Goal: Task Accomplishment & Management: Complete application form

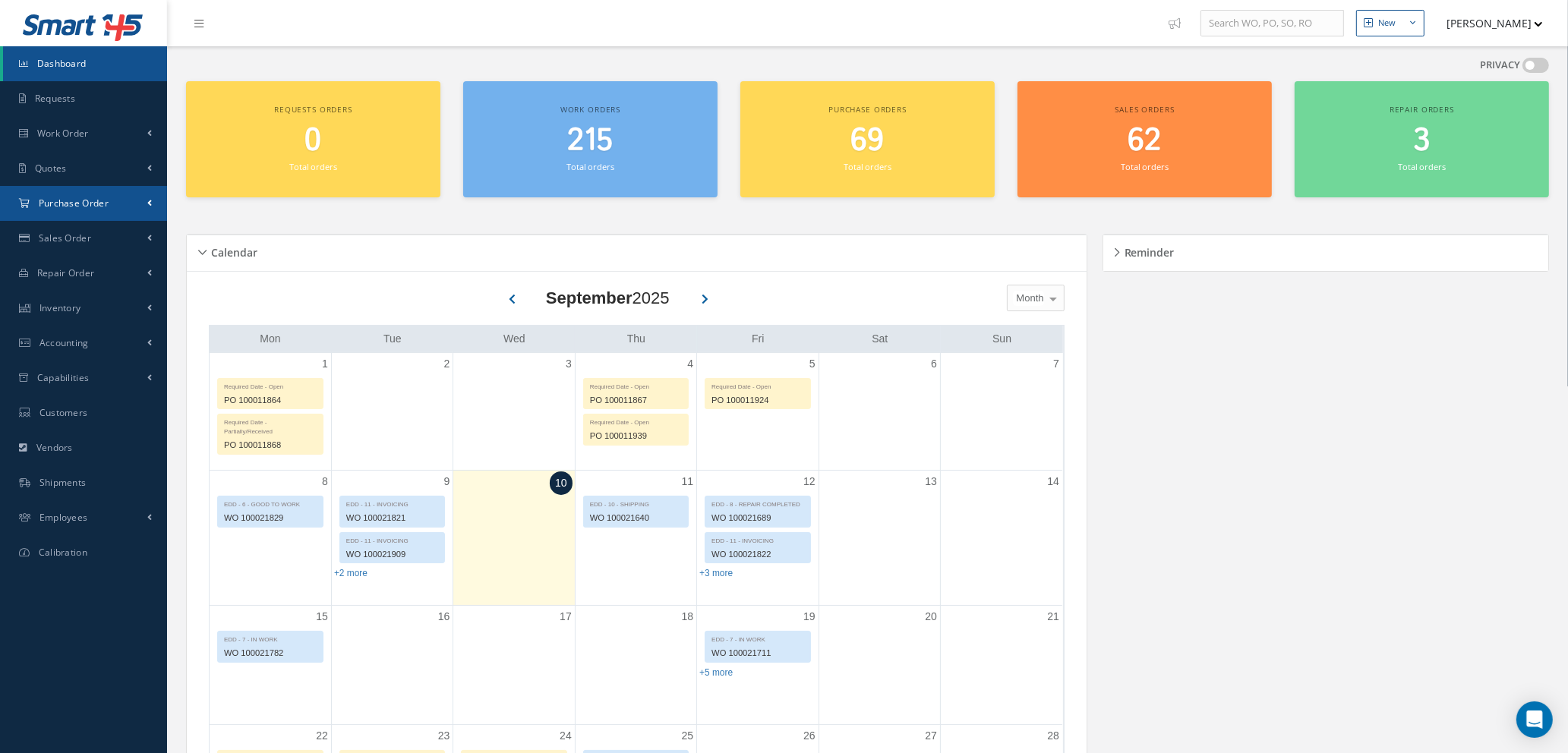
click at [101, 201] on span "Purchase Order" at bounding box center [74, 203] width 70 height 13
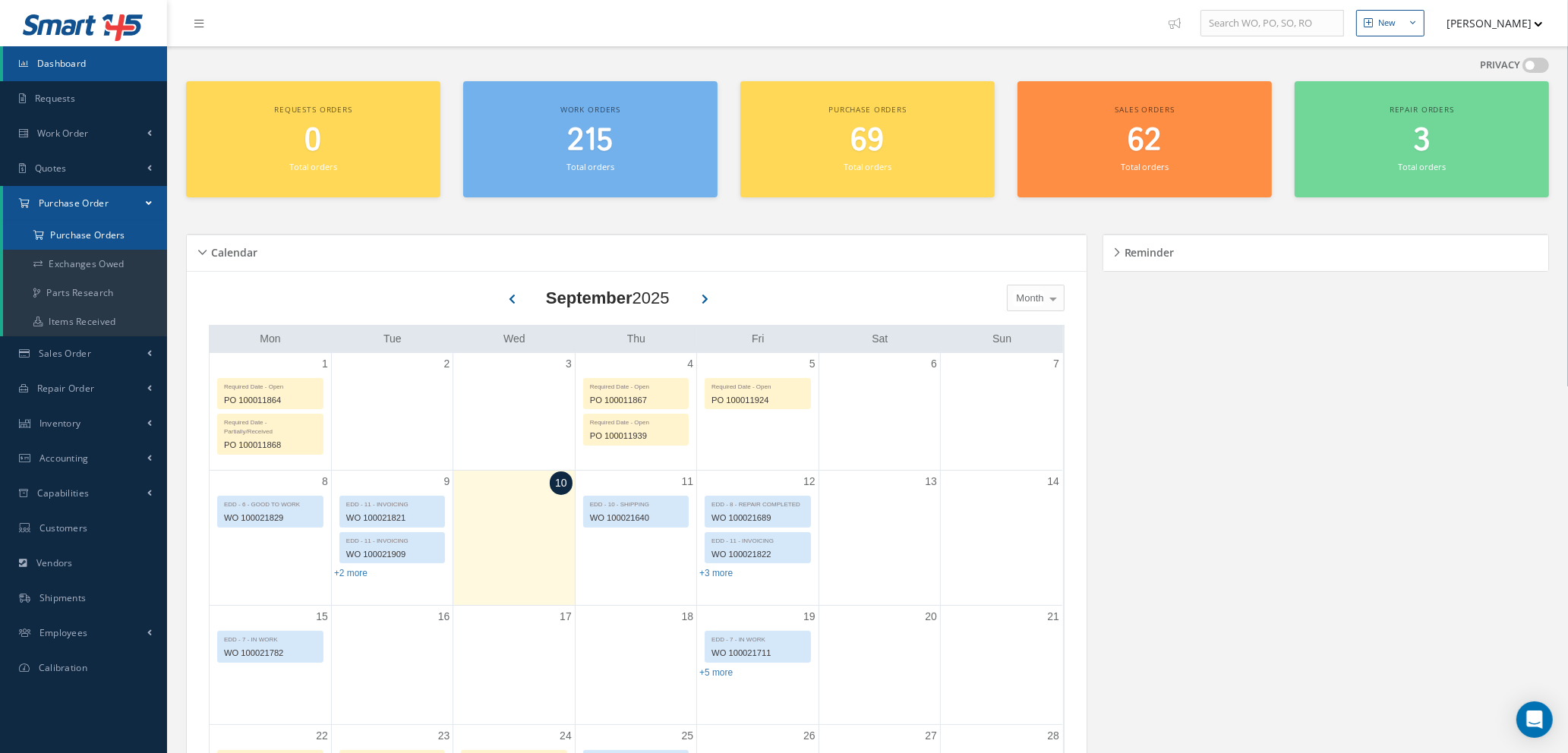
click at [100, 233] on a=1&status_id=2&status_id=3&status_id=5&collapsedFilters"] "Purchase Orders" at bounding box center [85, 235] width 164 height 29
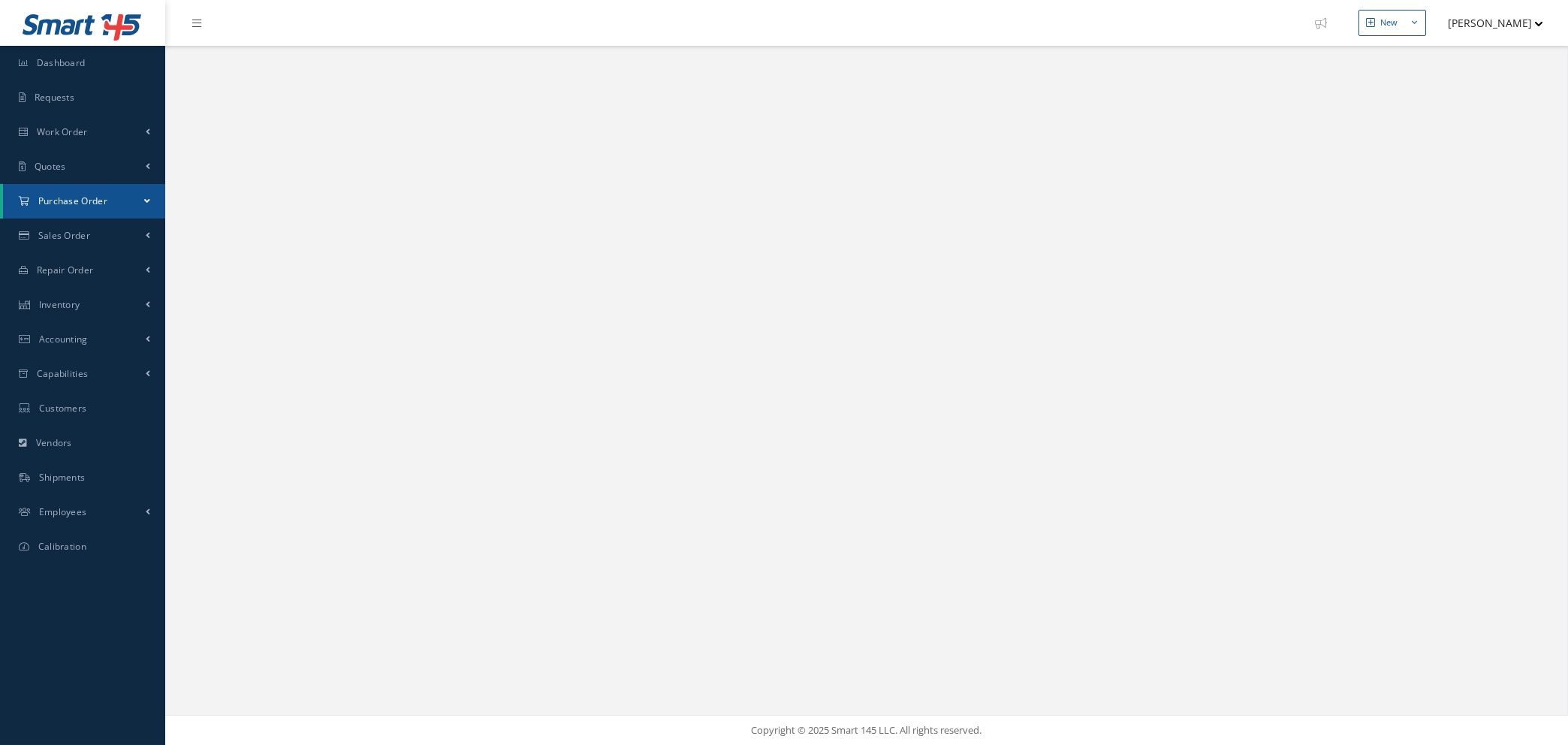
select select "25"
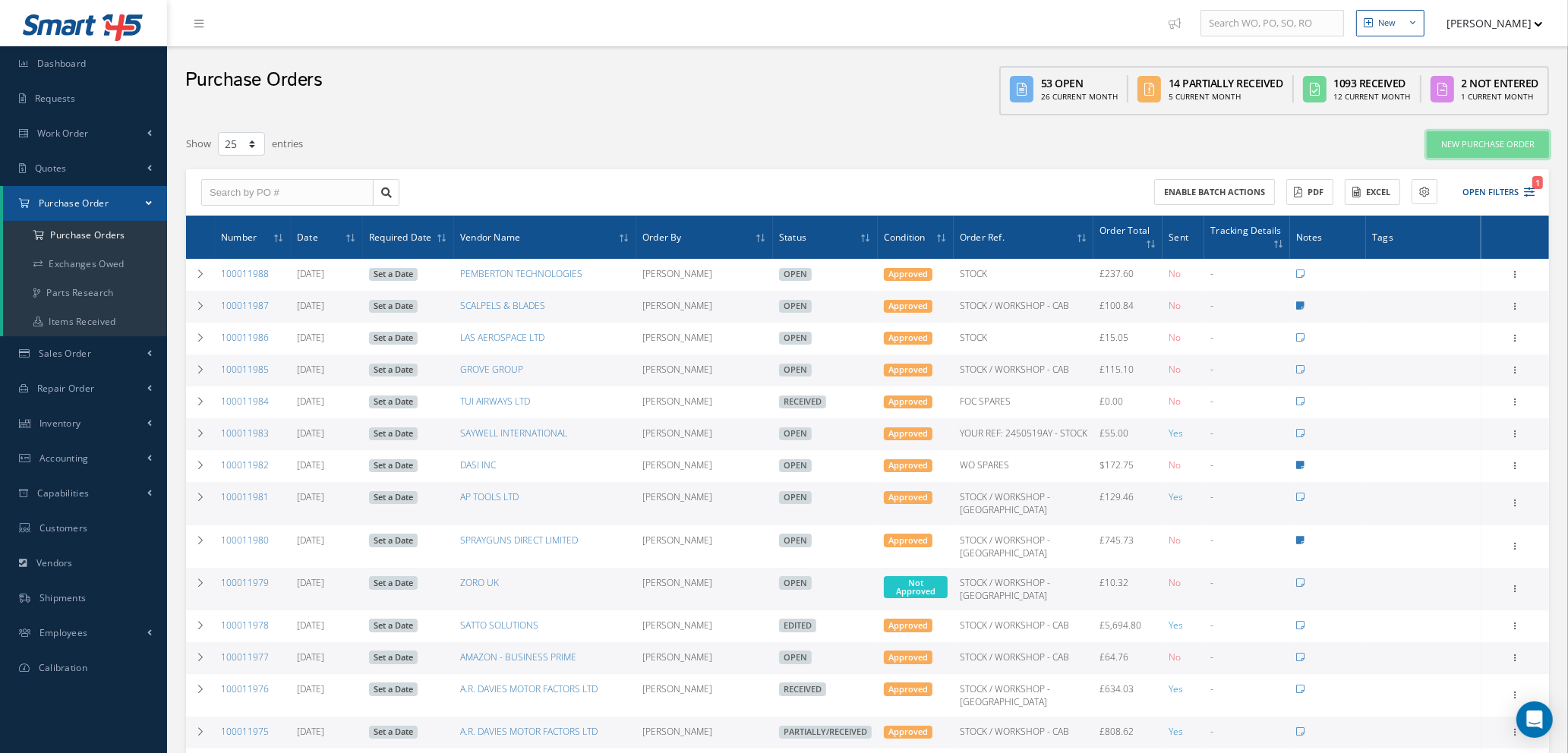
click at [1465, 142] on link "New Purchase Order" at bounding box center [1487, 145] width 122 height 27
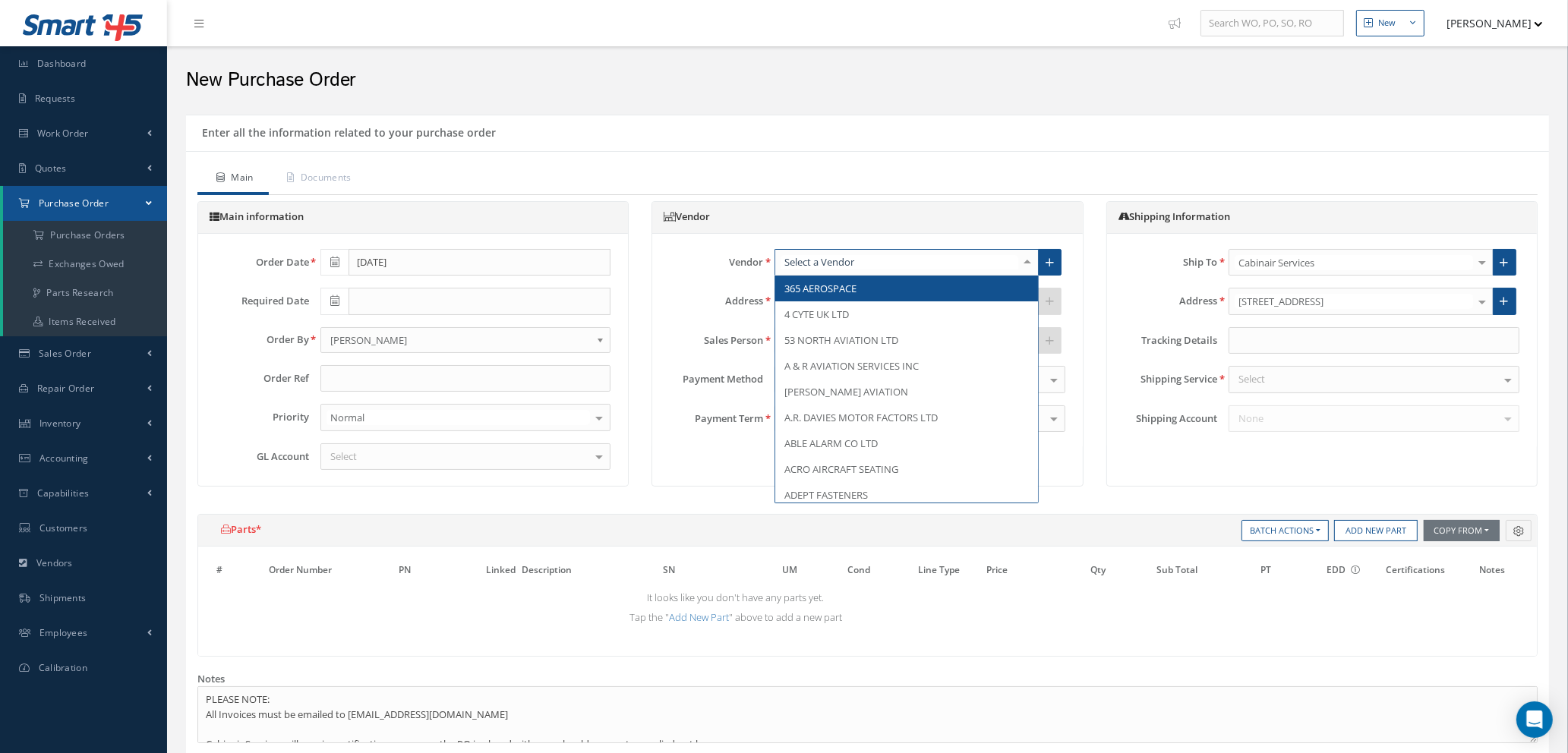
click at [877, 257] on div at bounding box center [907, 262] width 265 height 27
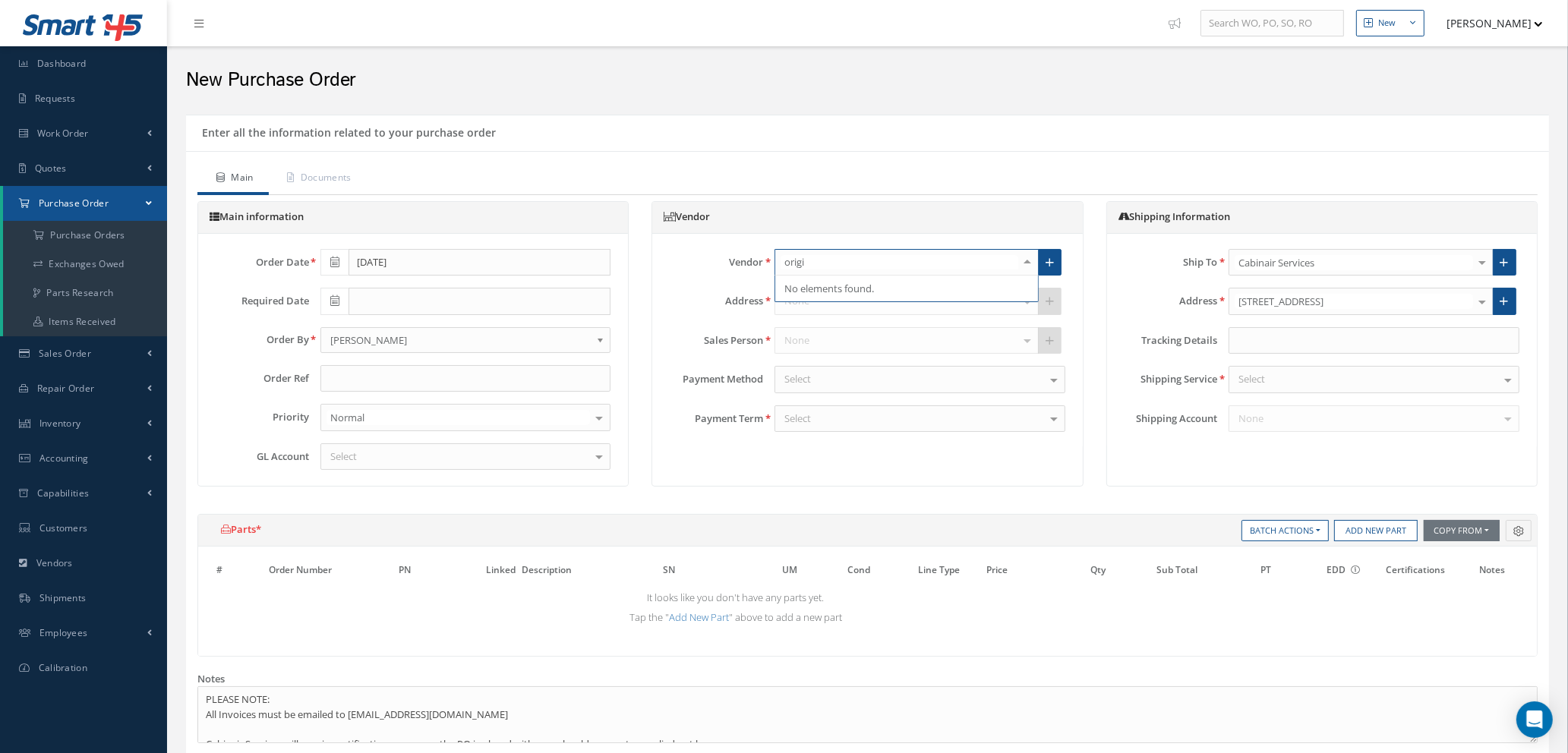
type input "origin"
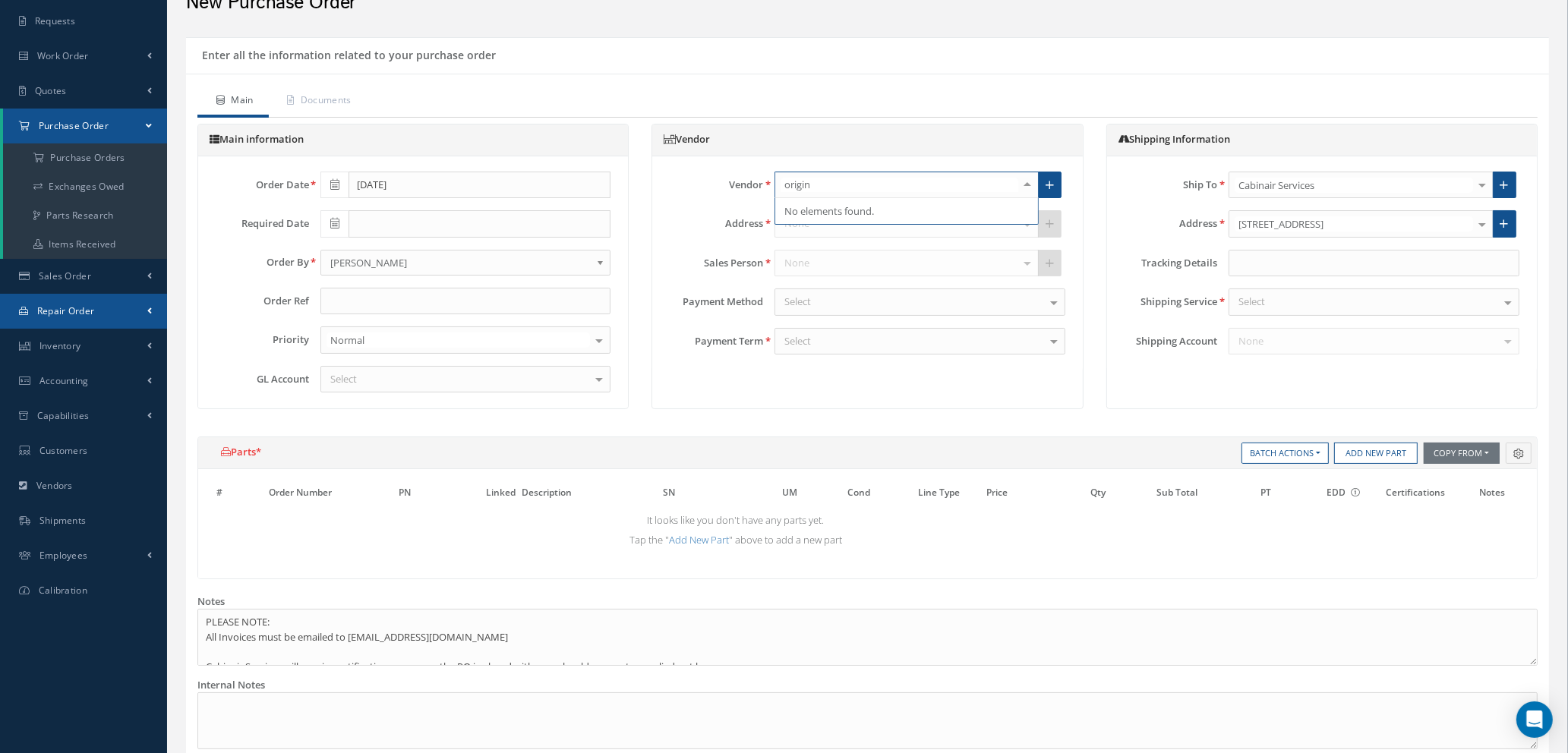
scroll to position [114, 0]
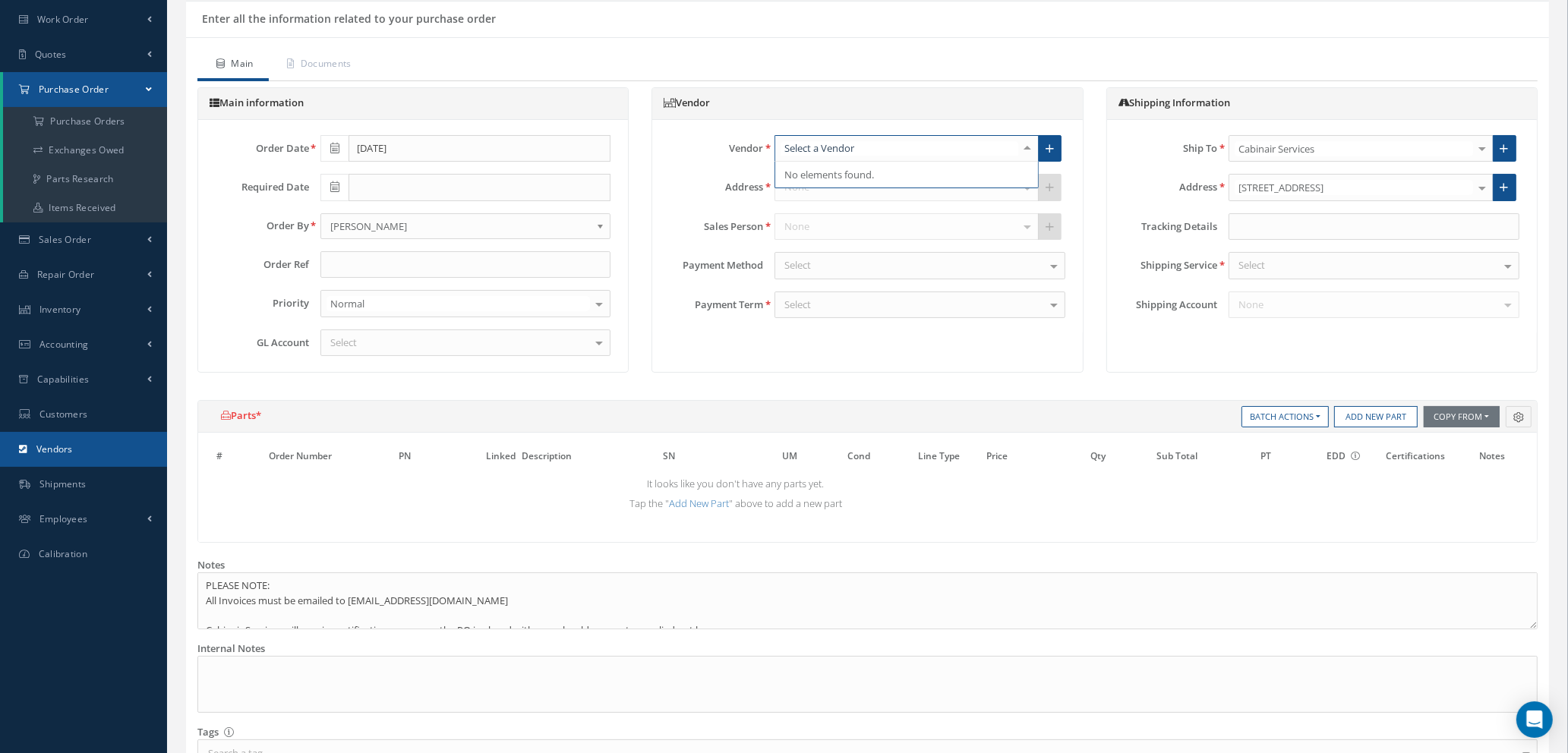
click at [63, 453] on span "Vendors" at bounding box center [55, 449] width 37 height 13
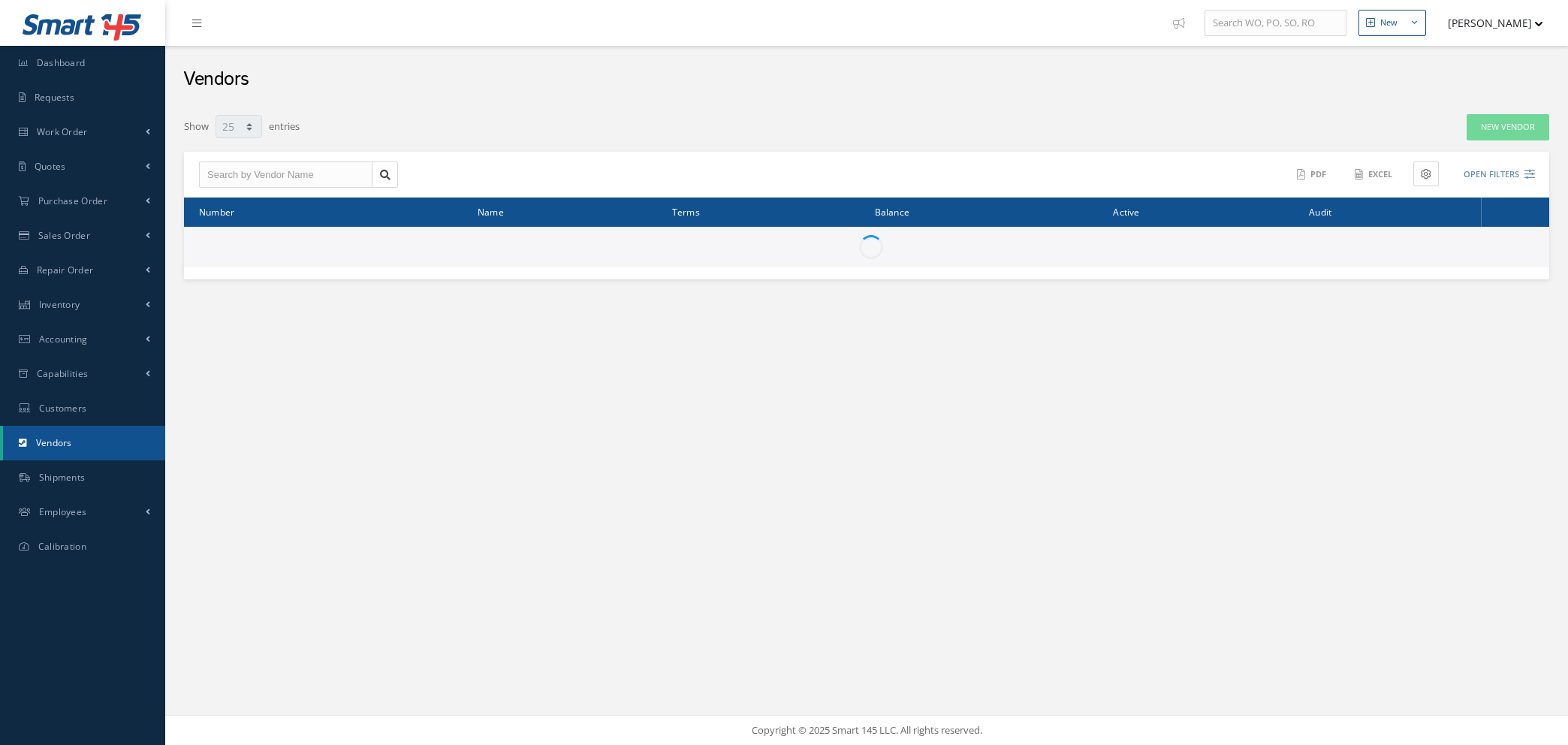
select select "25"
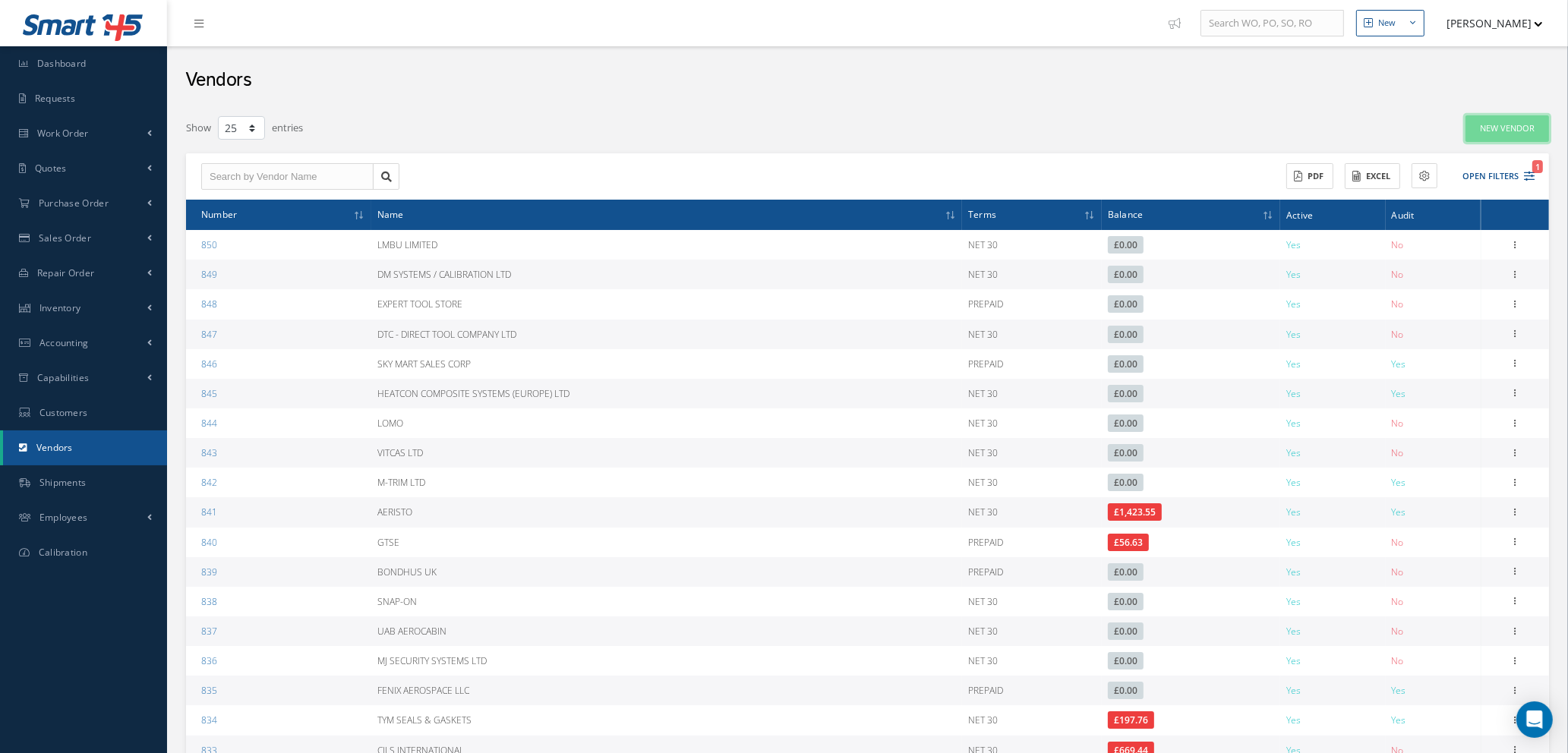
click at [1501, 131] on link "New Vendor" at bounding box center [1506, 129] width 83 height 27
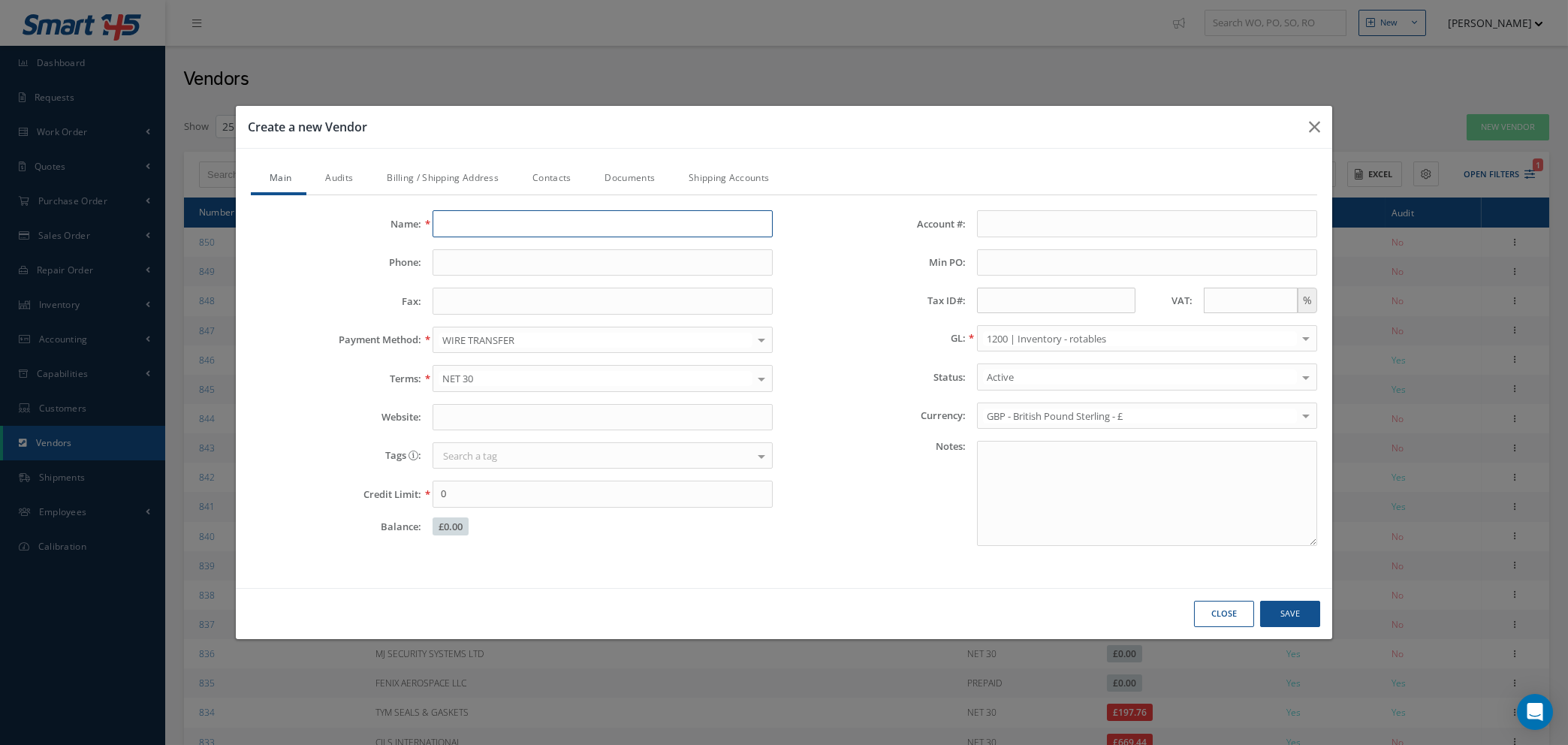
click at [498, 217] on input "Name:" at bounding box center [602, 224] width 340 height 27
type input "SUREGREEN"
click at [667, 254] on input "Phone:" at bounding box center [602, 263] width 340 height 27
type input "01376 503869"
click at [598, 305] on input "Fax:" at bounding box center [602, 301] width 340 height 27
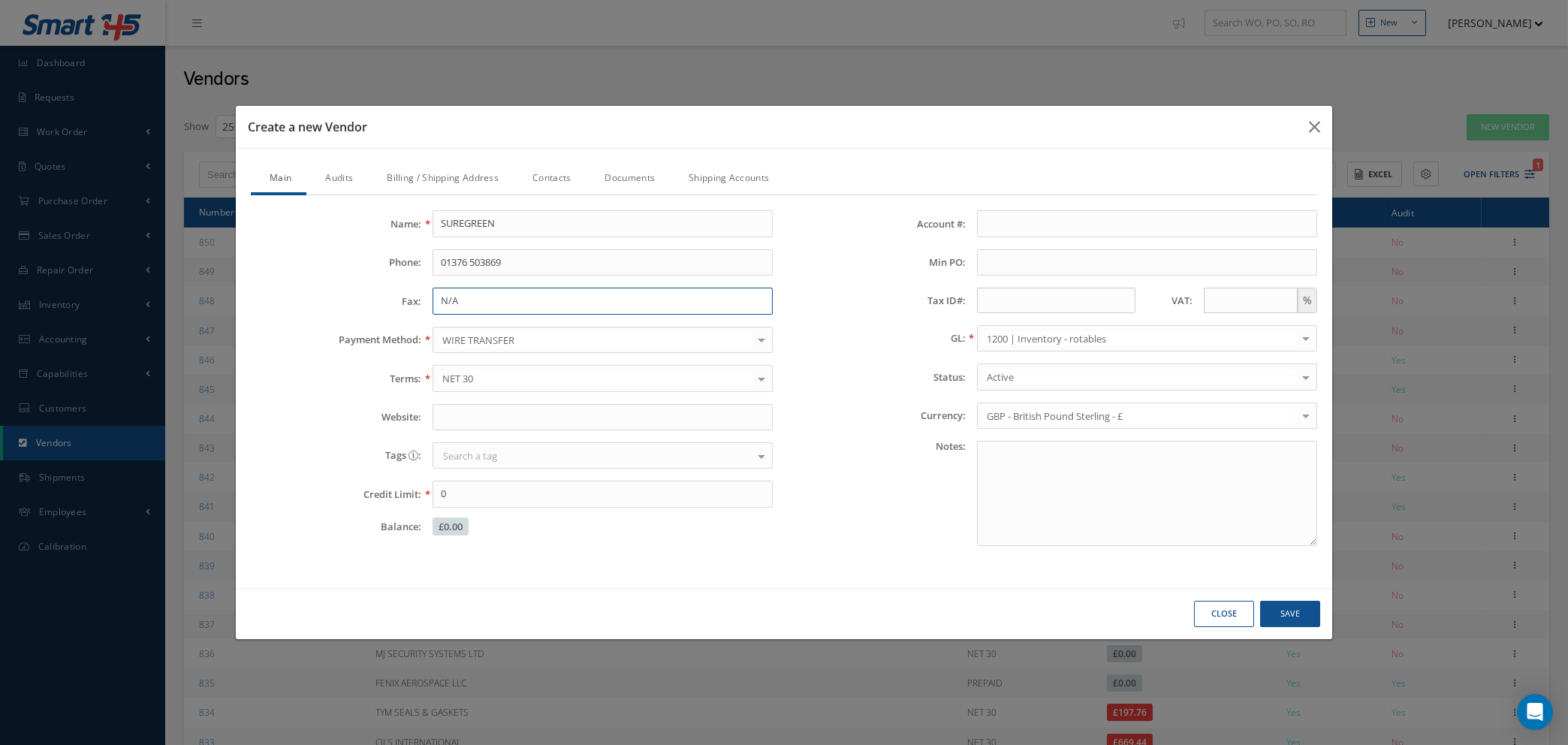
type input "N/A"
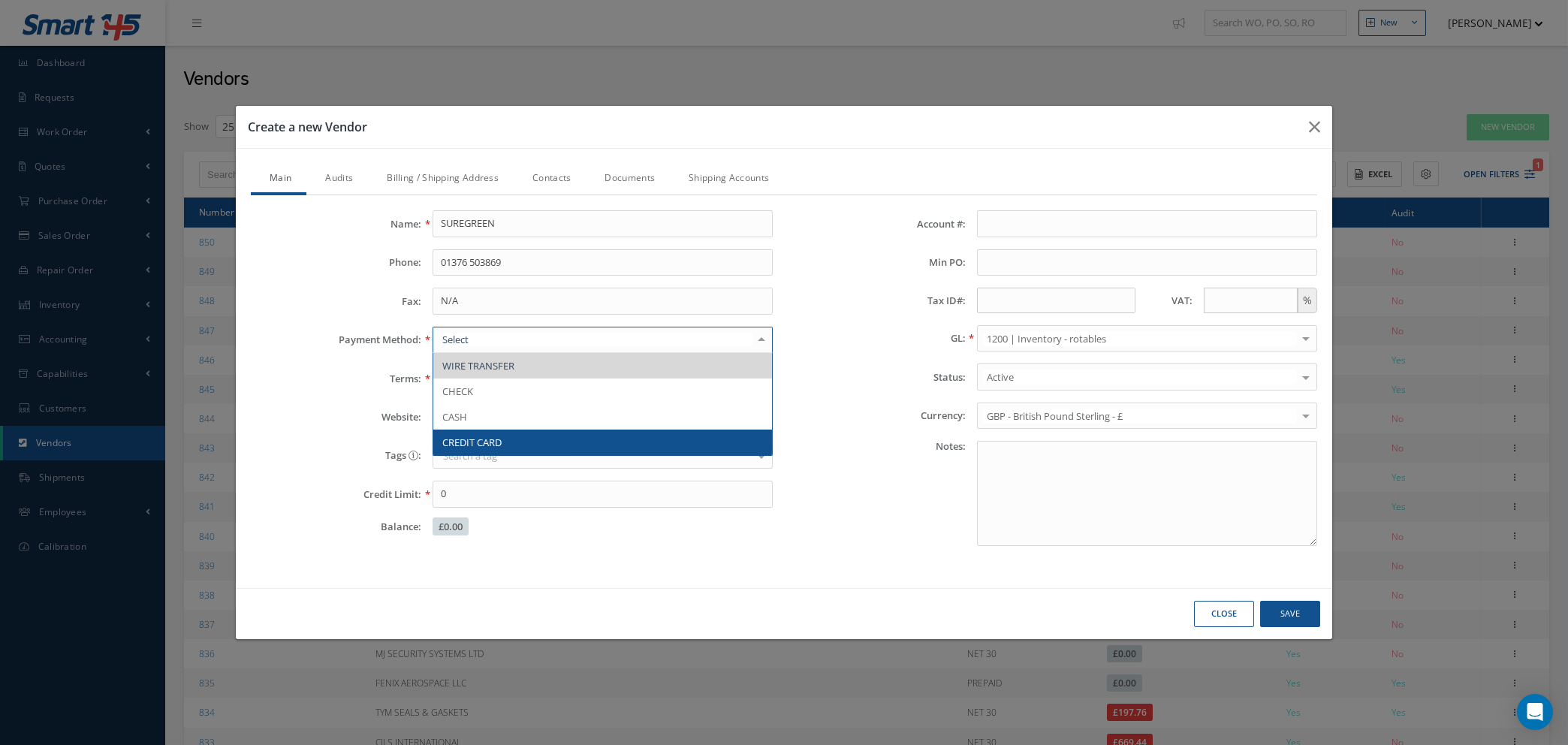
click at [587, 435] on span "CREDIT CARD" at bounding box center [603, 442] width 339 height 26
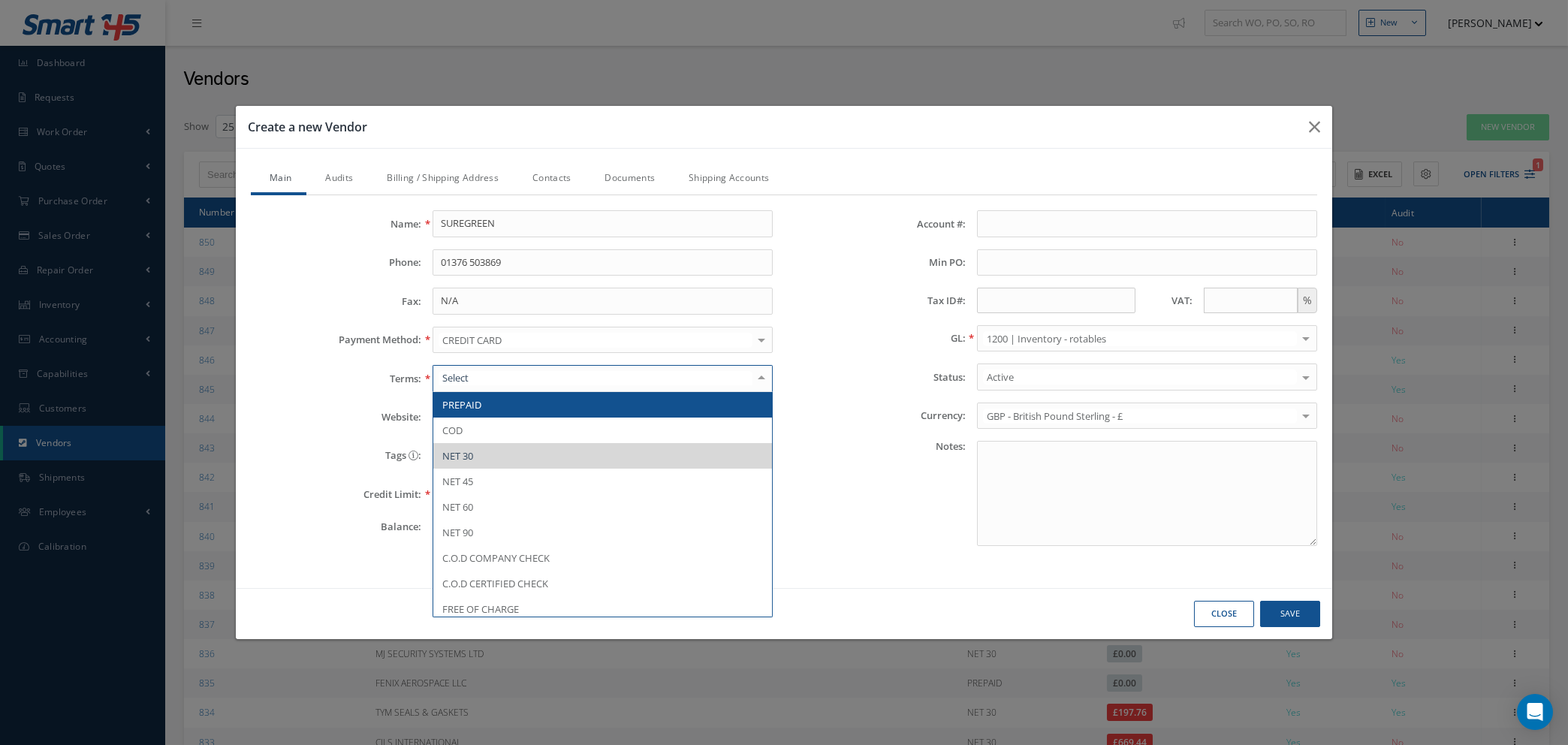
click at [581, 405] on span "PREPAID" at bounding box center [603, 404] width 339 height 26
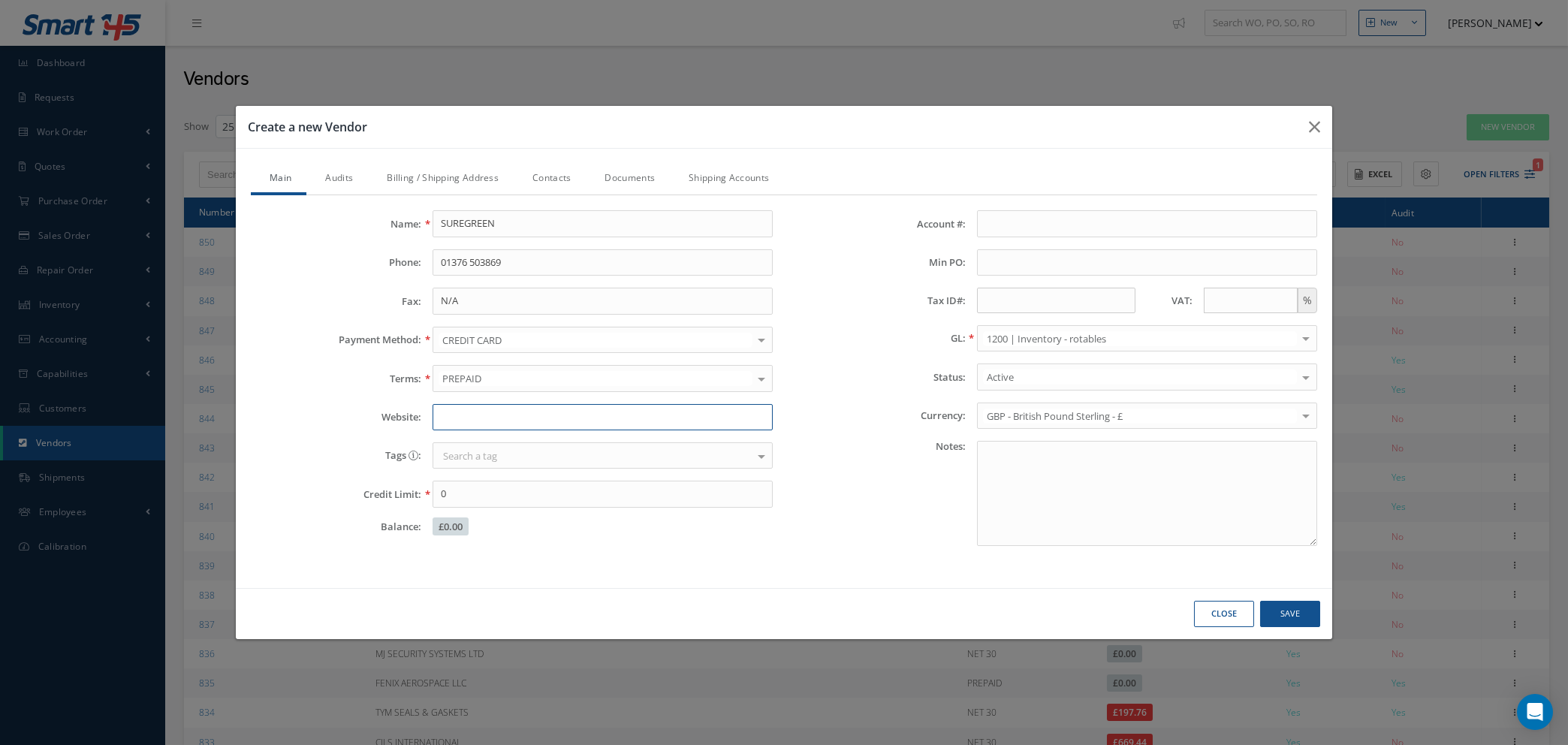
click at [473, 419] on input "Website:" at bounding box center [602, 417] width 340 height 27
type input "WWW.SURE-GREEN.COM"
click at [1217, 305] on input "text" at bounding box center [1250, 300] width 94 height 26
type input "20"
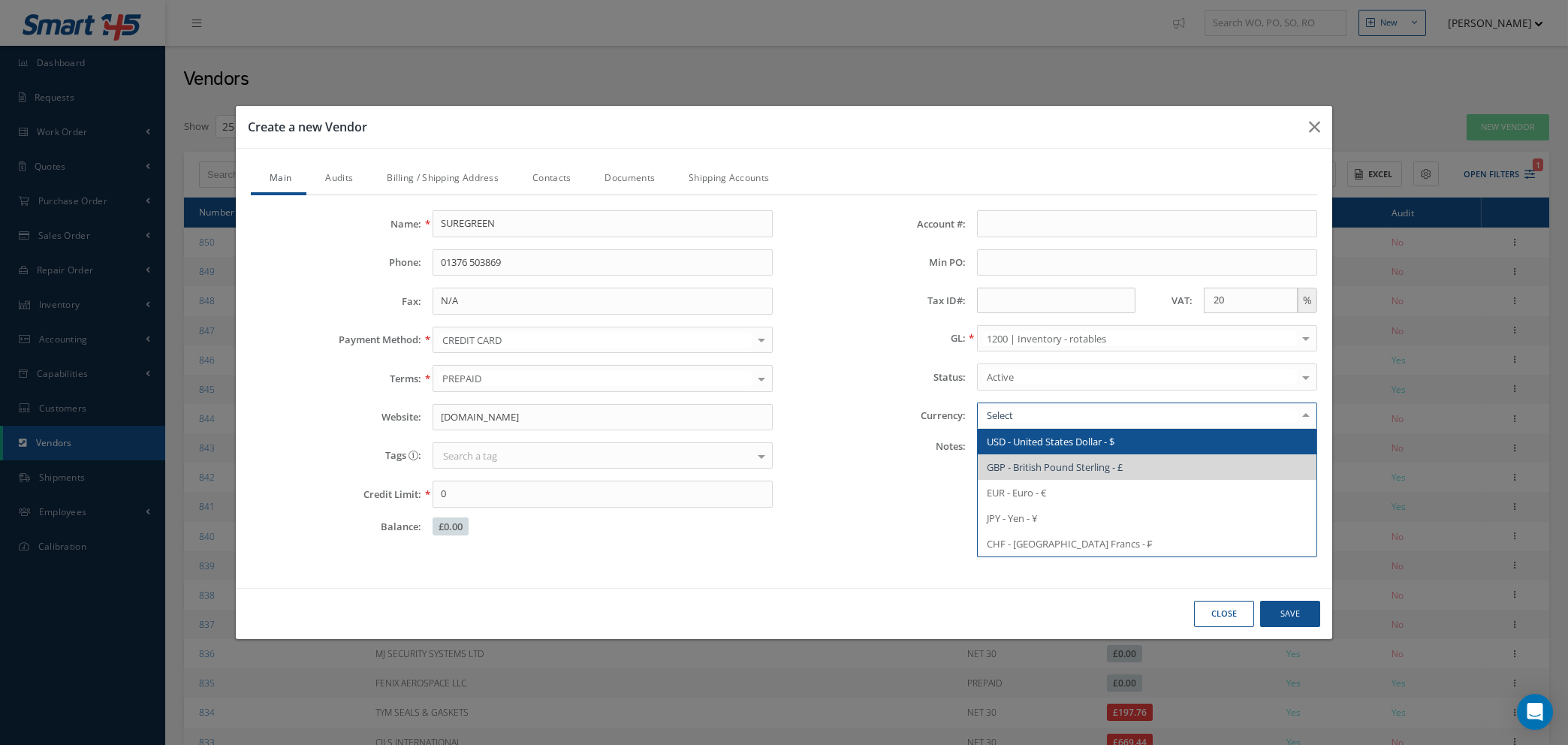
click at [1065, 424] on div at bounding box center [1146, 416] width 340 height 27
click at [1068, 461] on span "GBP - British Pound Sterling - £" at bounding box center [1054, 467] width 136 height 13
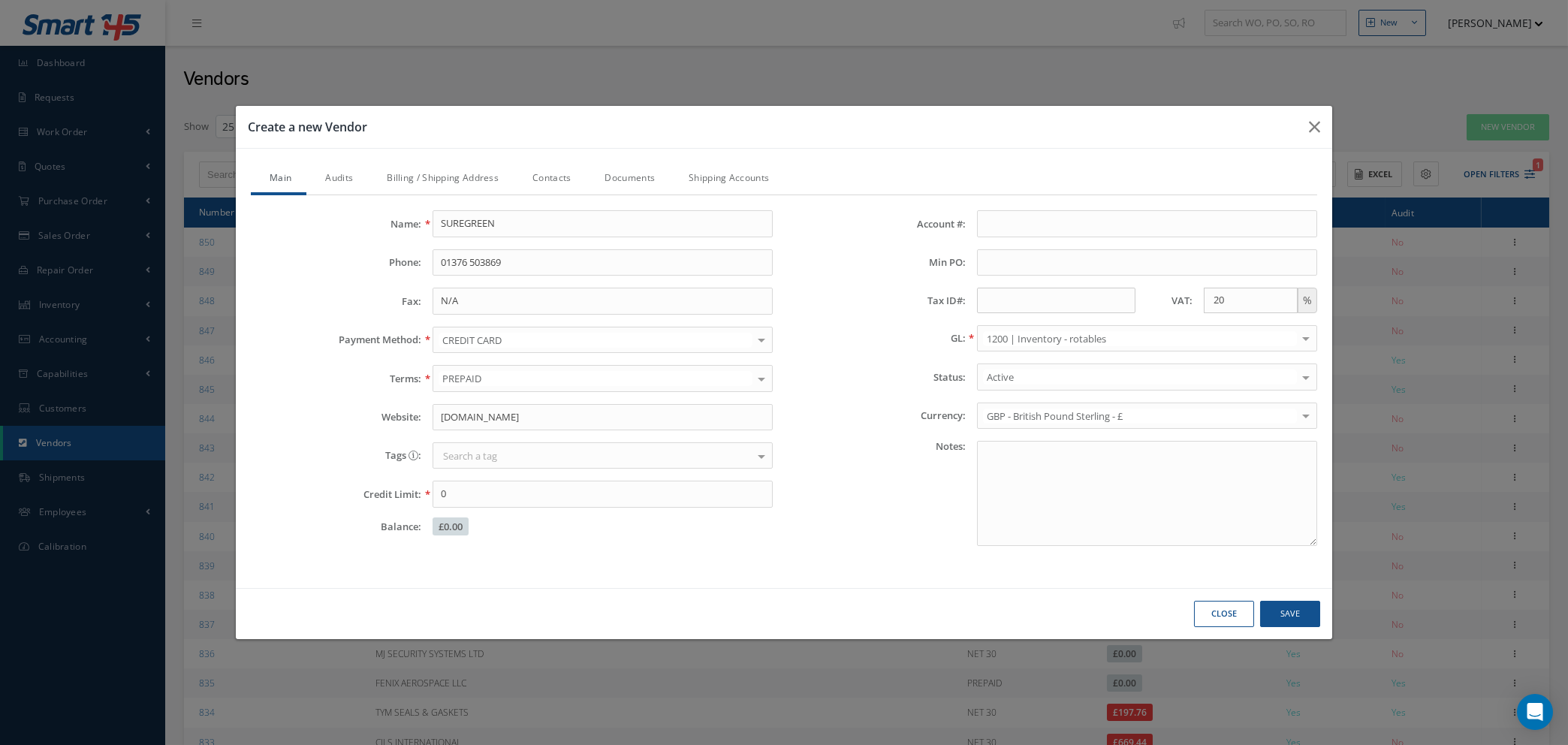
click at [336, 179] on link "Audits" at bounding box center [336, 179] width 62 height 31
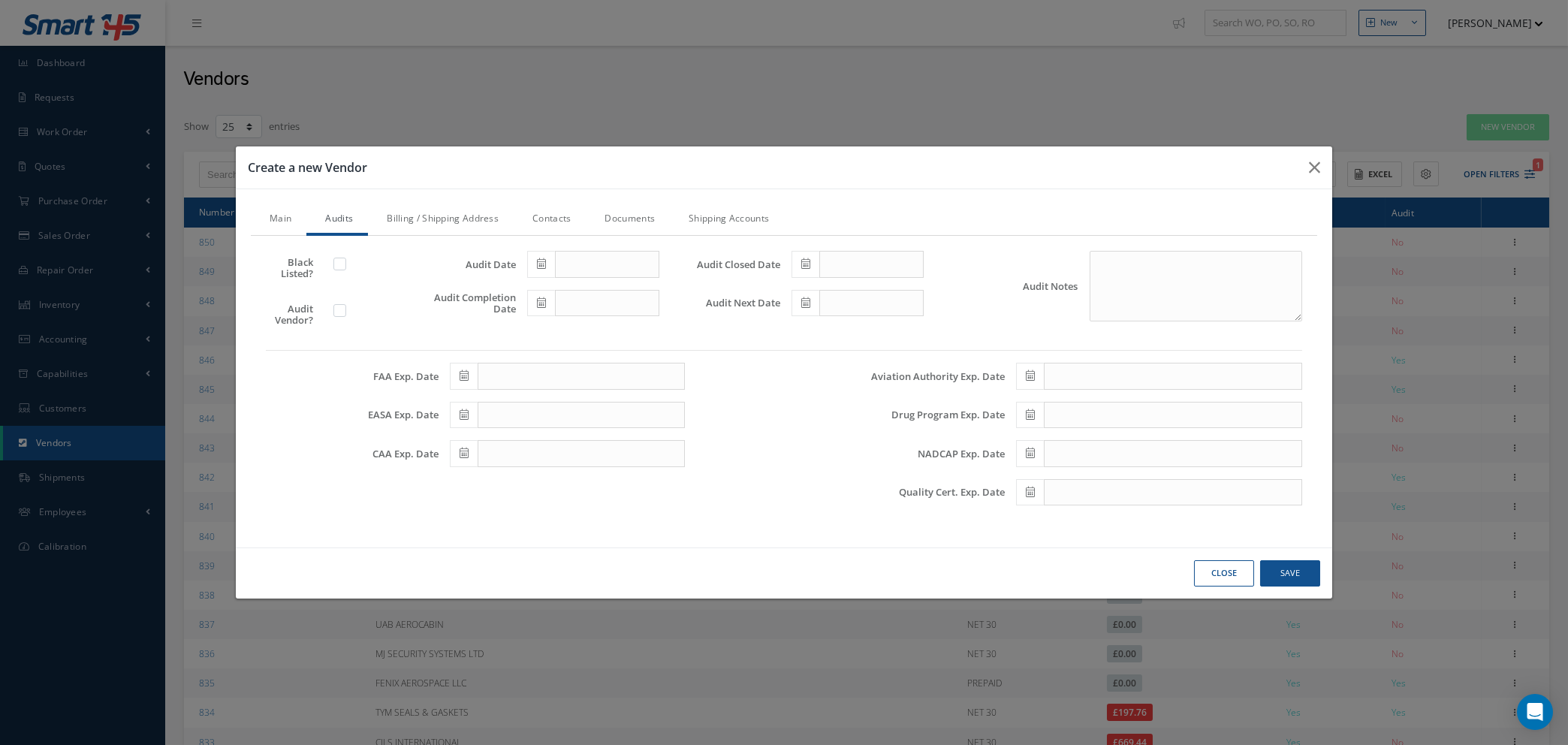
click at [451, 219] on link "Billing / Shipping Address" at bounding box center [440, 220] width 146 height 31
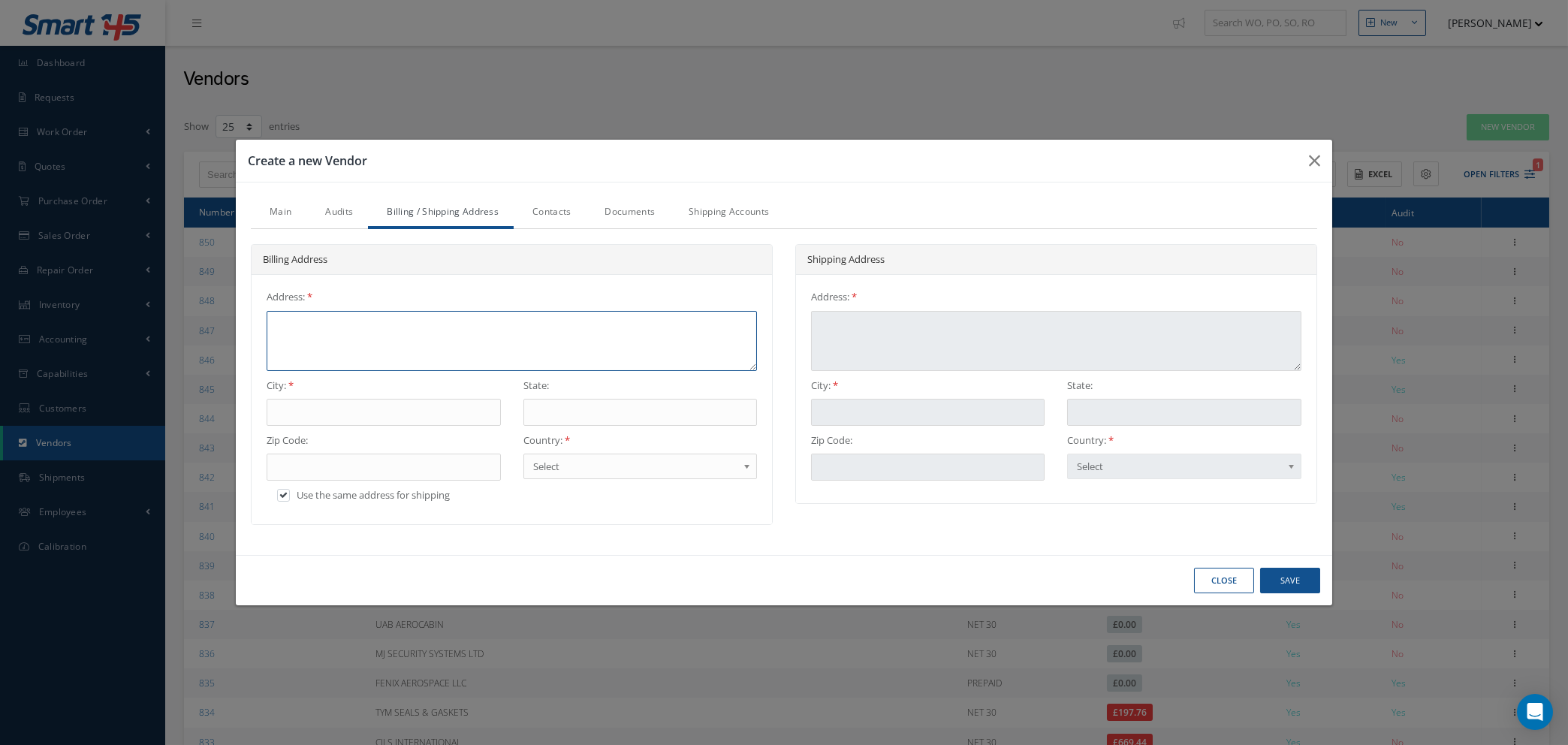
click at [392, 315] on textarea at bounding box center [512, 341] width 490 height 60
type textarea "V"
type textarea "VI"
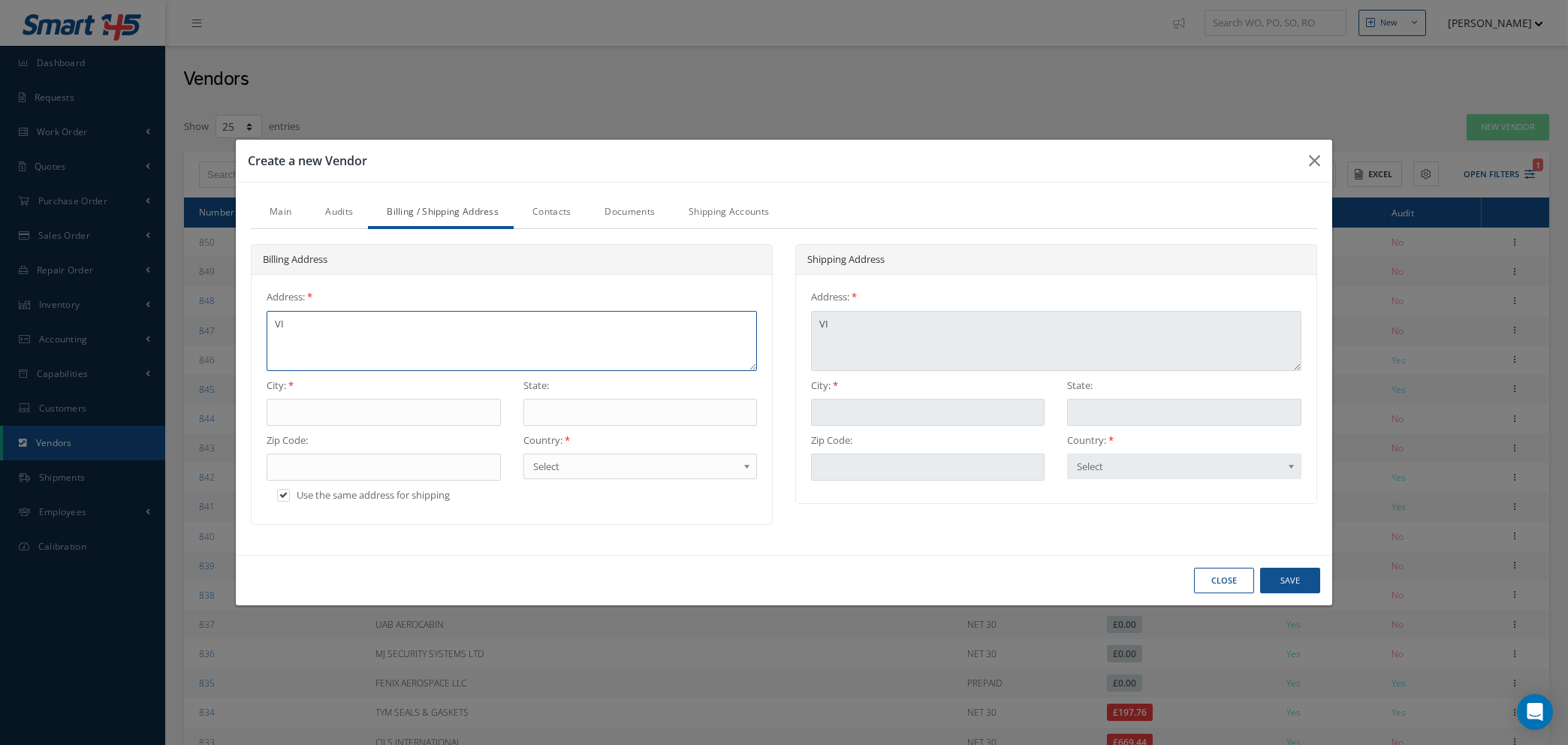
type textarea "VIR"
type textarea "VIRI"
type textarea "VIRID"
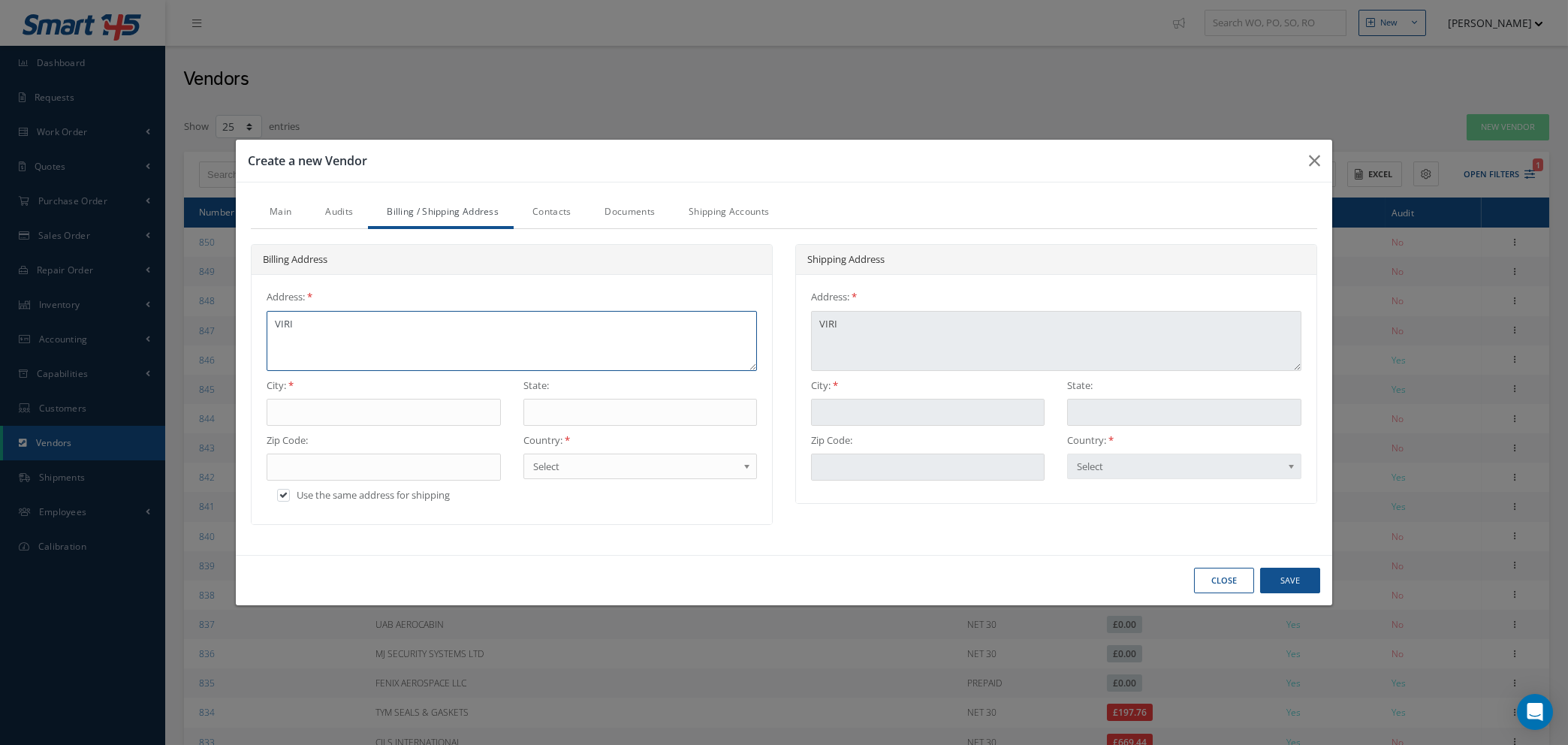
type textarea "VIRID"
type textarea "VIRIDI"
type textarea "VIRIDIS"
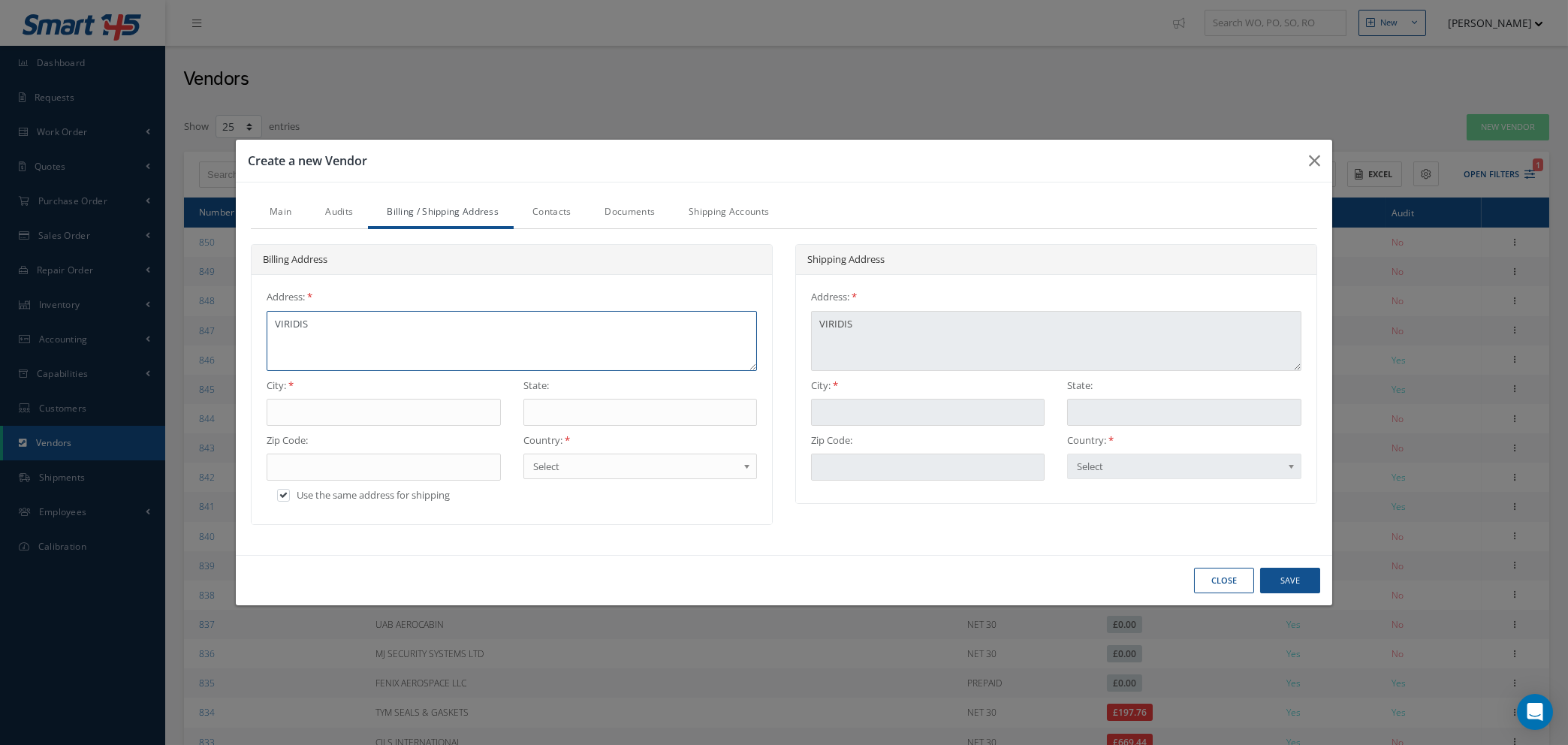
type textarea "VIRIDIS"
type textarea "VIRIDIS H"
type textarea "VIRIDIS HO"
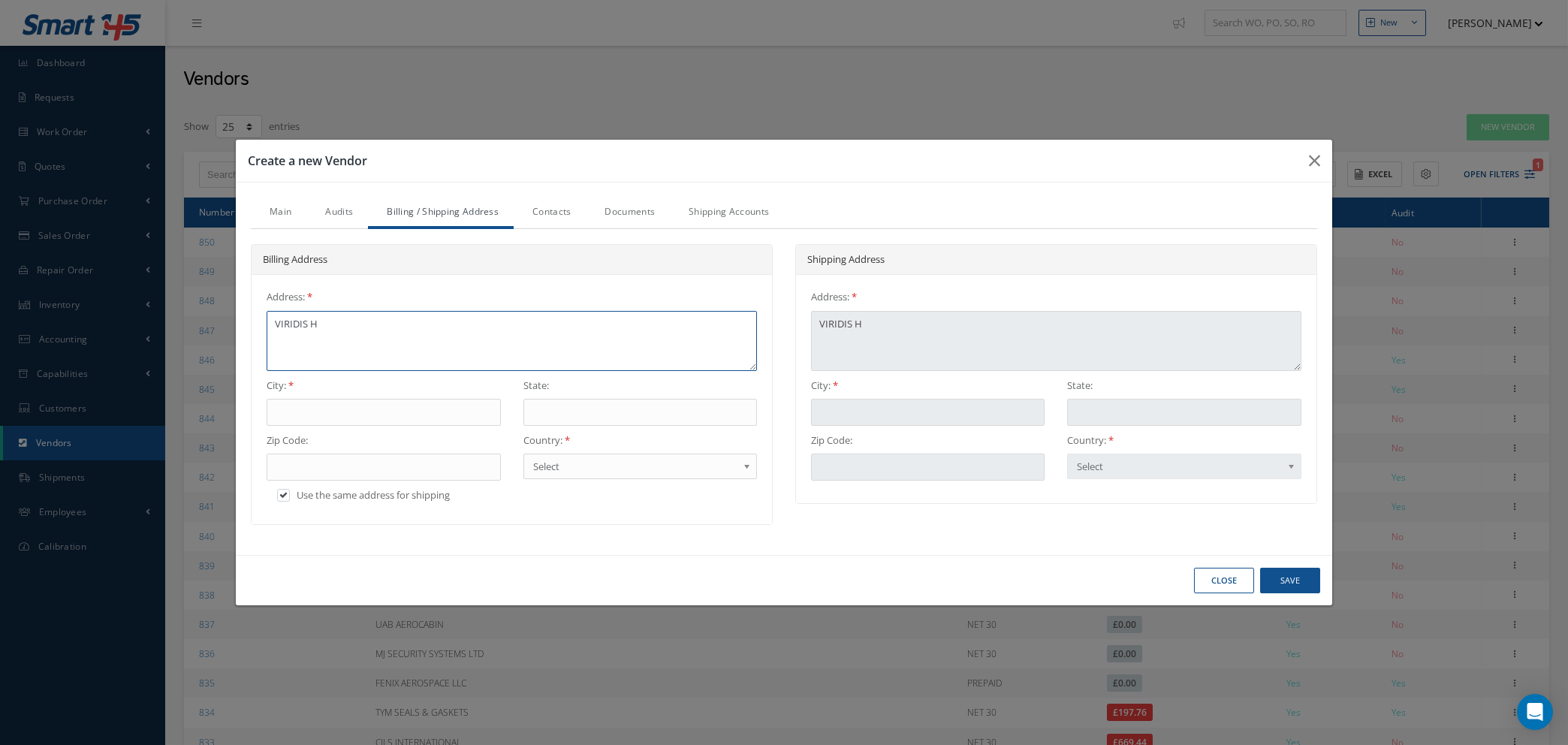
type textarea "VIRIDIS HO"
type textarea "VIRIDIS HOU"
type textarea "VIRIDIS HOUS"
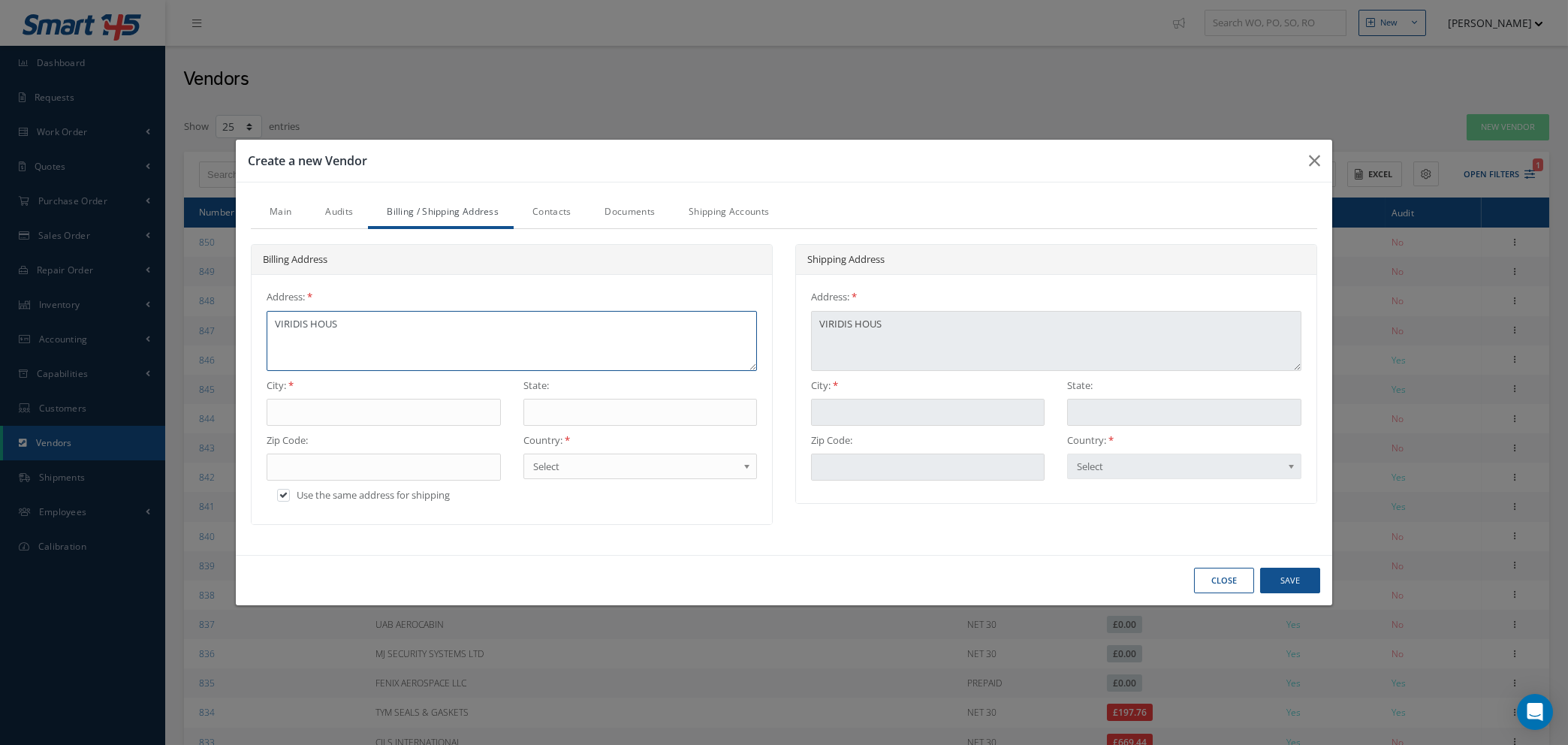
type textarea "VIRIDIS HOUSE"
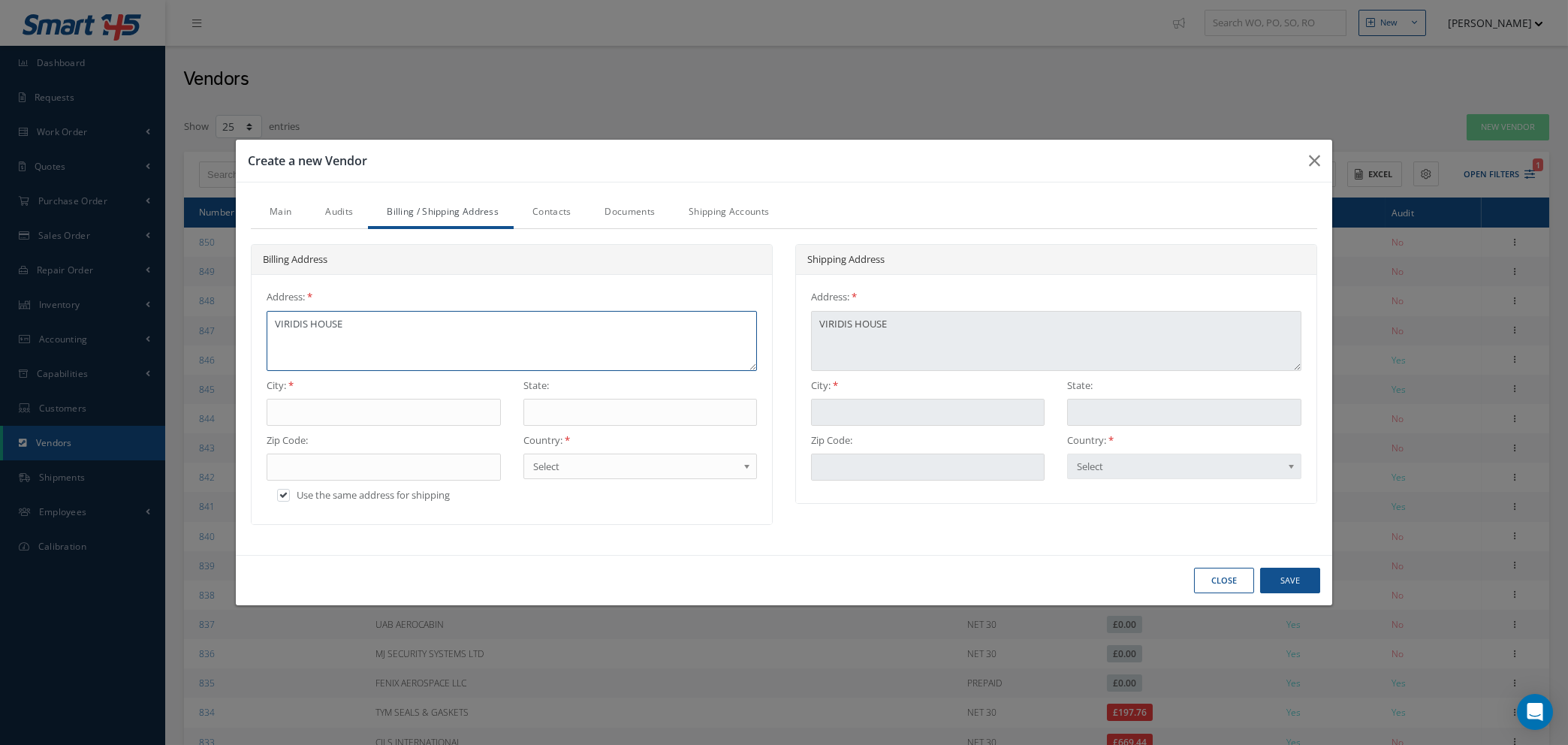
type textarea "VIRIDIS HOUSE"
type textarea "VIRIDIS HOUSE T"
type textarea "VIRIDIS HOUSE TO"
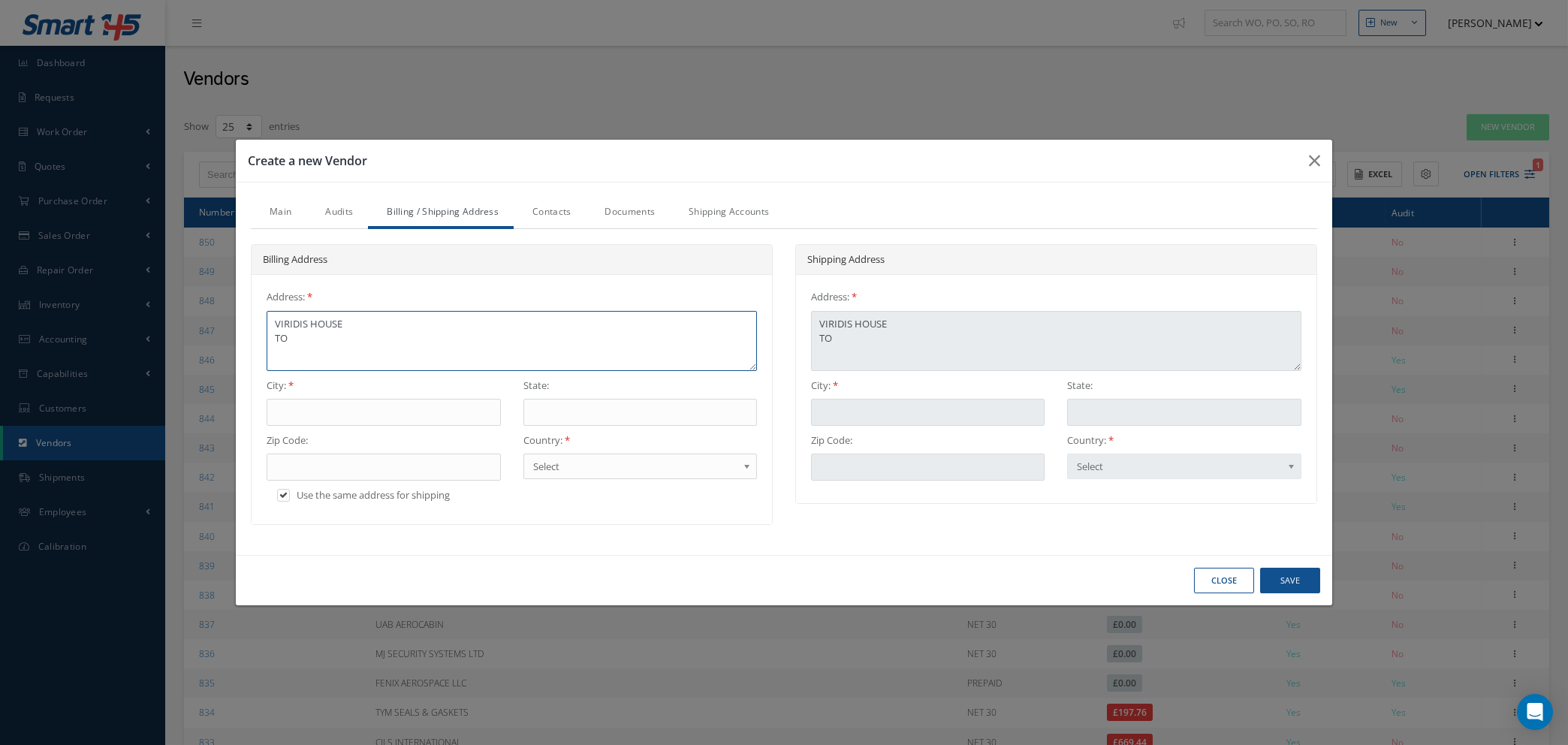
type textarea "VIRIDIS HOUSE TOO"
type textarea "VIRIDIS HOUSE TOOE"
type textarea "VIRIDIS HOUSE TOOES"
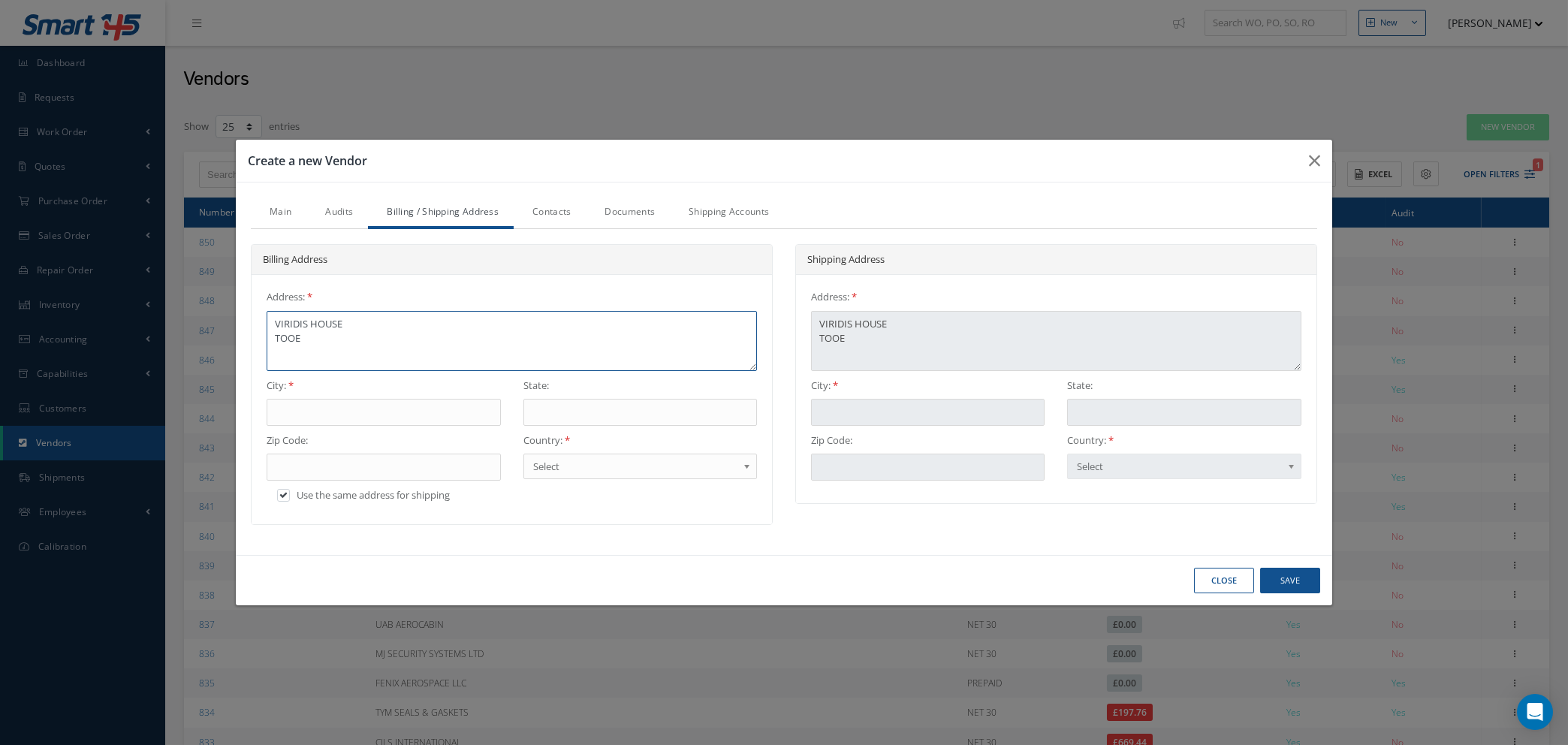
type textarea "VIRIDIS HOUSE TOOES"
type textarea "VIRIDIS HOUSE TOOESF"
type textarea "VIRIDIS HOUSE TOOESFI"
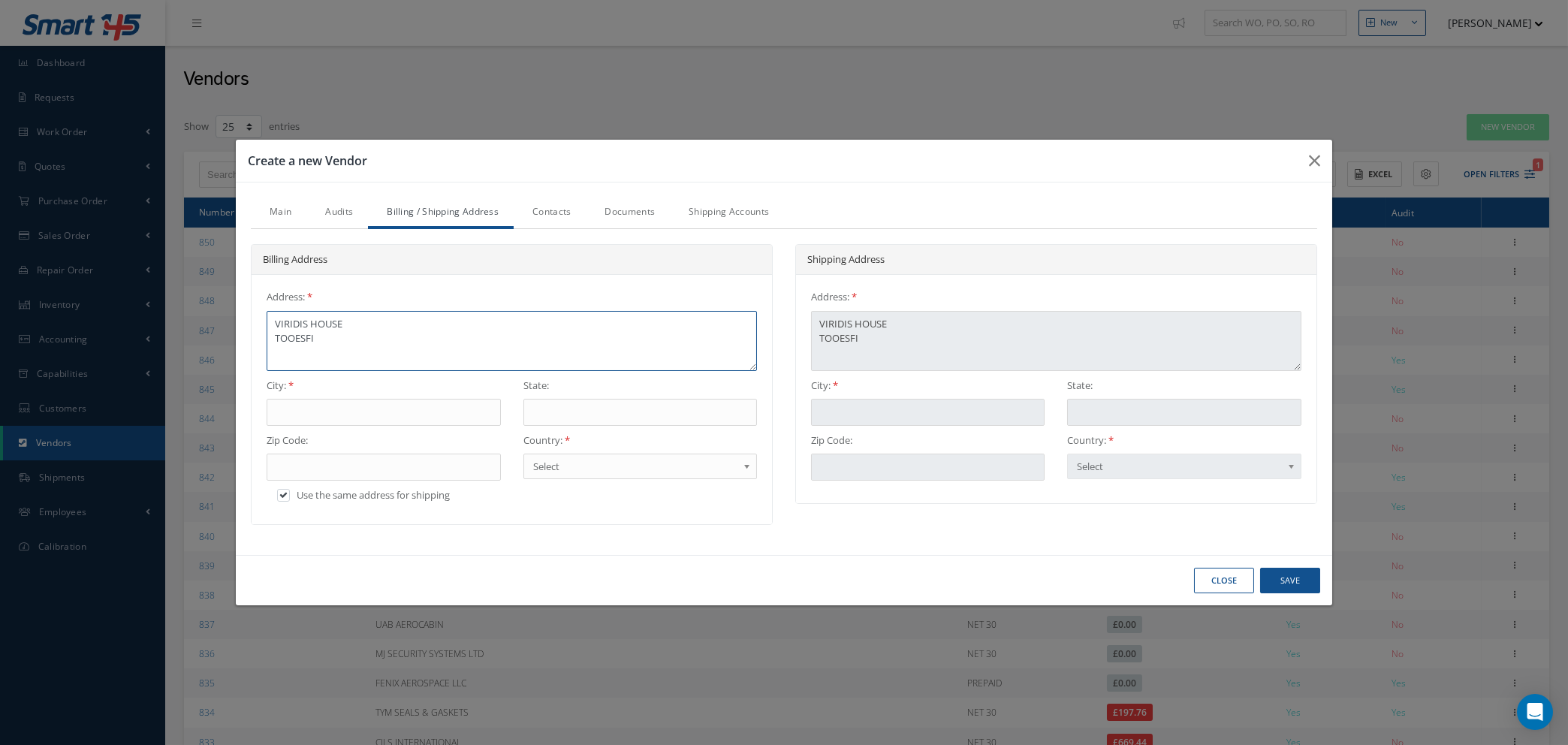
type textarea "VIRIDIS HOUSE TOOESFIE"
type textarea "VIRIDIS HOUSE TOOESFIEL"
type textarea "VIRIDIS HOUSE TOOESFIELD"
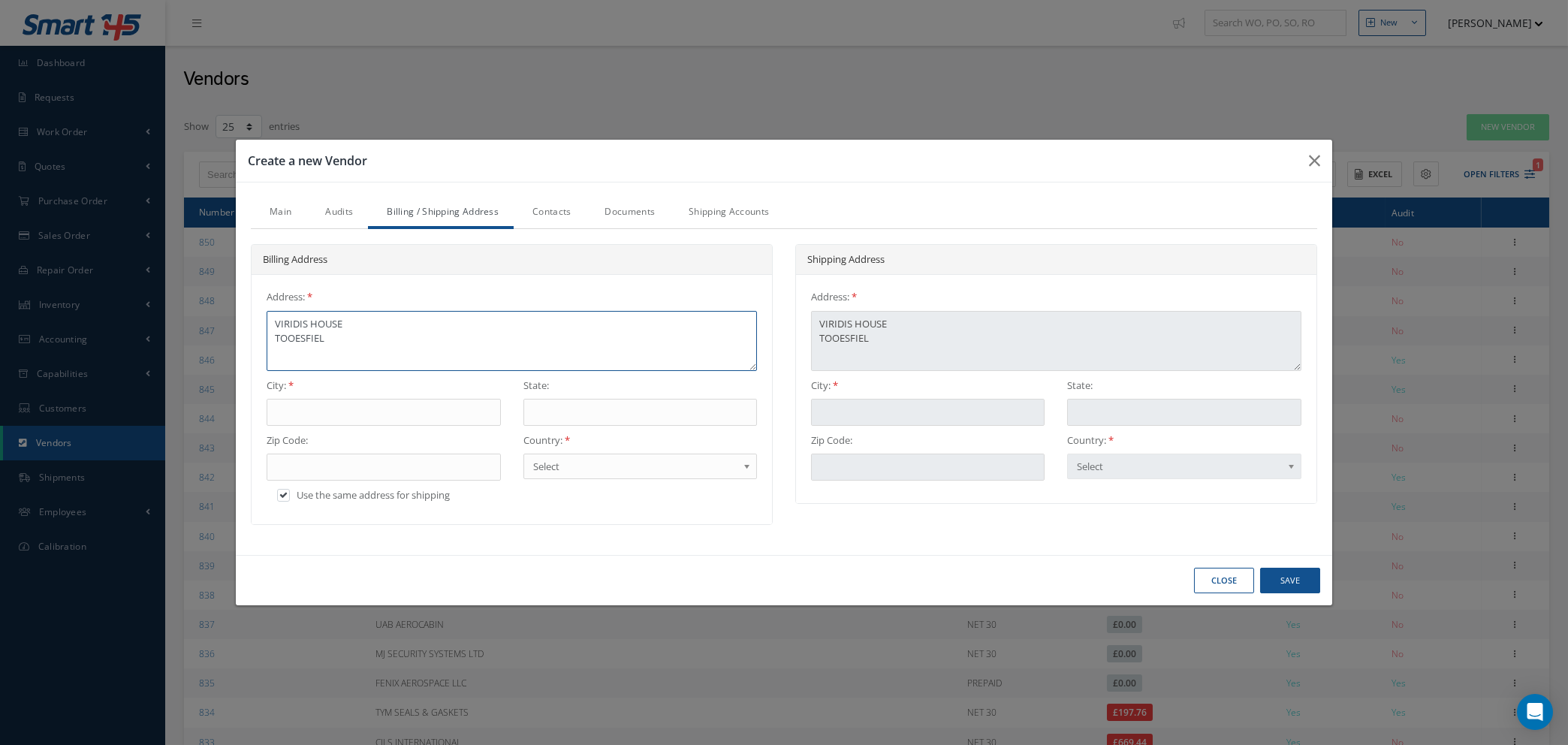
type textarea "VIRIDIS HOUSE TOOESFIELD"
type textarea "VIRIDIS HOUSE TOOESFIELD R"
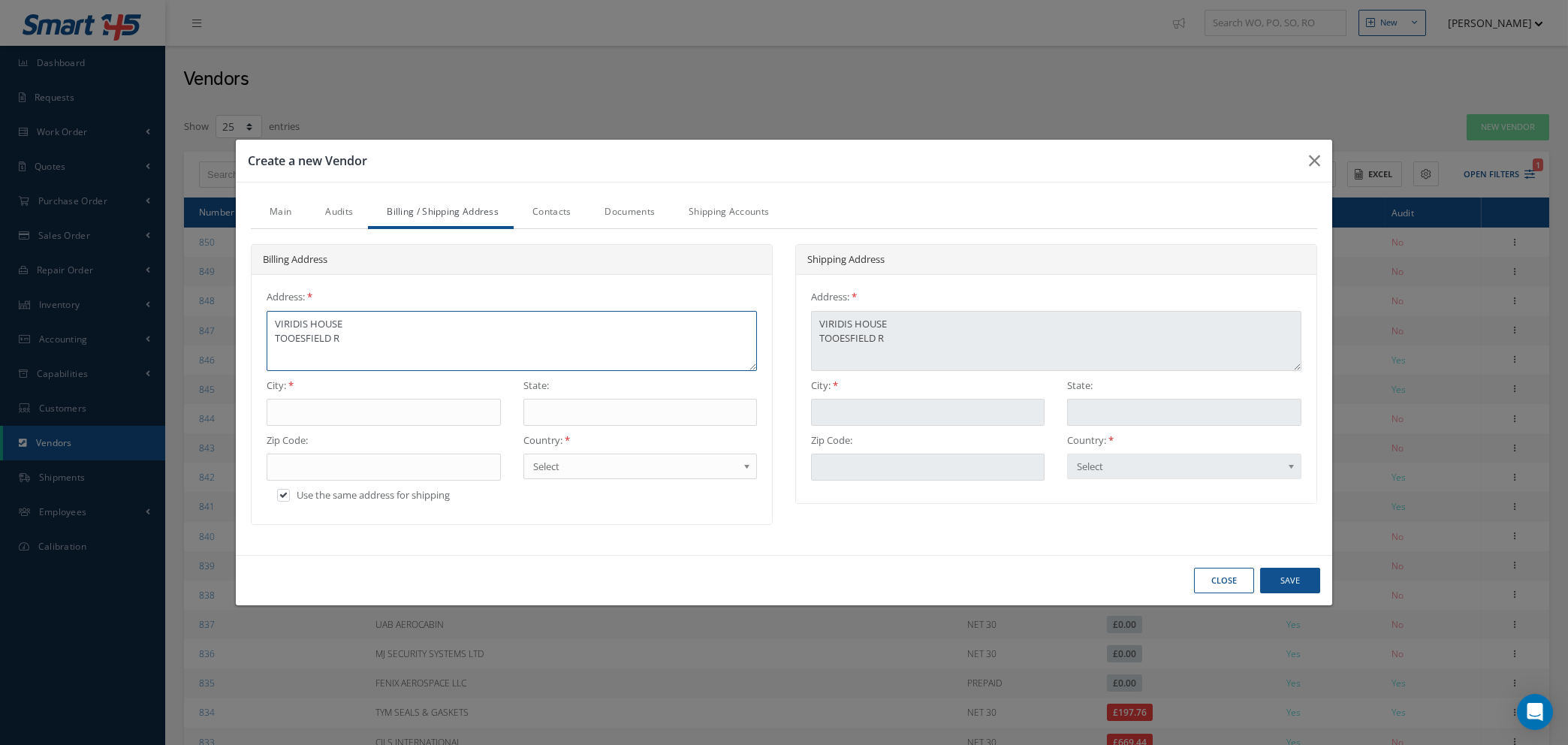
type textarea "VIRIDIS HOUSE TOOESFIELD RO"
type textarea "VIRIDIS HOUSE TOOESFIELD ROA"
type textarea "VIRIDIS HOUSE TOOESFIELD ROAD"
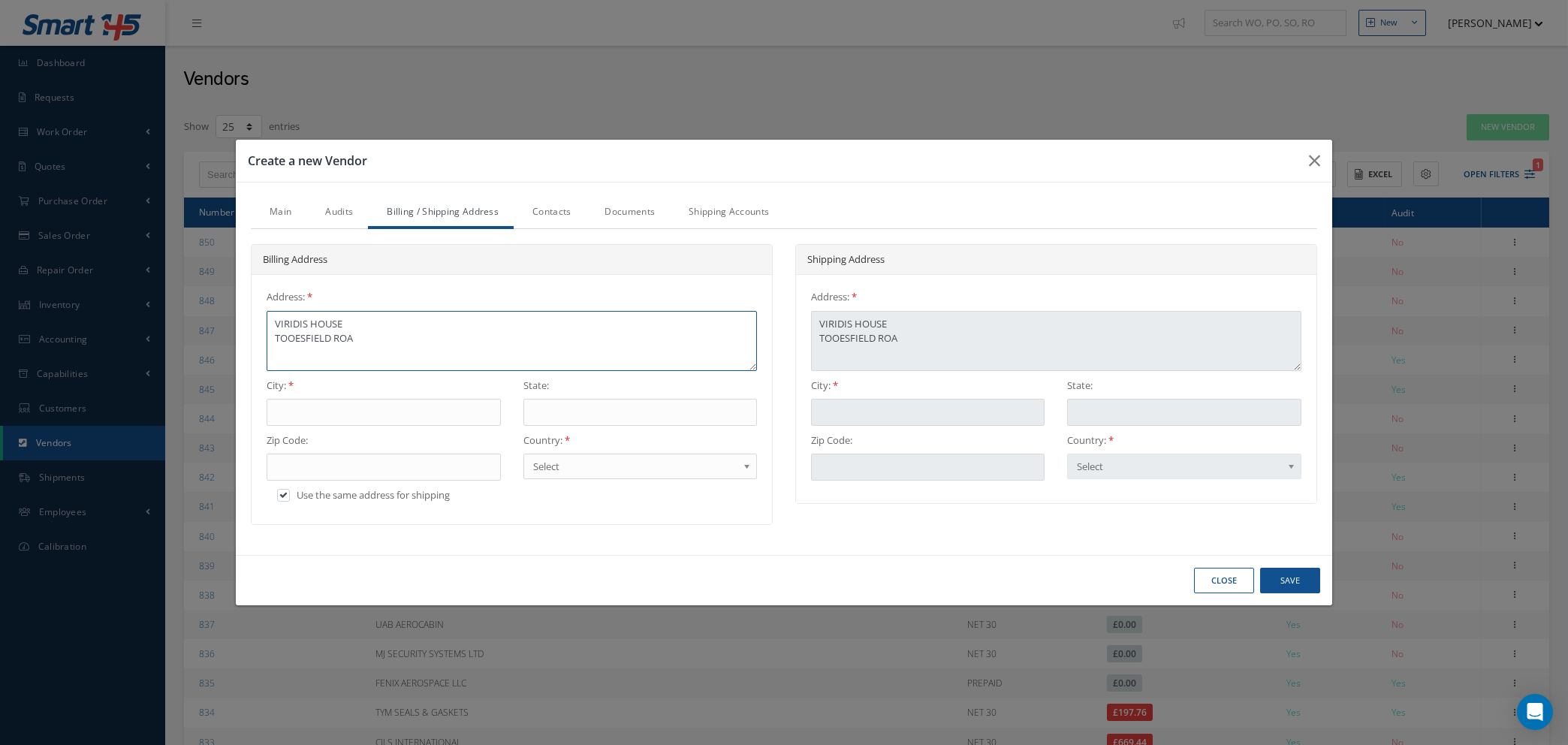
type textarea "VIRIDIS HOUSE TOOESFIELD ROAD"
drag, startPoint x: 293, startPoint y: 340, endPoint x: 585, endPoint y: 420, distance: 302.8
click at [293, 340] on textarea "VIRIDIS HOUSE TOOESFIELD ROAD" at bounding box center [512, 341] width 490 height 60
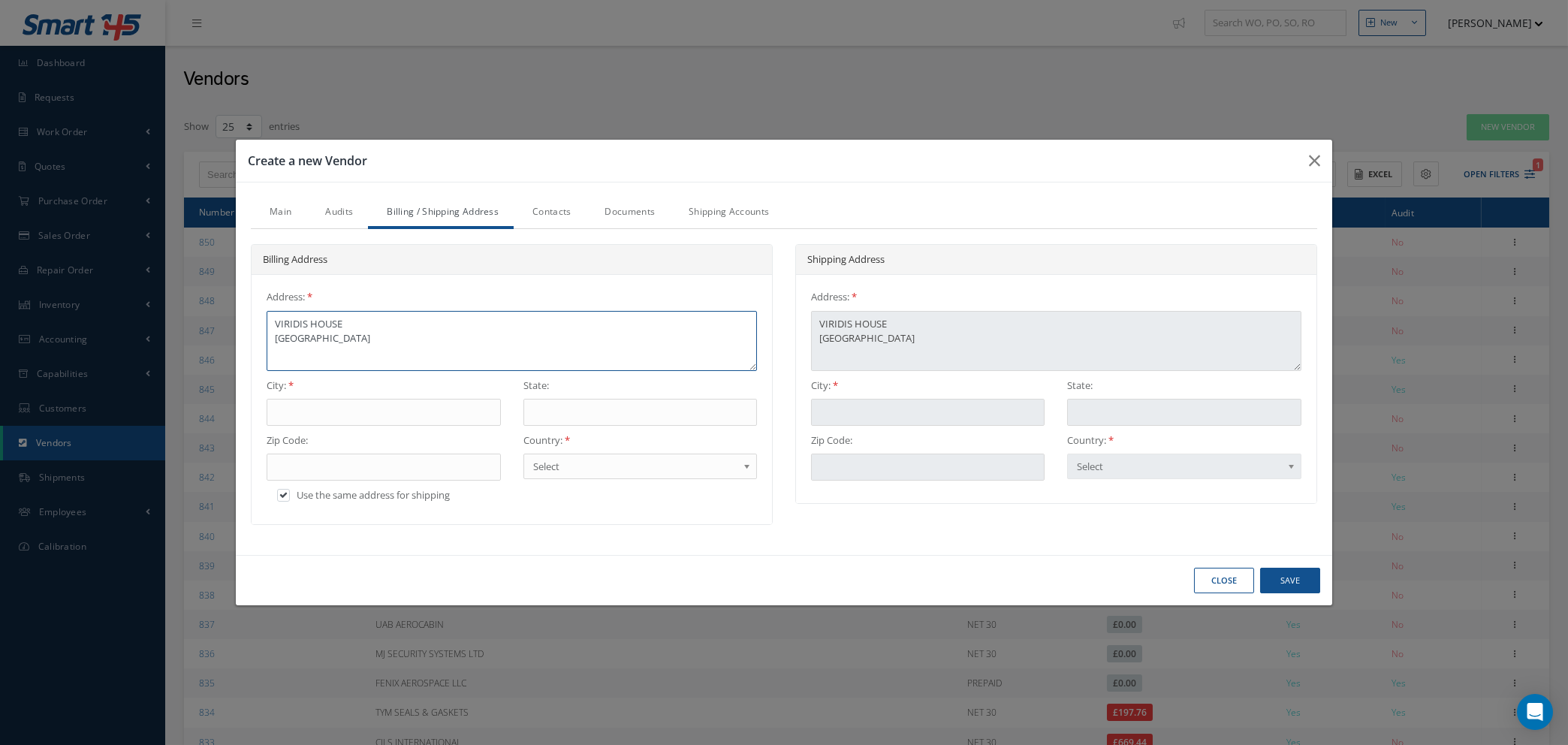
type textarea "VIRIDIS HOUSE TOESFIELD ROAD"
type textarea "VIRIDIS HOUSE TESFIELD ROAD"
type textarea "VIRIDIS HOUSE TOESFIELD ROAD"
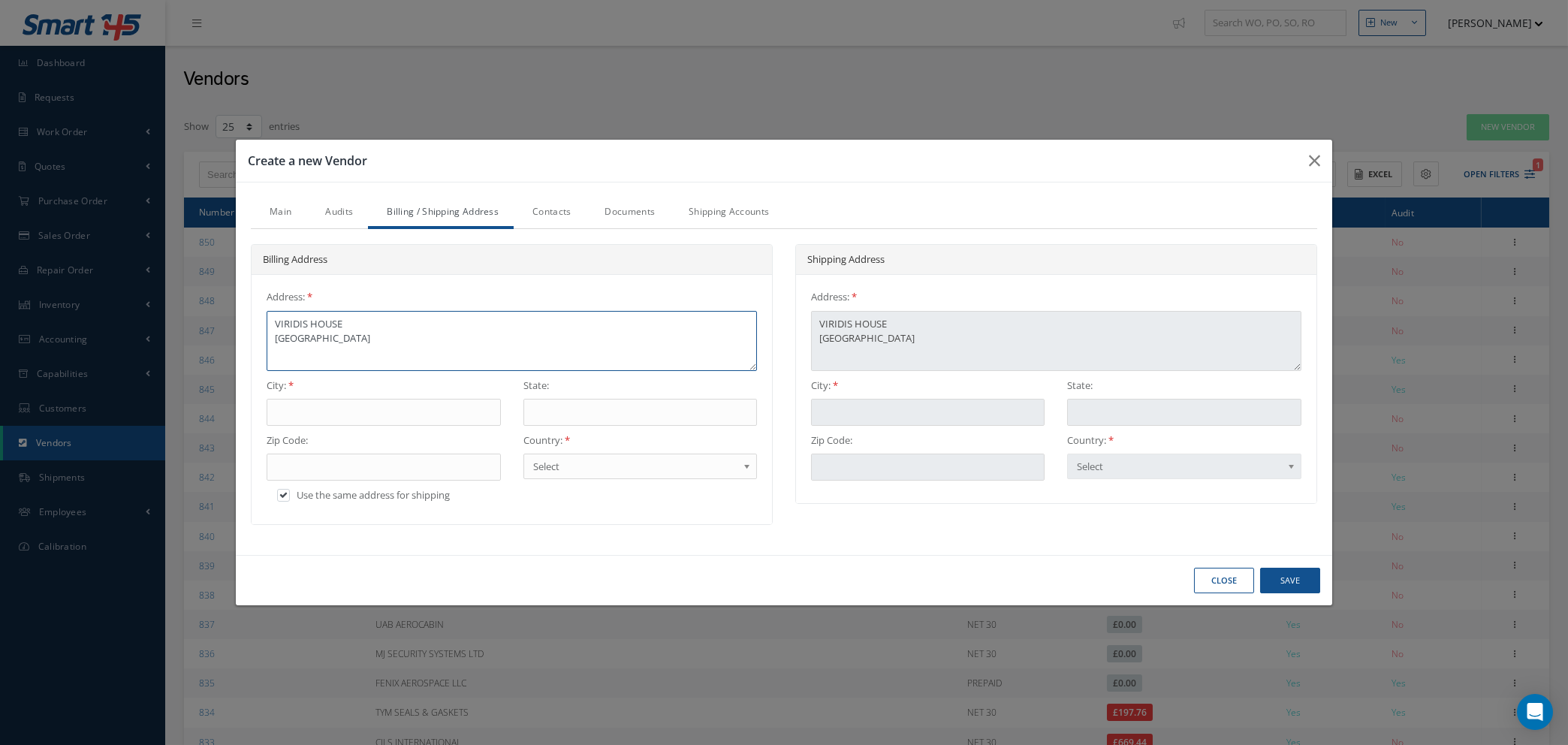
type textarea "VIRIDIS HOUSE TOESFIELD ROAD"
type textarea "VIRIDIS HOUSE TOPESFIELD ROAD"
type textarea "VIRIDIS HOUSE TOPPESFIELD ROAD"
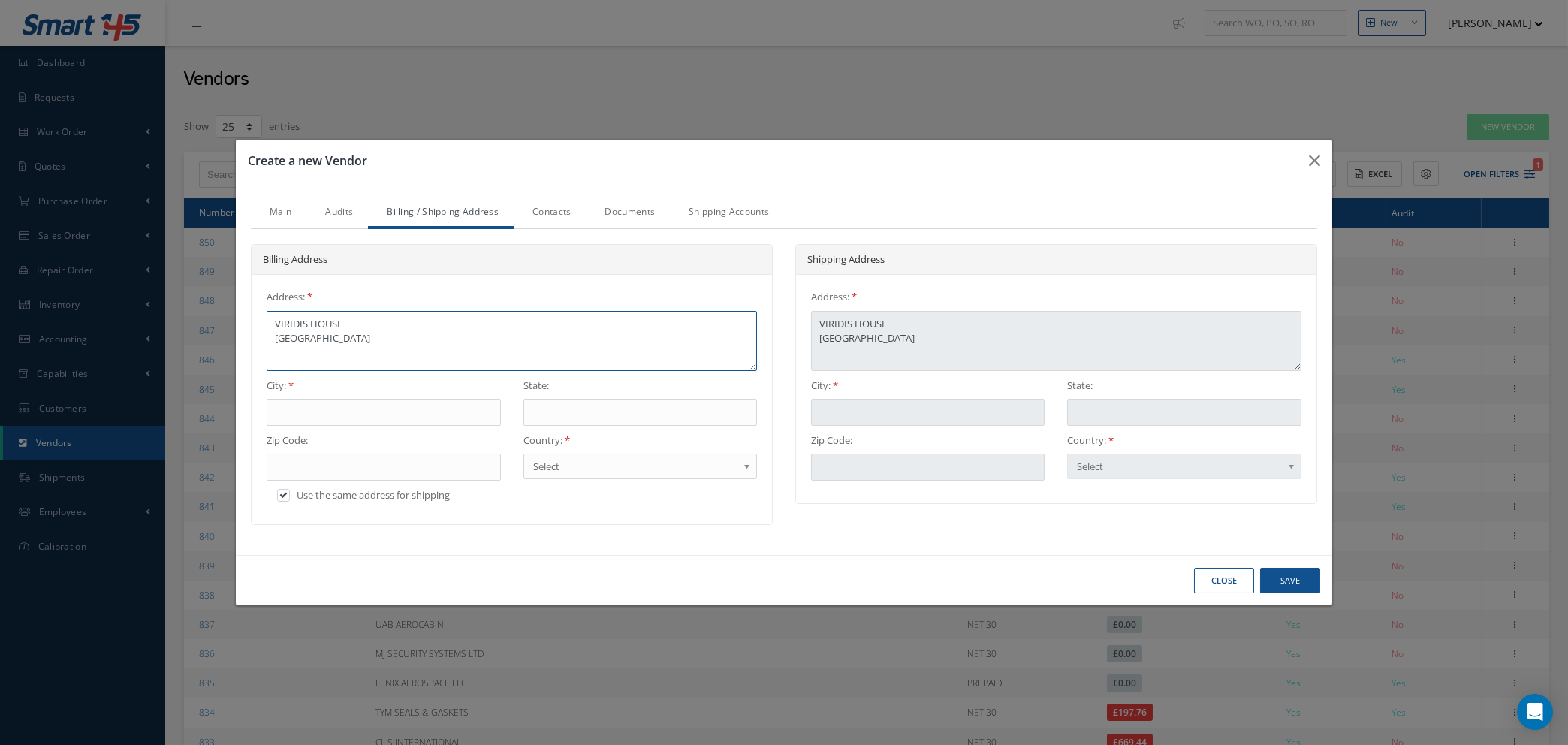
type textarea "VIRIDIS HOUSE TOPPESFIELD ROAD"
click at [330, 408] on input "text" at bounding box center [383, 412] width 234 height 27
type input "F"
type input "FI"
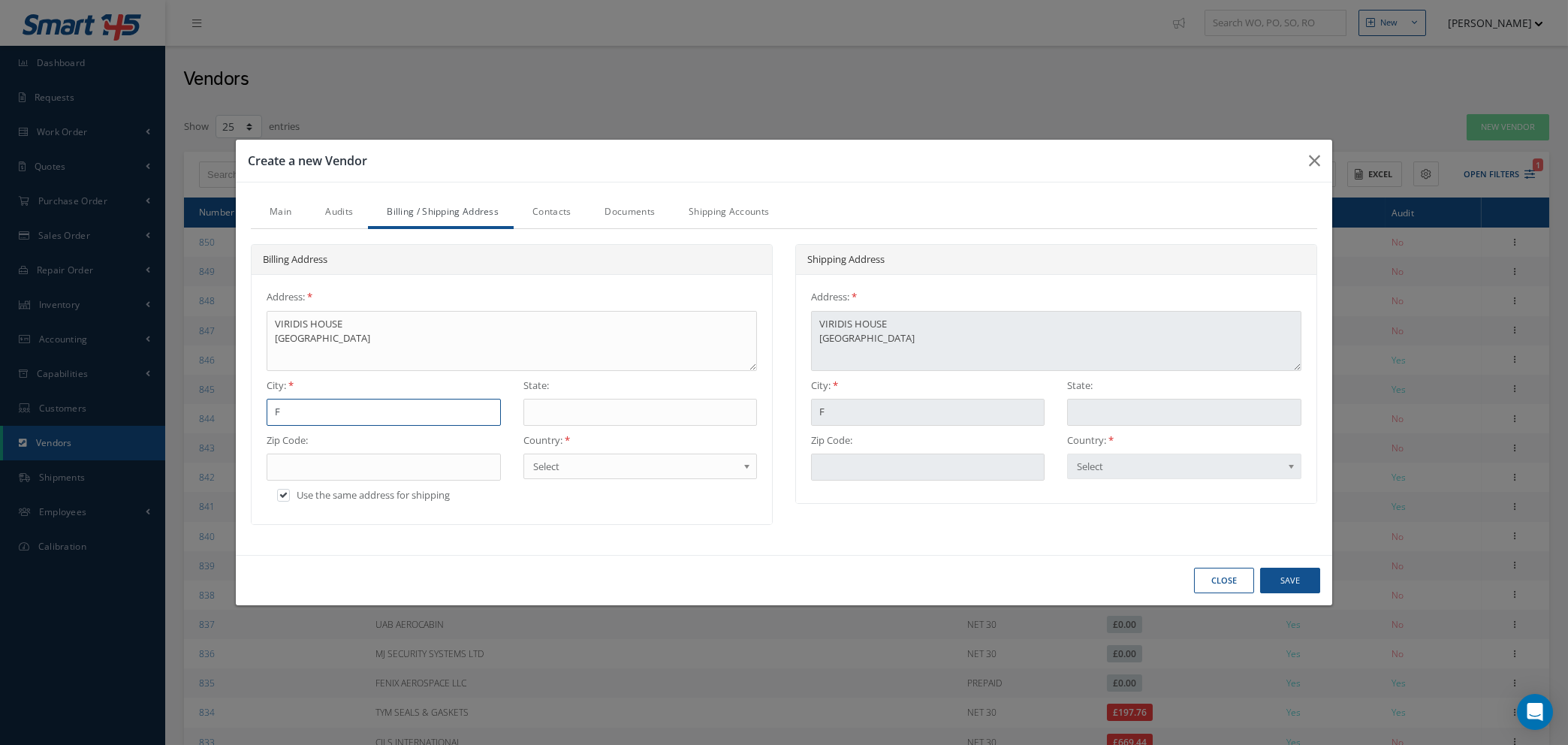
type input "FI"
type input "FIN"
type input "FINC"
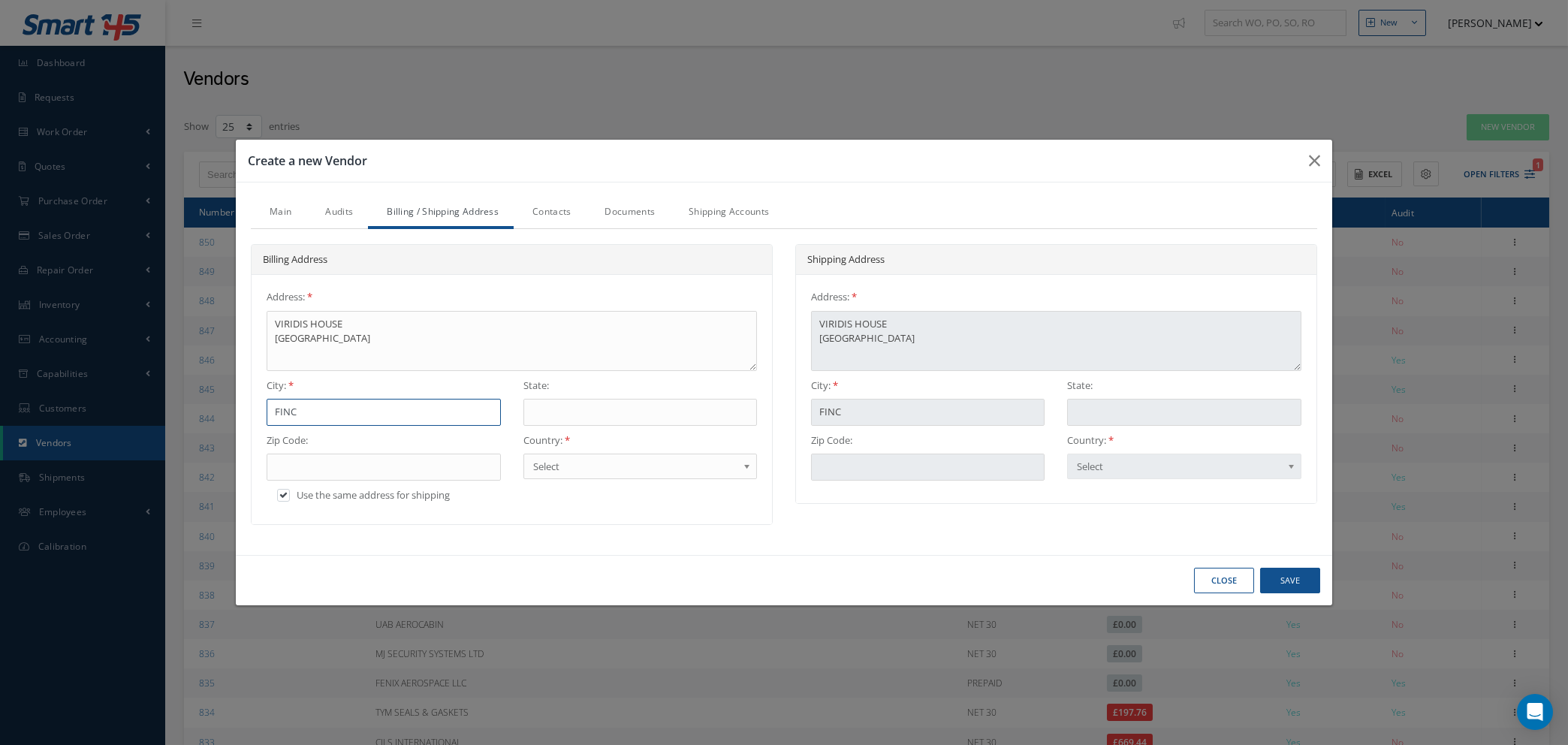
type input "FINCH"
type input "FINCHI"
type input "FINCHIN"
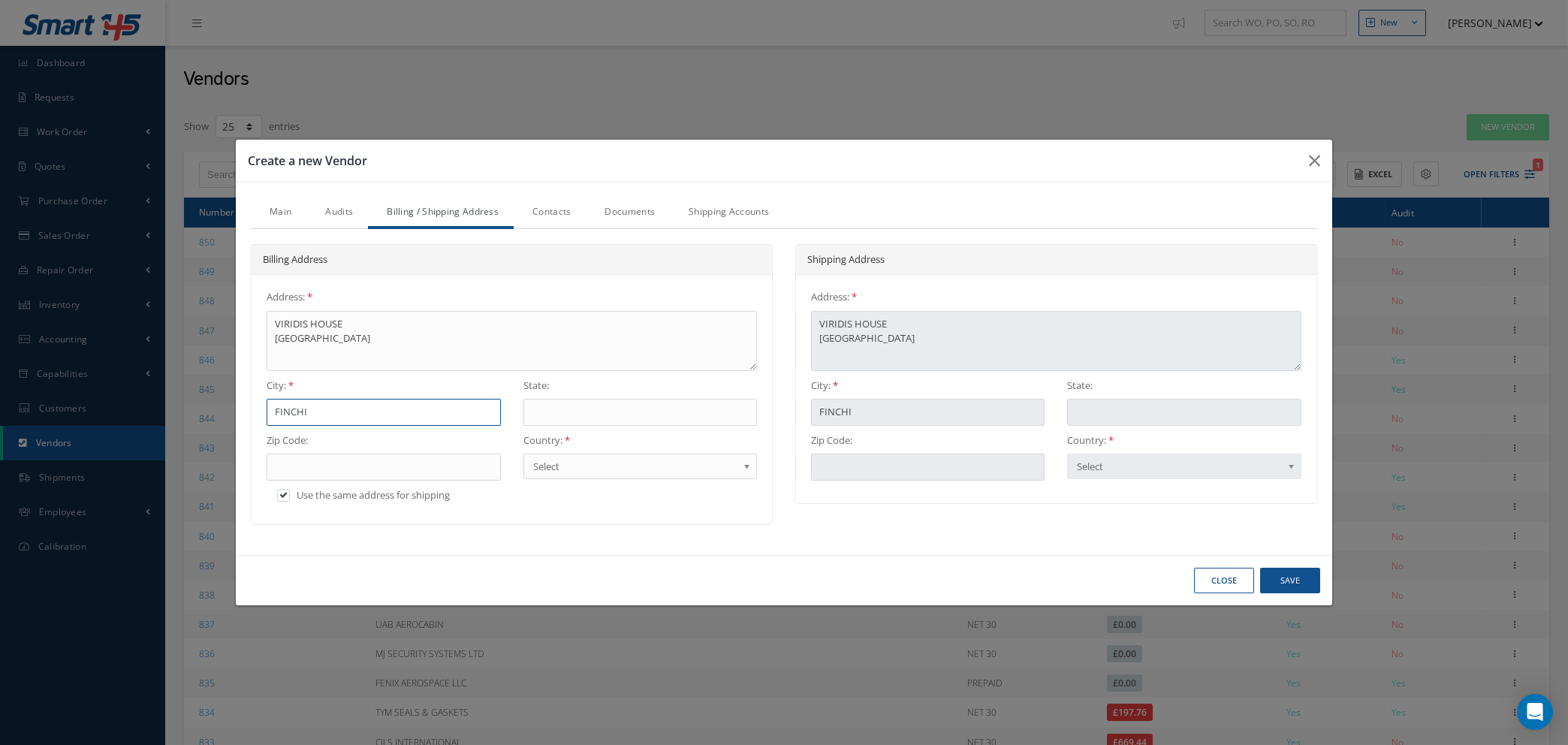
type input "FINCHIN"
type input "FINCHING"
type input "FINCHINGF"
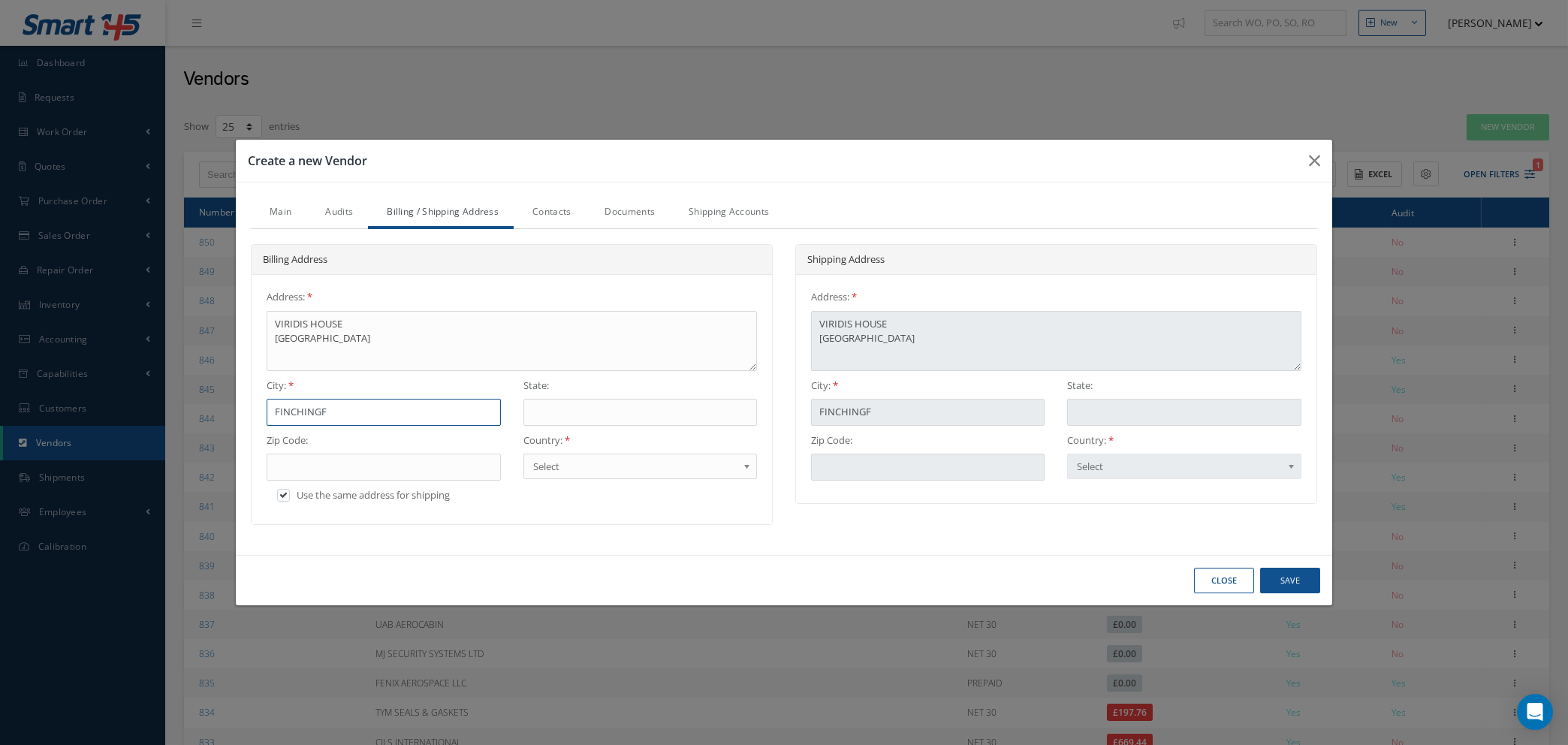
type input "FINCHINGFI"
type input "FINCHINGFIE"
type input "FINCHINGFIEL"
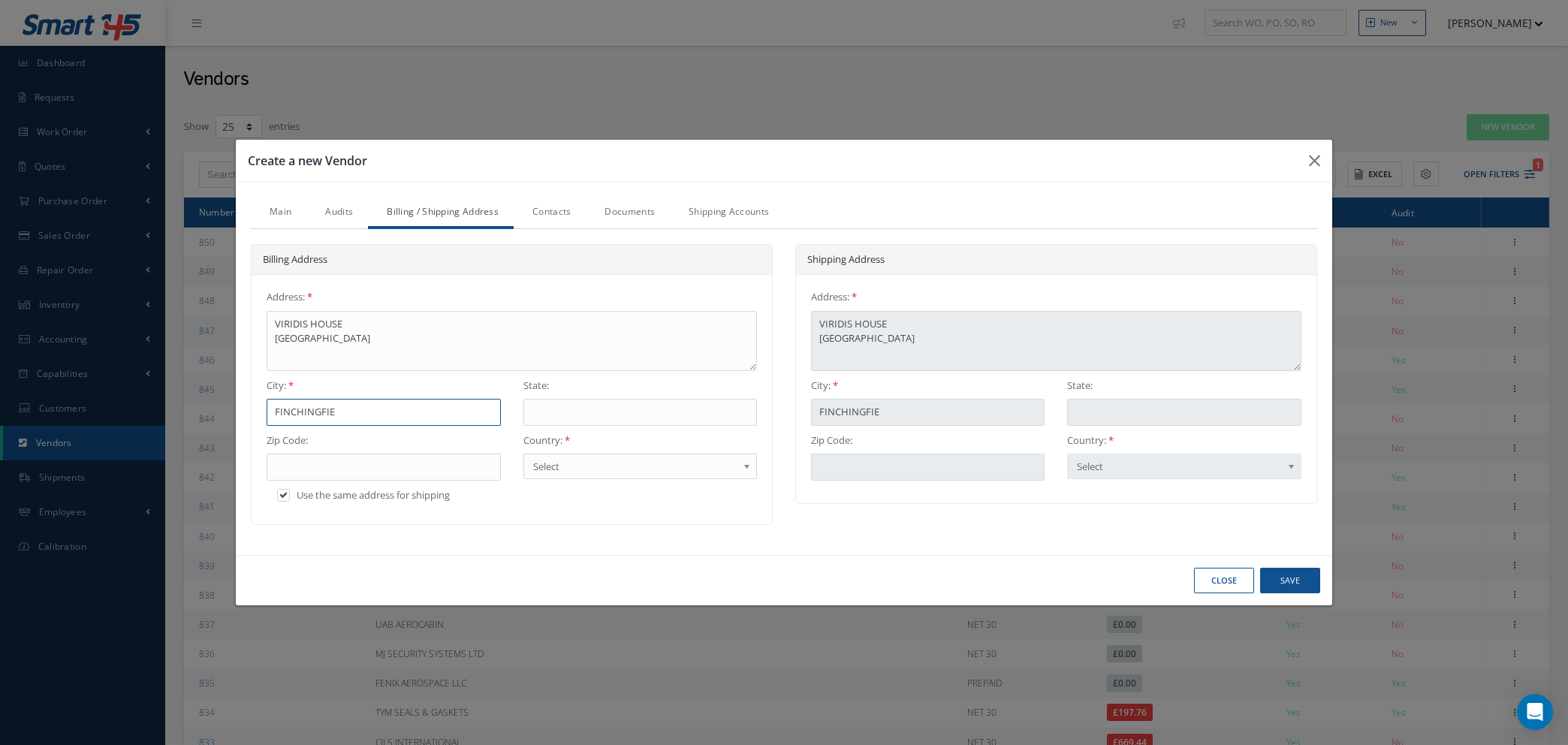
type input "FINCHINGFIEL"
type input "FINCHINGFIELD"
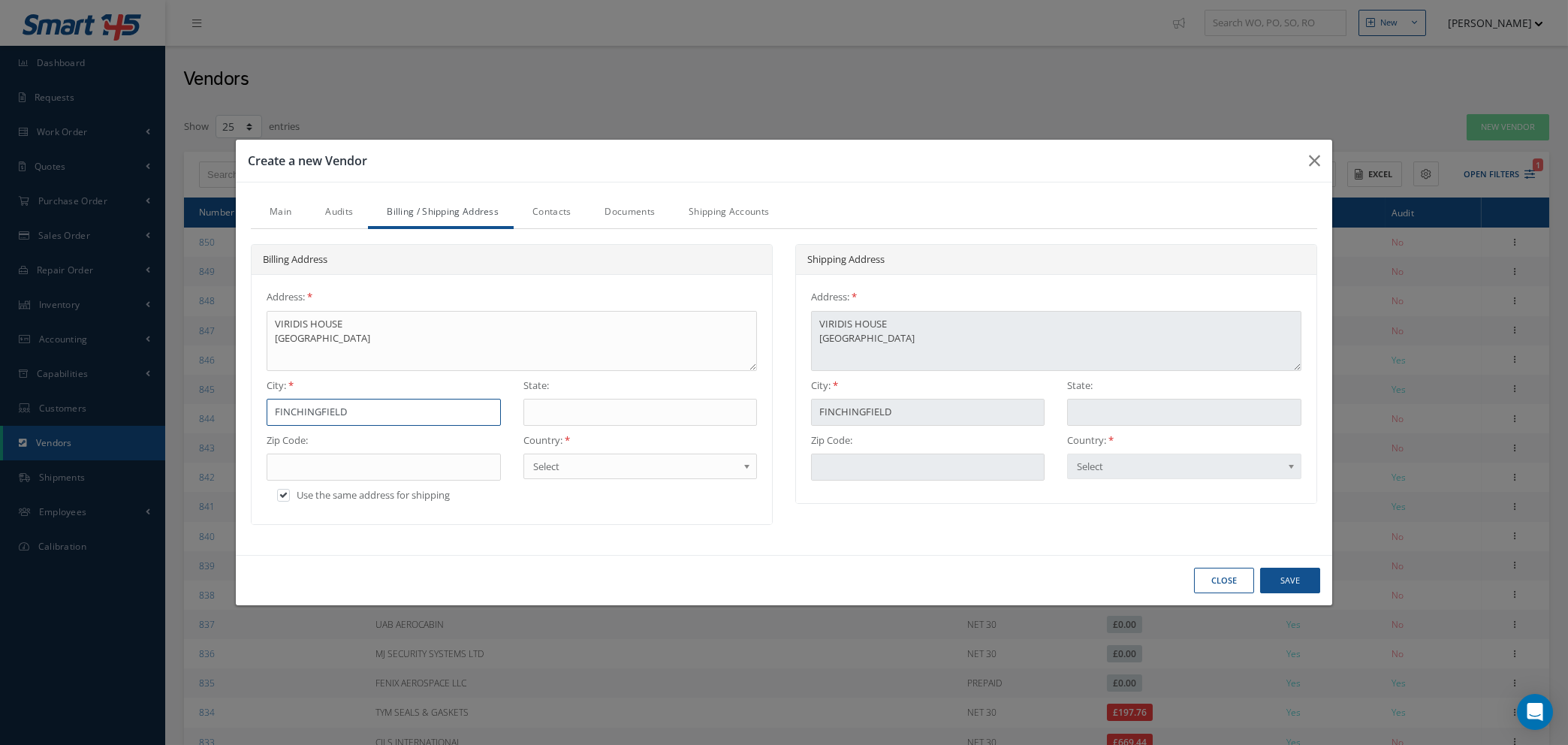
type input "FINCHINGFIELD"
click at [605, 407] on input "text" at bounding box center [640, 412] width 234 height 27
type input "E"
type input "ES"
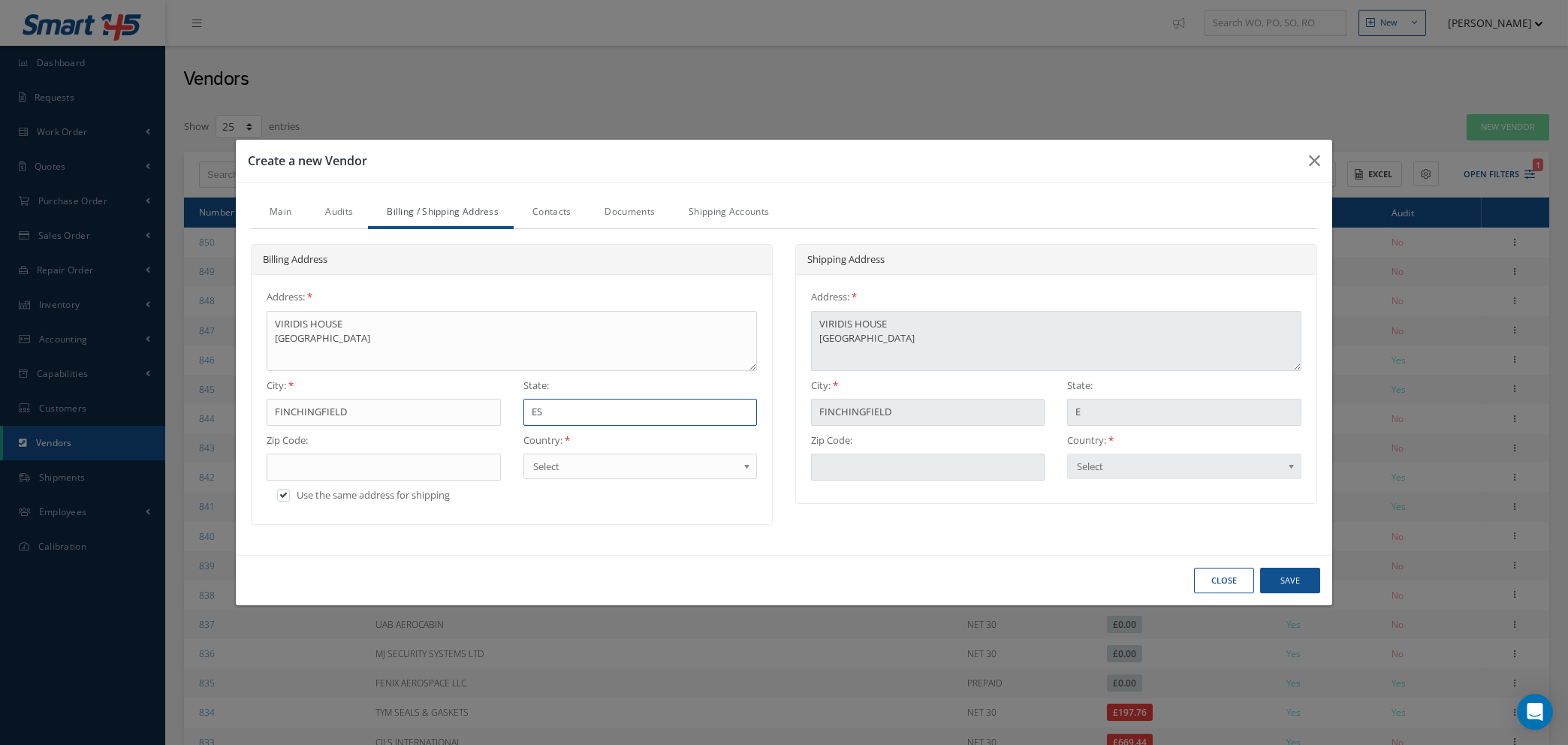
type input "ES"
type input "ESS"
type input "ESSE"
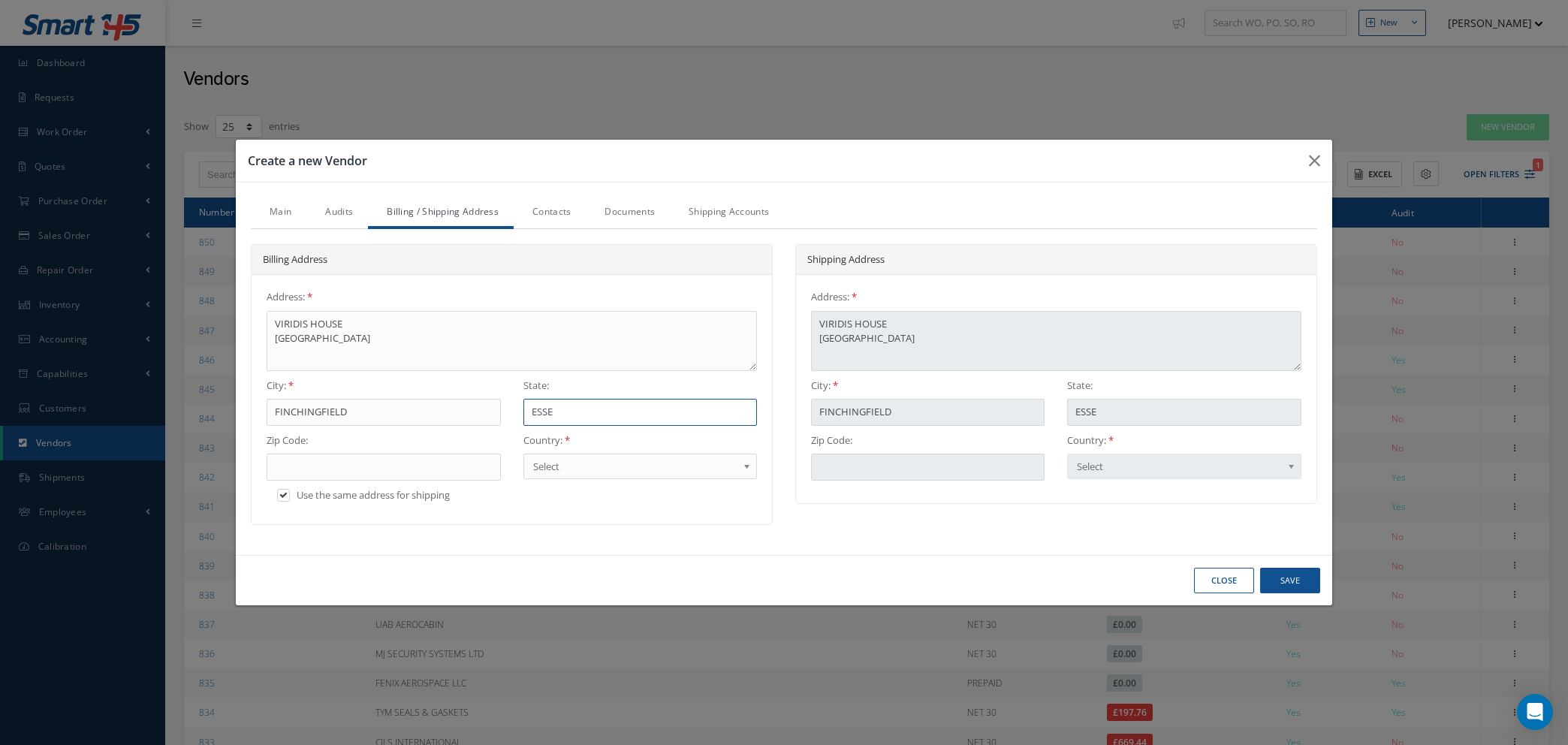
type input "ESSEX"
click at [386, 472] on input "text" at bounding box center [383, 467] width 234 height 27
type input "C"
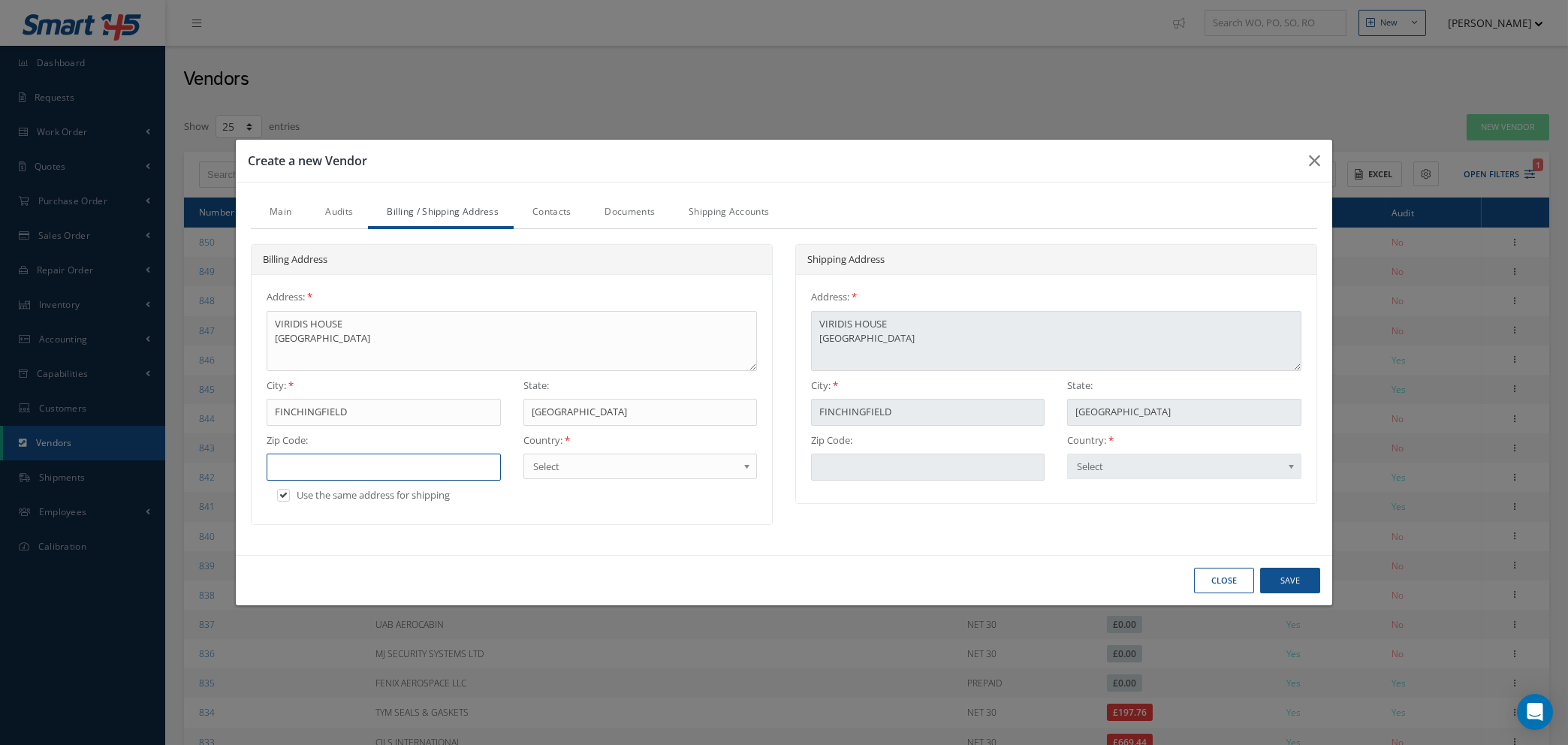
type input "C"
type input "CM"
type input "CM7"
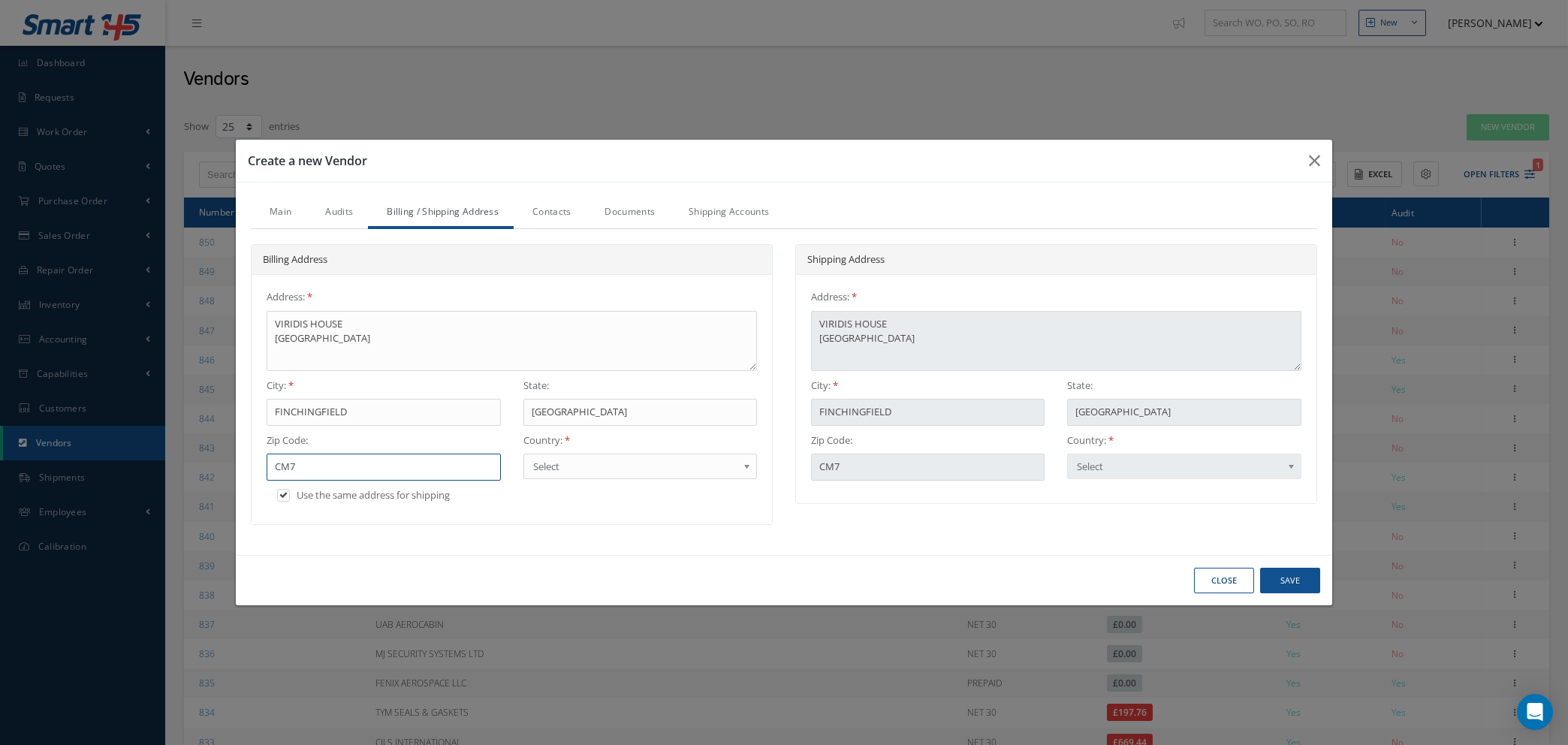
type input "CM7"
type input "CM7 4"
type input "CM7 4N"
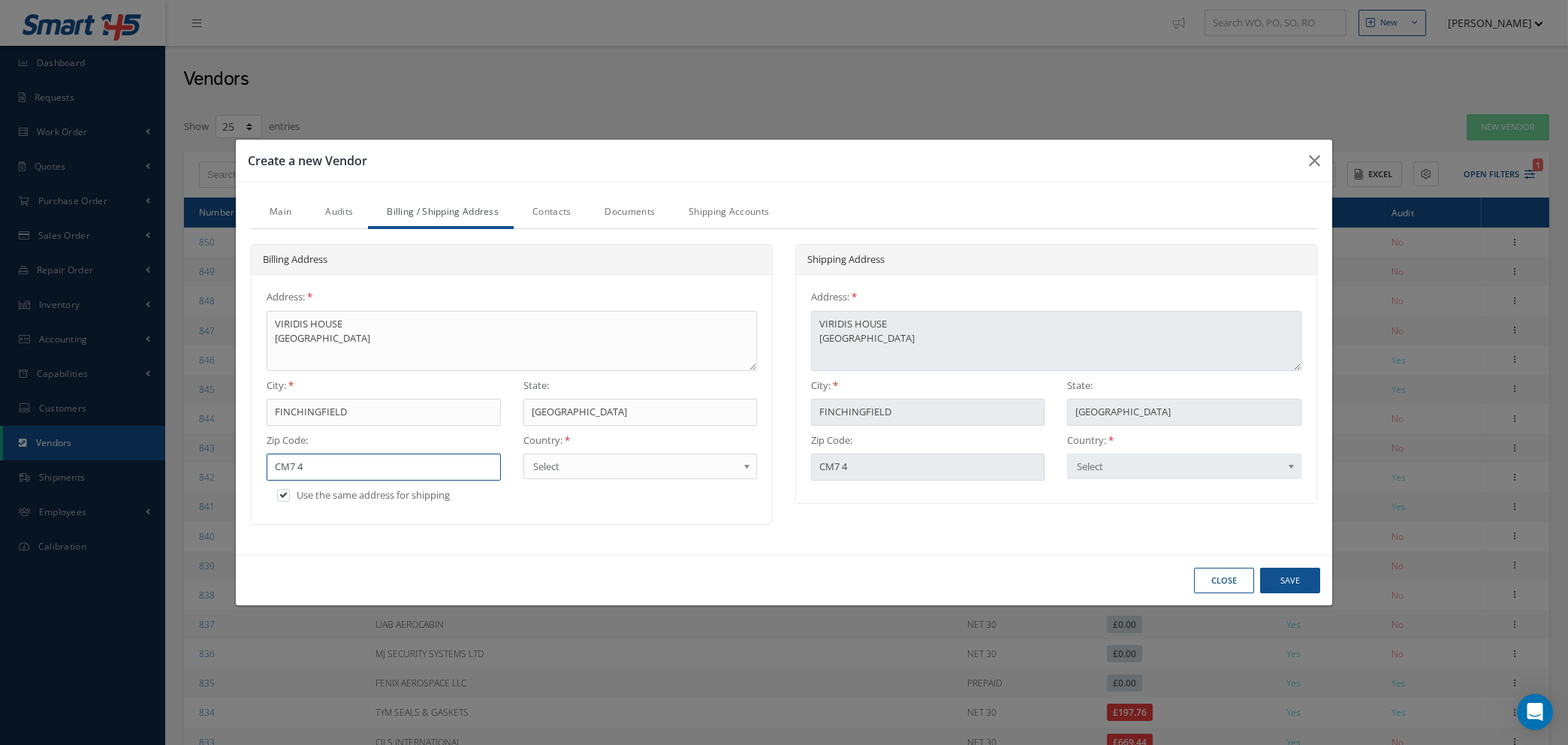
type input "CM7 4N"
type input "CM7 4NZ"
click at [549, 211] on link "Contacts" at bounding box center [550, 213] width 72 height 31
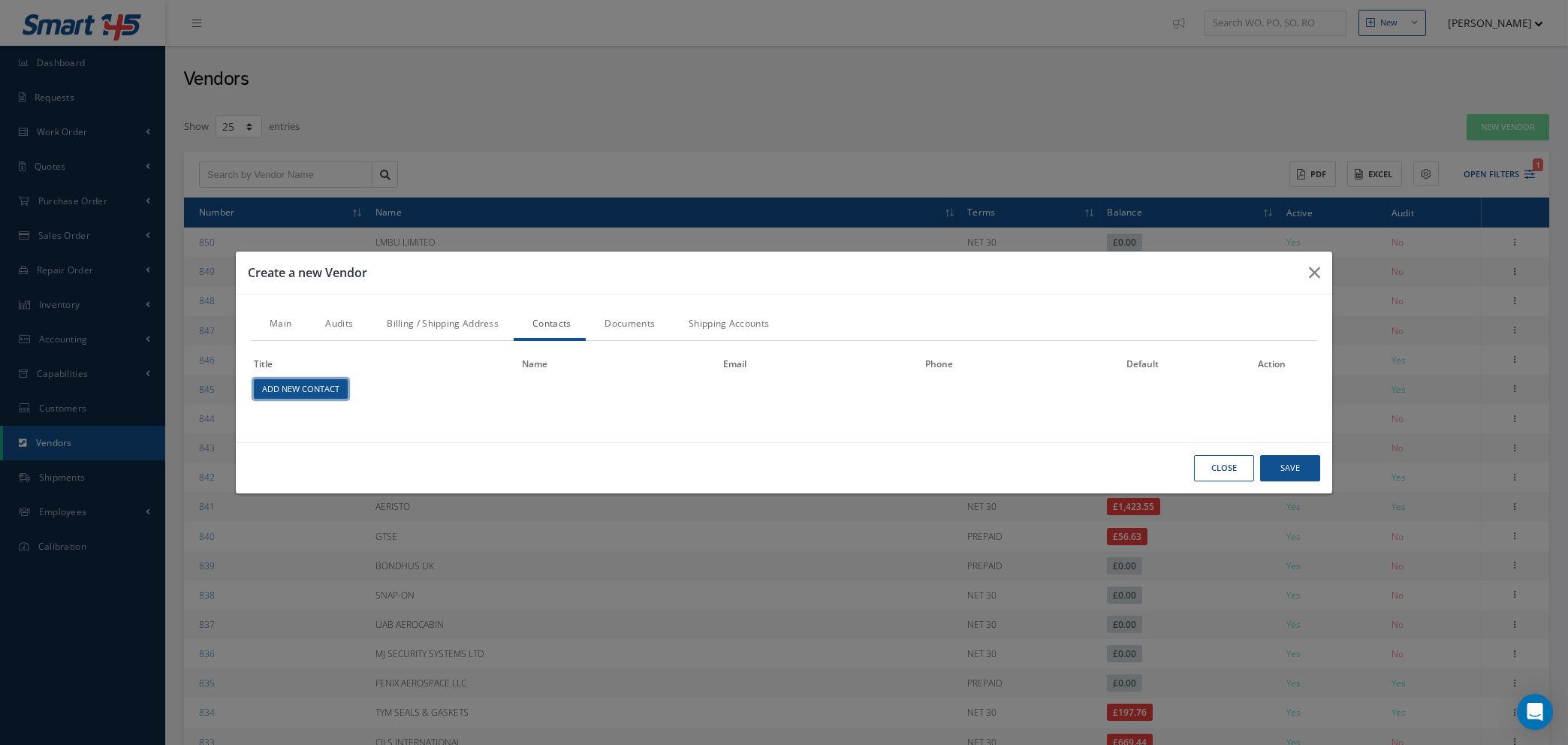
click at [319, 387] on link "Add New Contact" at bounding box center [300, 389] width 94 height 21
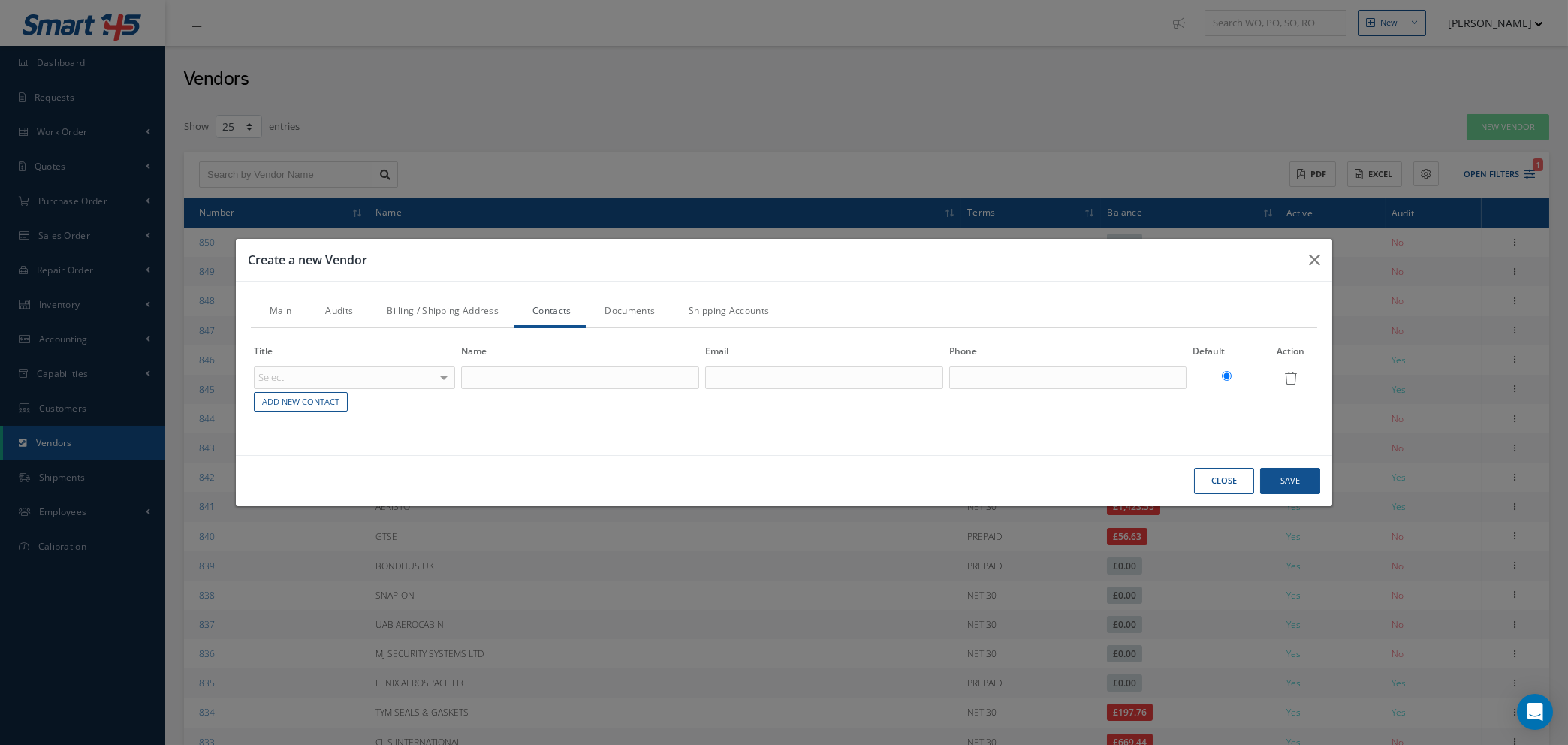
click at [397, 378] on div "Select" at bounding box center [354, 377] width 202 height 22
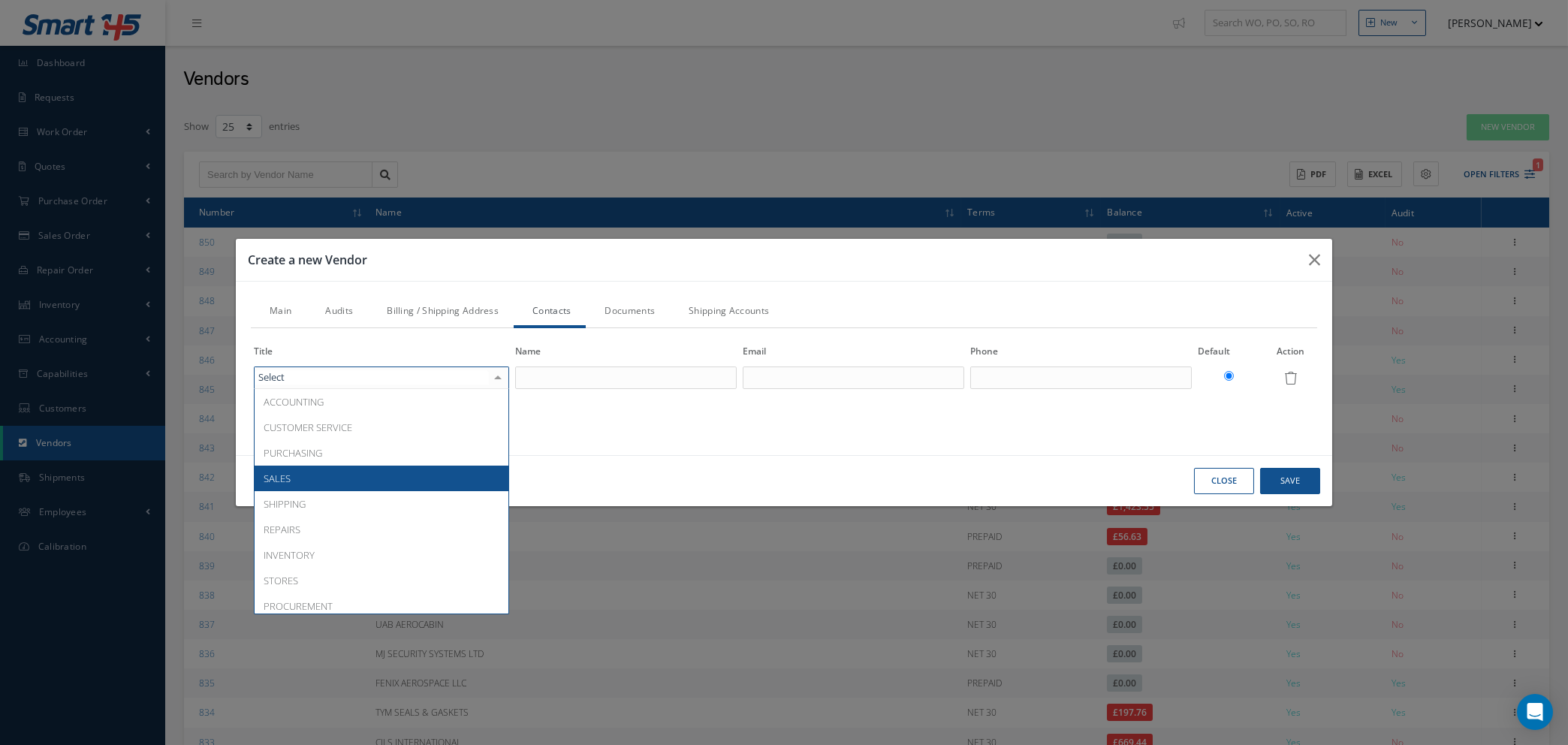
click at [371, 475] on span "SALES" at bounding box center [381, 478] width 253 height 26
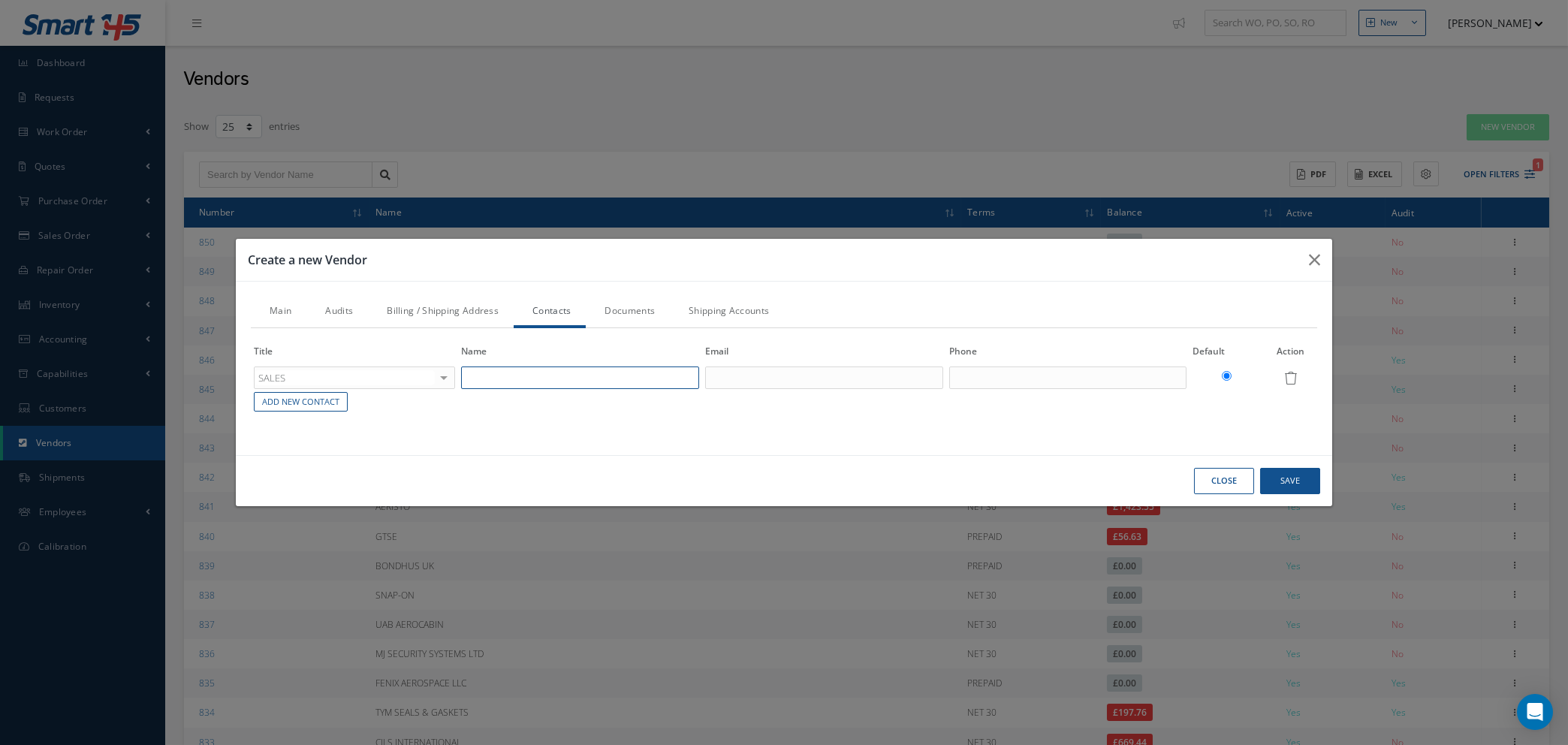
click at [536, 384] on input "text" at bounding box center [579, 377] width 238 height 22
click at [474, 369] on input "text" at bounding box center [579, 377] width 238 height 22
type input "s"
type input "SALES"
click at [739, 380] on input "text" at bounding box center [823, 377] width 238 height 22
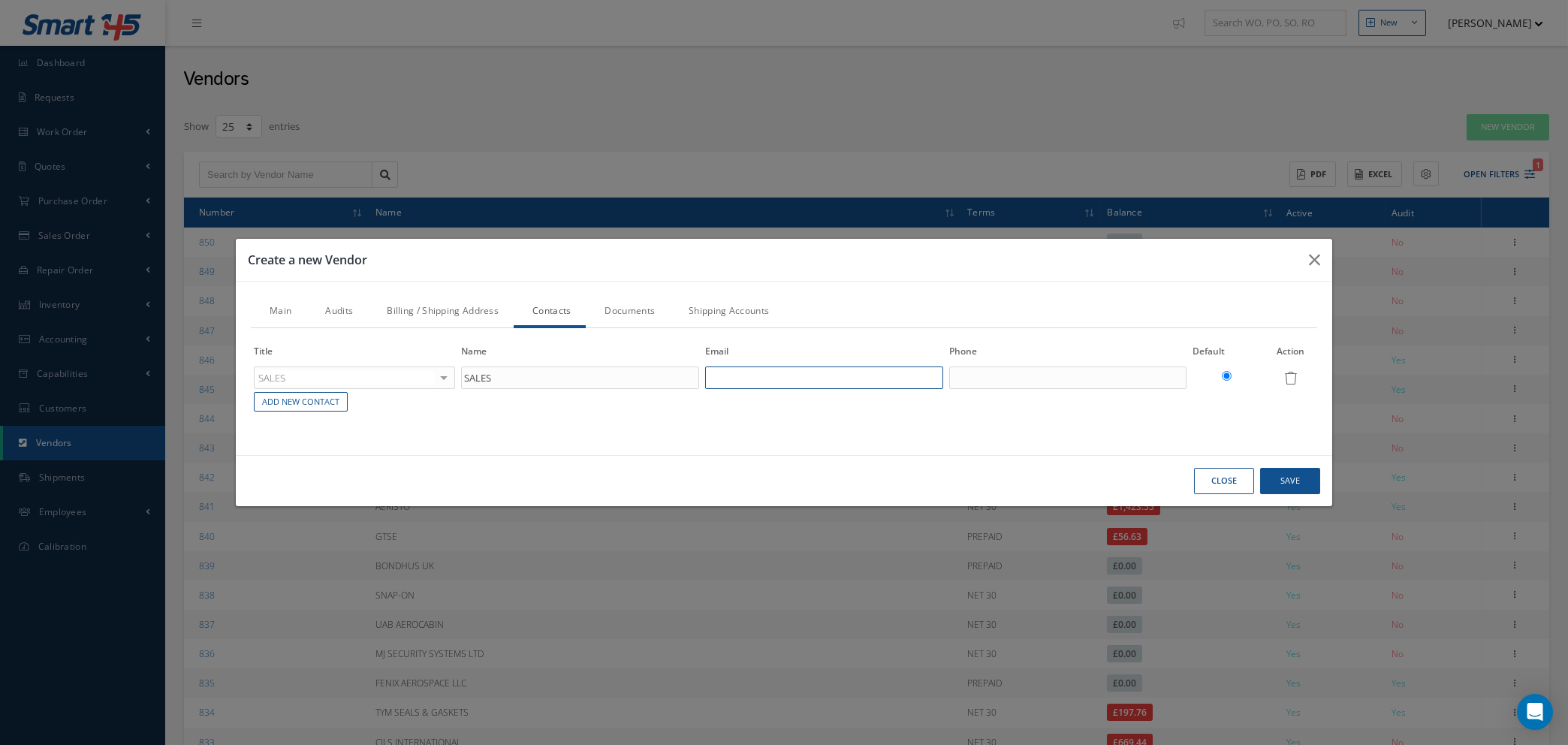
paste input "sales@sure-green.com"
type input "sales@sure-green.com"
click at [286, 398] on link "Add New Contact" at bounding box center [300, 402] width 94 height 21
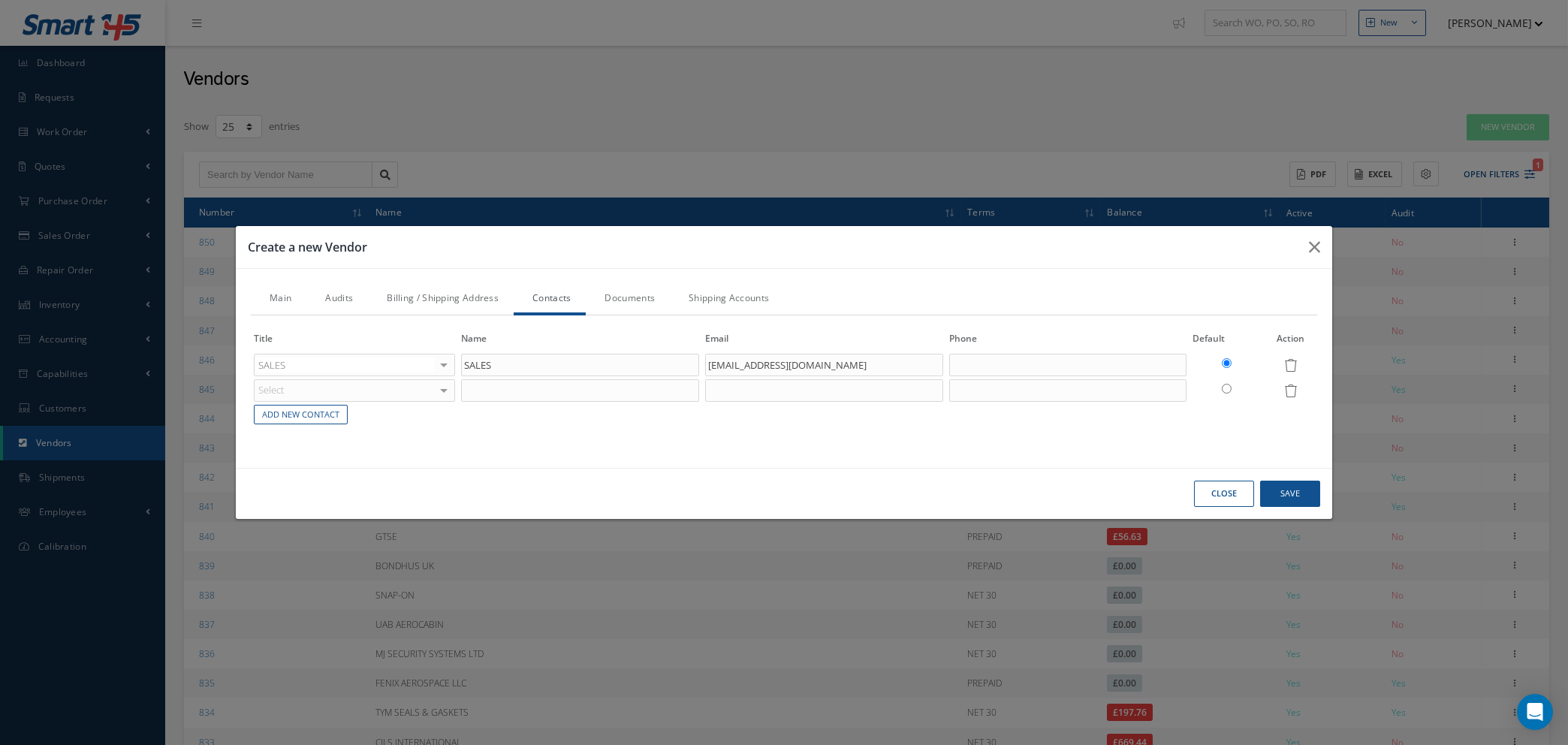
click at [397, 389] on div "Select" at bounding box center [354, 390] width 202 height 22
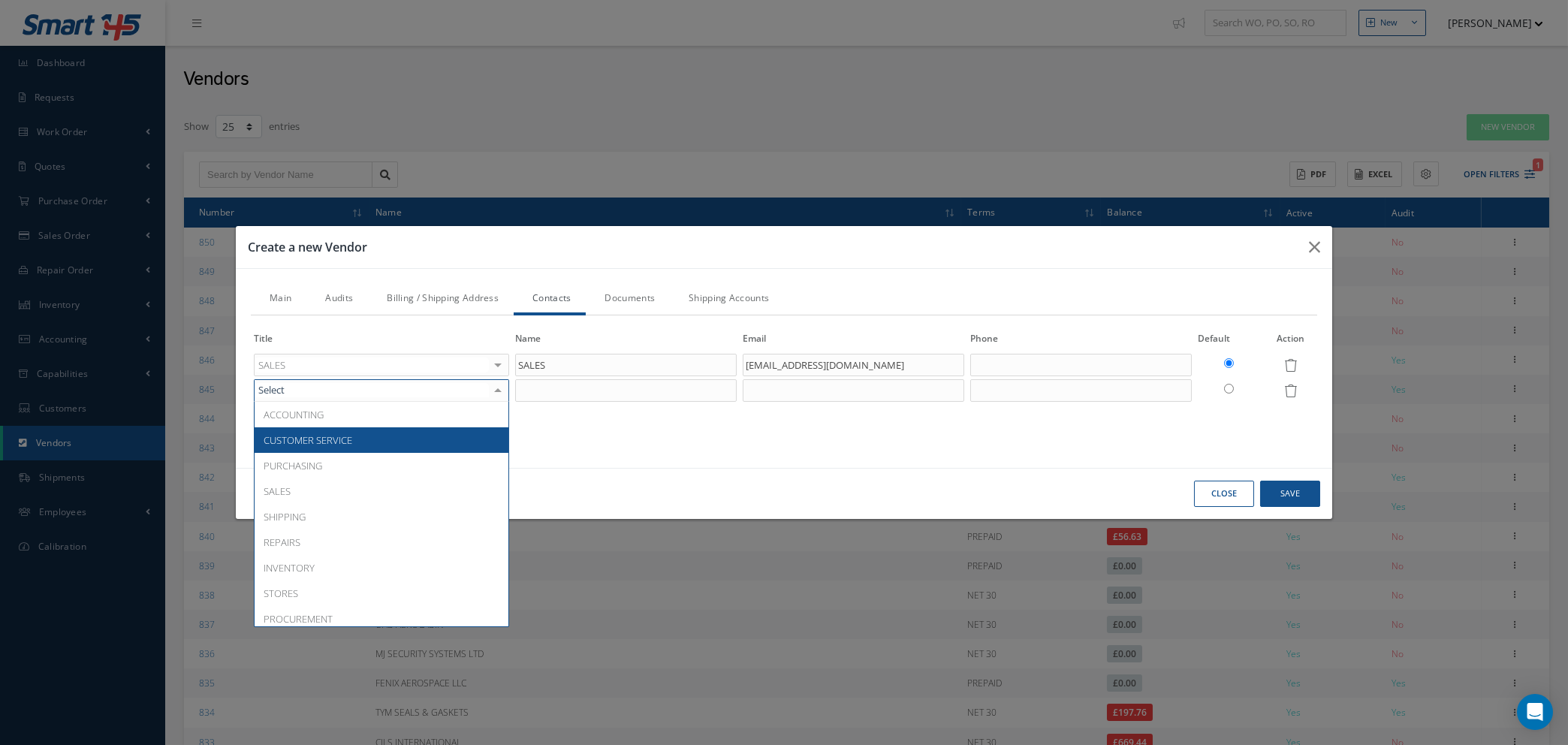
click at [377, 441] on span "CUSTOMER SERVICE" at bounding box center [381, 440] width 253 height 26
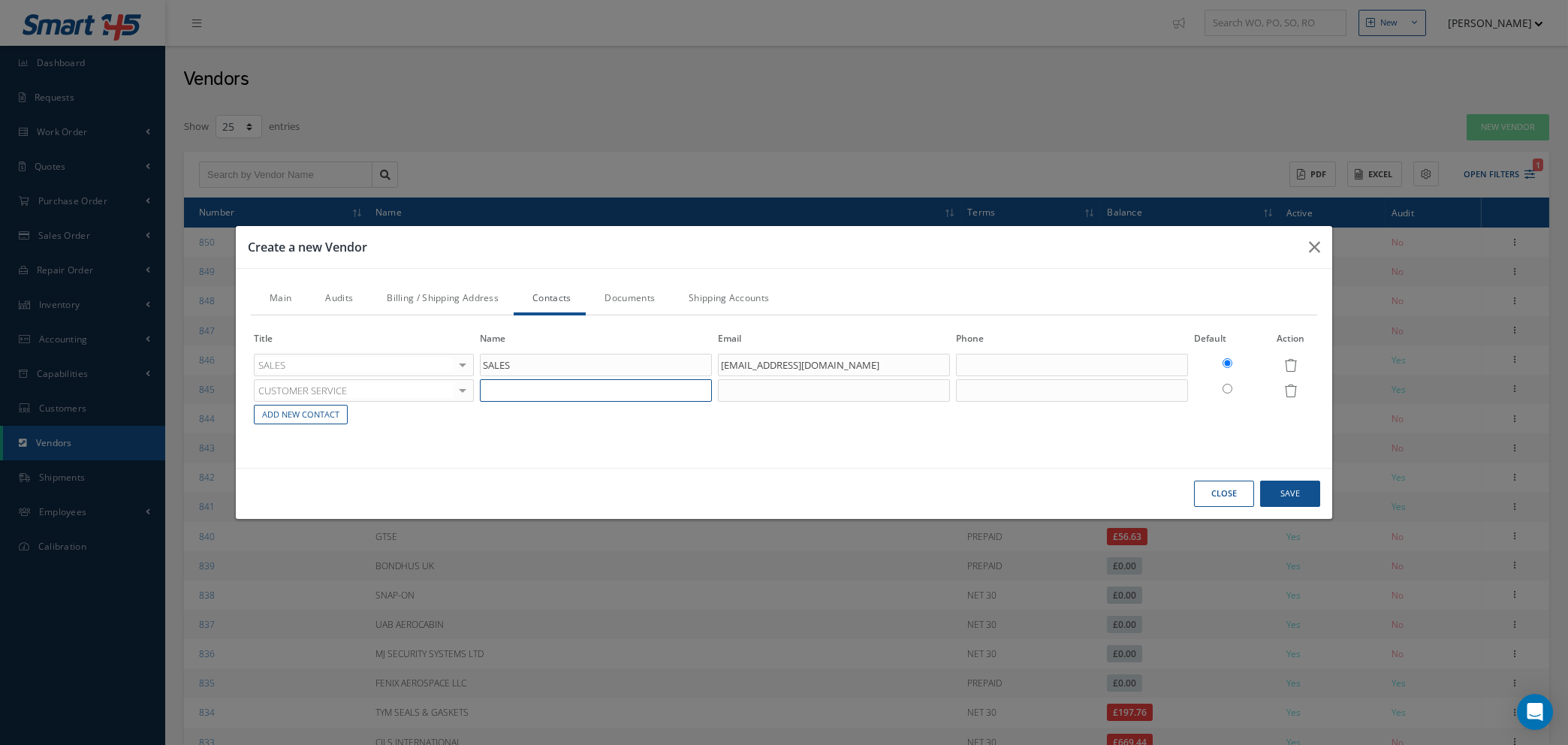
click at [517, 391] on input "text" at bounding box center [596, 390] width 232 height 22
type input "CUSTOMER SERVICE"
click at [739, 384] on input "text" at bounding box center [834, 390] width 232 height 22
paste input "customercare@sure-green.com"
type input "customercare@sure-green.com"
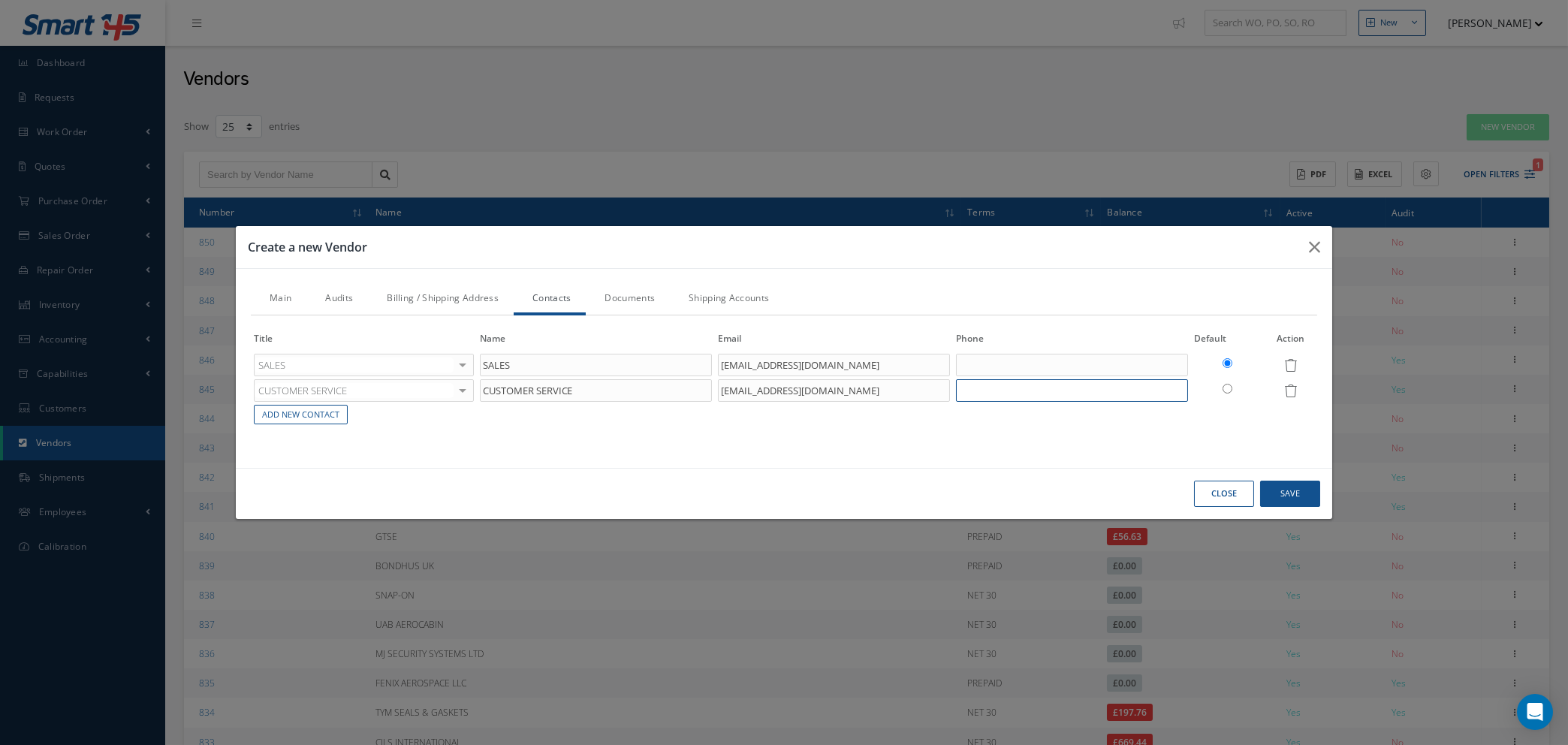
click at [1026, 390] on input "text" at bounding box center [1072, 390] width 232 height 22
type input "01376 503869"
click at [1057, 361] on input "text" at bounding box center [1072, 365] width 232 height 22
type input "01376 503869"
click at [444, 303] on link "Billing / Shipping Address" at bounding box center [440, 300] width 146 height 31
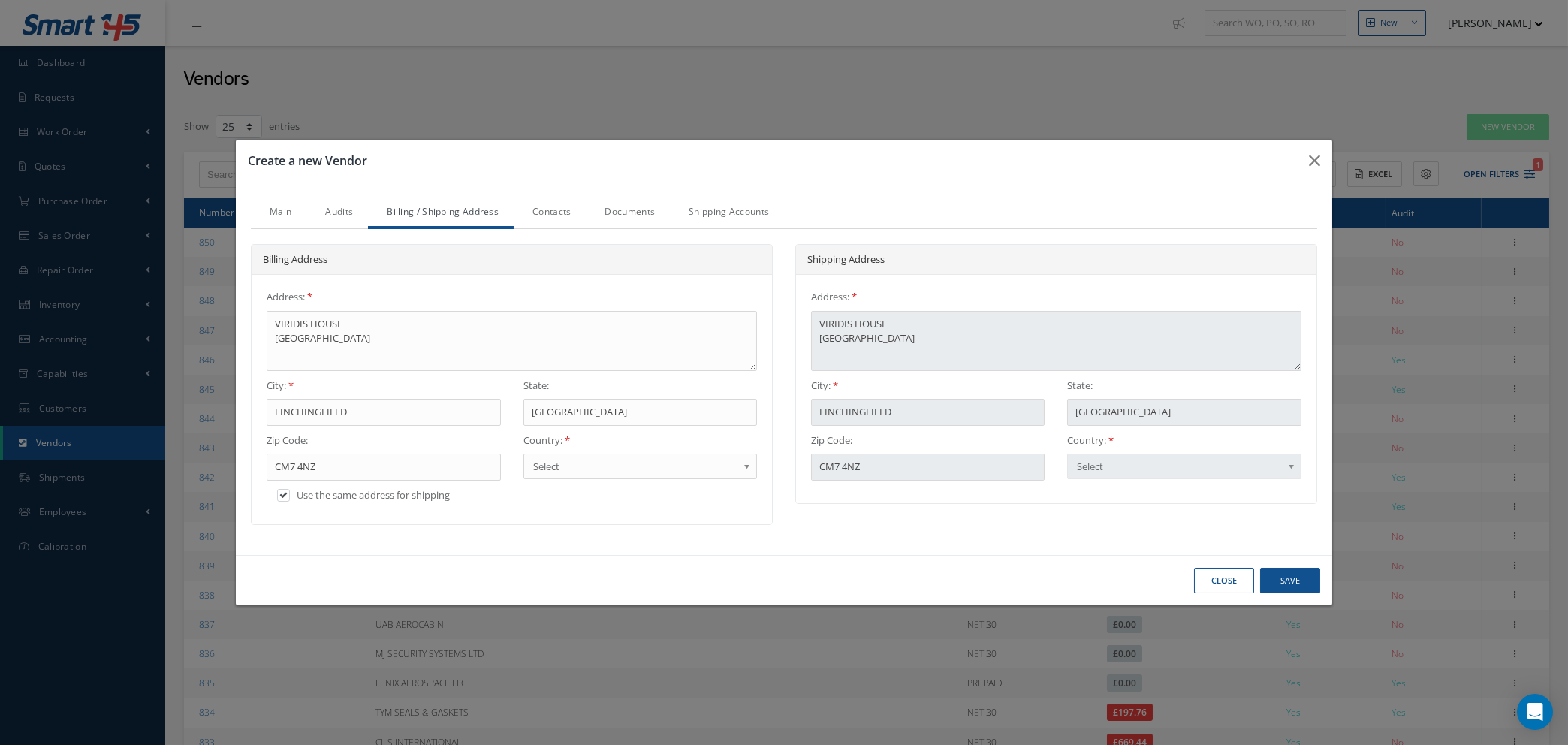
click at [610, 209] on link "Documents" at bounding box center [628, 213] width 84 height 31
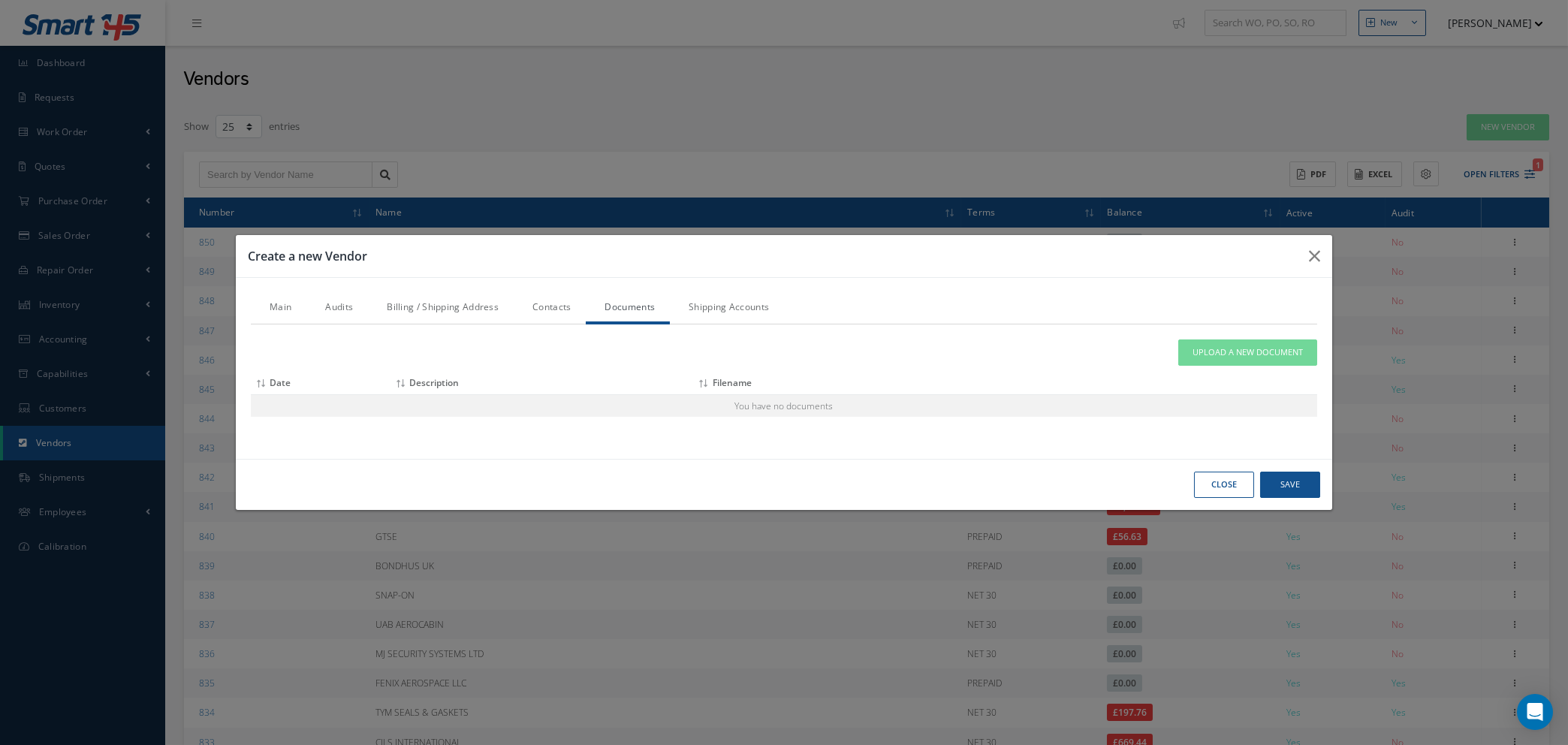
click at [1322, 477] on div "Close Save" at bounding box center [784, 485] width 1097 height 51
click at [1264, 484] on button "Save" at bounding box center [1289, 485] width 60 height 26
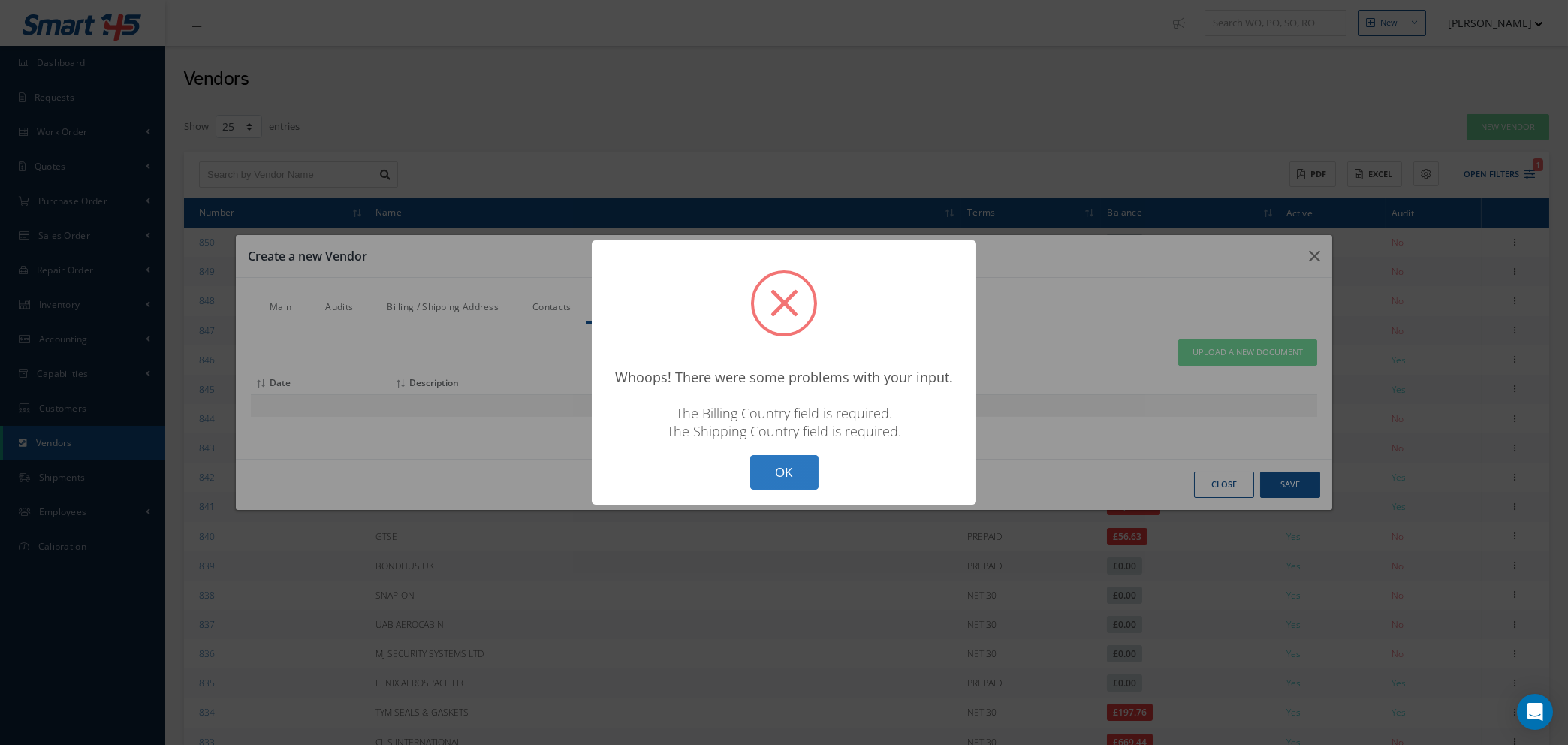
click at [788, 482] on button "OK" at bounding box center [784, 473] width 68 height 35
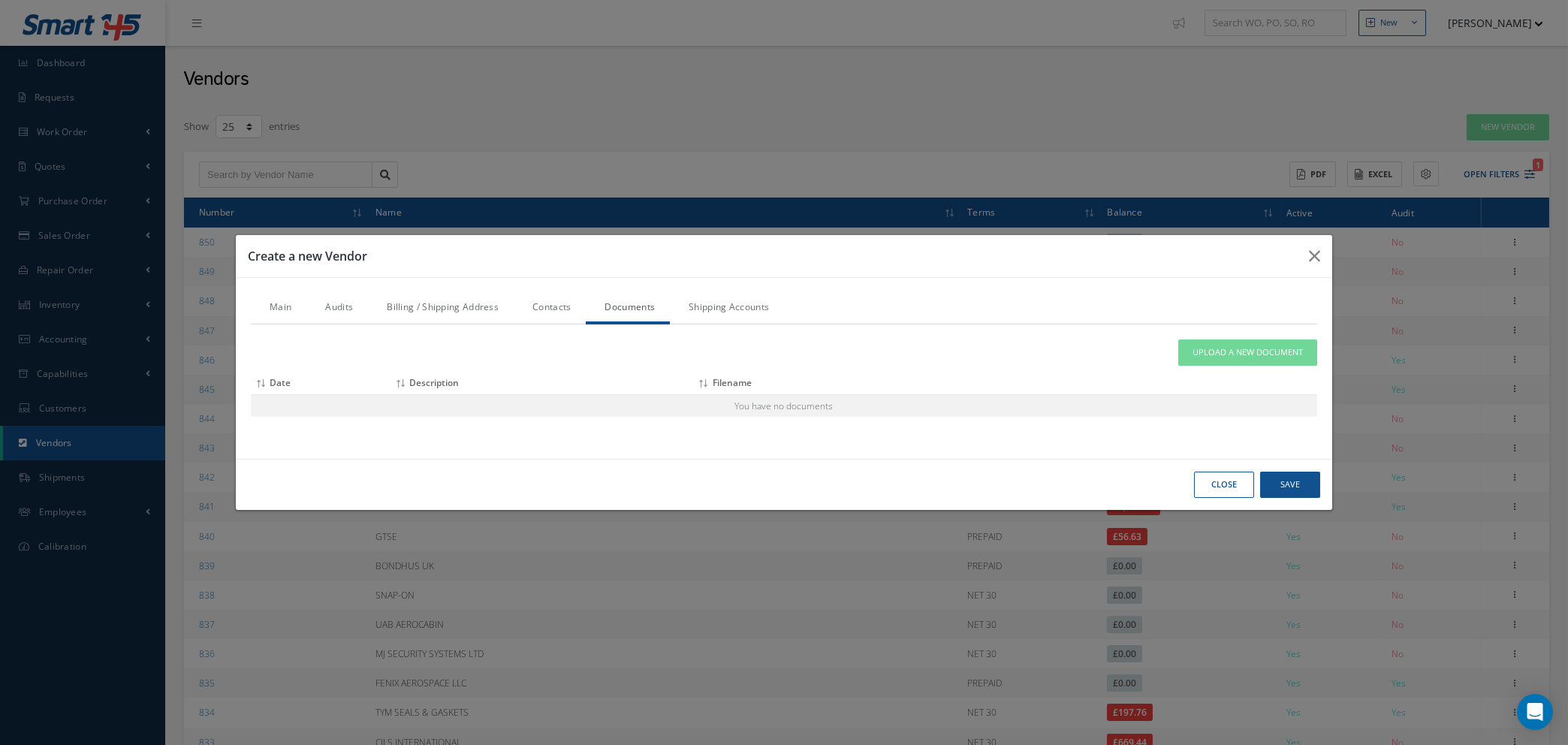
click at [463, 314] on link "Billing / Shipping Address" at bounding box center [440, 309] width 146 height 31
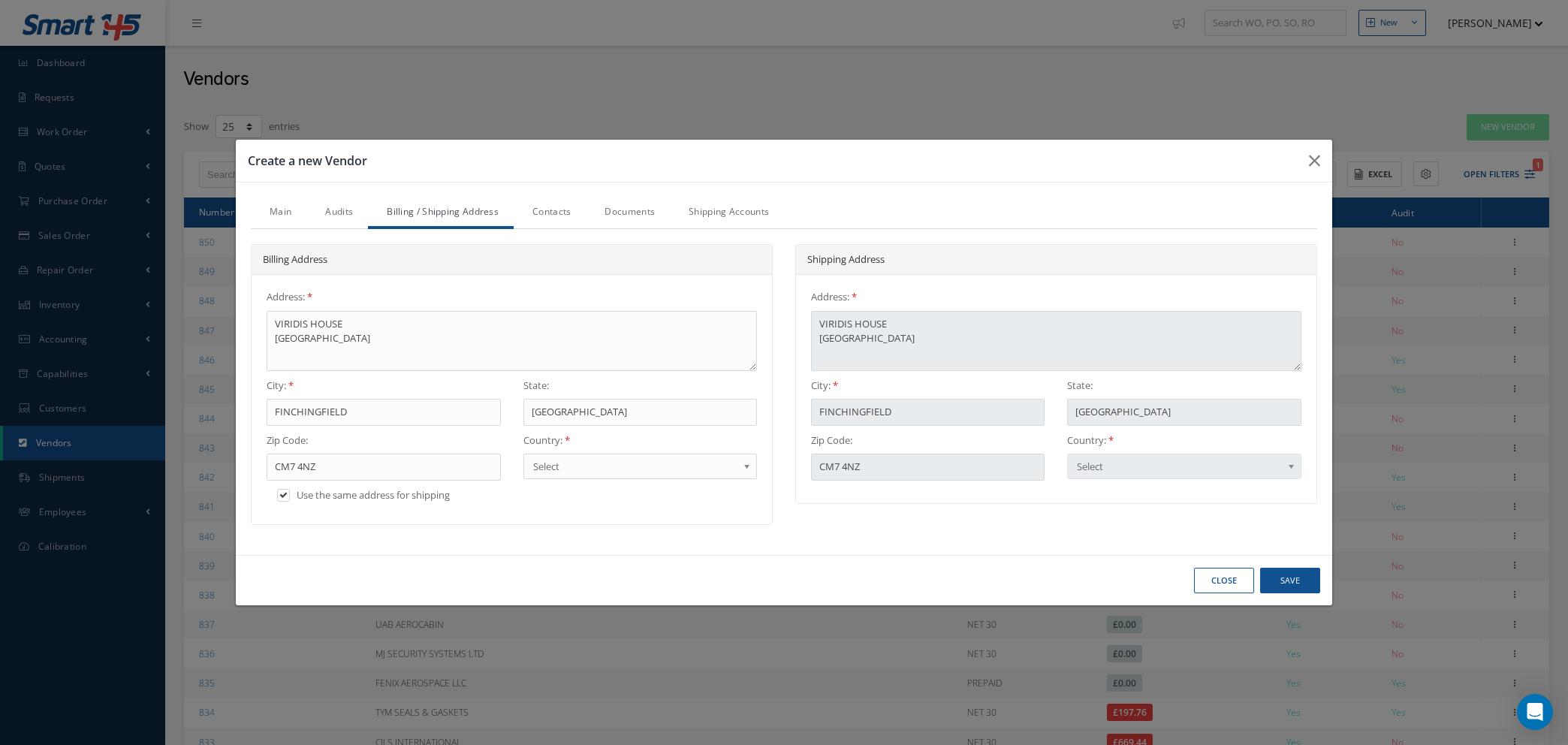
click at [682, 468] on span "Select" at bounding box center [635, 467] width 204 height 18
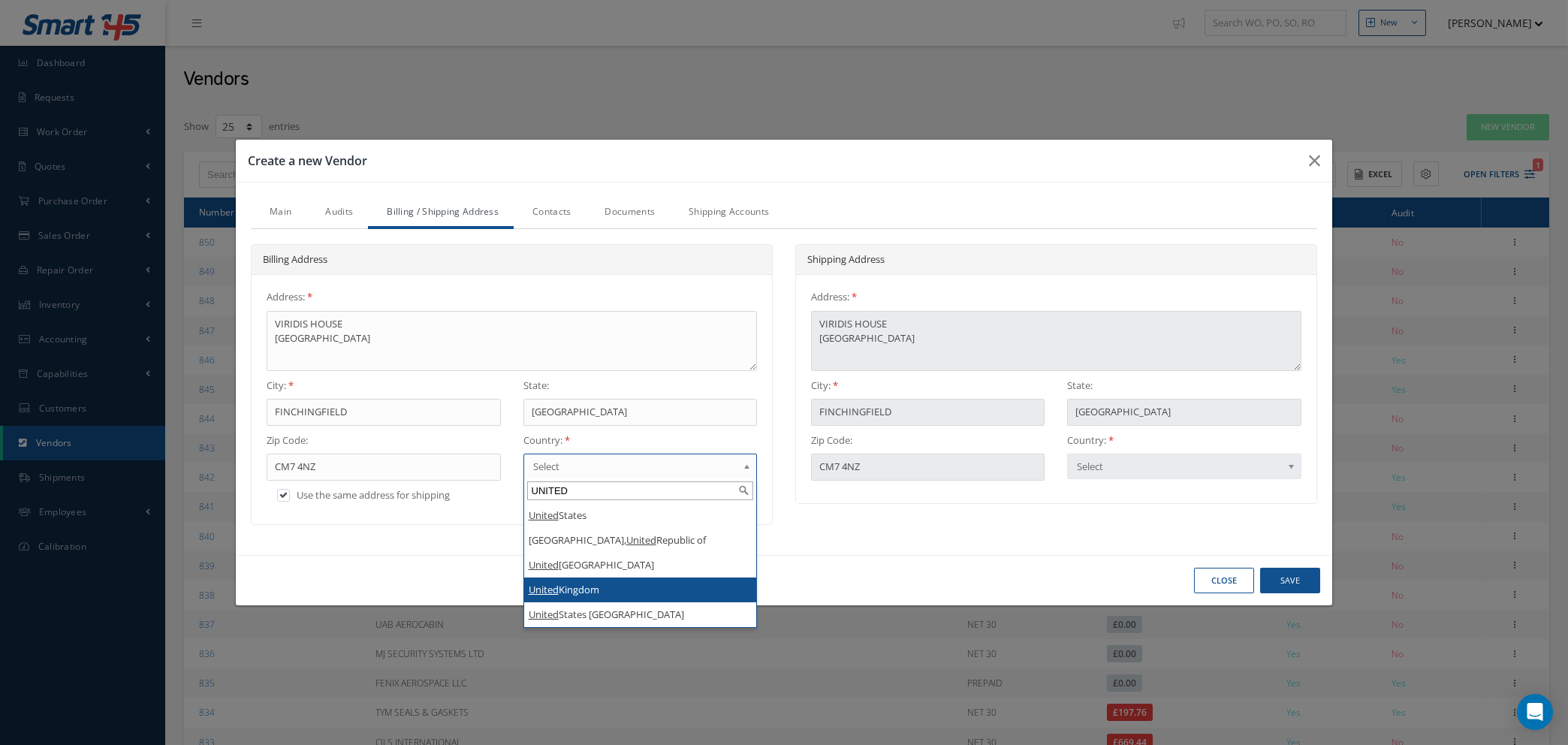
type input "UNITED"
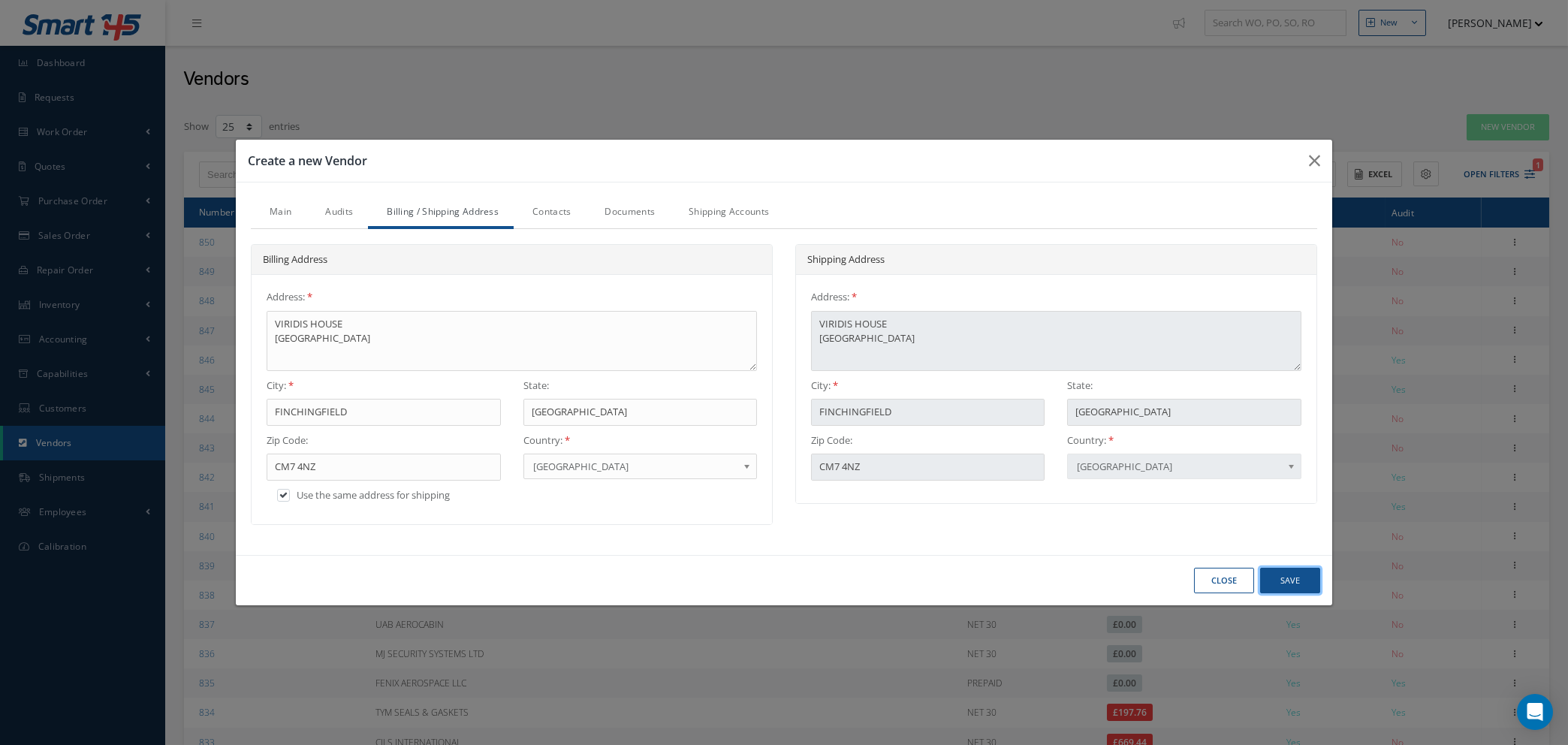
click at [1305, 581] on button "Save" at bounding box center [1289, 581] width 60 height 26
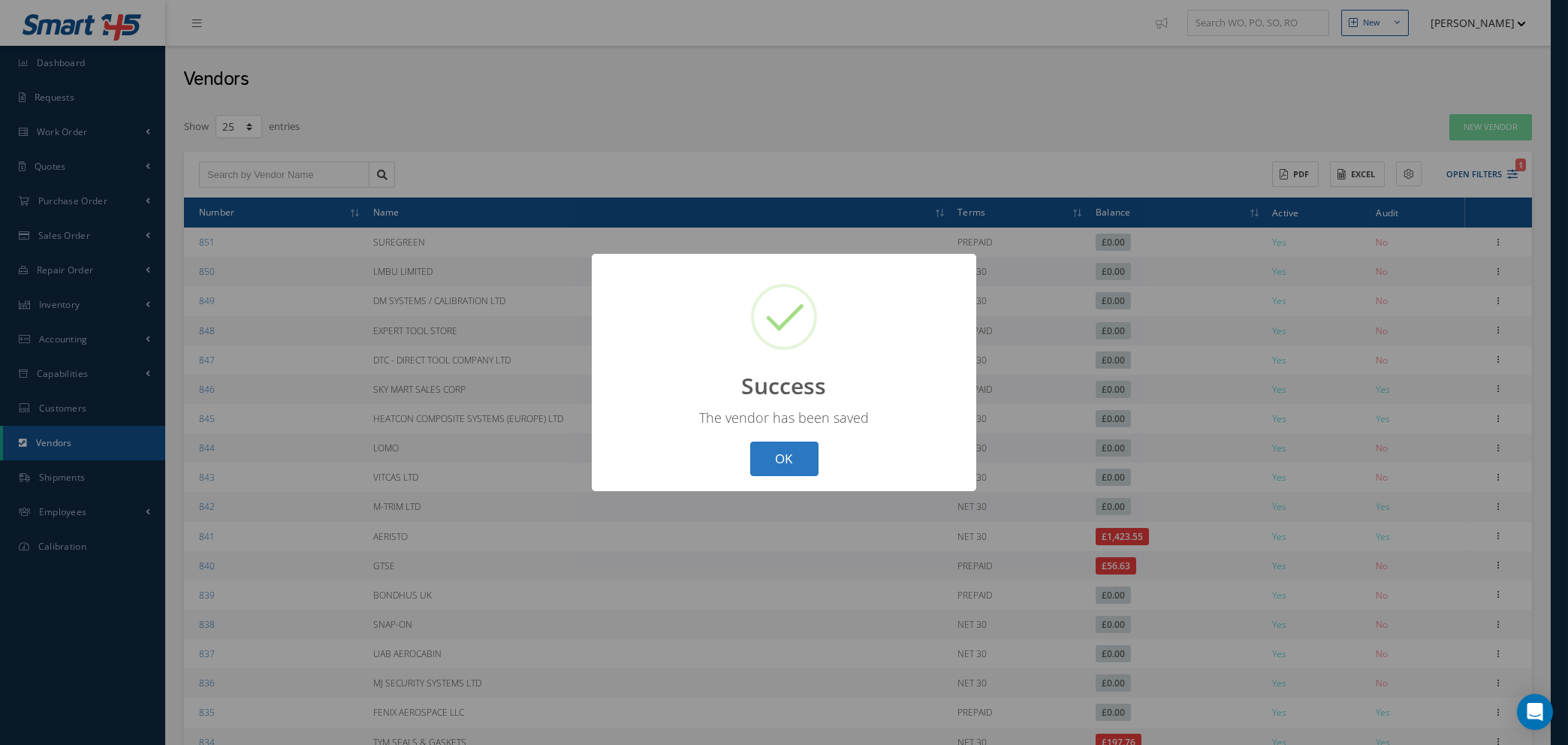
click at [769, 461] on button "OK" at bounding box center [784, 459] width 68 height 35
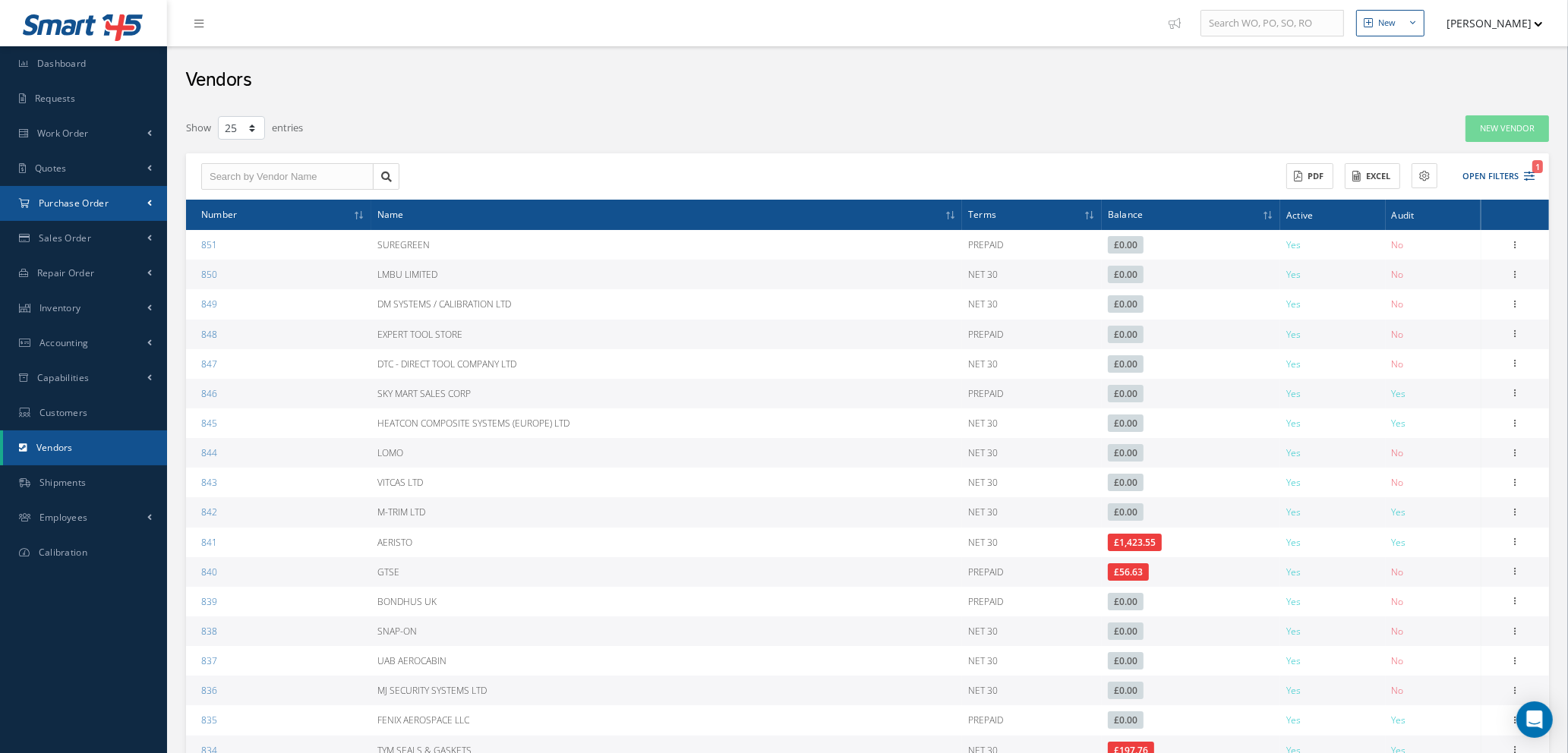
click at [89, 201] on span "Purchase Order" at bounding box center [74, 203] width 70 height 13
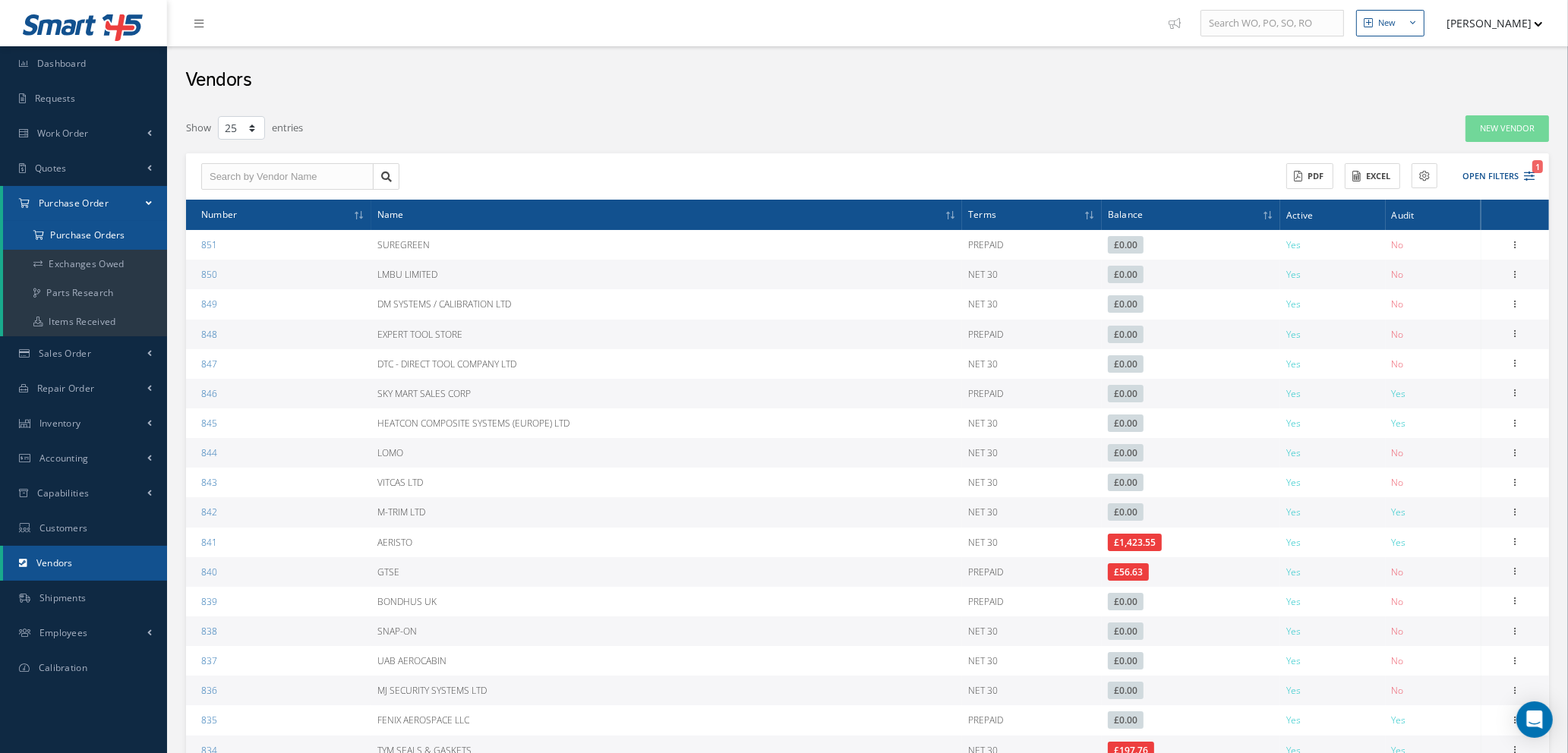
click at [92, 241] on a=1&status_id=2&status_id=3&status_id=5&collapsedFilters"] "Purchase Orders" at bounding box center [85, 235] width 164 height 29
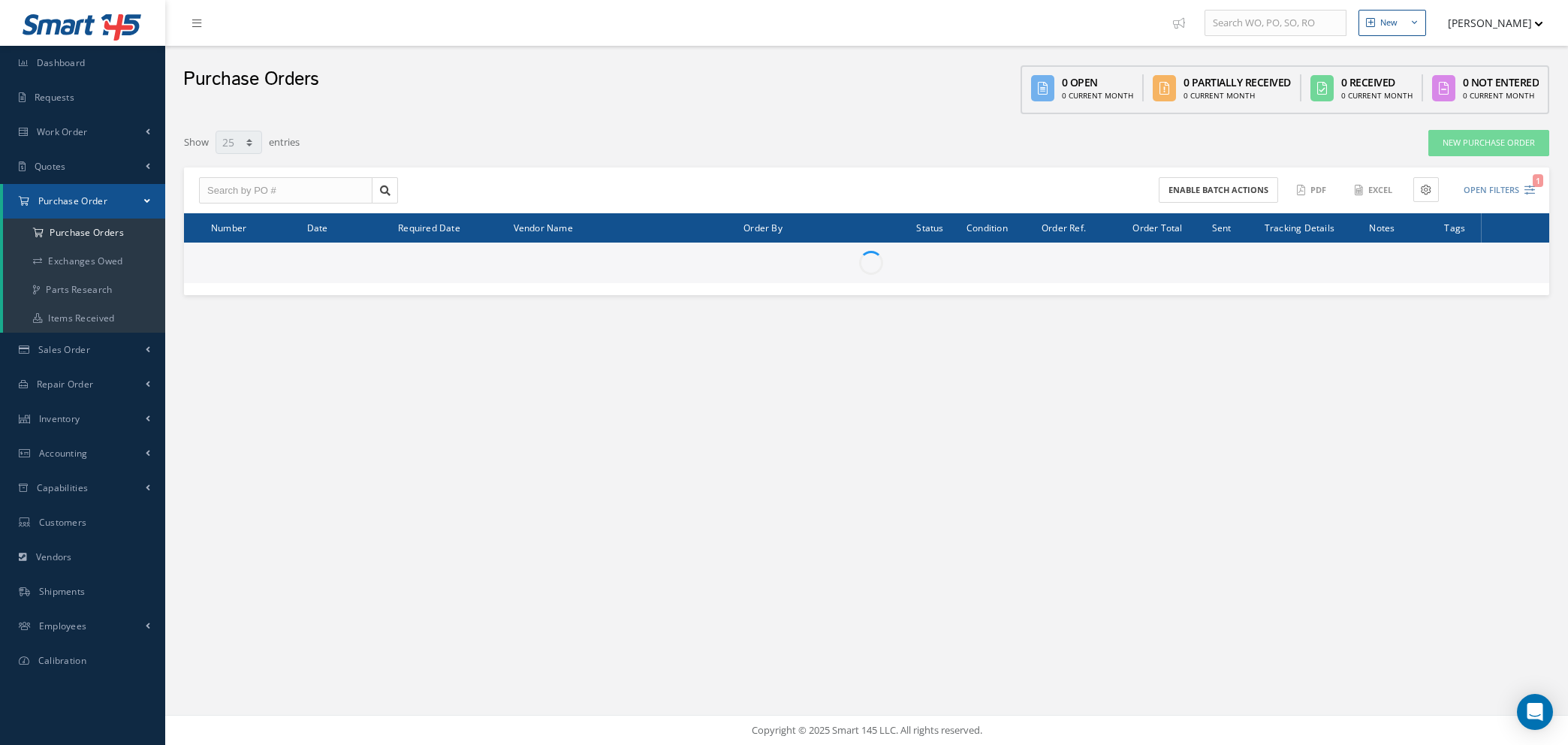
select select "25"
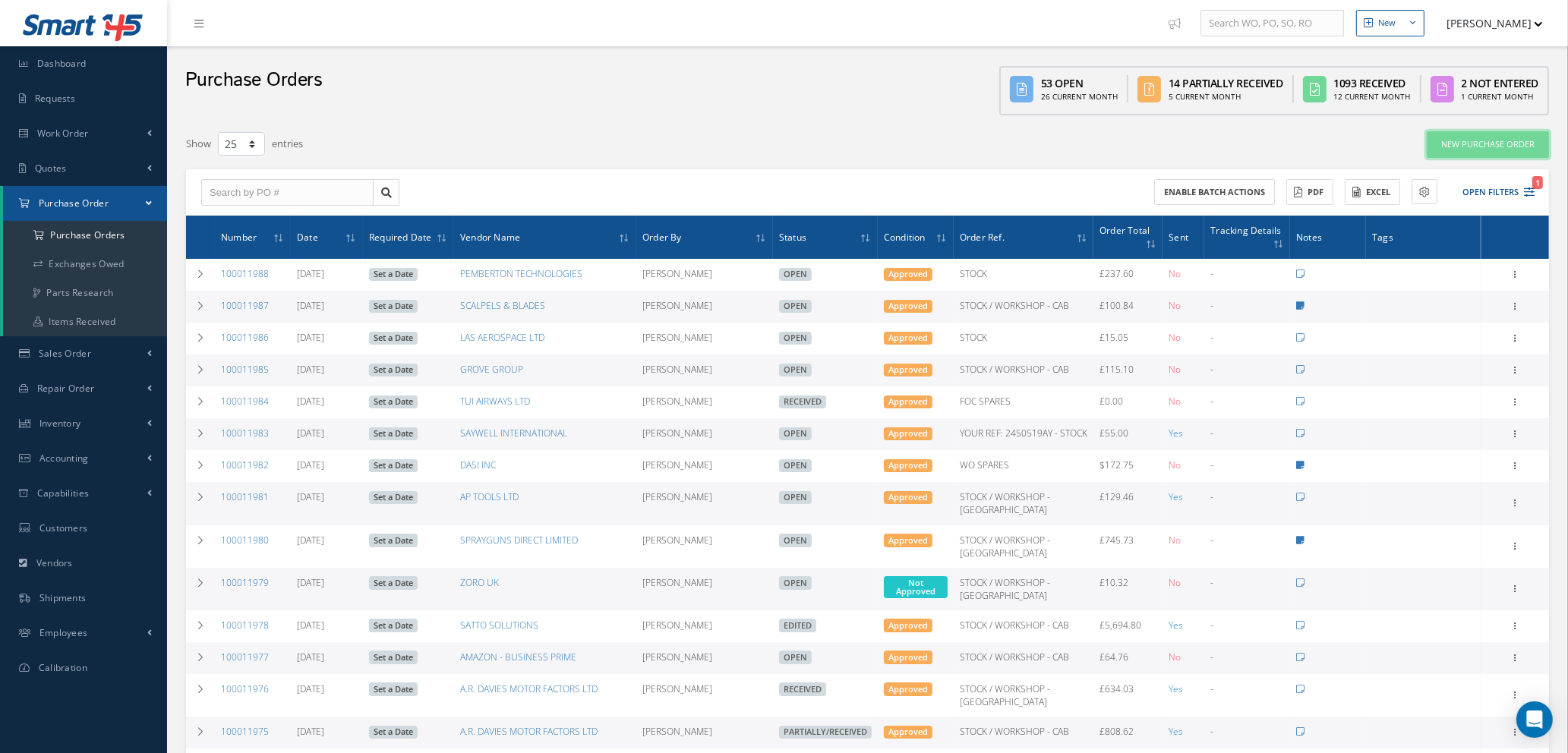
click at [1515, 146] on link "New Purchase Order" at bounding box center [1487, 145] width 122 height 27
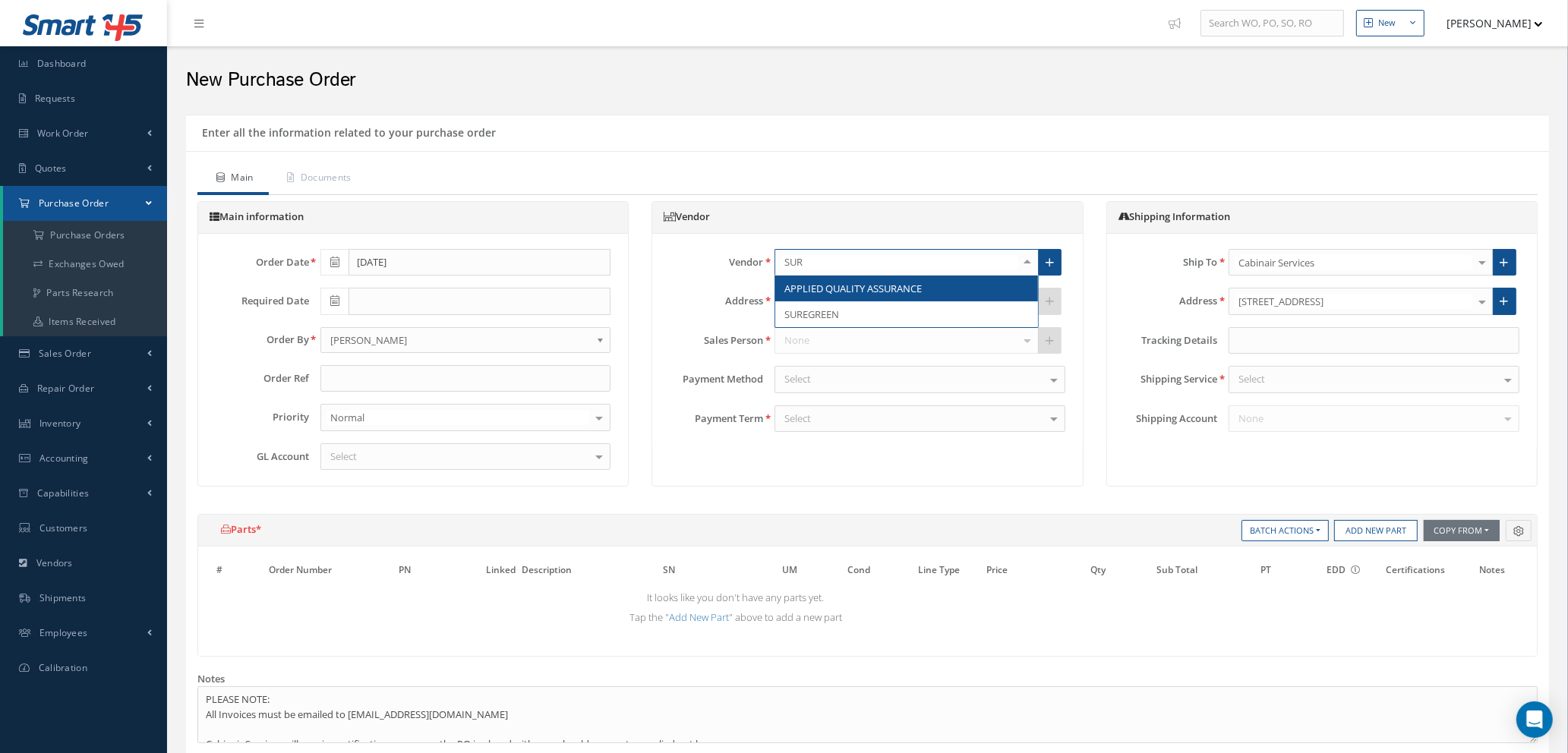
type input "SURE"
click at [822, 292] on span "SUREGREEN" at bounding box center [812, 289] width 55 height 13
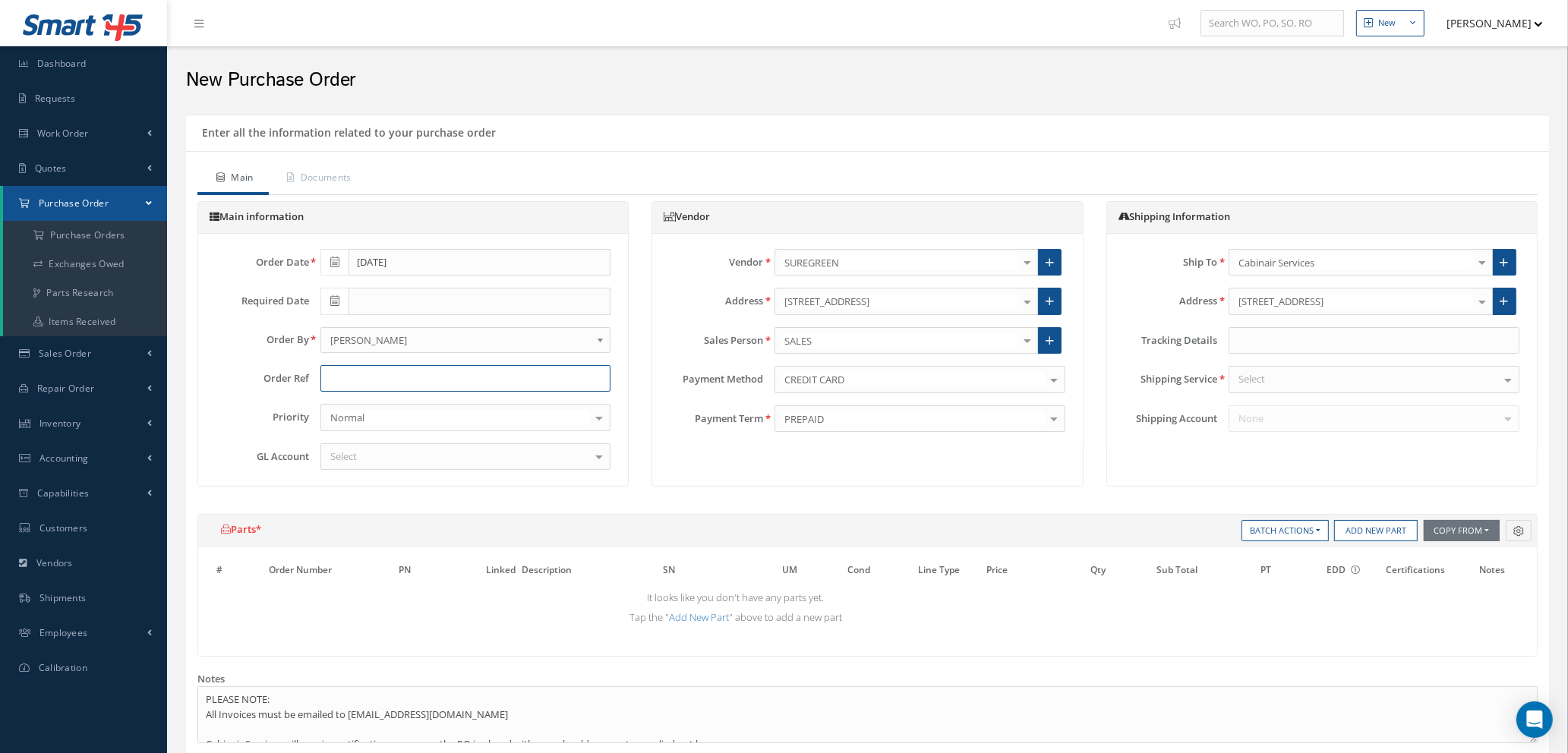
click at [426, 369] on input "text" at bounding box center [466, 379] width 291 height 27
type input "PEPPE"
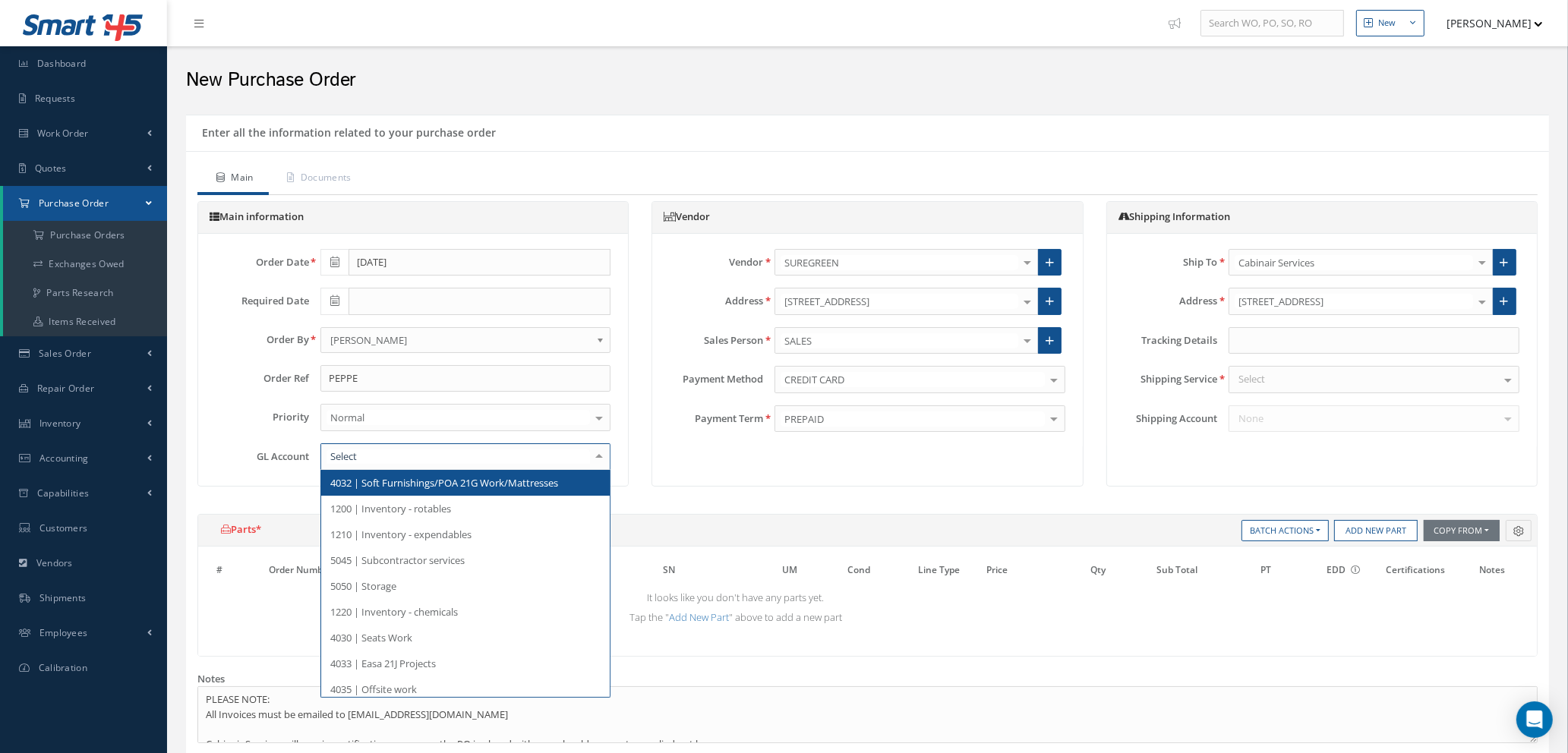
click at [538, 459] on div at bounding box center [466, 457] width 291 height 27
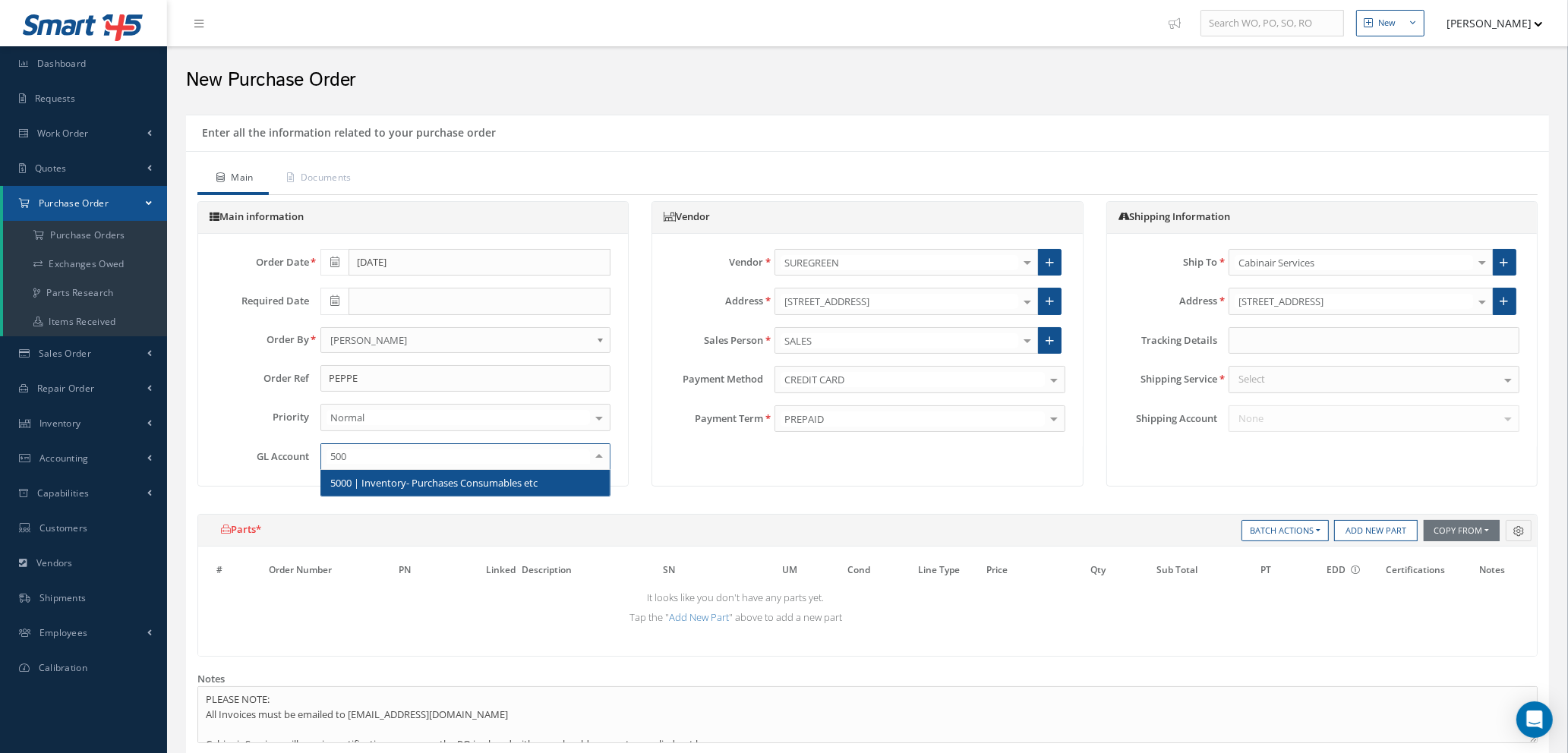
type input "5000"
click at [512, 489] on span "5000 | Inventory- Purchases Consumables etc" at bounding box center [433, 483] width 207 height 13
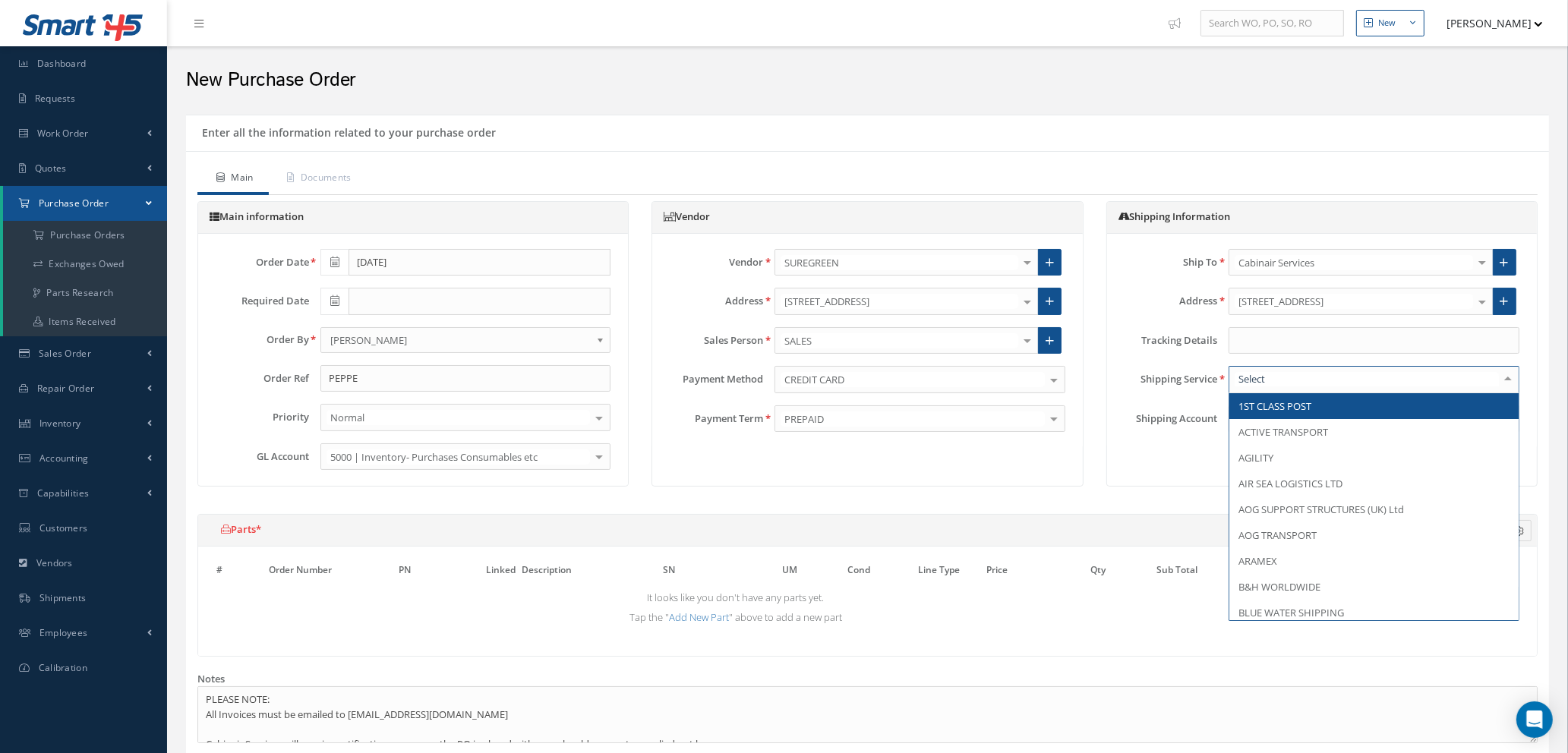
click at [1385, 377] on div at bounding box center [1374, 379] width 291 height 27
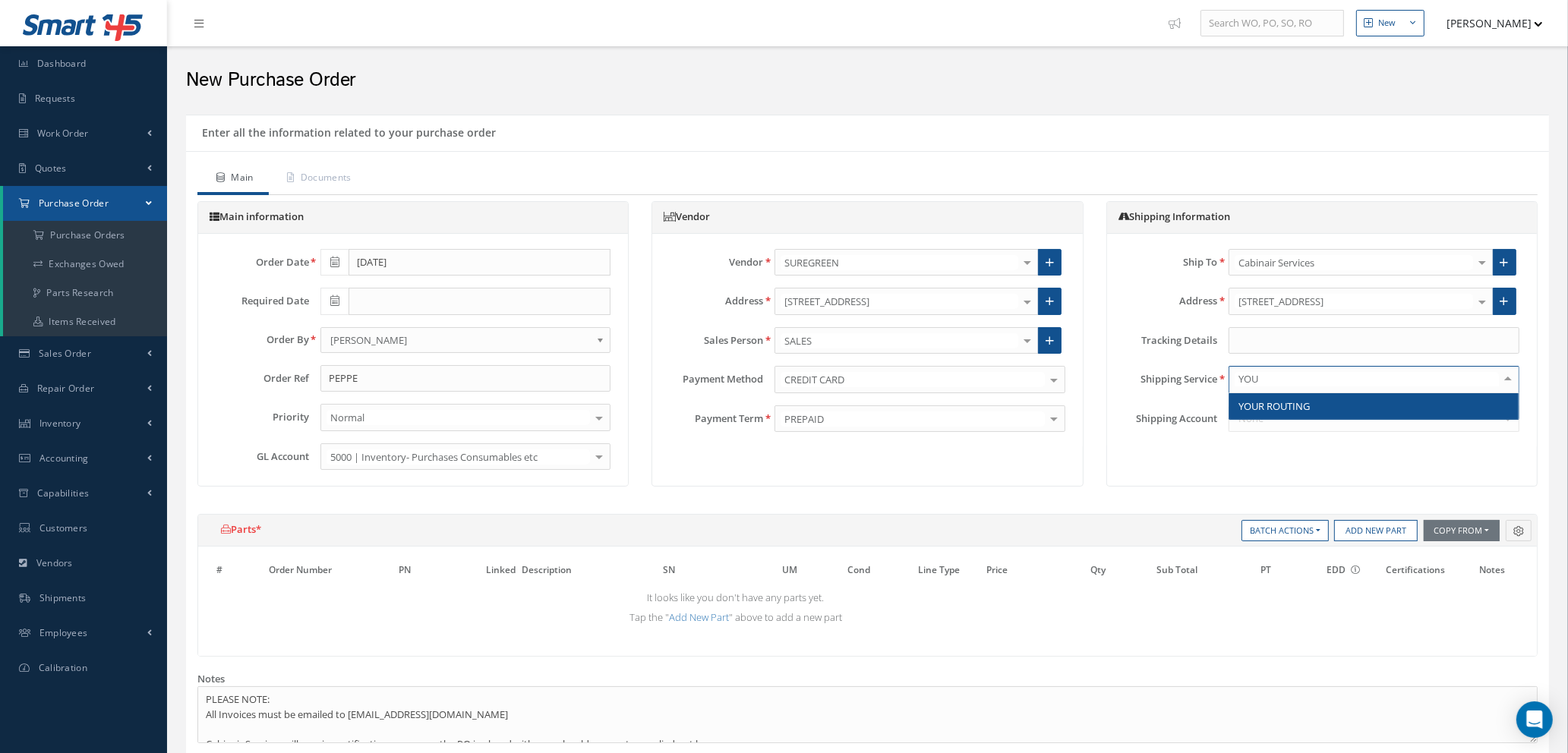
type input "YOUR"
click at [1383, 396] on span "YOUR ROUTING" at bounding box center [1374, 406] width 289 height 26
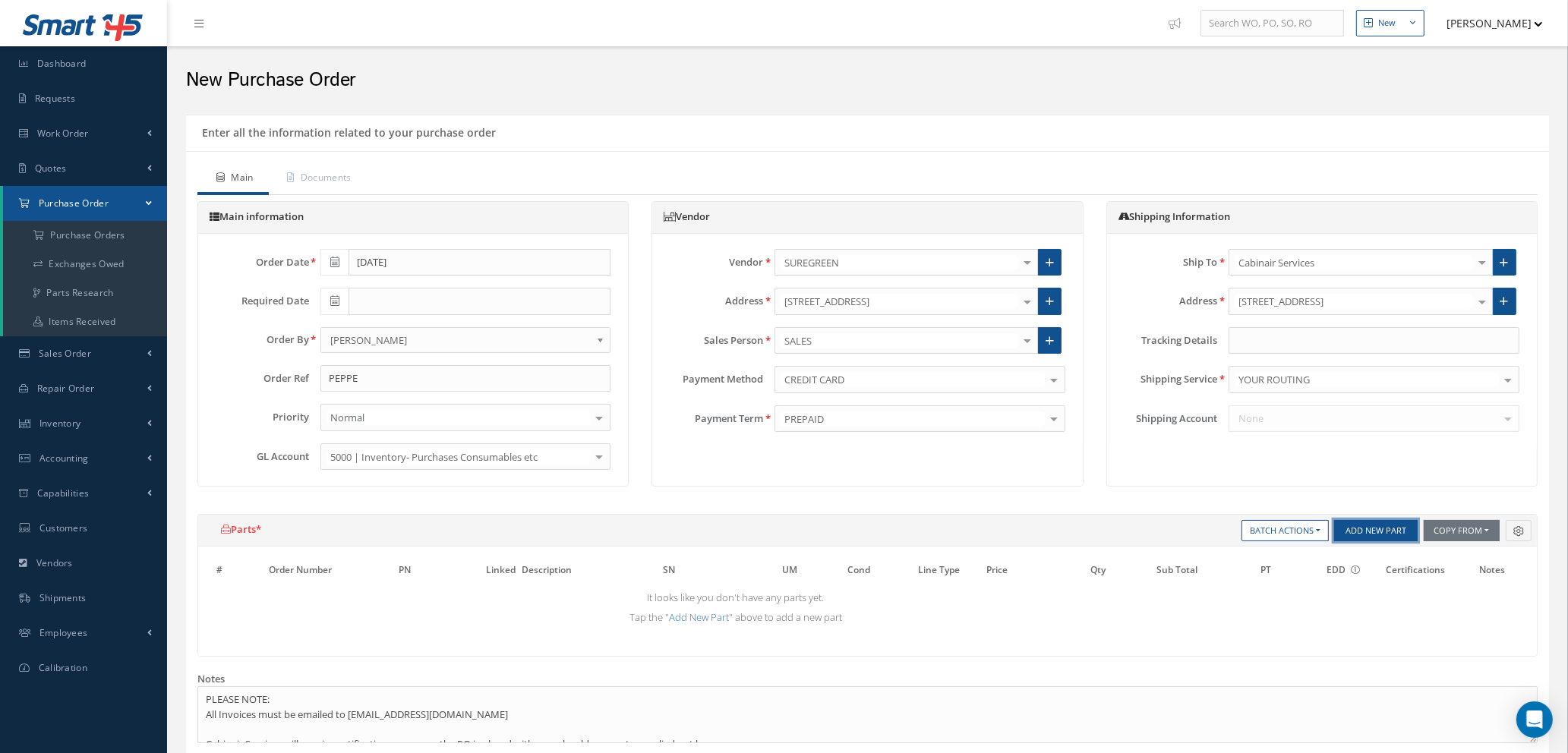
click at [1358, 535] on button "Add New Part" at bounding box center [1376, 531] width 83 height 22
select select "1"
select select "5"
select select "1"
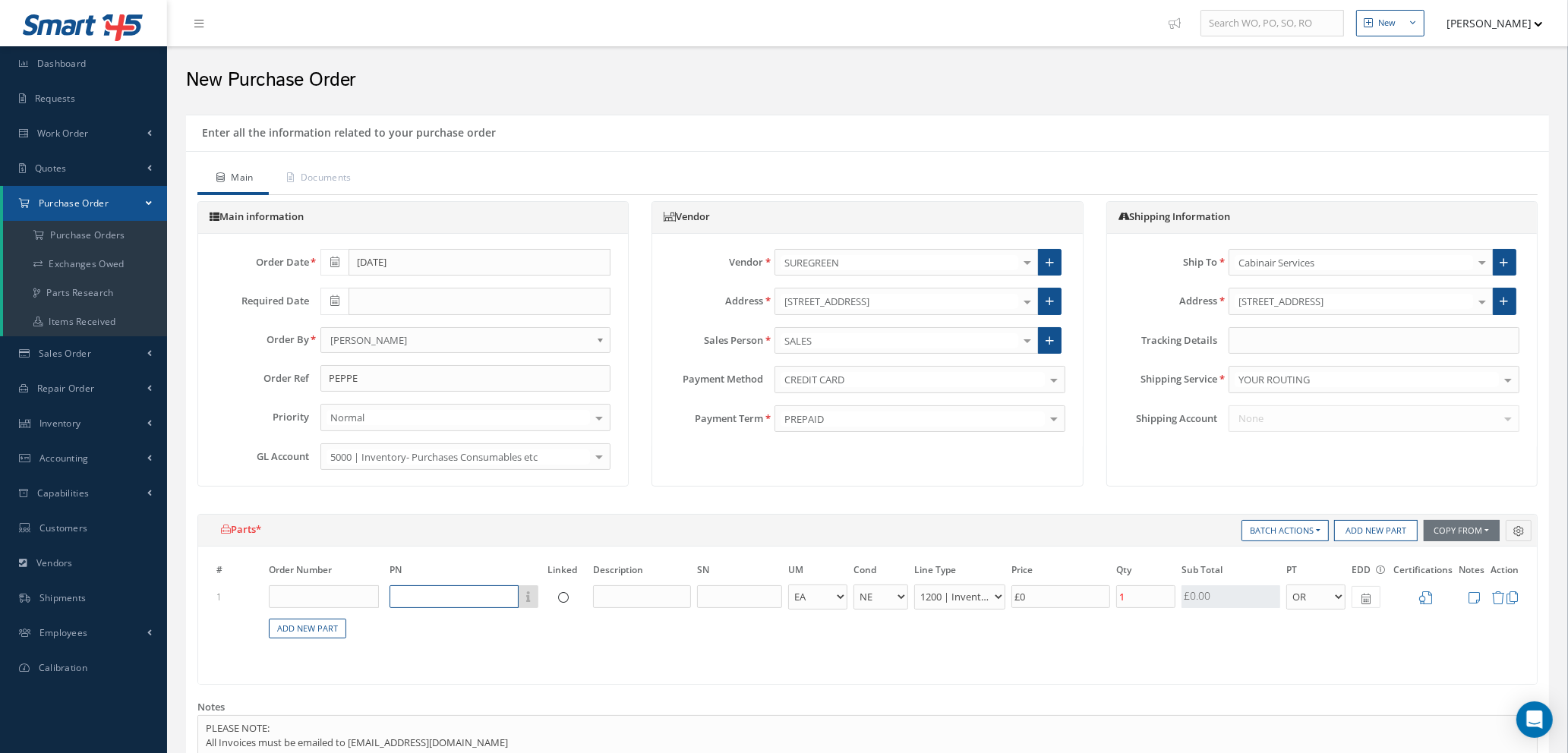
click at [417, 599] on input "text" at bounding box center [453, 597] width 129 height 22
type input "433517 PAINT BOOTH TOPPER"
click at [641, 592] on input "text" at bounding box center [642, 597] width 98 height 22
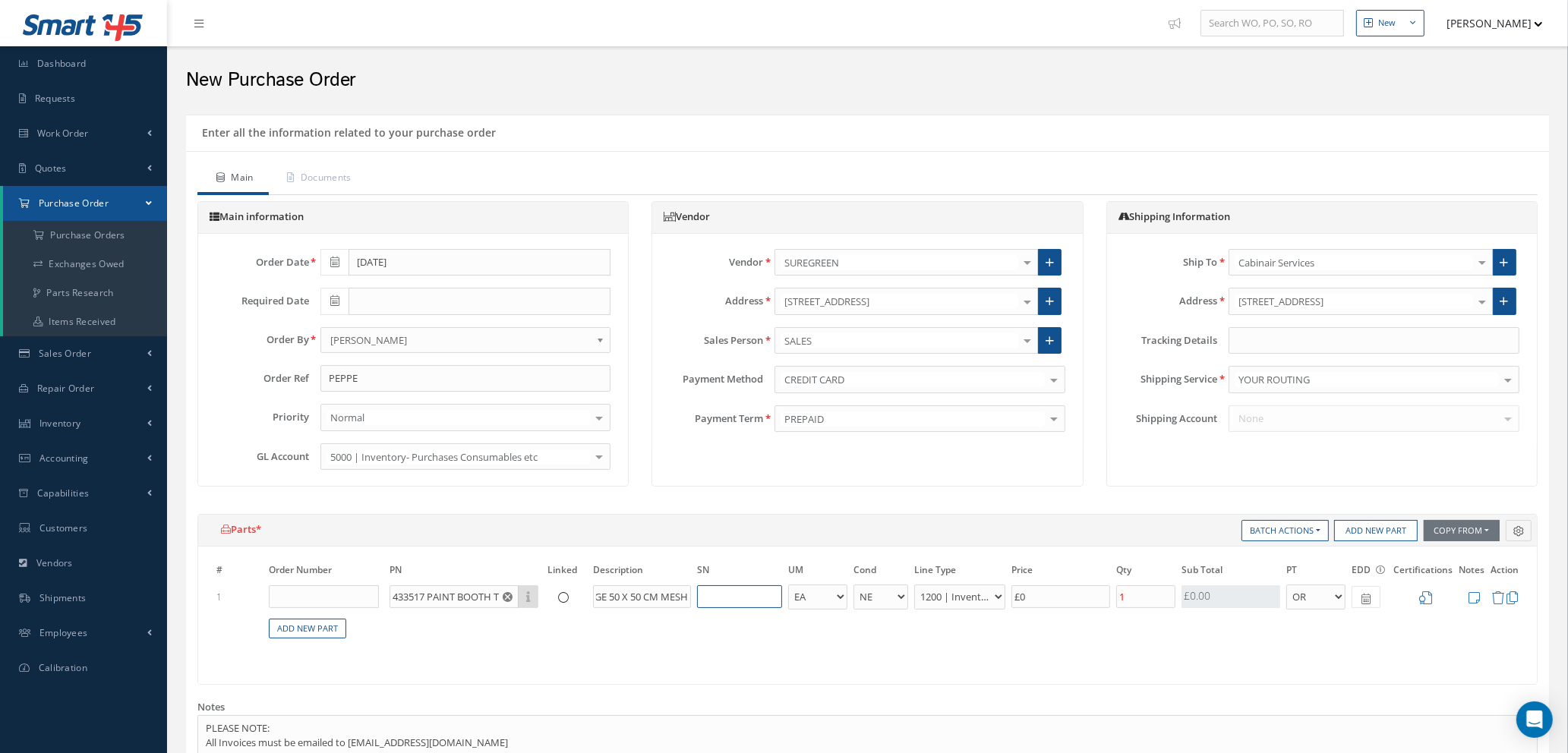
type input "WIRE MESH PANELS 1.82M X 0.91M - 12 GAUGE 50 X 50 CM MESH"
click at [997, 596] on select "1200 | Inventory - rotables 1210 | Inventory - expendables 1220 | Inventory - c…" at bounding box center [960, 597] width 92 height 25
select select "114"
click at [914, 585] on select "1200 | Inventory - rotables 1210 | Inventory - expendables 1220 | Inventory - c…" at bounding box center [960, 597] width 92 height 25
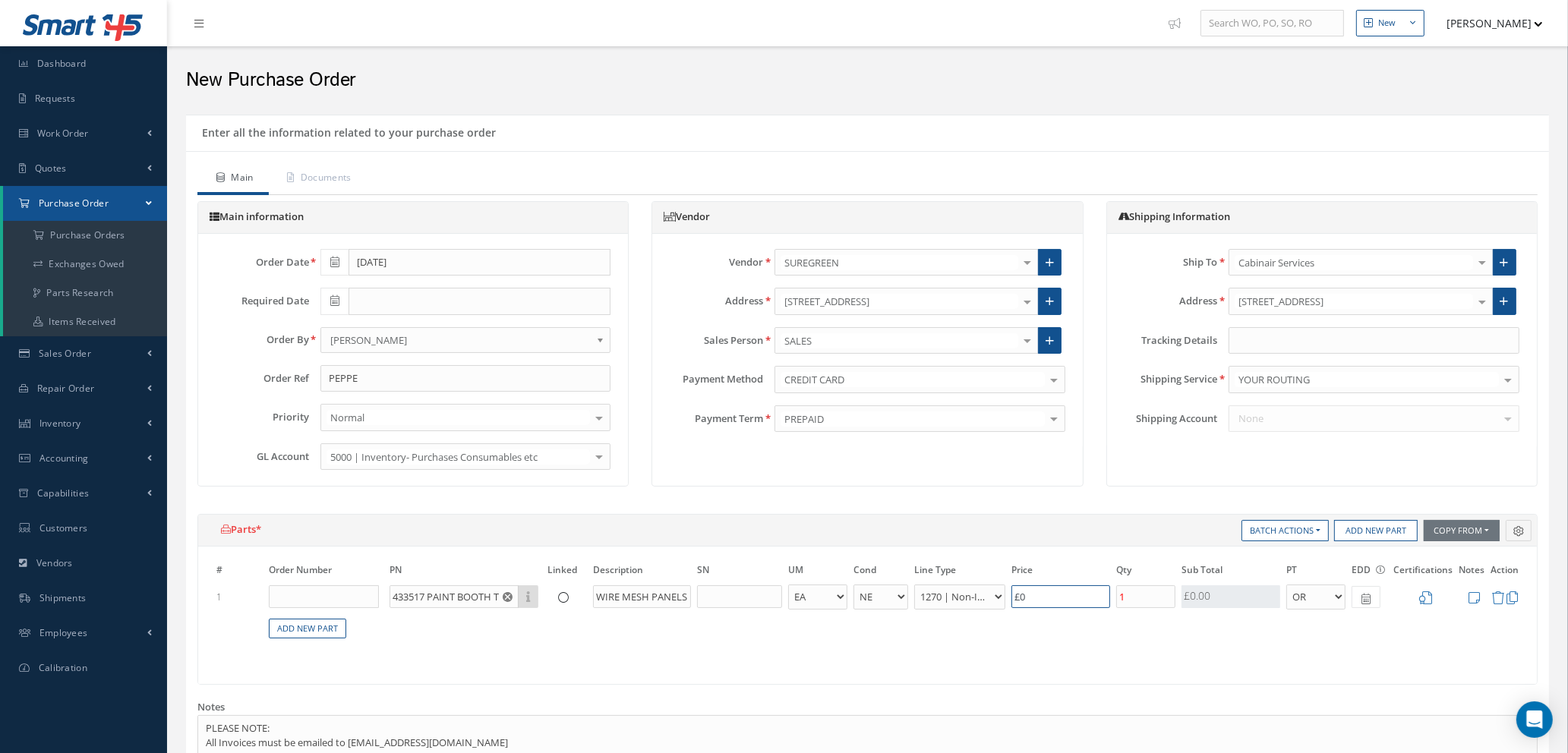
click at [1038, 597] on input "£0" at bounding box center [1061, 597] width 99 height 22
type input "£0.2"
type input "£1"
type input "£2.2"
type input "£11."
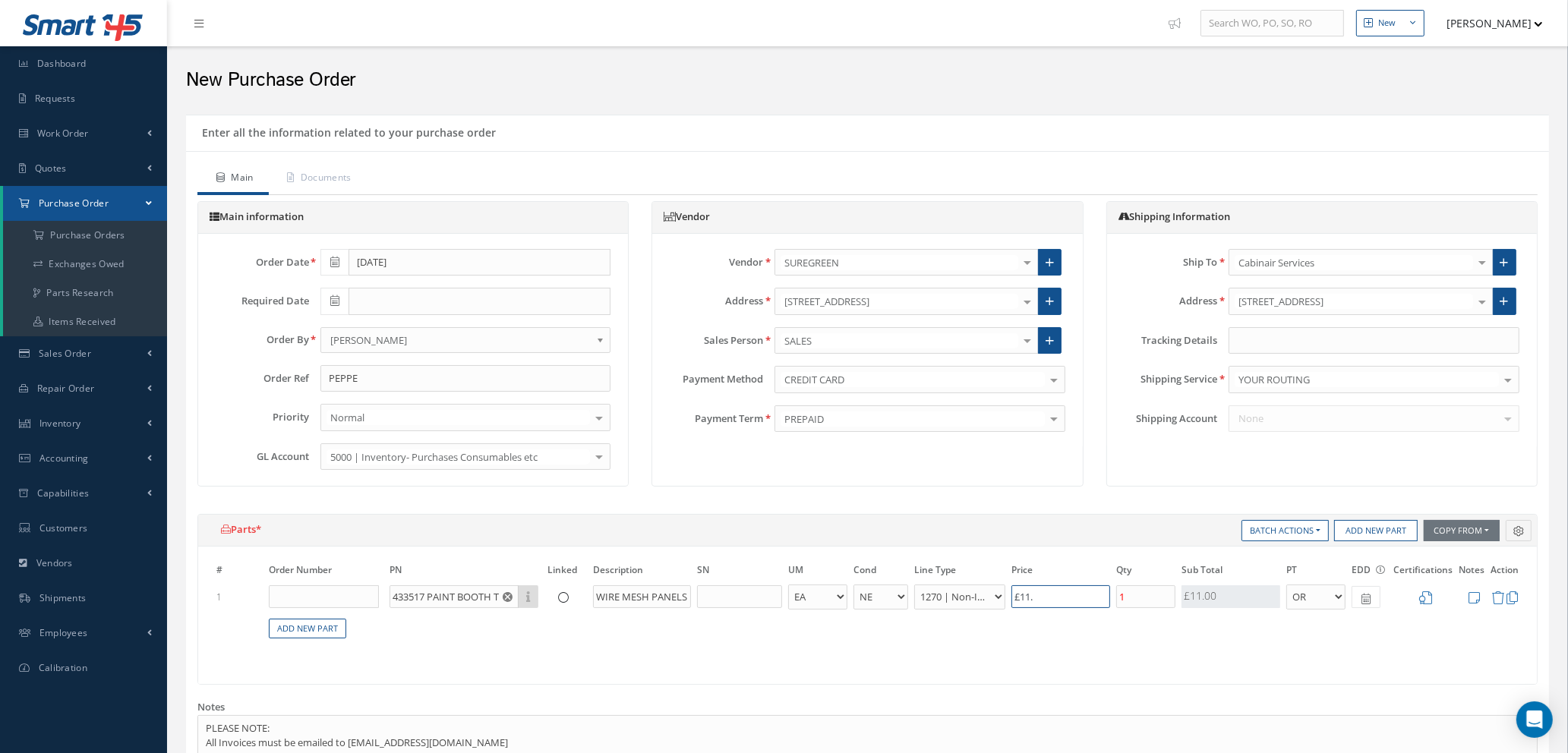
type input "£2.38"
type input "£11.9"
type input "£2.39"
type input "£11.94"
click at [1139, 593] on input "1" at bounding box center [1145, 597] width 59 height 22
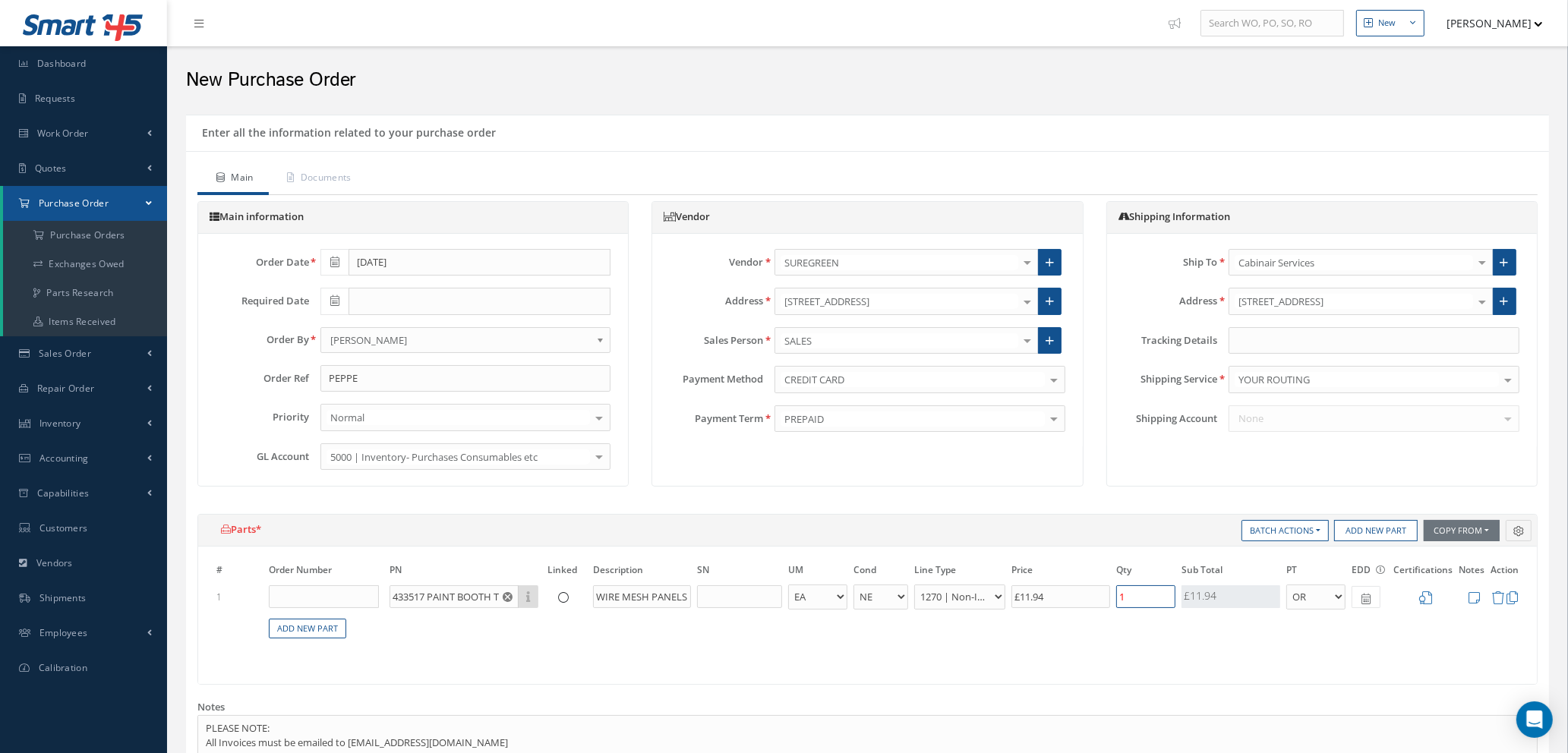
type input "£0"
type input "£11.94"
type input "5"
click at [1425, 600] on icon at bounding box center [1426, 598] width 13 height 13
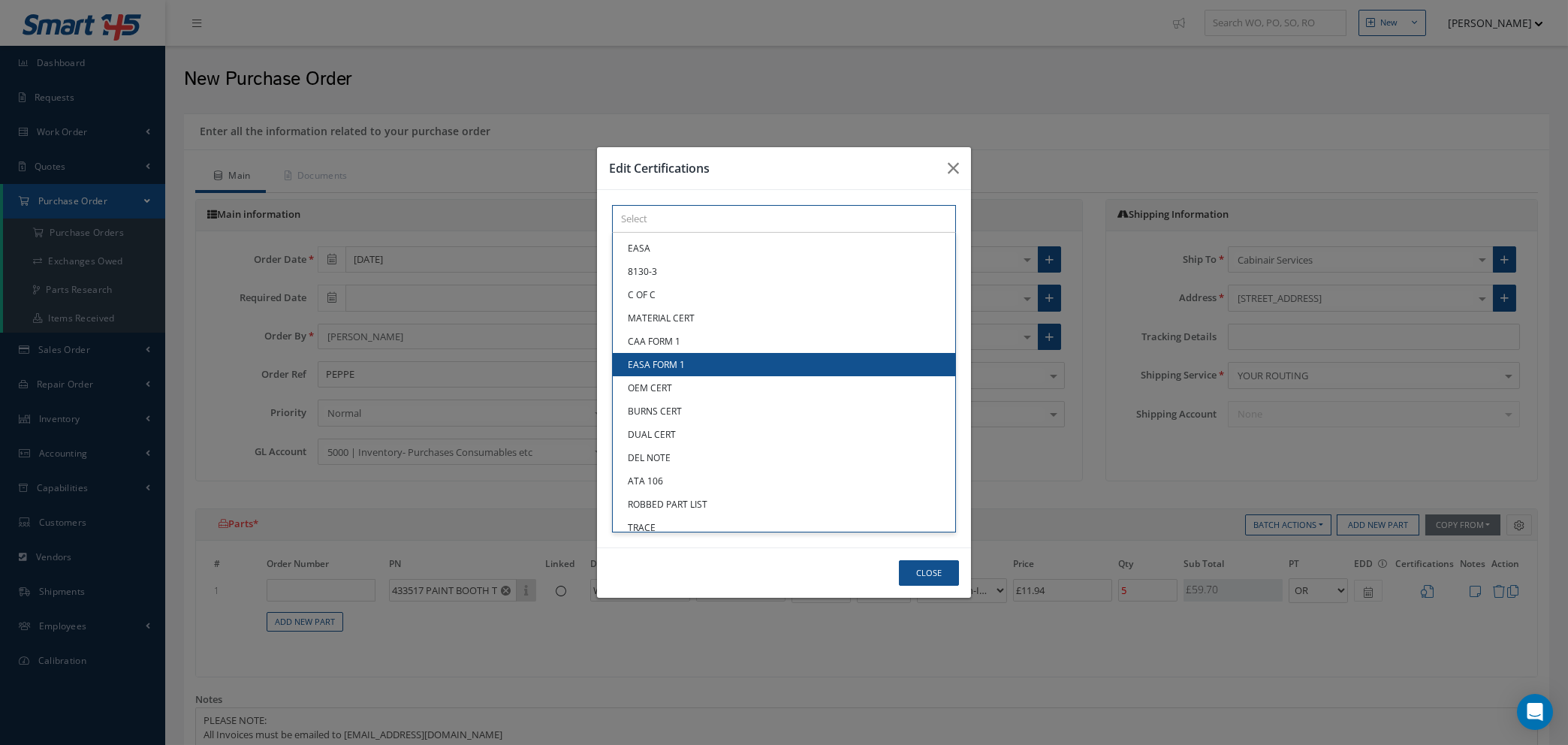
click at [666, 233] on div "× Loading... EASA 8130-3 C OF C MATERIAL CERT CAA FORM 1 EASA FORM 1 OEM CERT B…" at bounding box center [784, 219] width 344 height 28
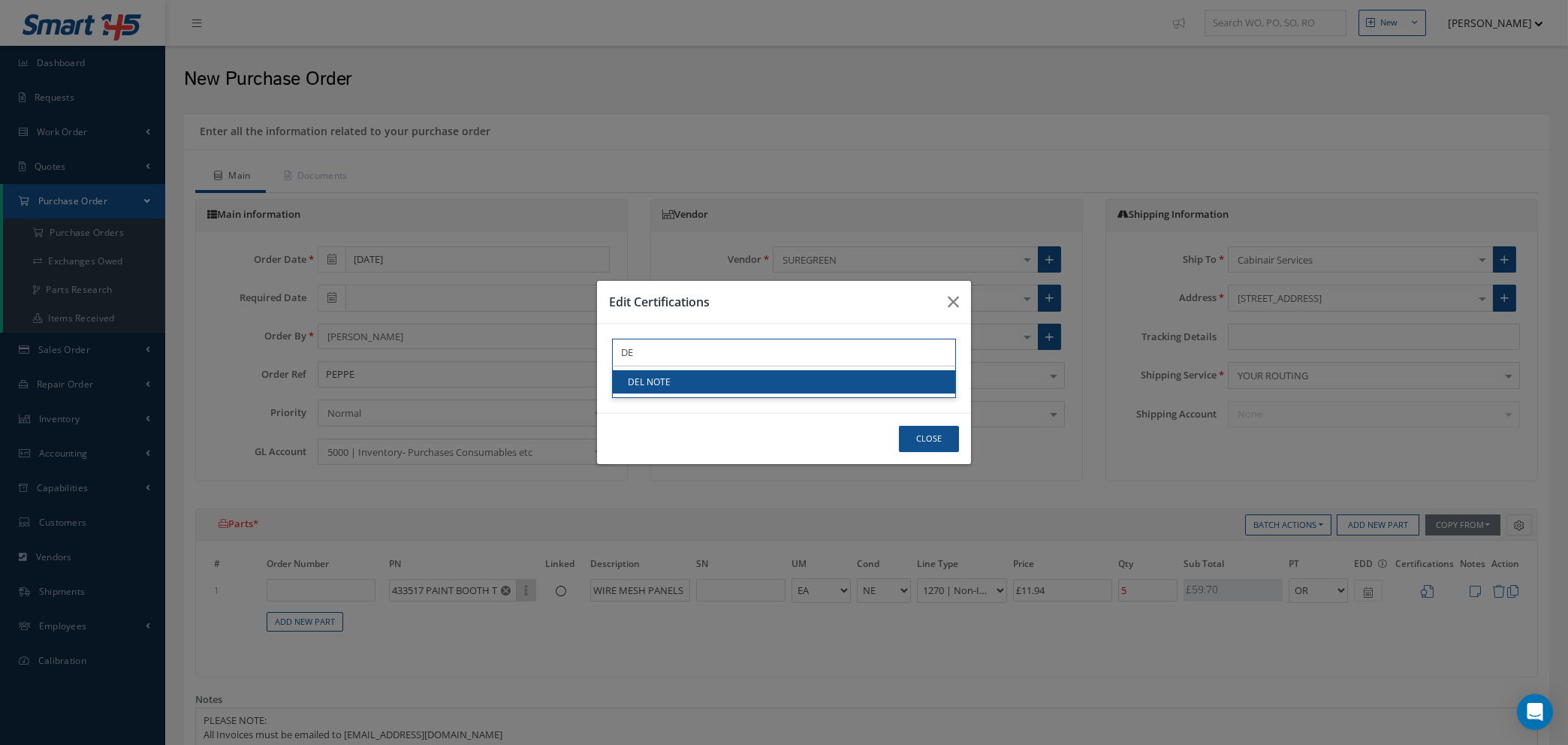
type input "DE"
drag, startPoint x: 666, startPoint y: 375, endPoint x: 803, endPoint y: 401, distance: 139.4
click at [667, 375] on link "DEL NOTE" at bounding box center [784, 382] width 342 height 23
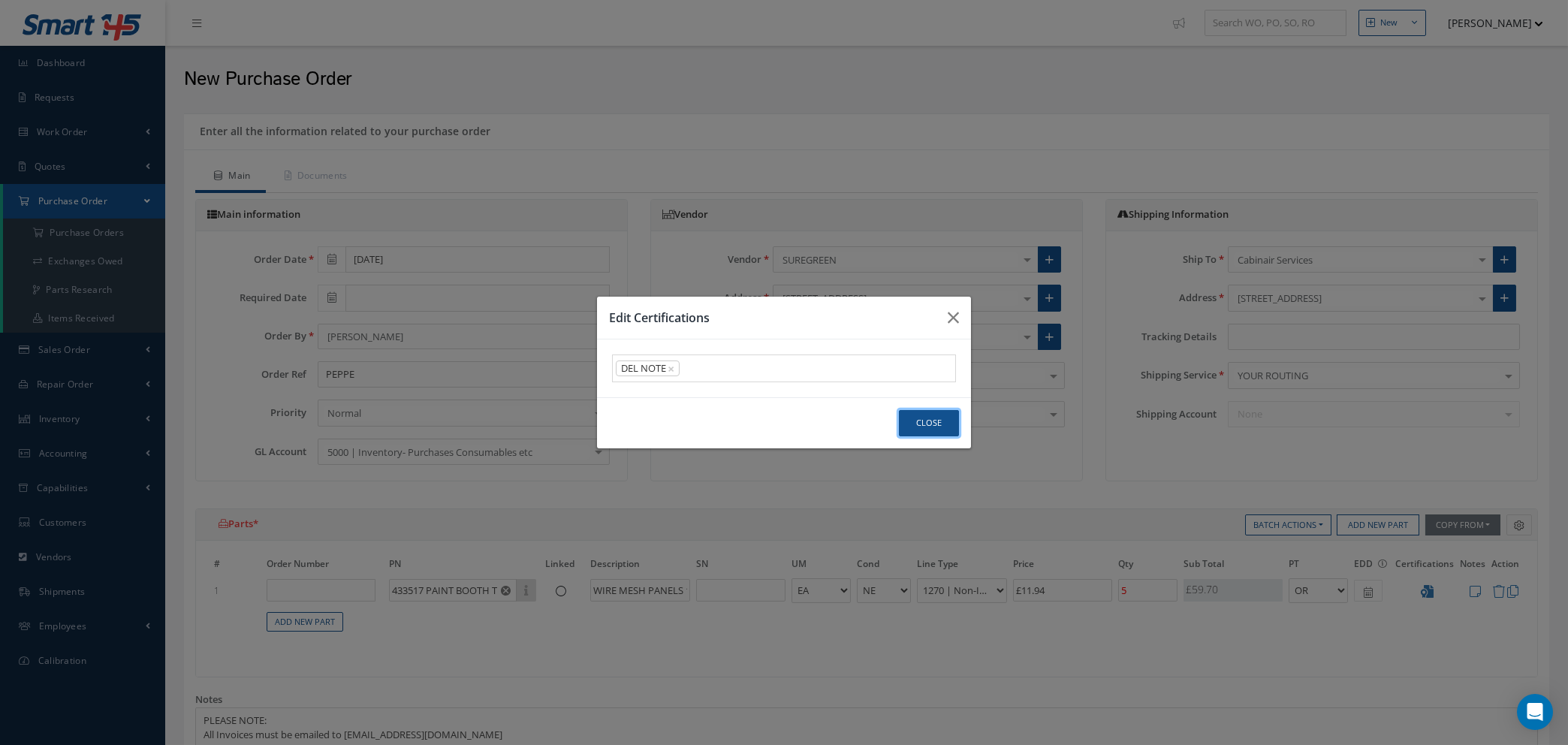
click at [916, 418] on button "Close" at bounding box center [928, 423] width 60 height 26
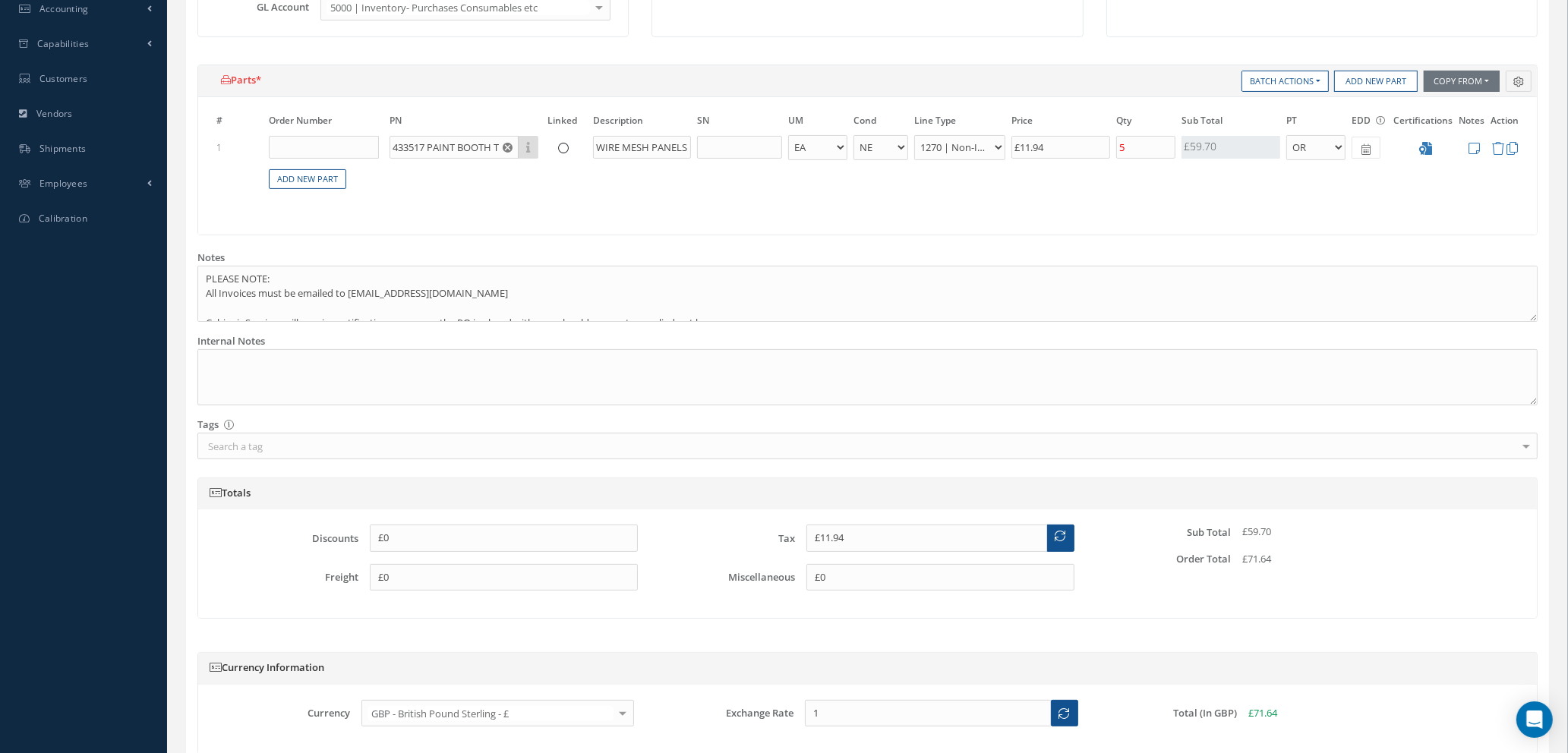
scroll to position [570, 0]
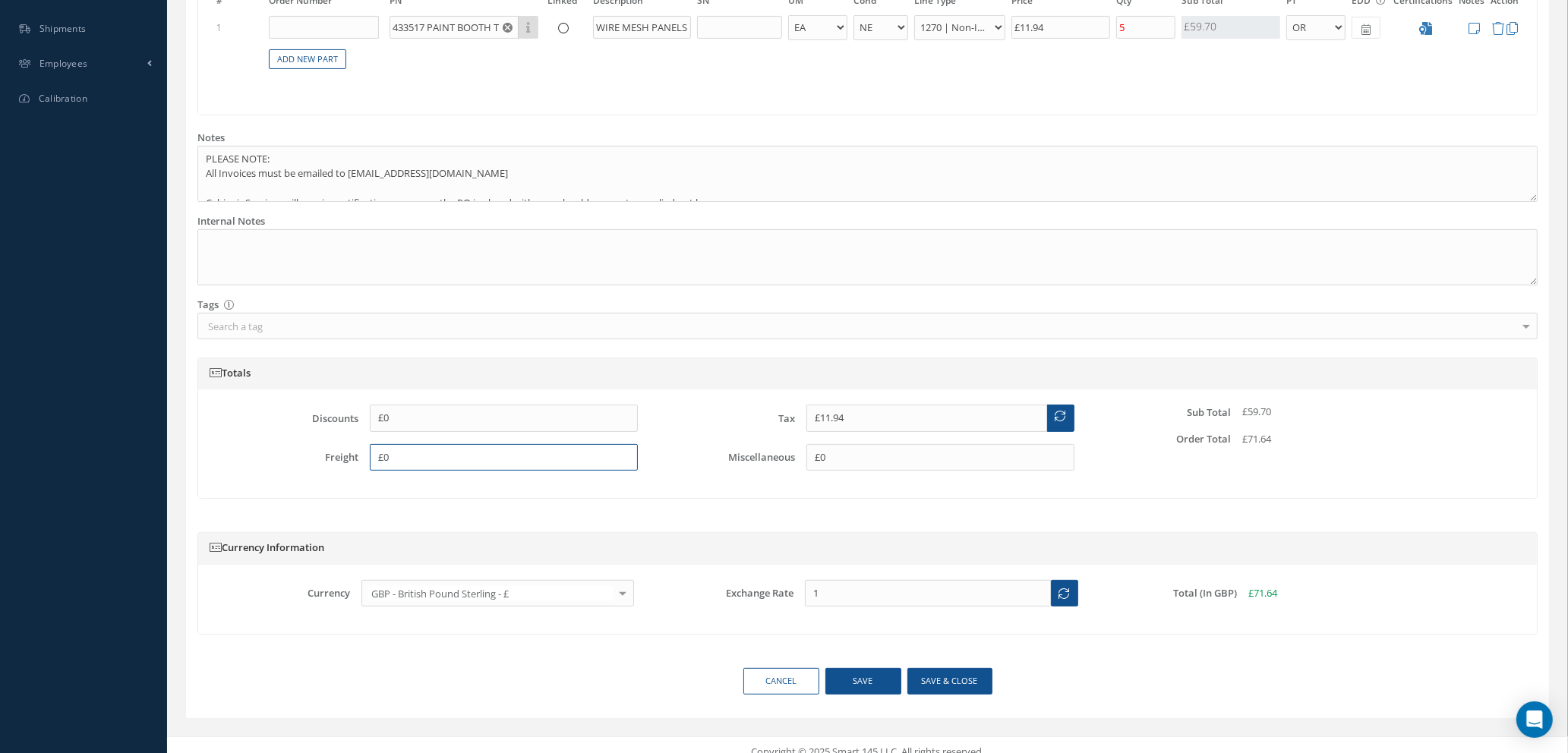
drag, startPoint x: 420, startPoint y: 458, endPoint x: 295, endPoint y: 421, distance: 130.4
click at [290, 424] on div "Discounts £0 Freight £0" at bounding box center [431, 443] width 436 height 78
type input "£25"
click at [1273, 494] on div "Discounts £0 Freight £25 Tax £11.94 Miscellaneous £0 Sub Total £59.70 Order Tot…" at bounding box center [867, 443] width 1338 height 109
drag, startPoint x: 969, startPoint y: 676, endPoint x: 984, endPoint y: 677, distance: 15.0
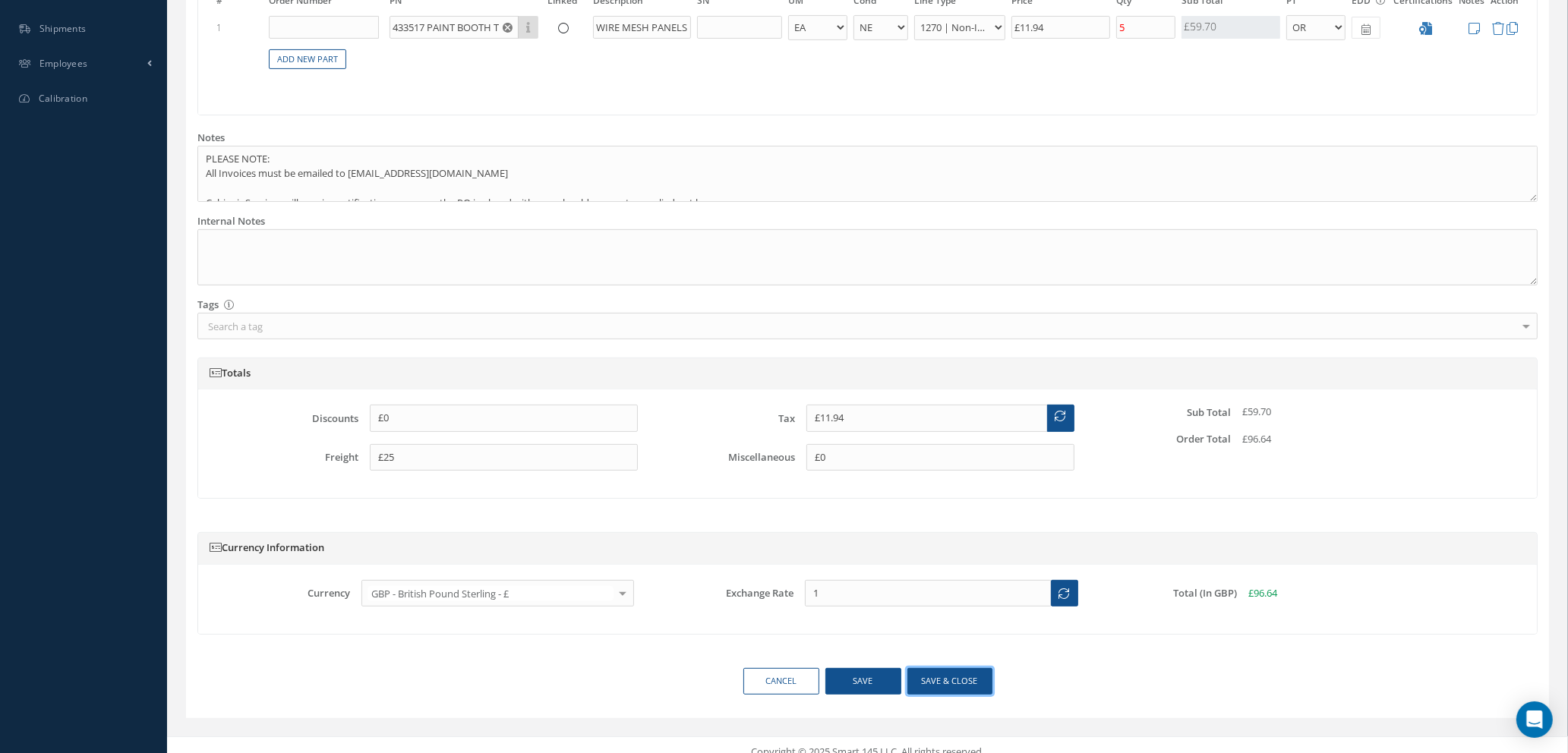
click at [969, 676] on button "Save & close" at bounding box center [950, 681] width 85 height 27
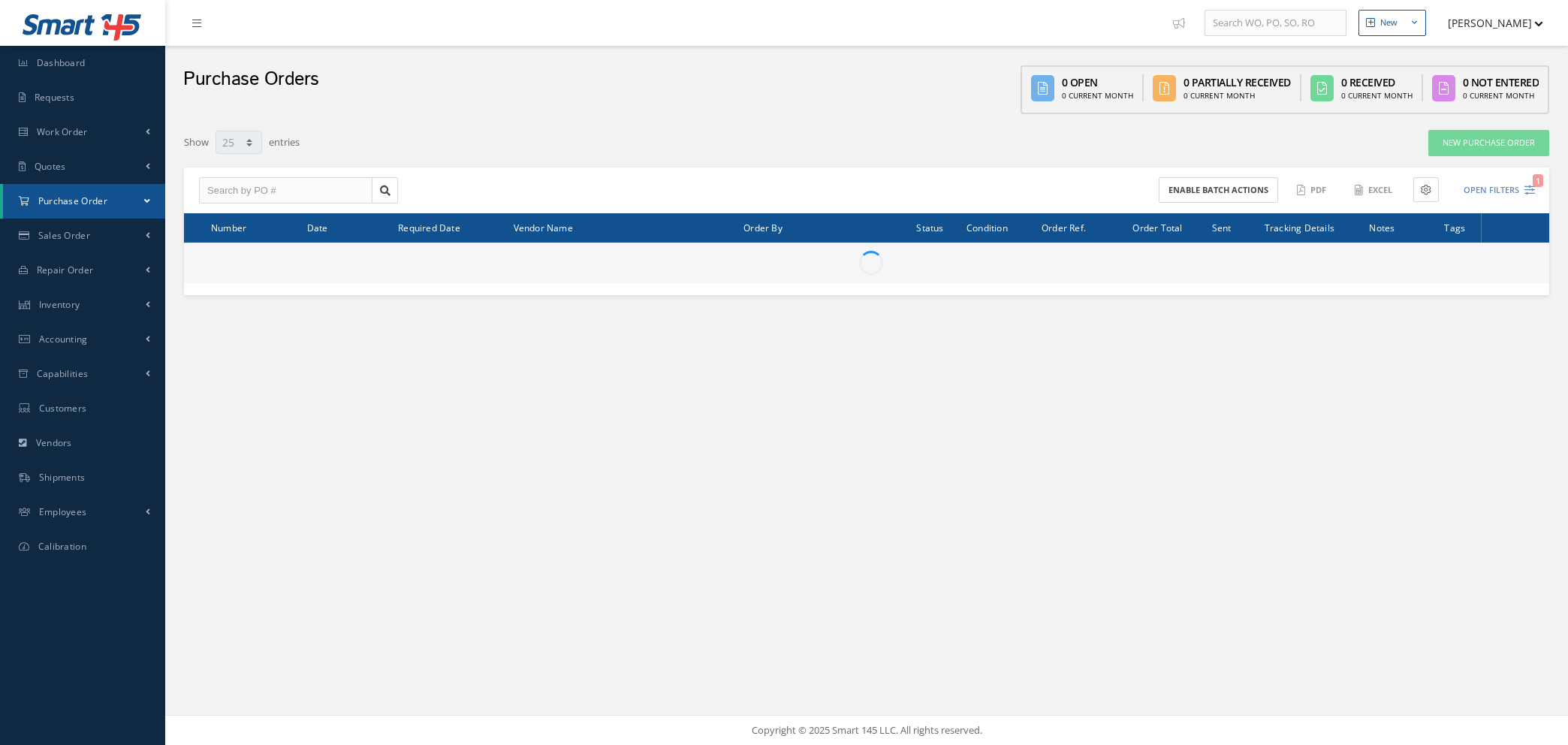
select select "25"
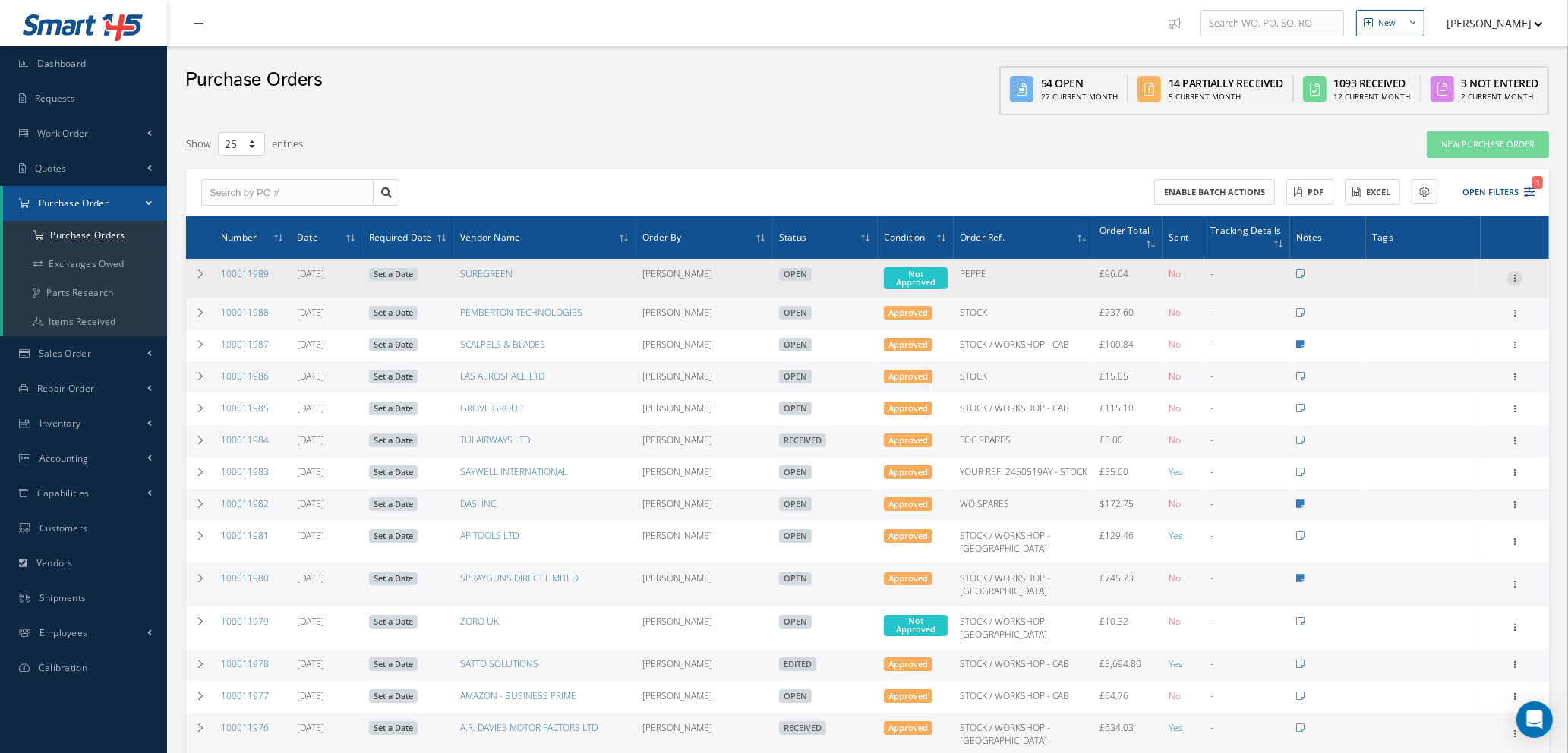
click at [1516, 275] on icon at bounding box center [1515, 277] width 15 height 12
click at [1462, 317] on link "Edit" at bounding box center [1445, 327] width 120 height 20
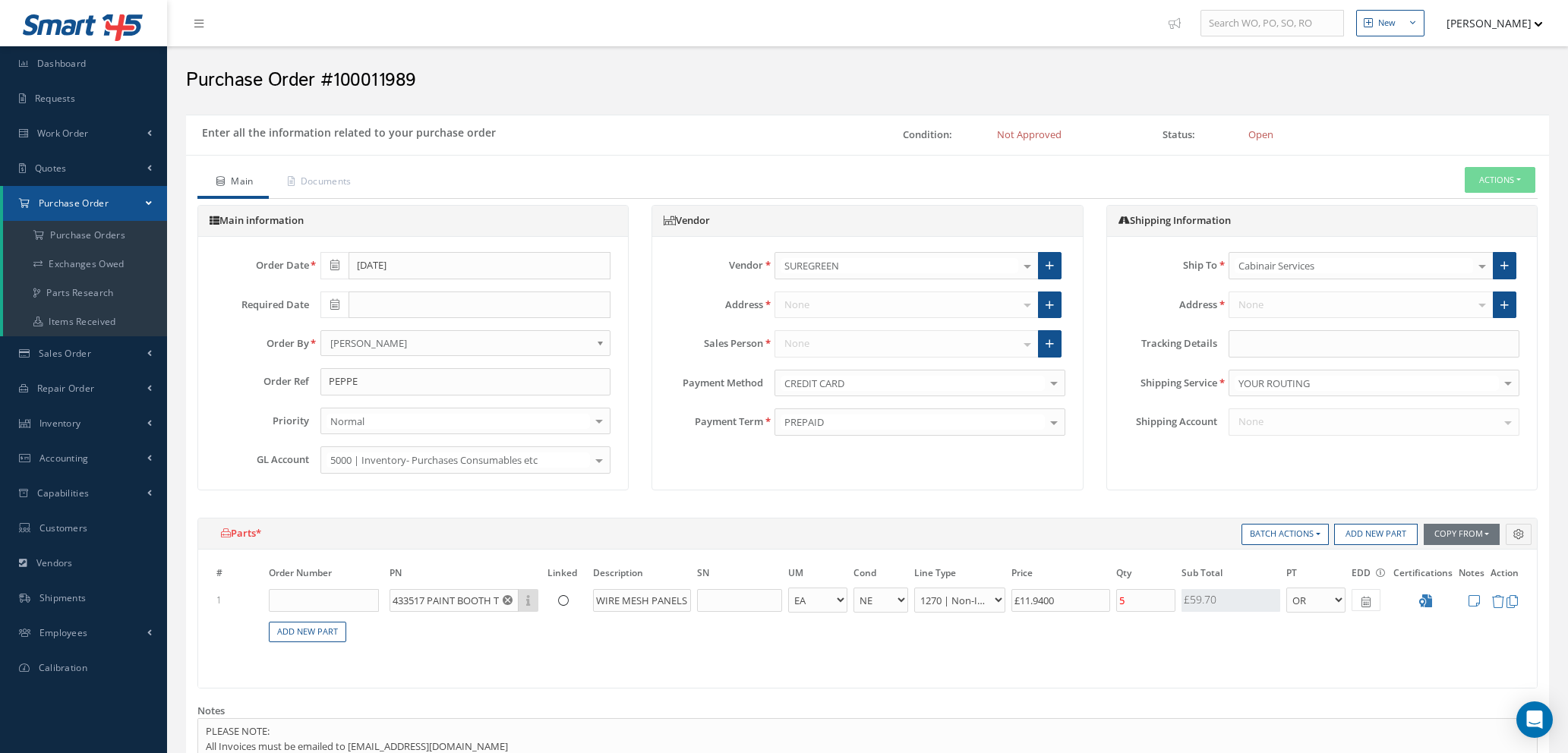
select select "1"
select select "5"
select select "114"
select select "1"
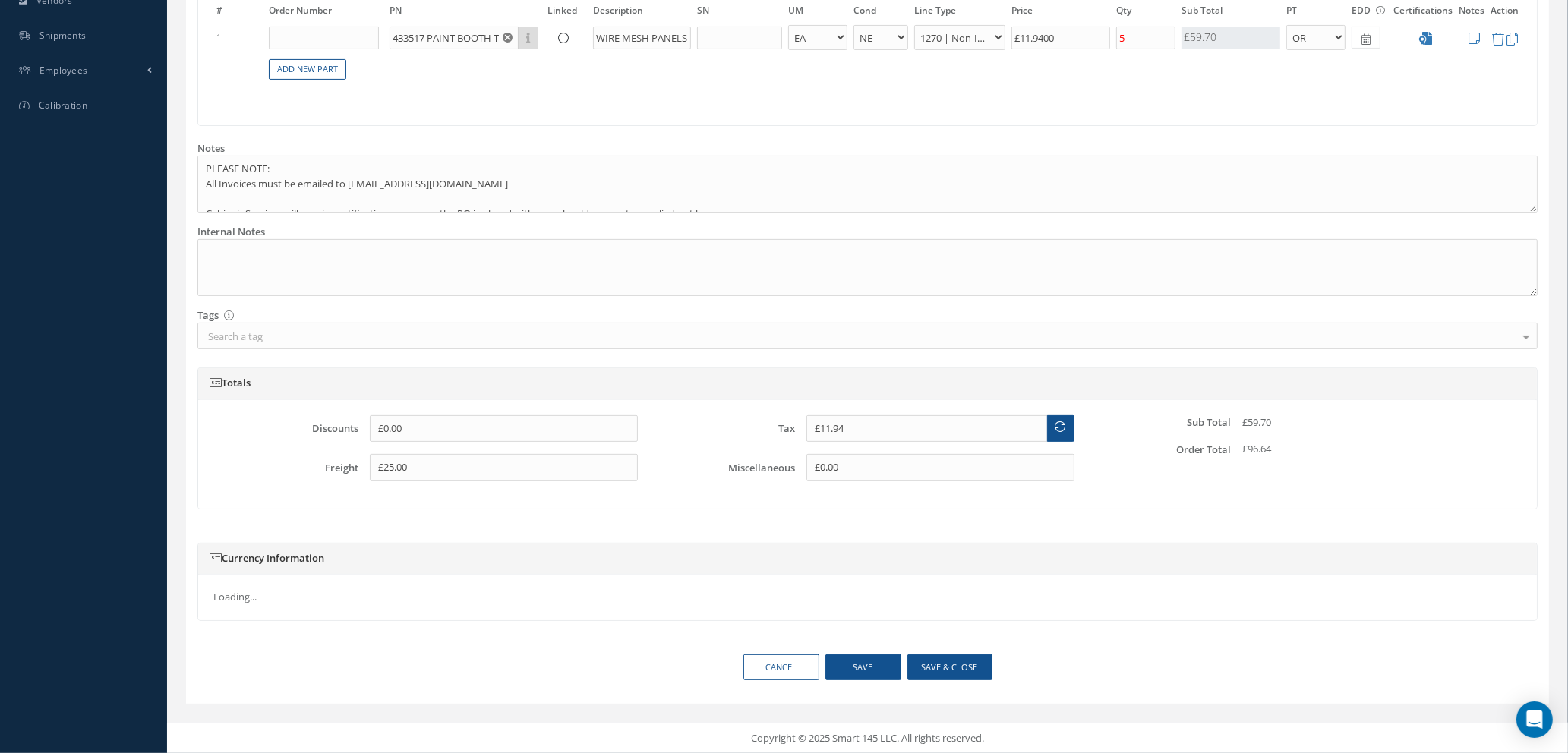
scroll to position [562, 0]
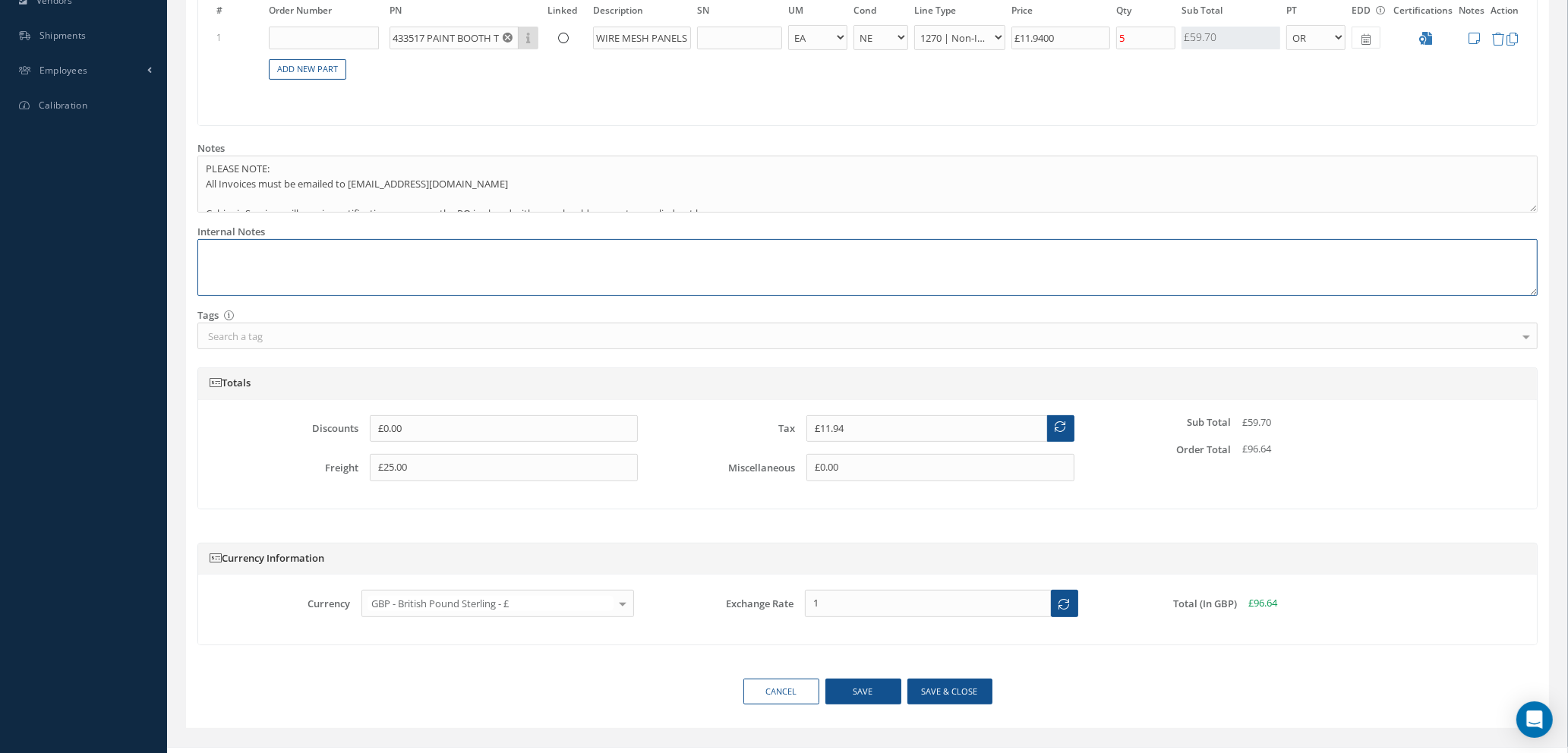
click at [274, 251] on textarea at bounding box center [867, 267] width 1340 height 57
paste textarea "000249118."
click at [932, 692] on button "Save & close" at bounding box center [950, 692] width 85 height 27
type textarea "REF: 000249118. -- Natasha Lewis 09/10/2025 04:31AM"
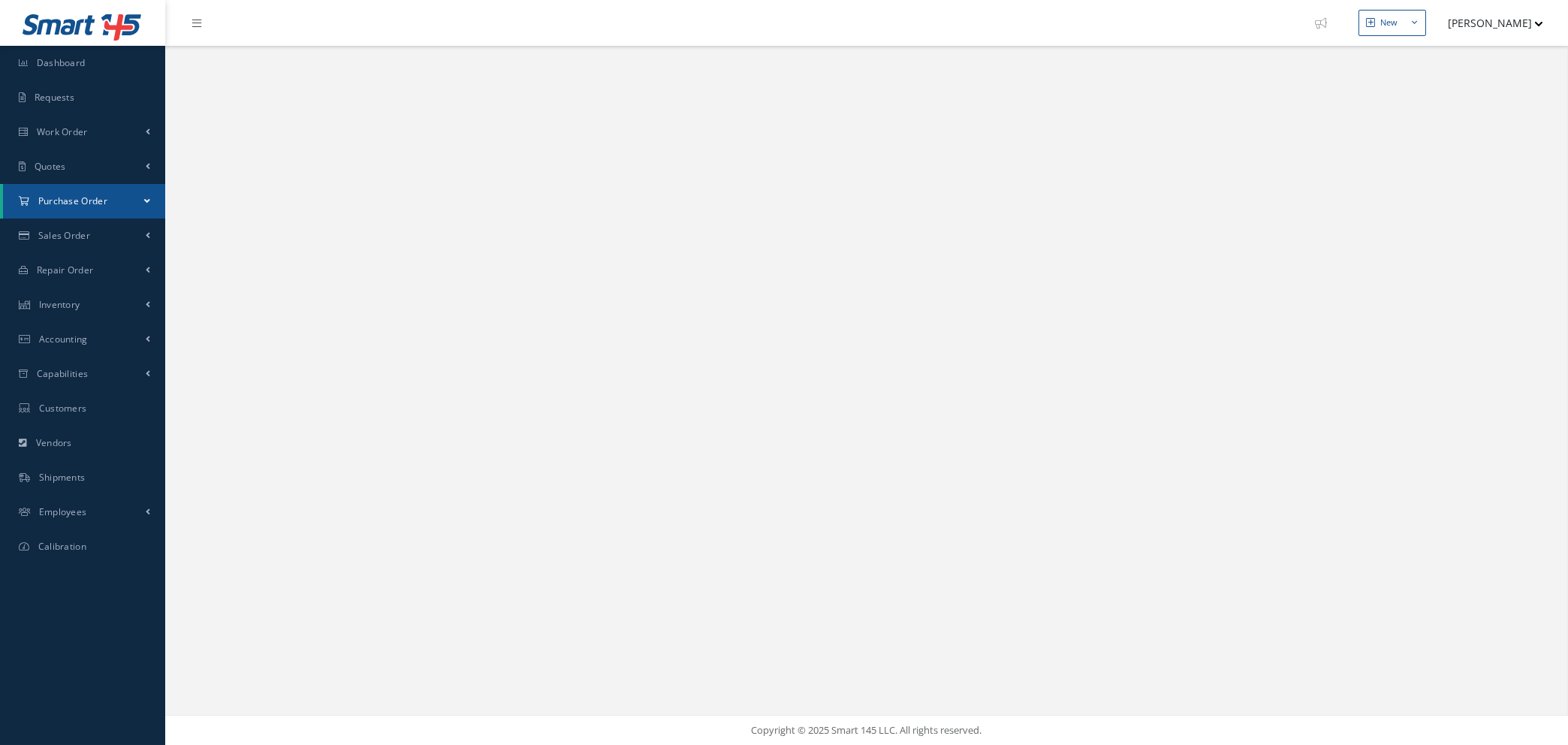
select select "25"
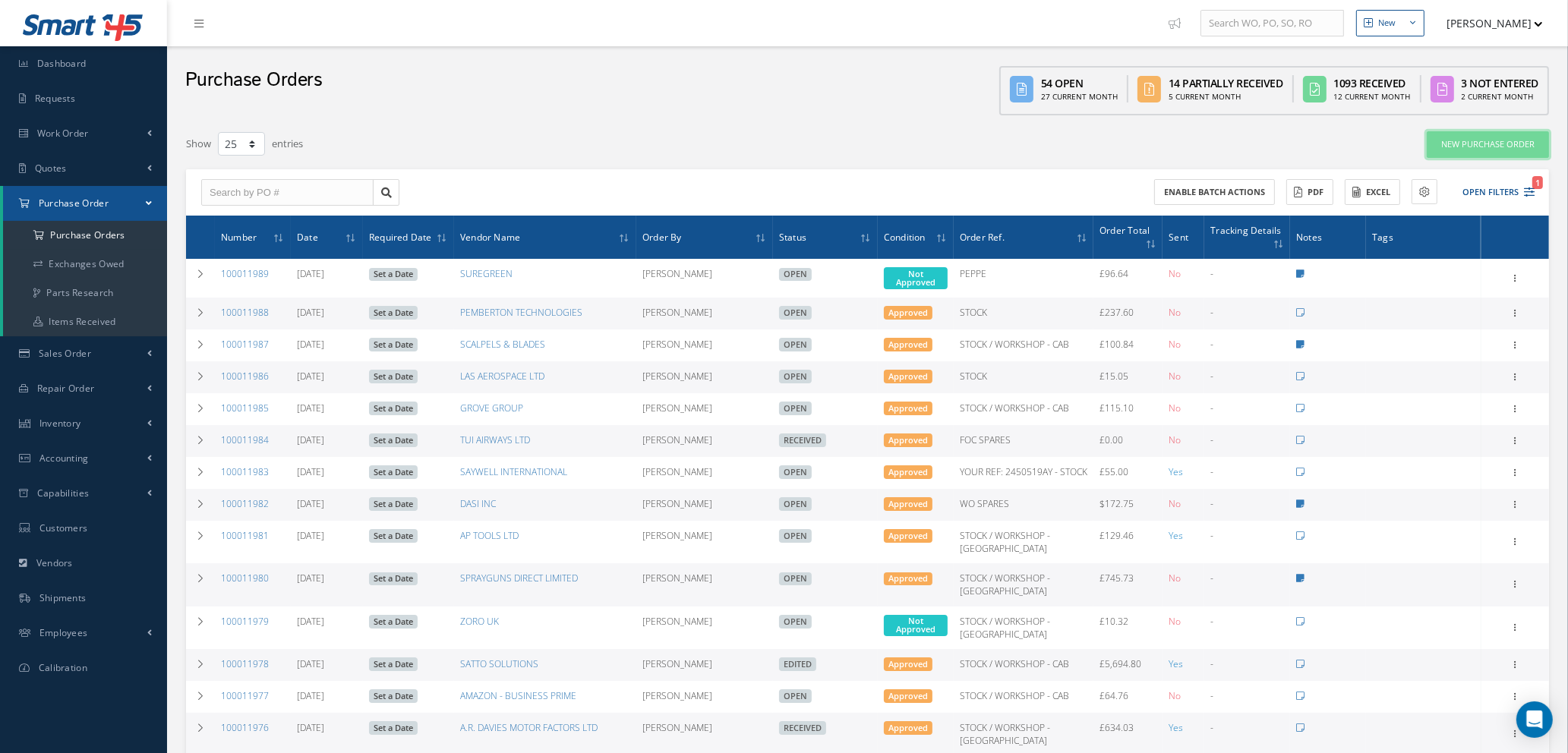
click at [1462, 143] on link "New Purchase Order" at bounding box center [1487, 145] width 122 height 27
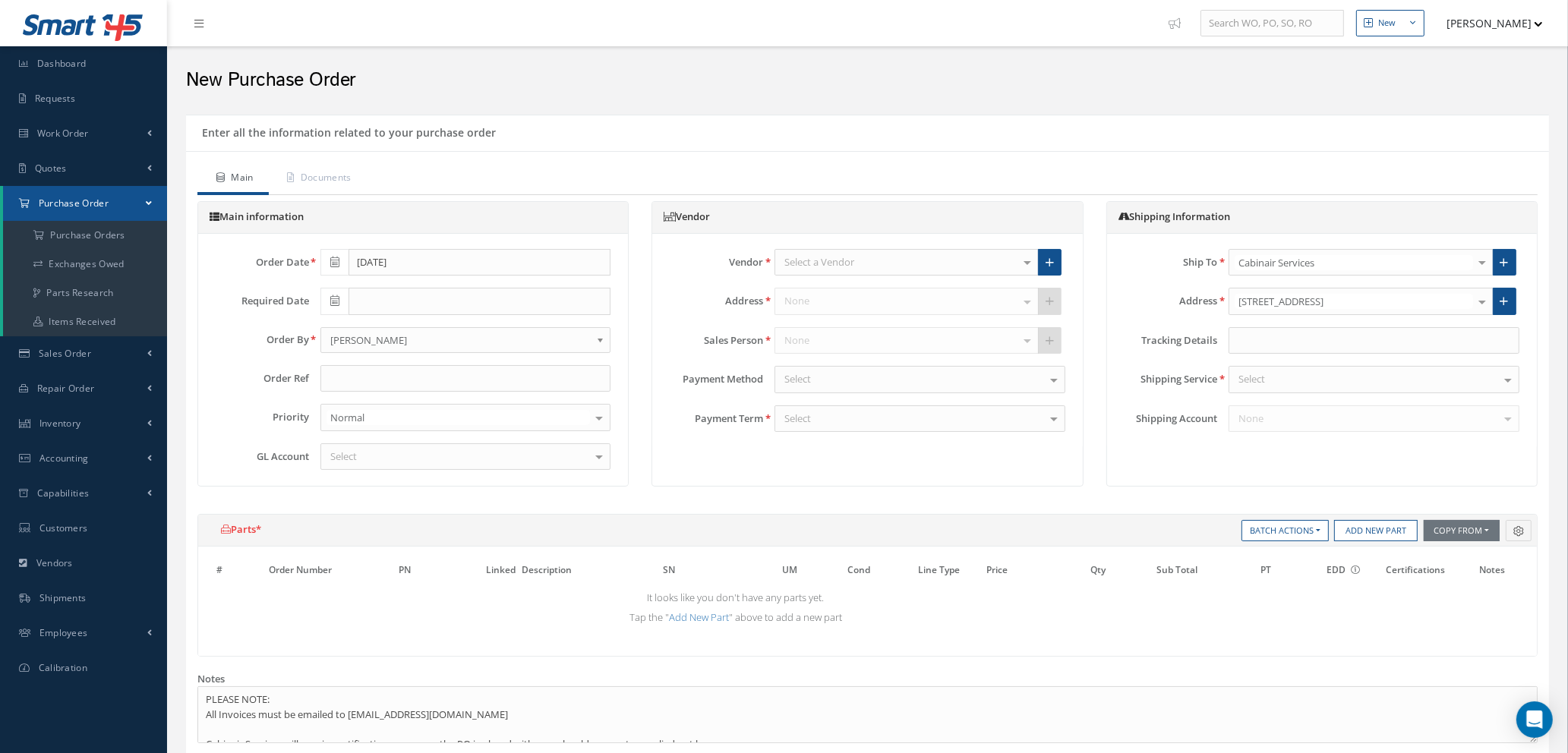
click at [928, 264] on div "Select a Vendor" at bounding box center [907, 262] width 265 height 27
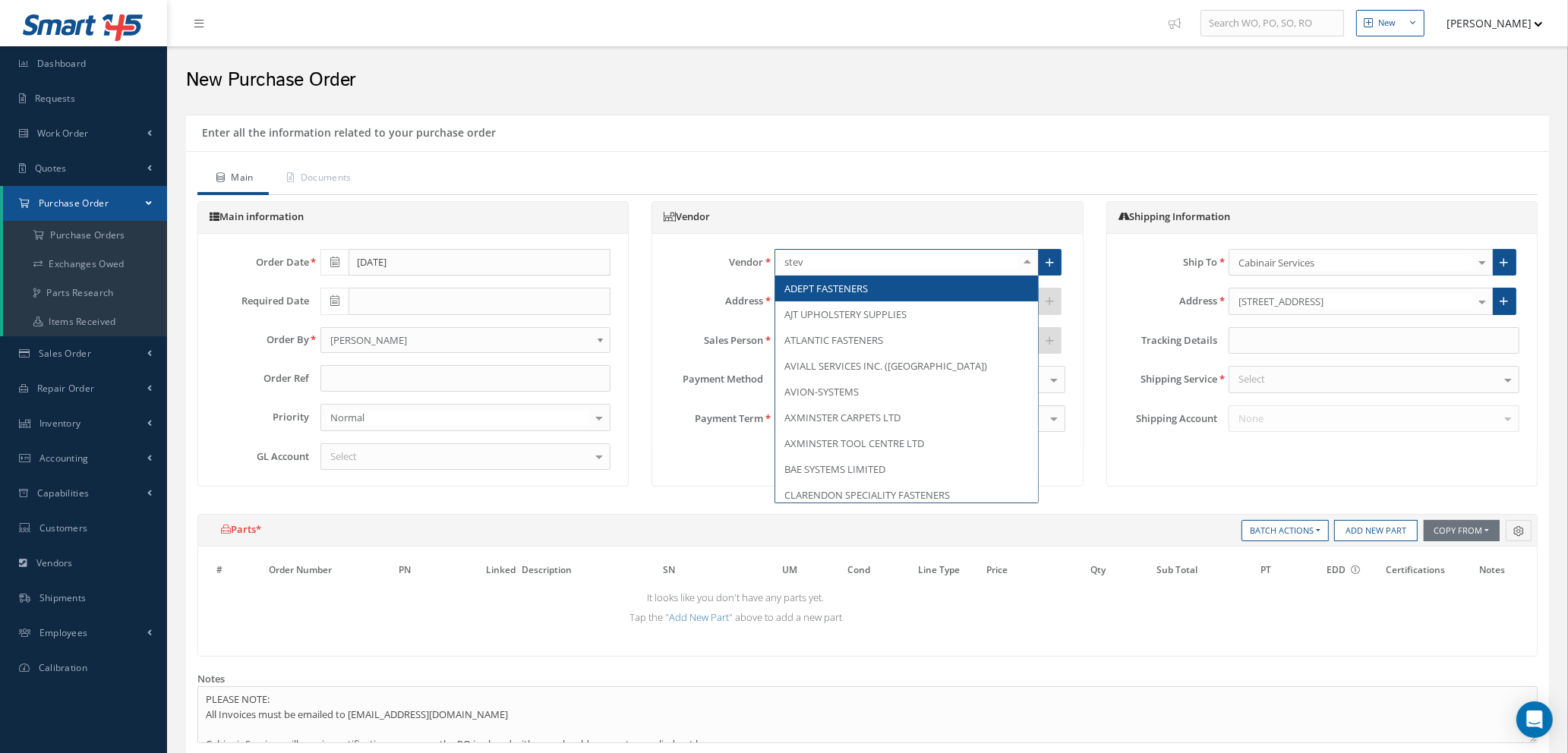
type input "steve"
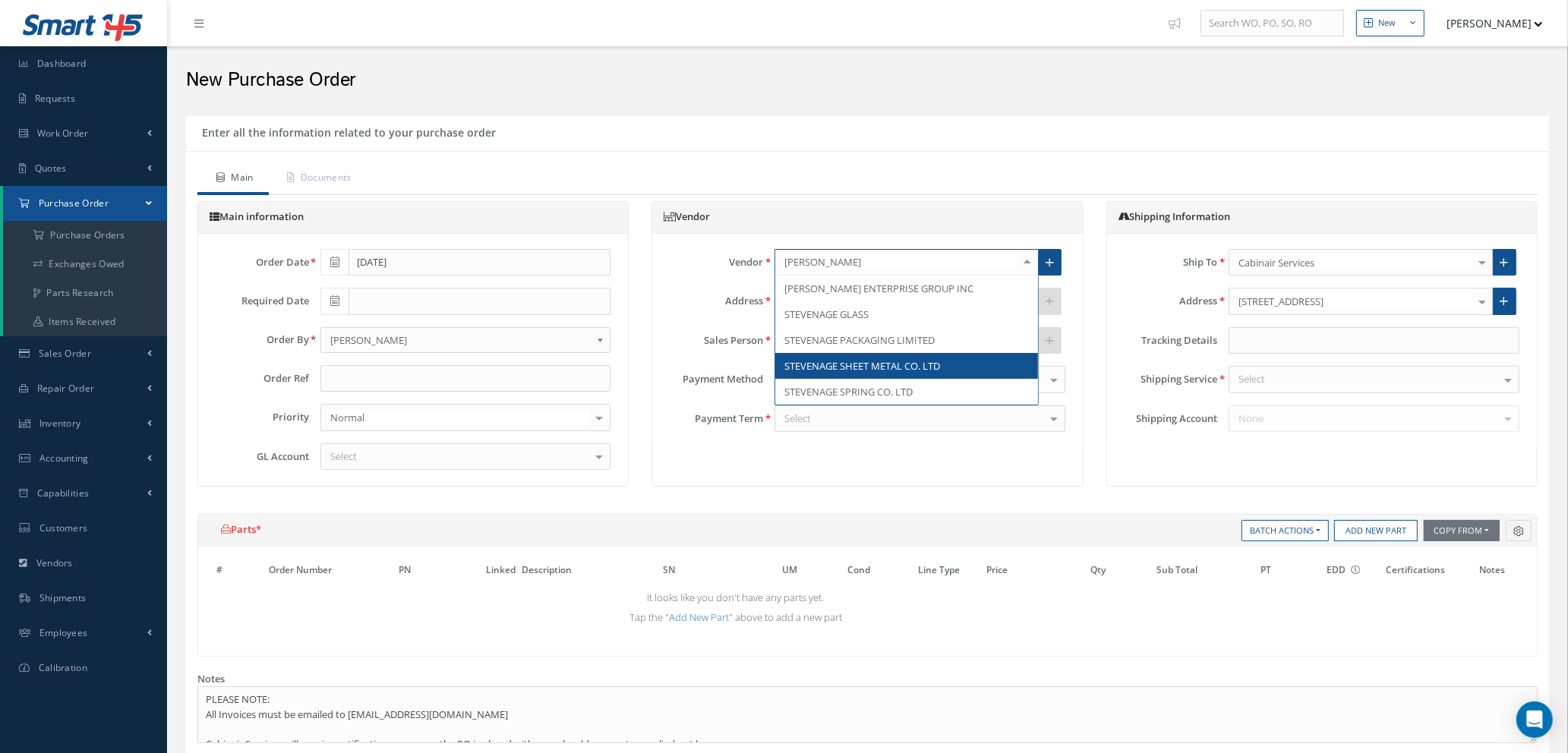
click at [918, 355] on span "STEVENAGE SHEET METAL CO. LTD" at bounding box center [907, 365] width 263 height 26
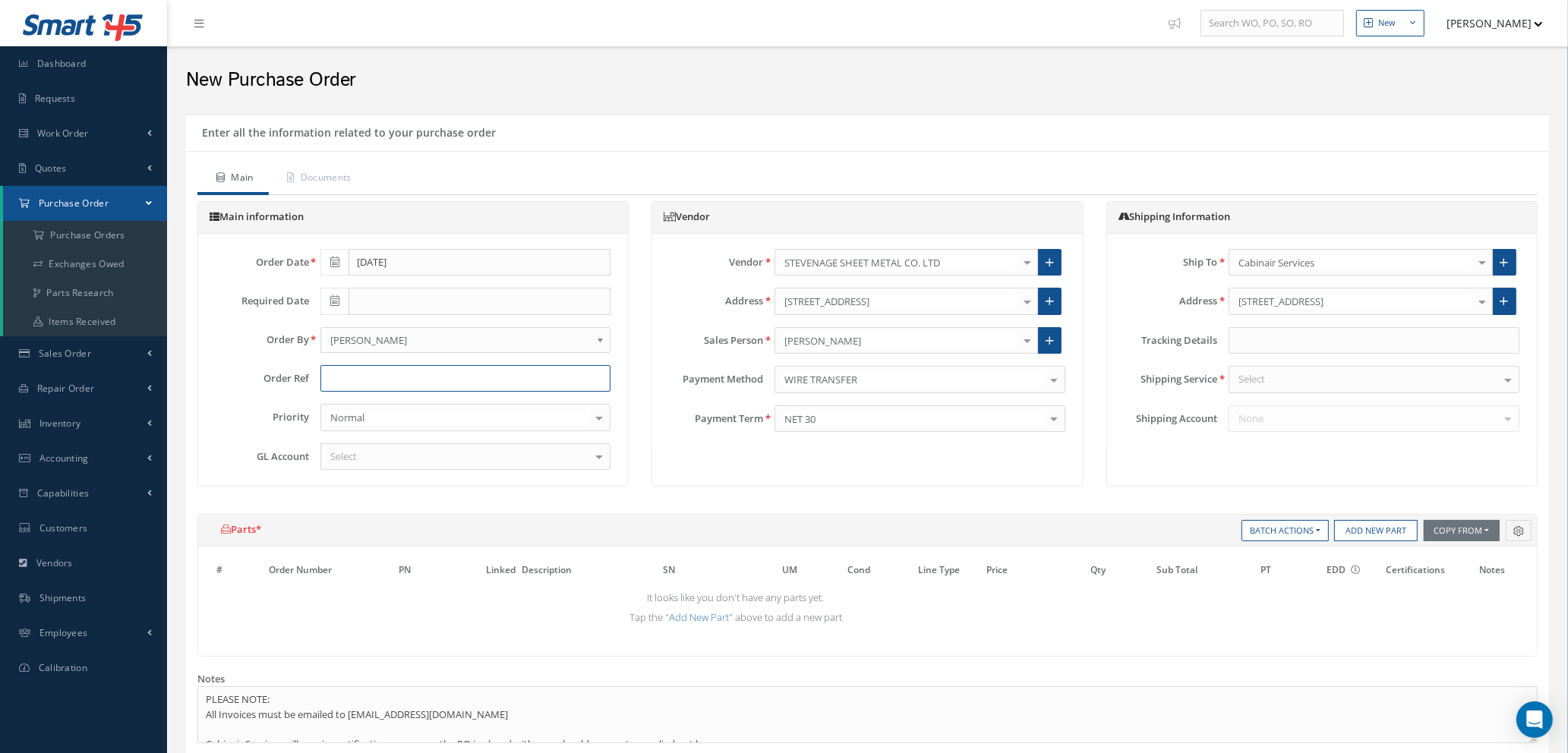
click at [382, 380] on input "text" at bounding box center [466, 379] width 291 height 27
type input "w"
type input "WO 100021908"
click at [438, 463] on div "Select" at bounding box center [466, 457] width 291 height 27
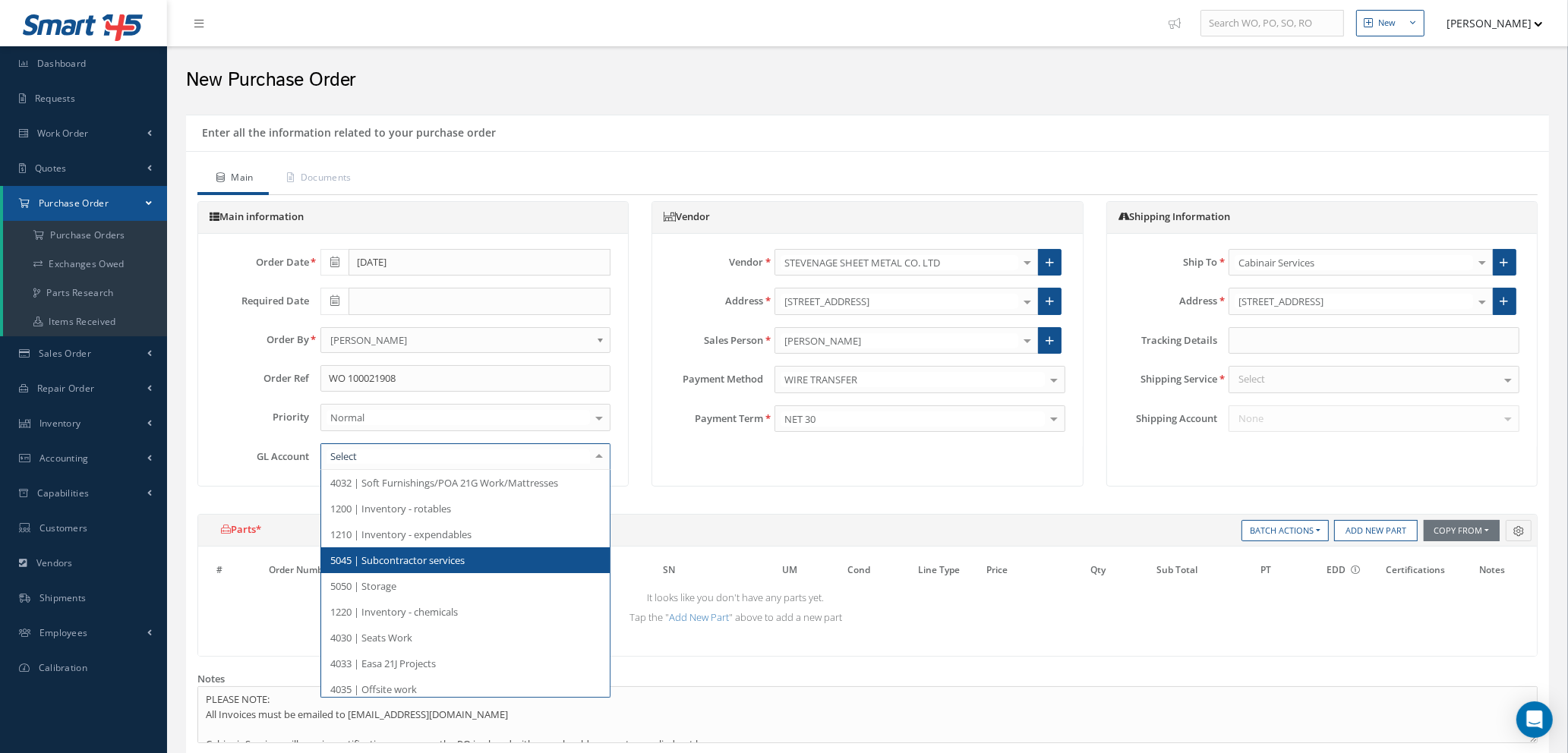
click at [435, 568] on span "5045 | Subcontractor services" at bounding box center [466, 560] width 289 height 26
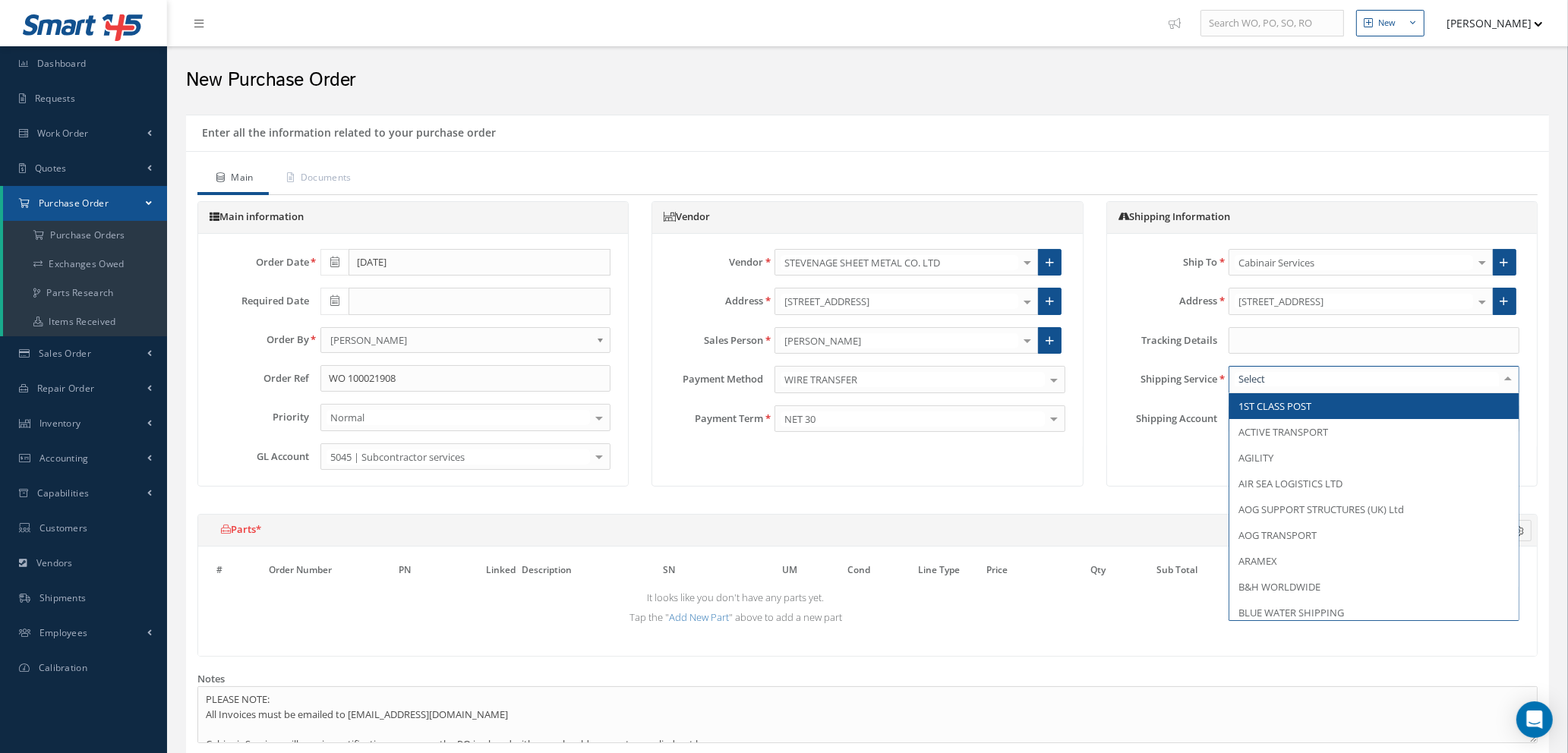
click at [1308, 378] on div at bounding box center [1374, 379] width 291 height 27
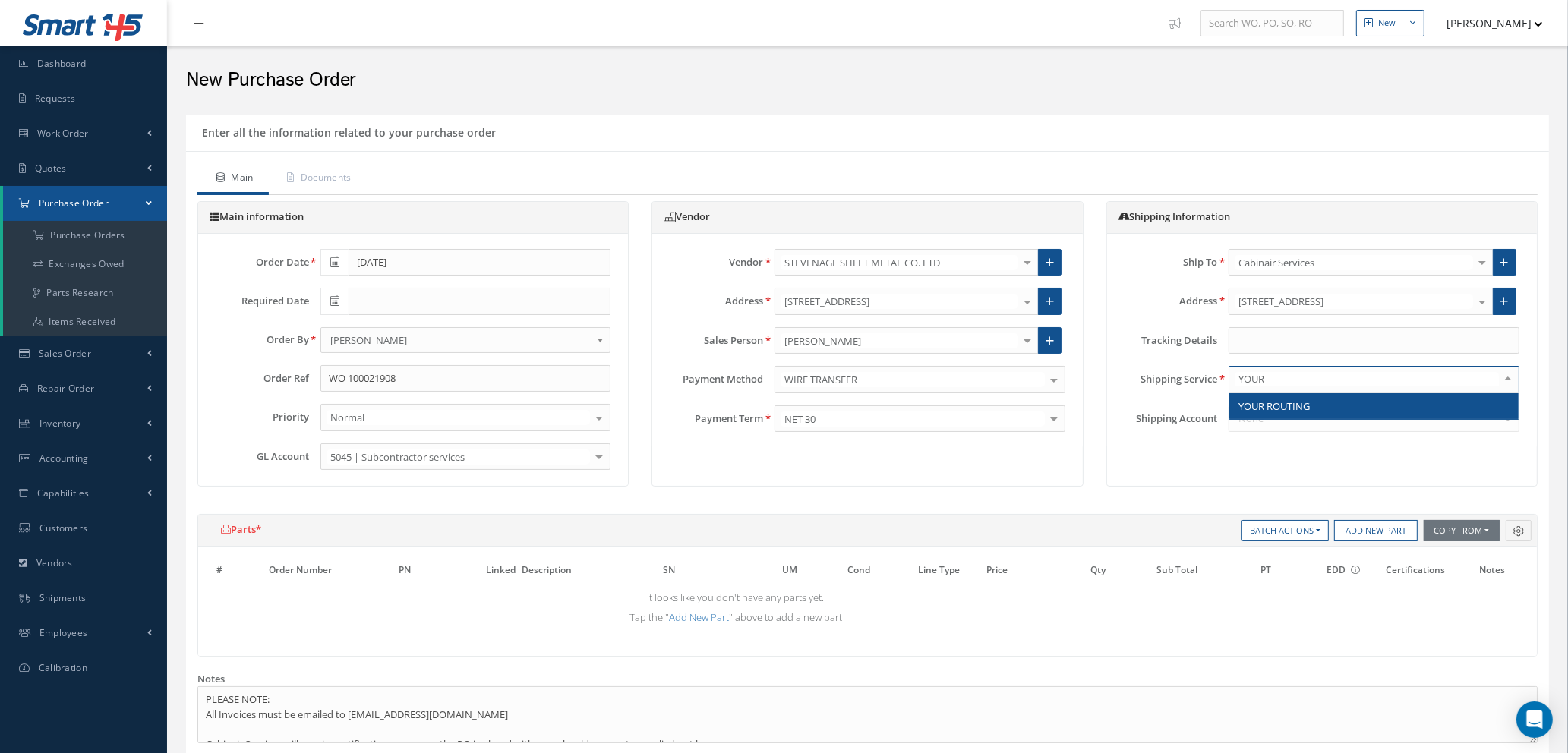
type input "YOUR"
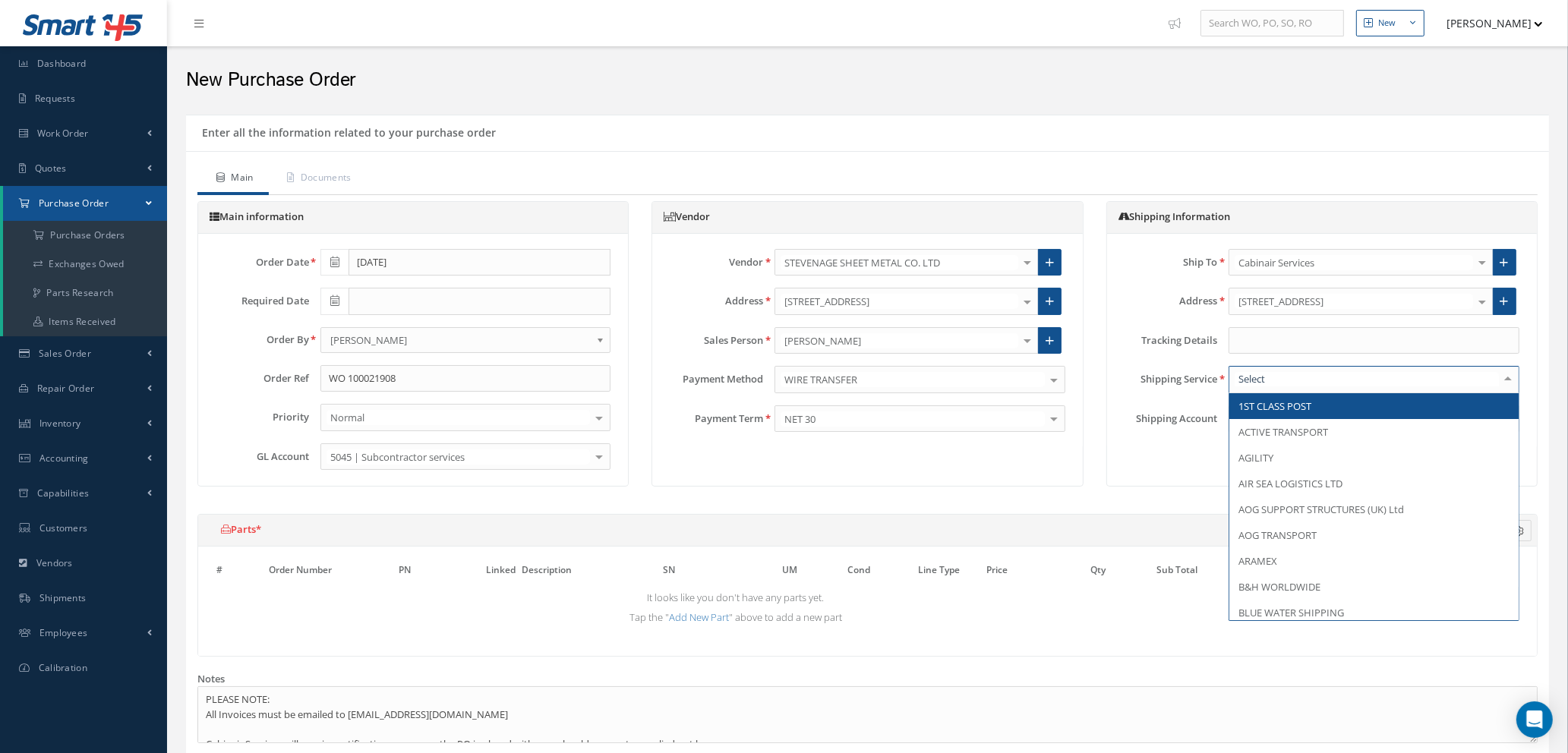
click at [1275, 390] on div at bounding box center [1374, 379] width 291 height 27
click at [1275, 380] on input "text" at bounding box center [1367, 379] width 265 height 14
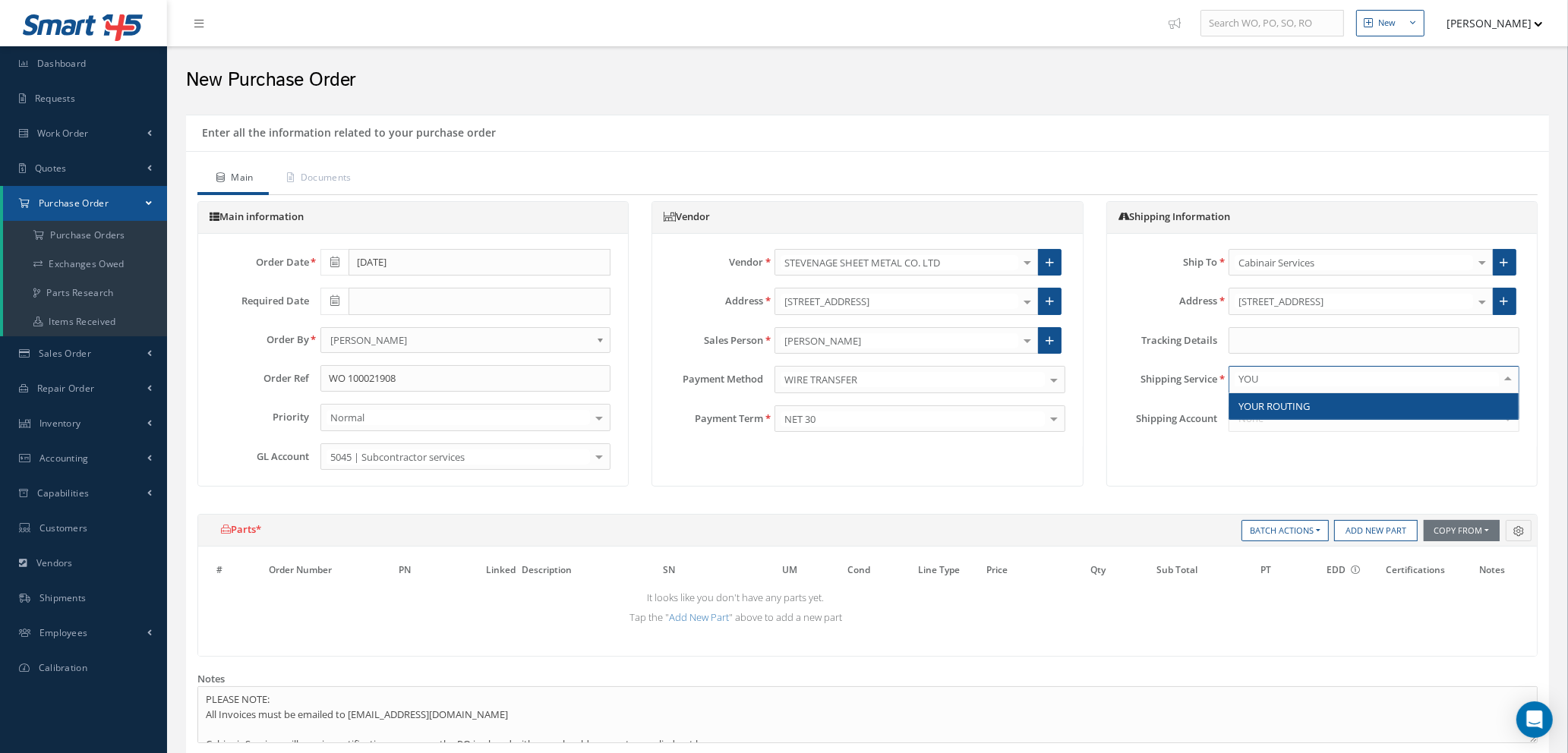
type input "YOUR"
click at [1259, 416] on span "YOUR ROUTING" at bounding box center [1374, 406] width 289 height 26
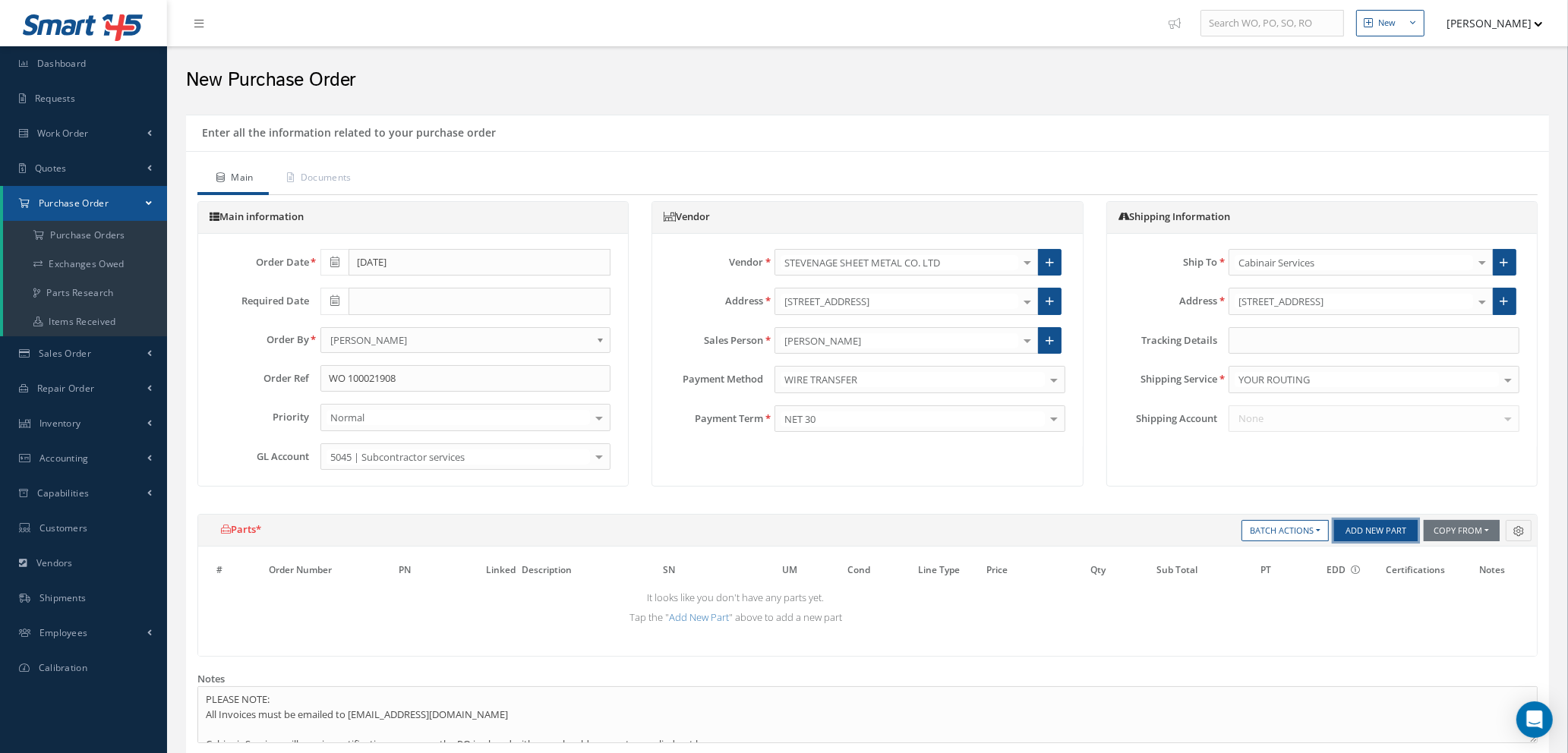
click at [1359, 528] on button "Add New Part" at bounding box center [1376, 531] width 83 height 22
select select "1"
select select "5"
select select "7"
select select "1"
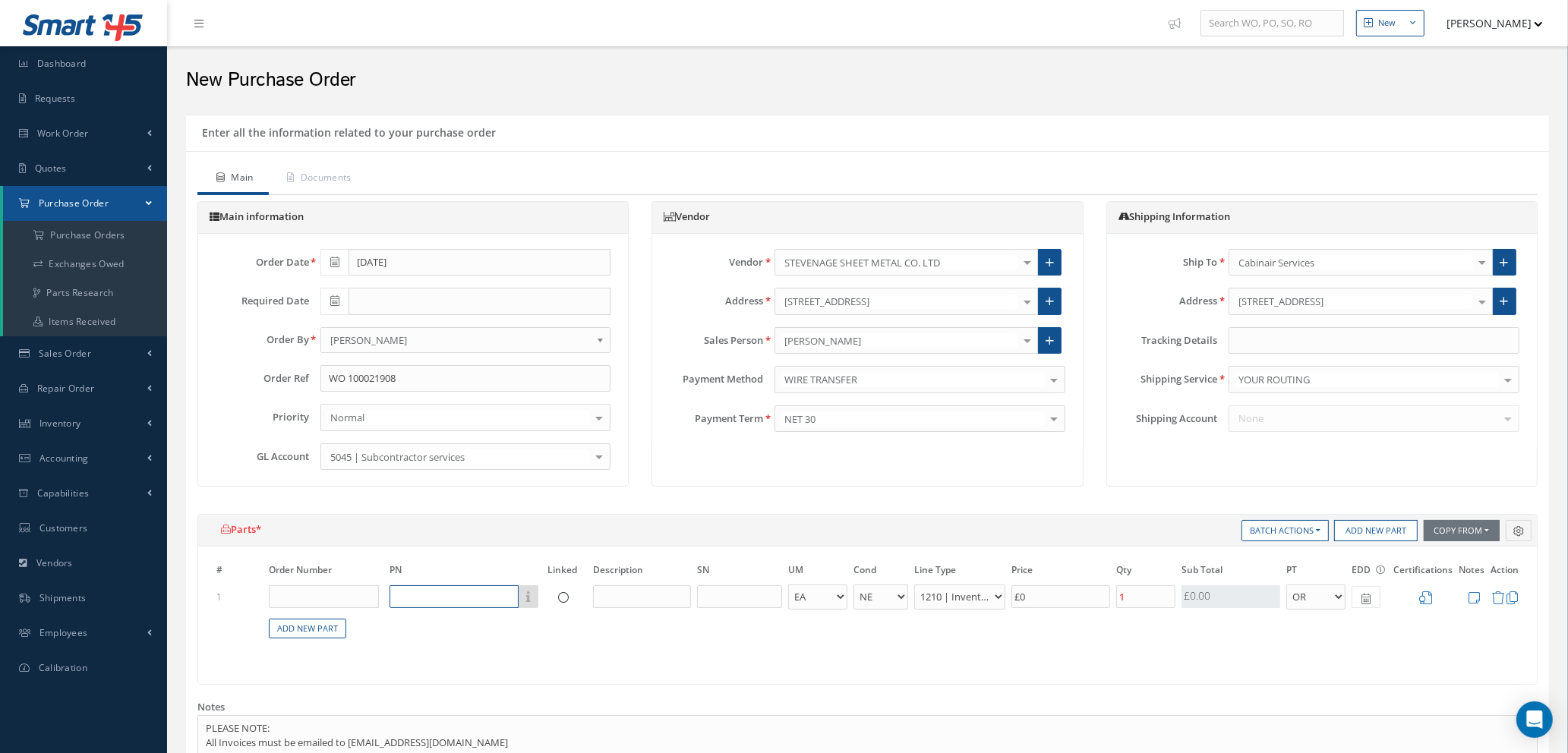
click at [421, 587] on input "text" at bounding box center [453, 597] width 129 height 22
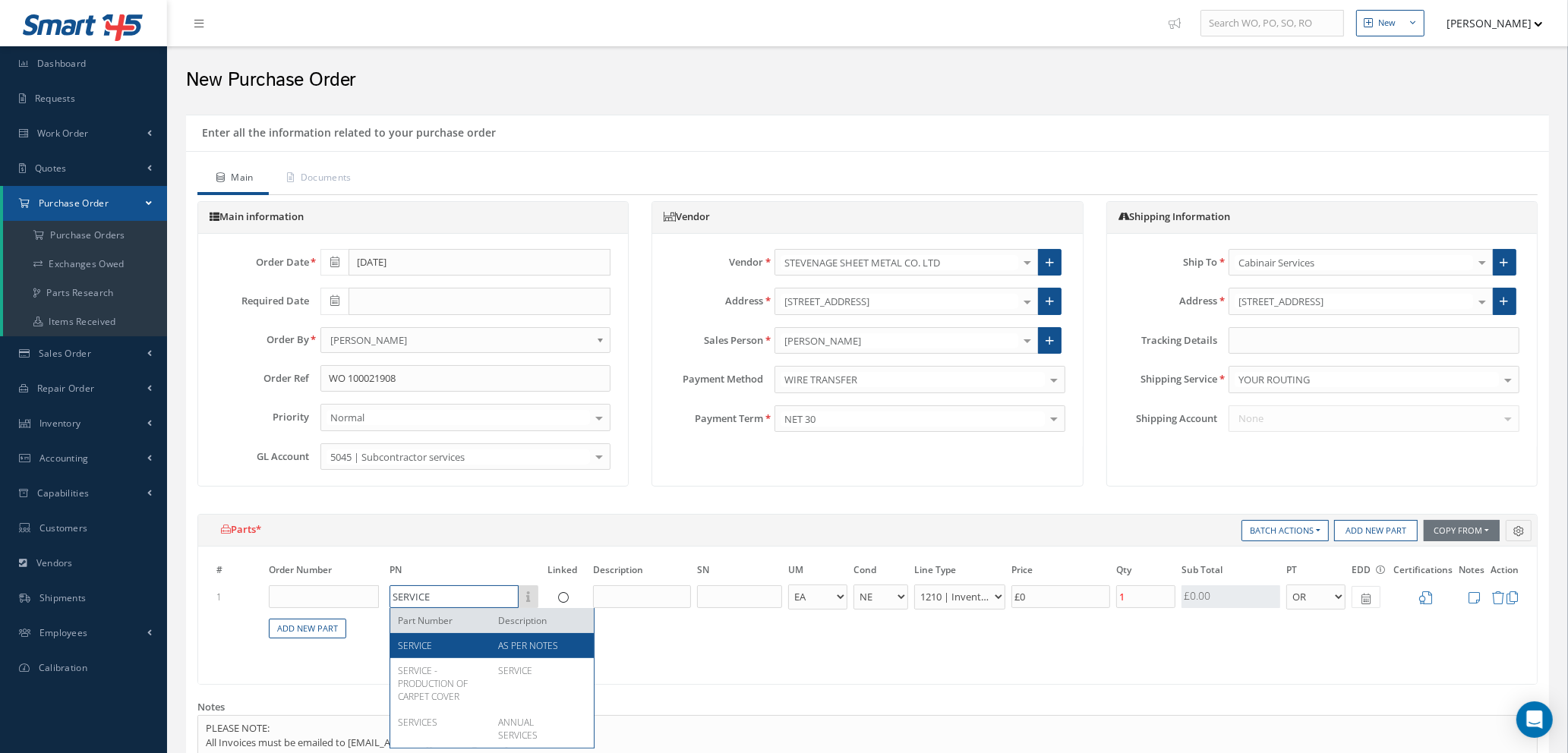
type input "SERVICE"
click at [430, 647] on span "SERVICE" at bounding box center [414, 646] width 34 height 13
type input "£2,367.1"
type input "AS PER NOTES"
select select "112"
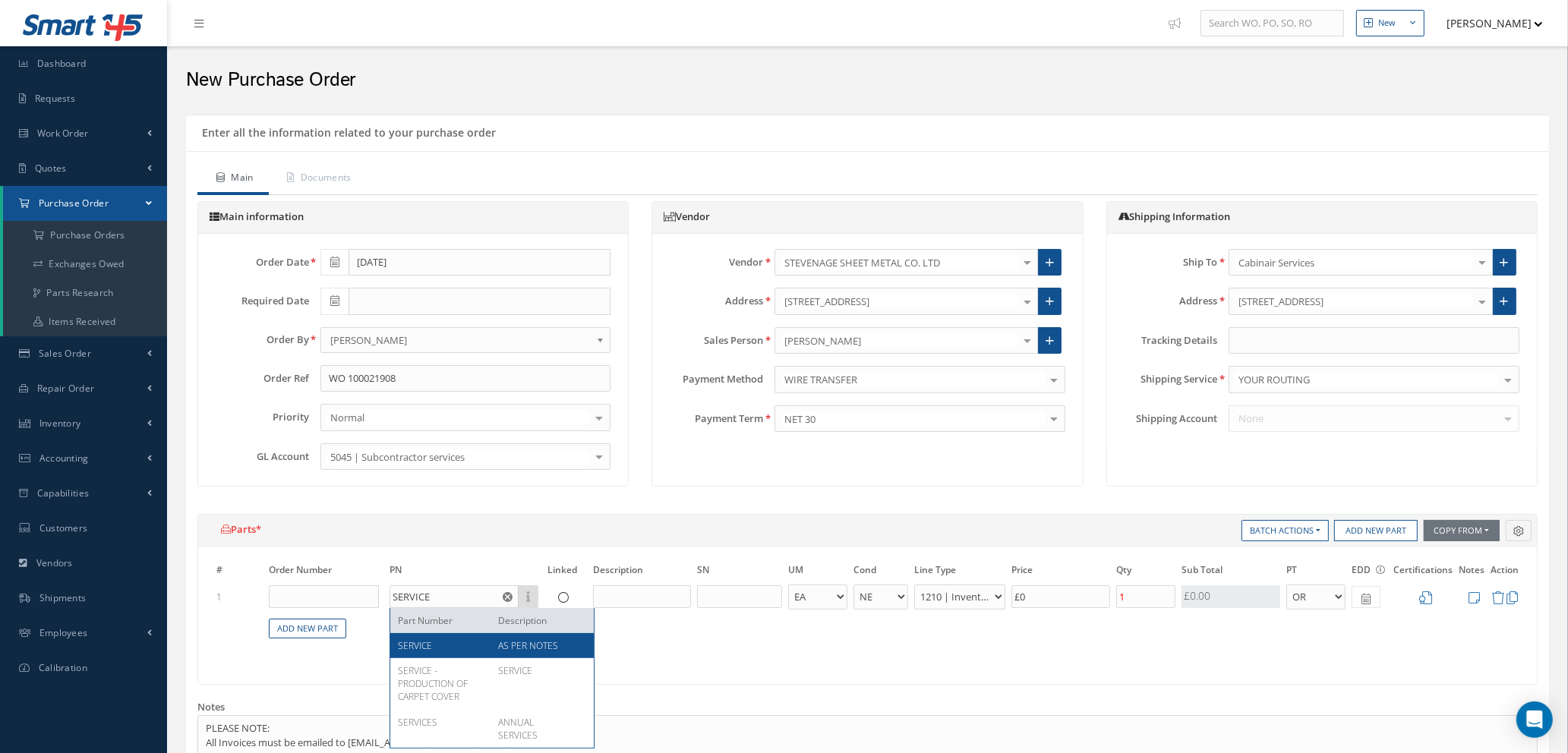
type input "£11,835.5"
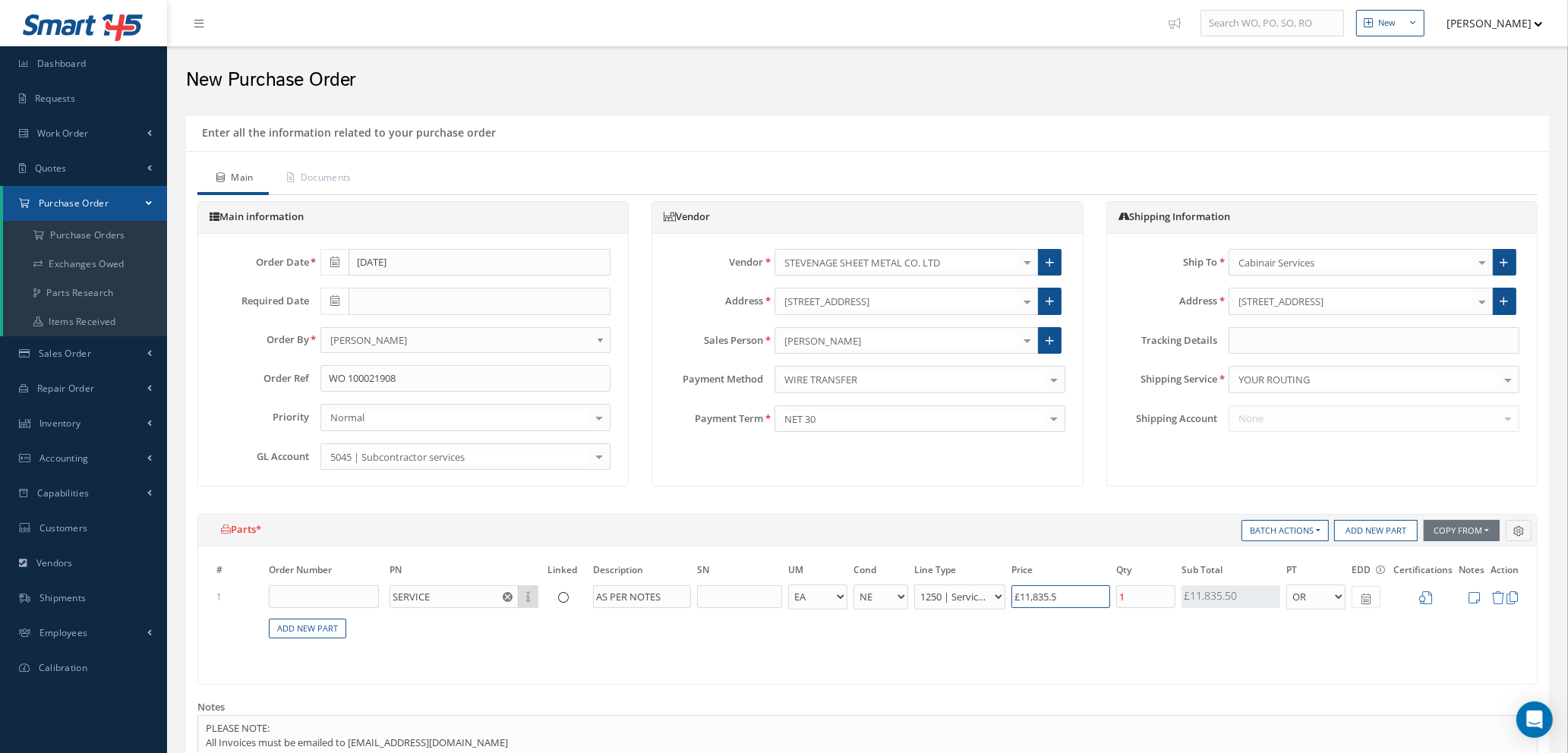
drag, startPoint x: 1086, startPoint y: 597, endPoint x: 841, endPoint y: 596, distance: 245.0
click at [841, 596] on tr "1 SERVICE Part Number Description AS PER NOTES - BAG BX CA RL EA FT HR IN KG LM…" at bounding box center [867, 597] width 1308 height 28
type input "£0"
type input "£0.00"
click at [1474, 596] on icon at bounding box center [1474, 598] width 12 height 13
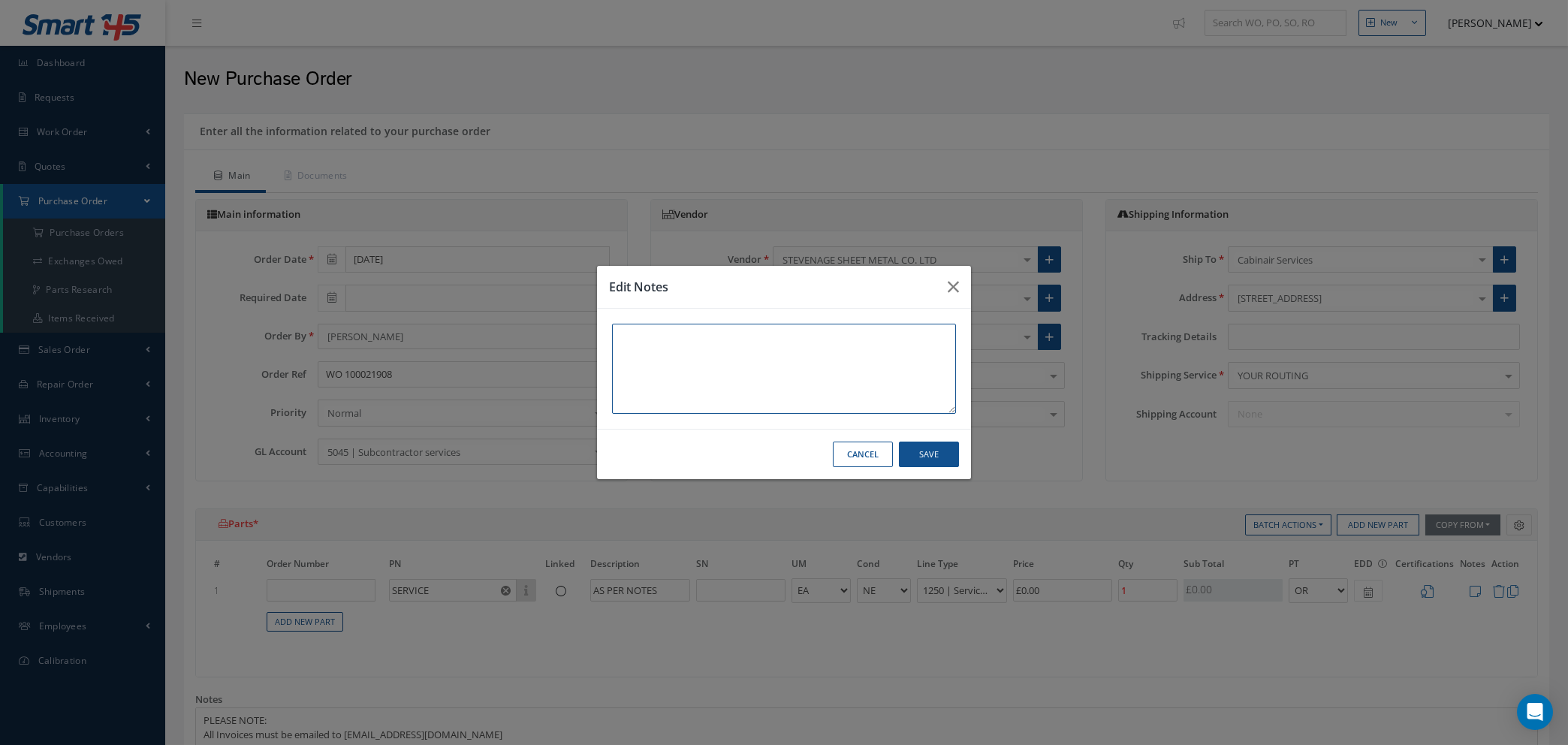
click at [716, 349] on textarea at bounding box center [784, 369] width 344 height 91
type textarea "PLEASE QUOTE TO REMOVE X3 SCREWS"
click at [925, 457] on button "Save" at bounding box center [928, 455] width 60 height 26
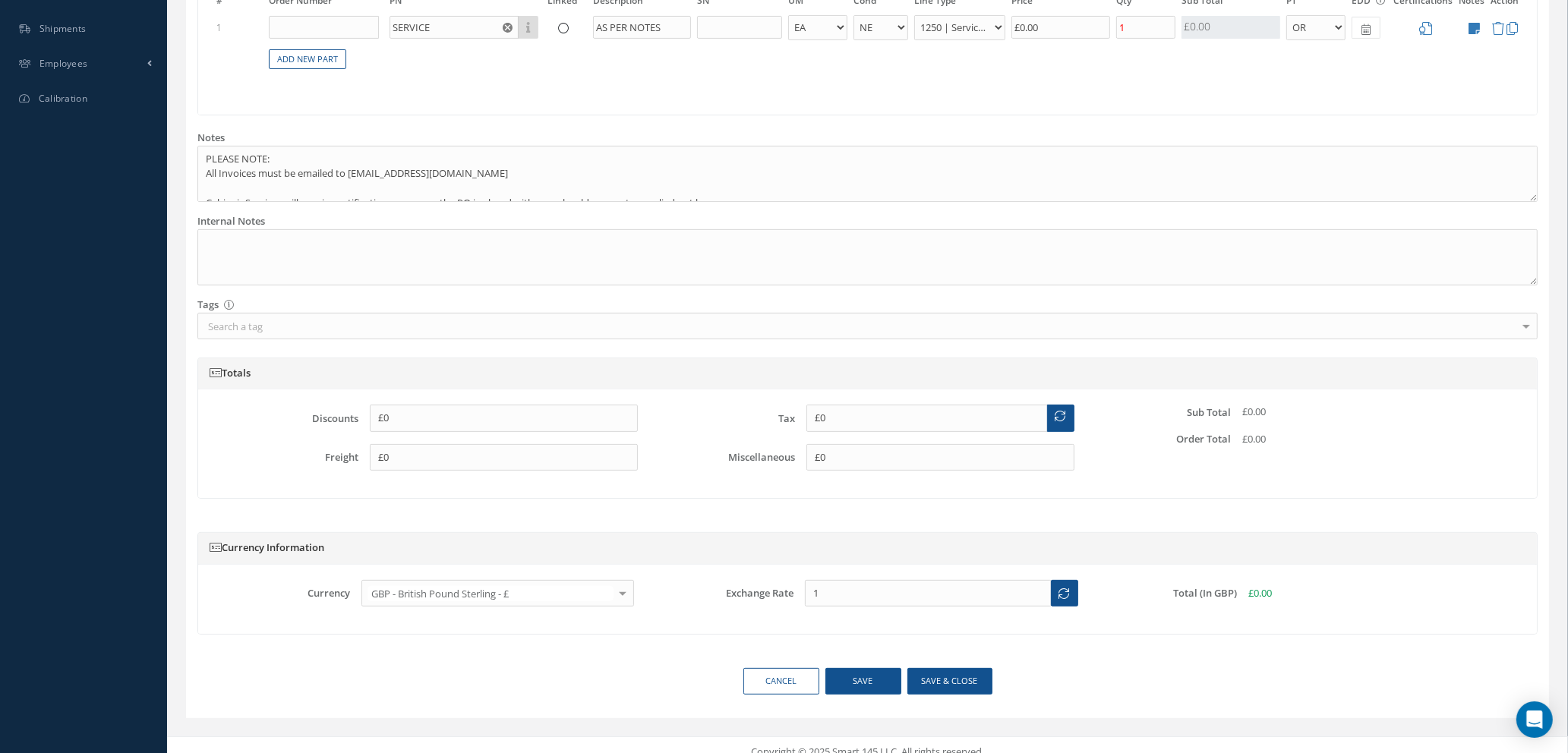
scroll to position [584, 0]
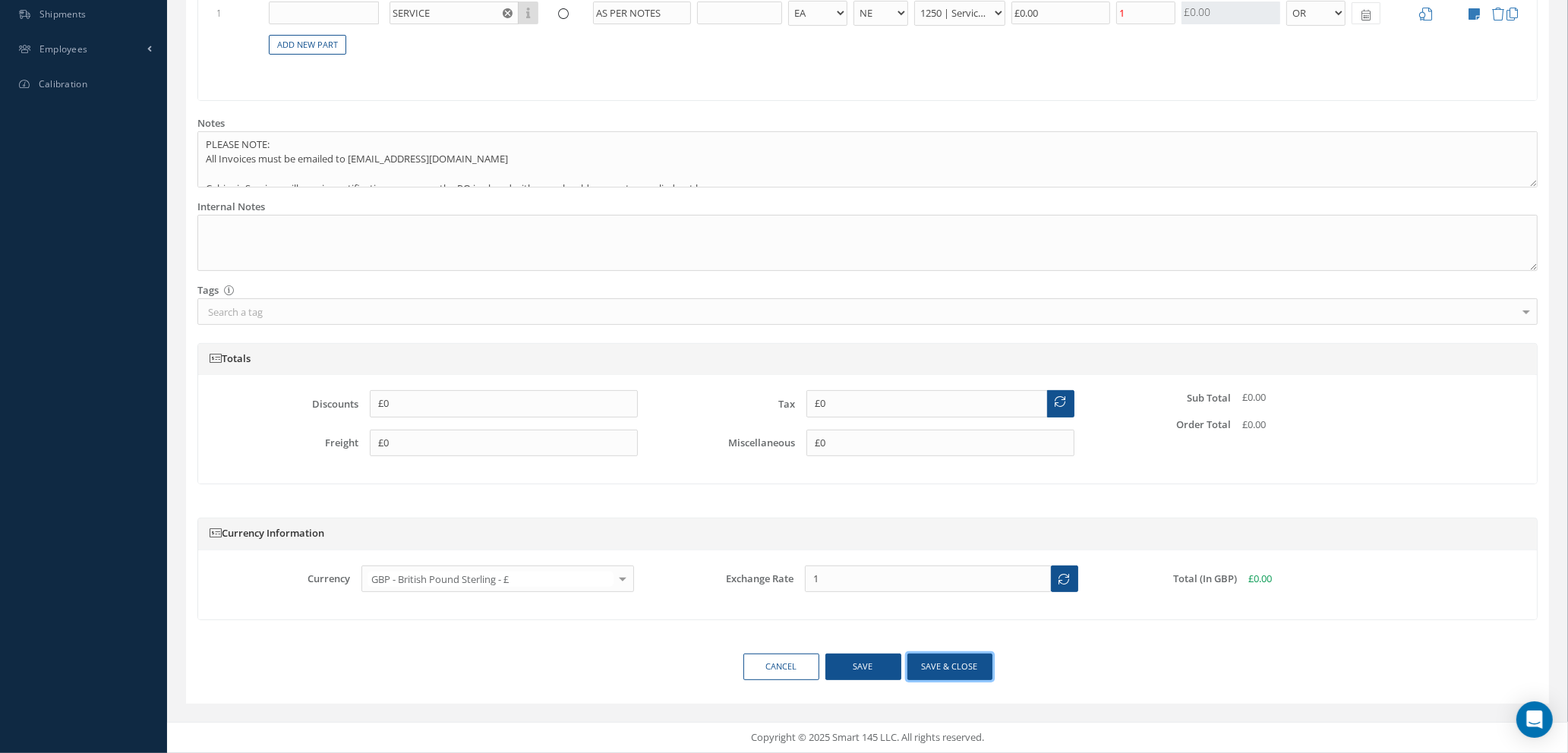
click at [927, 669] on button "Save & close" at bounding box center [950, 667] width 85 height 27
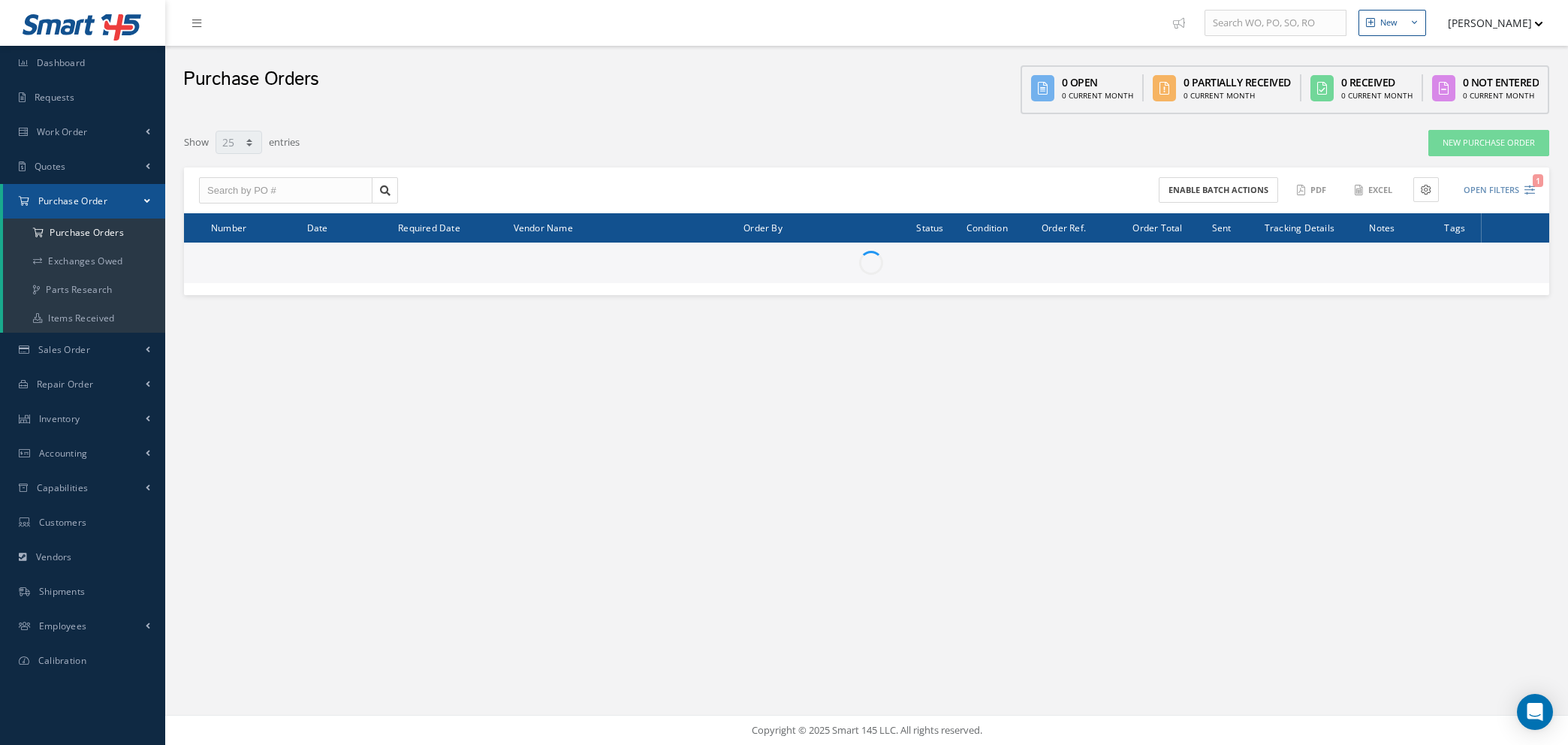
select select "25"
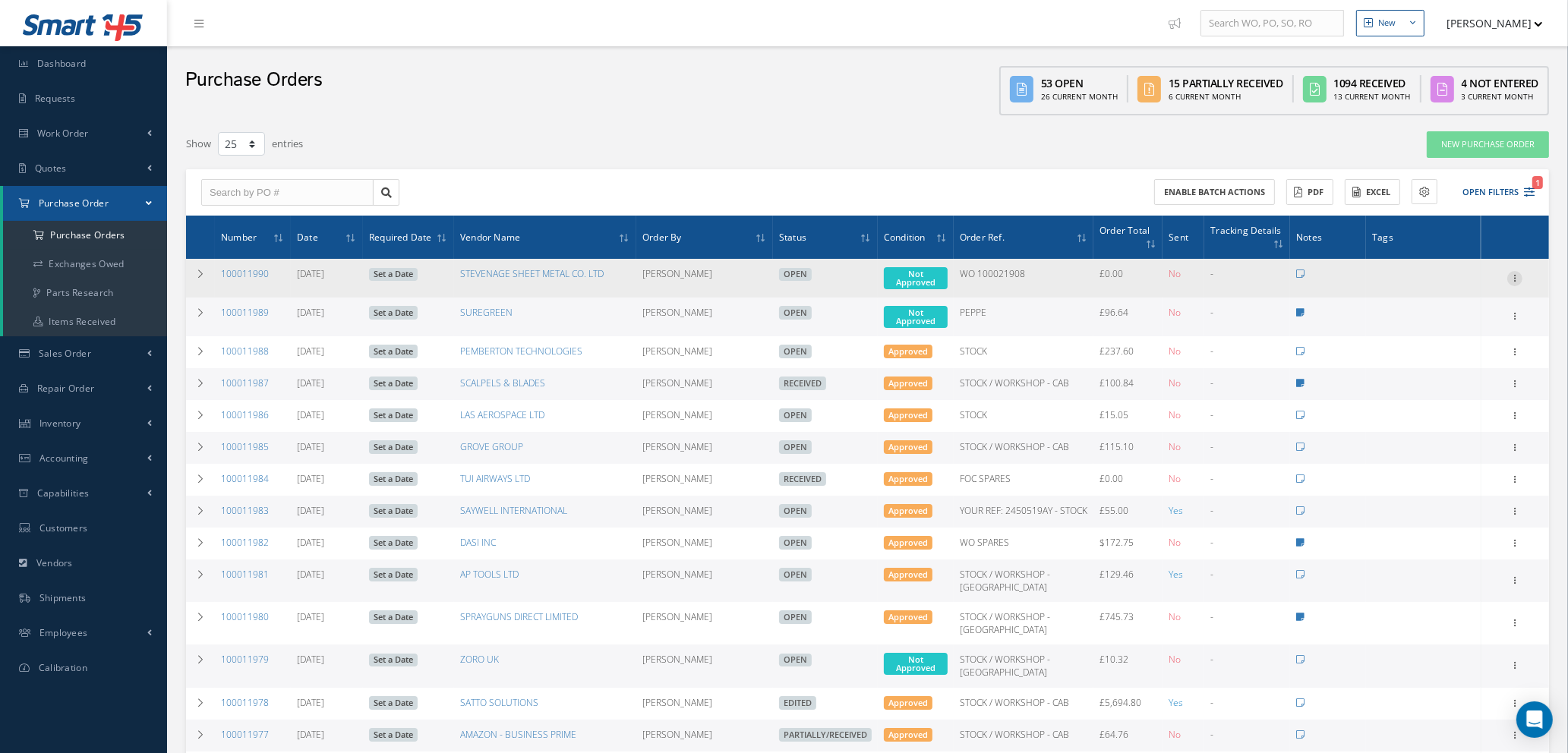
click at [1516, 274] on icon at bounding box center [1515, 277] width 15 height 12
click at [1454, 290] on link "Enter/Update" at bounding box center [1445, 289] width 120 height 20
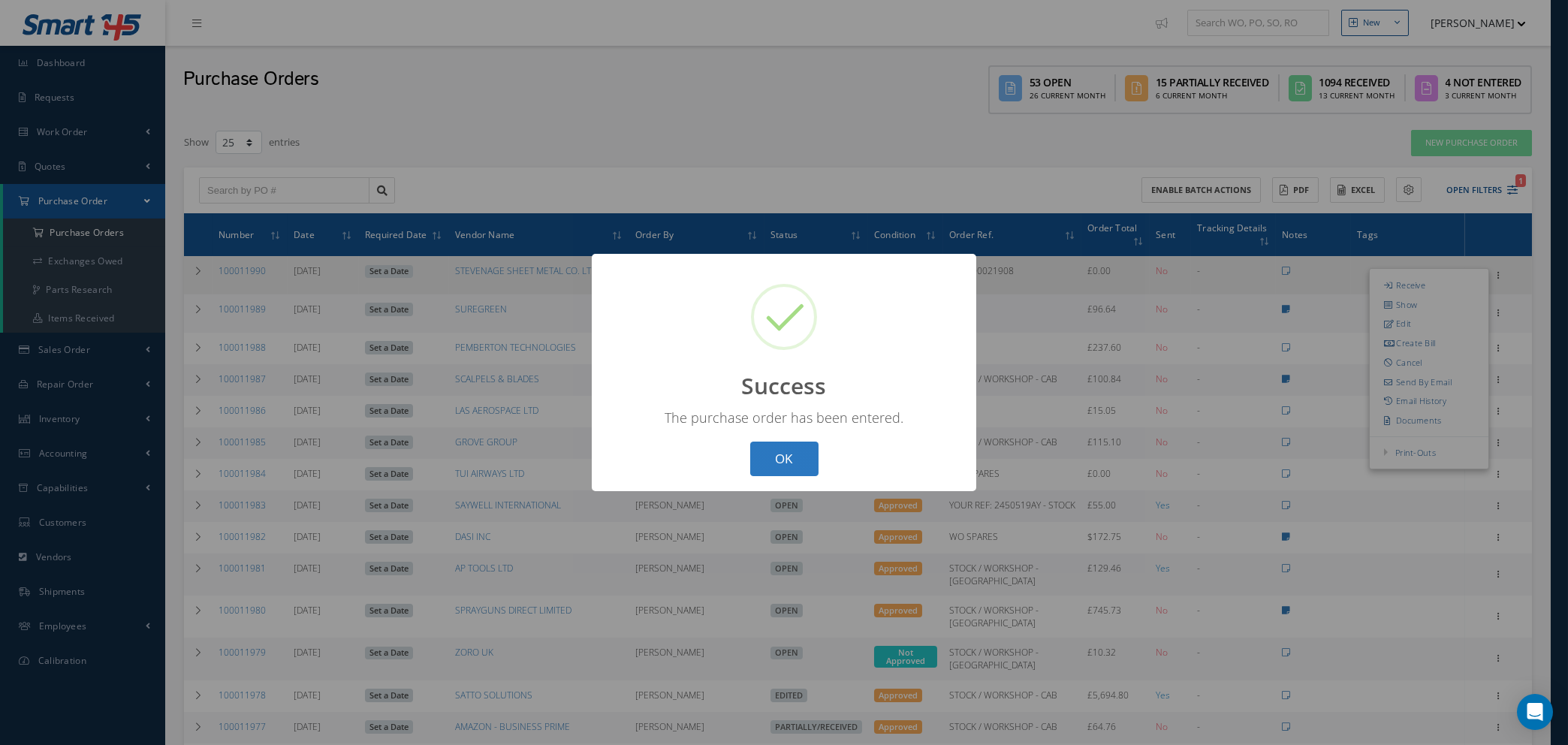
click at [800, 460] on button "OK" at bounding box center [784, 459] width 68 height 35
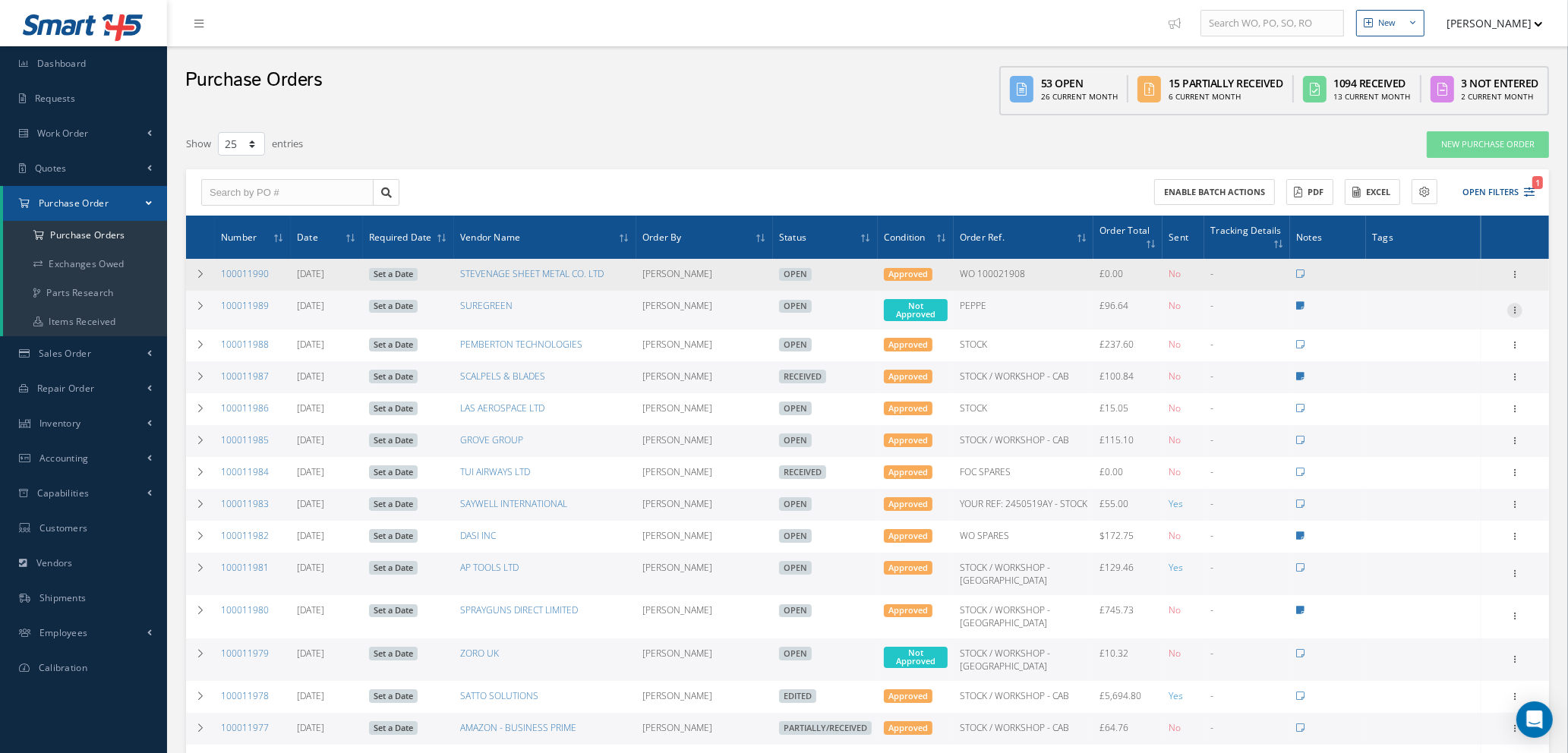
click at [1516, 305] on icon at bounding box center [1515, 309] width 15 height 12
click at [1446, 320] on link "Enter/Update" at bounding box center [1445, 320] width 120 height 20
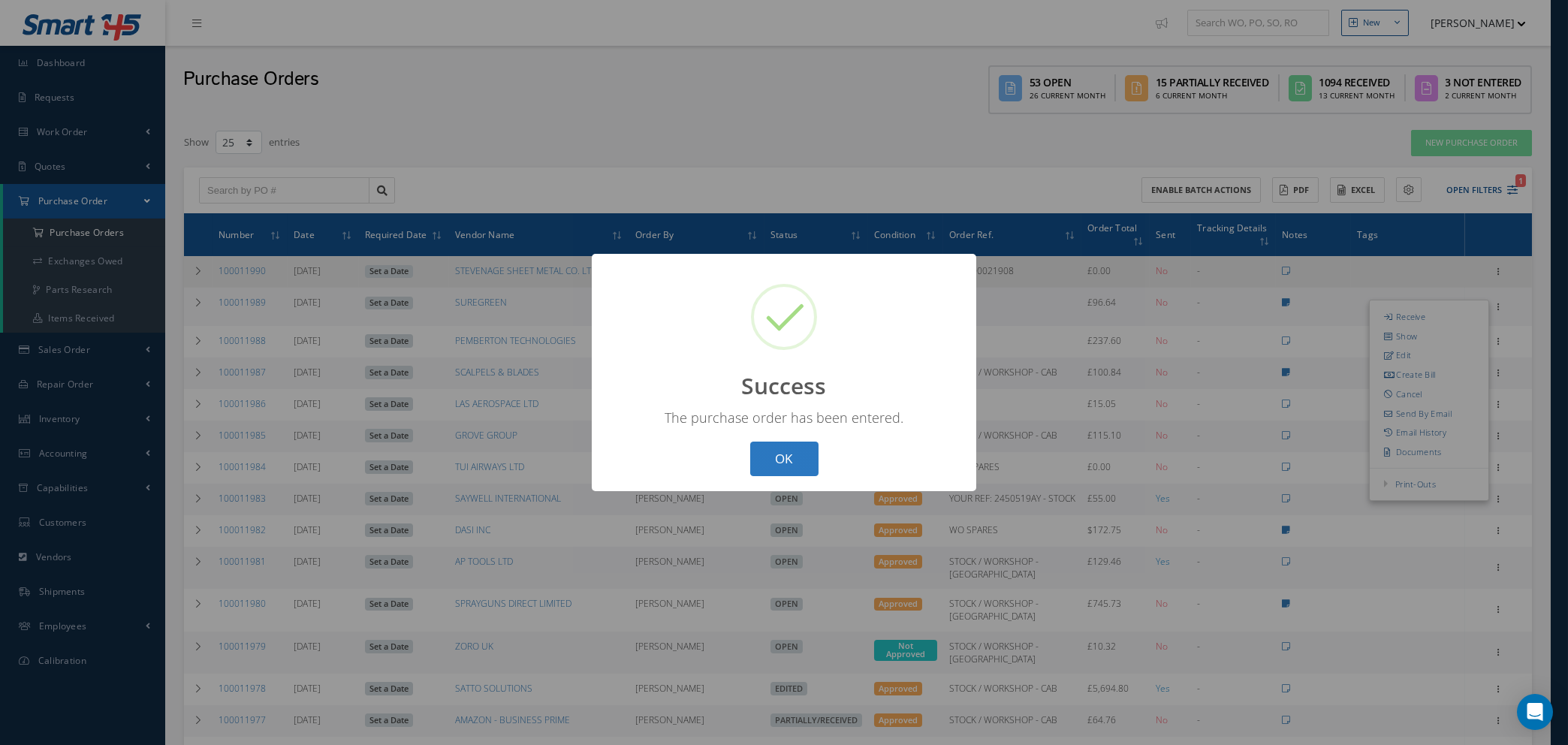
click at [777, 463] on button "OK" at bounding box center [784, 459] width 68 height 35
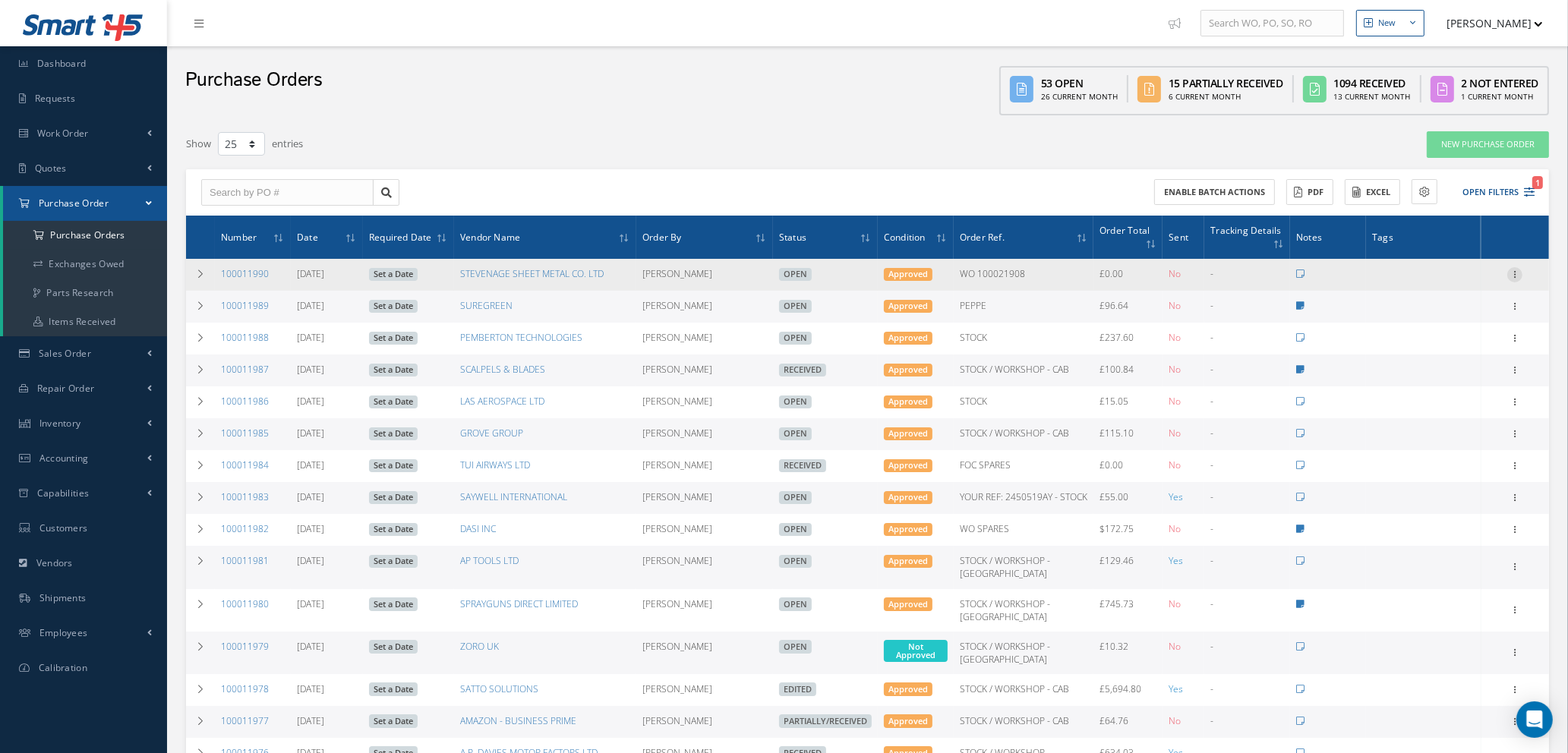
click at [1512, 272] on icon at bounding box center [1515, 273] width 15 height 12
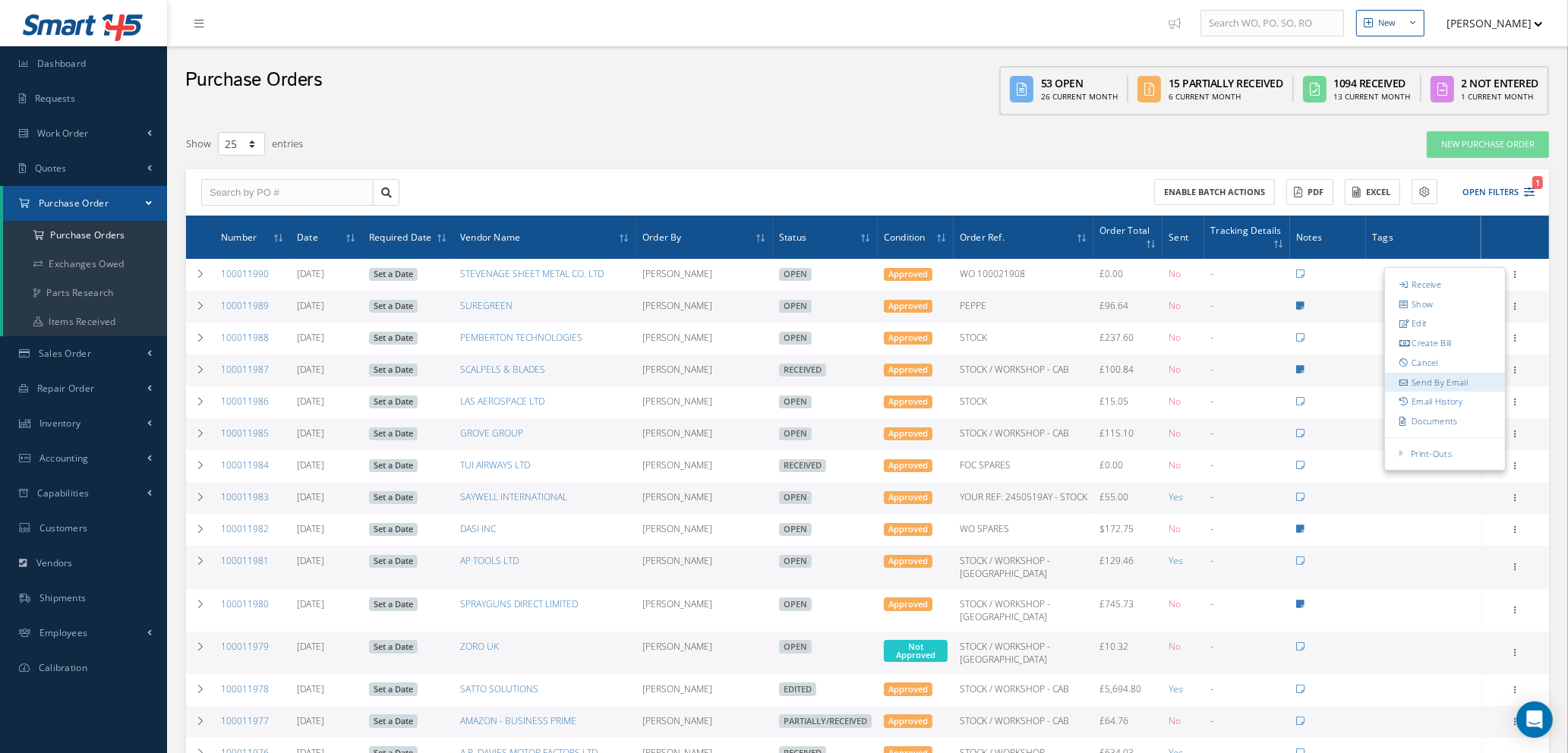
click at [1439, 381] on link "Send By Email" at bounding box center [1445, 383] width 120 height 20
type input "Reports from Purchase Order #100011990"
type textarea "Hiya, Please find Attached, our Purchase Order #100011990. If you have any ques…"
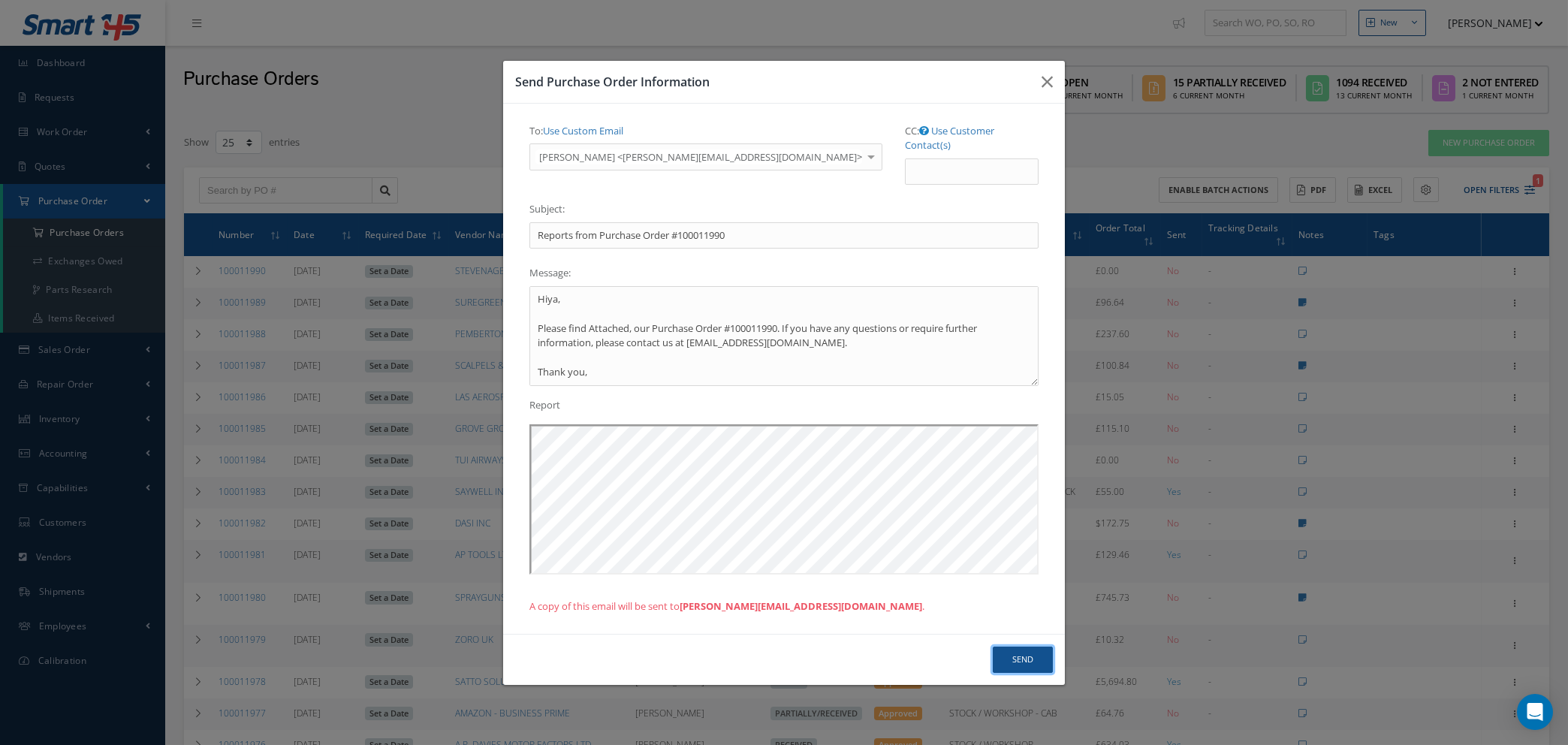
click at [1019, 654] on button "Send" at bounding box center [1023, 660] width 60 height 26
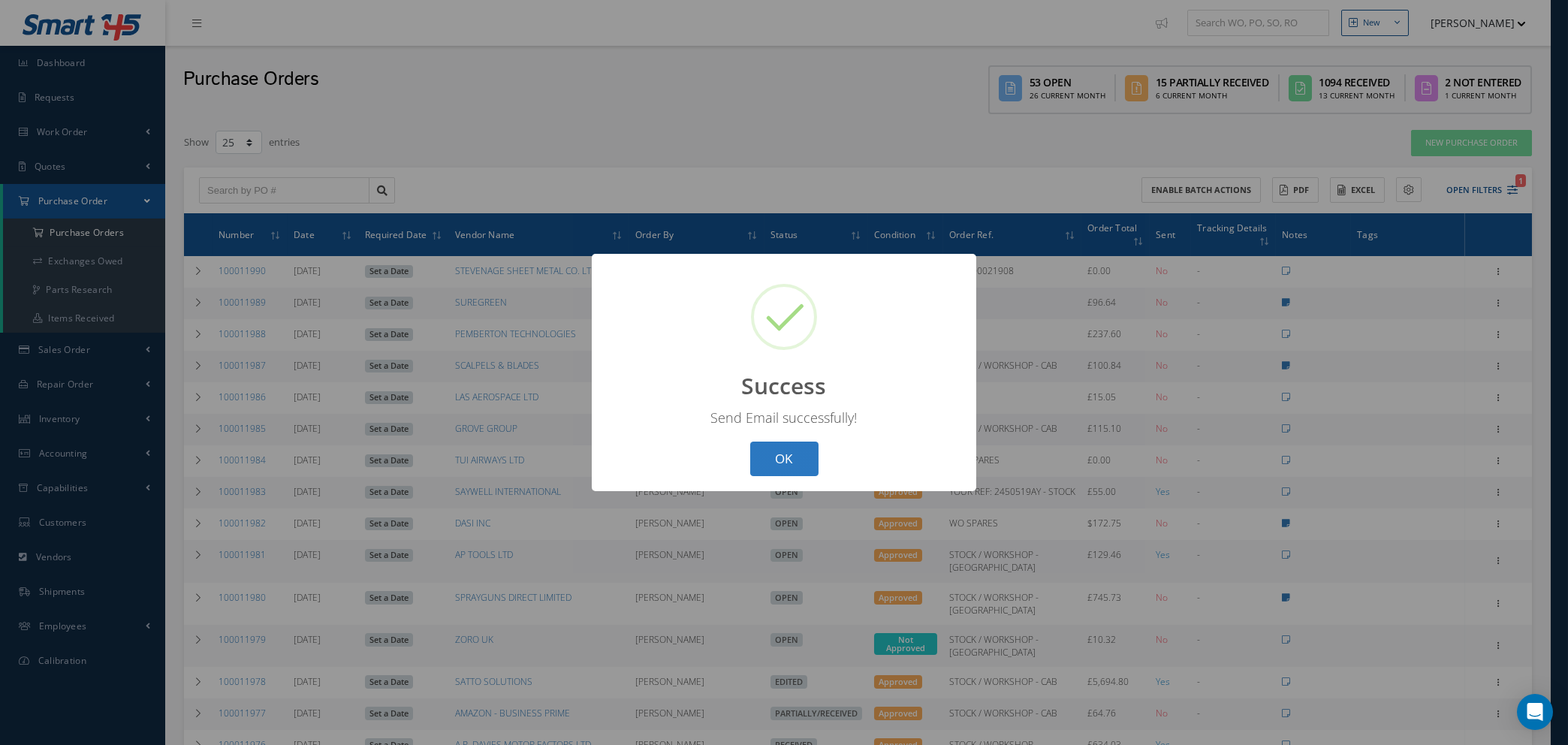
click at [780, 455] on button "OK" at bounding box center [784, 459] width 68 height 35
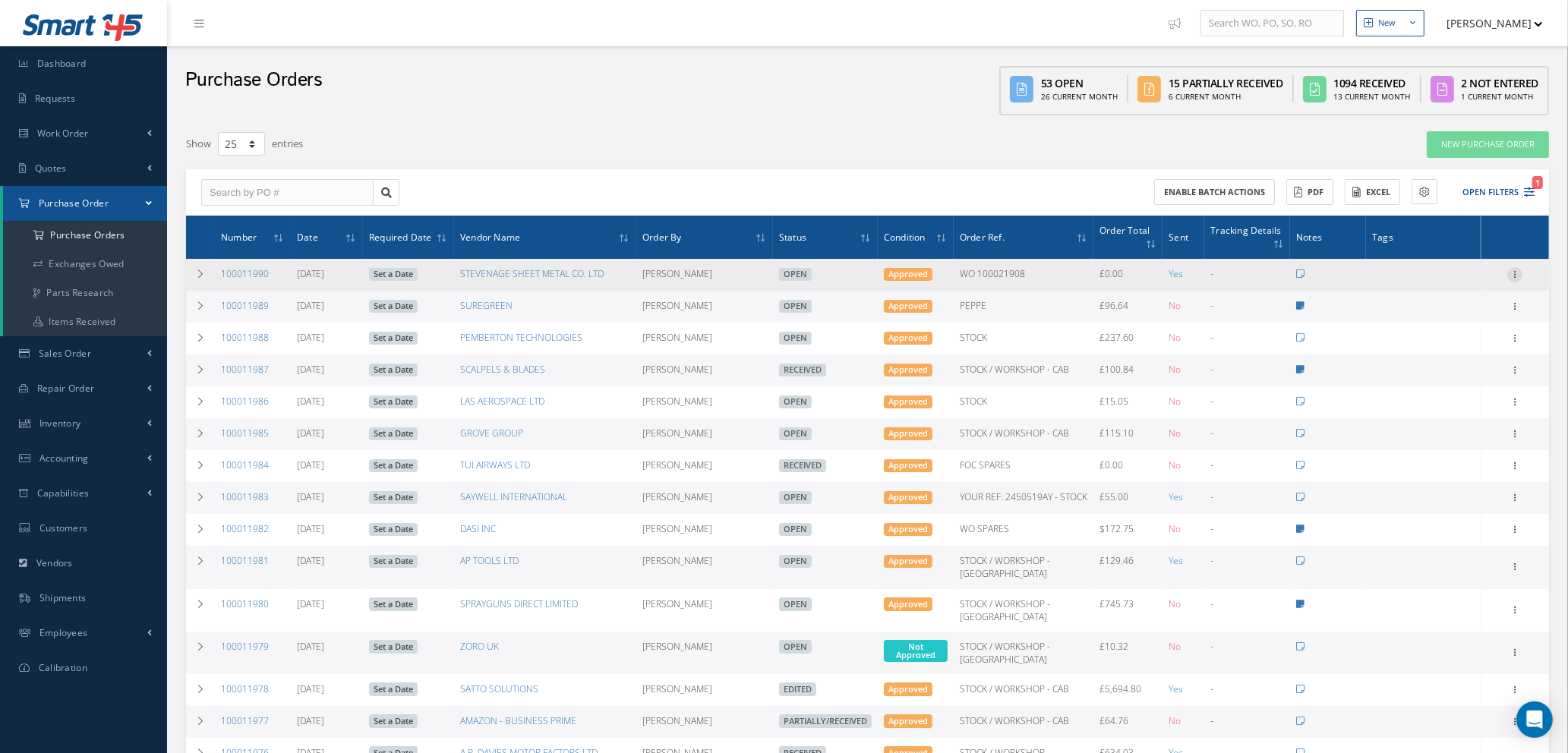
click at [1518, 271] on icon at bounding box center [1515, 273] width 15 height 12
click at [1430, 455] on link "Print-Outs" at bounding box center [1431, 453] width 41 height 12
click at [1298, 419] on link "Print Purchase Order" at bounding box center [1333, 424] width 114 height 42
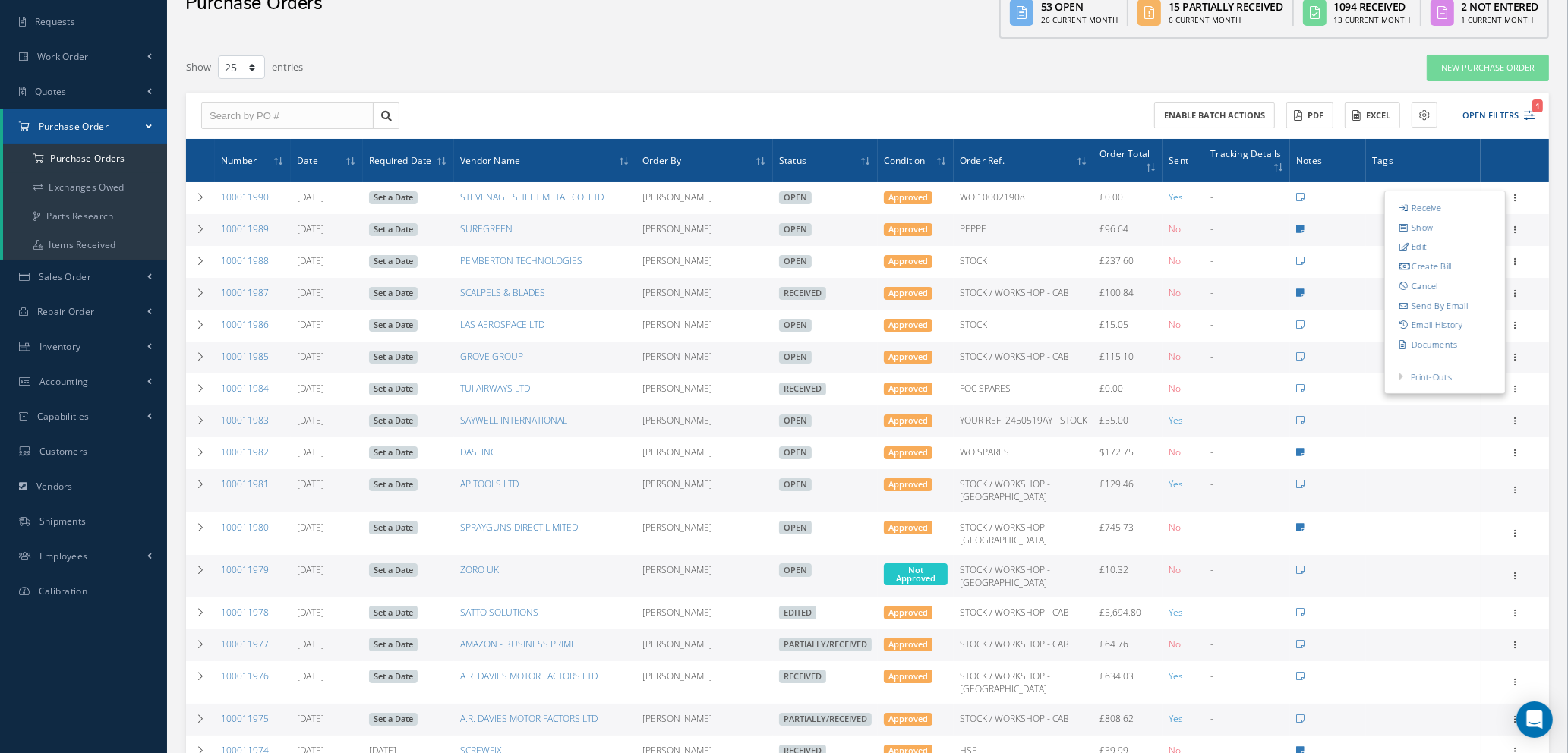
scroll to position [114, 0]
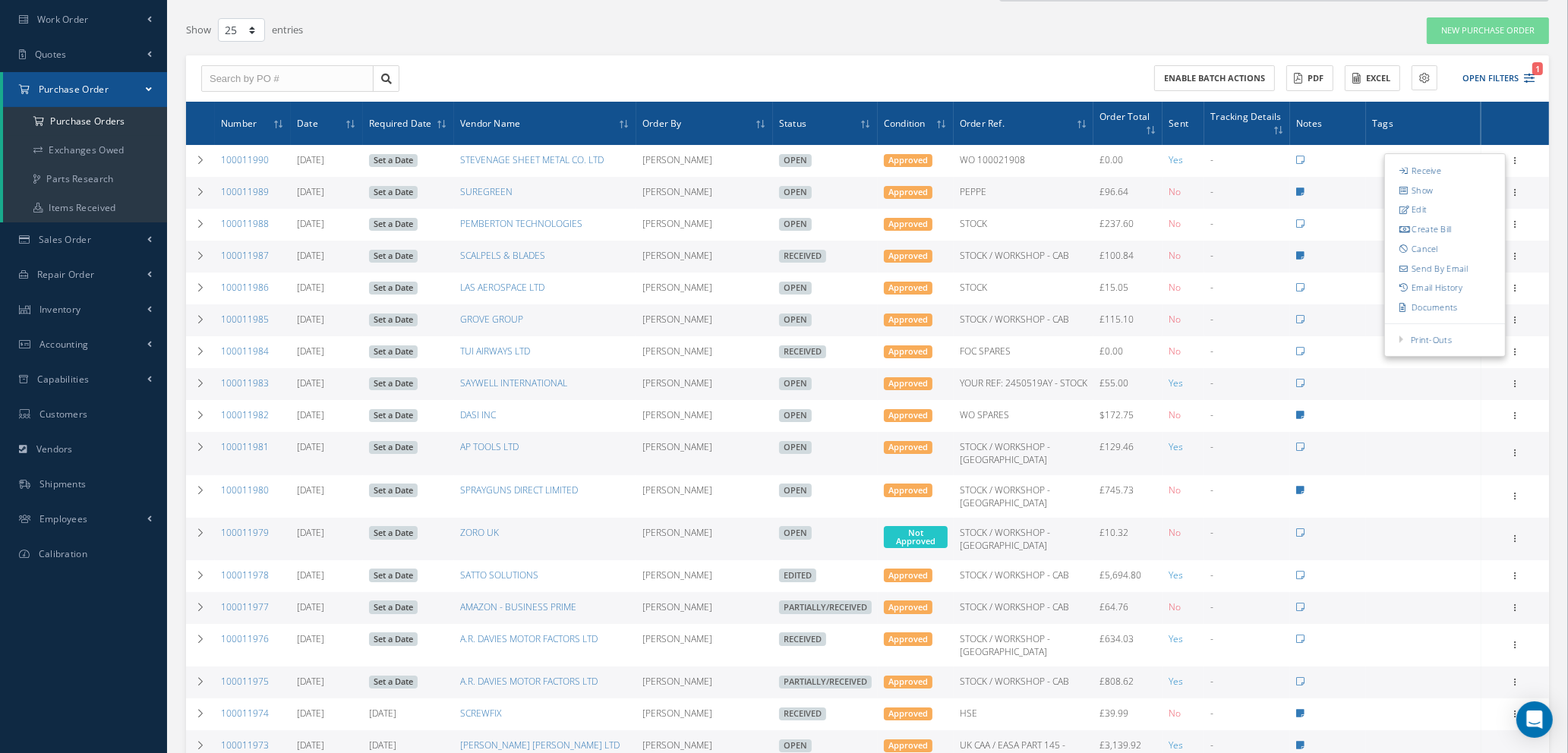
click at [621, 453] on td "AP TOOLS LTD" at bounding box center [545, 453] width 182 height 42
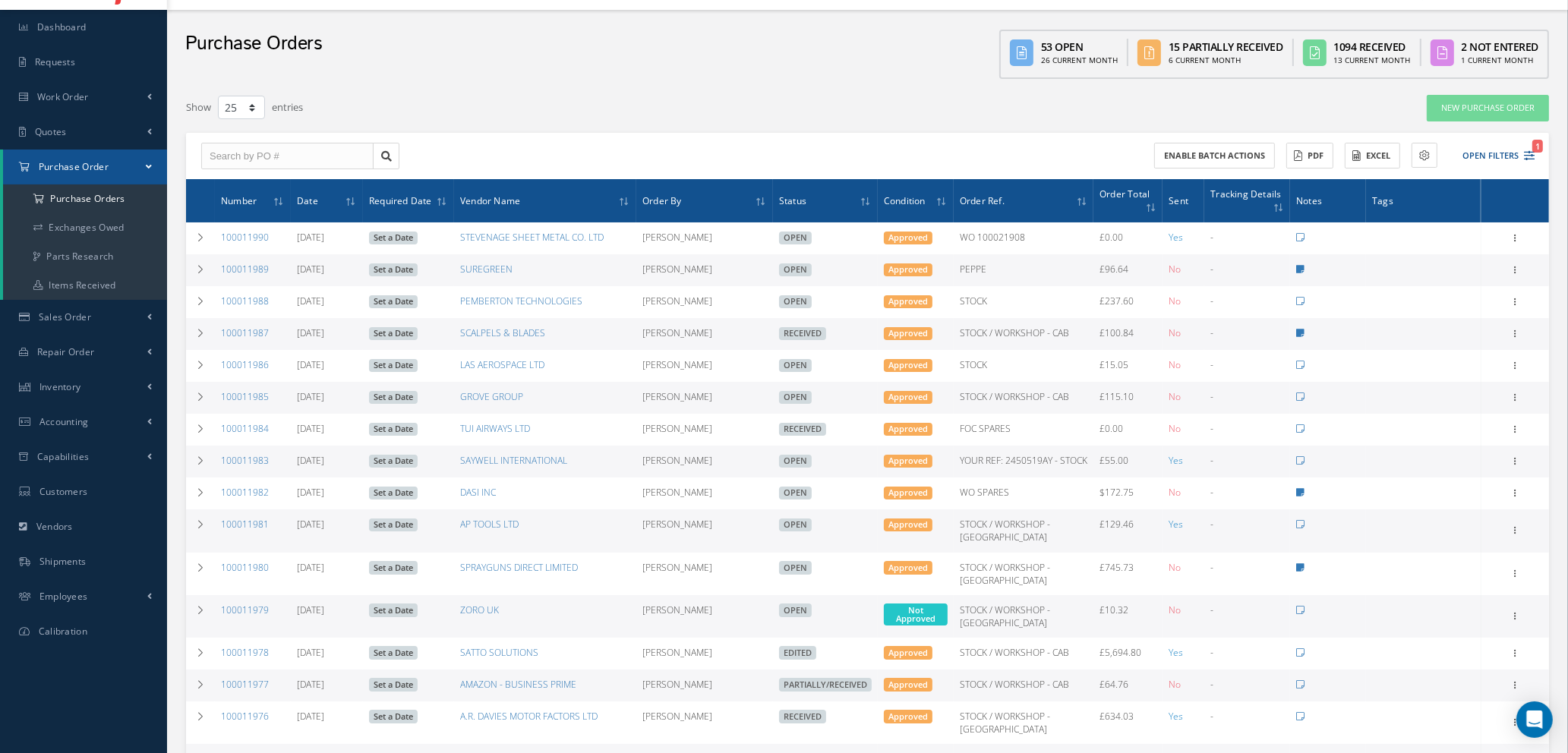
scroll to position [0, 0]
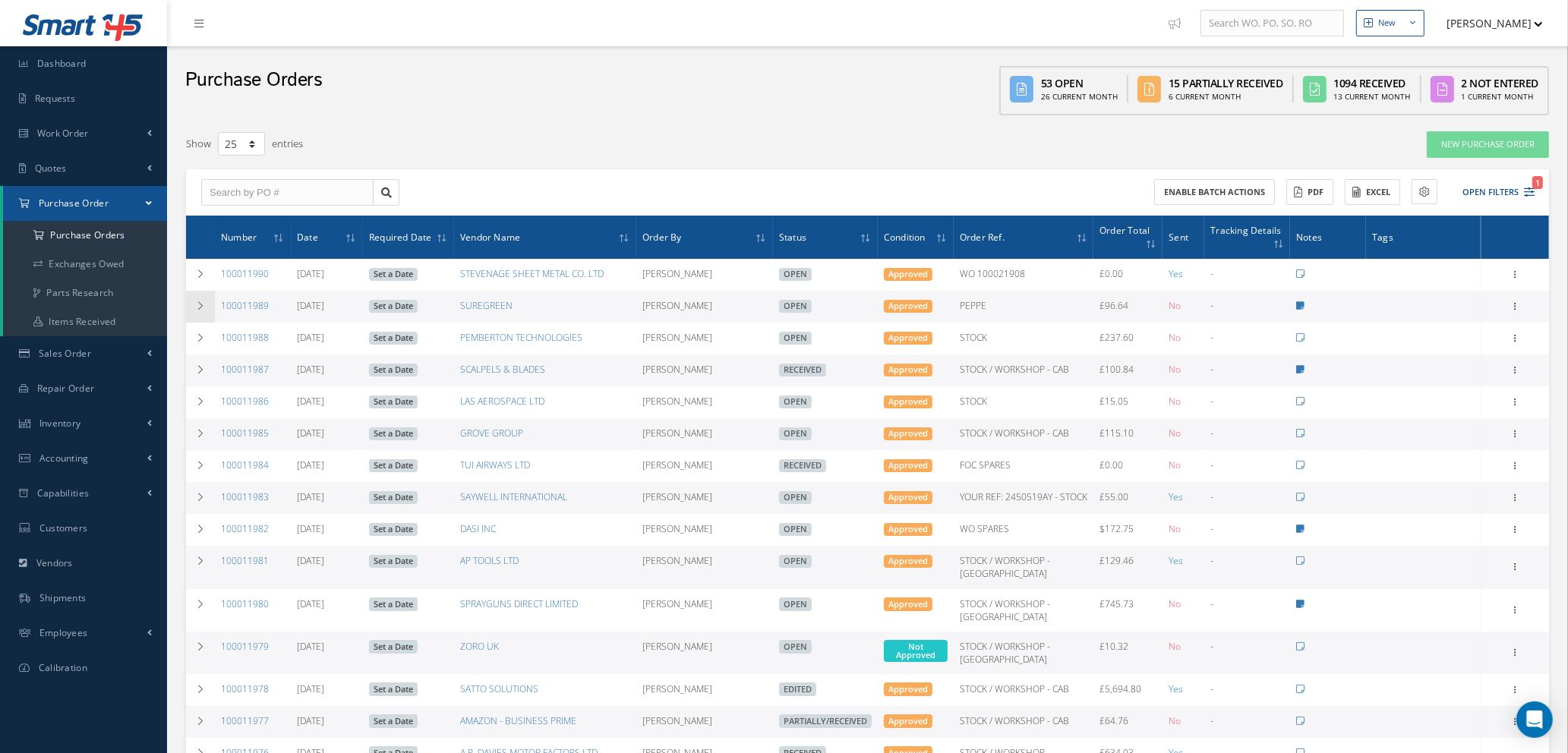
click at [205, 303] on icon at bounding box center [200, 305] width 11 height 9
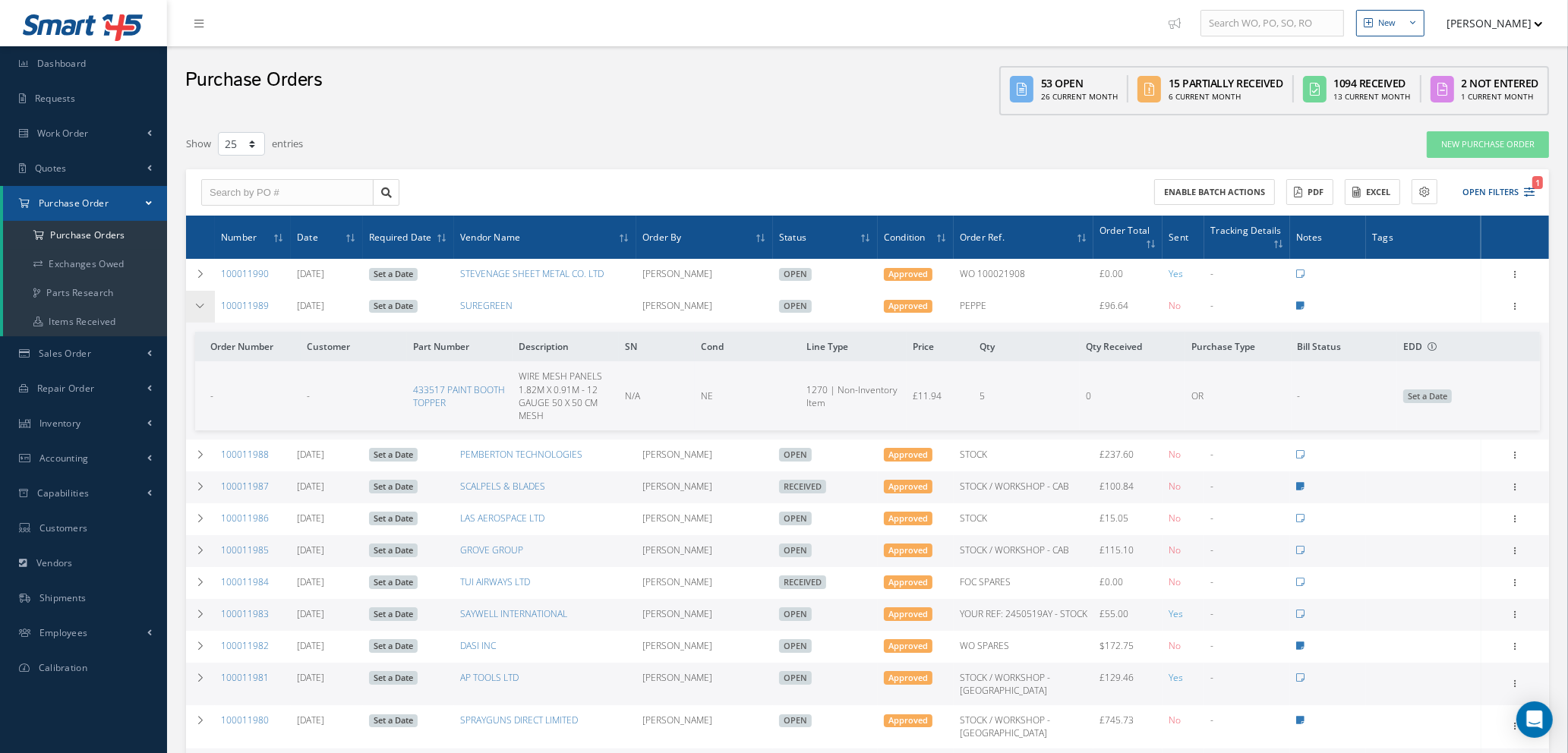
click at [205, 303] on icon at bounding box center [200, 305] width 11 height 9
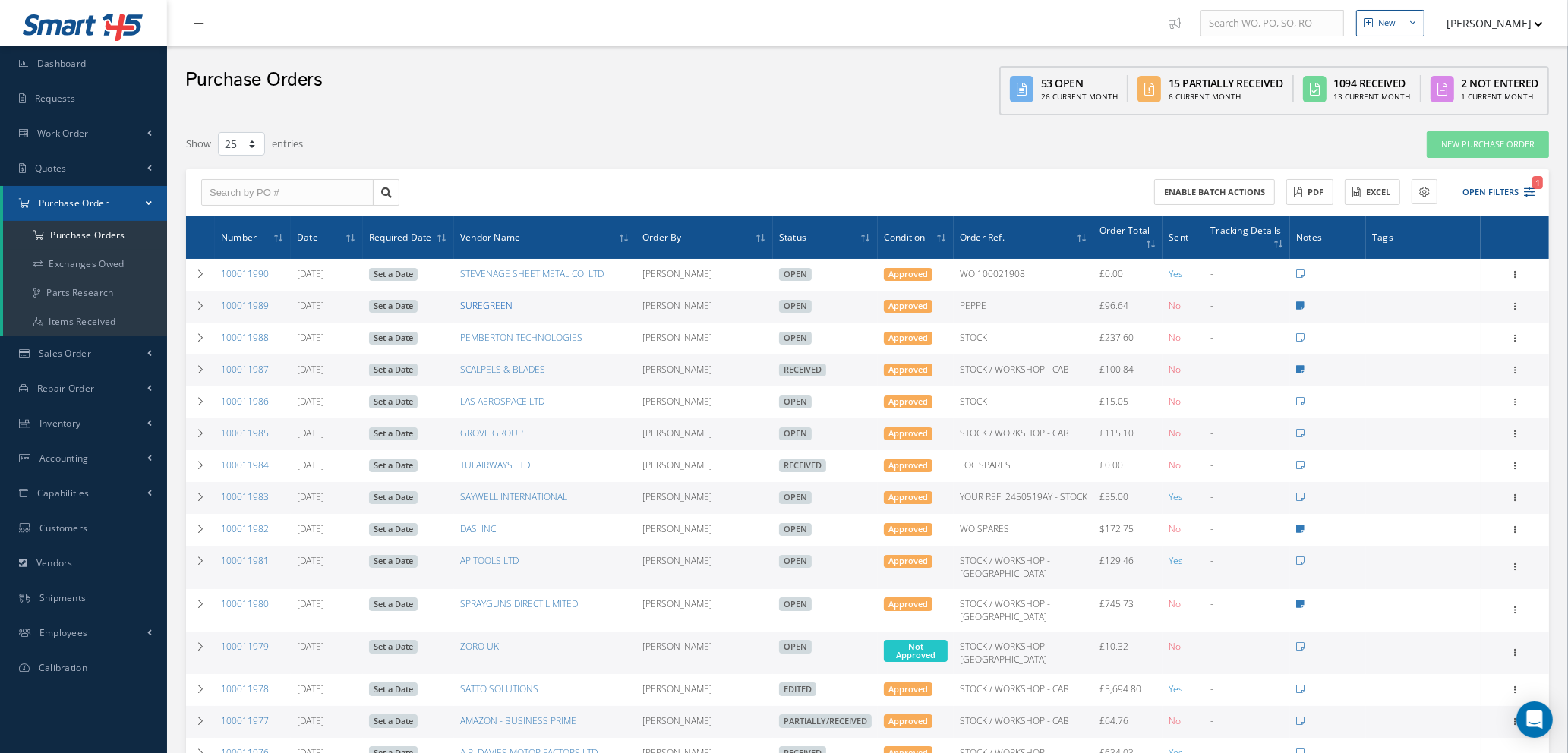
click at [485, 305] on link "SUREGREEN" at bounding box center [486, 306] width 52 height 13
click at [1501, 151] on link "New Purchase Order" at bounding box center [1487, 145] width 122 height 27
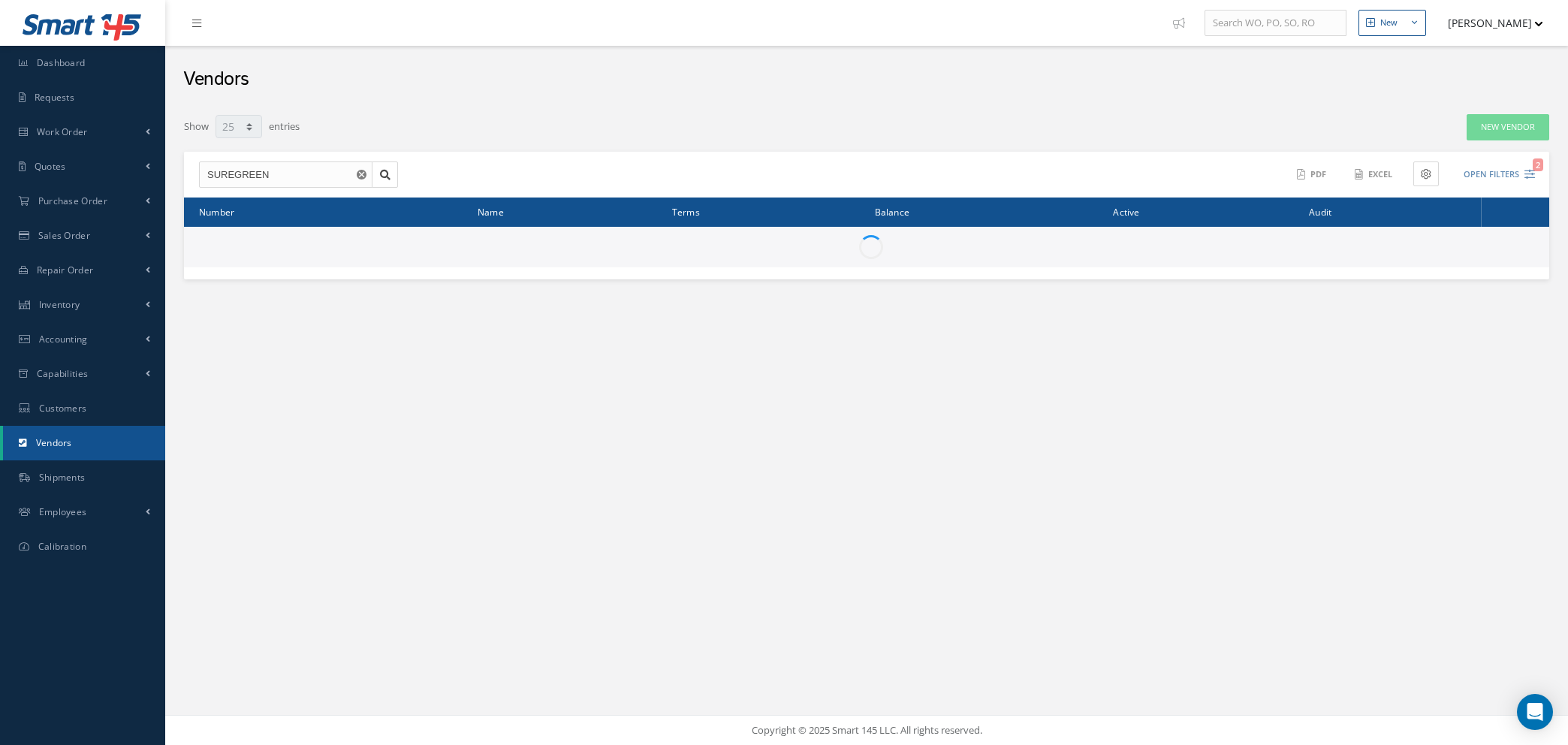
select select "25"
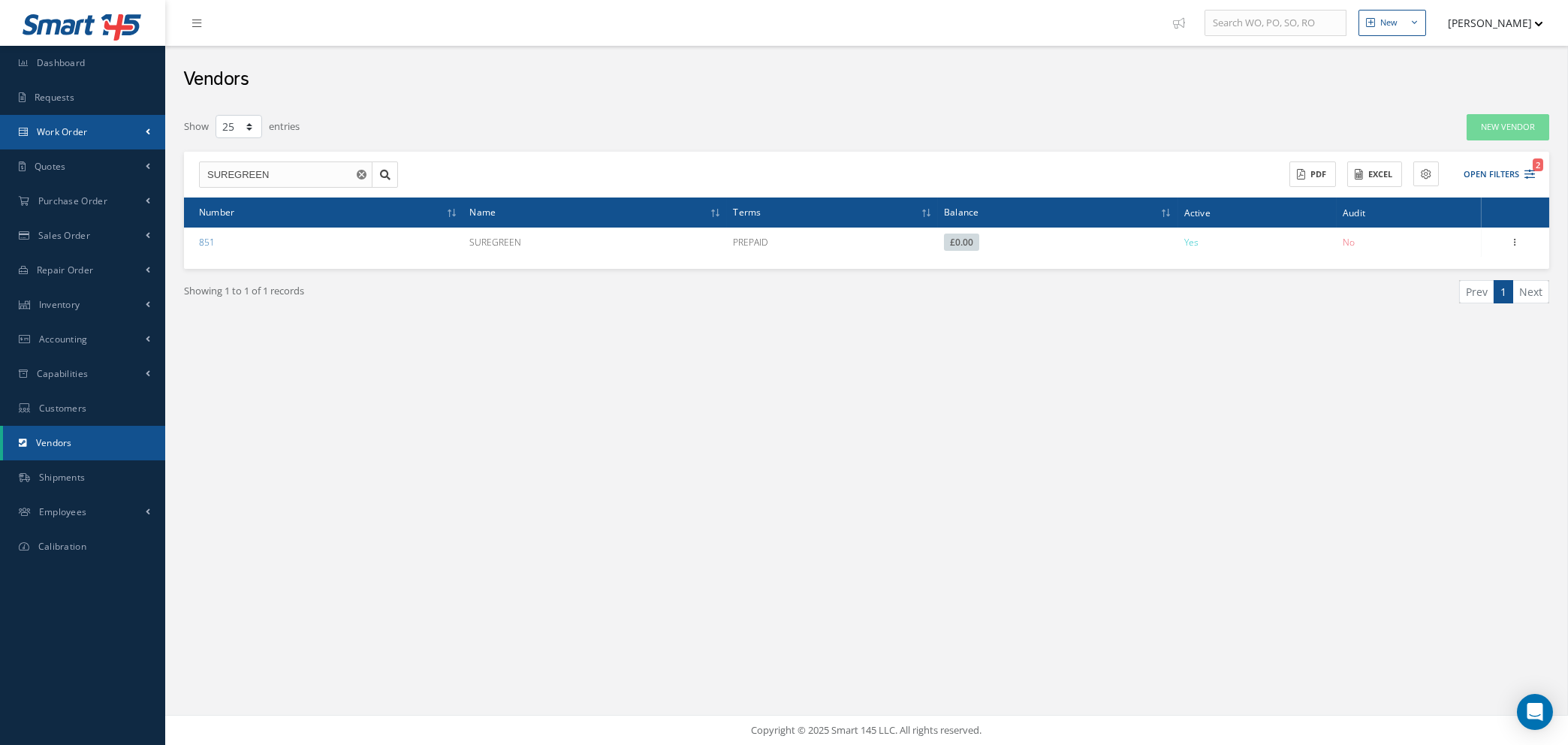
click at [82, 129] on span "Work Order" at bounding box center [63, 132] width 51 height 13
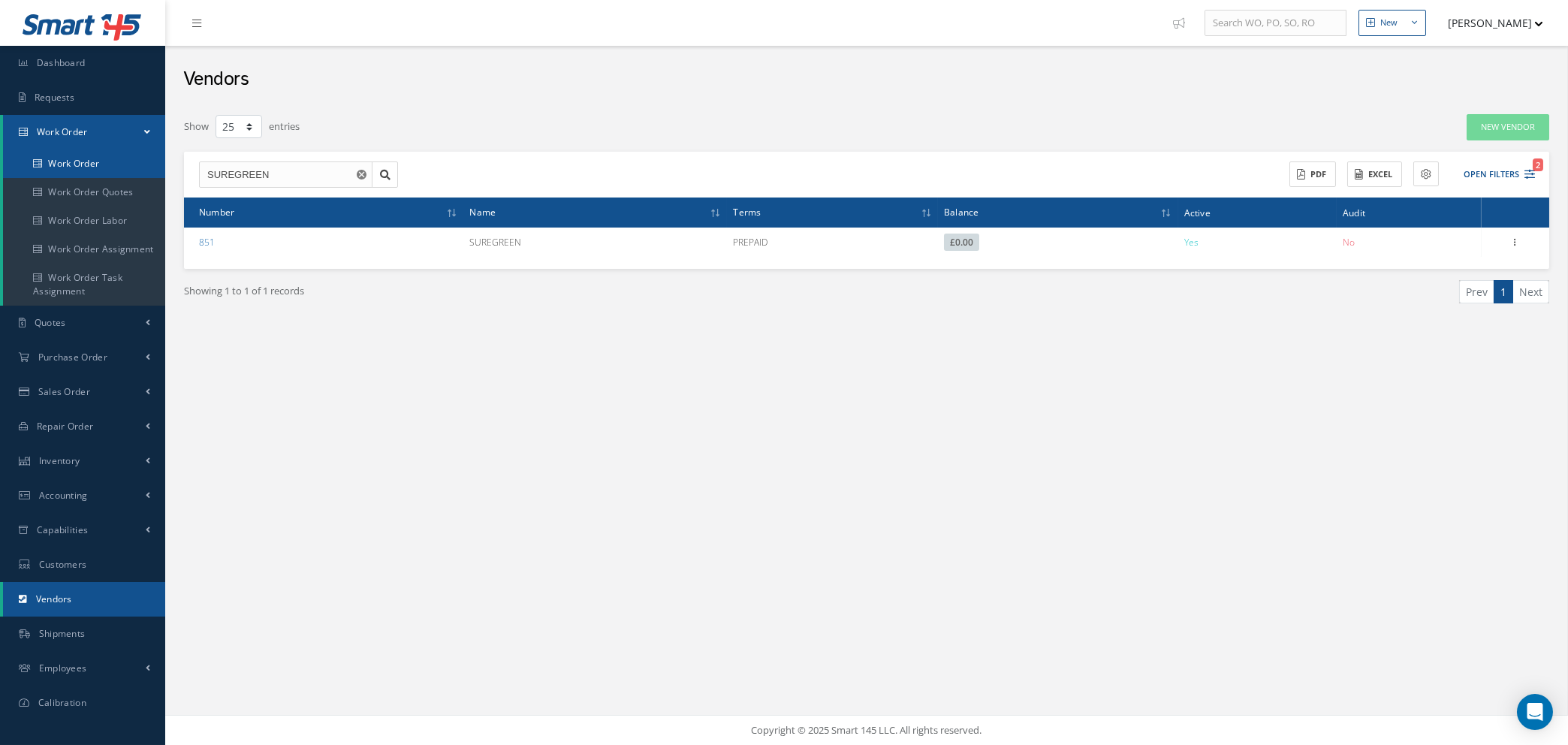
click at [88, 161] on link "Work Order" at bounding box center [84, 164] width 162 height 29
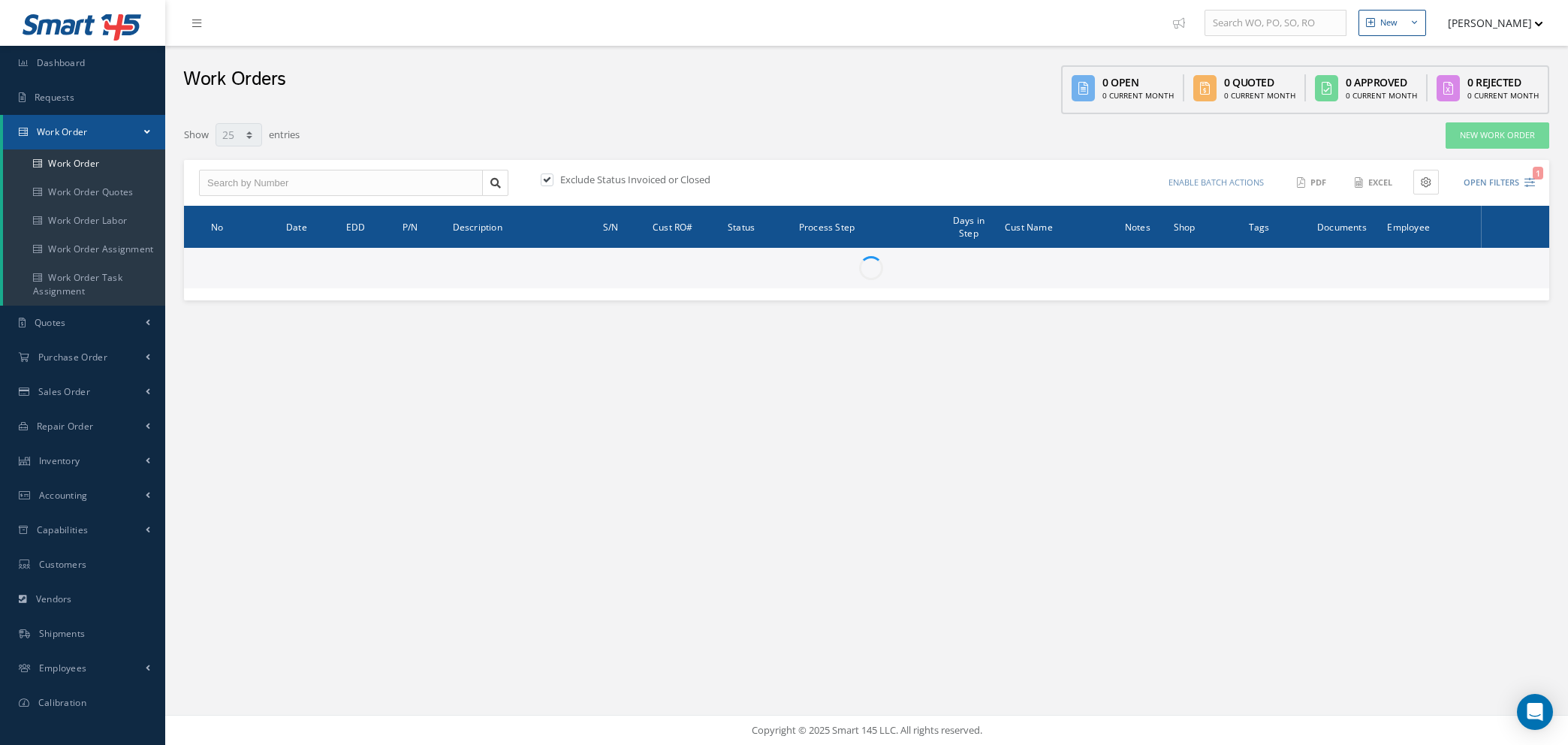
select select "25"
click at [246, 180] on input "text" at bounding box center [341, 183] width 284 height 27
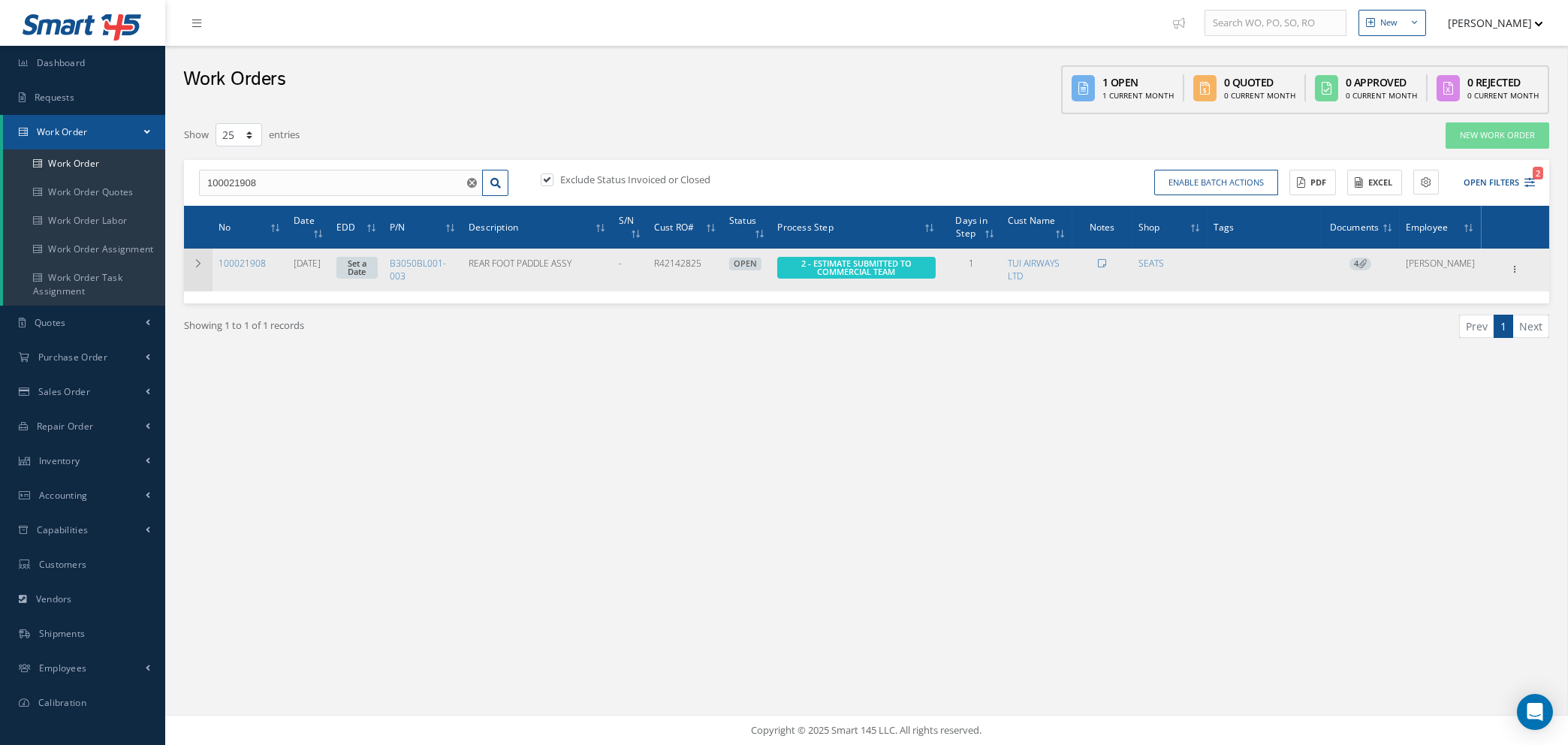
click at [196, 264] on icon at bounding box center [198, 263] width 11 height 9
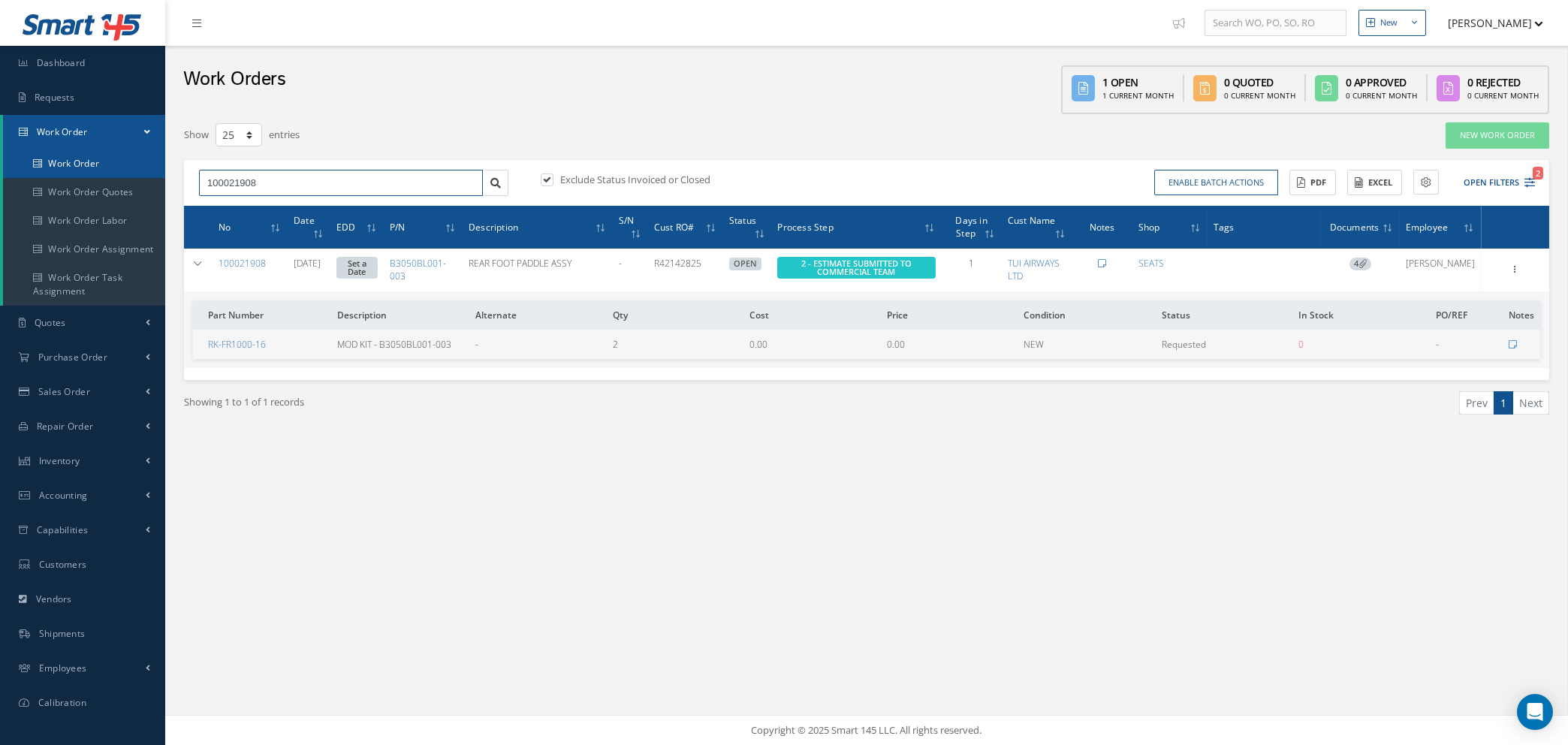
drag, startPoint x: 293, startPoint y: 184, endPoint x: 3, endPoint y: 171, distance: 290.3
click at [3, 171] on div "Smart 145 Dashboard Requests Work Order Work Order Work Order Quotes Work Order…" at bounding box center [784, 372] width 1568 height 745
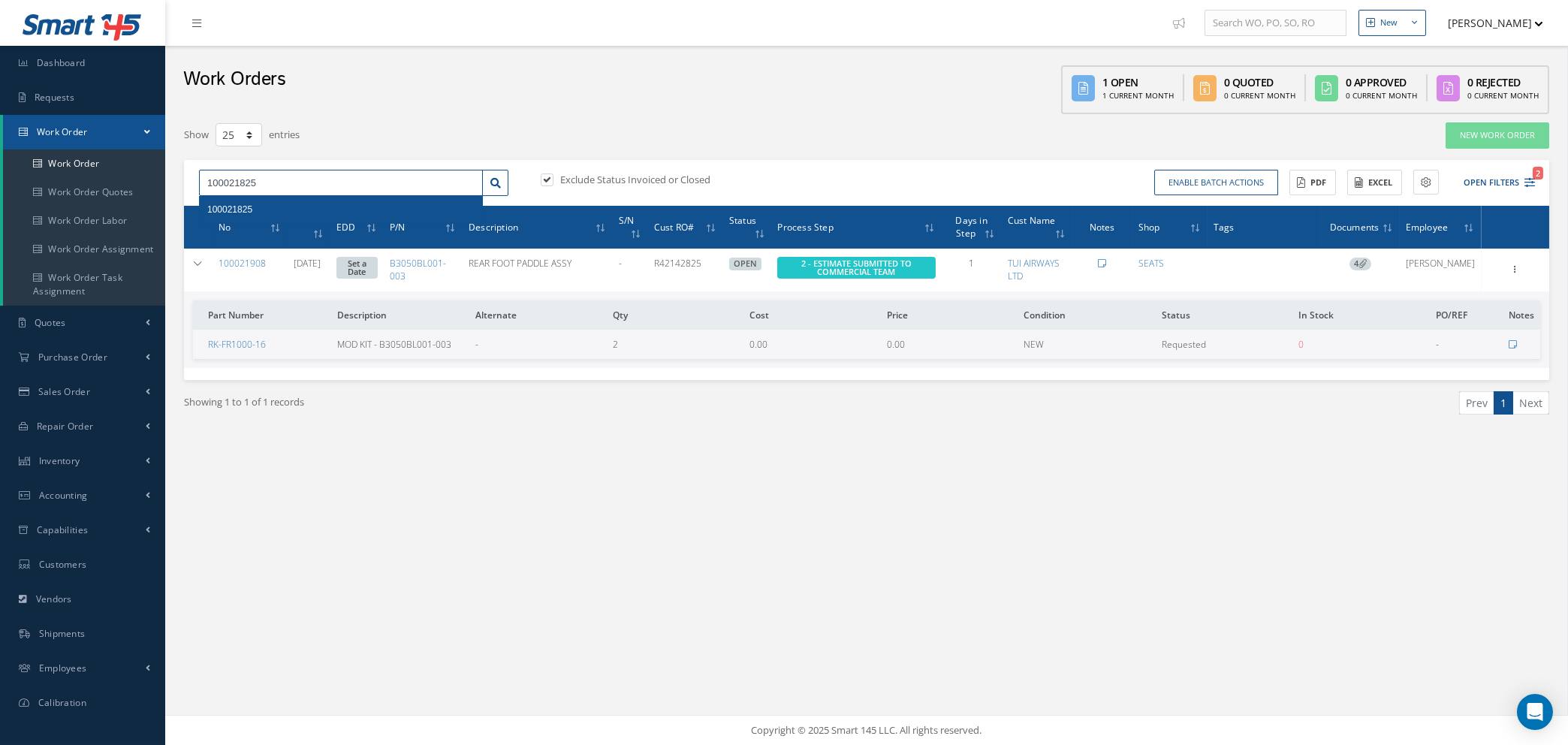
type input "100021825"
click at [247, 204] on span "100021825" at bounding box center [230, 209] width 45 height 11
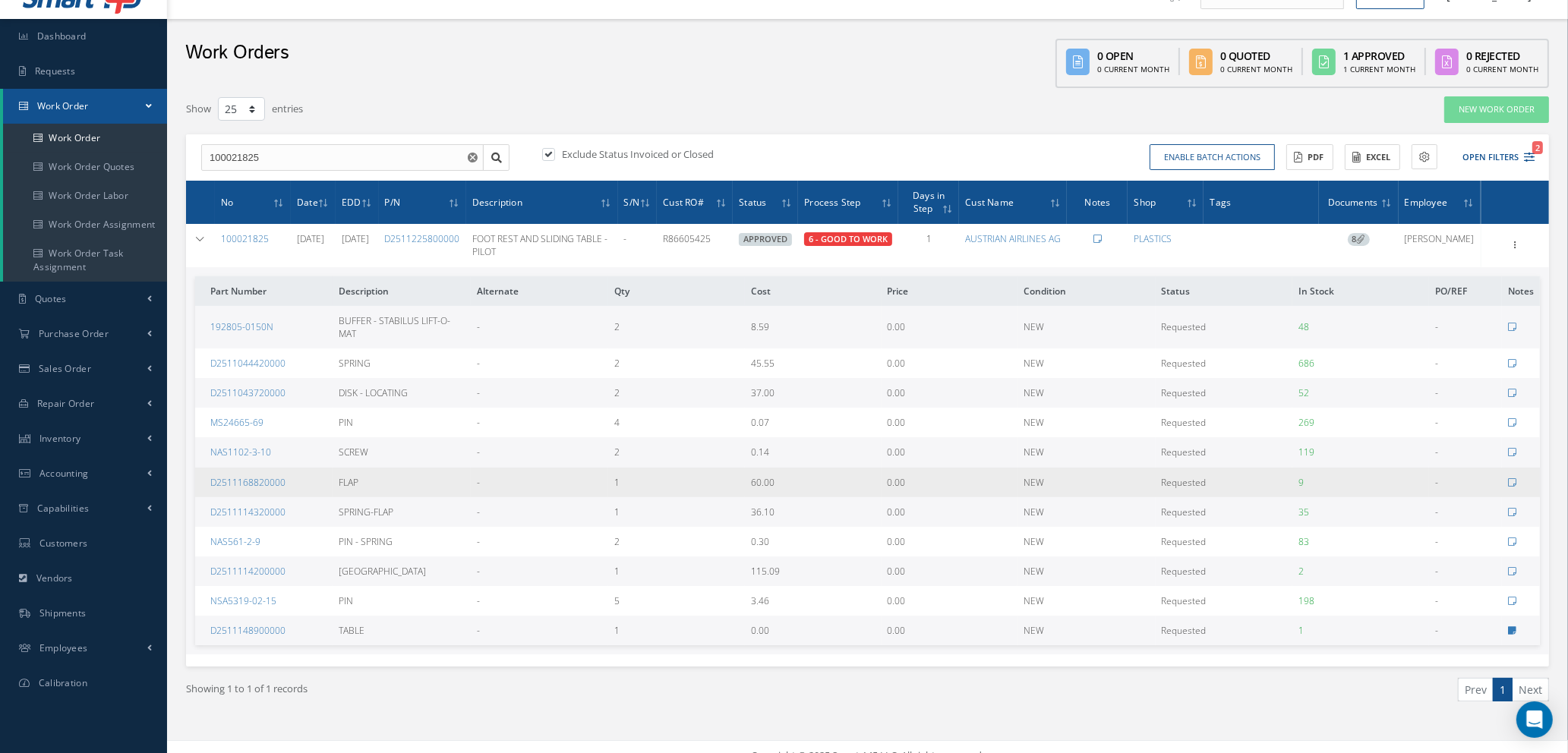
scroll to position [43, 0]
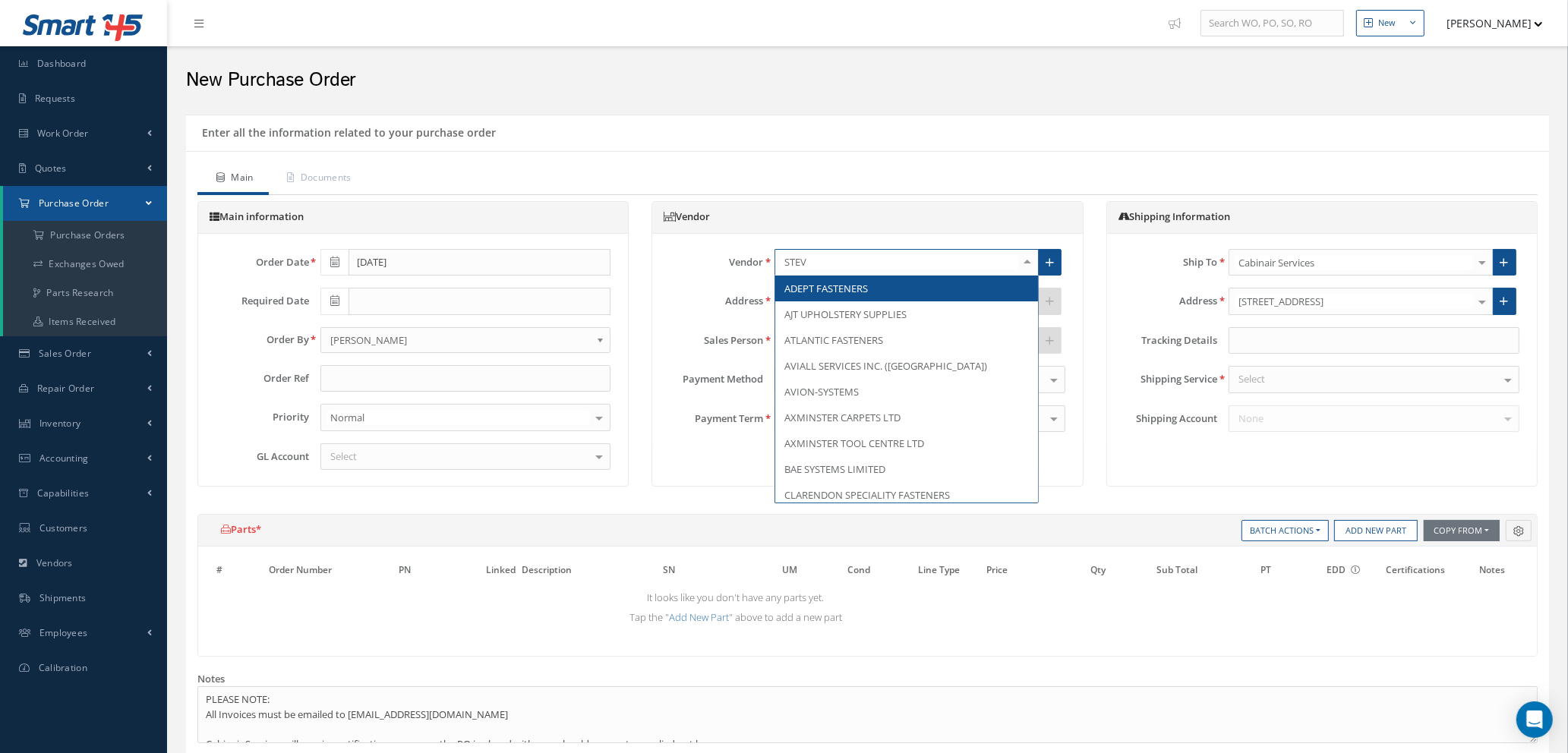
type input "[PERSON_NAME]"
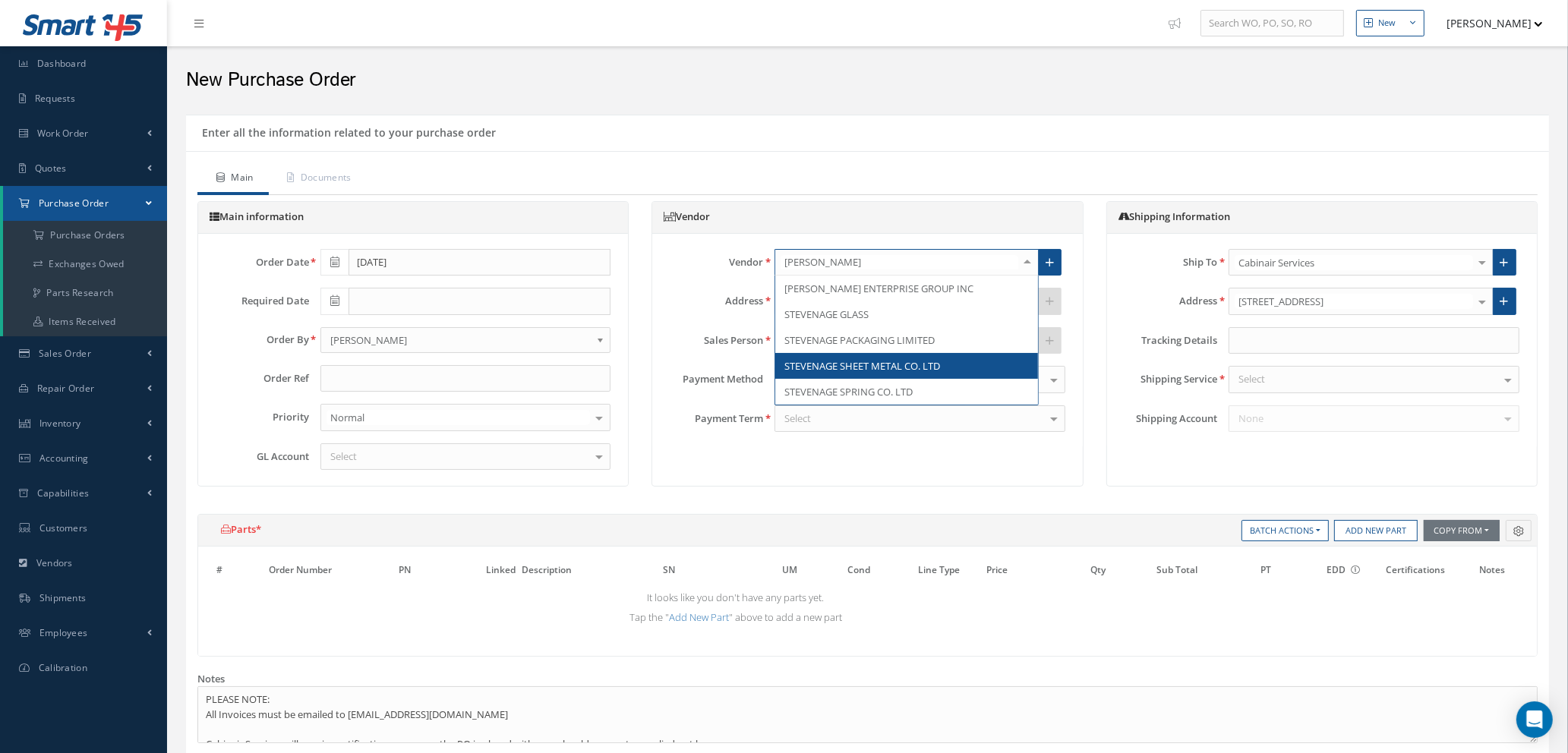
click at [862, 368] on span "STEVENAGE SHEET METAL CO. LTD" at bounding box center [862, 366] width 156 height 13
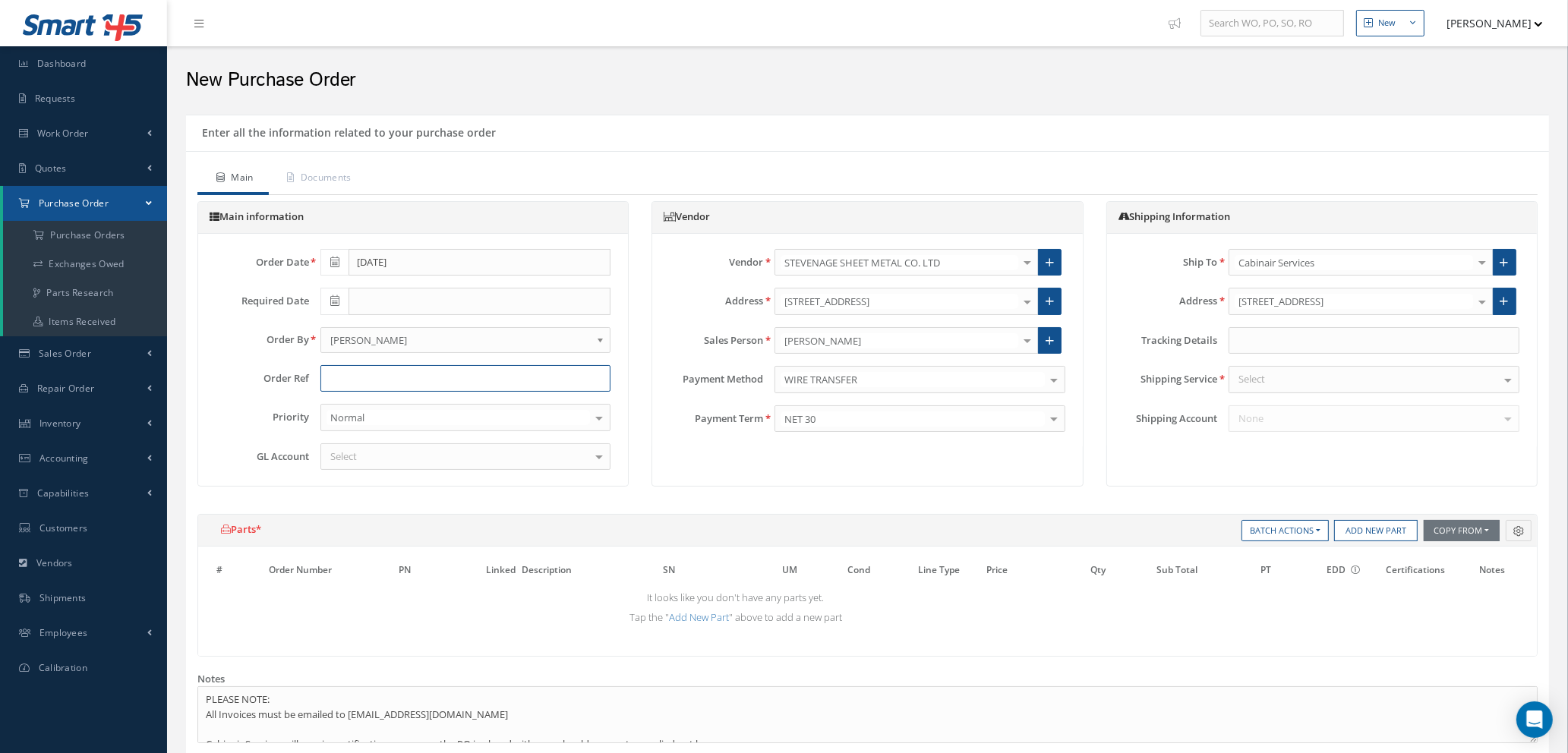
click at [439, 381] on input "text" at bounding box center [466, 379] width 291 height 27
type input "PEPPE"
click at [452, 462] on div "Select" at bounding box center [466, 457] width 291 height 27
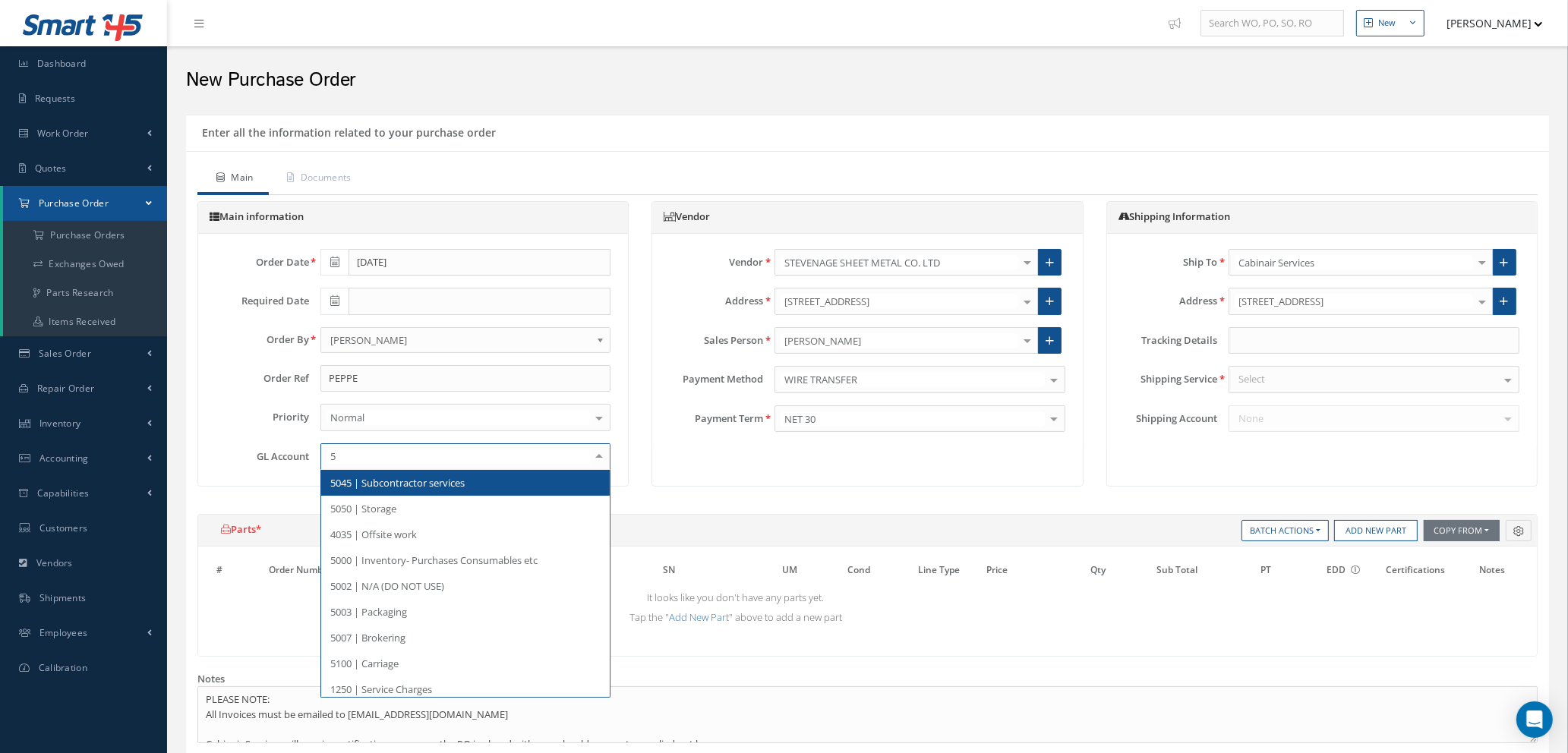
type input "50"
click at [393, 481] on span "5045 | Subcontractor services" at bounding box center [398, 483] width 135 height 13
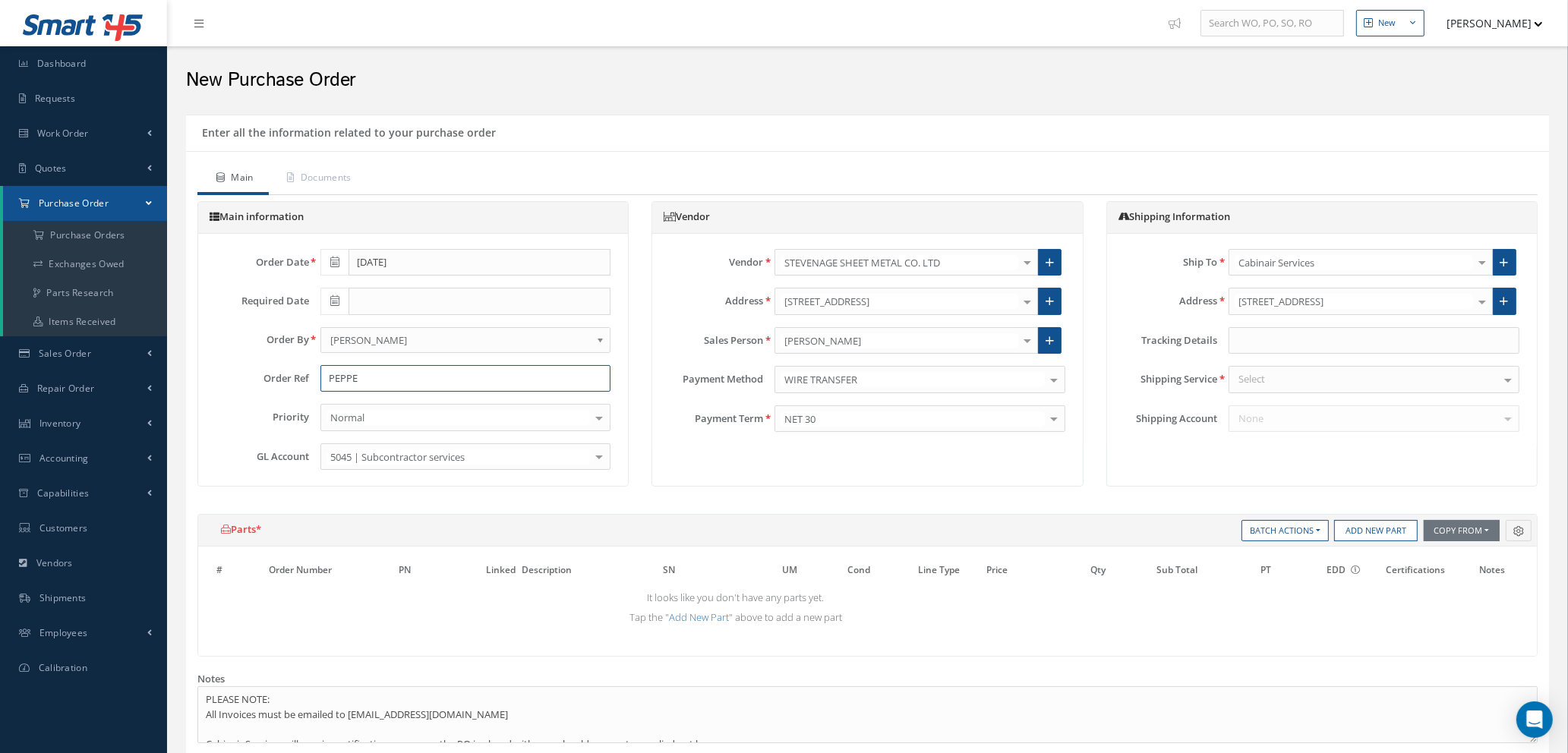
drag, startPoint x: 385, startPoint y: 381, endPoint x: 235, endPoint y: 375, distance: 150.1
click at [235, 375] on div "Order Ref PEPPE" at bounding box center [413, 379] width 418 height 27
type input "WO 100021825"
click at [1274, 379] on div "Select" at bounding box center [1374, 379] width 291 height 27
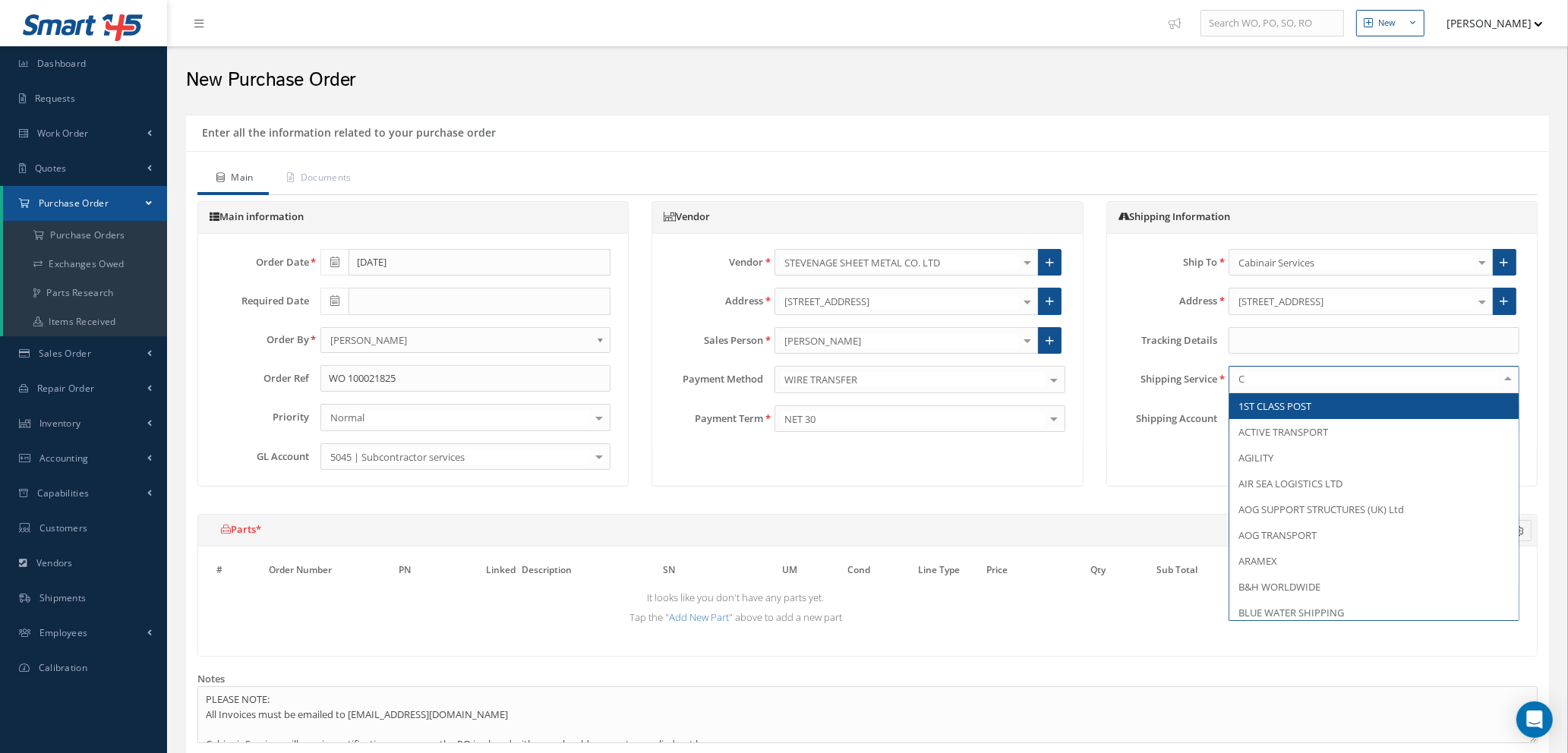
type input "CU"
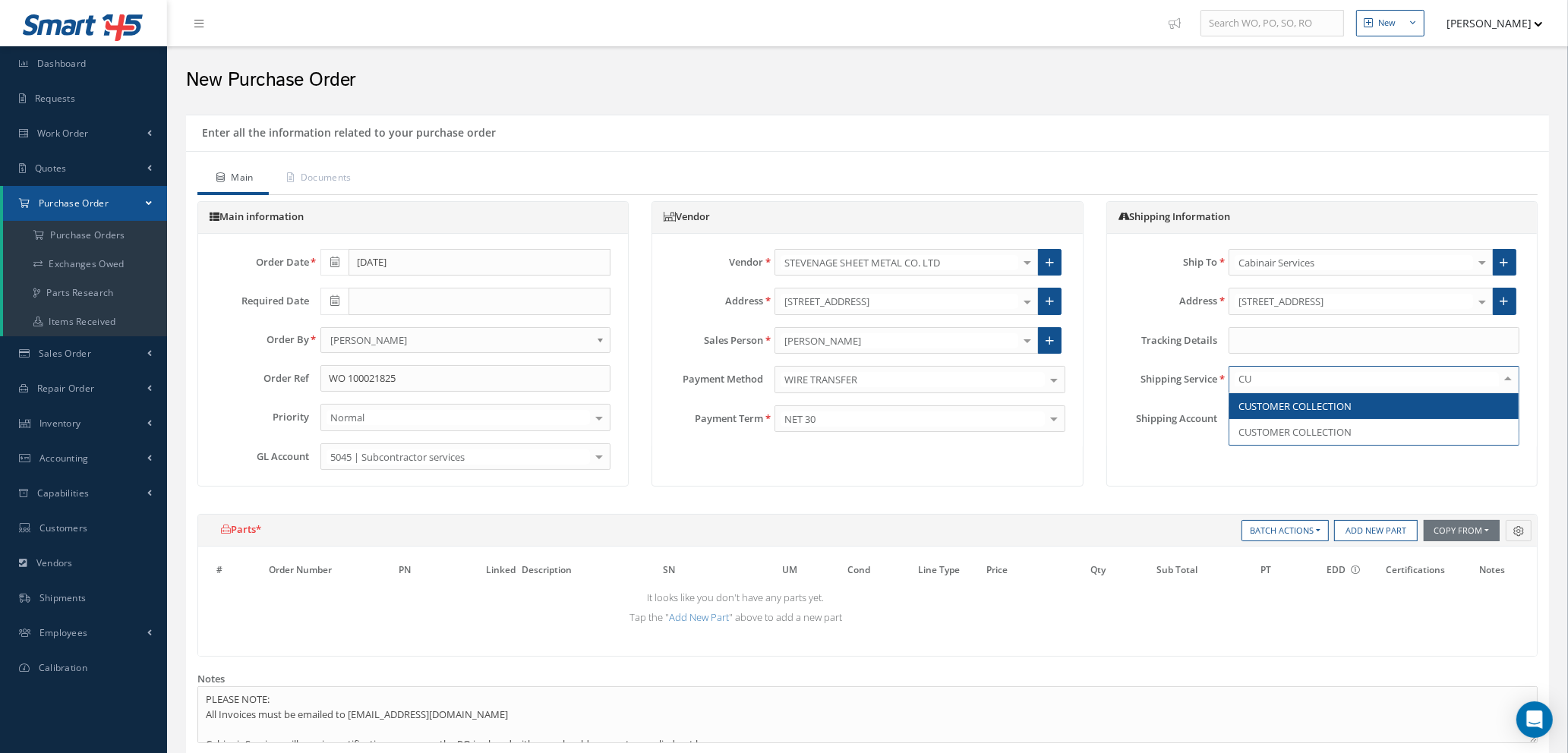
click at [1287, 401] on span "CUSTOMER COLLECTION" at bounding box center [1295, 406] width 113 height 13
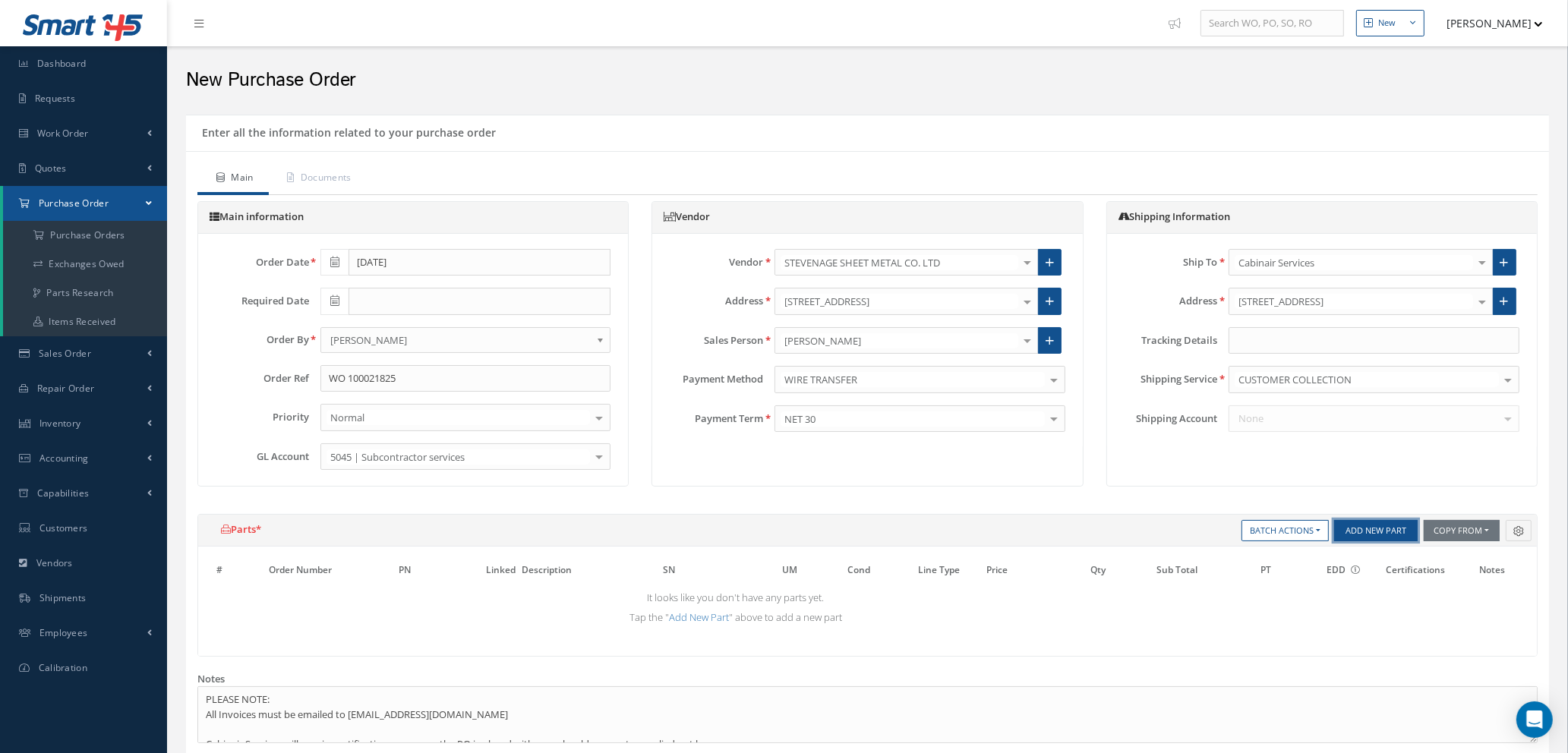
click at [1367, 526] on button "Add New Part" at bounding box center [1376, 531] width 83 height 22
select select "1"
select select "5"
select select "7"
select select "1"
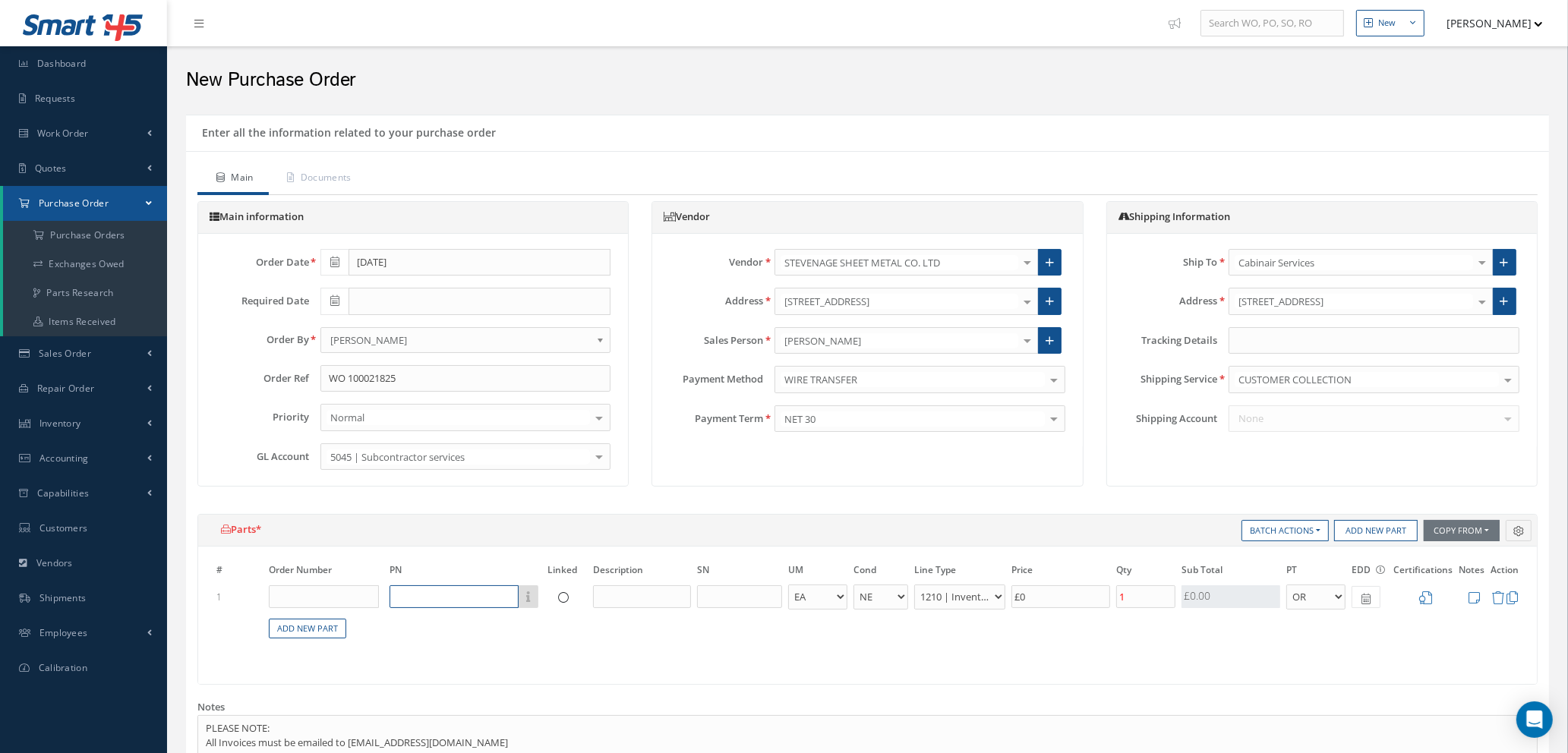
click at [456, 602] on input "text" at bounding box center [453, 597] width 129 height 22
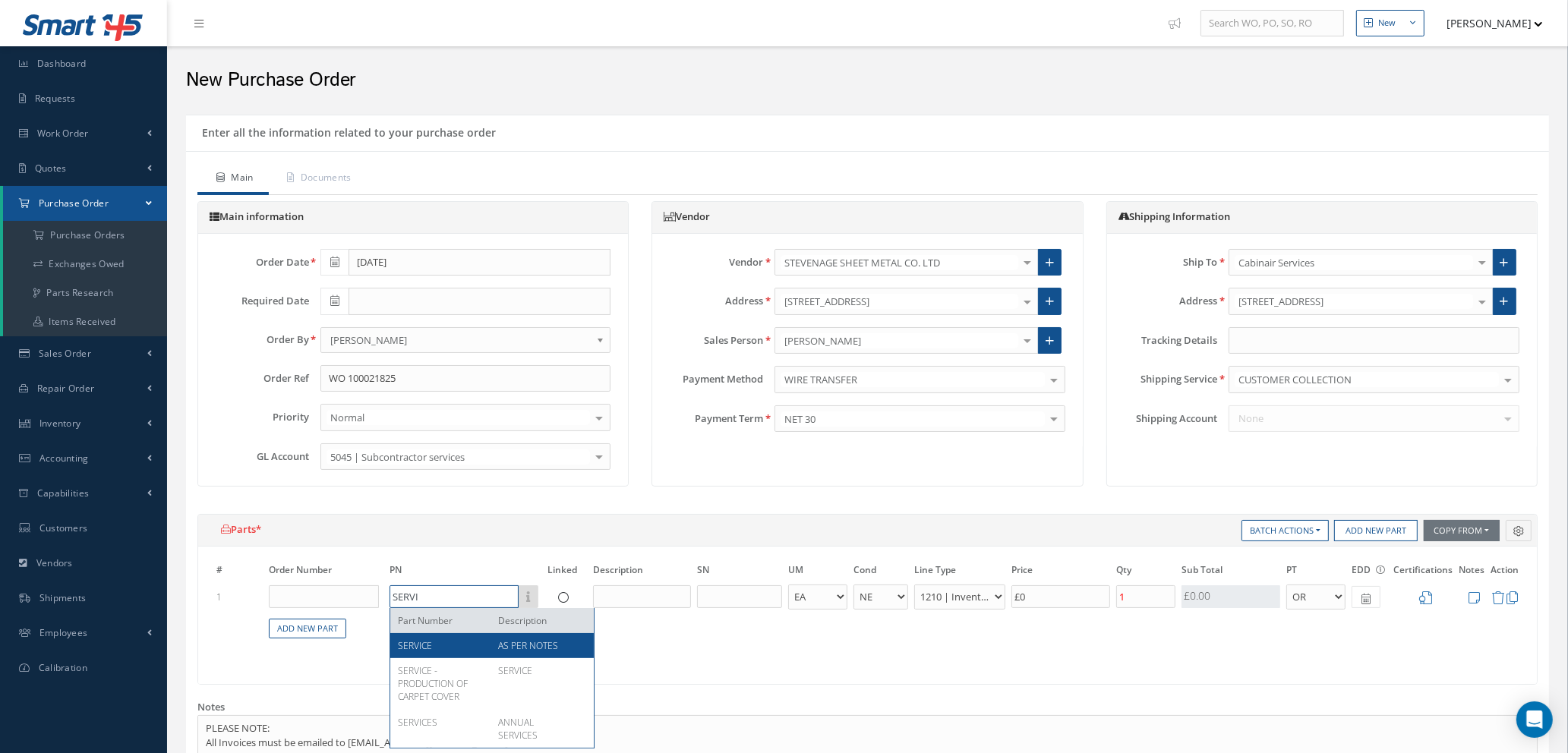
type input "SERVI"
click at [449, 649] on div "SERVICE" at bounding box center [442, 646] width 89 height 13
type input "£2,367.1"
type input "SERVICE"
type input "AS PER NOTES"
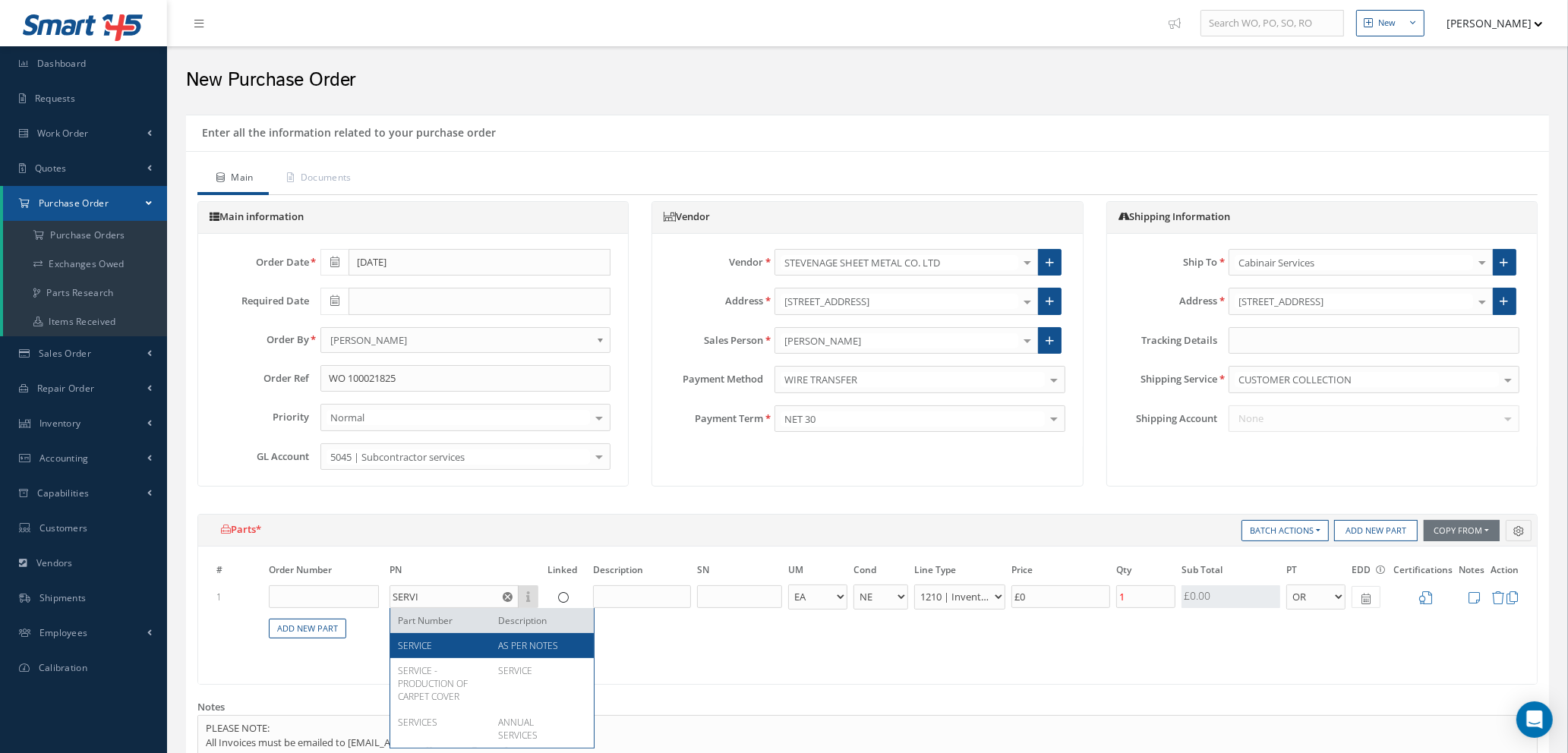
select select "112"
type input "£11,835.5"
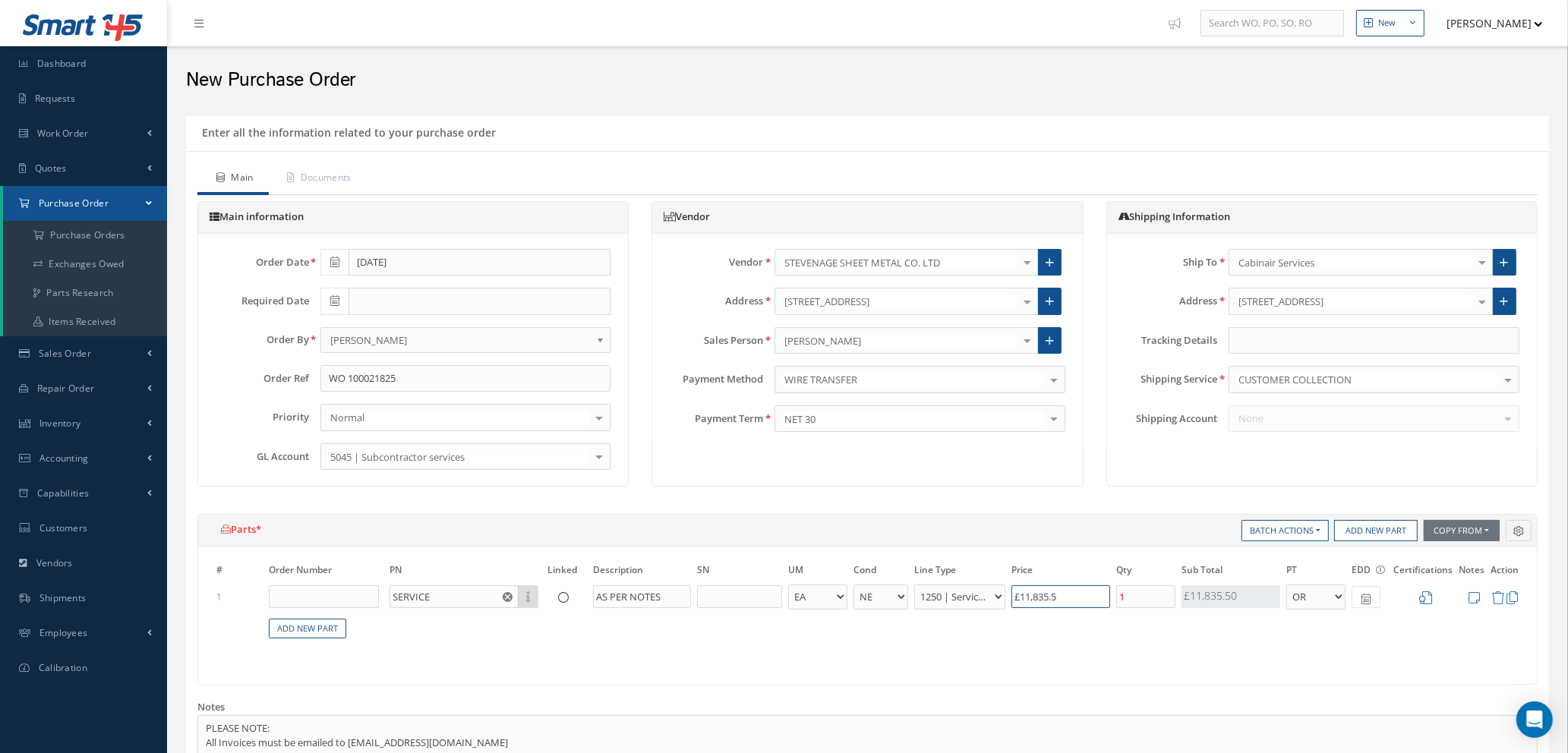
drag, startPoint x: 1098, startPoint y: 603, endPoint x: 827, endPoint y: 563, distance: 273.9
click at [827, 563] on table "# Order Number PN Linked Description SN UM Cond Line Type Price Qty Qty Receive…" at bounding box center [867, 609] width 1308 height 95
type input "£0"
type input "£0.00"
drag, startPoint x: 1474, startPoint y: 591, endPoint x: 1462, endPoint y: 590, distance: 12.0
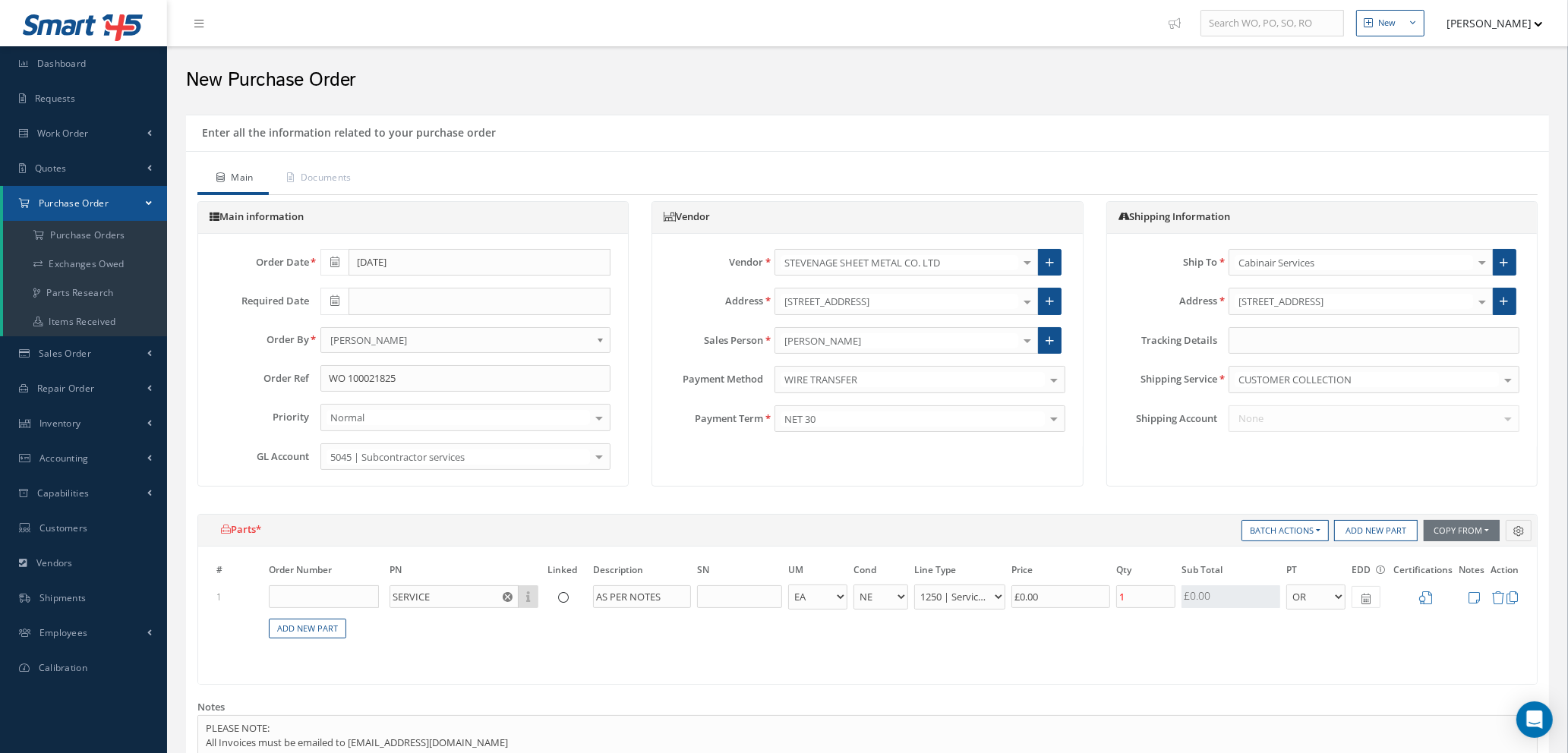
click at [1474, 592] on icon at bounding box center [1474, 598] width 12 height 13
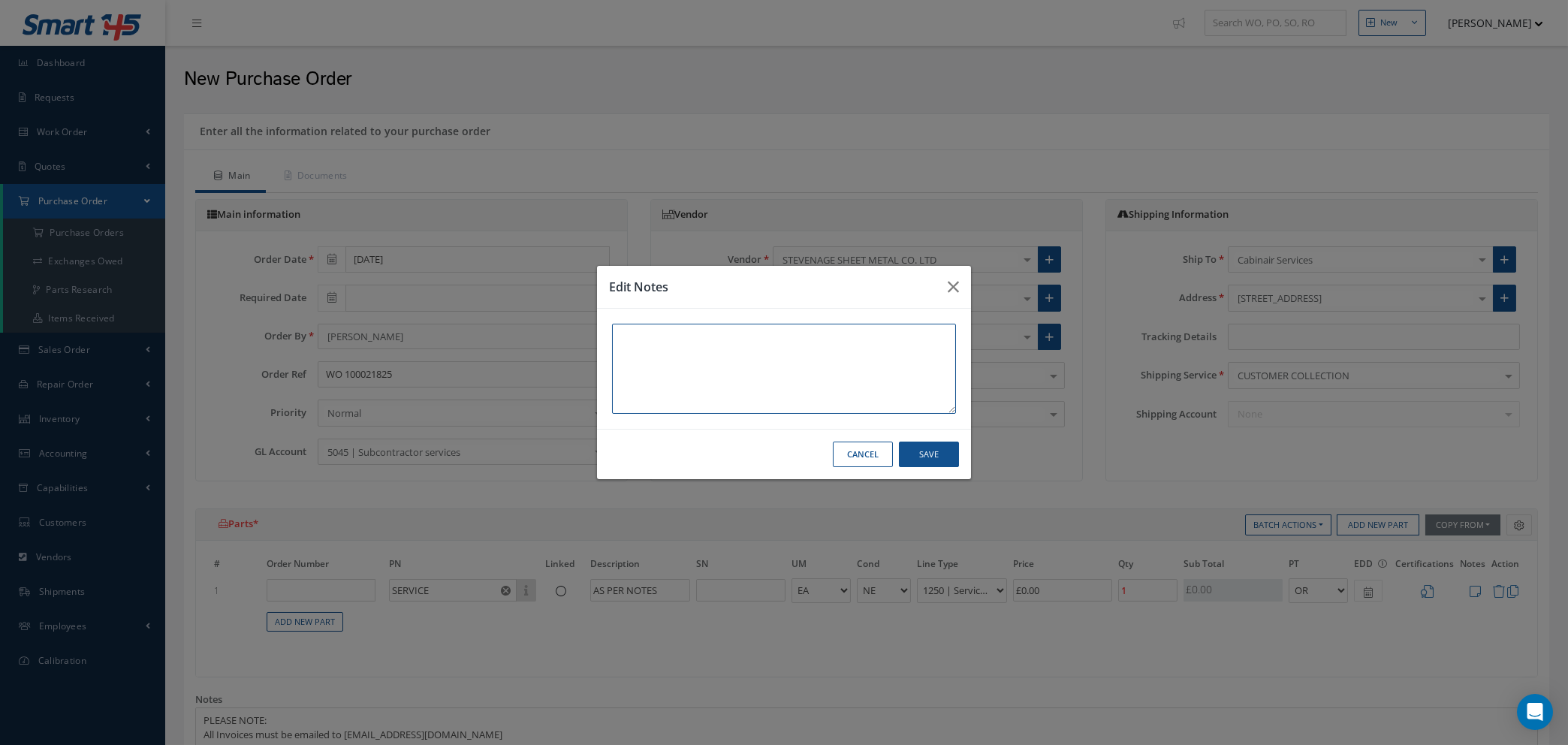
click at [703, 342] on textarea at bounding box center [784, 369] width 344 height 91
click at [731, 333] on textarea "PLEASE QUOTE TO WELD TABLE AS DIRECTED" at bounding box center [784, 369] width 344 height 91
type textarea "PLEASE QUOTE TO WELD PILOT TABLE AS DIRECTED"
click at [939, 459] on button "Save" at bounding box center [928, 455] width 60 height 26
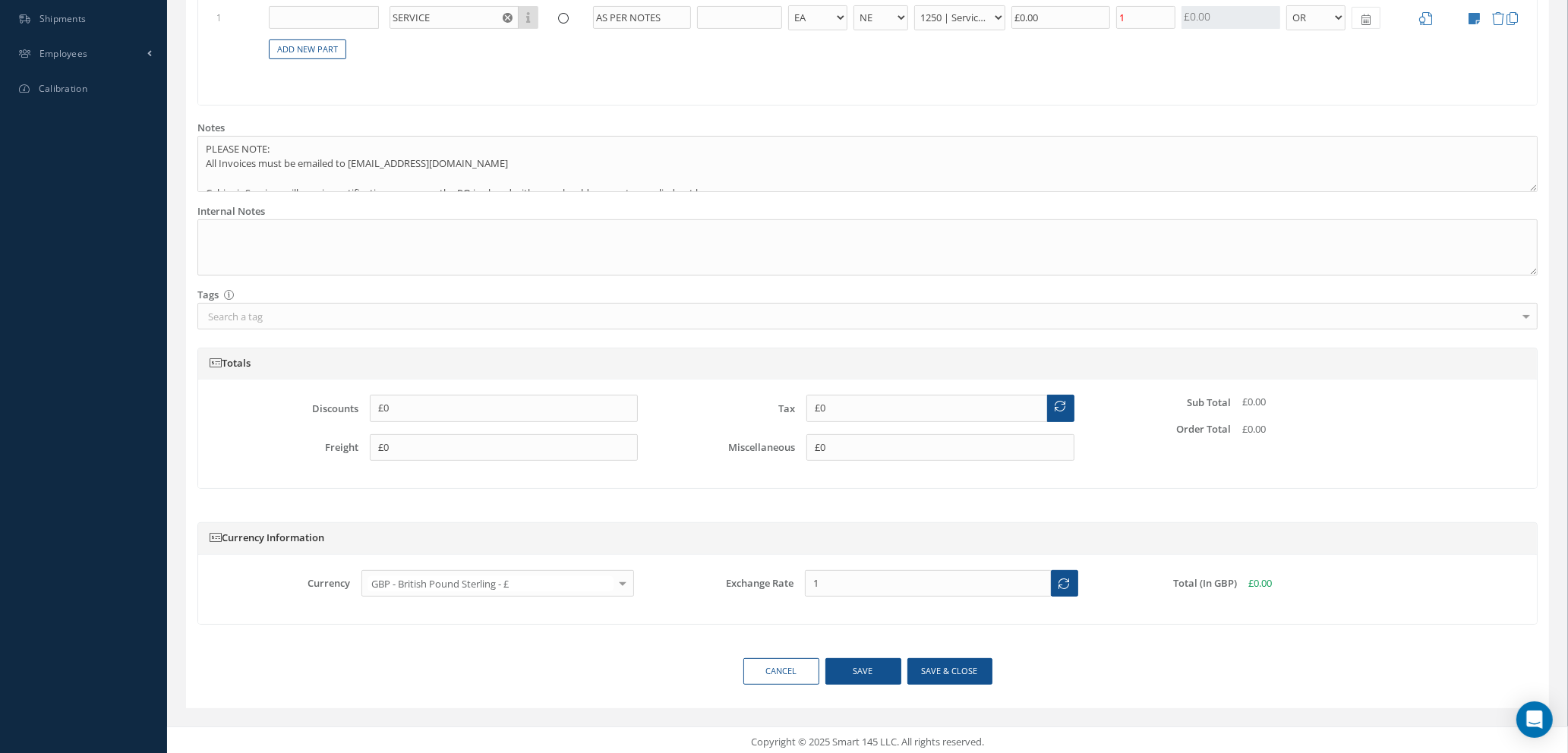
scroll to position [584, 0]
click at [943, 675] on button "Save & close" at bounding box center [950, 667] width 85 height 27
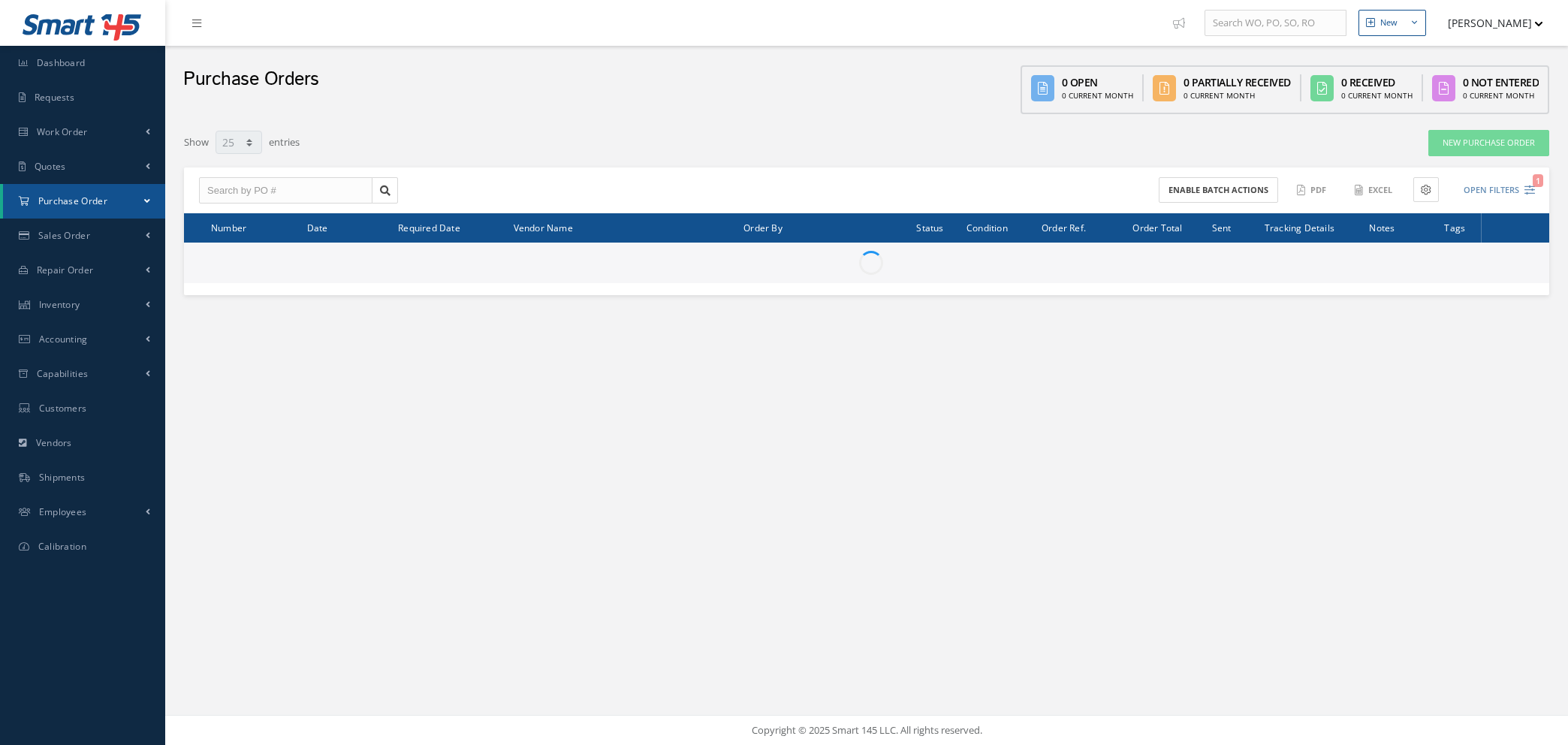
select select "25"
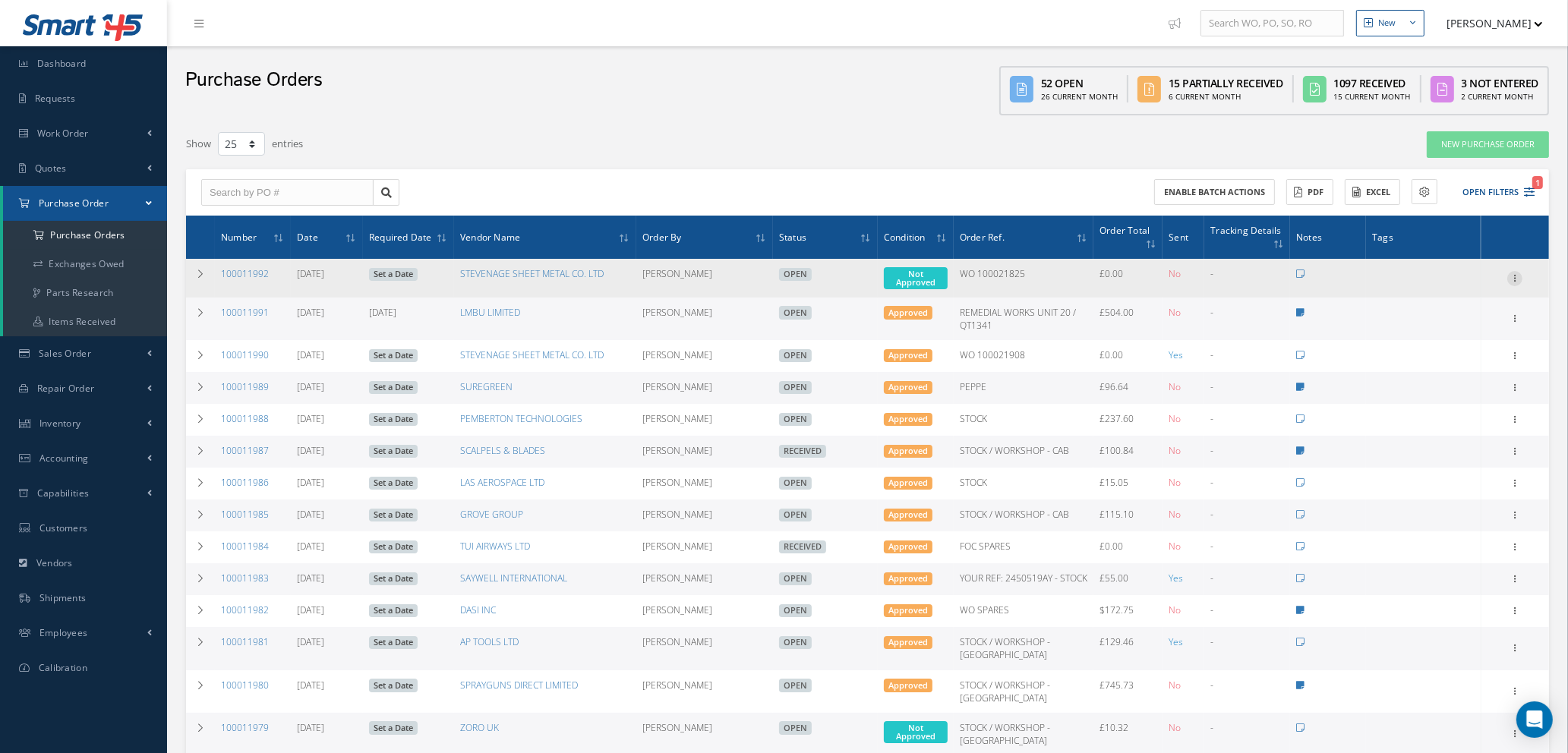
click at [1516, 273] on icon at bounding box center [1515, 277] width 15 height 12
click at [1455, 285] on link "Enter/Update" at bounding box center [1445, 289] width 120 height 20
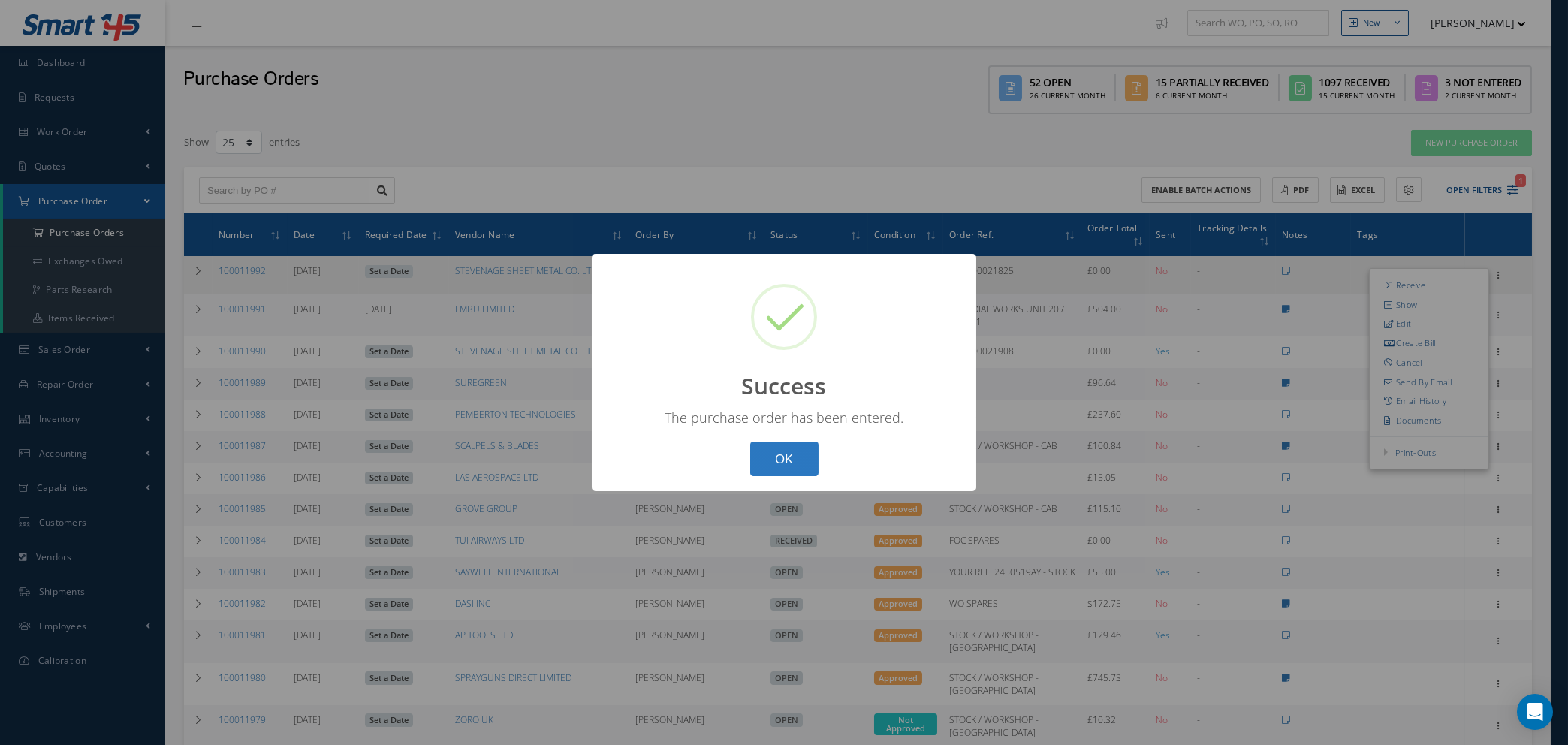
click button "OK"
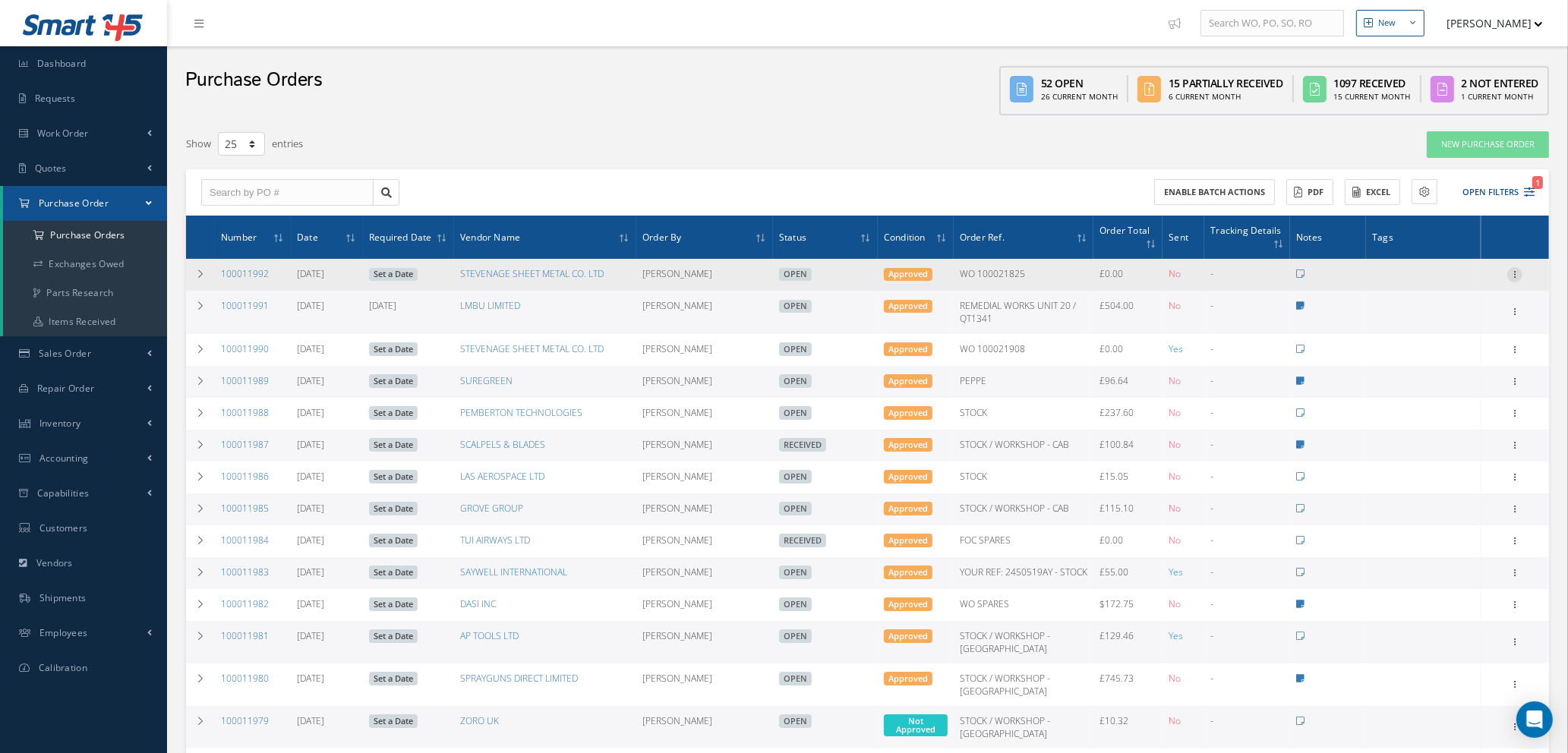
click icon
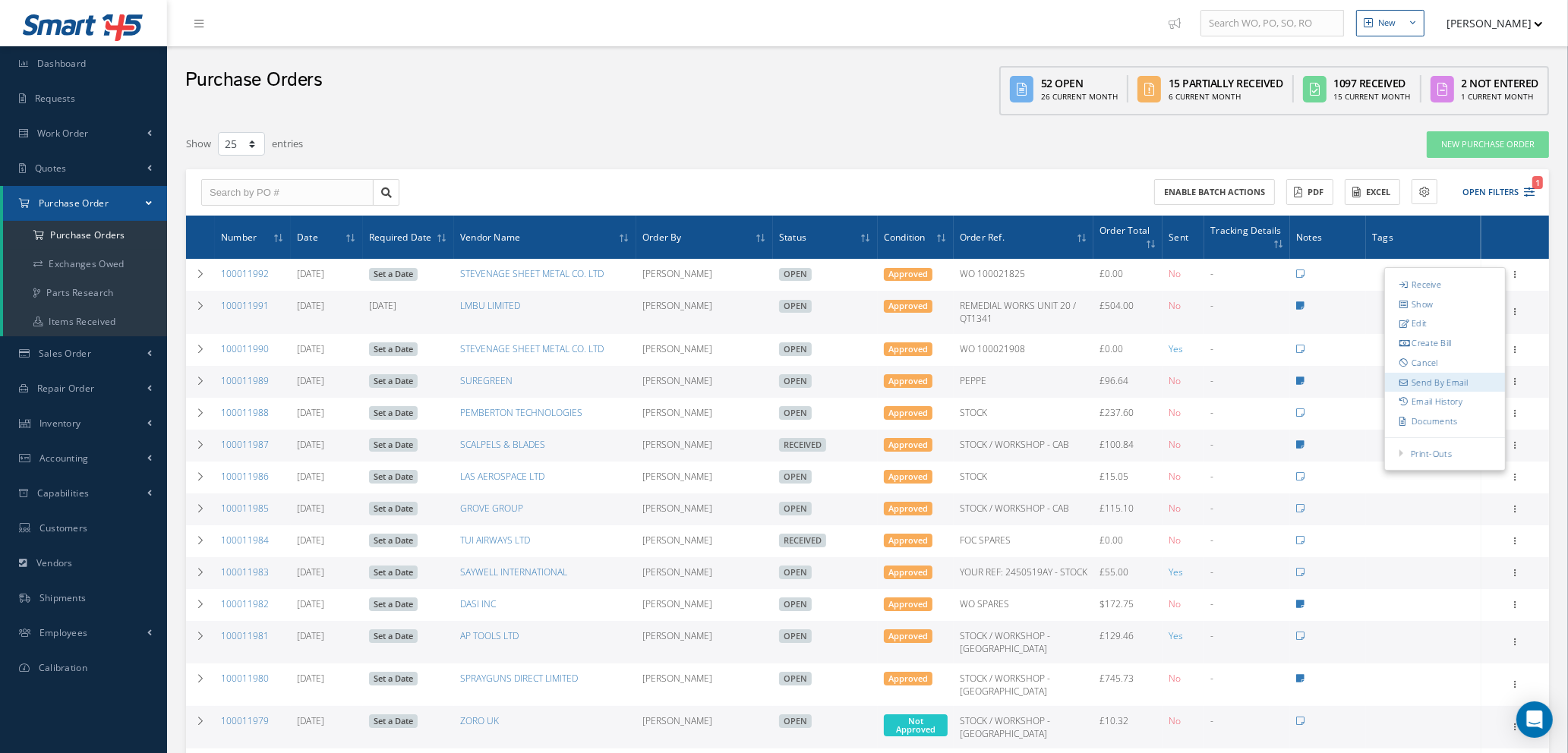
click link "Send By Email"
type input "Reports from Purchase Order #100011992"
type textarea "Hiya, Please find Attached, our Purchase Order #100011992. If you have any ques…"
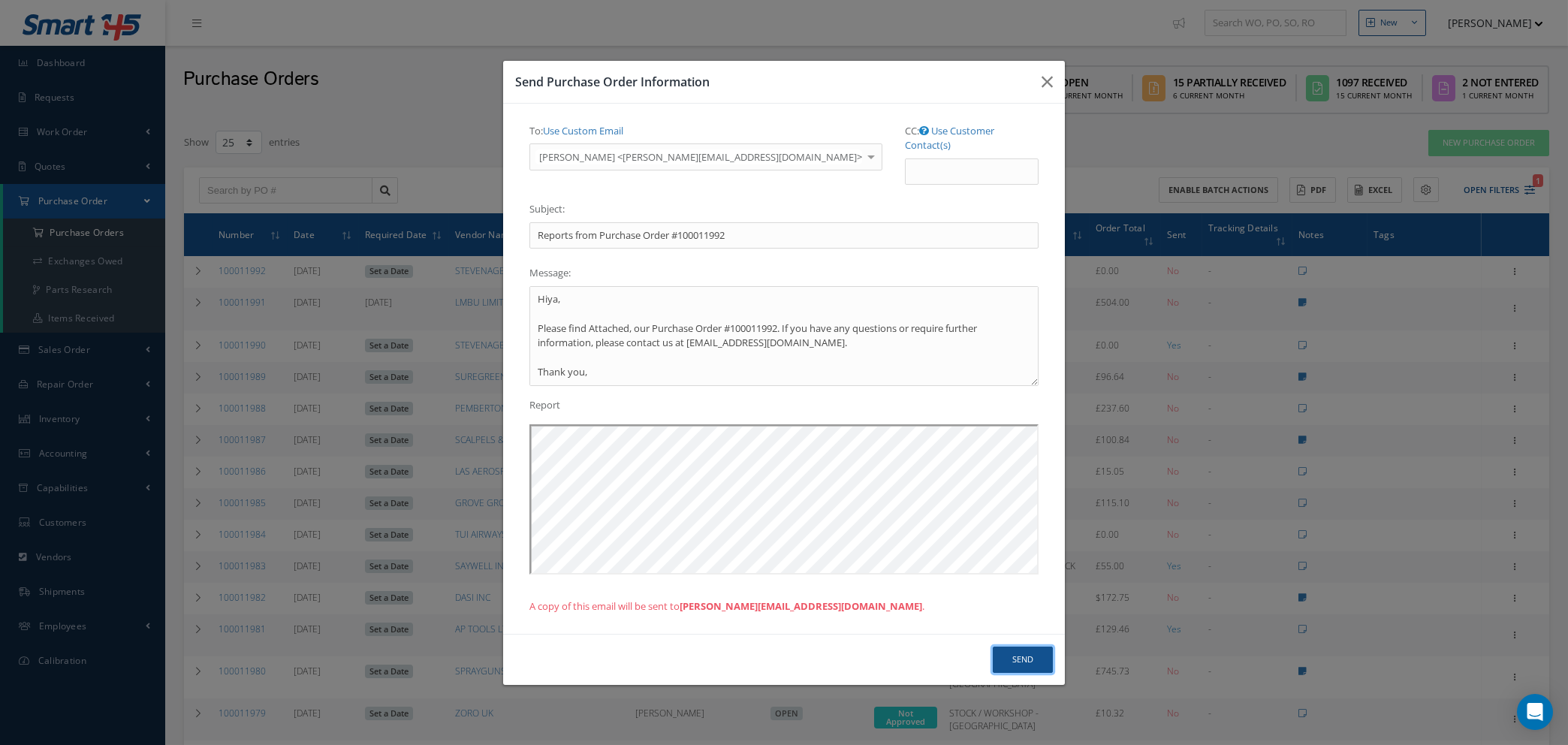
click button "Send"
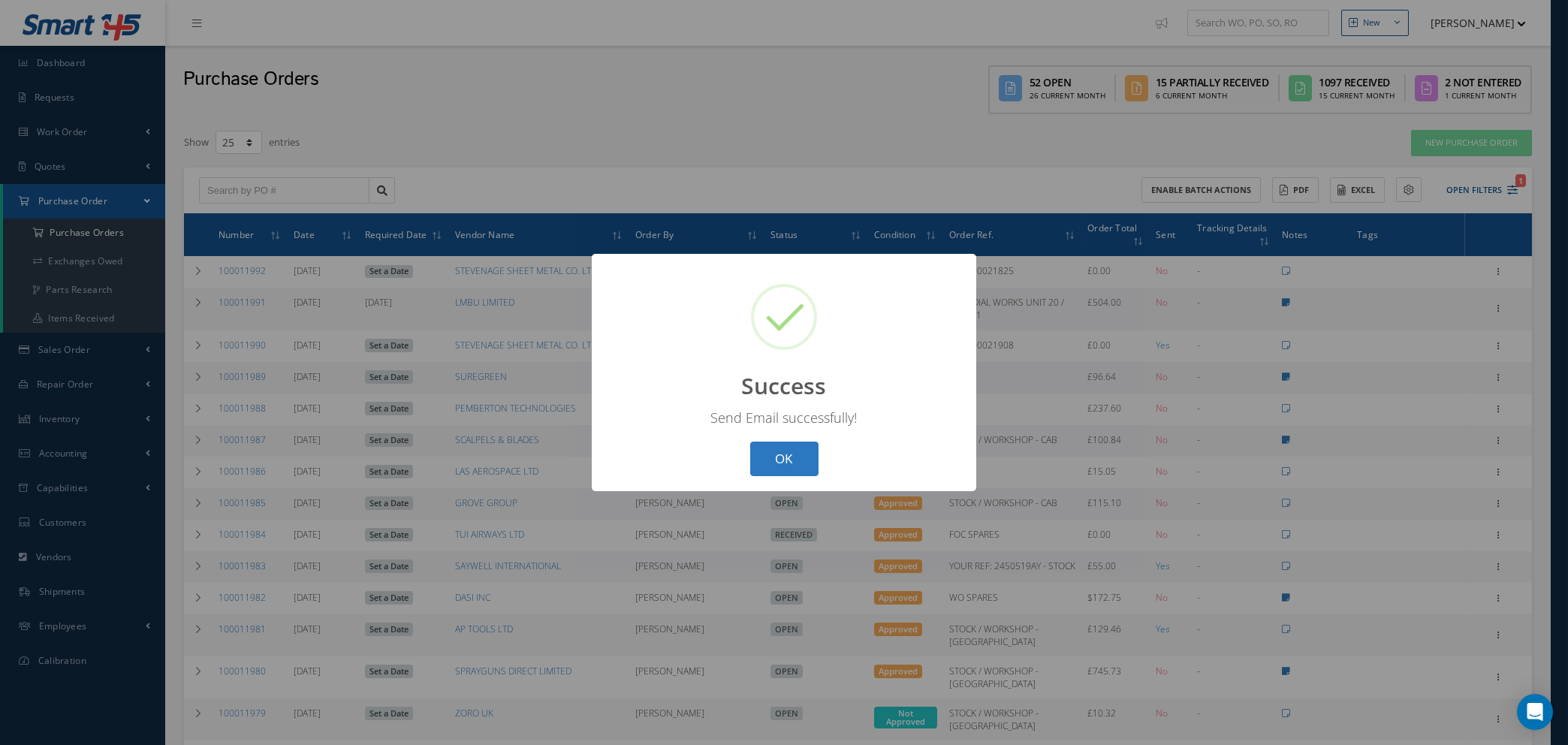
click button "OK"
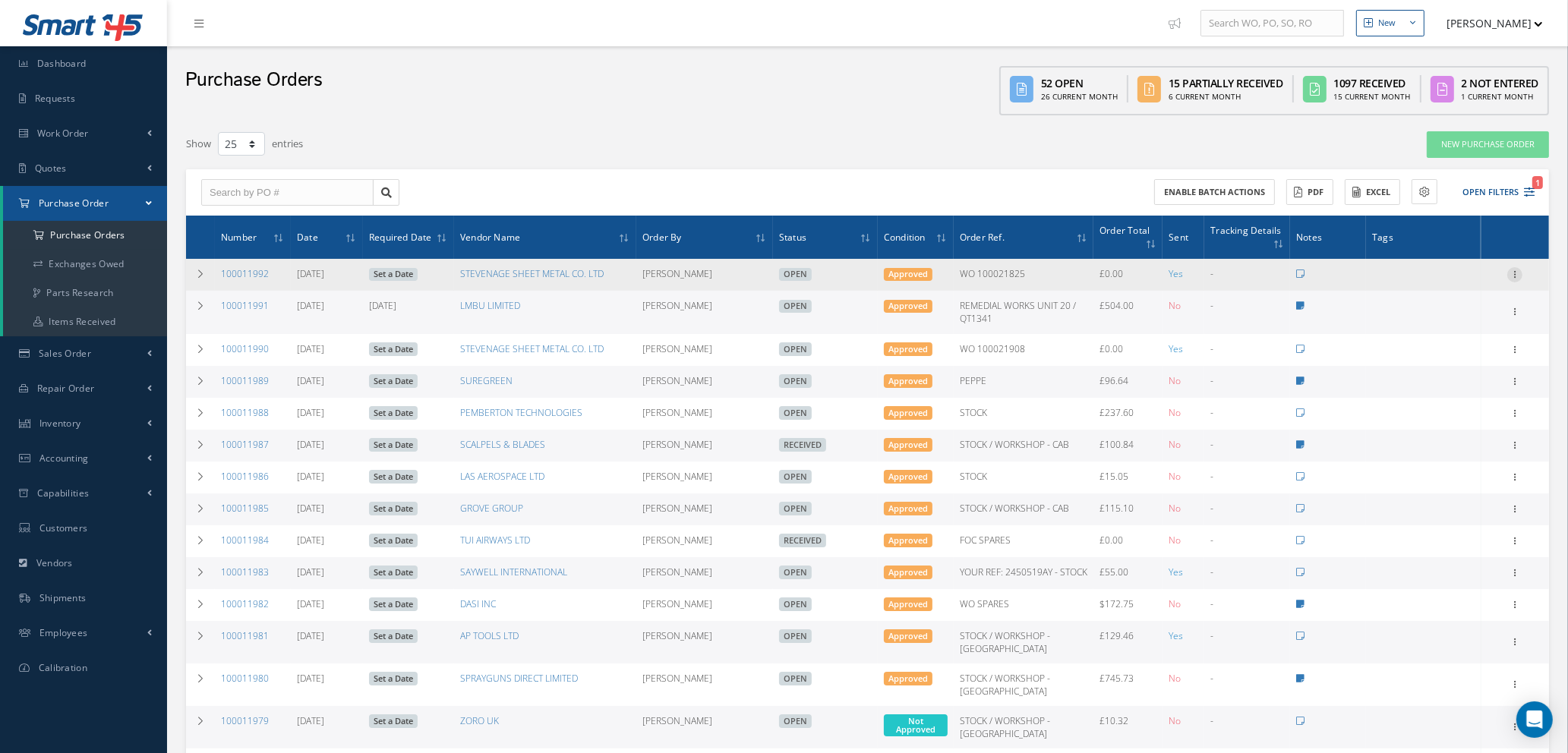
click icon
click link "Print-Outs"
click link "Print Purchase Order"
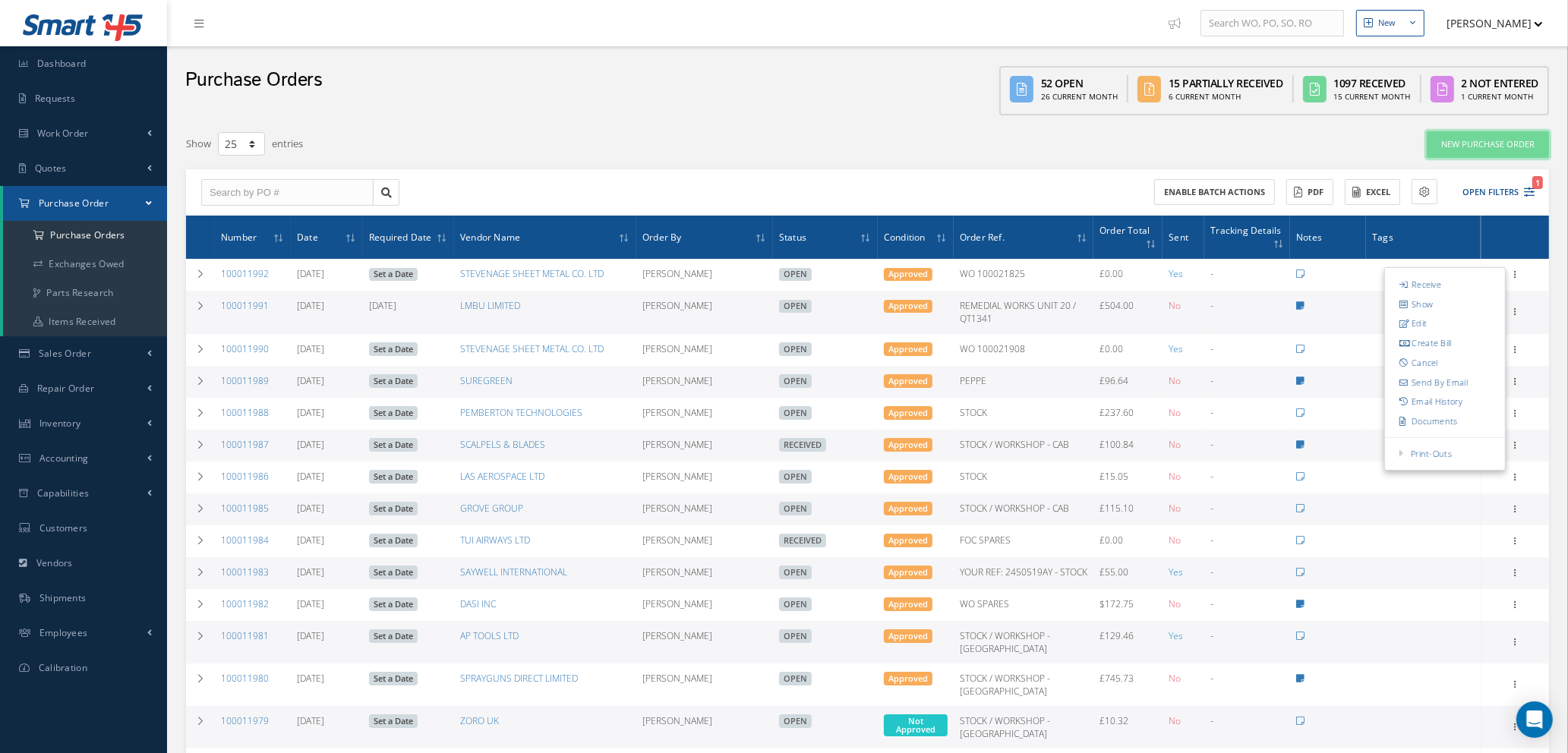
click link "New Purchase Order"
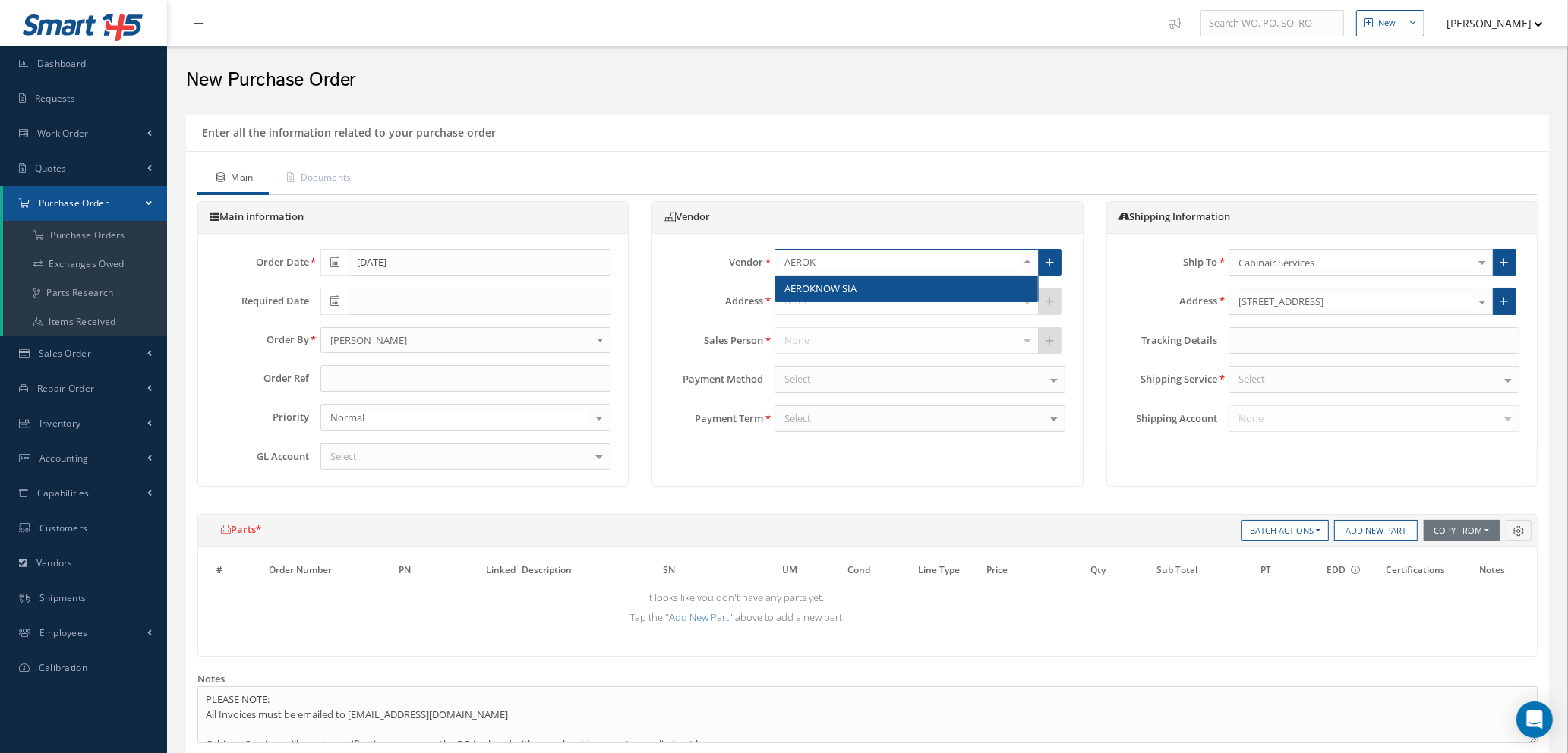
type input "AEROKN"
click at [839, 290] on span "AEROKNOW SIA" at bounding box center [820, 289] width 72 height 13
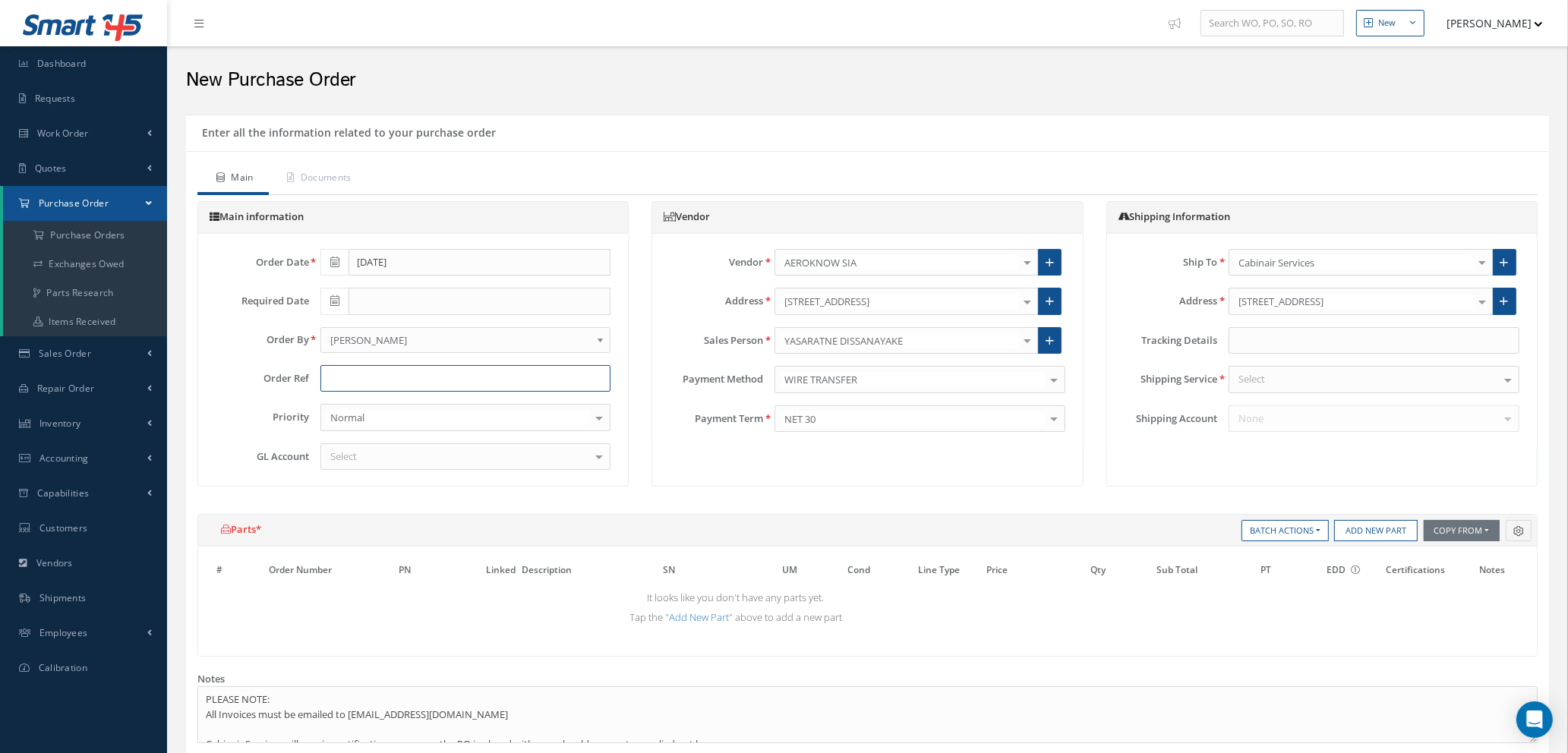
click at [342, 375] on input "text" at bounding box center [466, 379] width 291 height 27
type input "MOD FOR PR00266 UP-ISSUE"
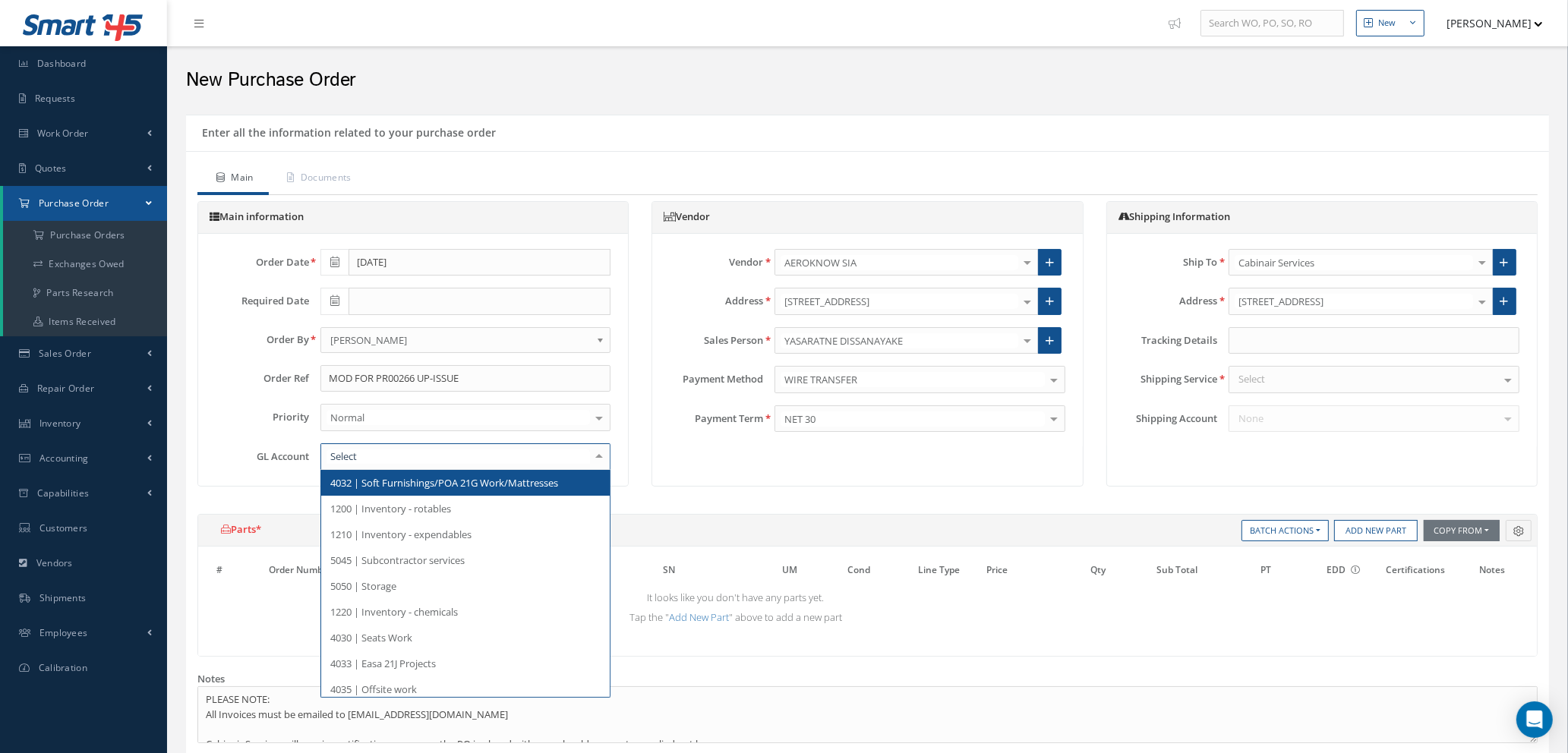
click at [359, 454] on div at bounding box center [466, 457] width 291 height 27
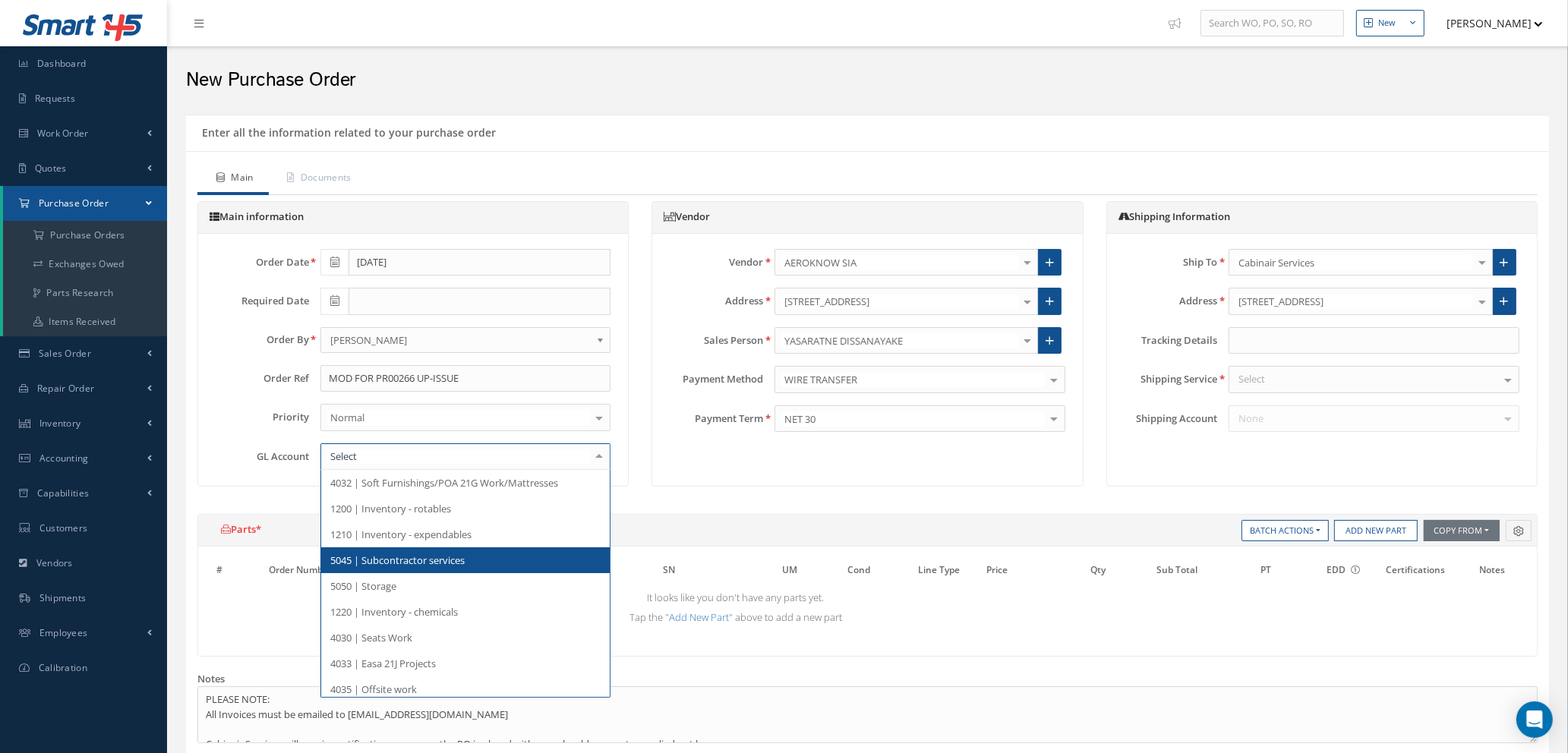
click at [375, 562] on span "5045 | Subcontractor services" at bounding box center [398, 560] width 135 height 13
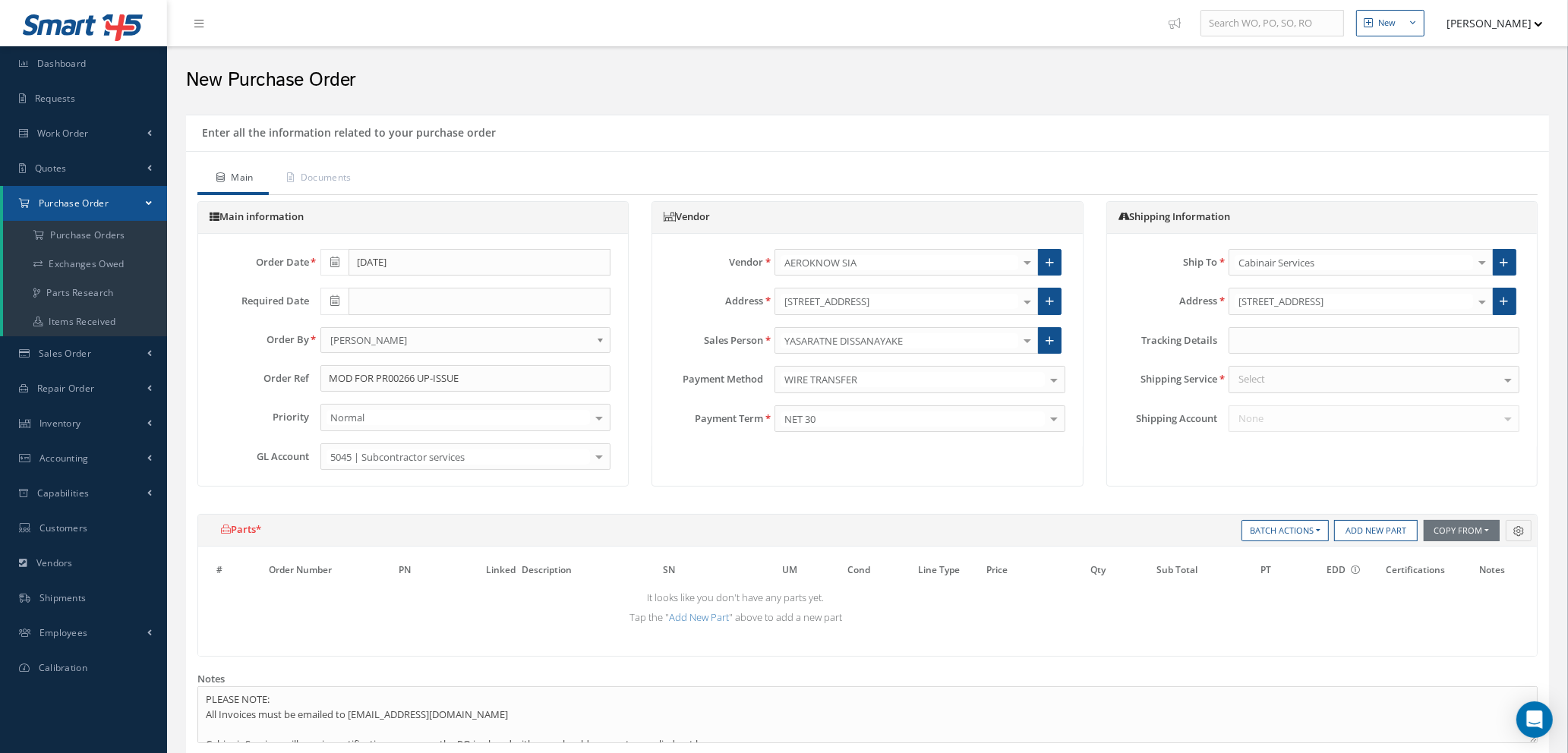
click at [1350, 383] on div "Select" at bounding box center [1374, 379] width 291 height 27
type input "N/A"
click at [1350, 406] on span "N/A" at bounding box center [1374, 406] width 289 height 26
click at [1372, 535] on button "Add New Part" at bounding box center [1376, 531] width 83 height 22
select select "1"
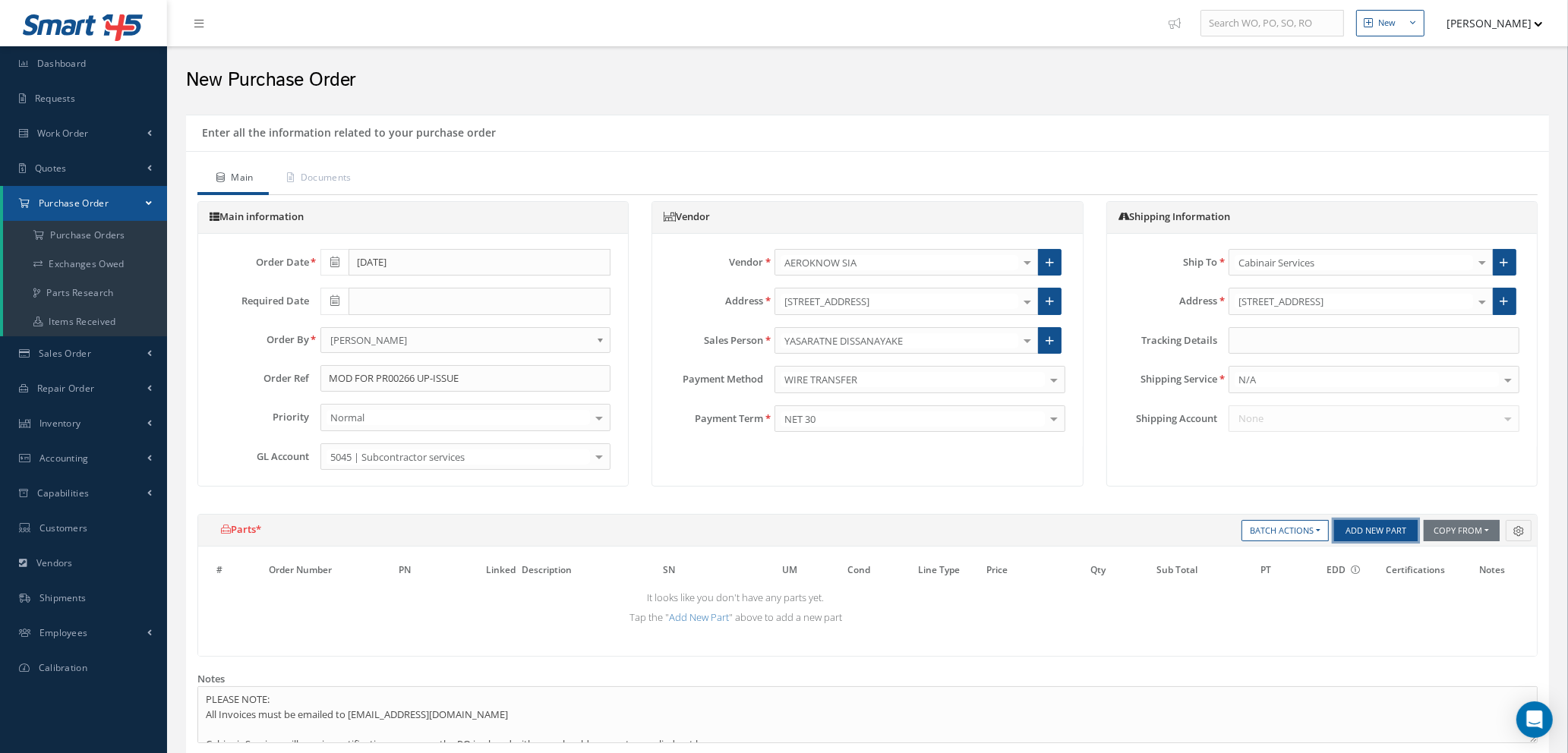
select select "5"
select select "112"
select select "1"
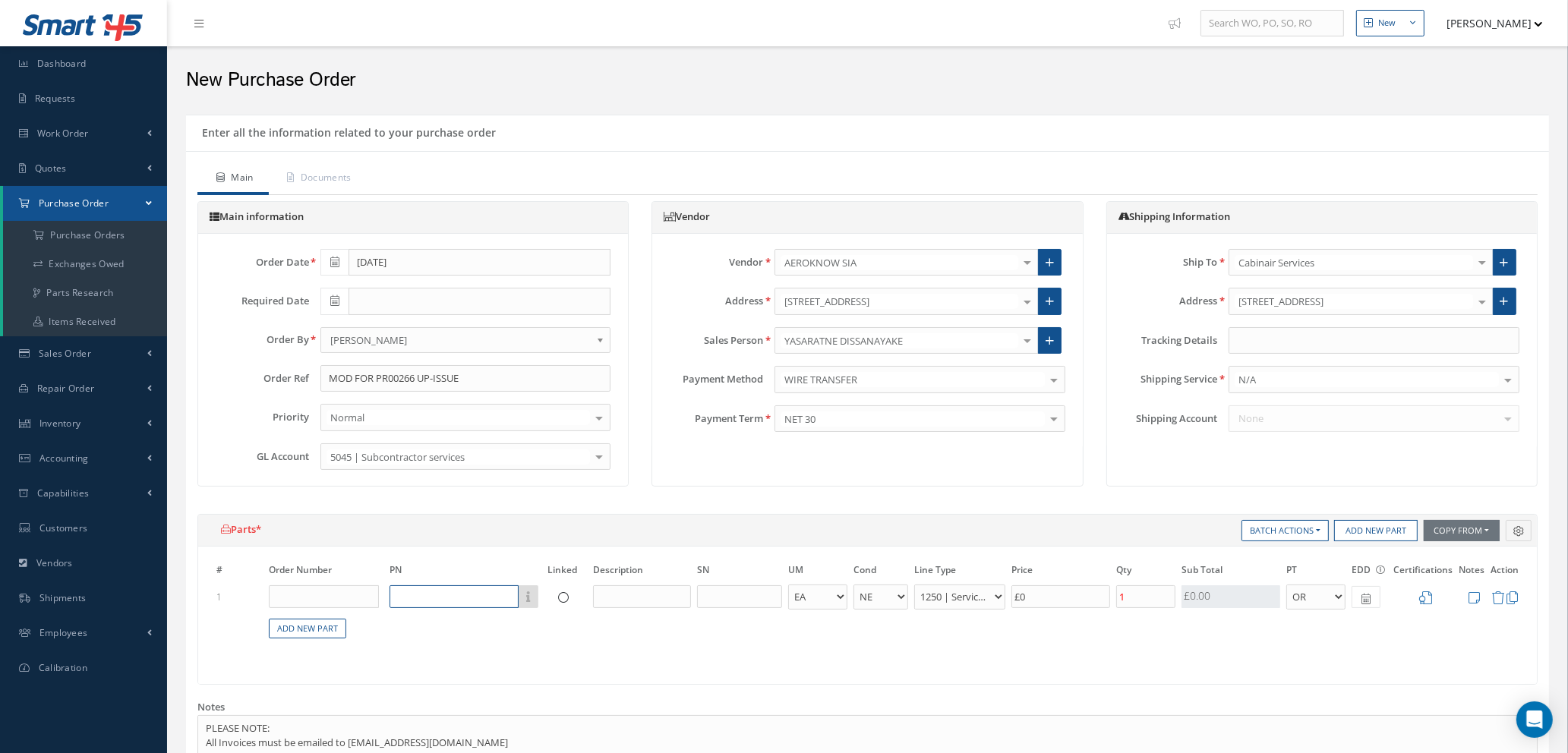
click input "text"
type input "M"
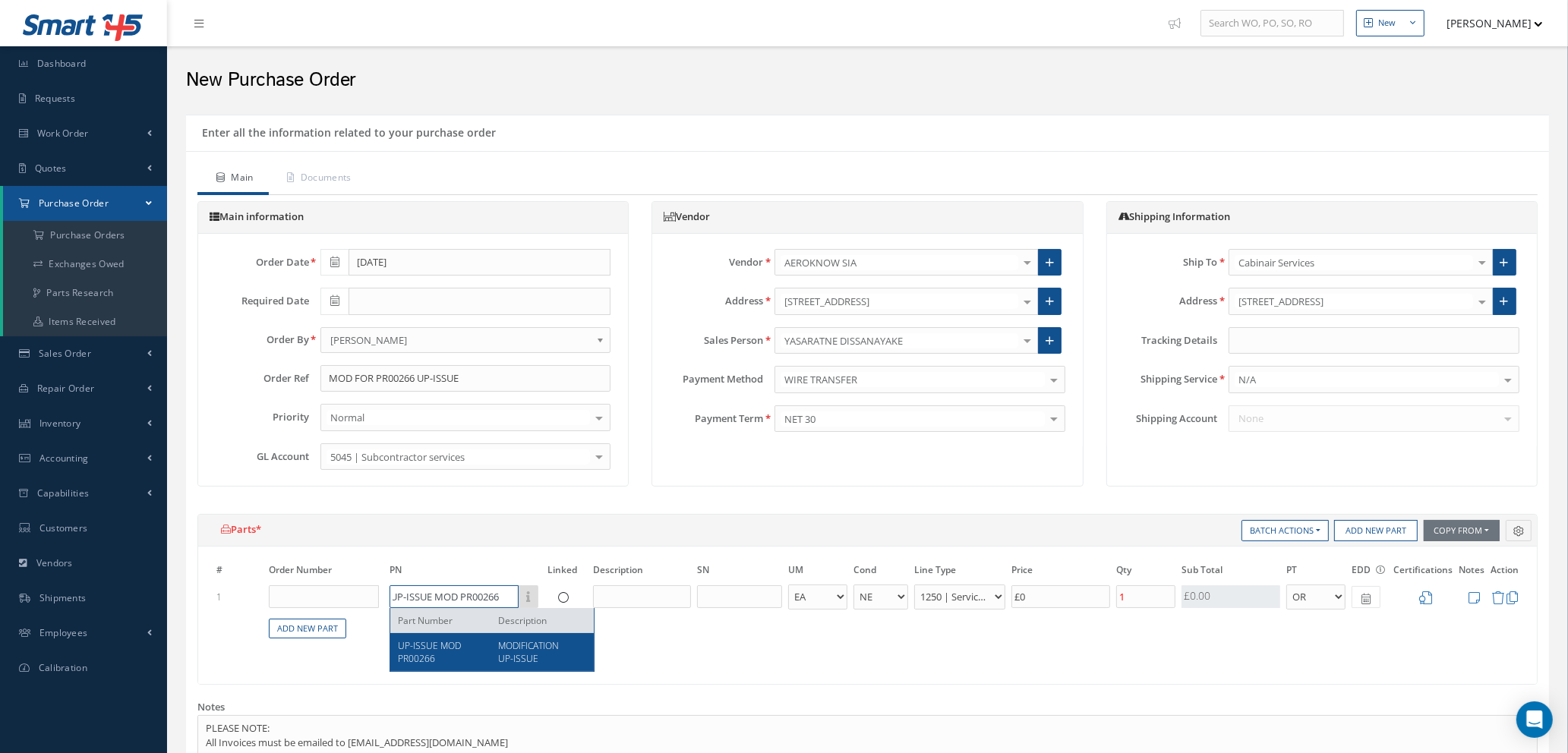
type input "UP-ISSUE MOD PR00266"
click span "MODIFICATION UP-ISSUE"
type input "MODIFICATION UP-ISSUE"
select select "114"
type input "£175"
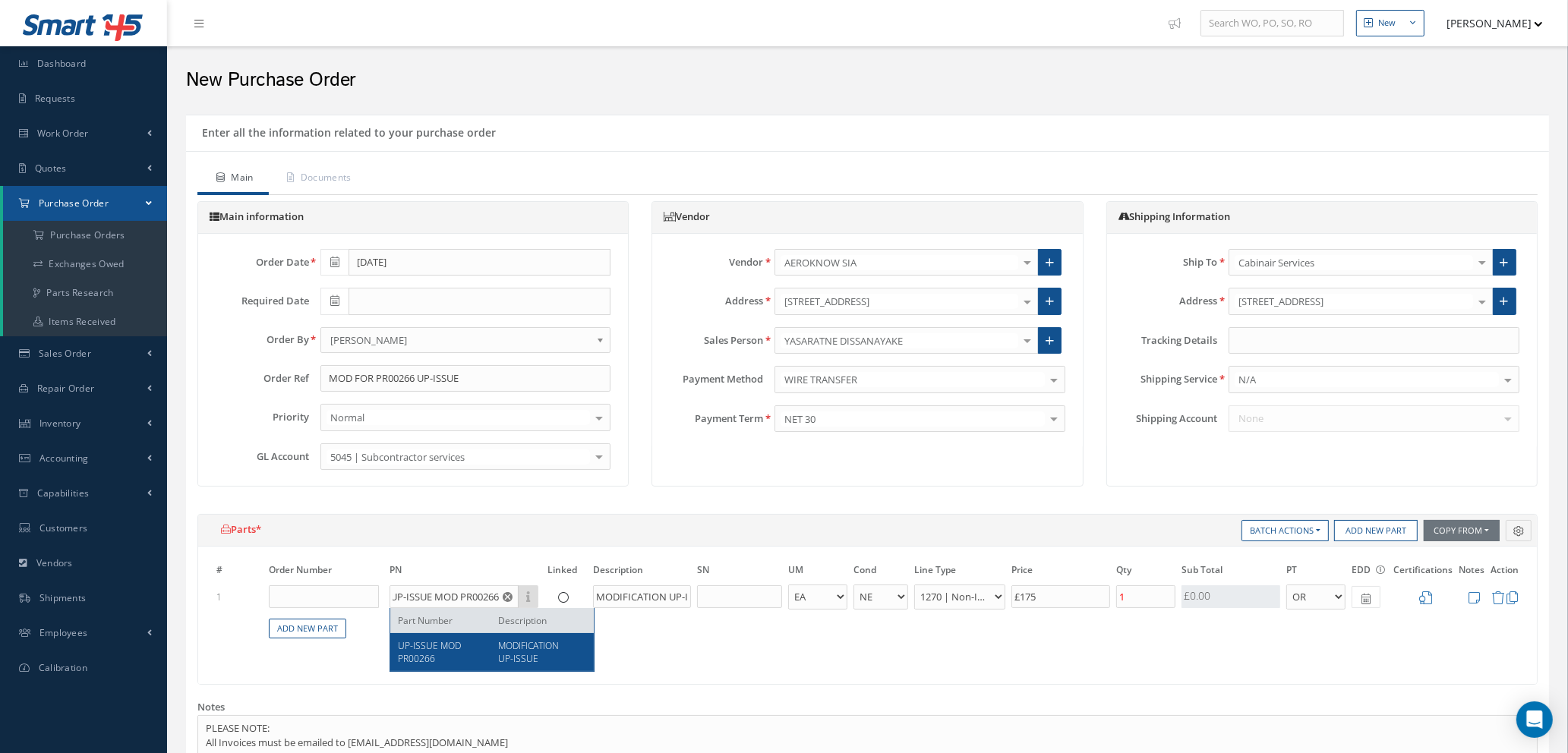
scroll to position [0, 0]
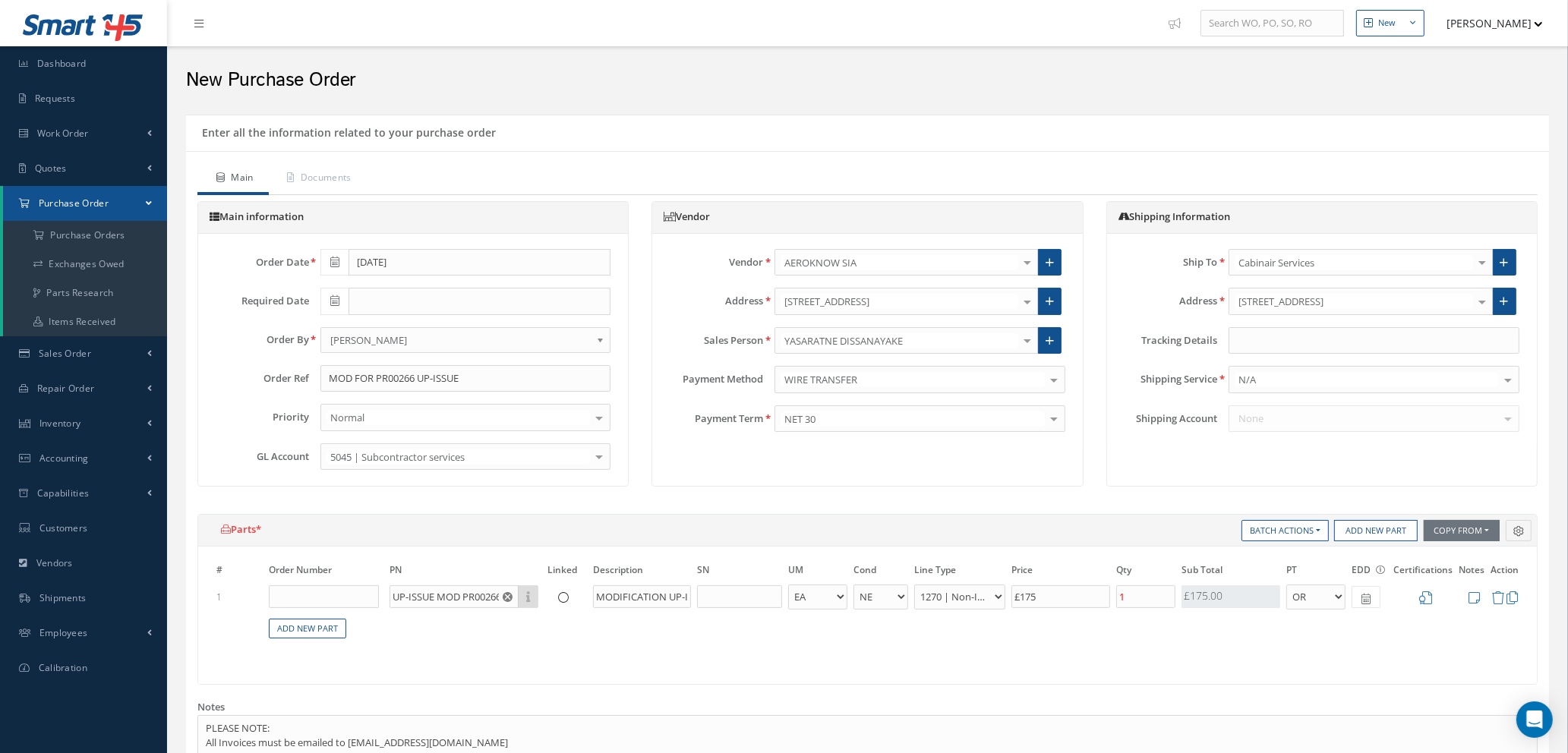
click icon
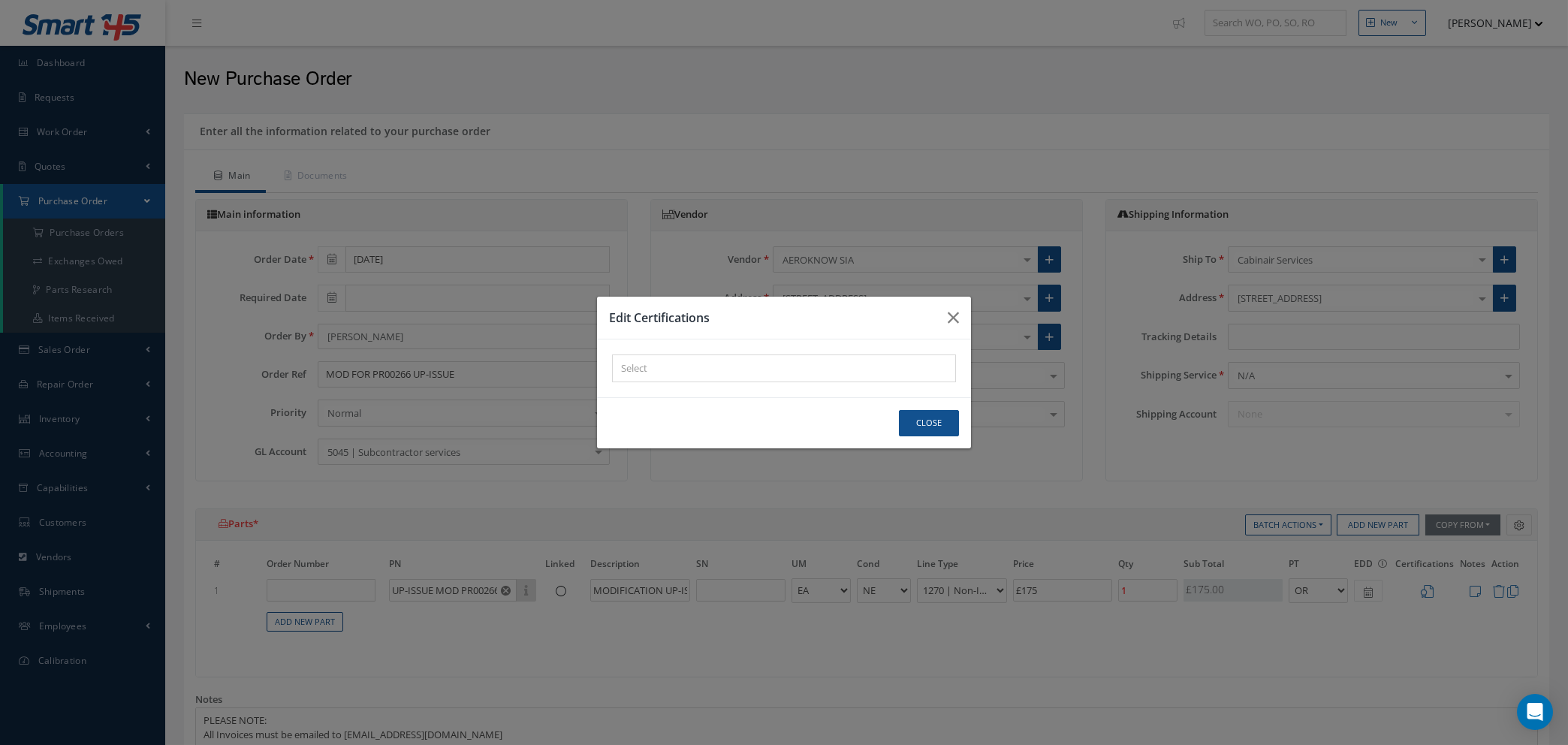
click div "× Loading..."
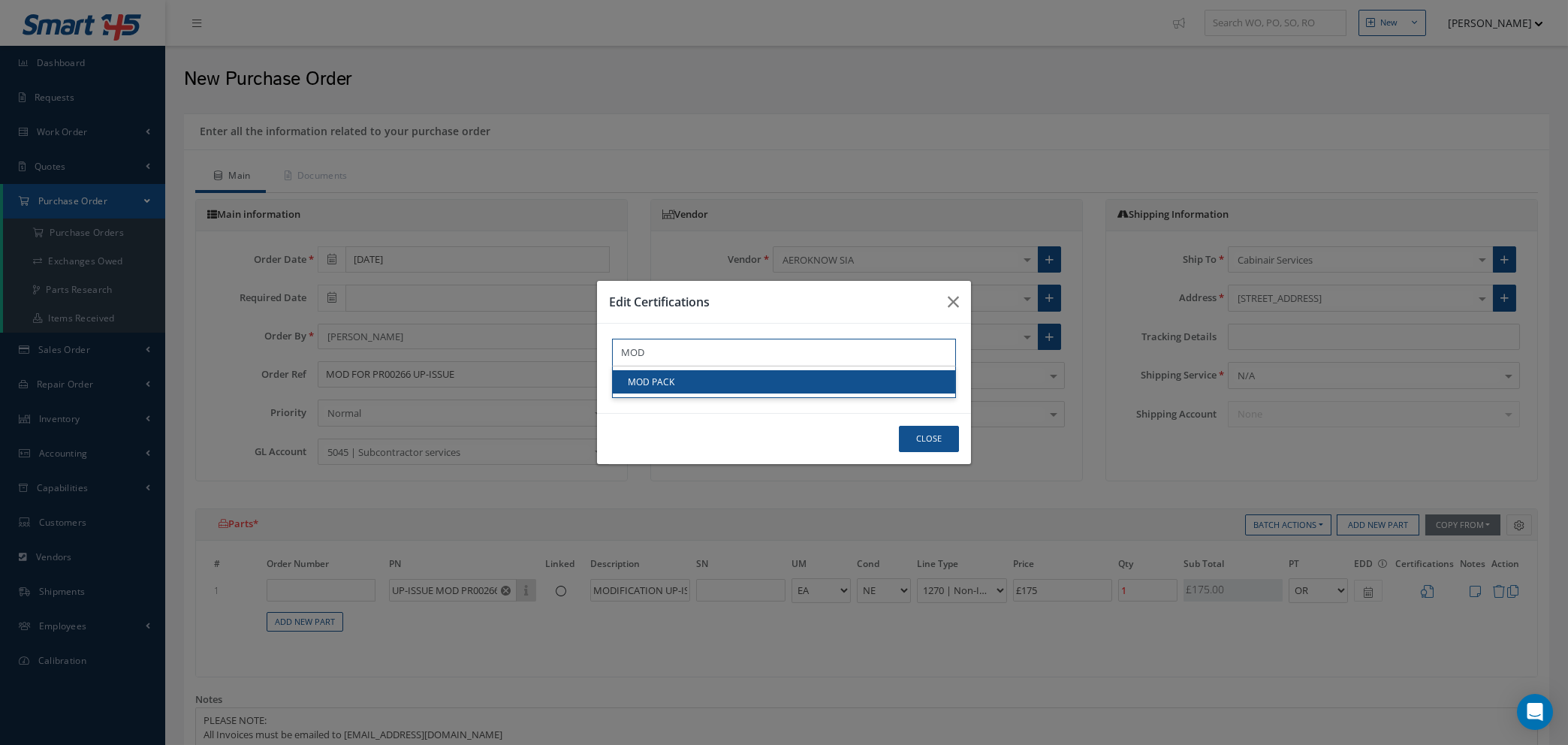
type input "MOD"
click link "MOD PACK"
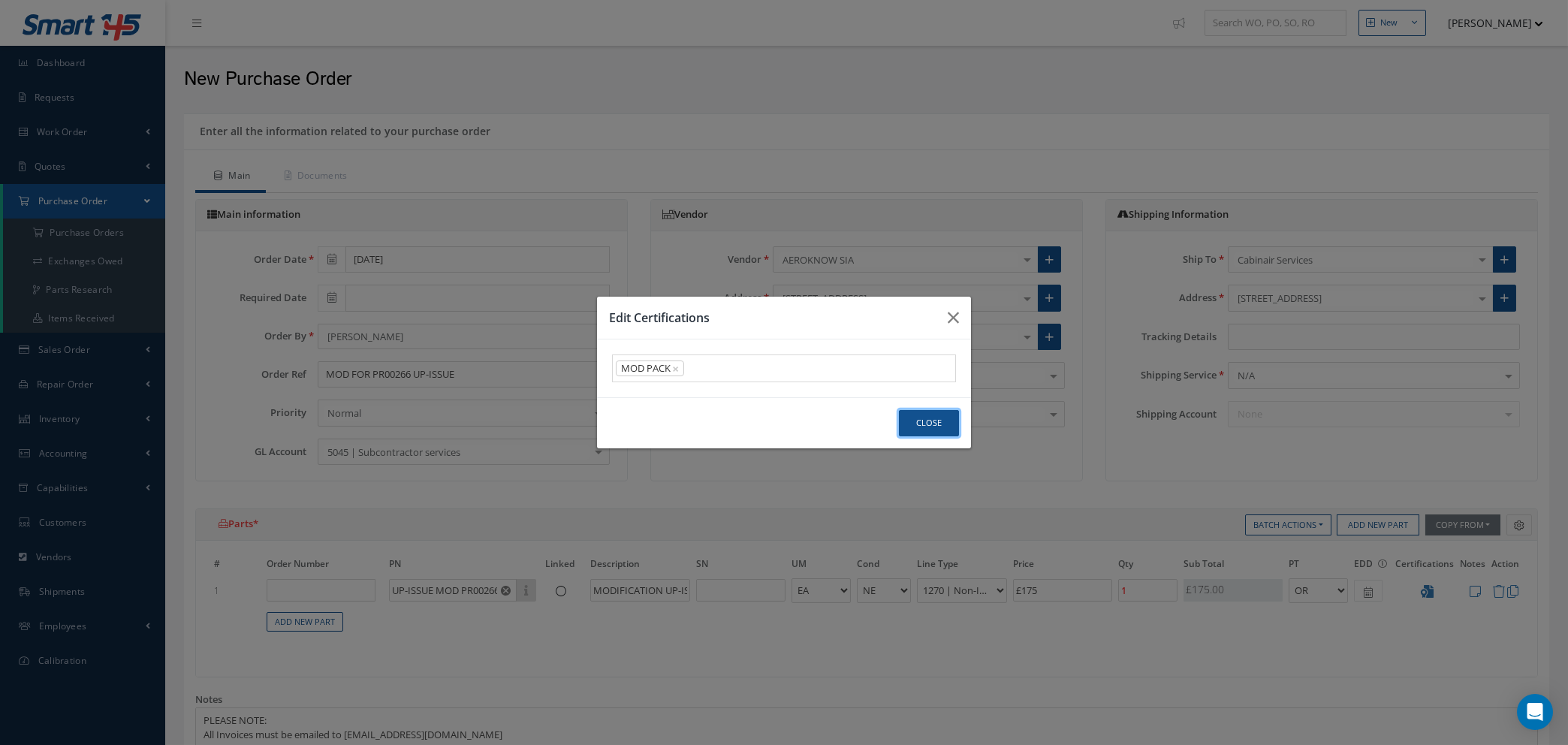
click button "Close"
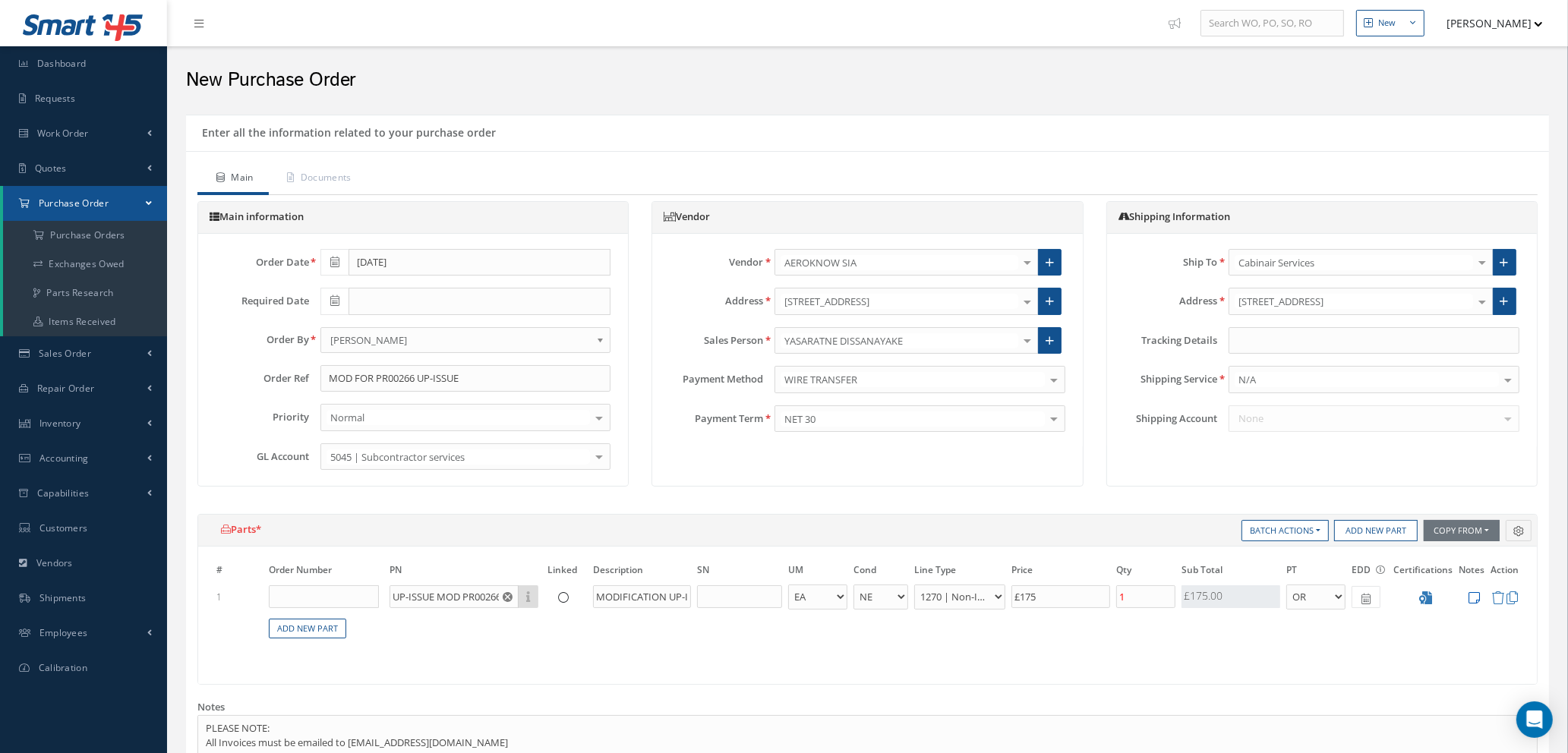
click icon
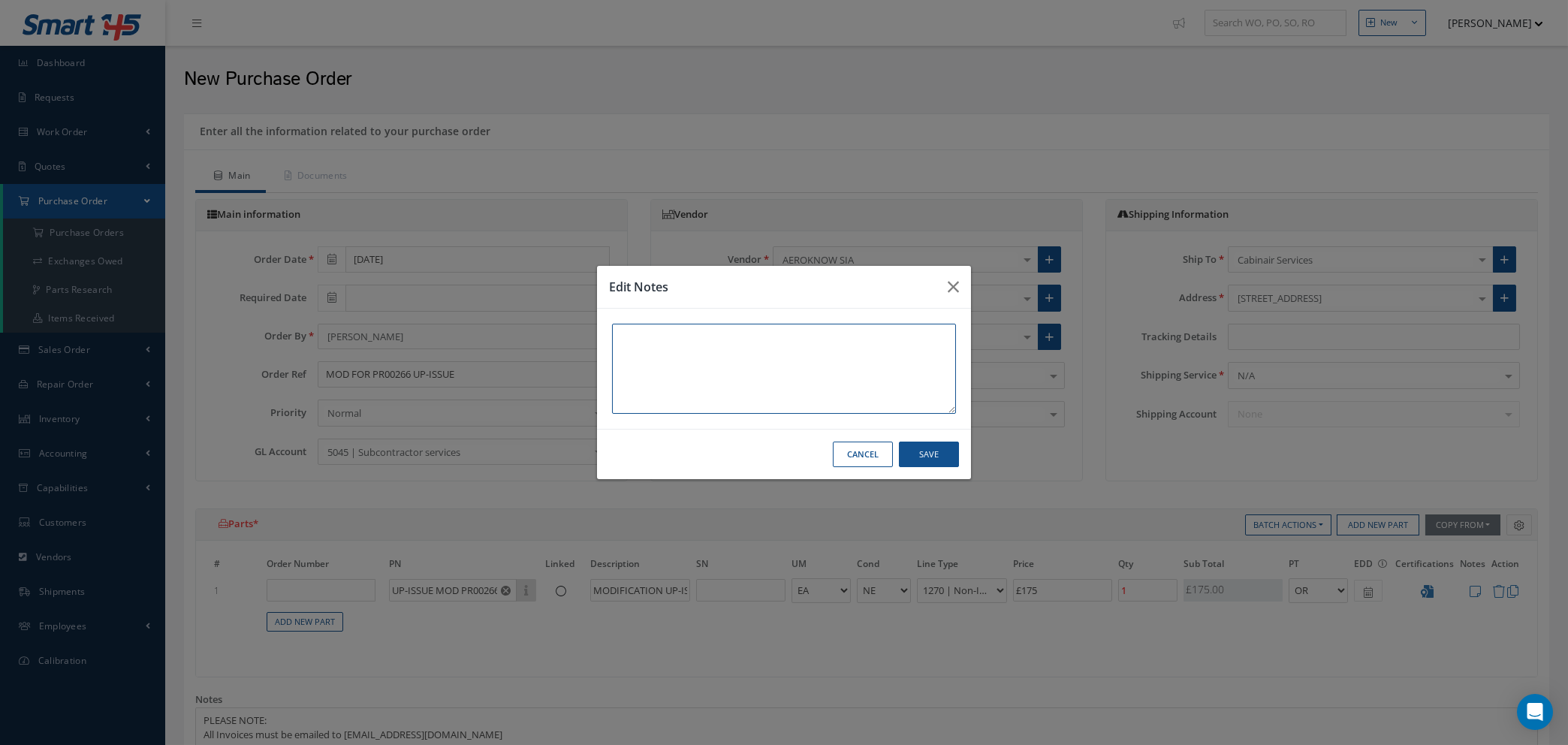
click textarea
paste textarea "Adding 1 more MSN 3264 (YL-LDD) - Smartynx (option item 7) Adding material Oraj…"
type textarea "Adding 1 more MSN 3264 (YL-LDD) - Smartynx (option item 7) Adding material Oraj…"
click button "Save"
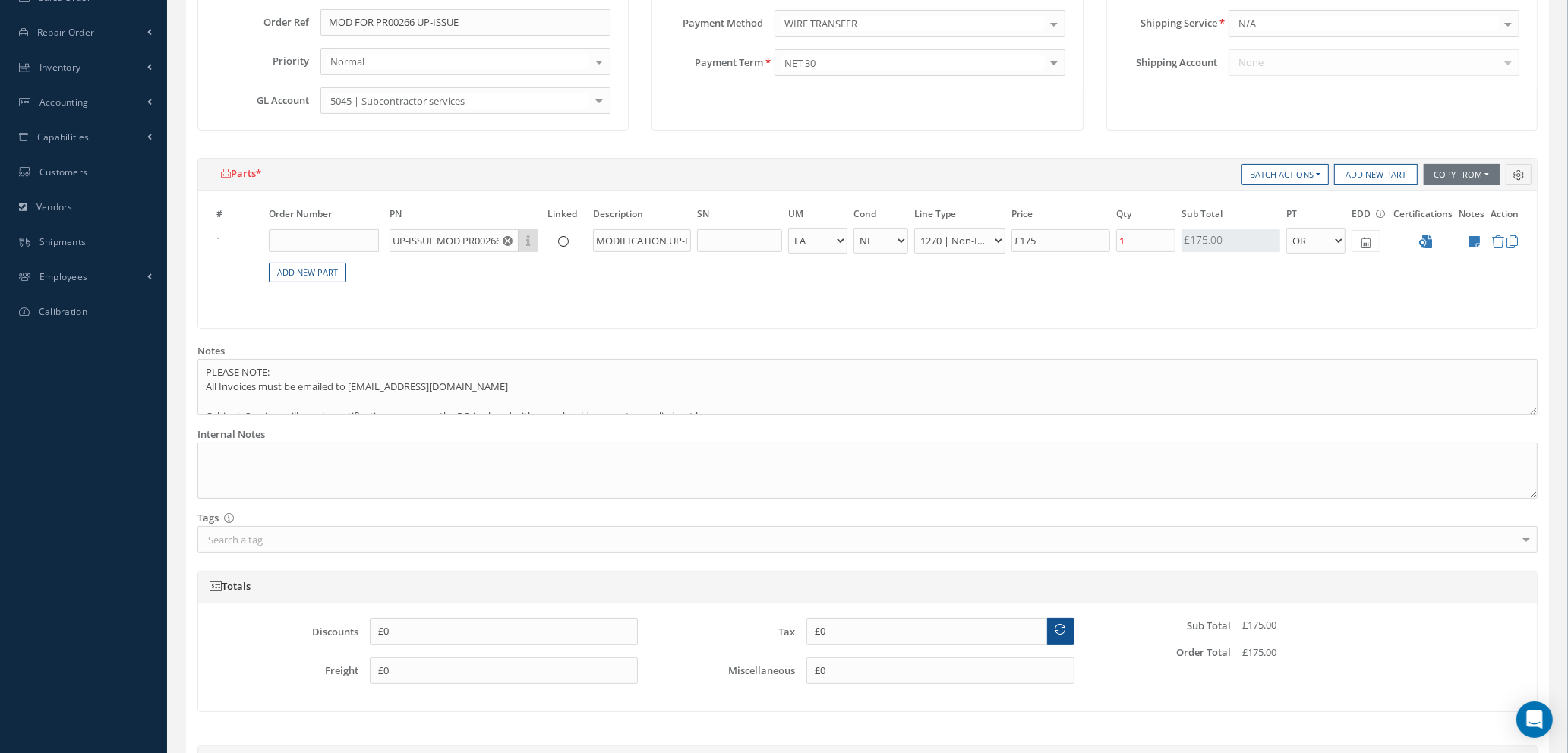
scroll to position [584, 0]
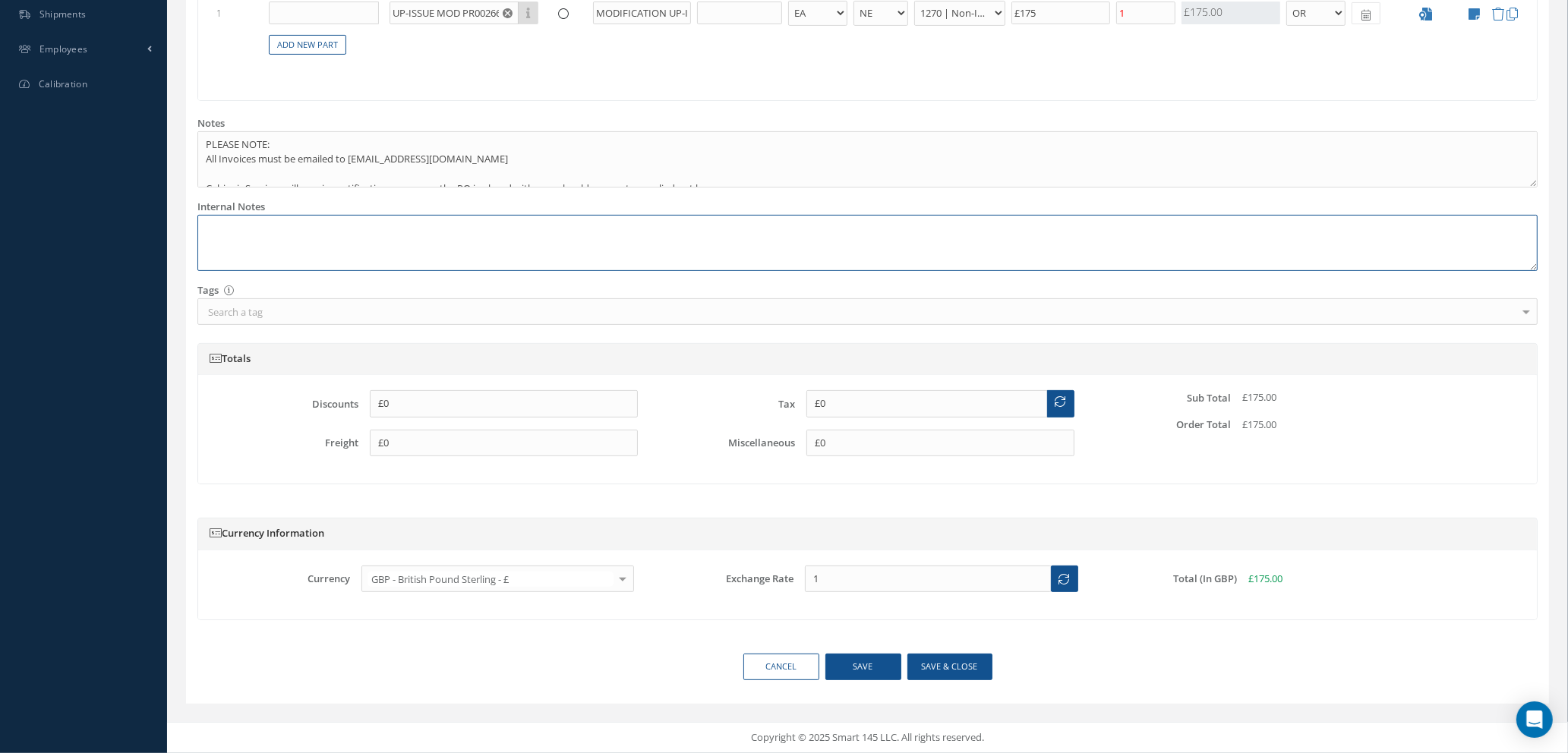
click textarea
paste textarea "Adding 1 more MSN 3264 (YL-LDD) - Smartynx (option item 7) Adding material Oraj…"
type textarea "Adding 1 more MSN 3264 (YL-LDD) - Smartynx (option item 7) Adding material Oraj…"
click button "Save & close"
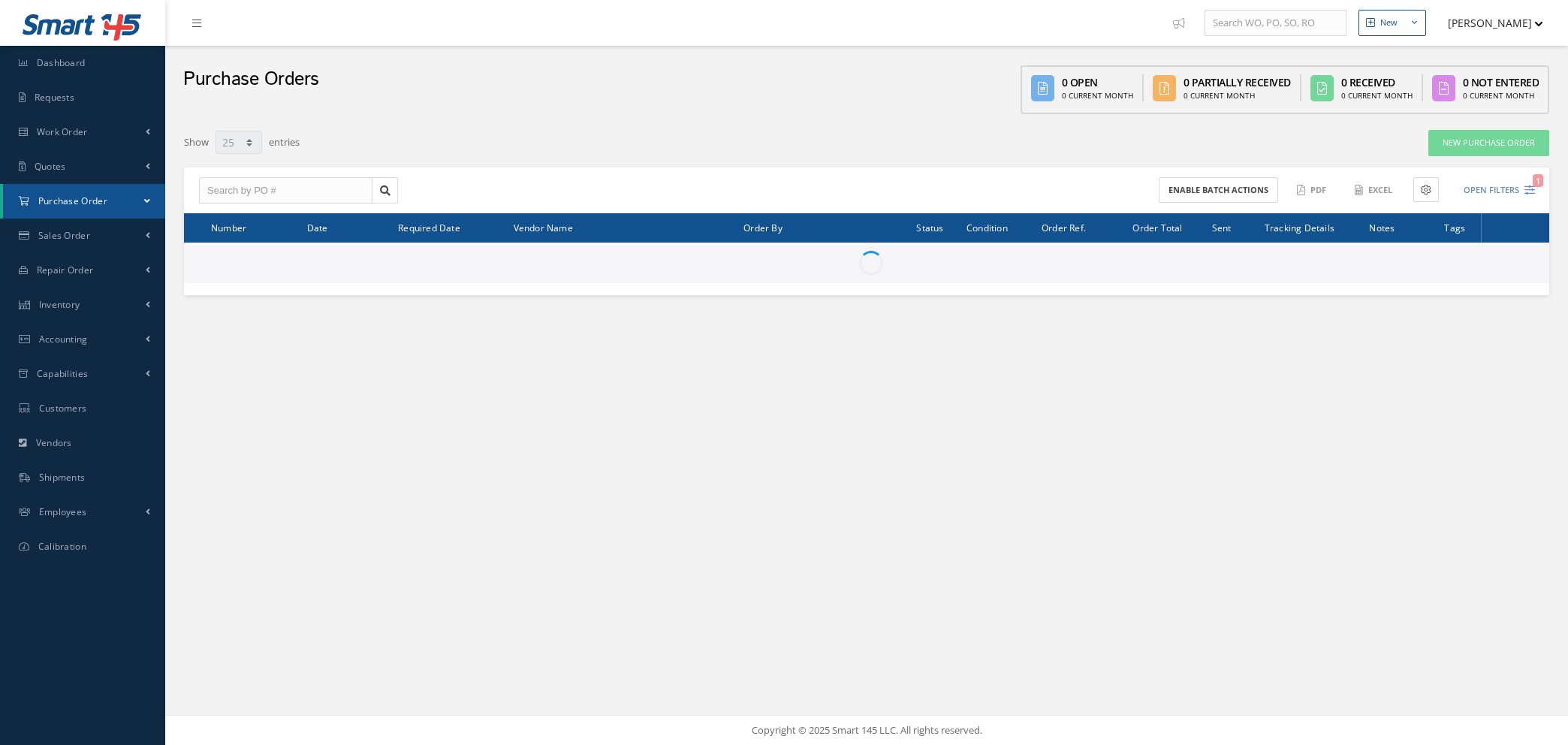
select select "25"
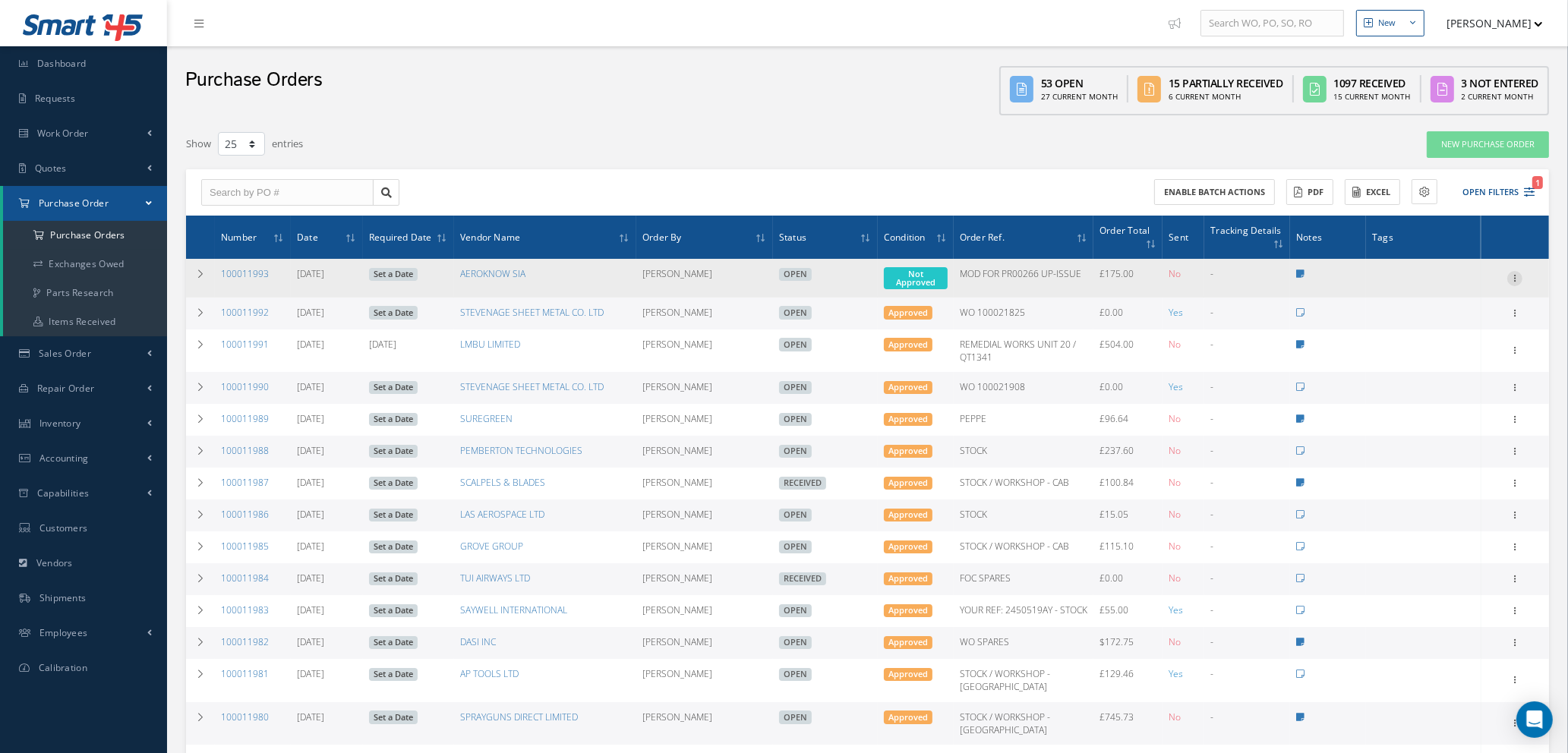
click at [1516, 271] on icon at bounding box center [1515, 277] width 15 height 12
click at [1481, 280] on link "Enter/Update" at bounding box center [1445, 289] width 120 height 20
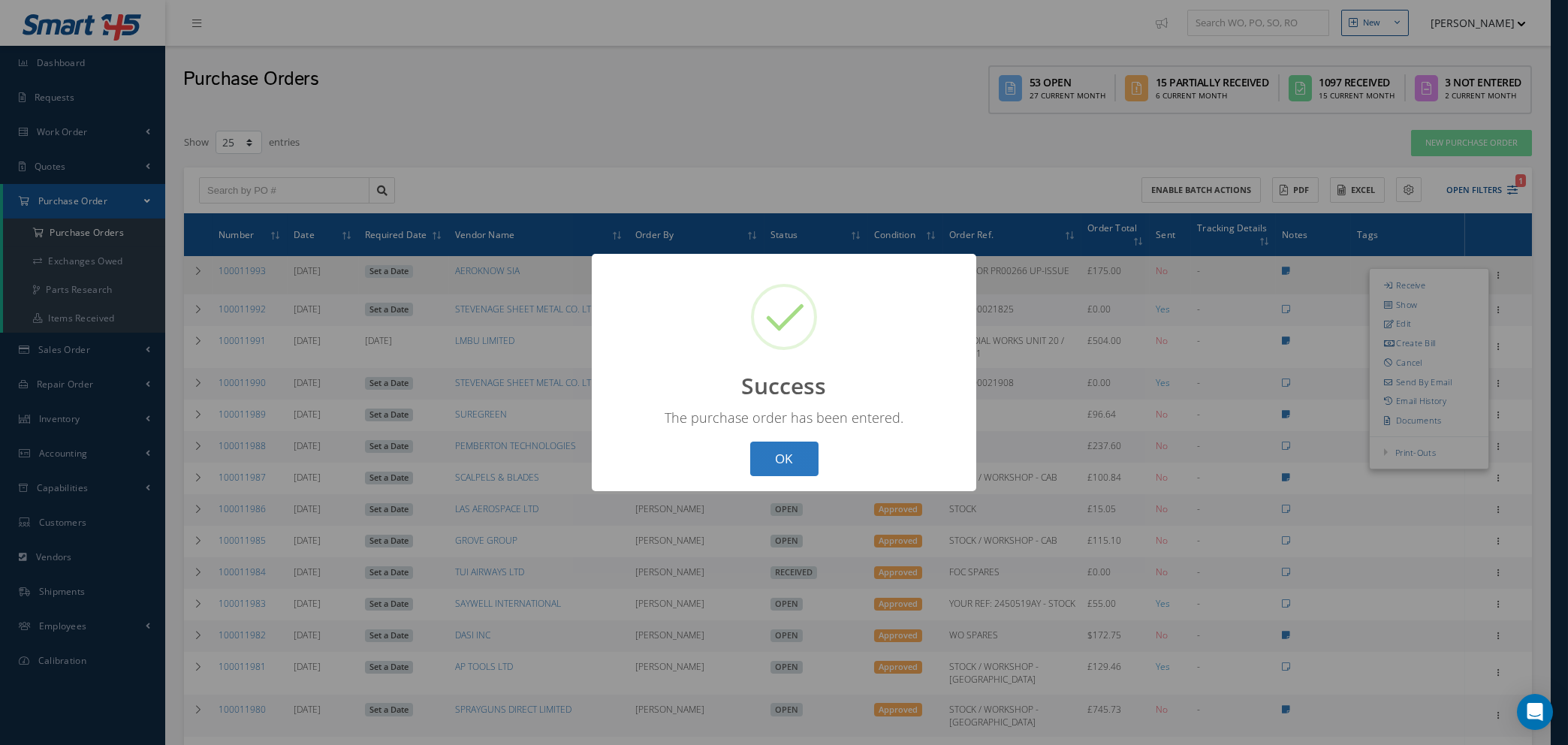
drag, startPoint x: 772, startPoint y: 453, endPoint x: 784, endPoint y: 444, distance: 15.0
click at [773, 453] on button "OK" at bounding box center [784, 459] width 68 height 35
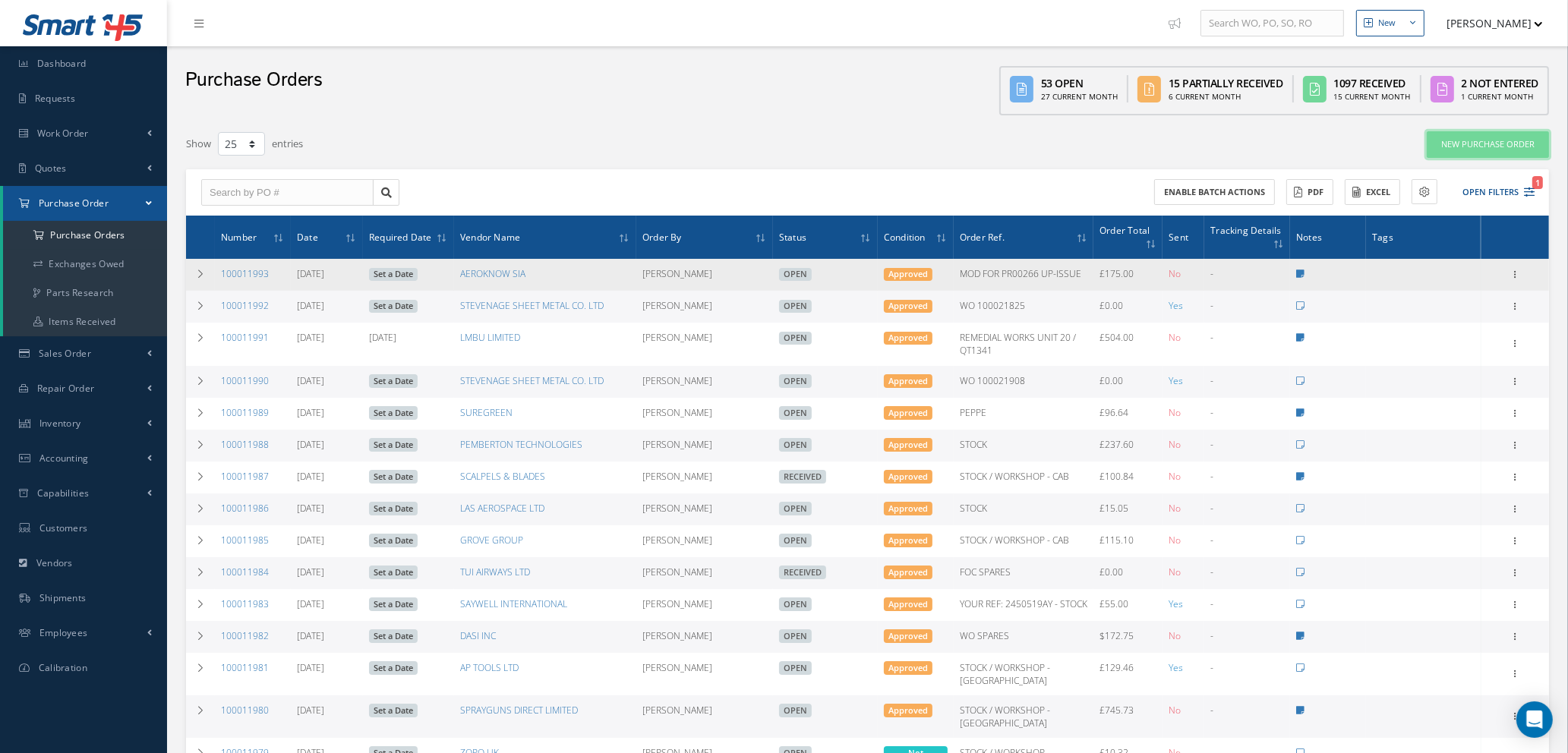
click at [1506, 147] on link "New Purchase Order" at bounding box center [1487, 145] width 122 height 27
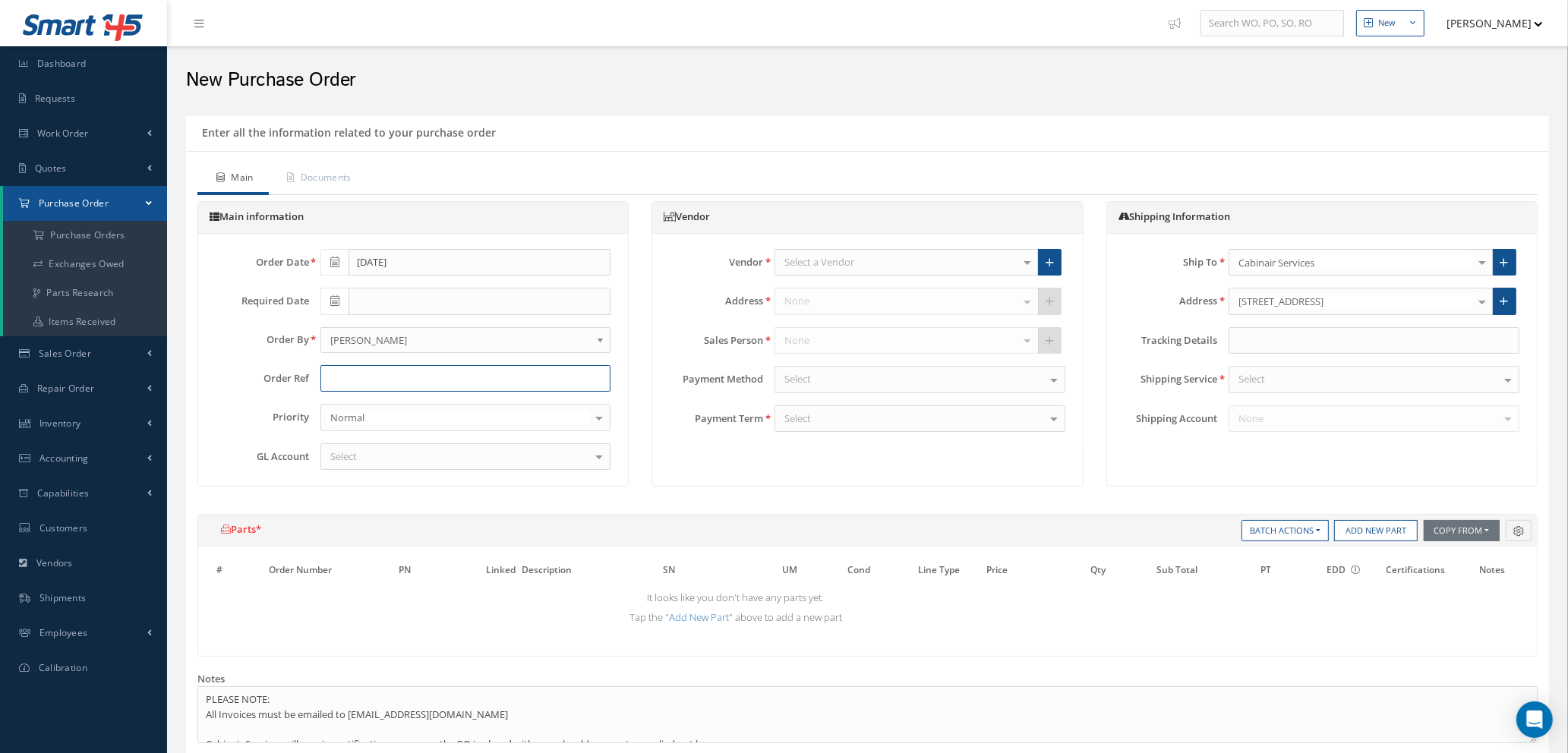
click at [416, 369] on input "text" at bounding box center [466, 379] width 291 height 27
type input "MOD FOR PR00535"
click at [424, 455] on div "Select" at bounding box center [466, 457] width 291 height 27
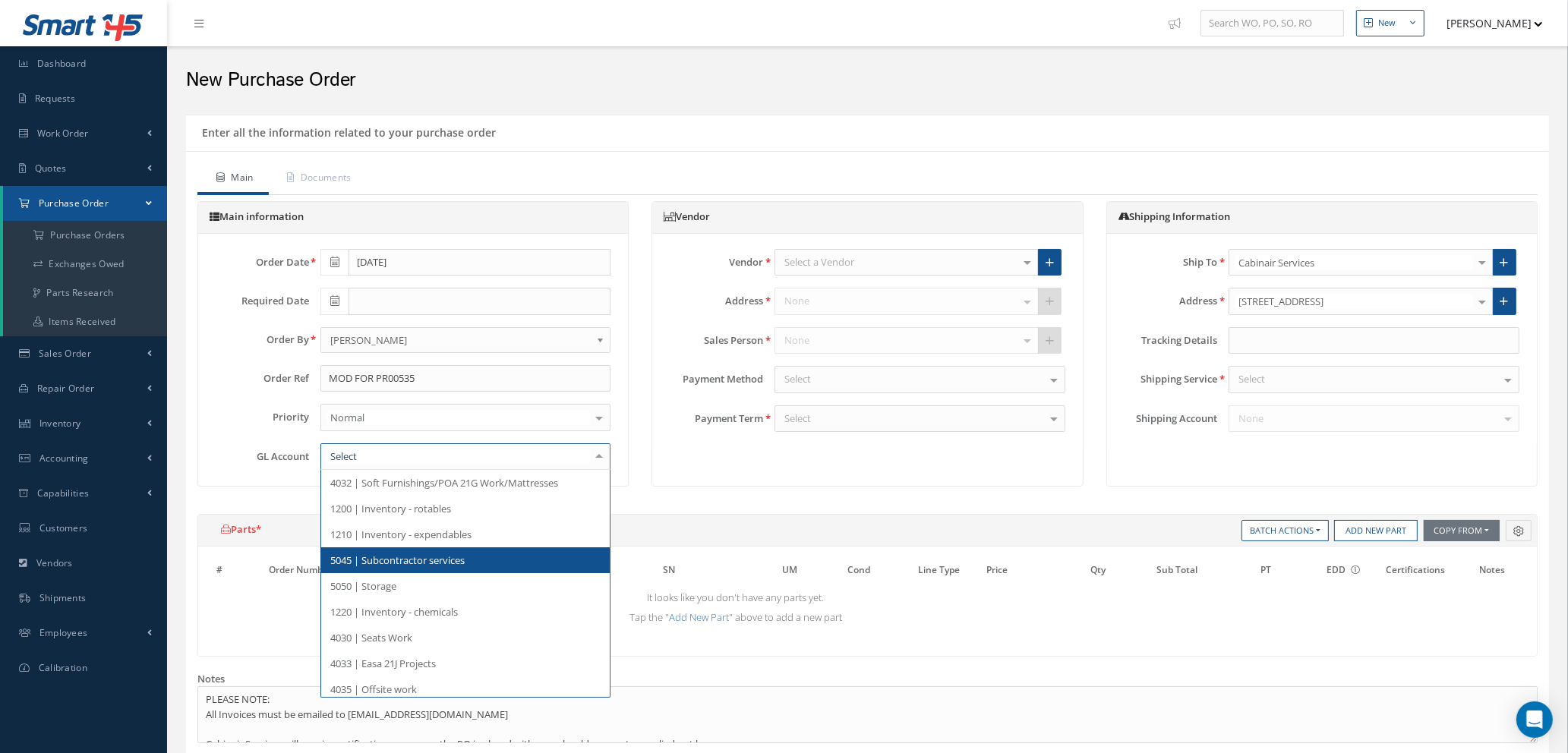
click at [404, 560] on span "5045 | Subcontractor services" at bounding box center [398, 560] width 135 height 13
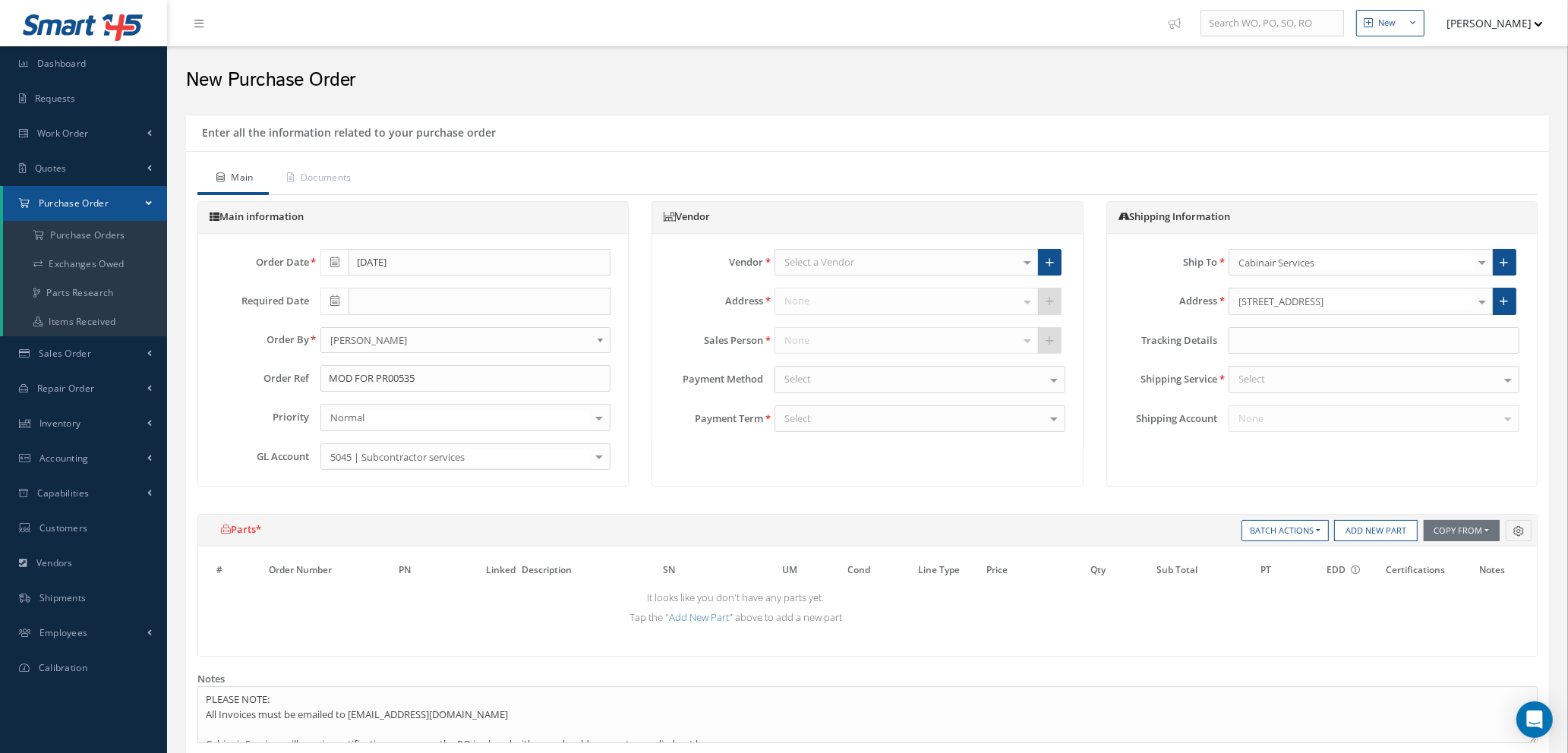
click at [904, 260] on div "Select a Vendor" at bounding box center [907, 262] width 265 height 27
type input "AEROKN"
click at [883, 286] on span "AEROKNOW SIA" at bounding box center [907, 288] width 263 height 26
click at [1312, 377] on div "Select" at bounding box center [1374, 379] width 291 height 27
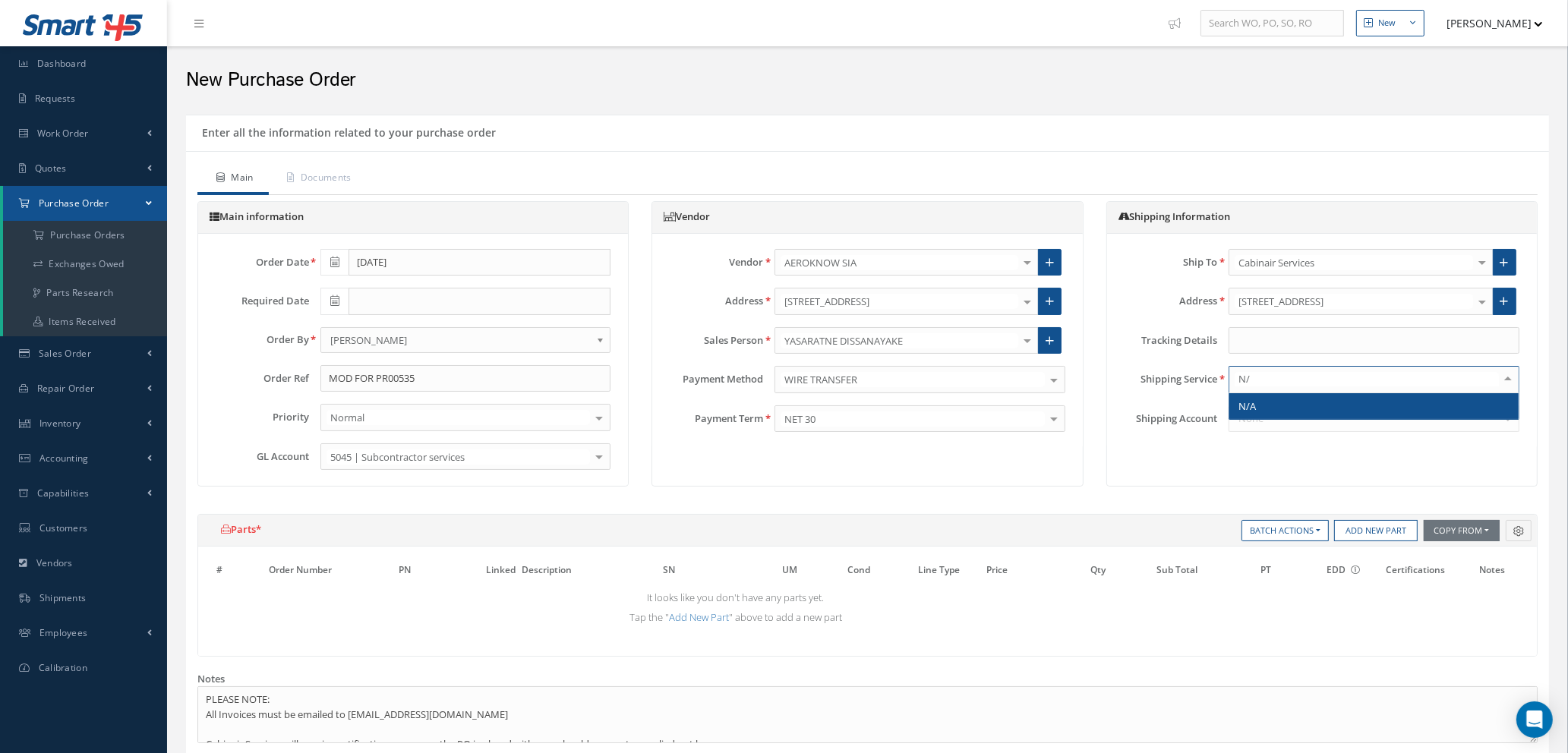
type input "N/A"
click at [1308, 413] on span "N/A" at bounding box center [1374, 406] width 289 height 26
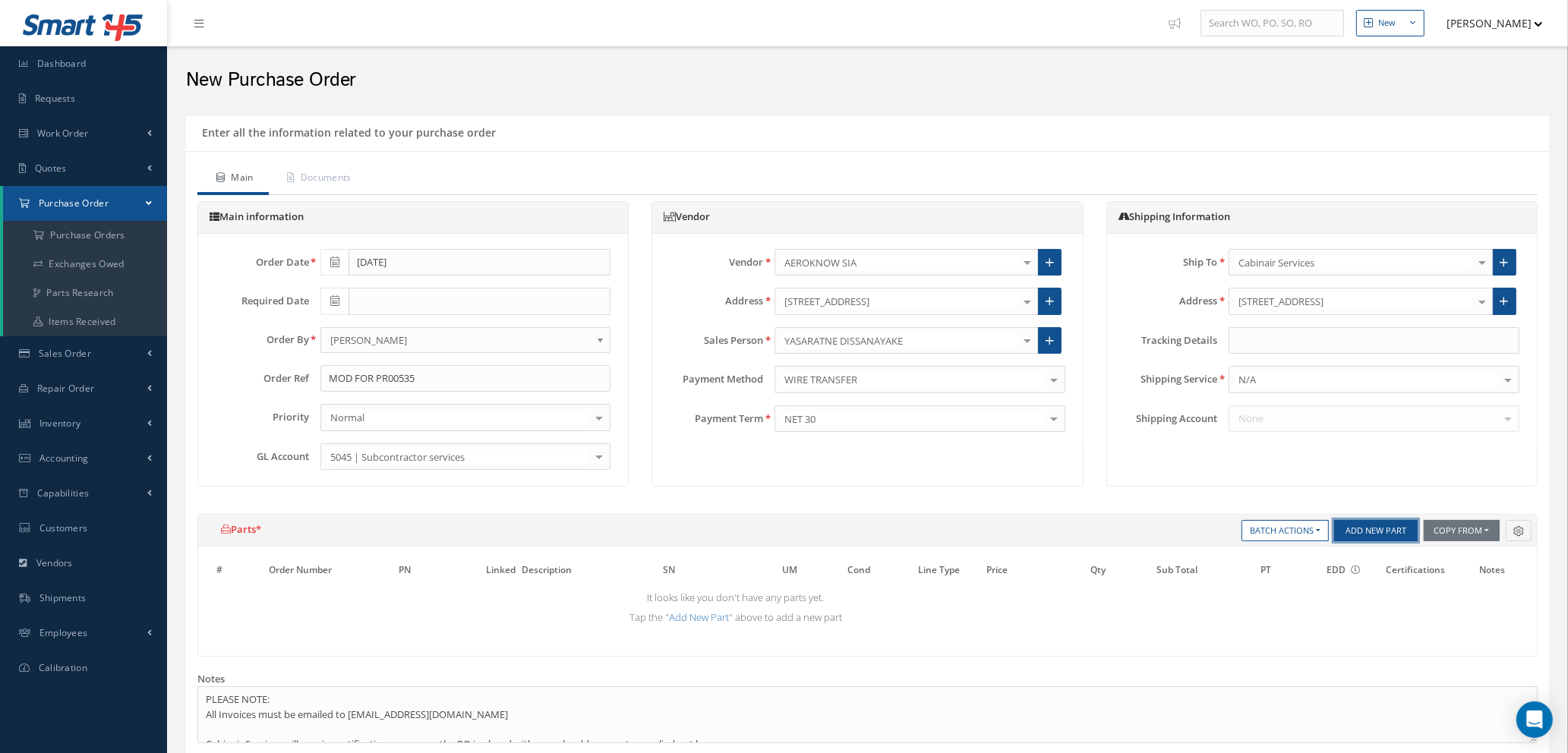
click at [1358, 535] on button "Add New Part" at bounding box center [1376, 531] width 83 height 22
select select "1"
select select "5"
select select "112"
select select "1"
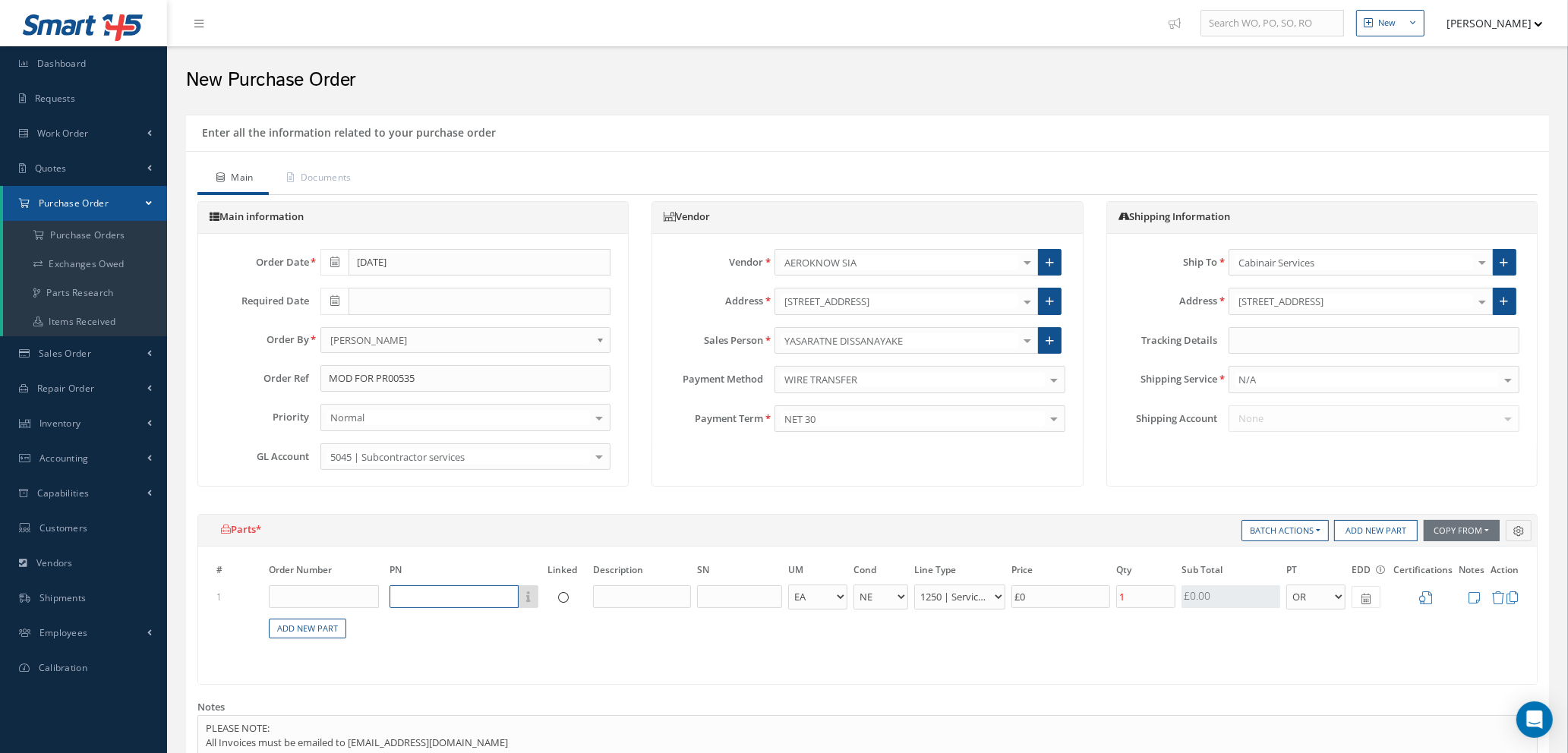
click at [413, 596] on input "text" at bounding box center [453, 597] width 129 height 22
type input "M"
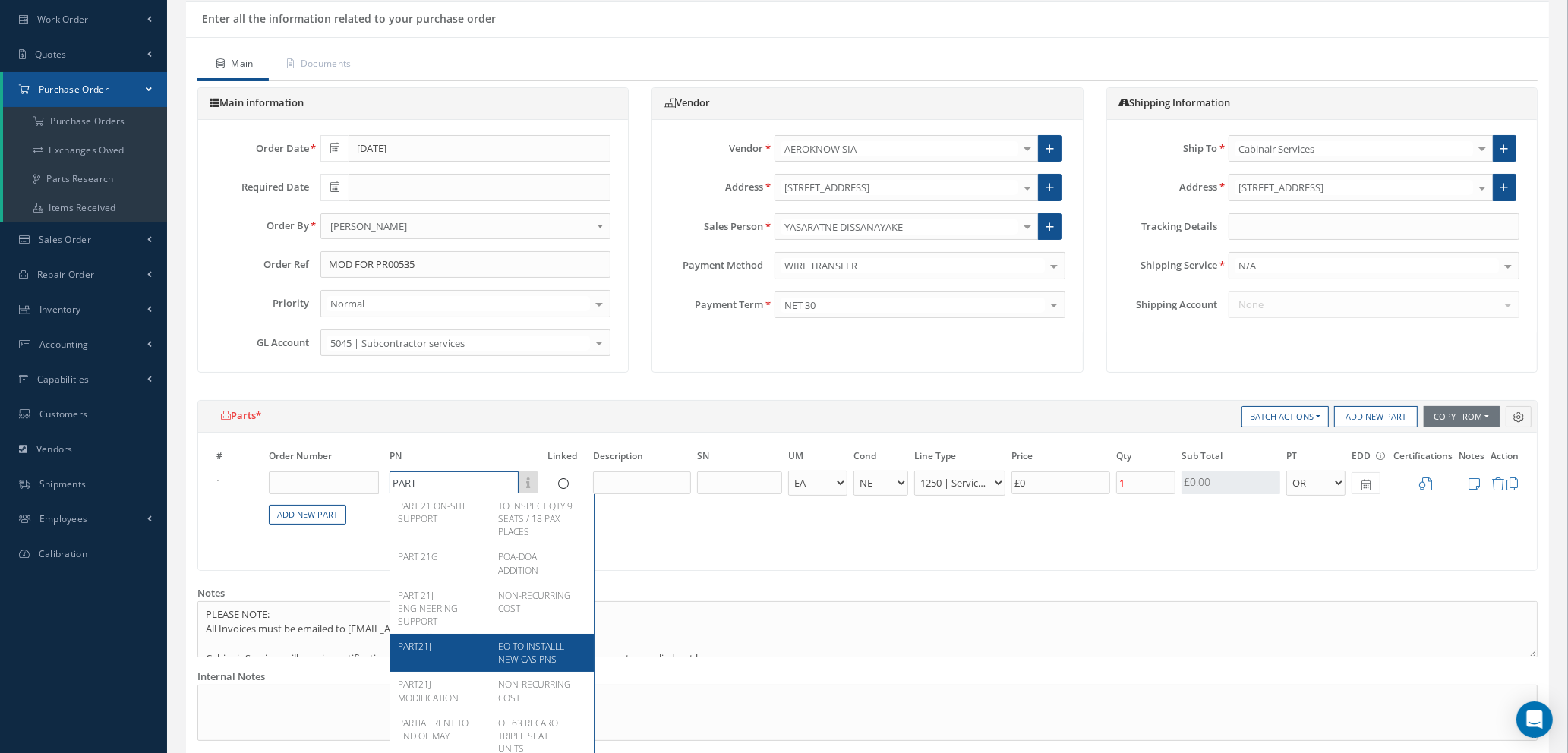
scroll to position [41, 0]
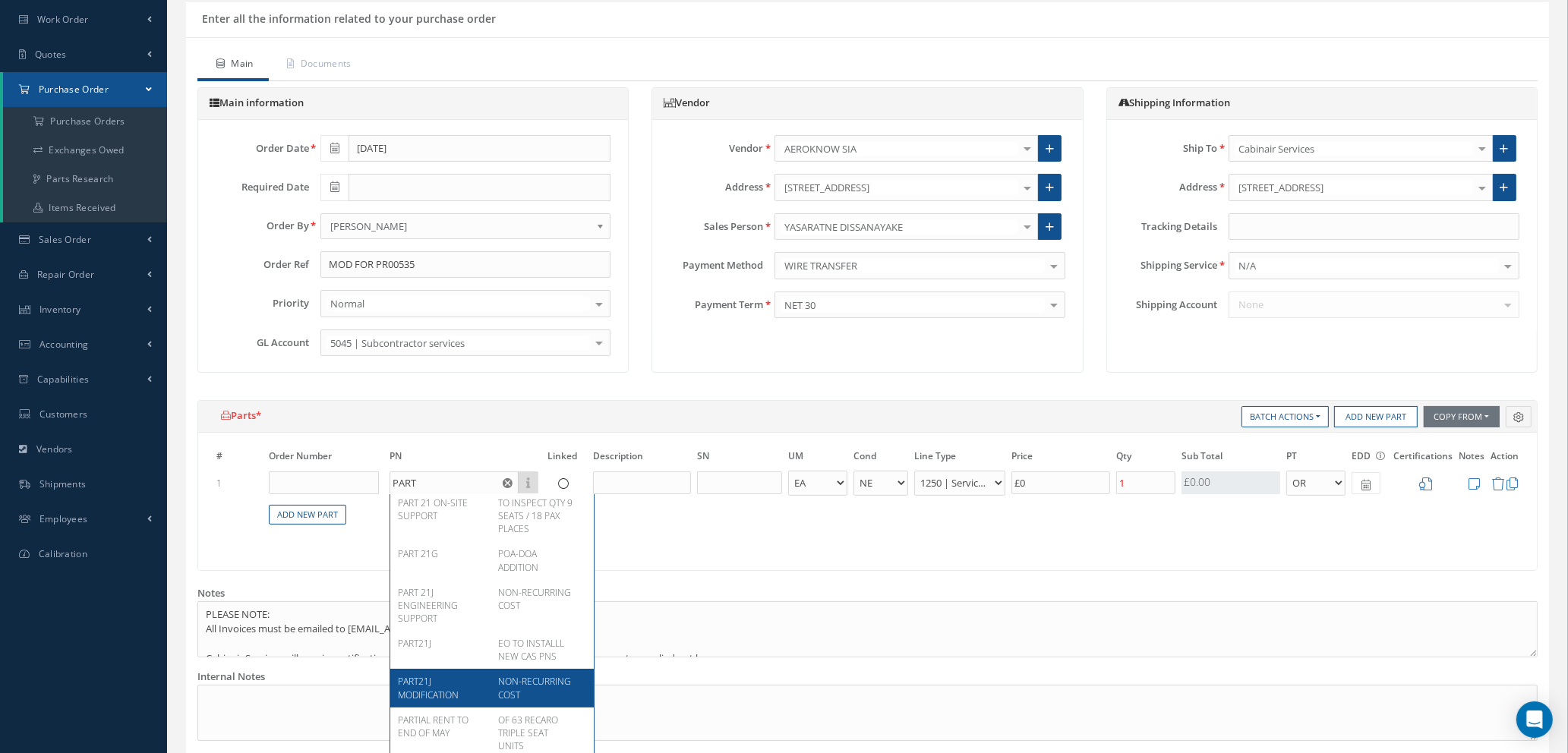
click at [461, 675] on div "PART21J MODIFICATION" at bounding box center [442, 687] width 89 height 26
type input "PART21J MODIFICATION"
type input "NON-RECURRING COST"
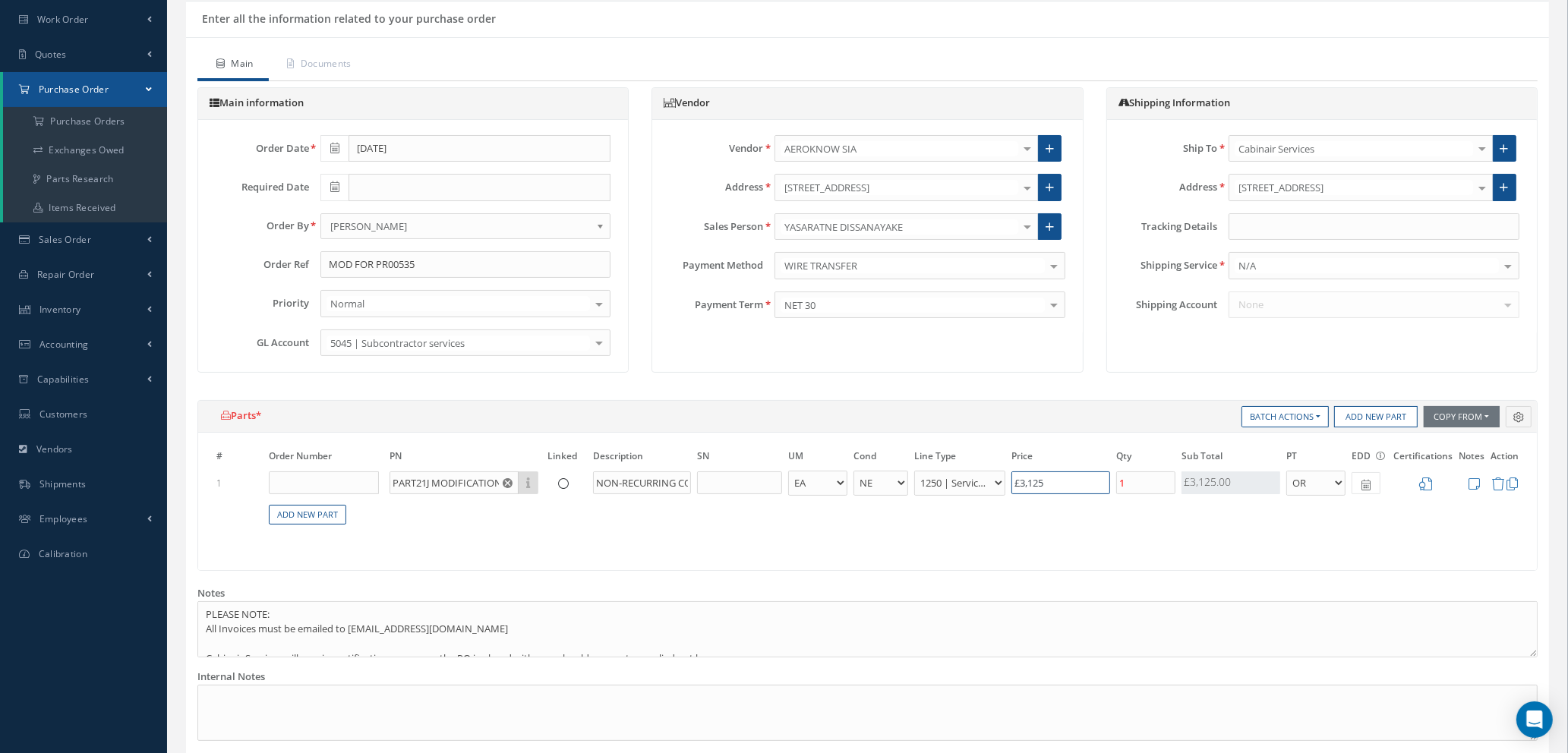
drag, startPoint x: 1052, startPoint y: 486, endPoint x: 915, endPoint y: 492, distance: 137.1
click at [918, 490] on tr "1 PART21J MODIFICATION Part Number Description NON-RECURRING COST - BAG BX CA R…" at bounding box center [867, 483] width 1308 height 28
type input "£175.00"
click at [1422, 483] on icon at bounding box center [1426, 484] width 13 height 13
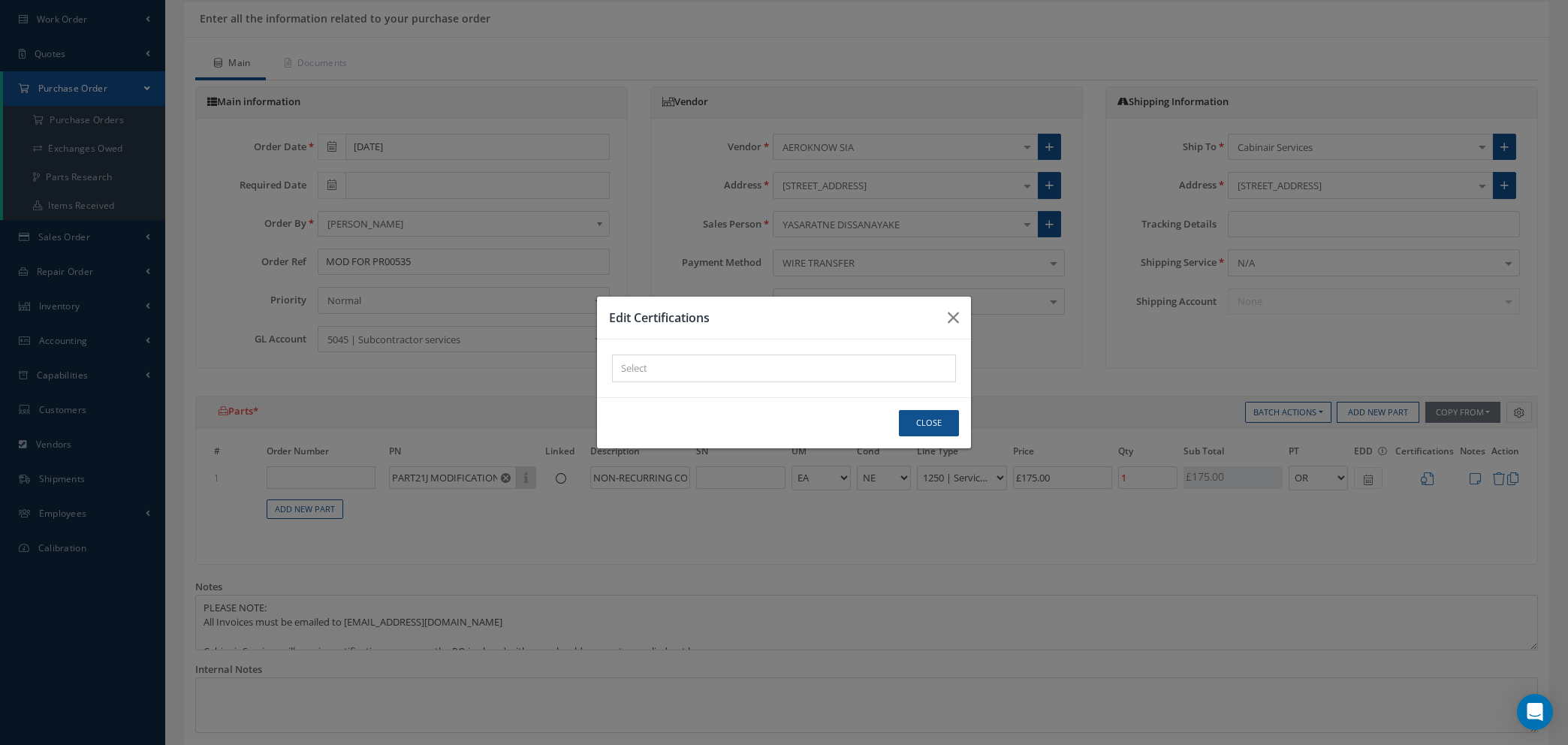
click at [764, 365] on div "× Loading..." at bounding box center [784, 369] width 344 height 28
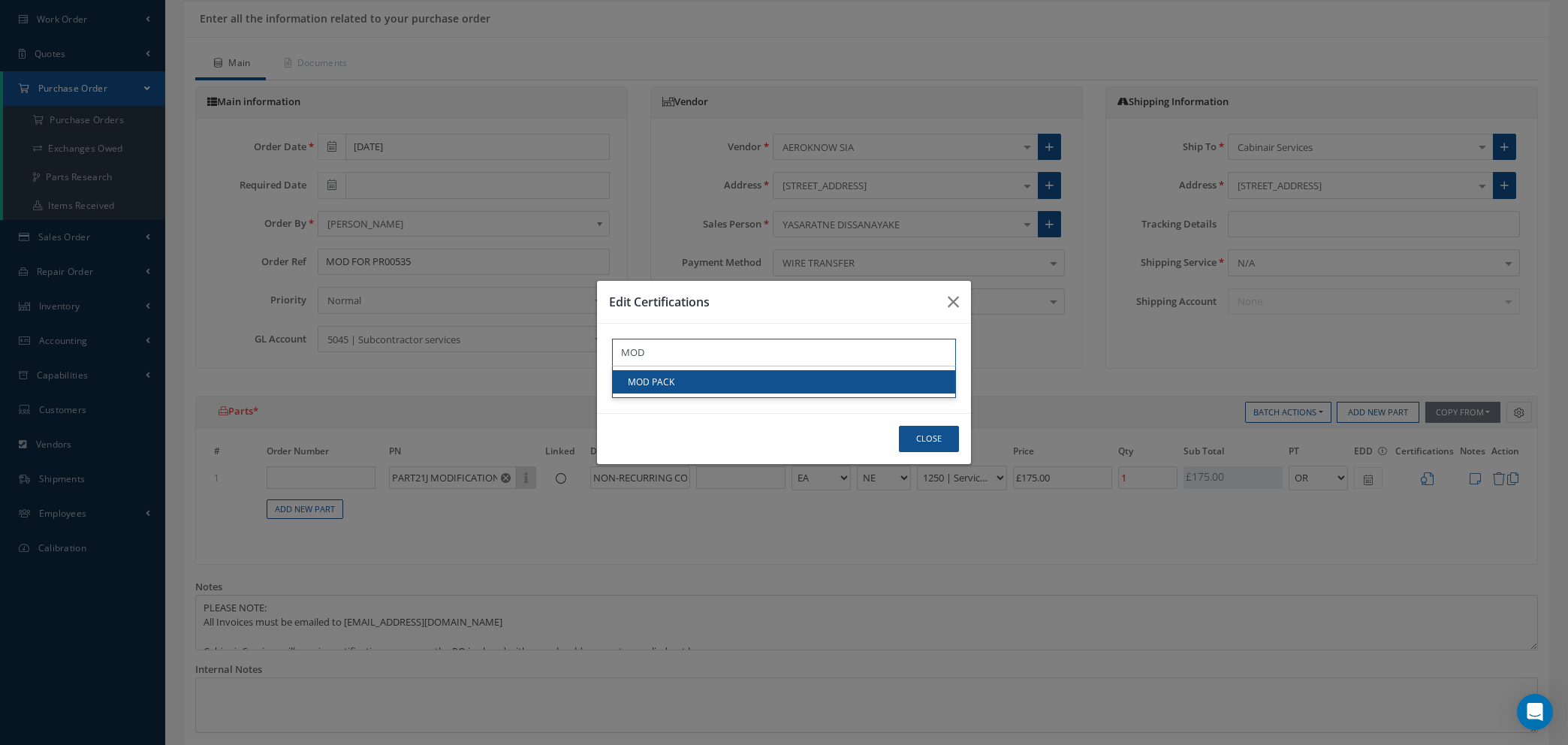
type input "MOD"
click at [763, 382] on link "MOD PACK" at bounding box center [784, 382] width 342 height 23
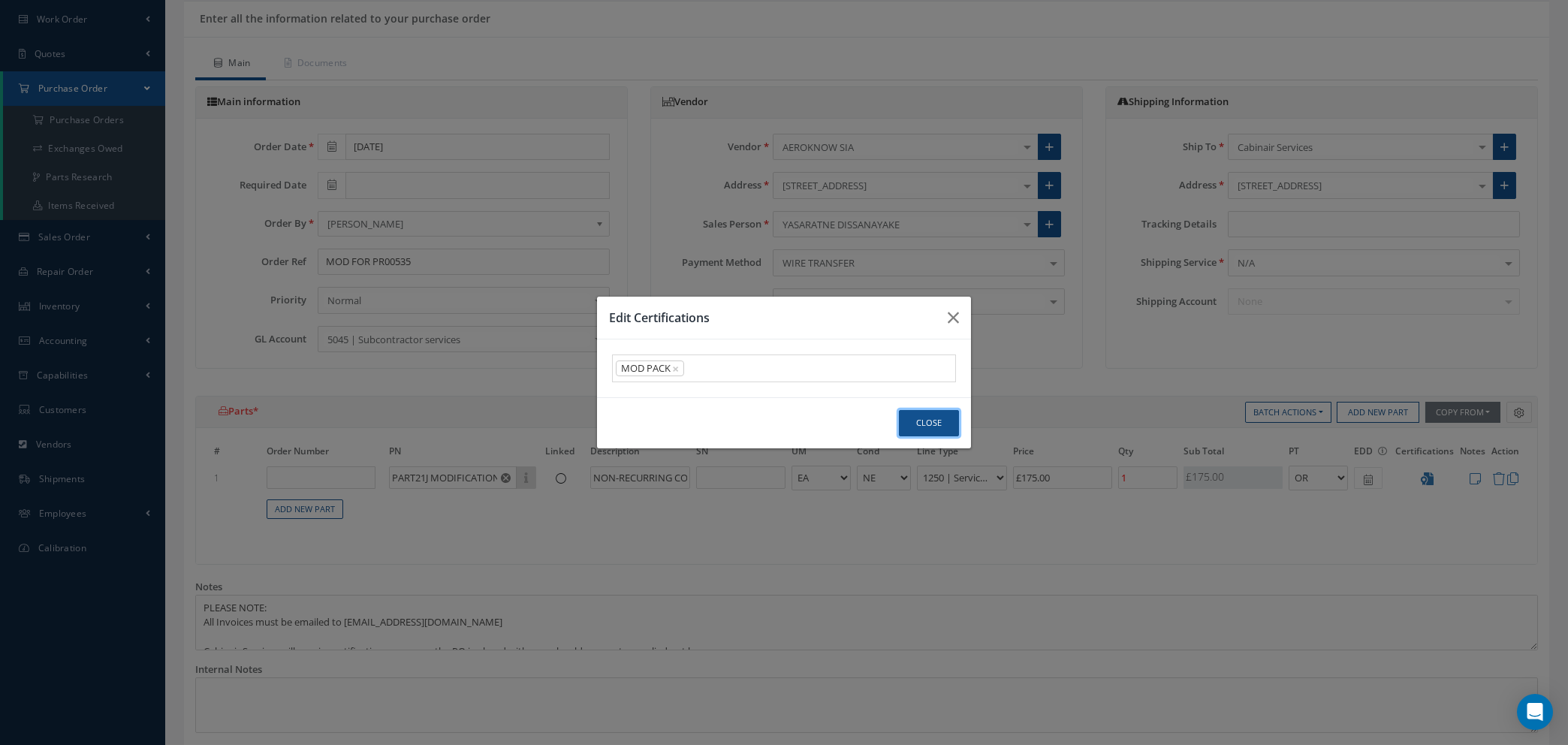
click at [926, 429] on button "Close" at bounding box center [928, 423] width 60 height 26
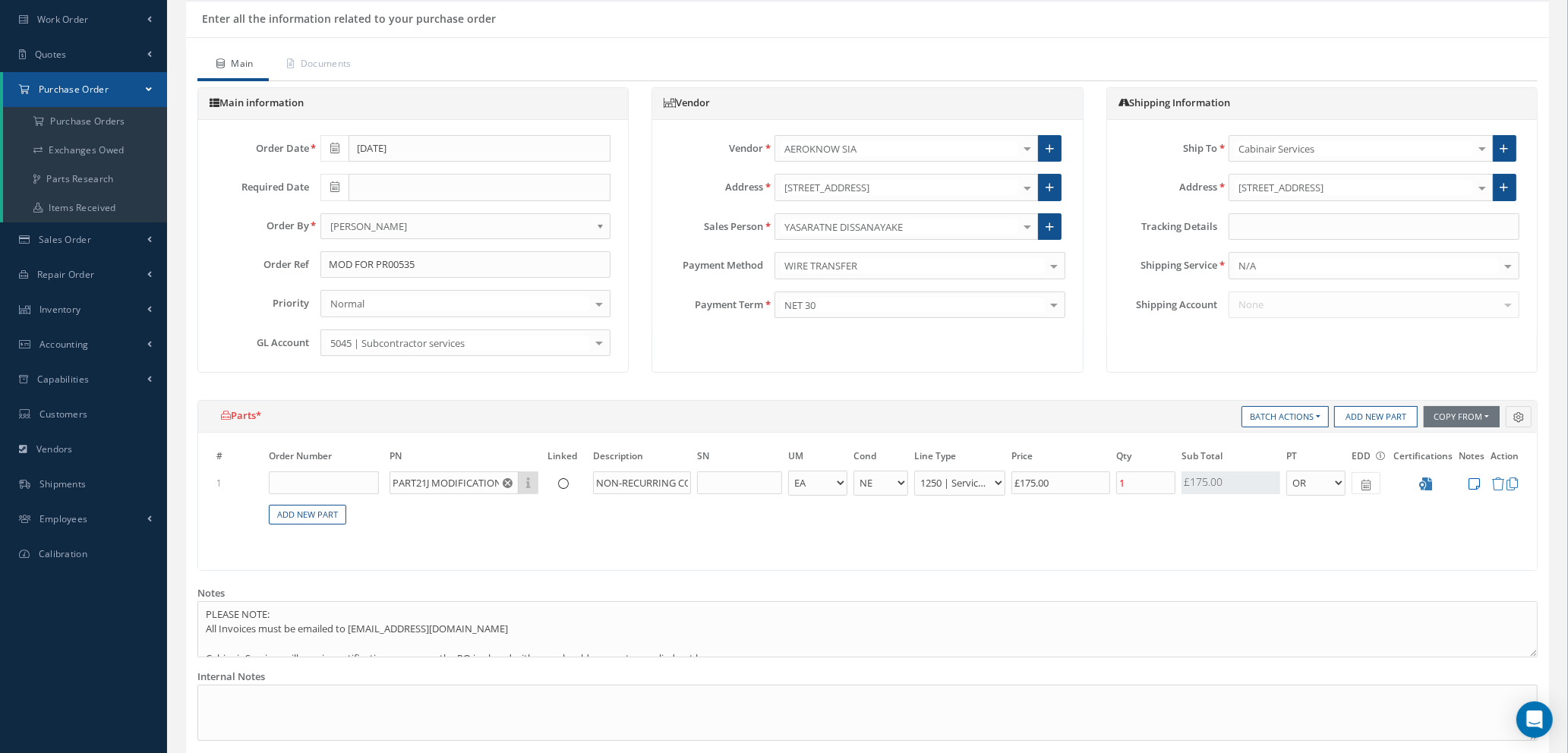
click at [1468, 483] on icon at bounding box center [1474, 484] width 12 height 13
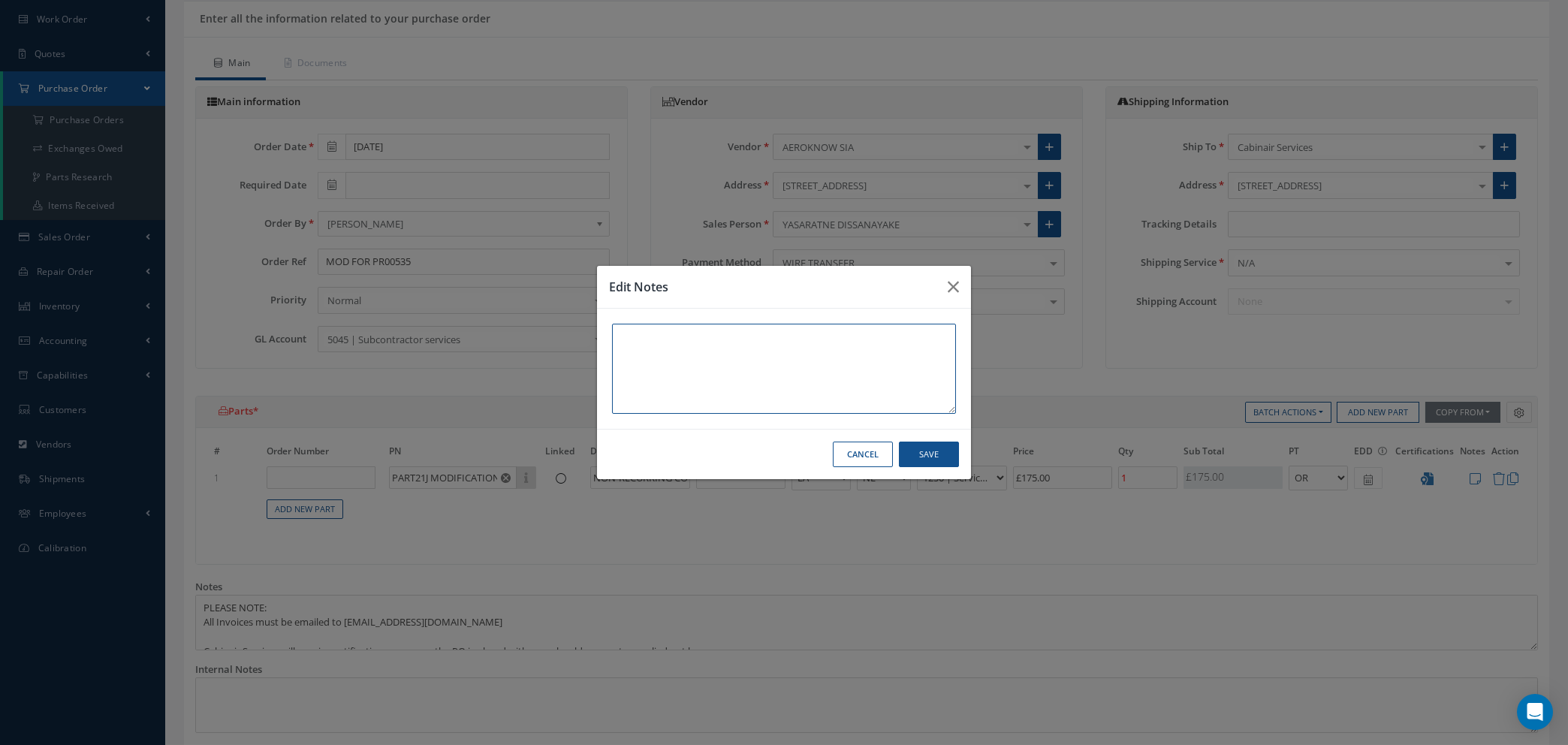
click at [619, 328] on textarea at bounding box center [784, 369] width 344 height 91
paste textarea "Spicejet wants to change location and dimension of the Spicejet logo. See attac…"
type textarea "Spicejet wants to change location and dimension of the Spicejet logo. See attac…"
click at [941, 458] on button "Save" at bounding box center [928, 455] width 60 height 26
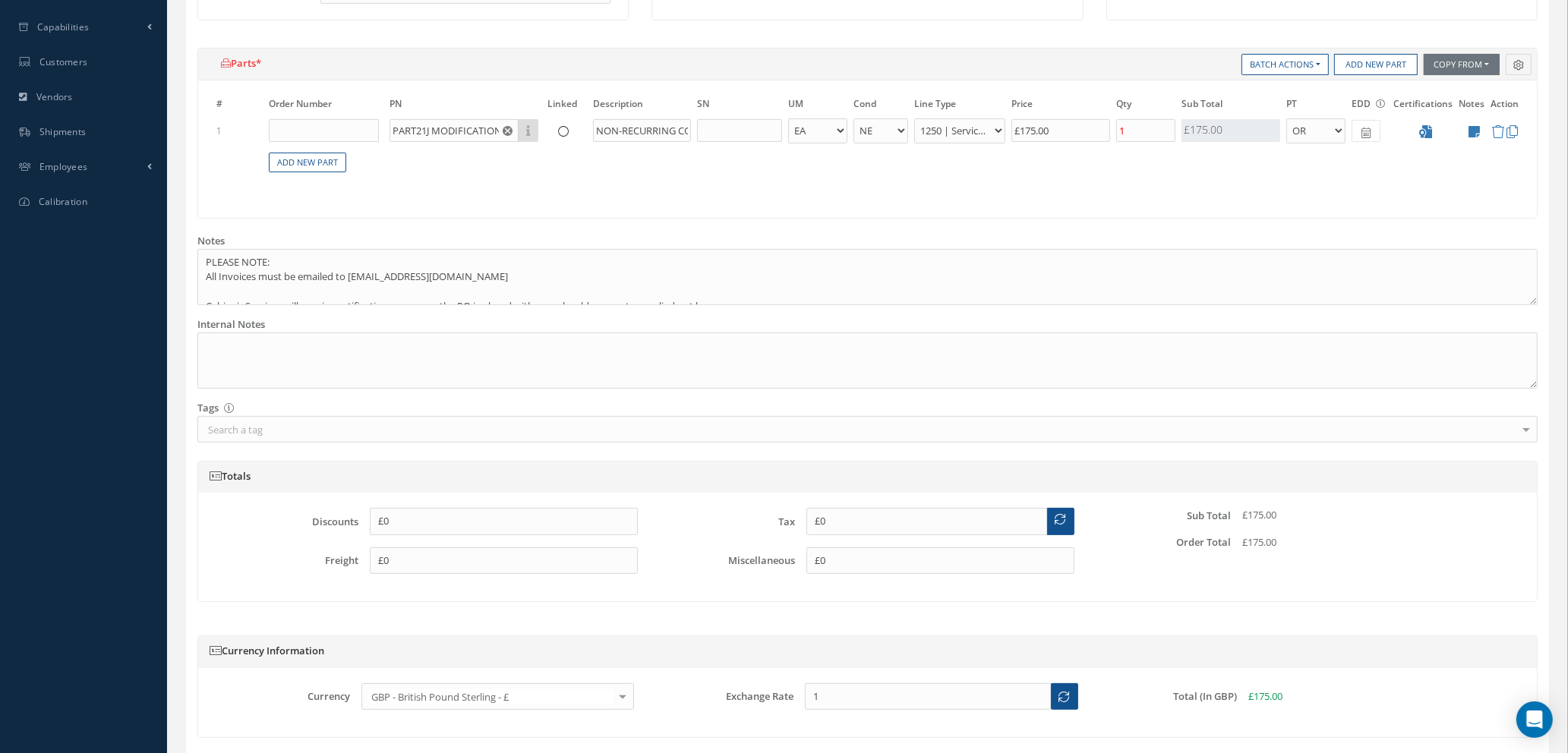
scroll to position [584, 0]
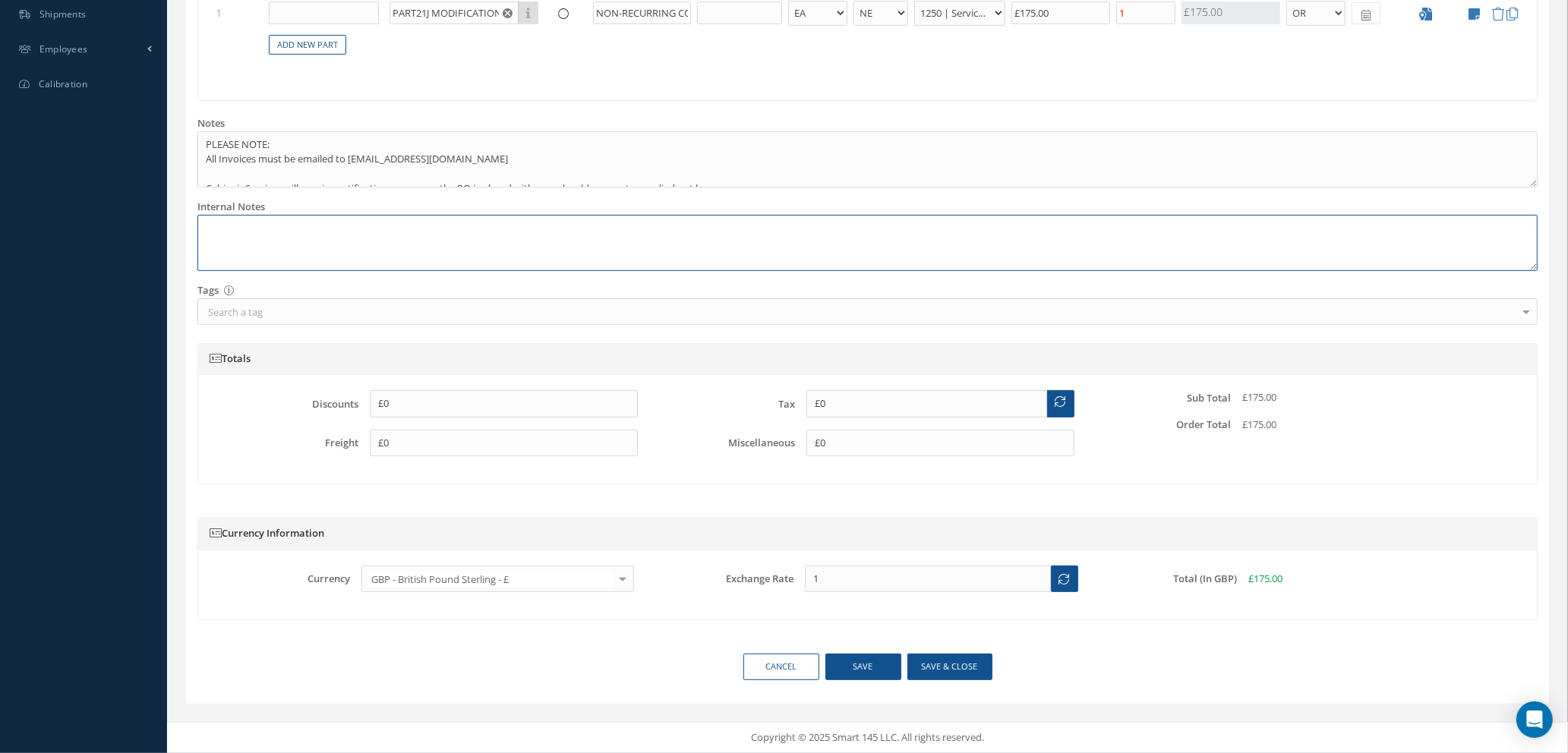
click at [206, 236] on textarea at bounding box center [867, 243] width 1340 height 57
paste textarea "Spicejet wants to change location and dimension of the Spicejet logo. See attac…"
type textarea "Spicejet wants to change location and dimension of the Spicejet logo. See attac…"
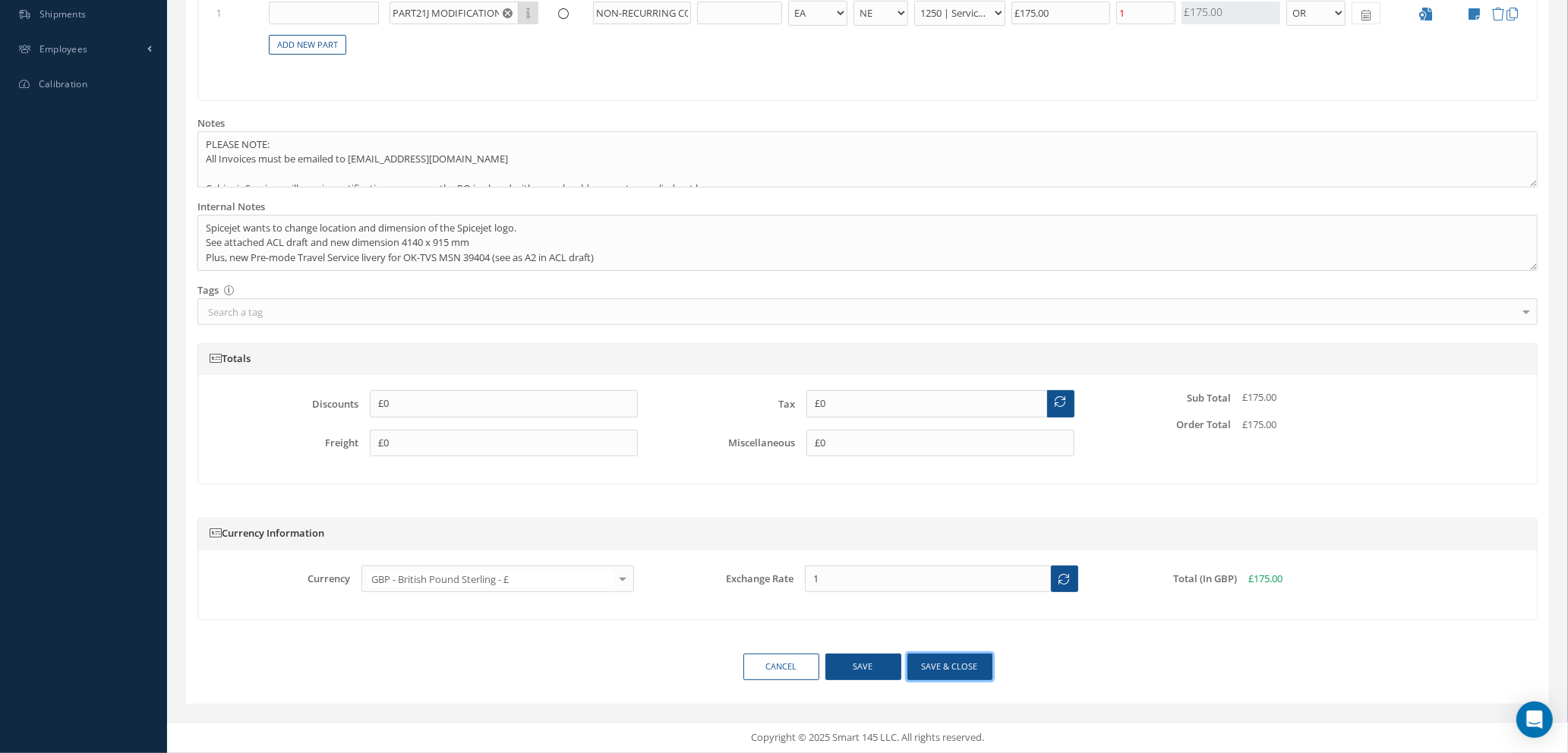
click at [950, 673] on button "Save & close" at bounding box center [950, 667] width 85 height 27
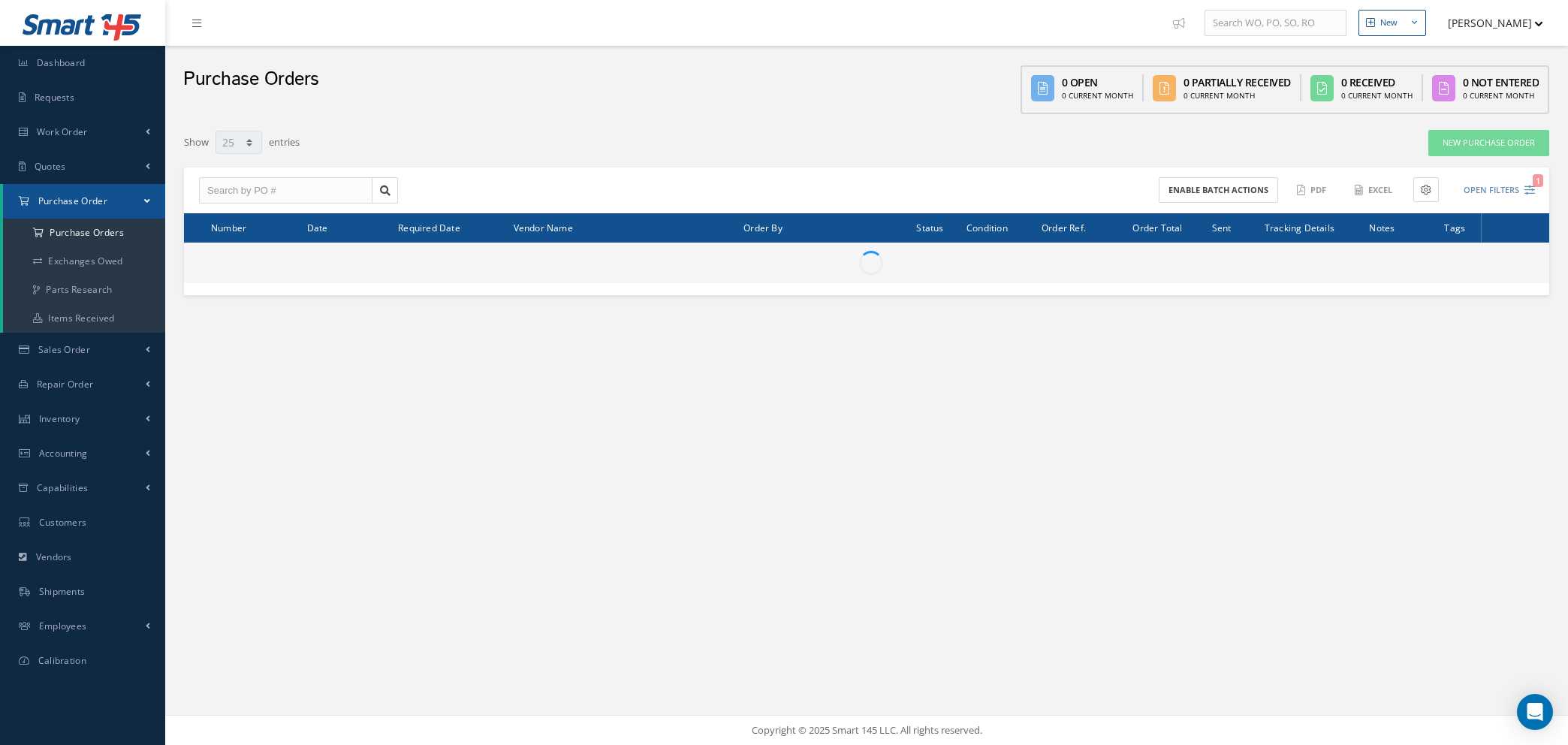
select select "25"
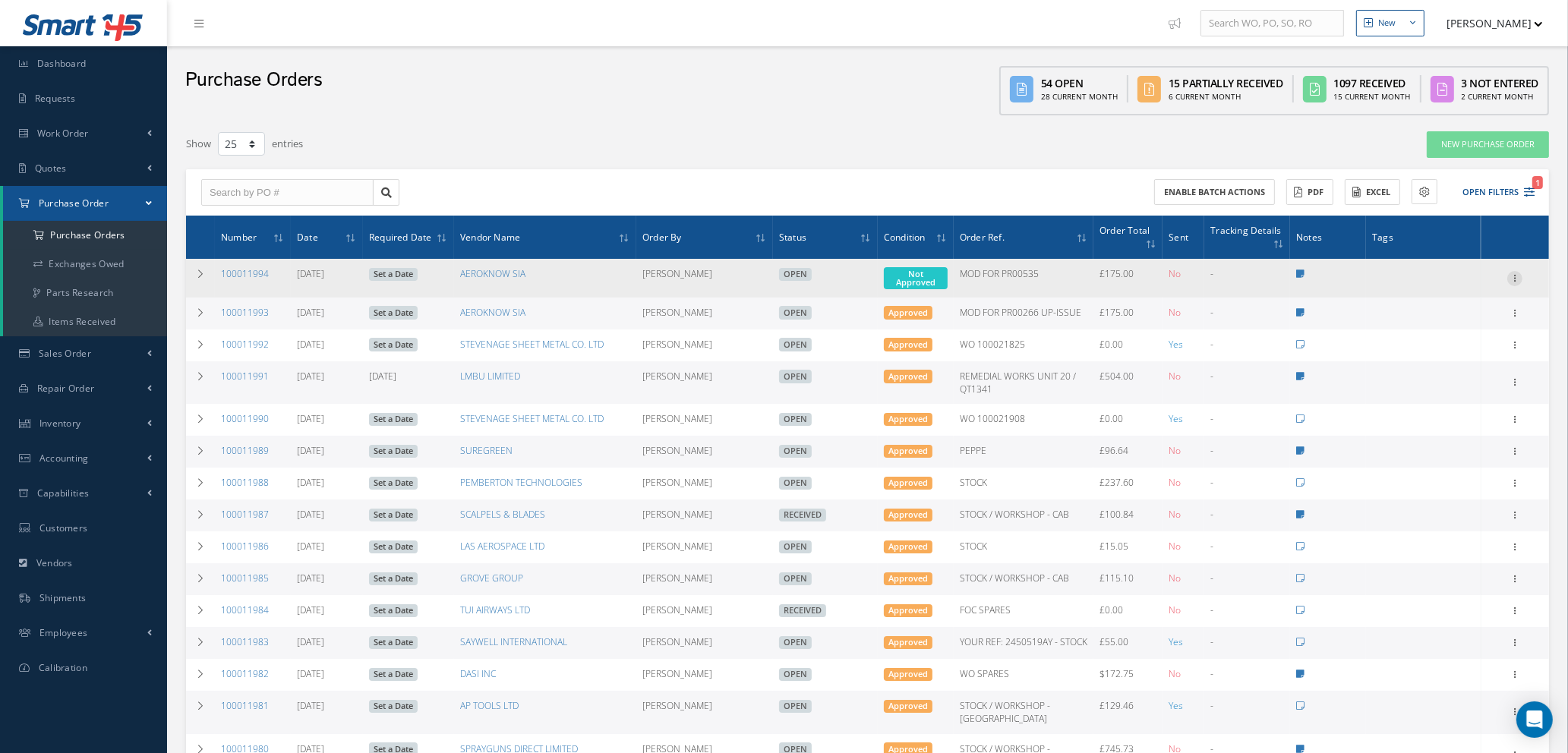
click at [1511, 271] on icon at bounding box center [1515, 277] width 15 height 12
click at [1465, 288] on link "Enter/Update" at bounding box center [1445, 289] width 120 height 20
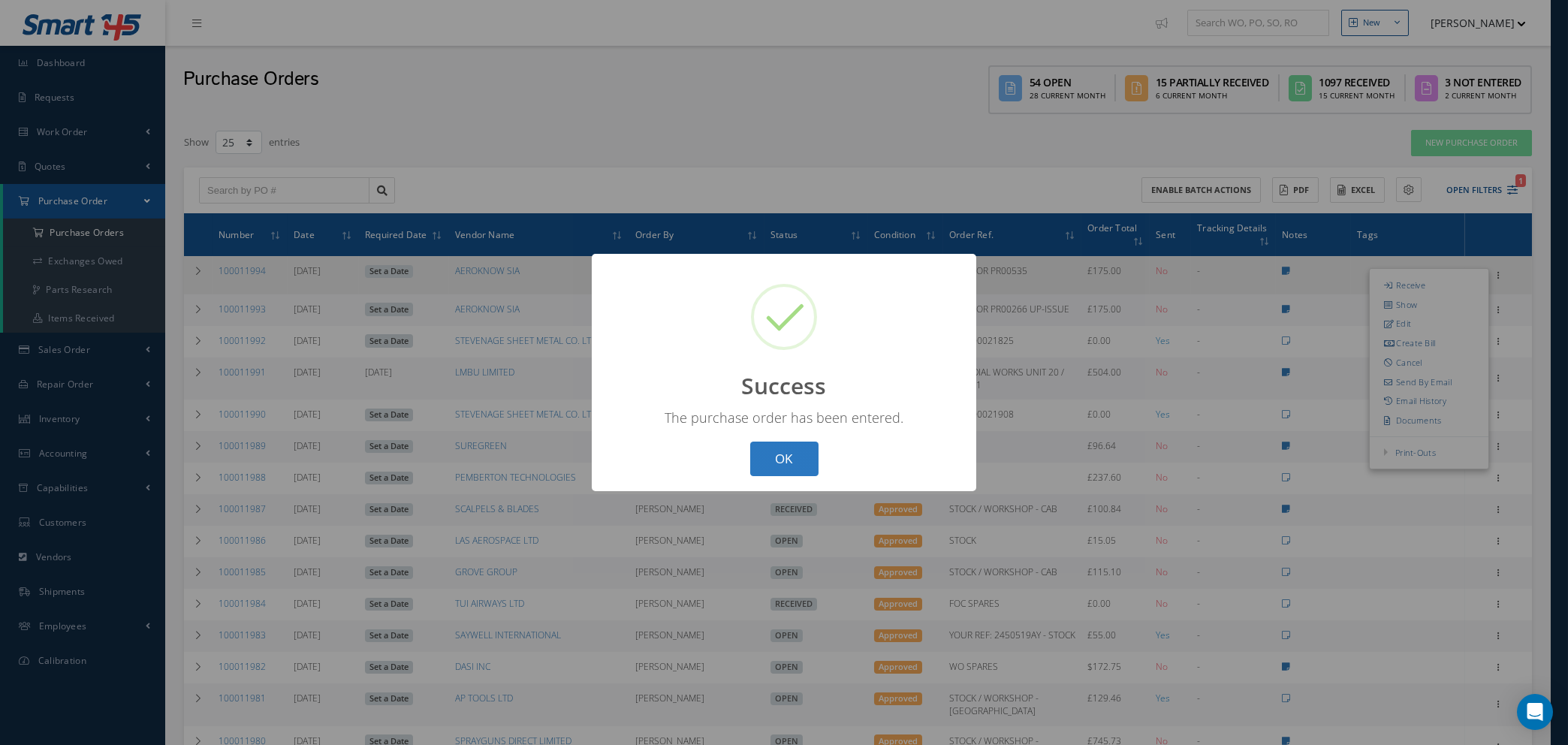
click at [778, 454] on button "OK" at bounding box center [784, 459] width 68 height 35
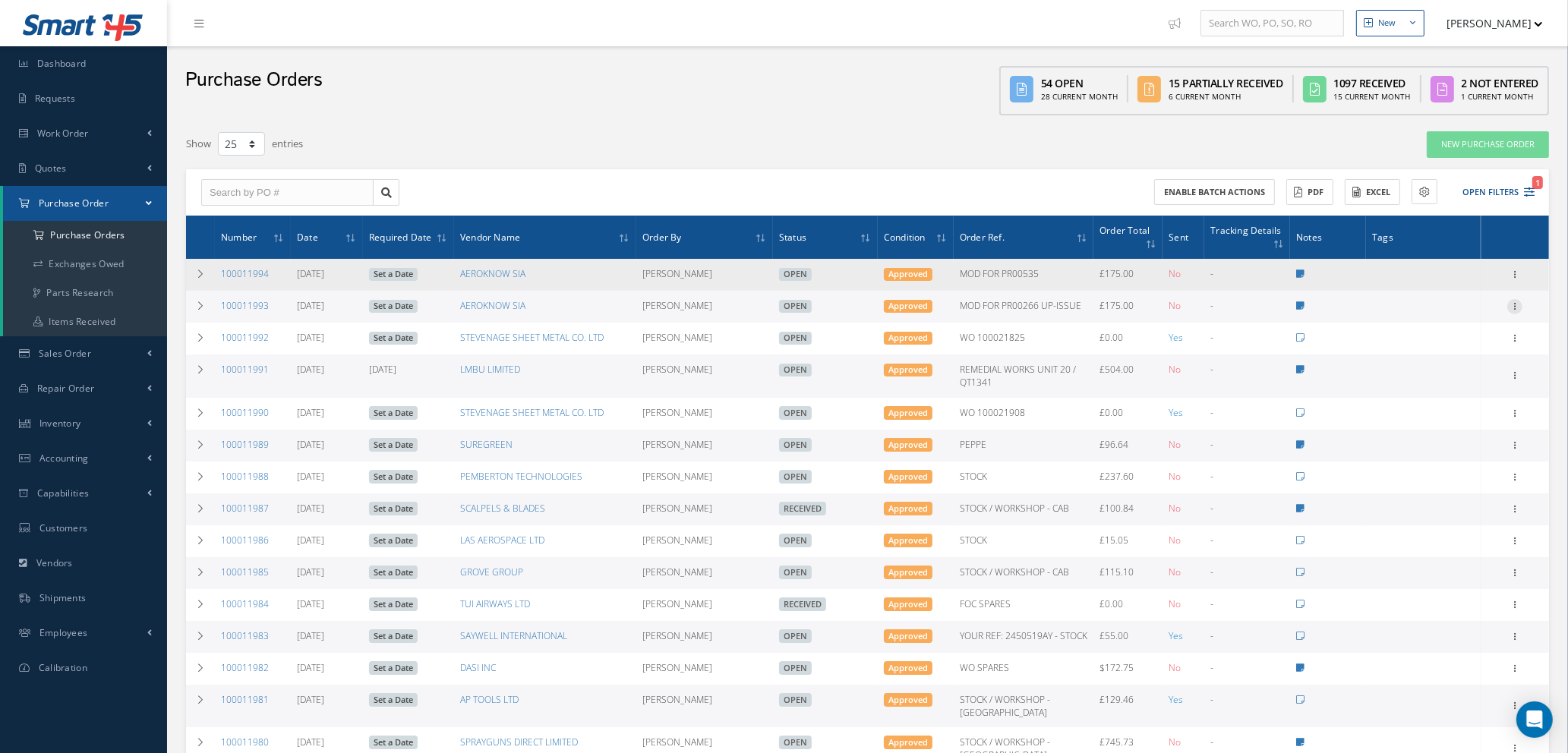
click at [1516, 305] on icon at bounding box center [1515, 305] width 15 height 12
click at [1441, 413] on link "Send By Email" at bounding box center [1445, 414] width 120 height 20
type input "Reports from Purchase Order #100011993"
type textarea "Hiya, Please find Attached, our Purchase Order #100011993. If you have any ques…"
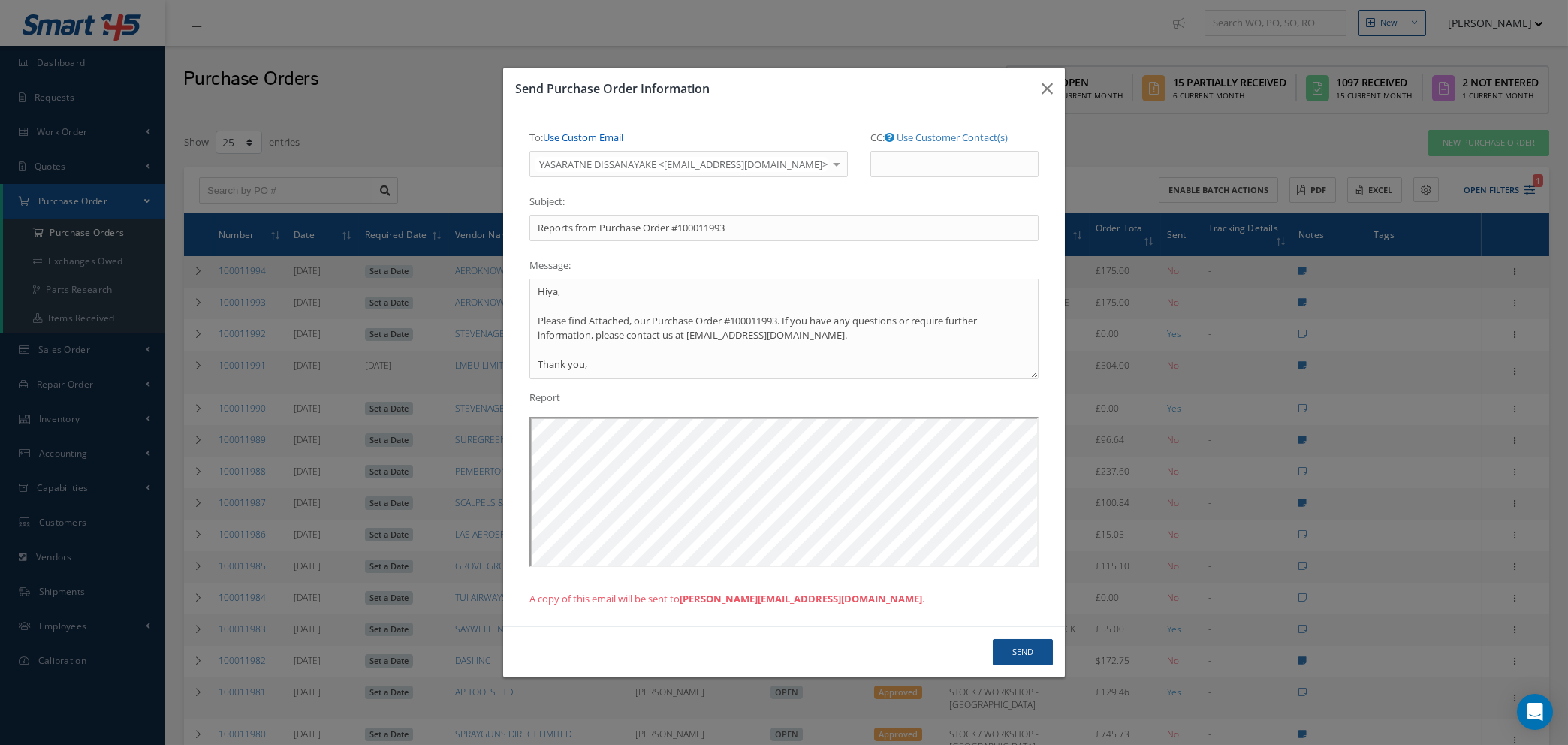
click at [601, 140] on link "Use Custom Email" at bounding box center [583, 137] width 81 height 13
click at [604, 161] on input "To: Use Customer Contact(s)" at bounding box center [651, 164] width 244 height 27
type input "NATASHA@CAB.AERO"
click at [1004, 650] on button "Send" at bounding box center [1023, 653] width 60 height 26
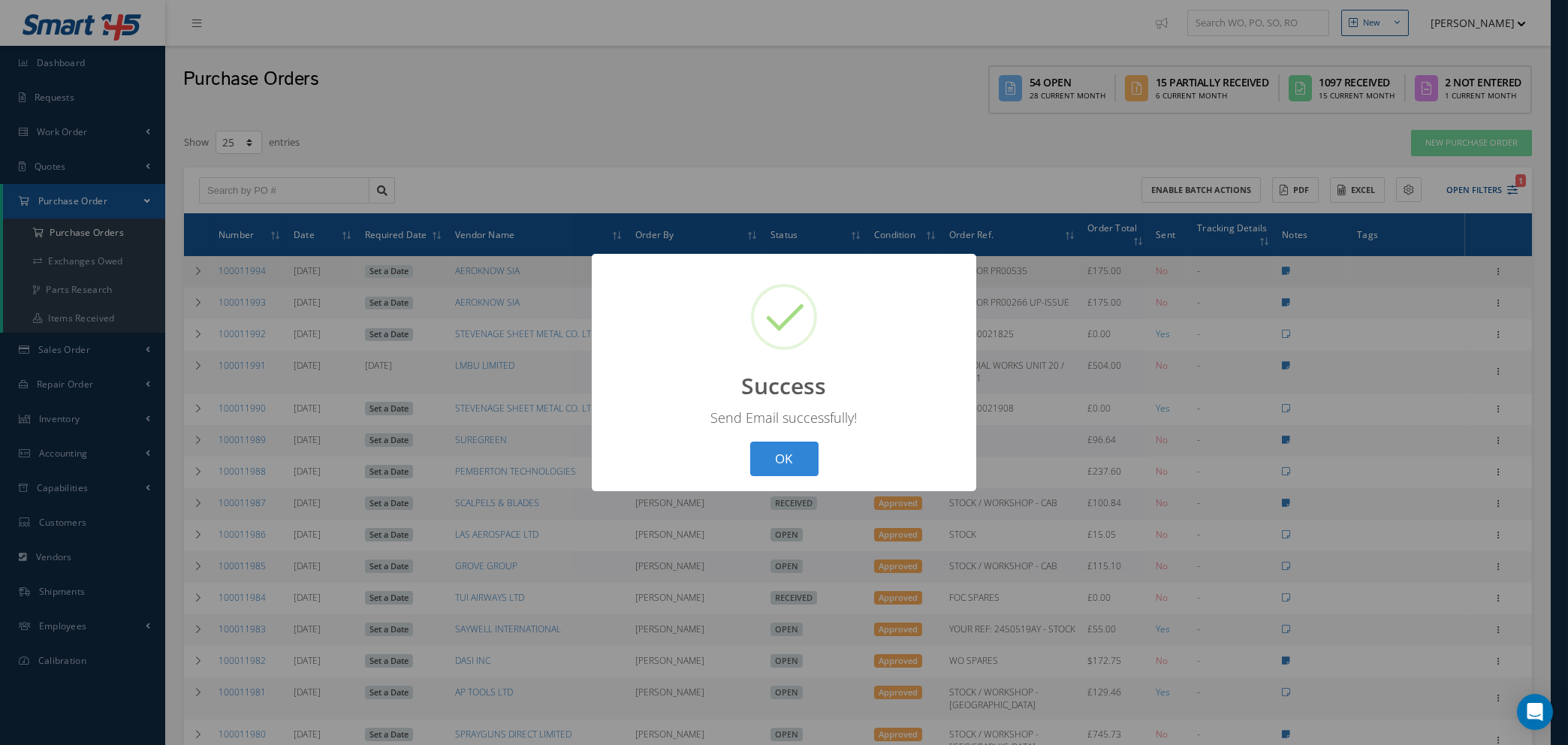
drag, startPoint x: 785, startPoint y: 449, endPoint x: 856, endPoint y: 429, distance: 73.8
click at [786, 450] on button "OK" at bounding box center [784, 459] width 68 height 35
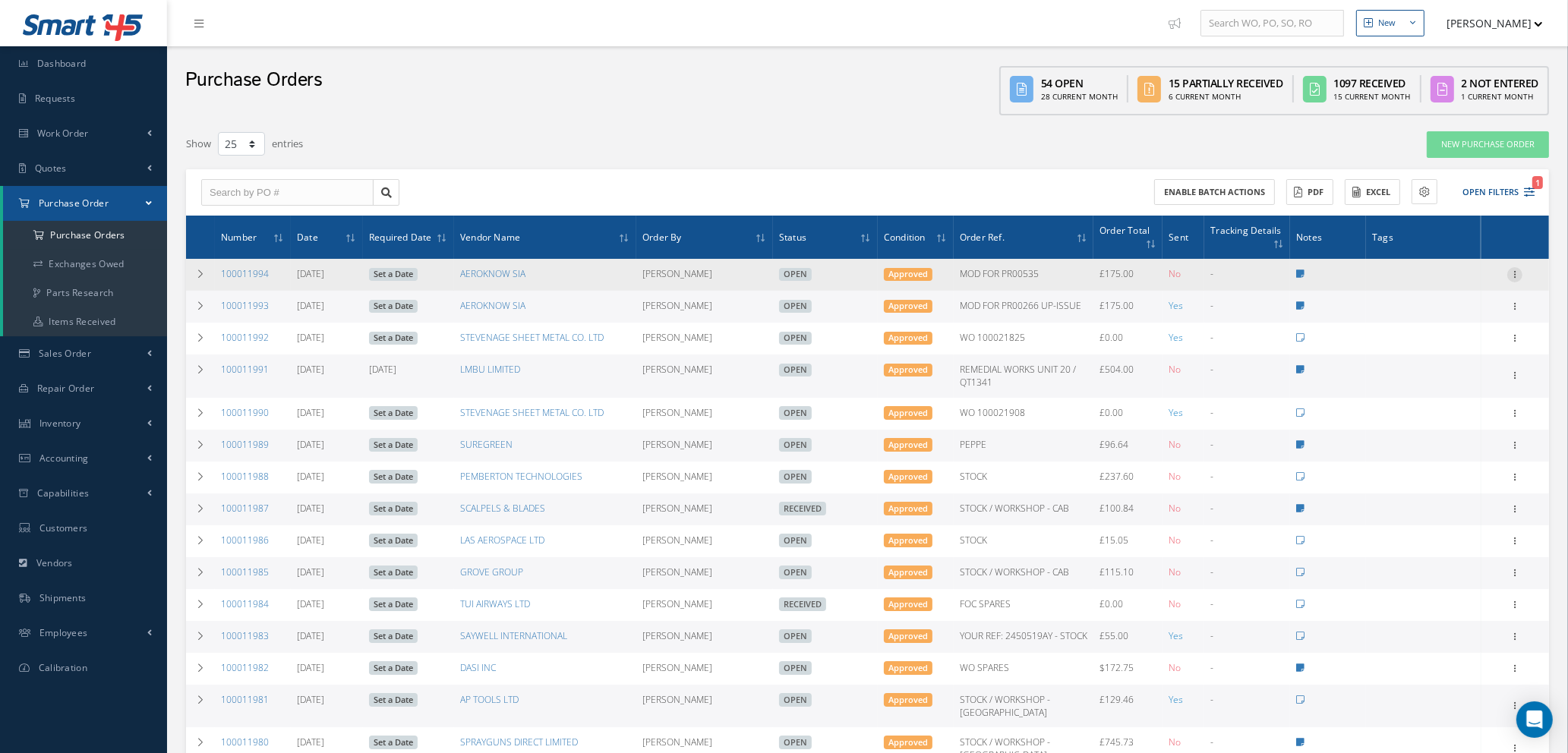
click at [1515, 274] on icon at bounding box center [1515, 273] width 15 height 12
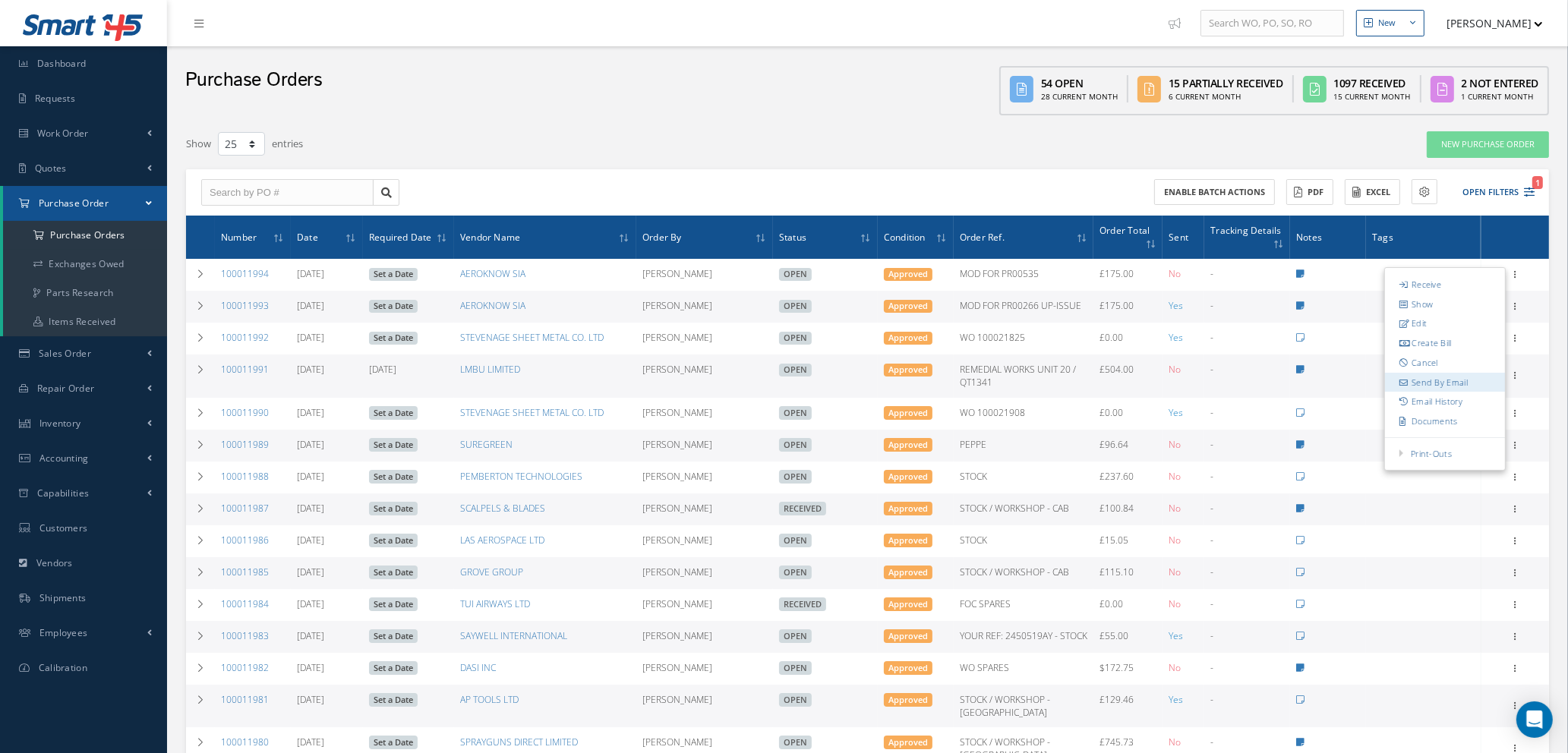
click at [1430, 382] on link "Send By Email" at bounding box center [1445, 383] width 120 height 20
type input "Reports from Purchase Order #100011994"
type textarea "Hiya, Please find Attached, our Purchase Order #100011994. If you have any ques…"
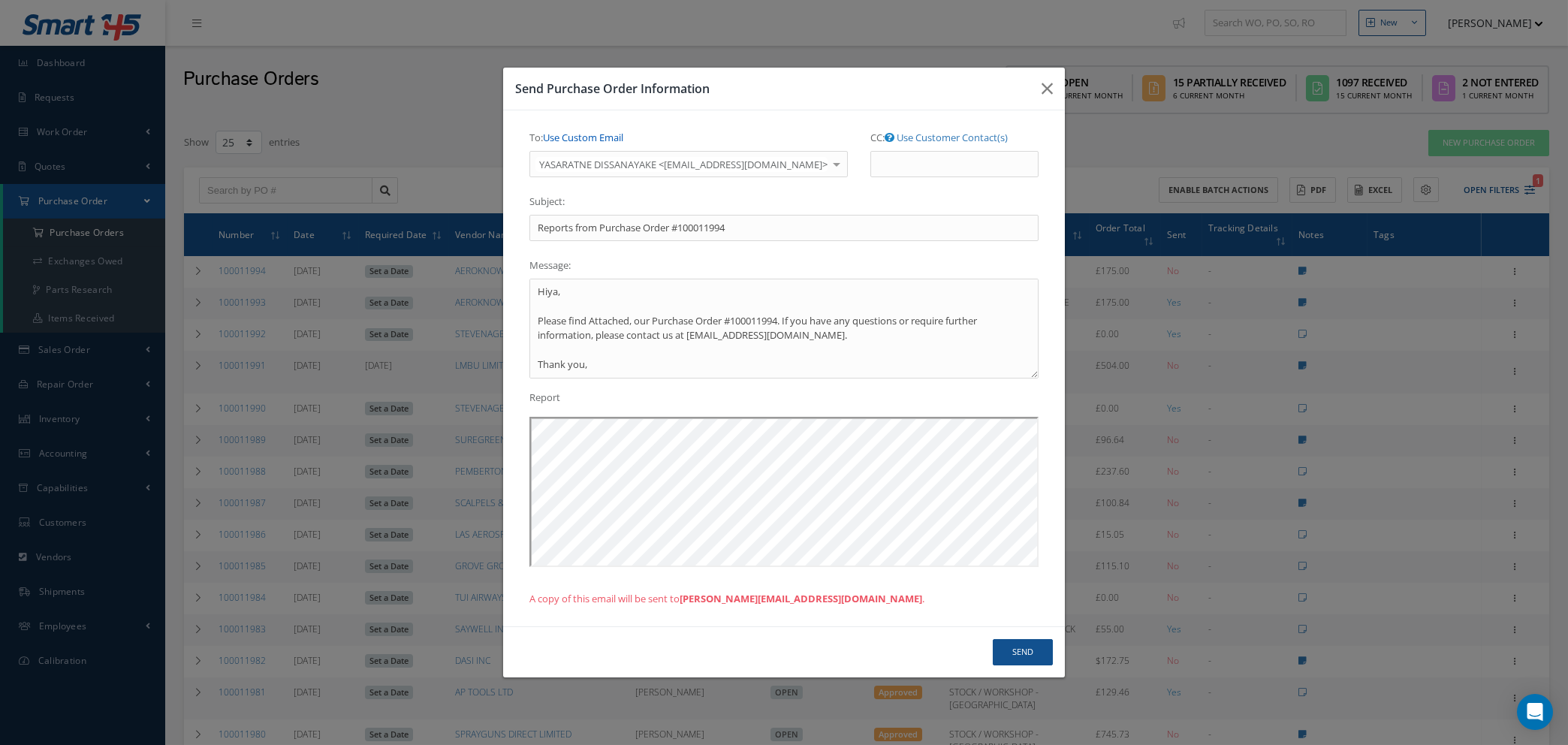
click at [605, 135] on link "Use Custom Email" at bounding box center [583, 137] width 81 height 13
click at [606, 156] on input "To: Use Customer Contact(s)" at bounding box center [651, 164] width 244 height 27
type input "NATASHA@CAB.AERO"
click at [1017, 659] on button "Send" at bounding box center [1023, 653] width 60 height 26
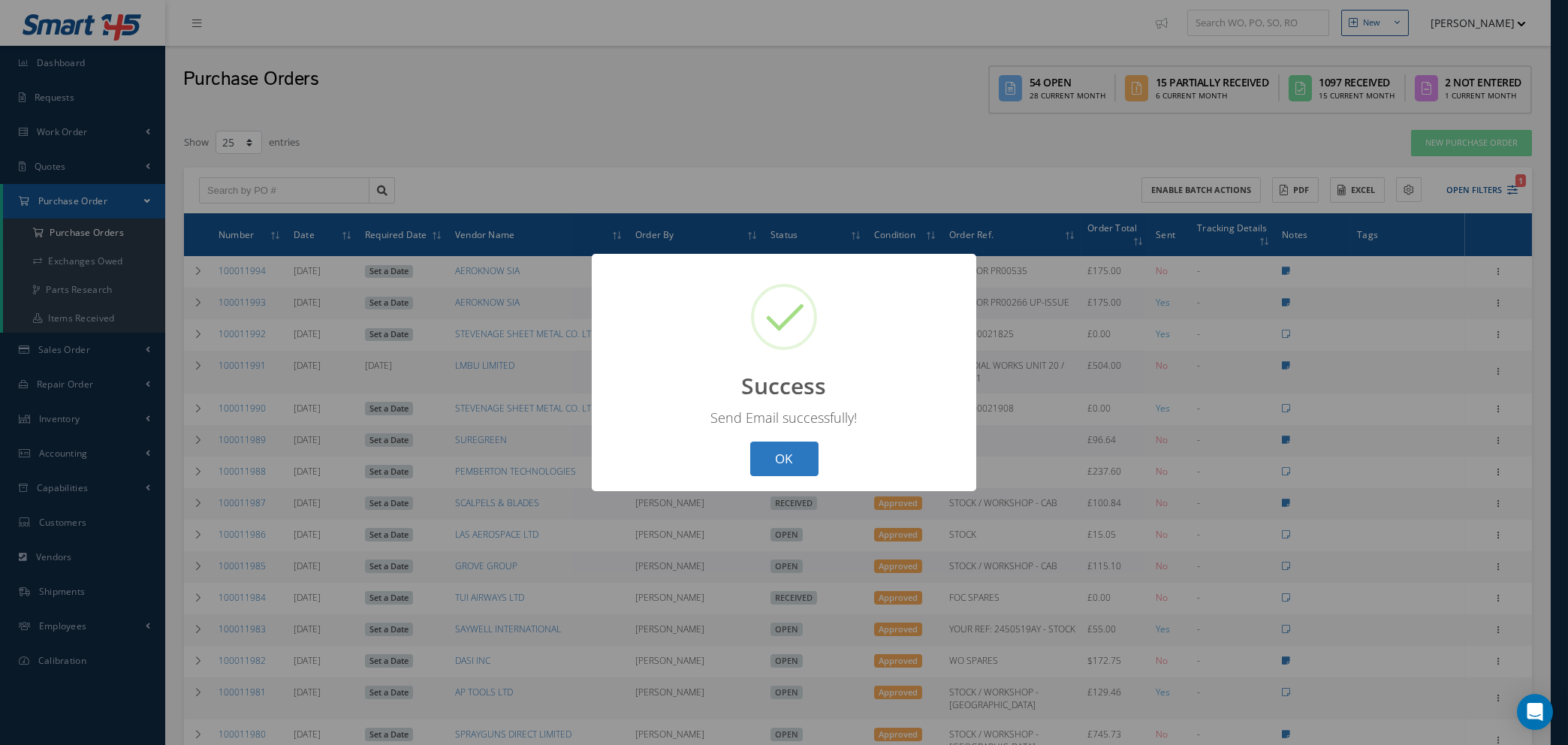
click at [768, 459] on button "OK" at bounding box center [784, 459] width 68 height 35
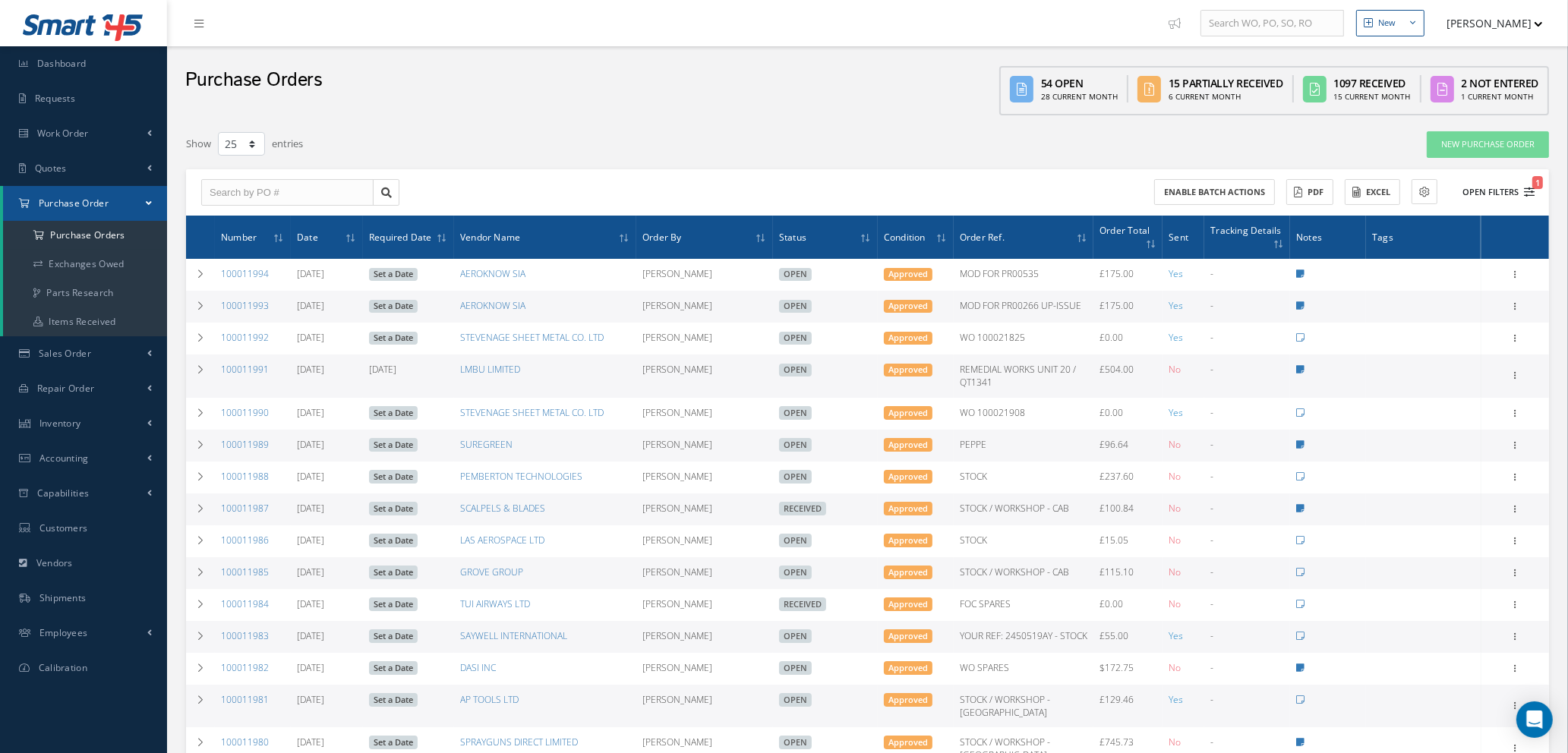
click at [1528, 192] on icon "1" at bounding box center [1529, 192] width 11 height 11
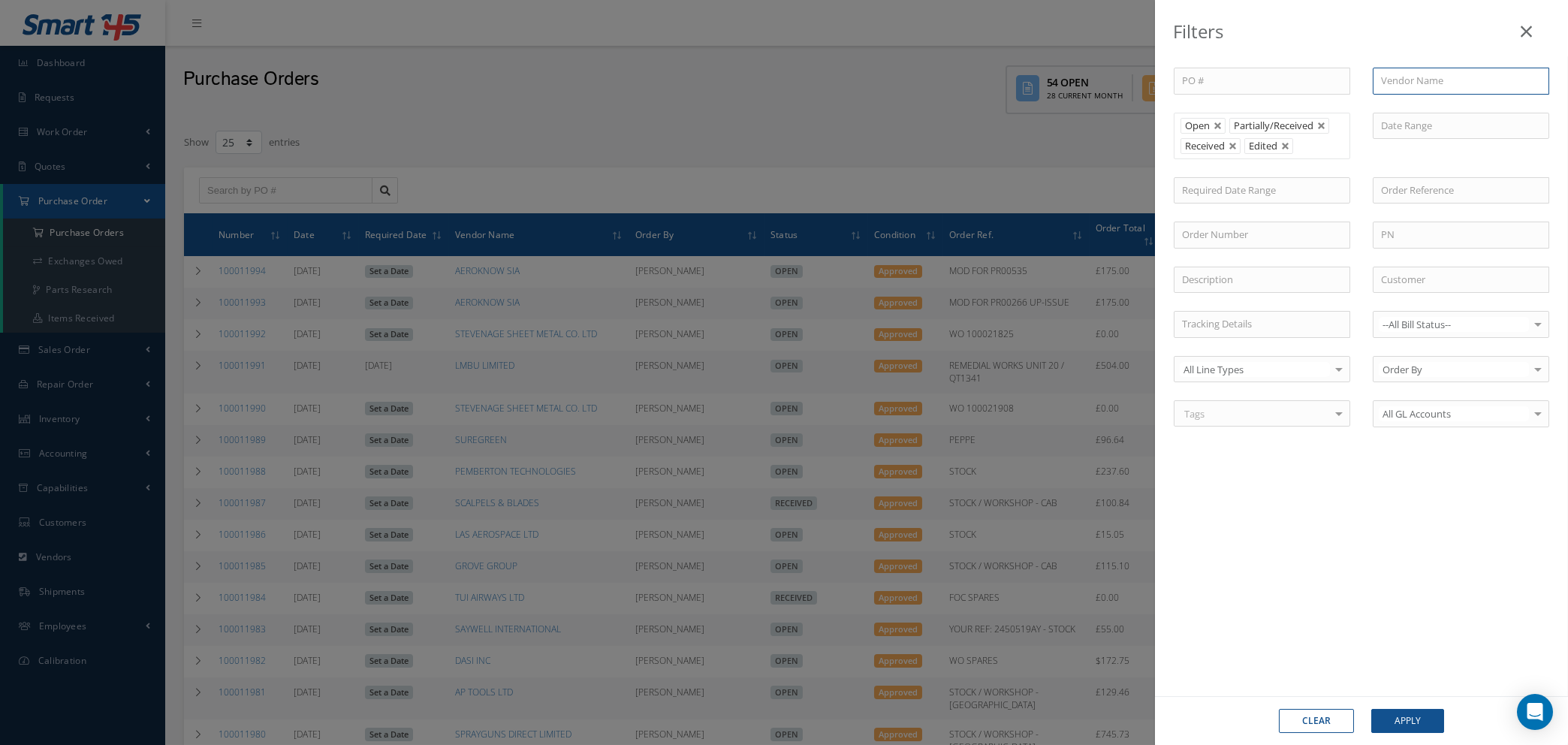
click at [1418, 82] on input "text" at bounding box center [1460, 81] width 176 height 27
click at [1422, 108] on span "MG AVIATION INC" at bounding box center [1421, 107] width 81 height 13
type input "MG AVIATION INC"
click at [1400, 719] on button "Apply" at bounding box center [1408, 721] width 73 height 24
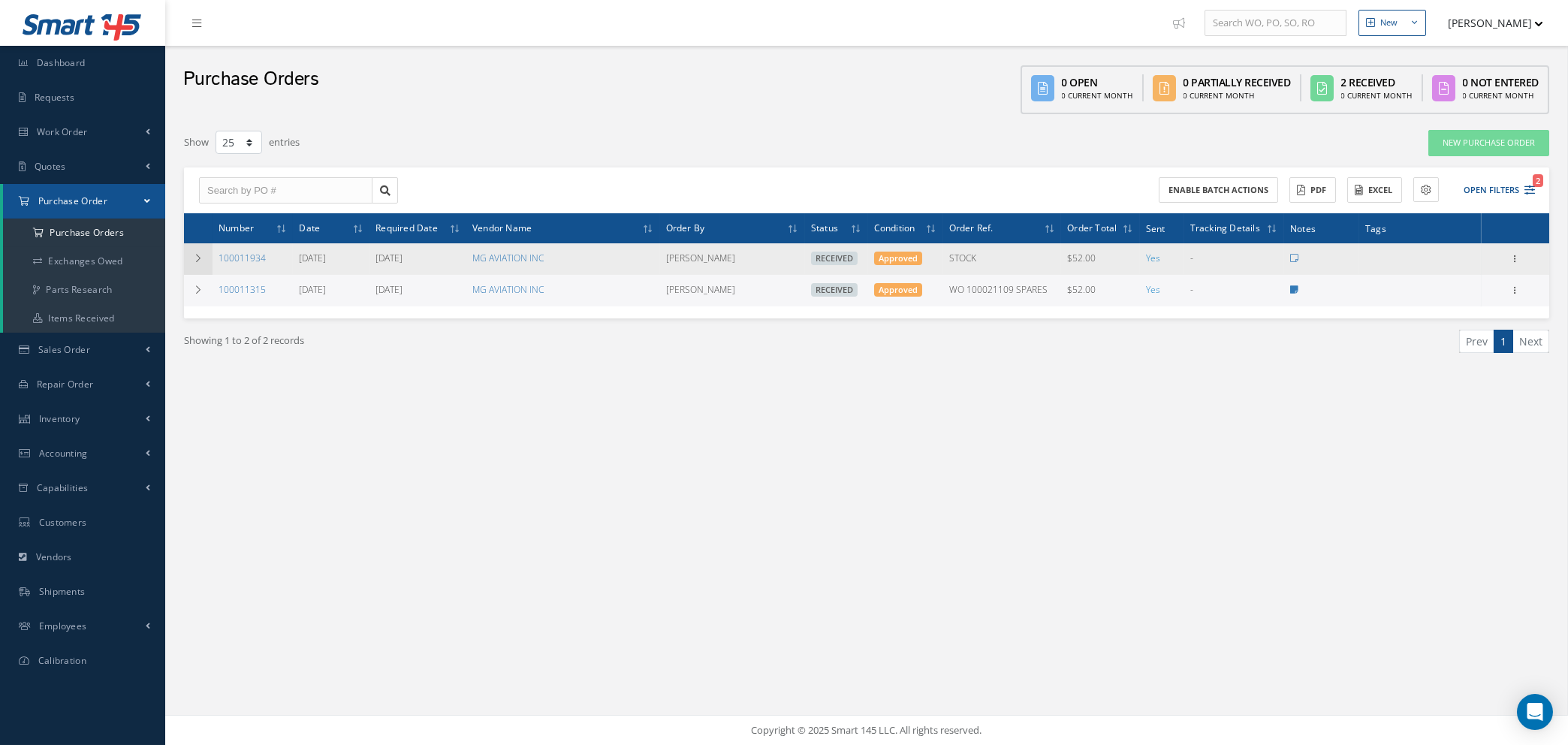
click at [195, 254] on icon at bounding box center [198, 258] width 11 height 9
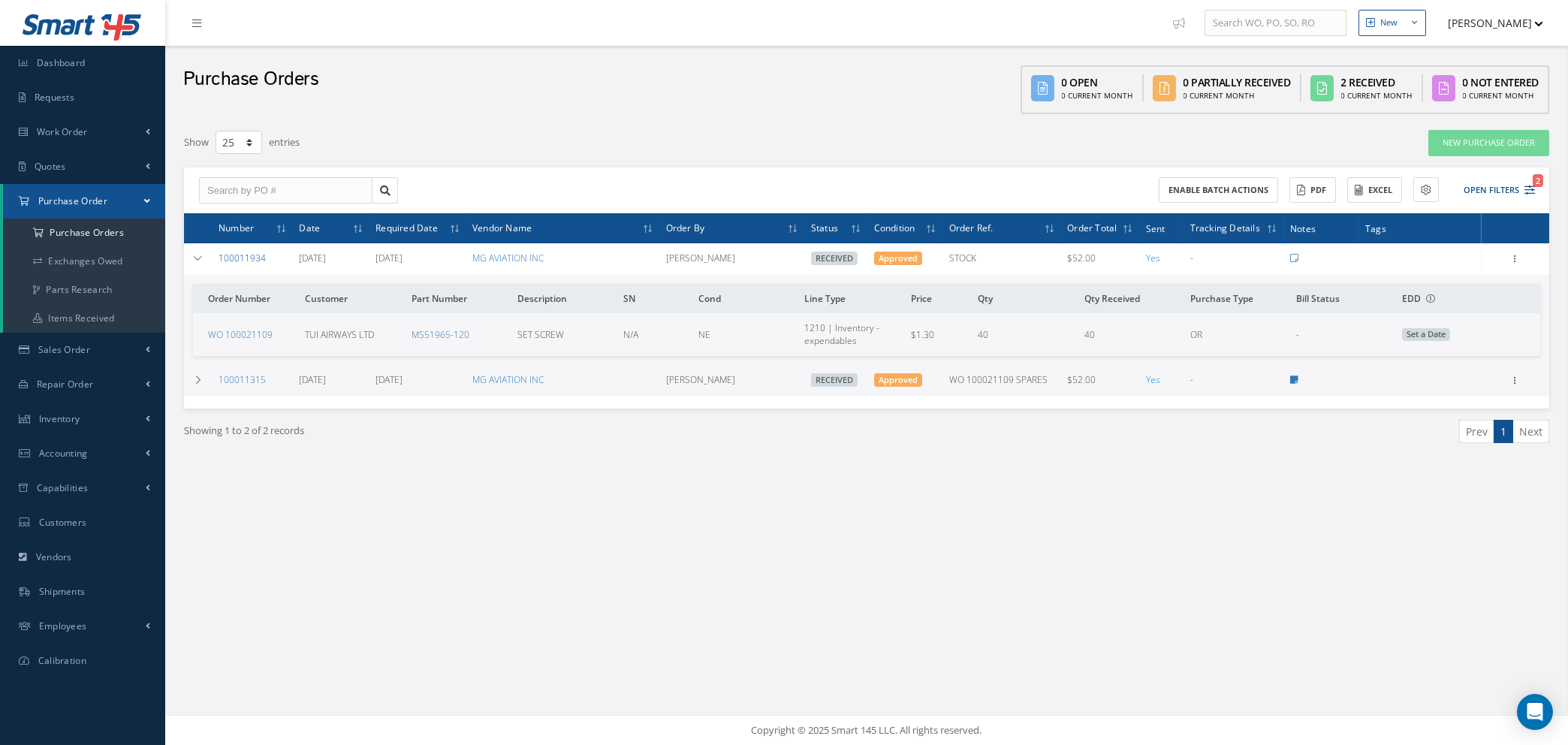
drag, startPoint x: 271, startPoint y: 256, endPoint x: 218, endPoint y: 261, distance: 53.2
click at [218, 261] on td "100011934" at bounding box center [253, 259] width 81 height 31
copy link "100011934"
click at [1480, 145] on link "New Purchase Order" at bounding box center [1488, 143] width 121 height 26
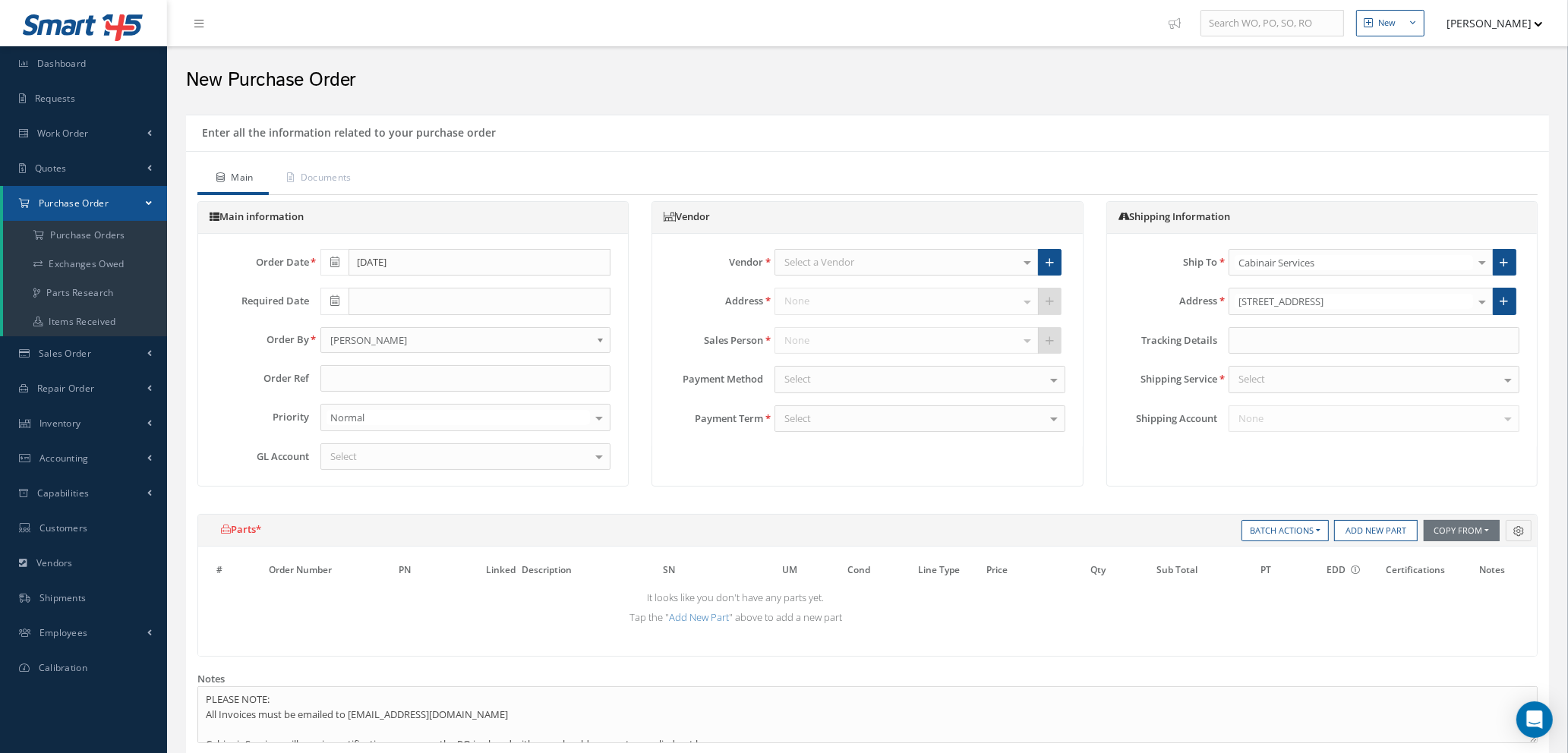
click at [889, 263] on div "Select a Vendor" at bounding box center [907, 262] width 265 height 27
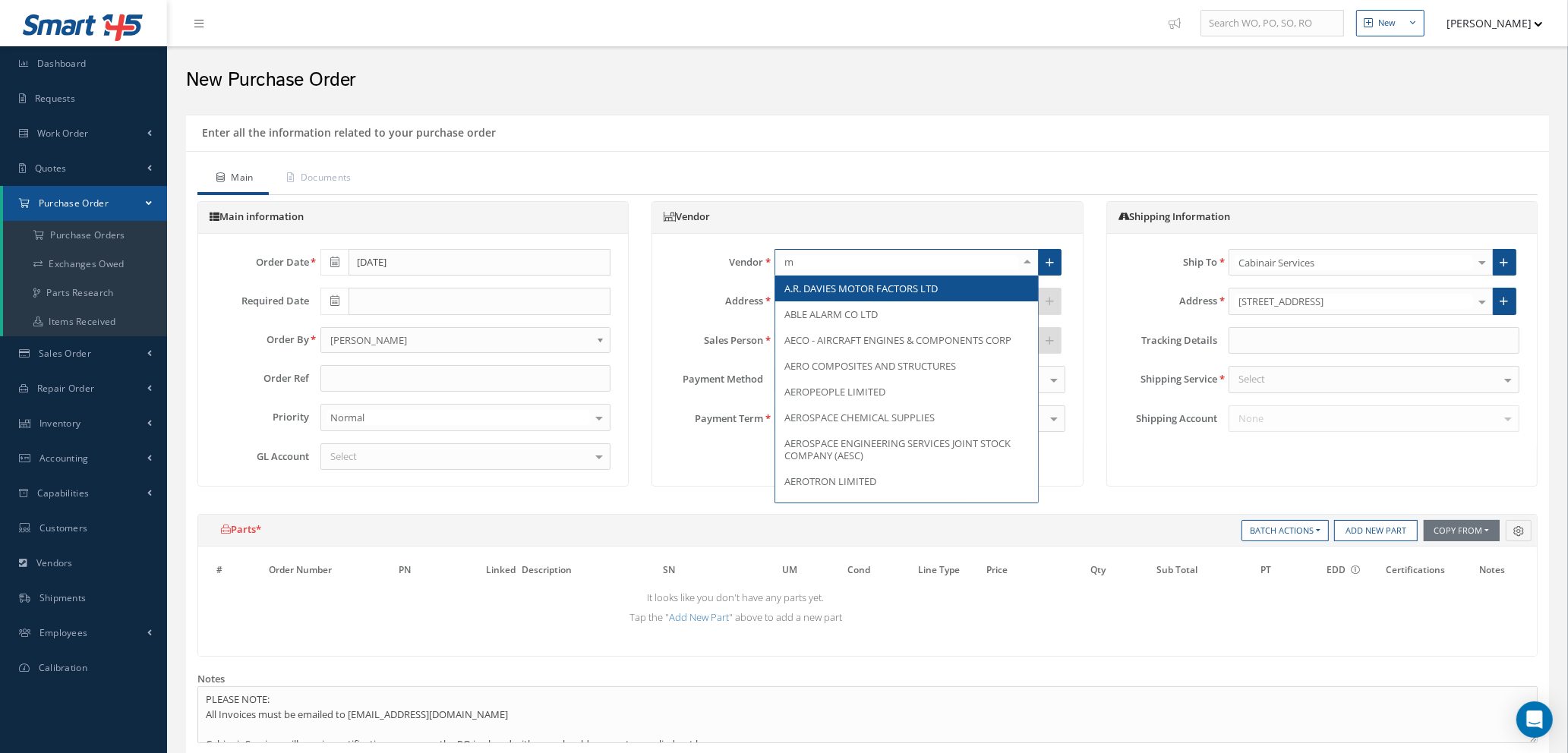
type input "mg"
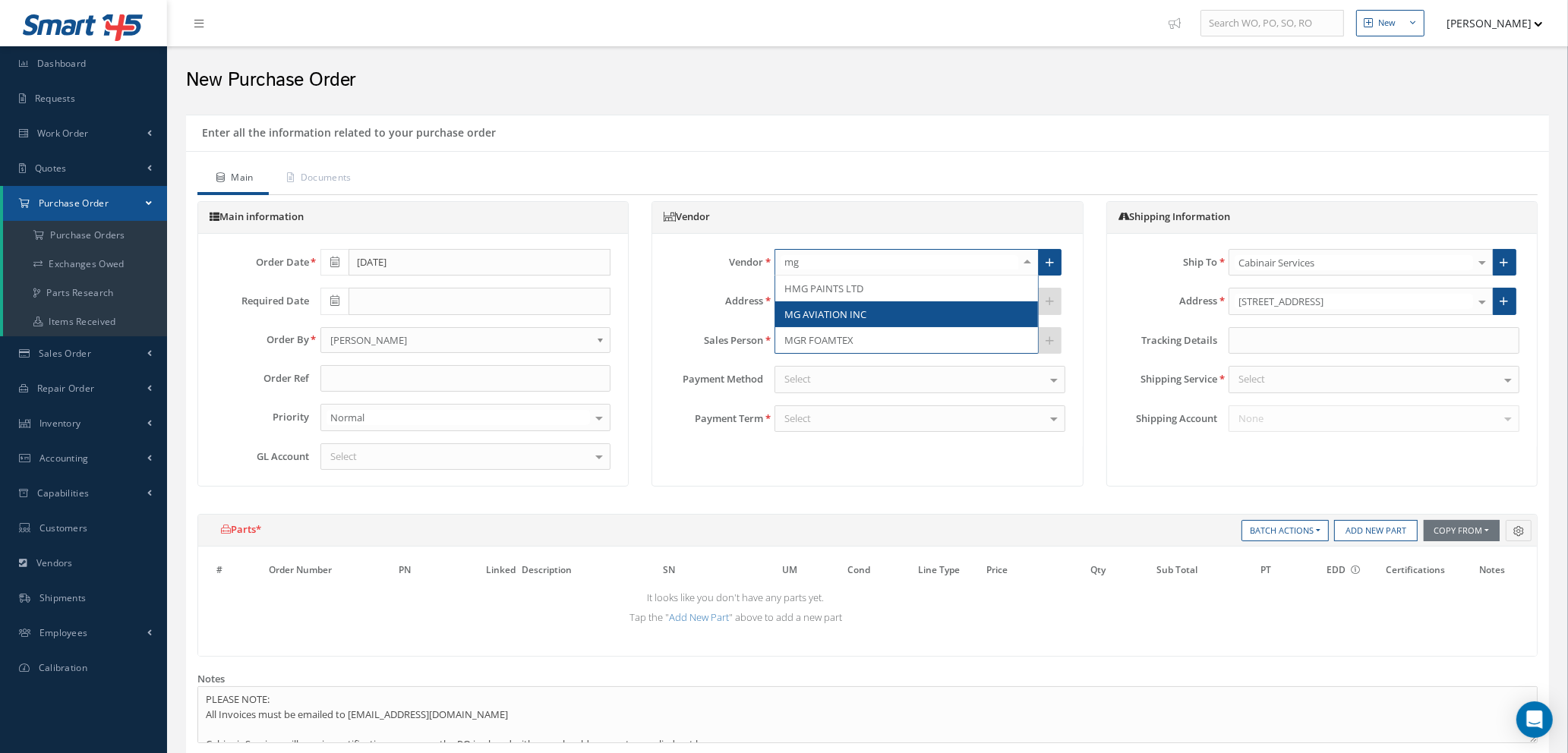
click at [883, 311] on span "MG AVIATION INC" at bounding box center [907, 314] width 263 height 26
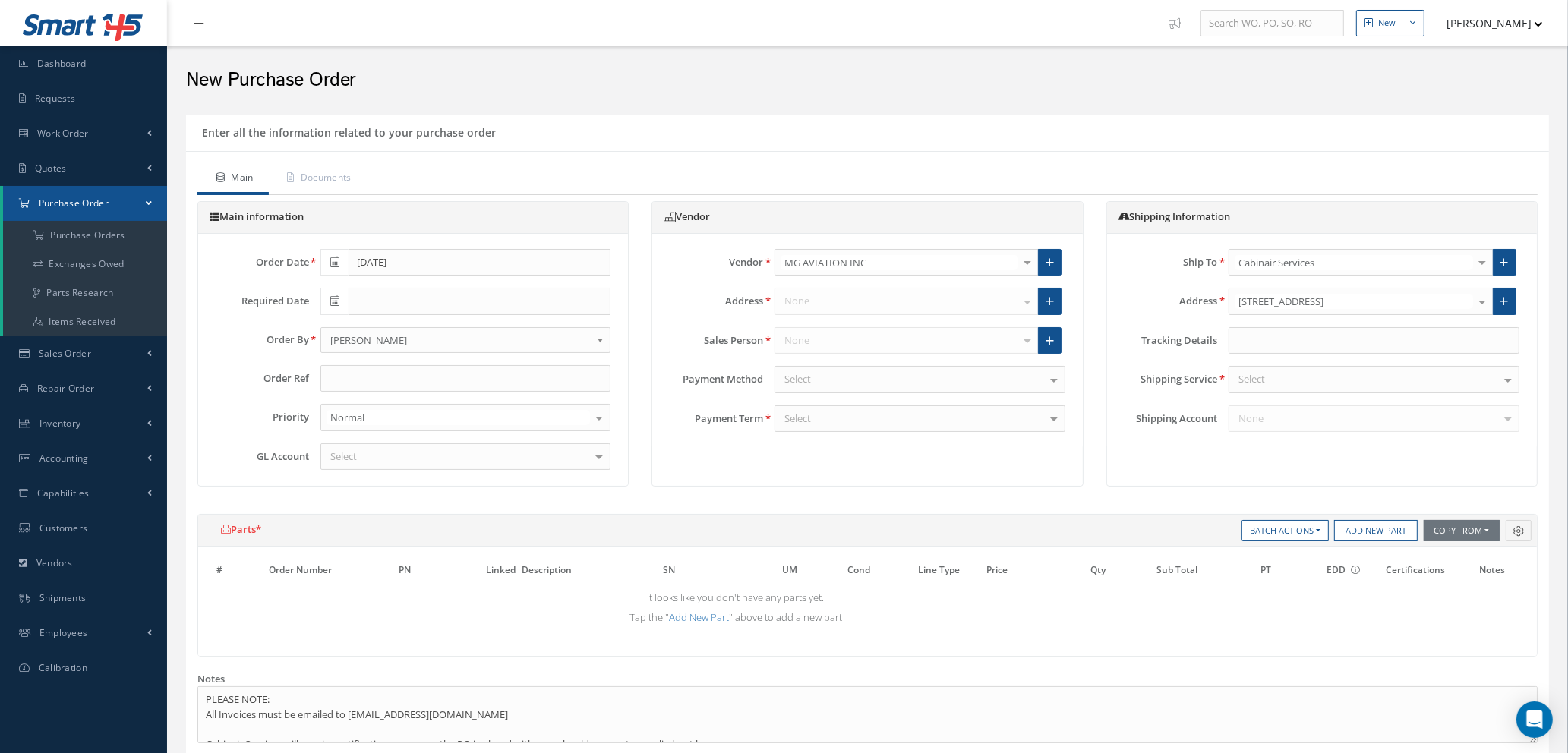
type input "$0"
type input "1.3473"
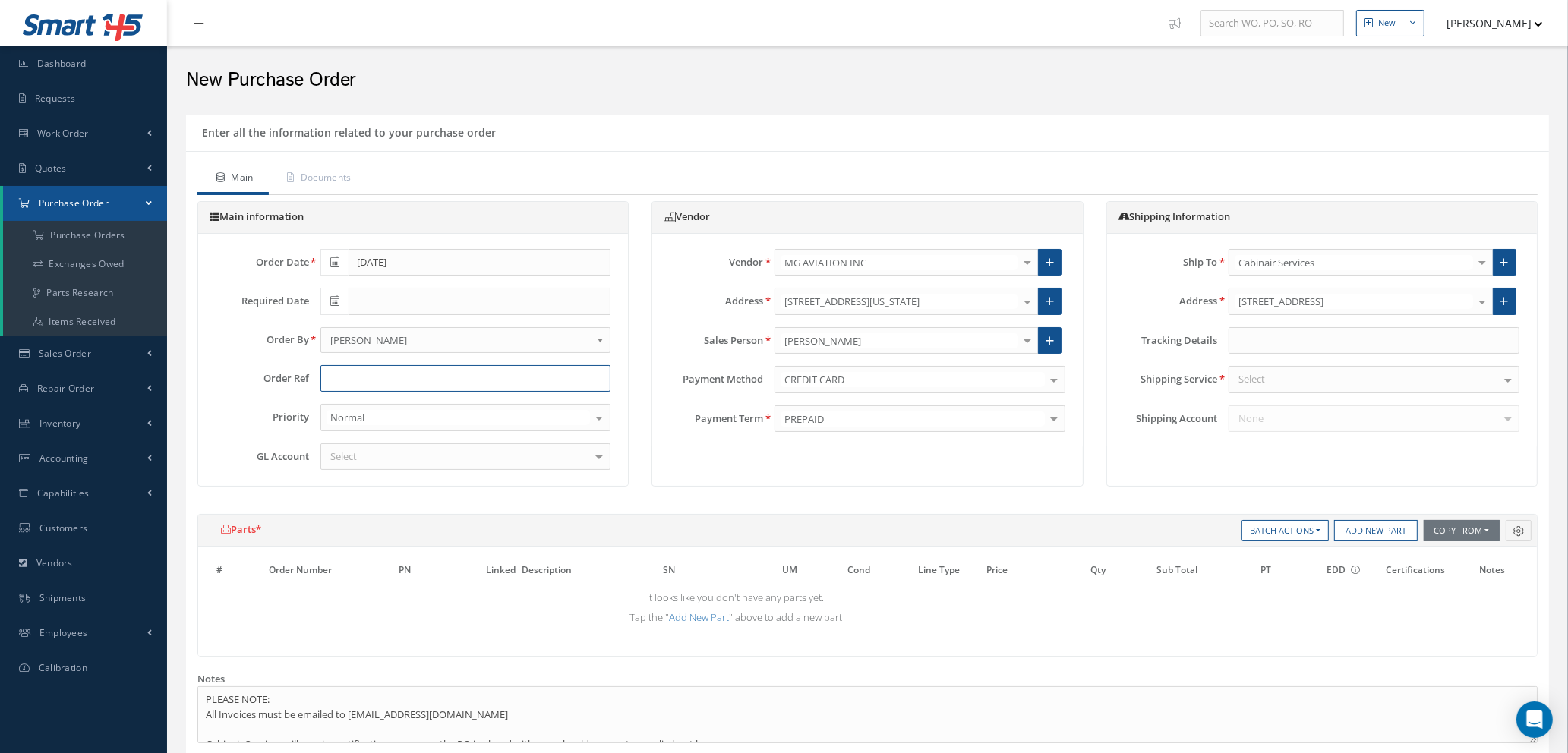
click at [480, 382] on input "text" at bounding box center [466, 379] width 291 height 27
type input "STOCK"
click at [448, 459] on div "Select" at bounding box center [466, 457] width 291 height 27
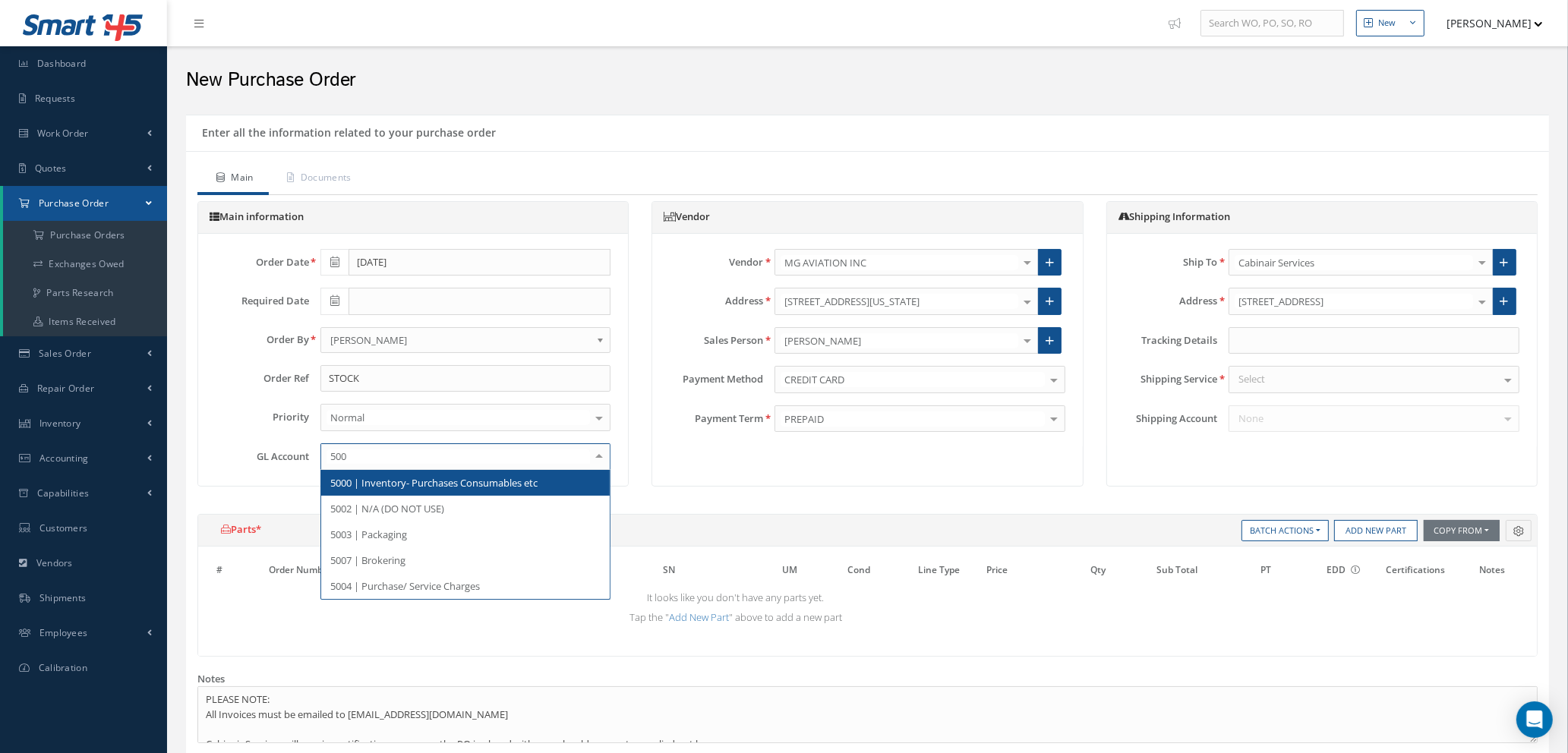
type input "5000"
click at [428, 483] on span "5000 | Inventory- Purchases Consumables etc" at bounding box center [433, 483] width 207 height 13
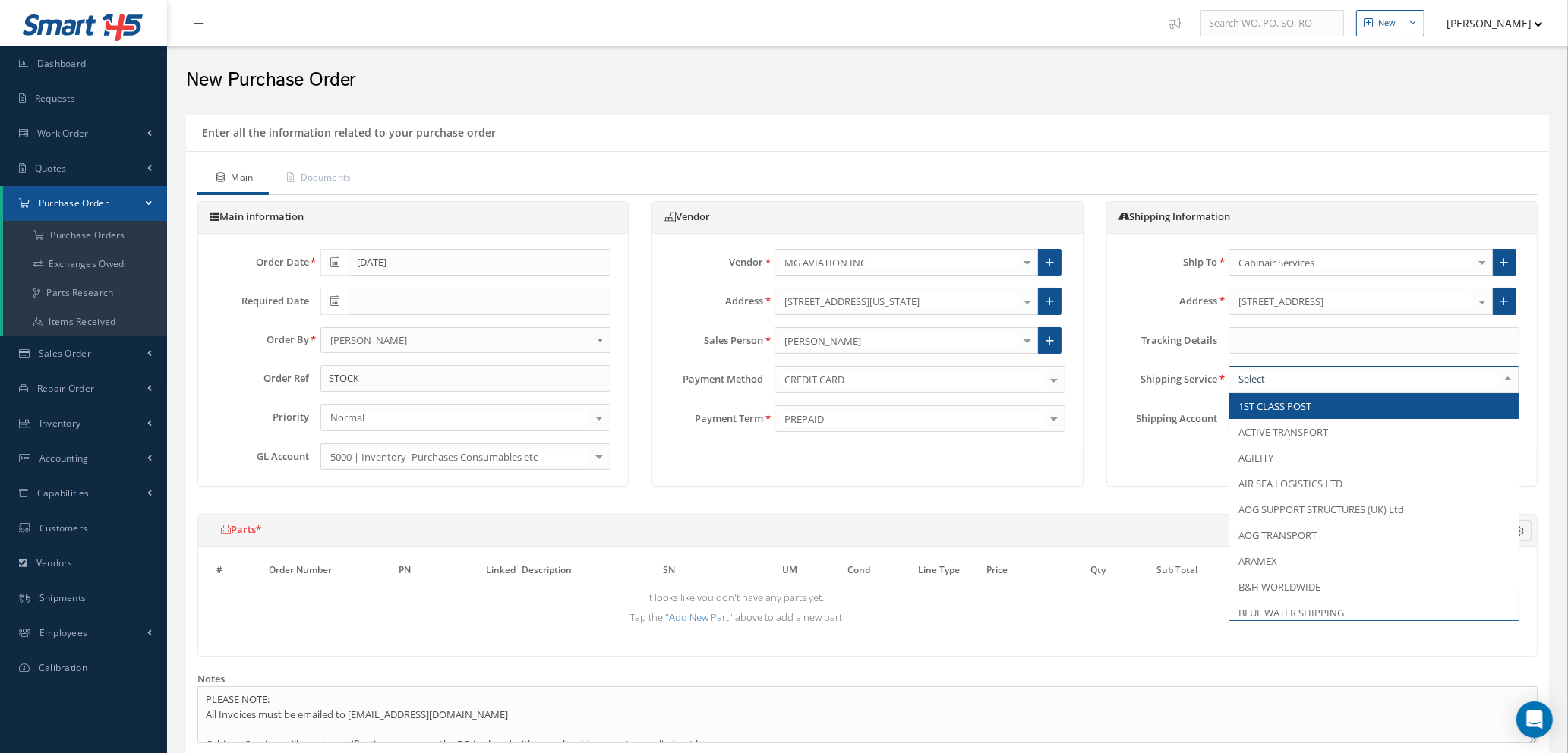
click at [1313, 380] on div at bounding box center [1374, 379] width 291 height 27
type input "fe"
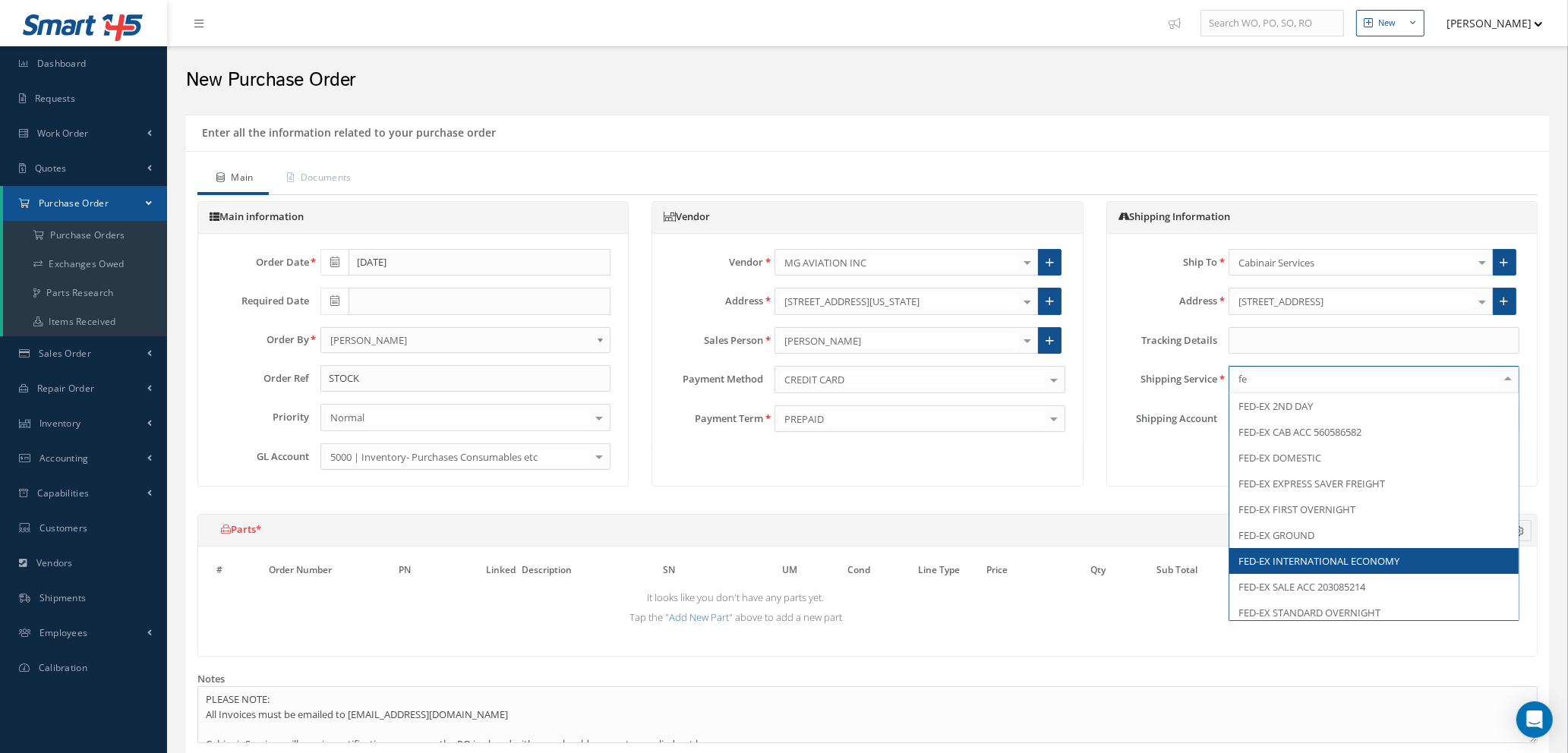
click at [1326, 563] on span "FED-EX INTERNATIONAL ECONOMY" at bounding box center [1318, 561] width 161 height 13
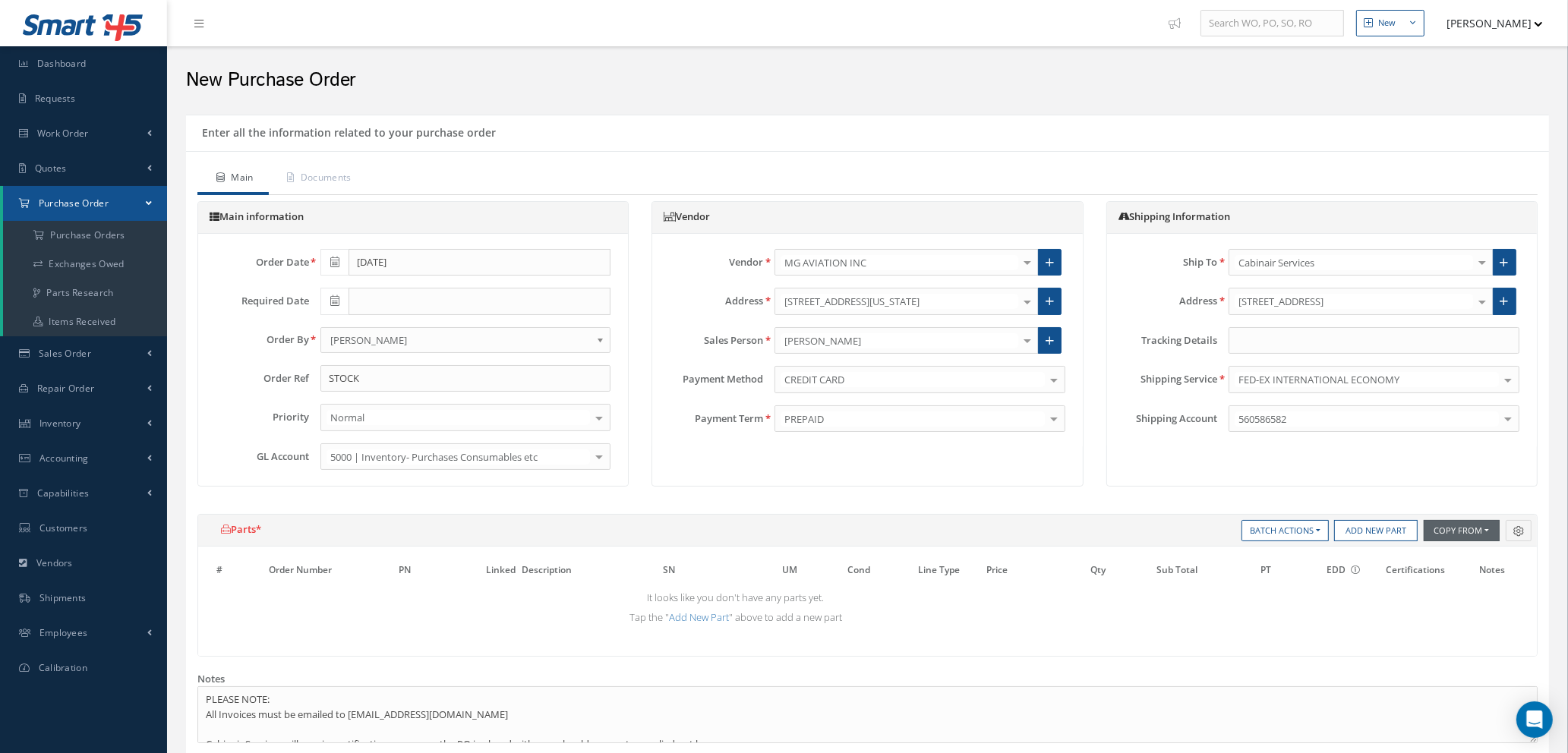
click at [1474, 533] on button "Copy From" at bounding box center [1461, 531] width 76 height 22
click at [1465, 591] on link "Purchase Orders" at bounding box center [1484, 593] width 121 height 21
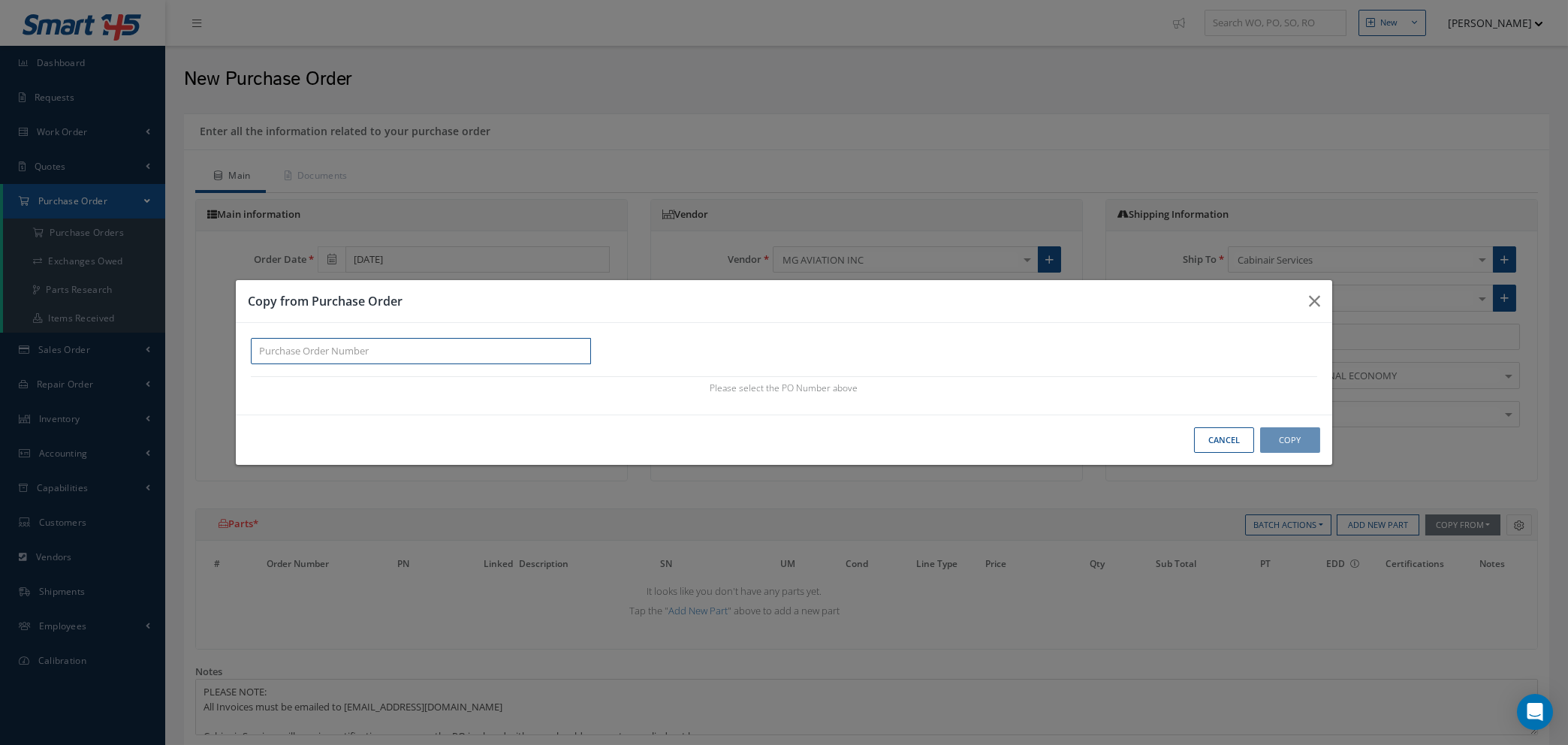
click at [275, 352] on input "text" at bounding box center [420, 352] width 340 height 27
paste input "100011934"
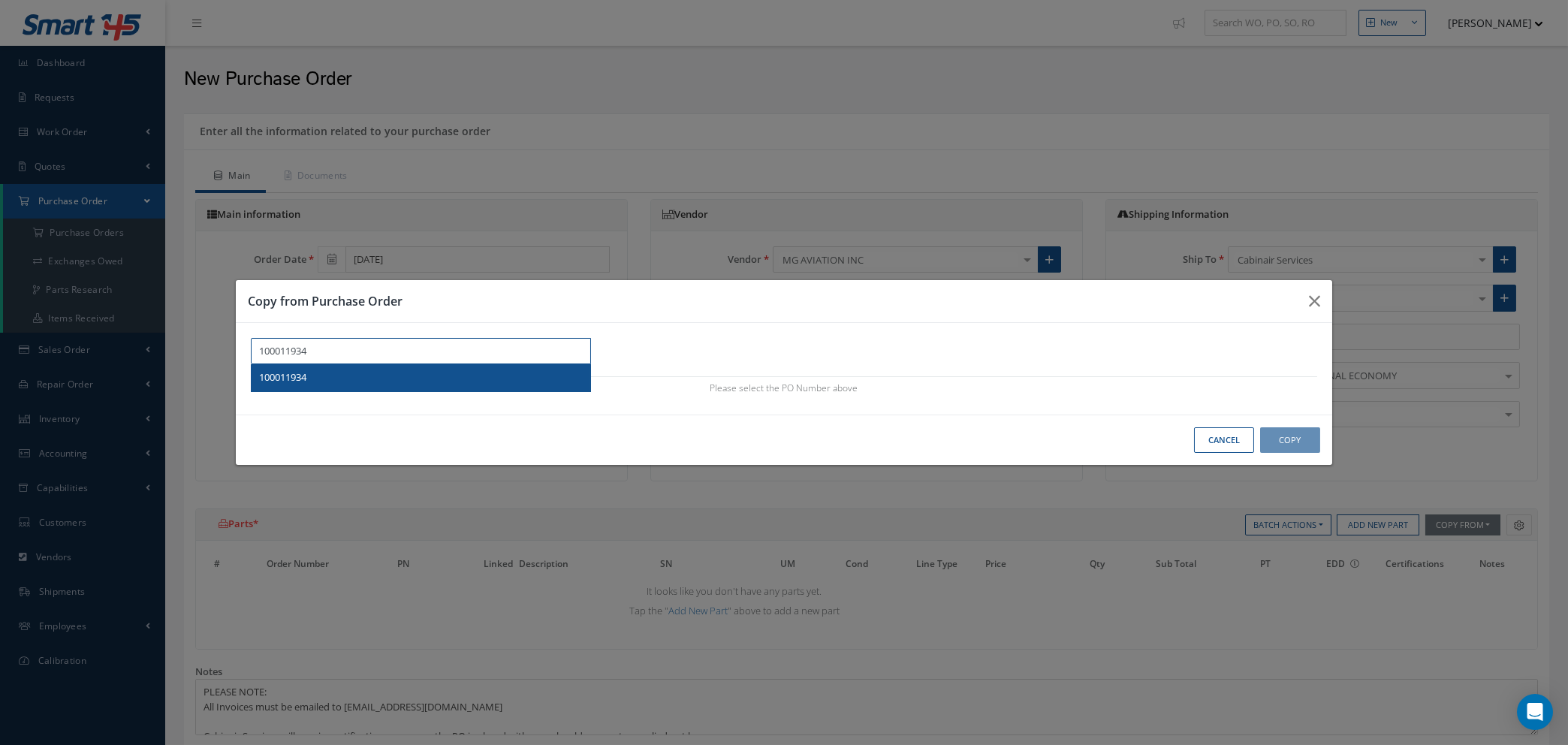
click at [313, 380] on div "100011934" at bounding box center [420, 378] width 323 height 15
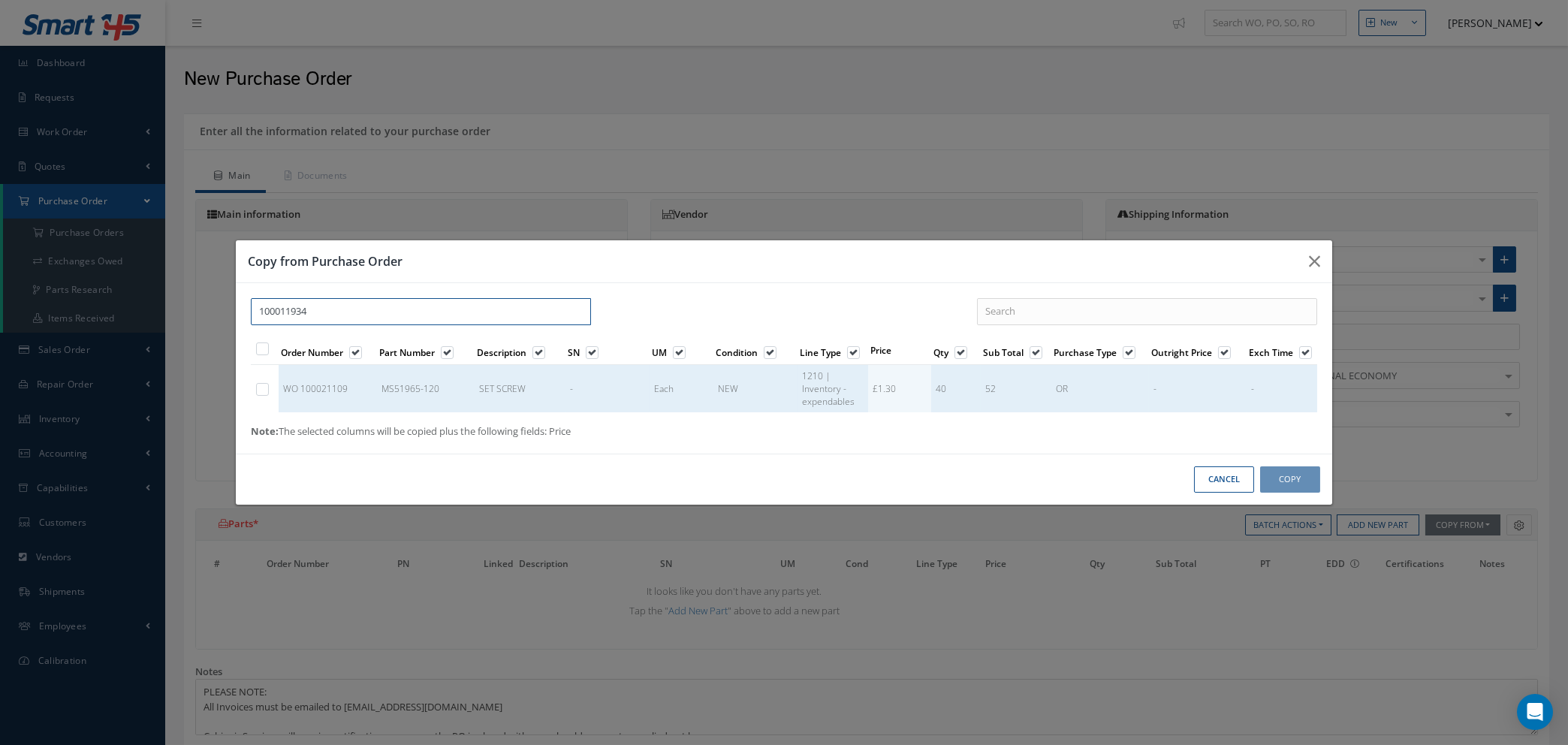
type input "100011934"
click at [268, 391] on label at bounding box center [270, 389] width 4 height 13
click at [262, 391] on input "checkbox" at bounding box center [263, 391] width 10 height 10
checkbox input "true"
click at [1287, 482] on button "Copy" at bounding box center [1289, 480] width 60 height 26
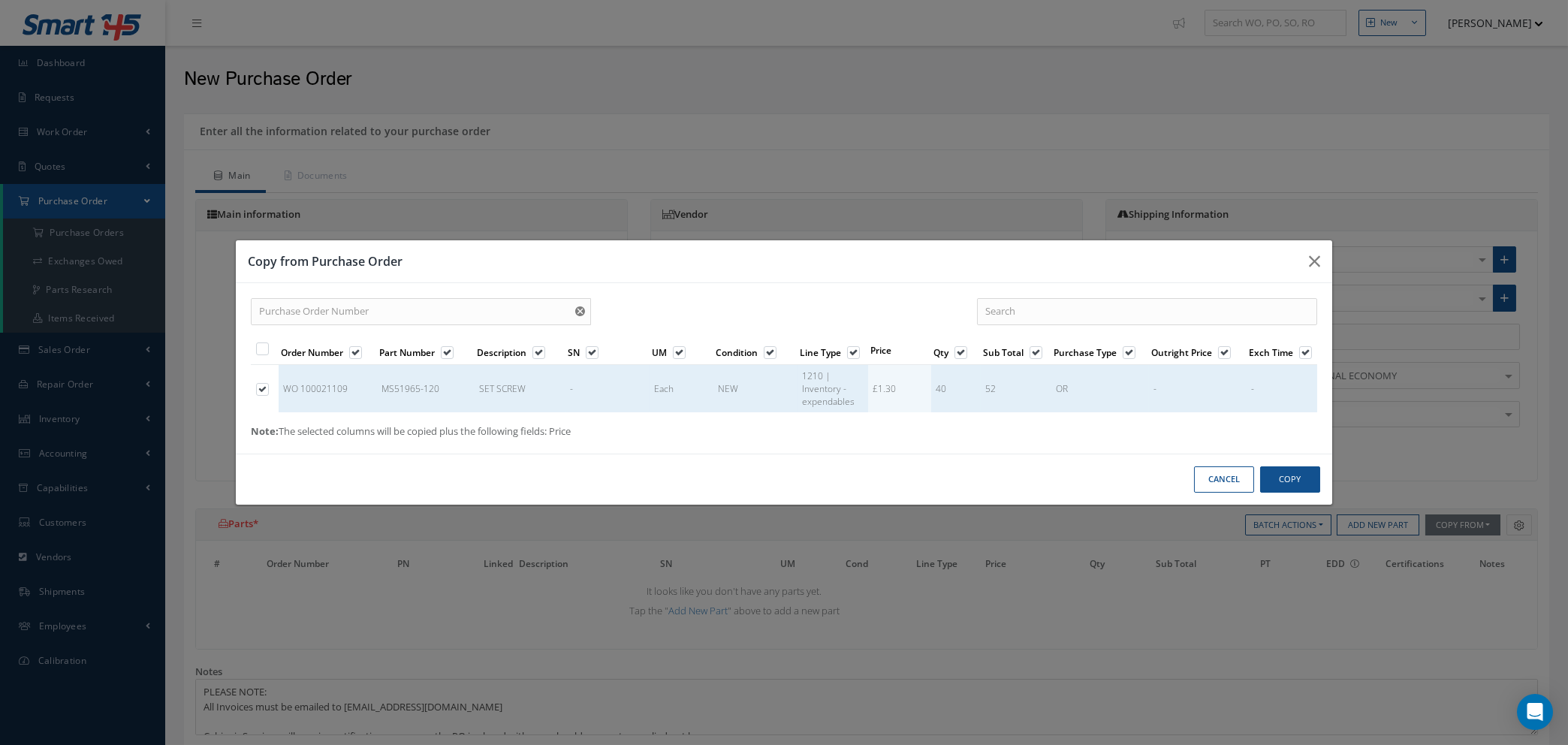
select select "1"
select select "5"
select select "7"
select select "1"
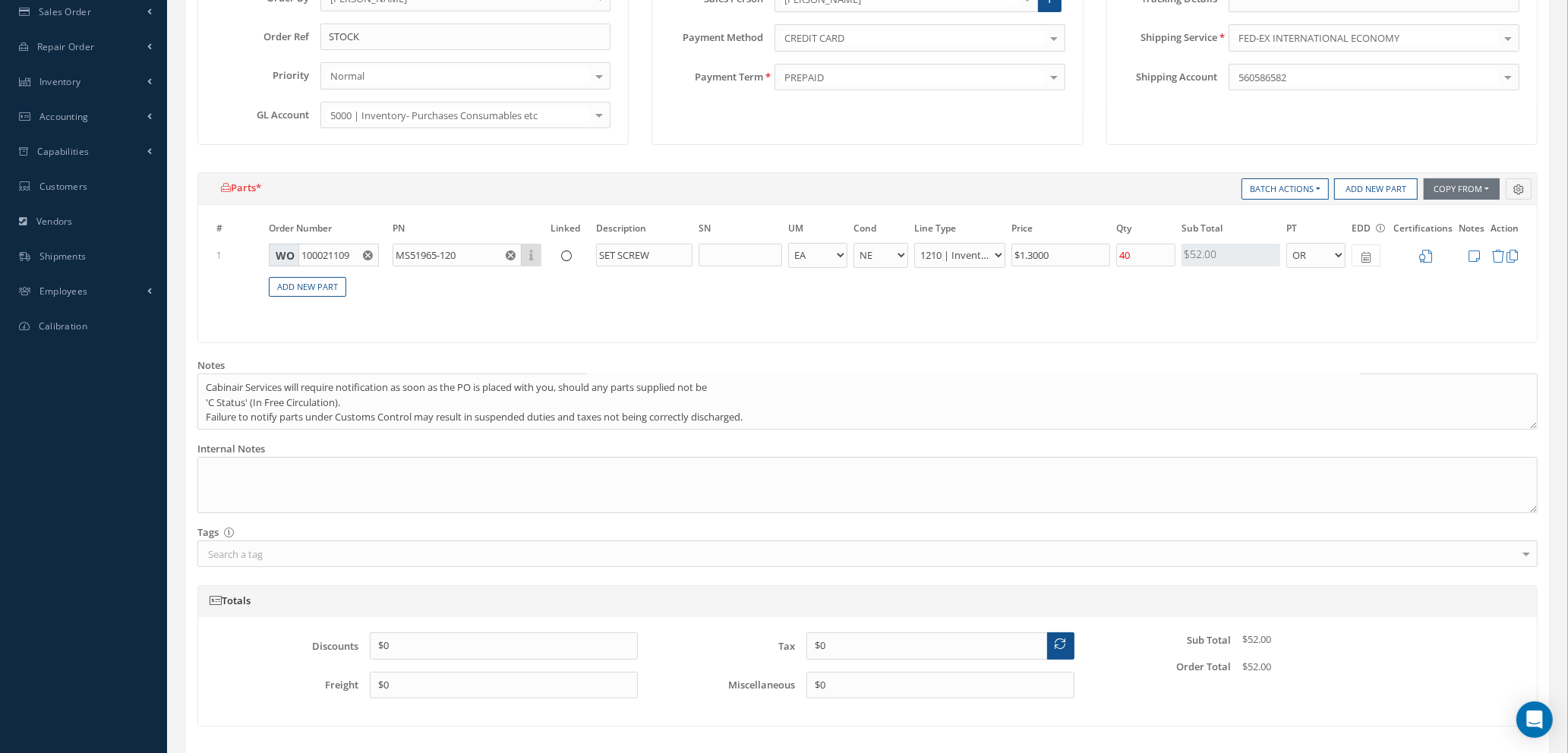
scroll to position [228, 0]
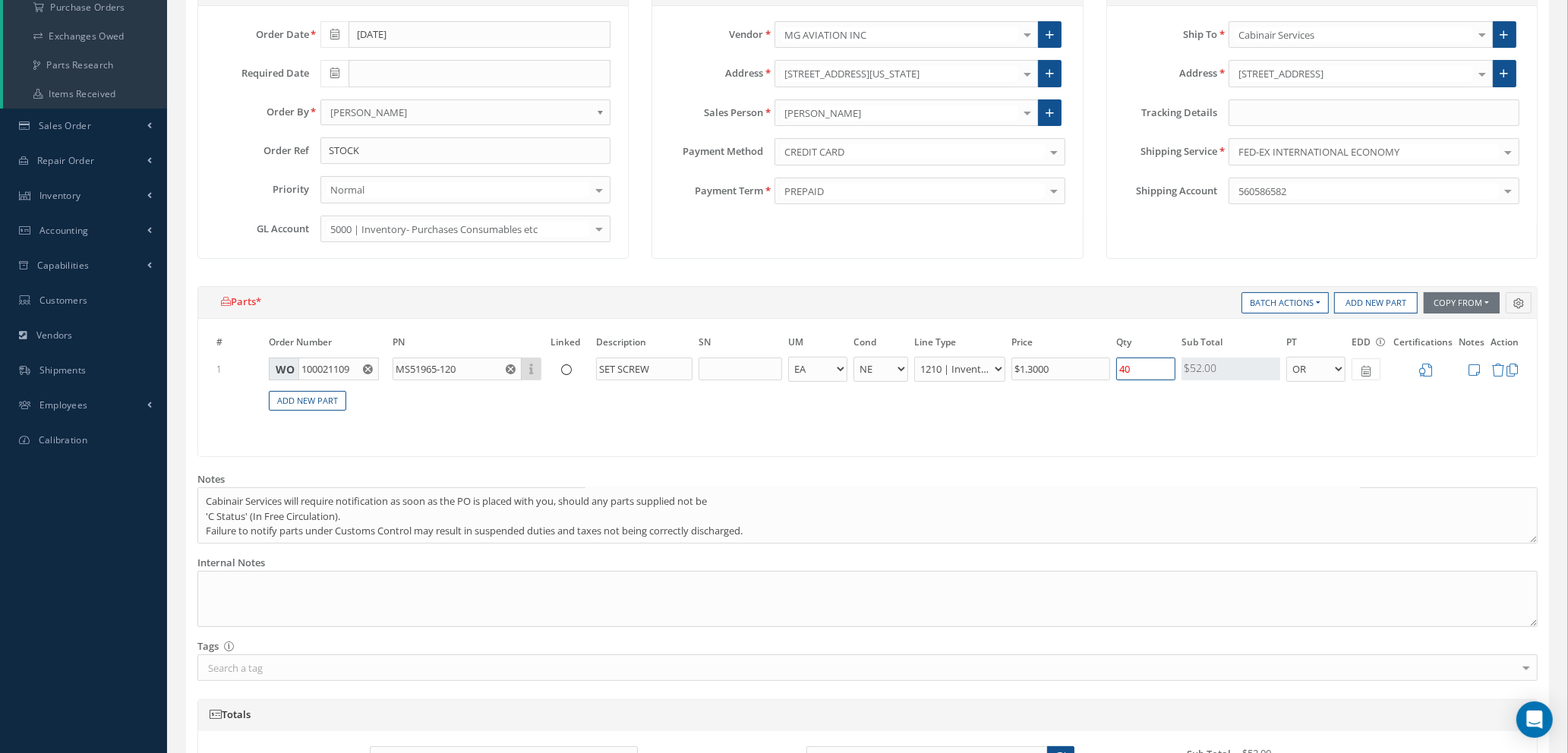
drag, startPoint x: 1146, startPoint y: 365, endPoint x: 1048, endPoint y: 364, distance: 98.0
click at [1048, 364] on tr "1 WO 100021109 MS51965-120 Part Number Description SET SCREW - BAG BX CA RL EA …" at bounding box center [867, 369] width 1308 height 28
type input "100"
click at [1428, 371] on icon at bounding box center [1426, 370] width 13 height 13
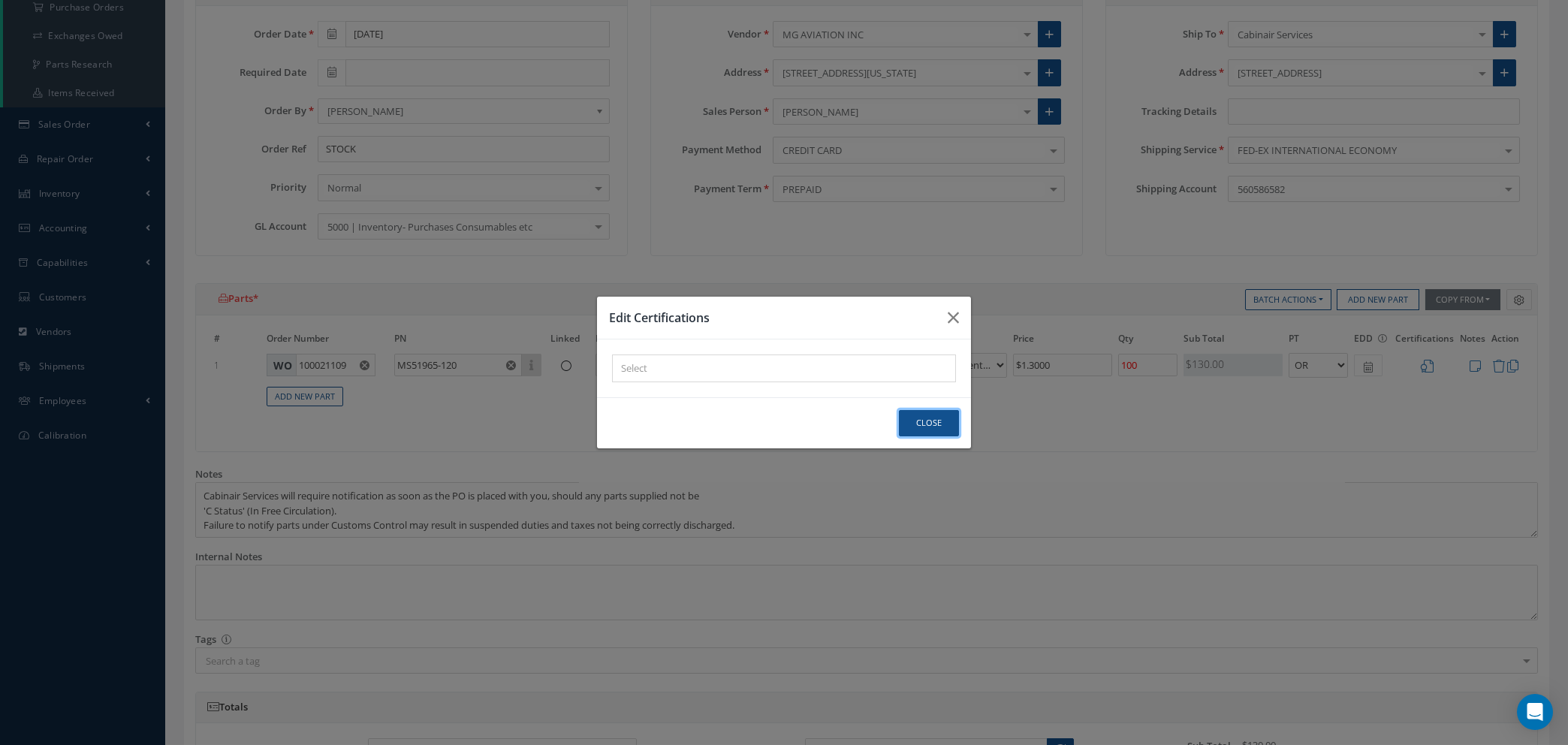
click at [934, 426] on button "Close" at bounding box center [928, 423] width 60 height 26
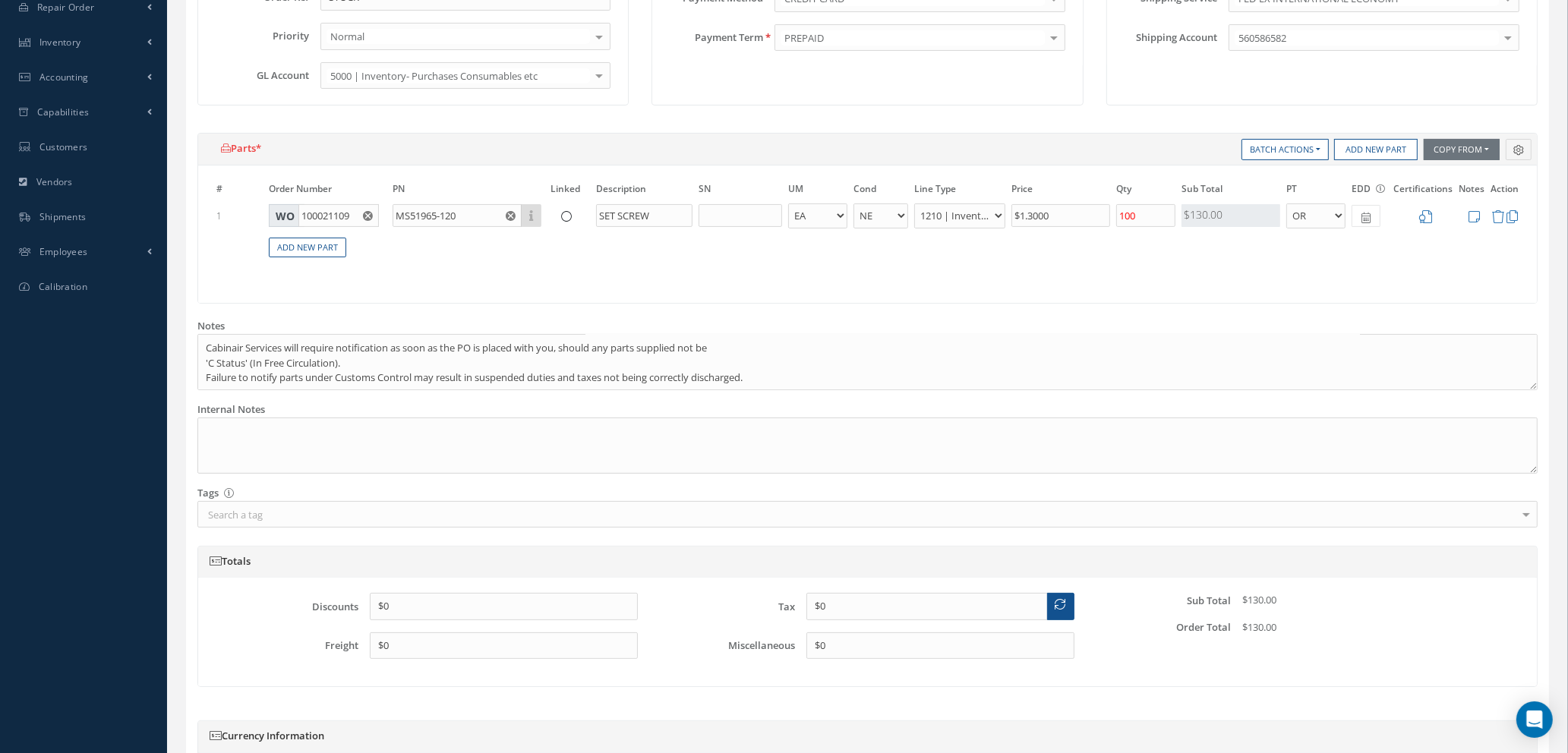
scroll to position [584, 0]
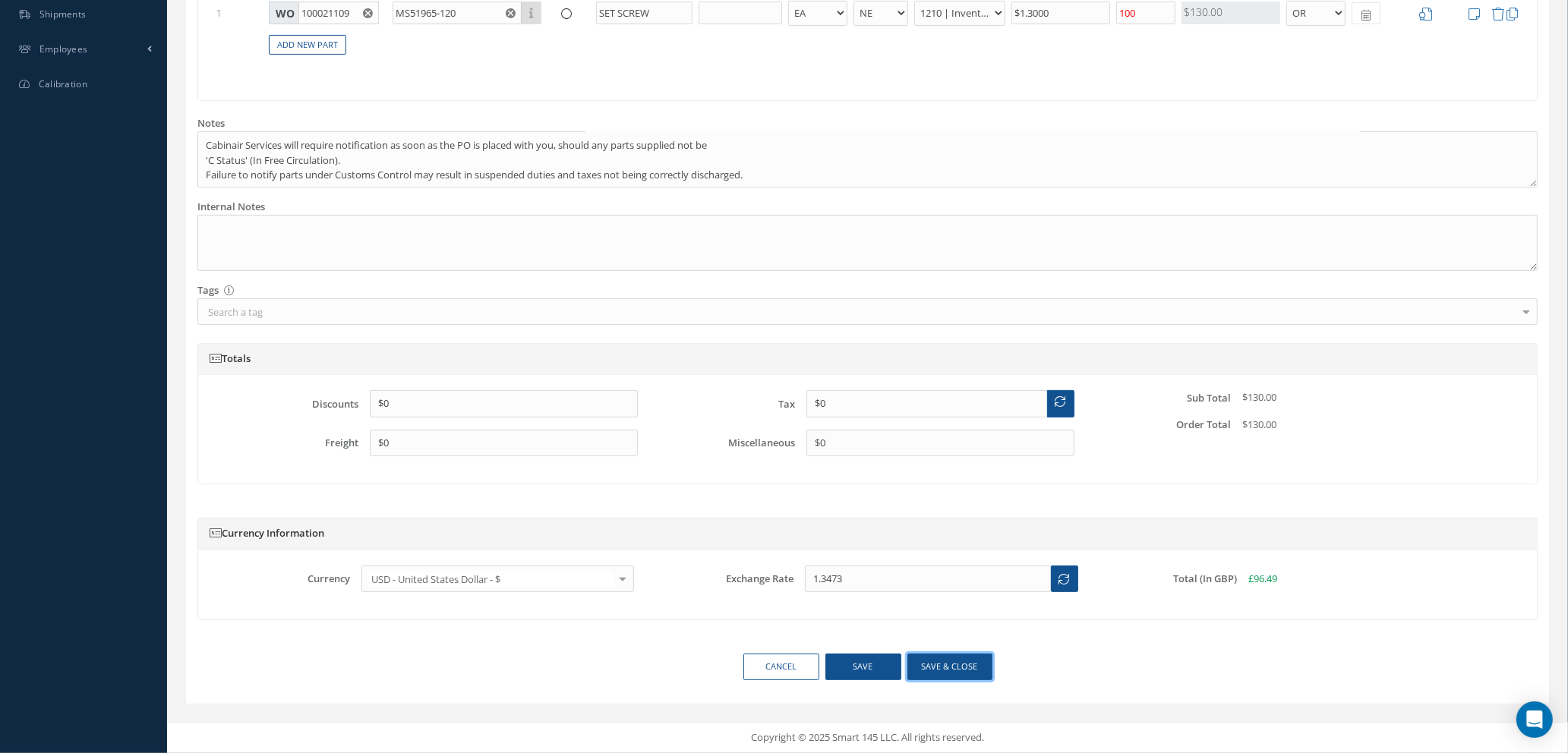
click at [945, 670] on button "Save & close" at bounding box center [950, 667] width 85 height 27
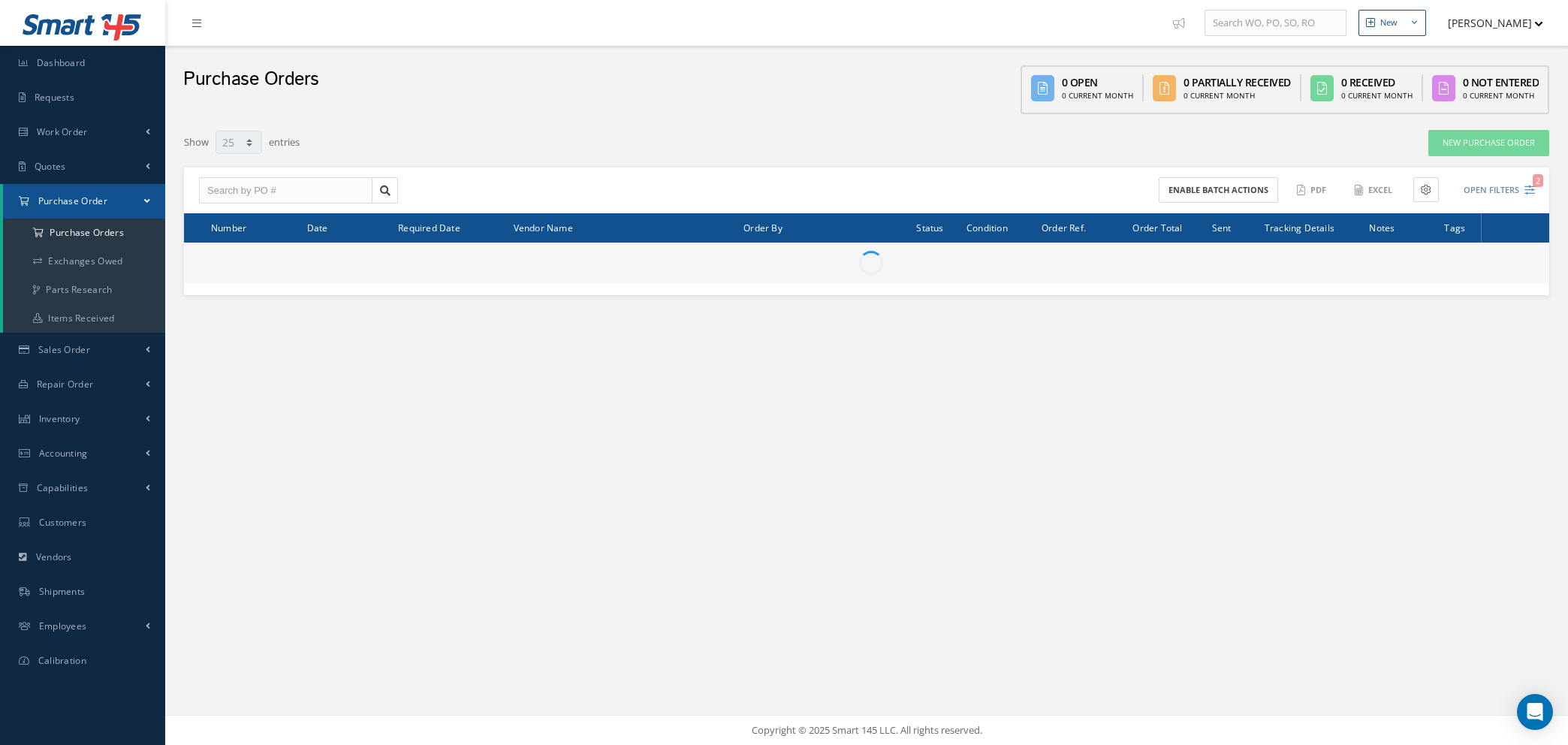
select select "25"
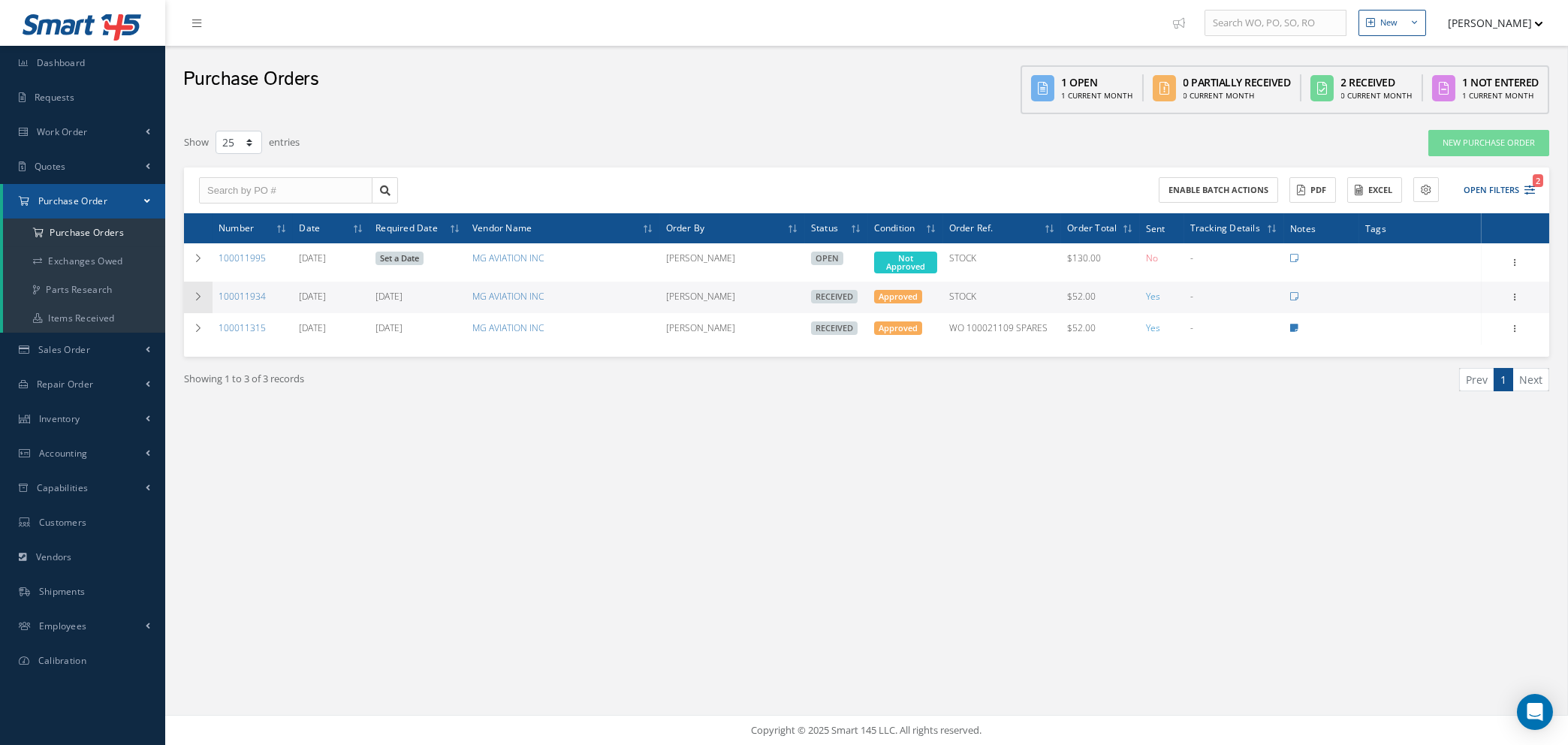
click at [193, 292] on icon at bounding box center [198, 296] width 11 height 9
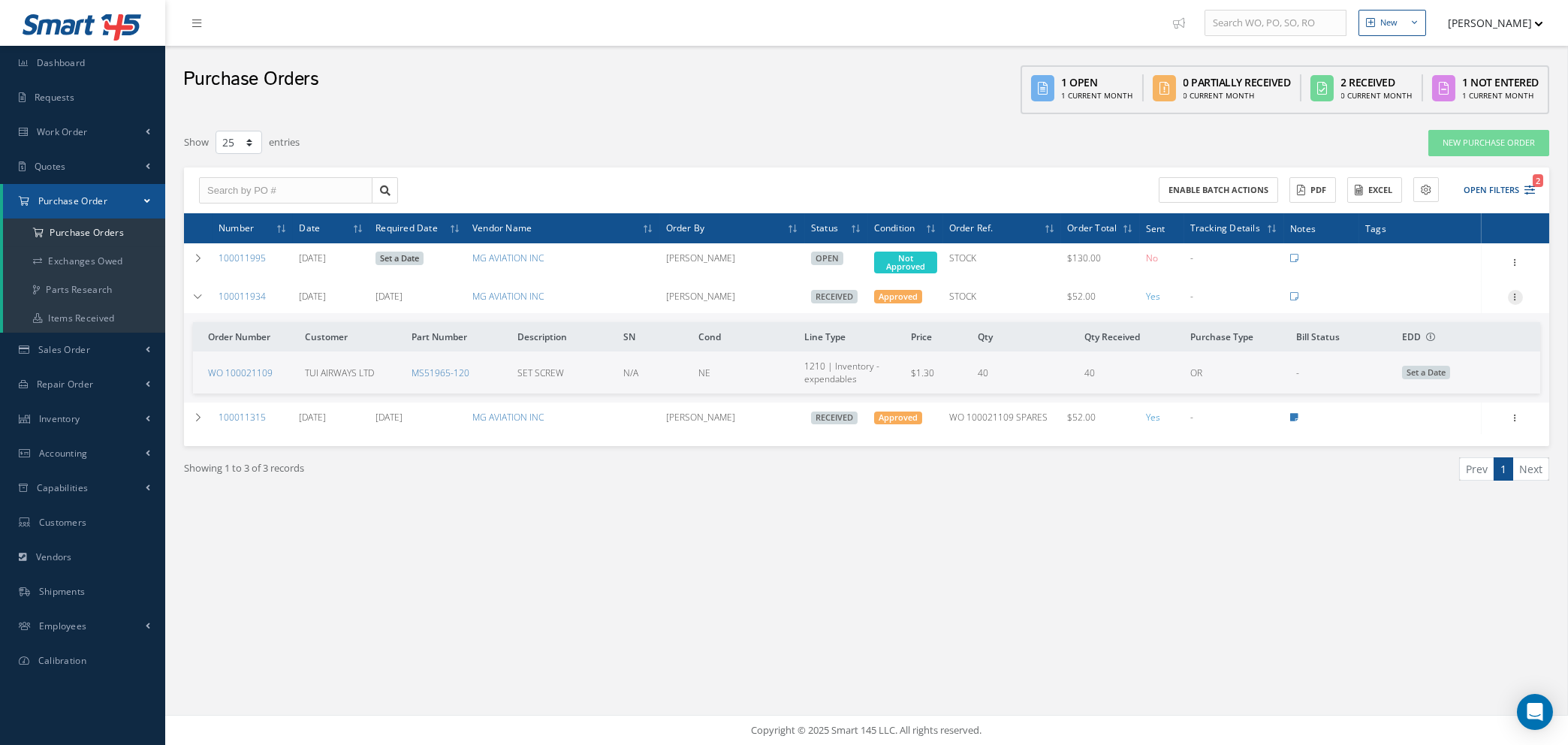
click at [1514, 295] on icon at bounding box center [1515, 296] width 15 height 12
click at [1441, 326] on link "Show" at bounding box center [1446, 327] width 118 height 20
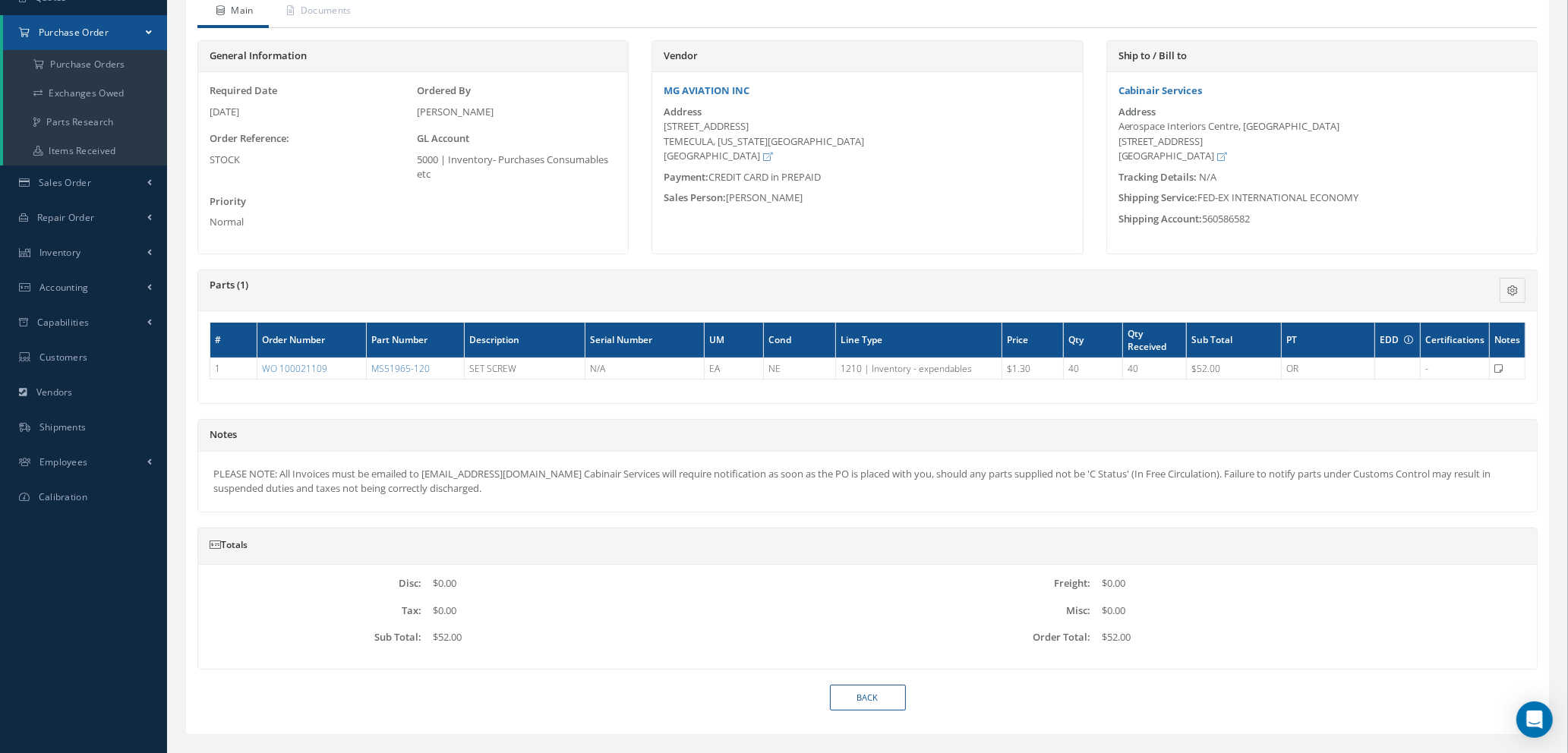
scroll to position [201, 0]
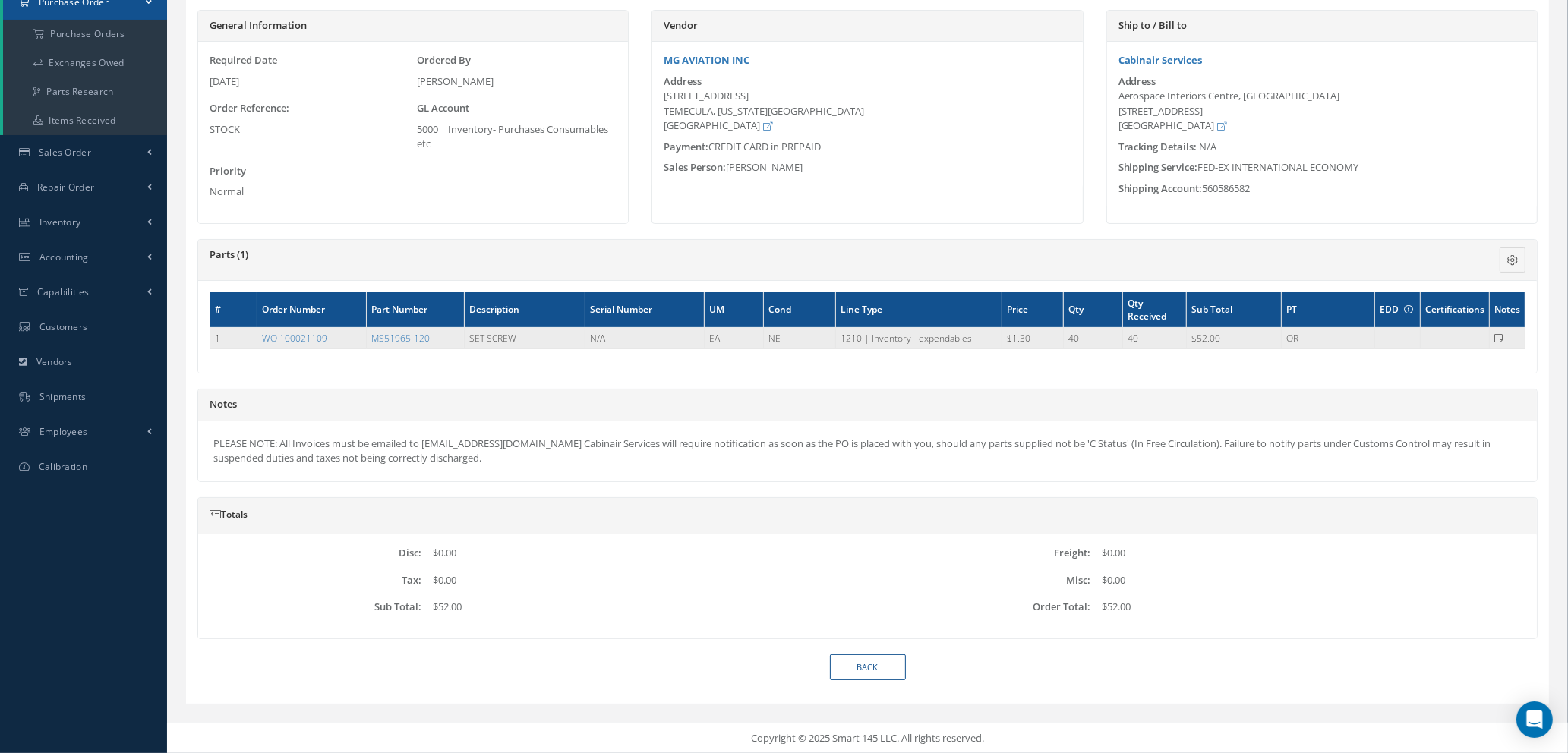
click at [1429, 337] on td "-" at bounding box center [1455, 338] width 69 height 22
click at [412, 334] on link "MS51965-120" at bounding box center [400, 339] width 58 height 13
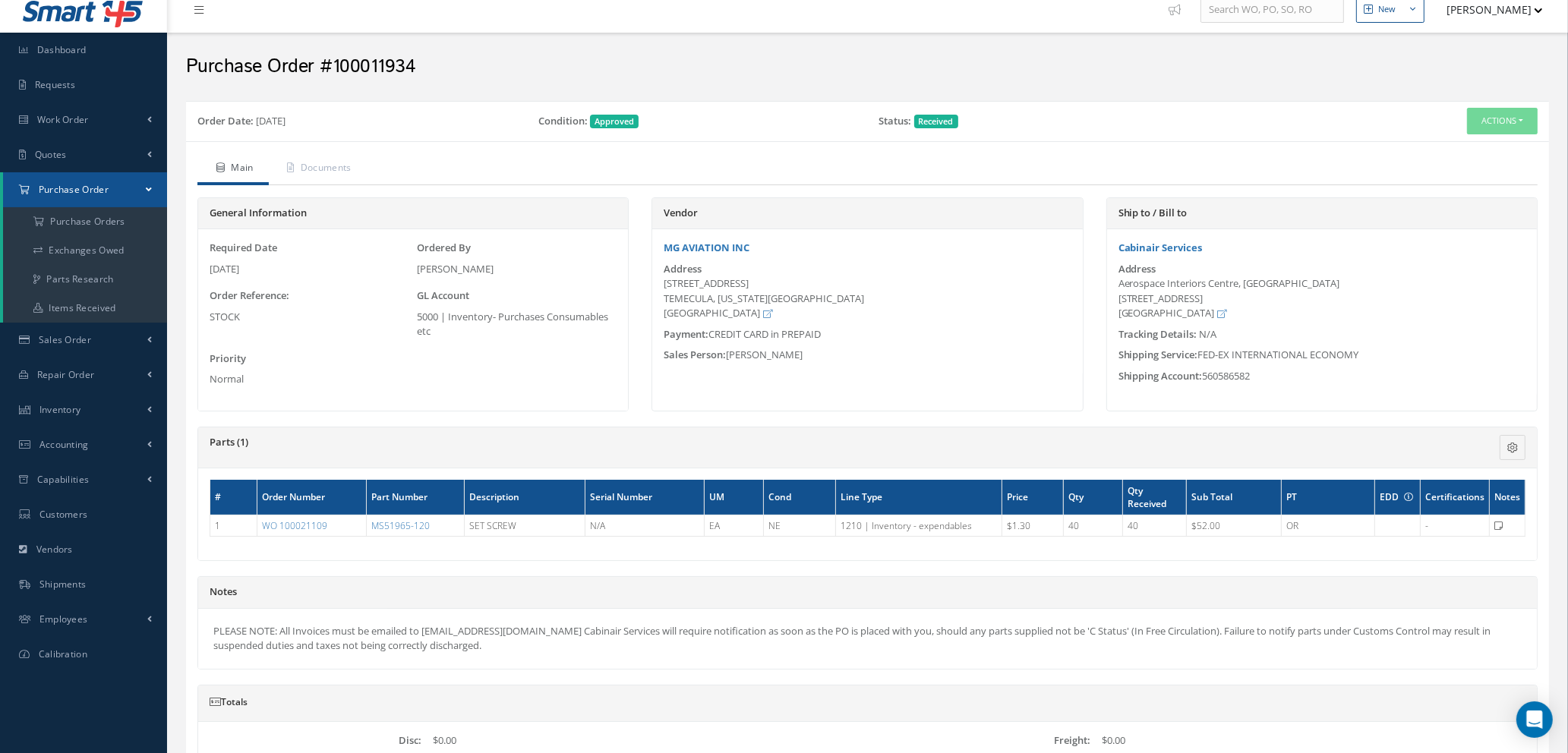
scroll to position [0, 0]
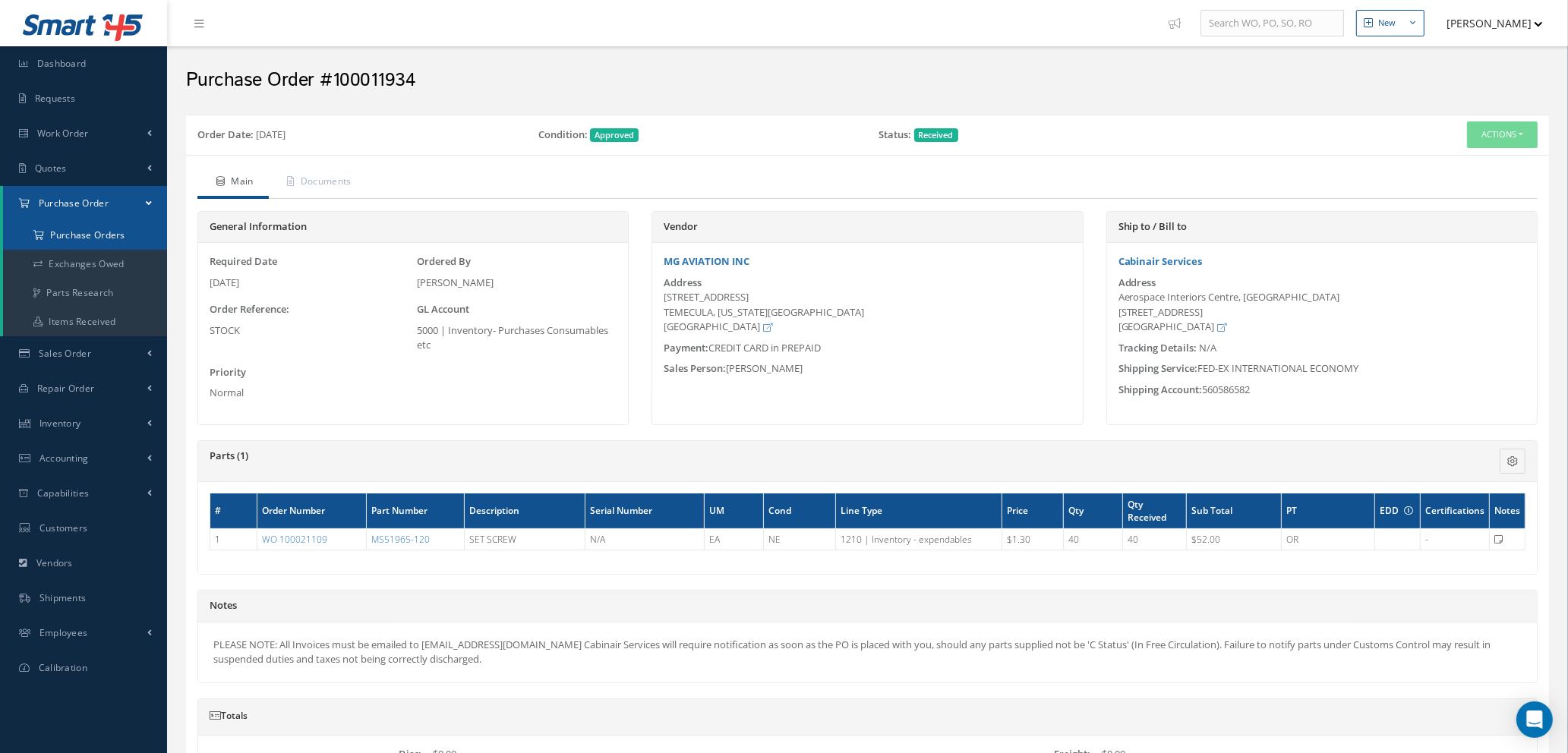
click at [102, 226] on a=1&status_id=2&status_id=3&status_id=5&collapsedFilters"] "Purchase Orders" at bounding box center [85, 235] width 164 height 29
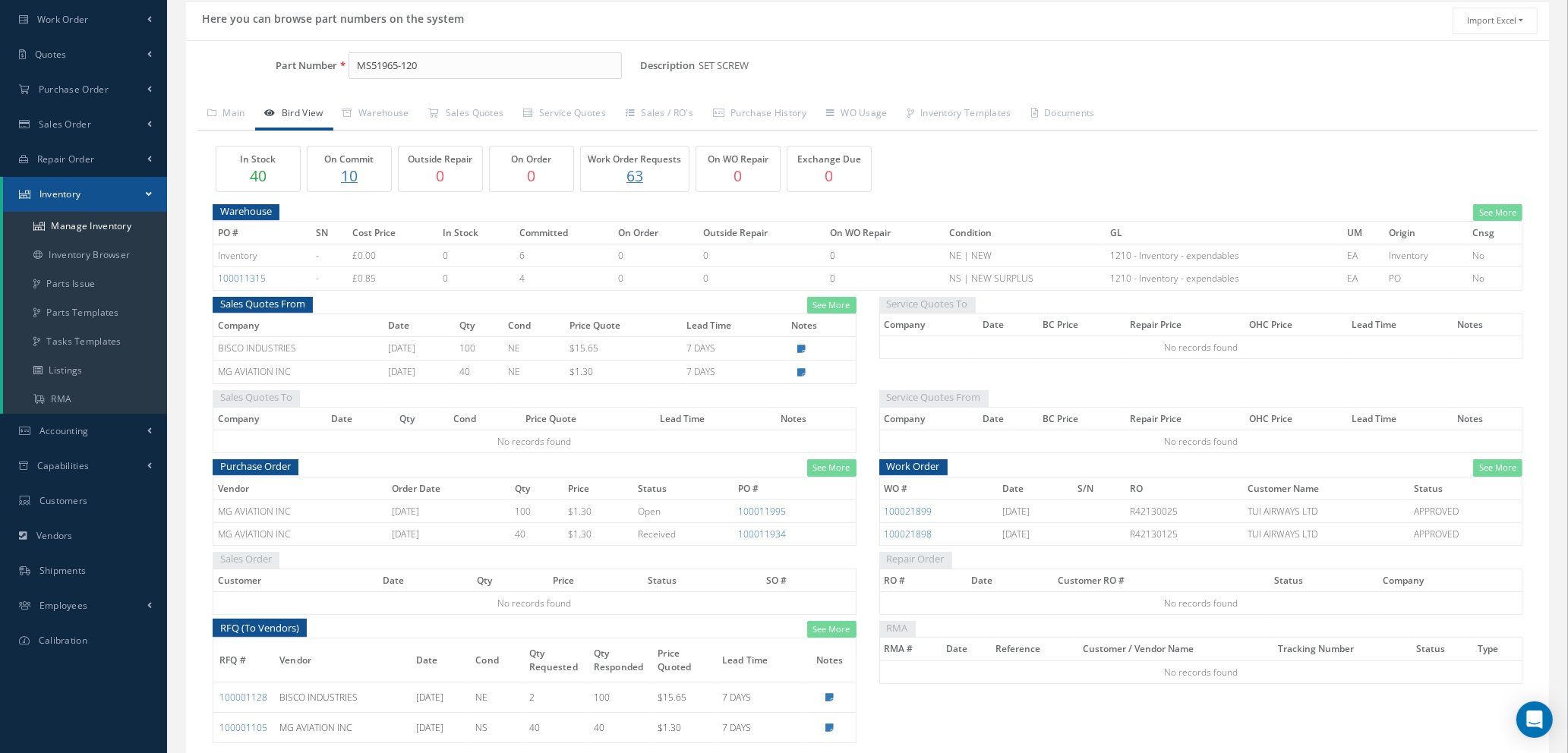
scroll to position [187, 0]
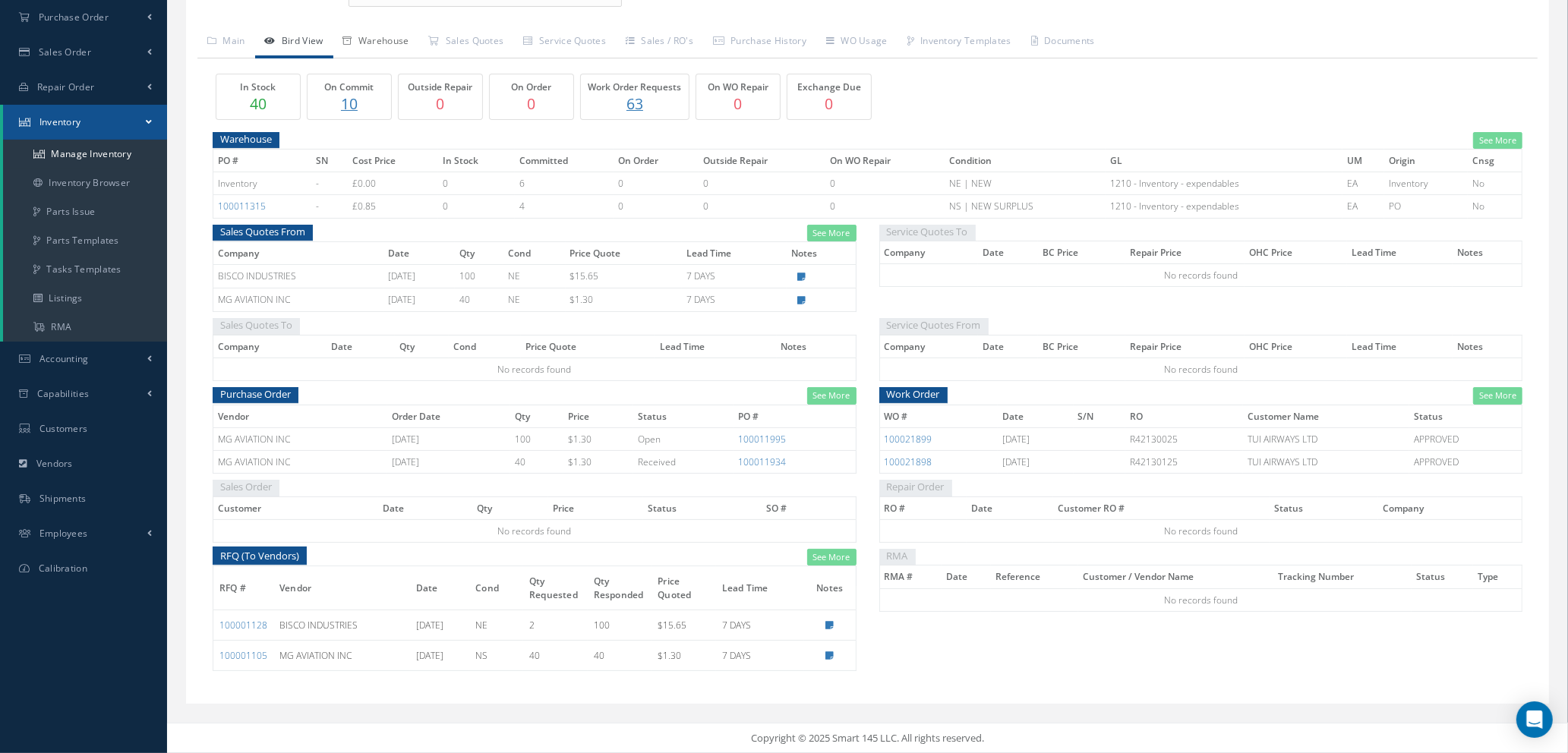
click at [393, 32] on link "Warehouse" at bounding box center [376, 42] width 86 height 32
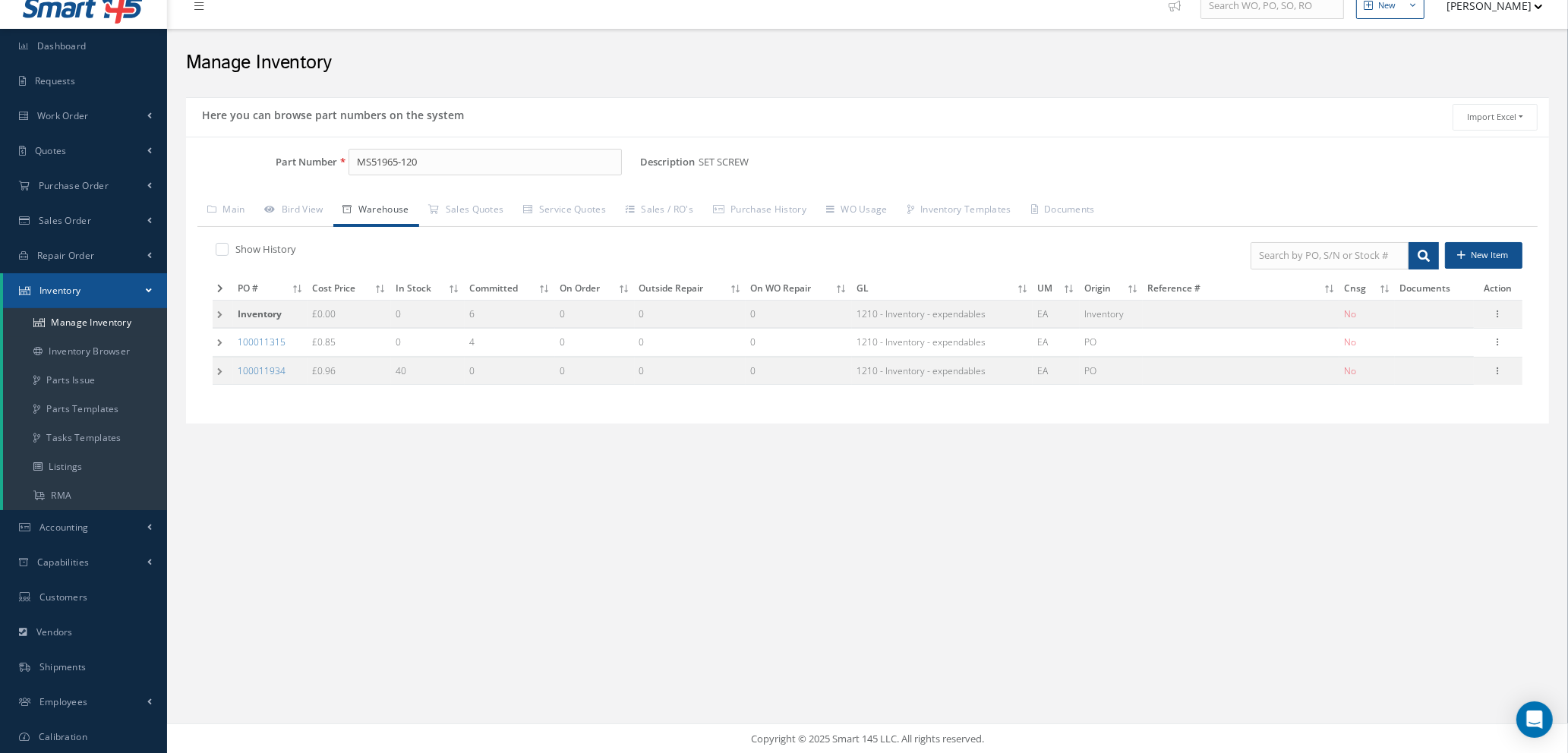
click at [216, 340] on td at bounding box center [223, 343] width 21 height 28
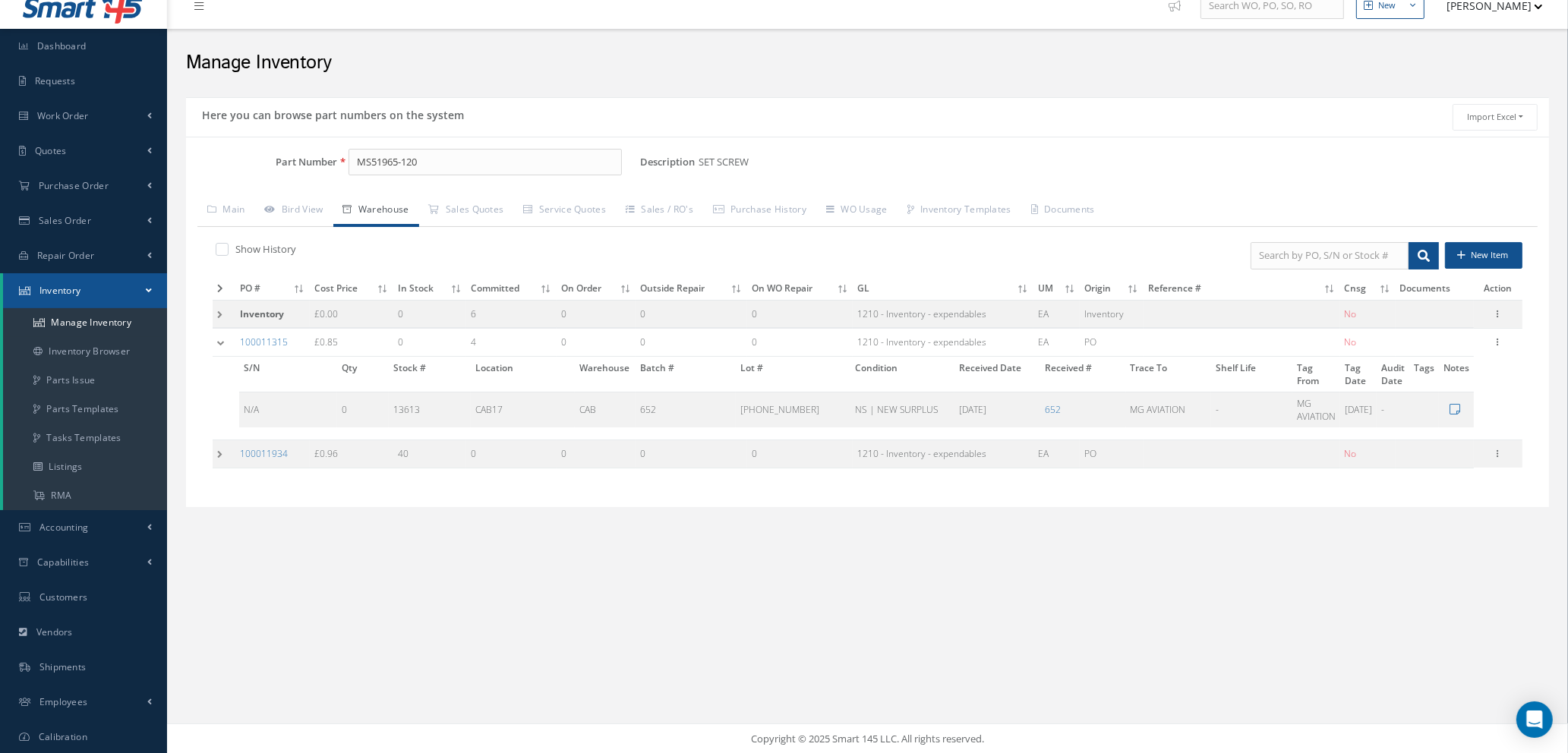
click at [220, 341] on td at bounding box center [224, 343] width 22 height 28
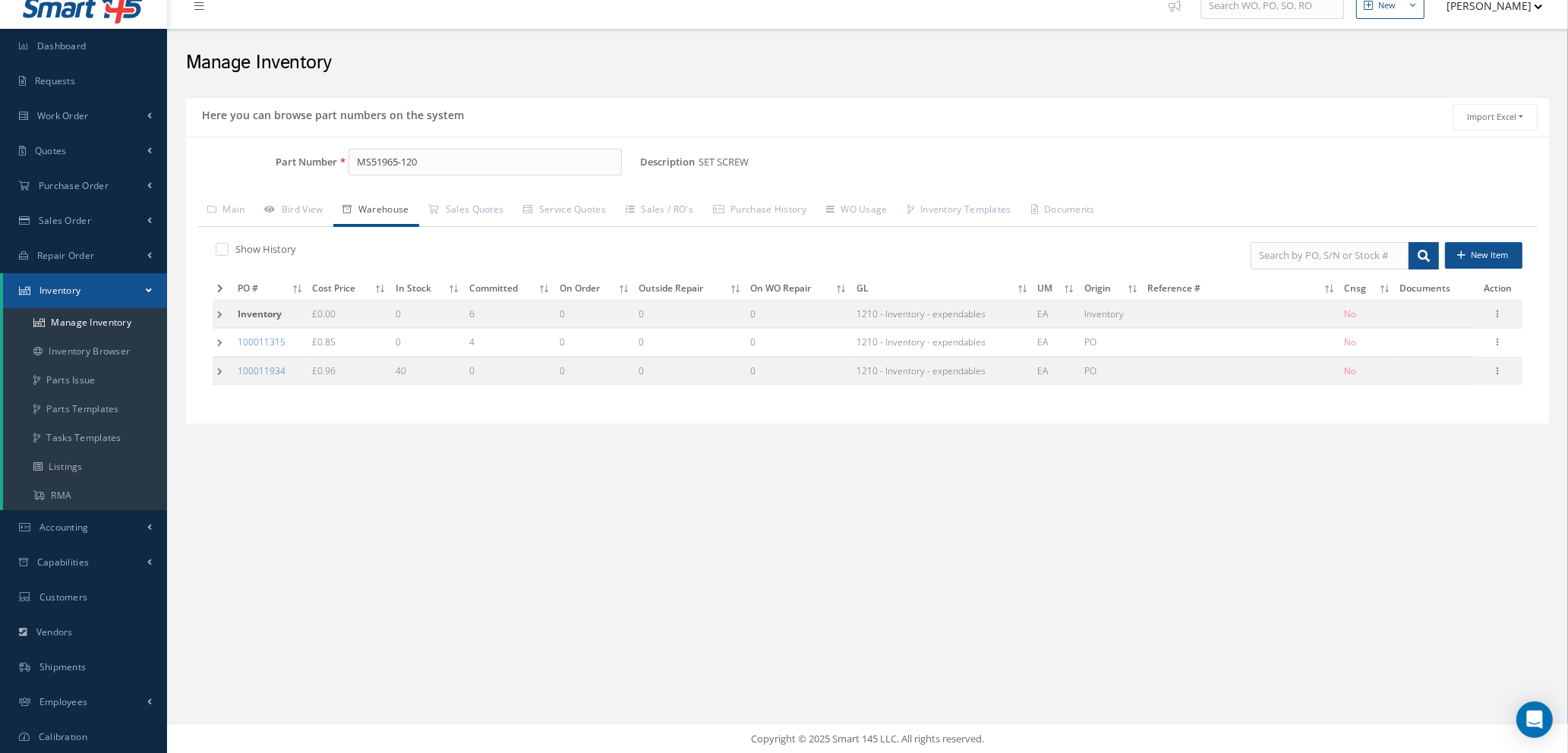
click at [220, 372] on td at bounding box center [223, 371] width 21 height 28
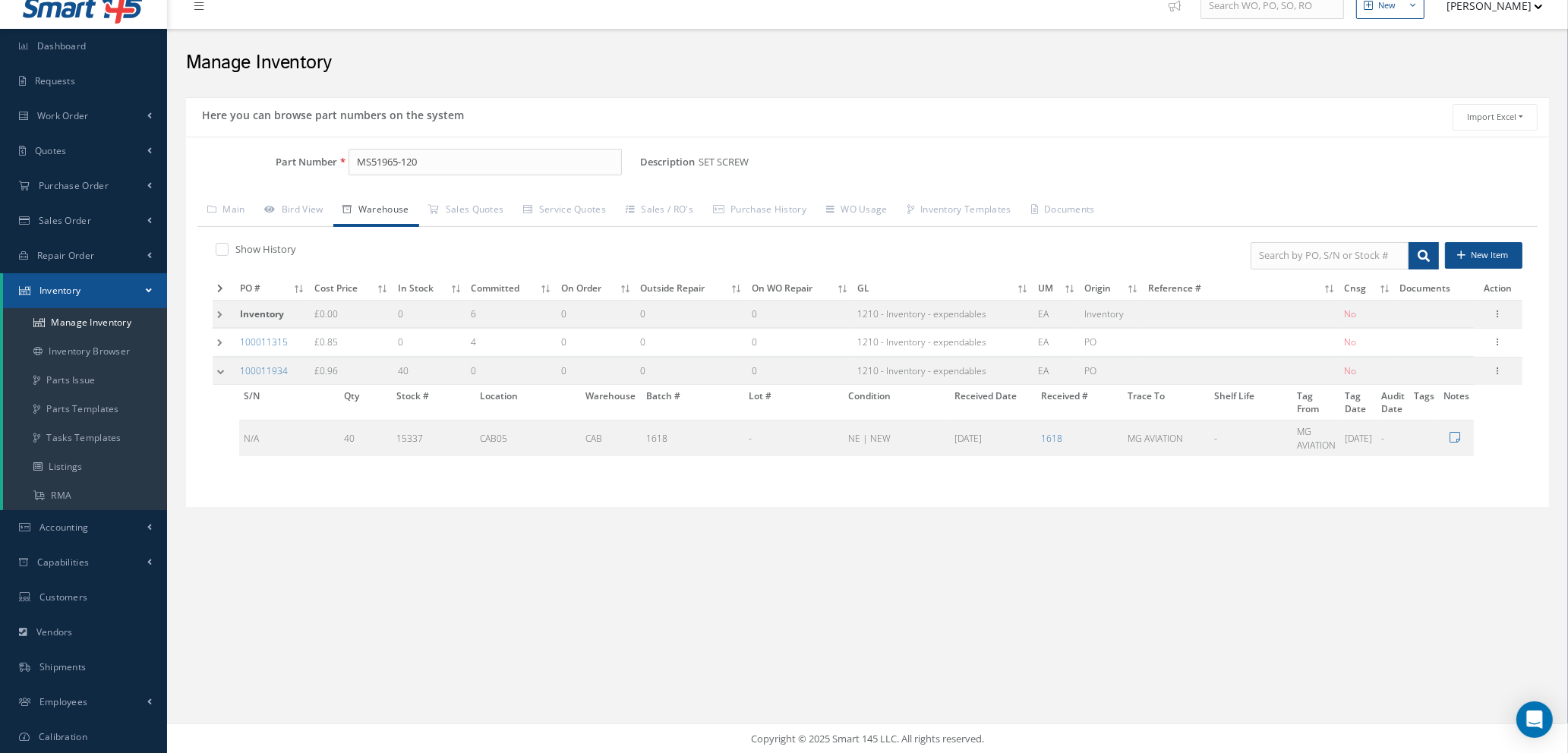
click at [220, 372] on td at bounding box center [224, 371] width 22 height 28
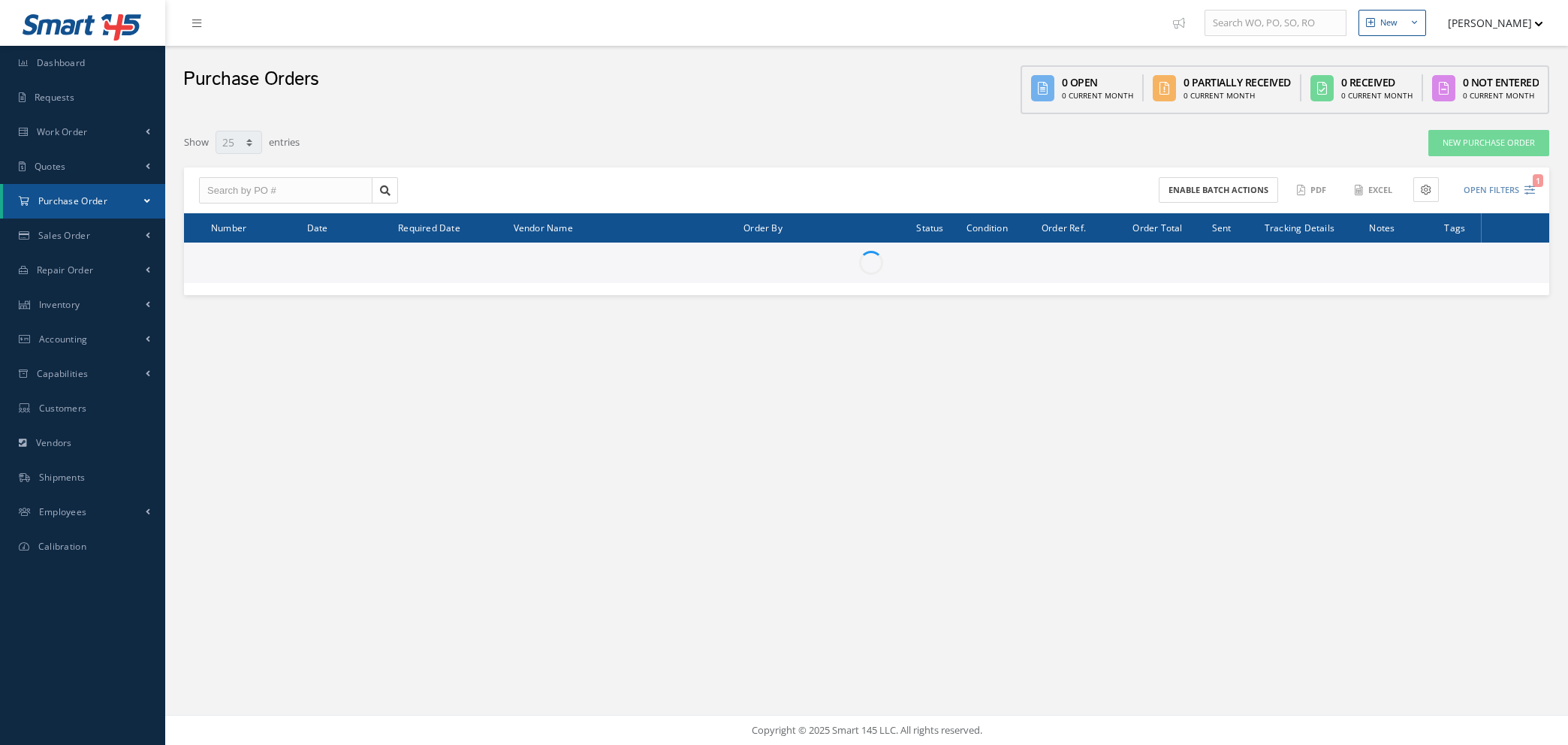
select select "25"
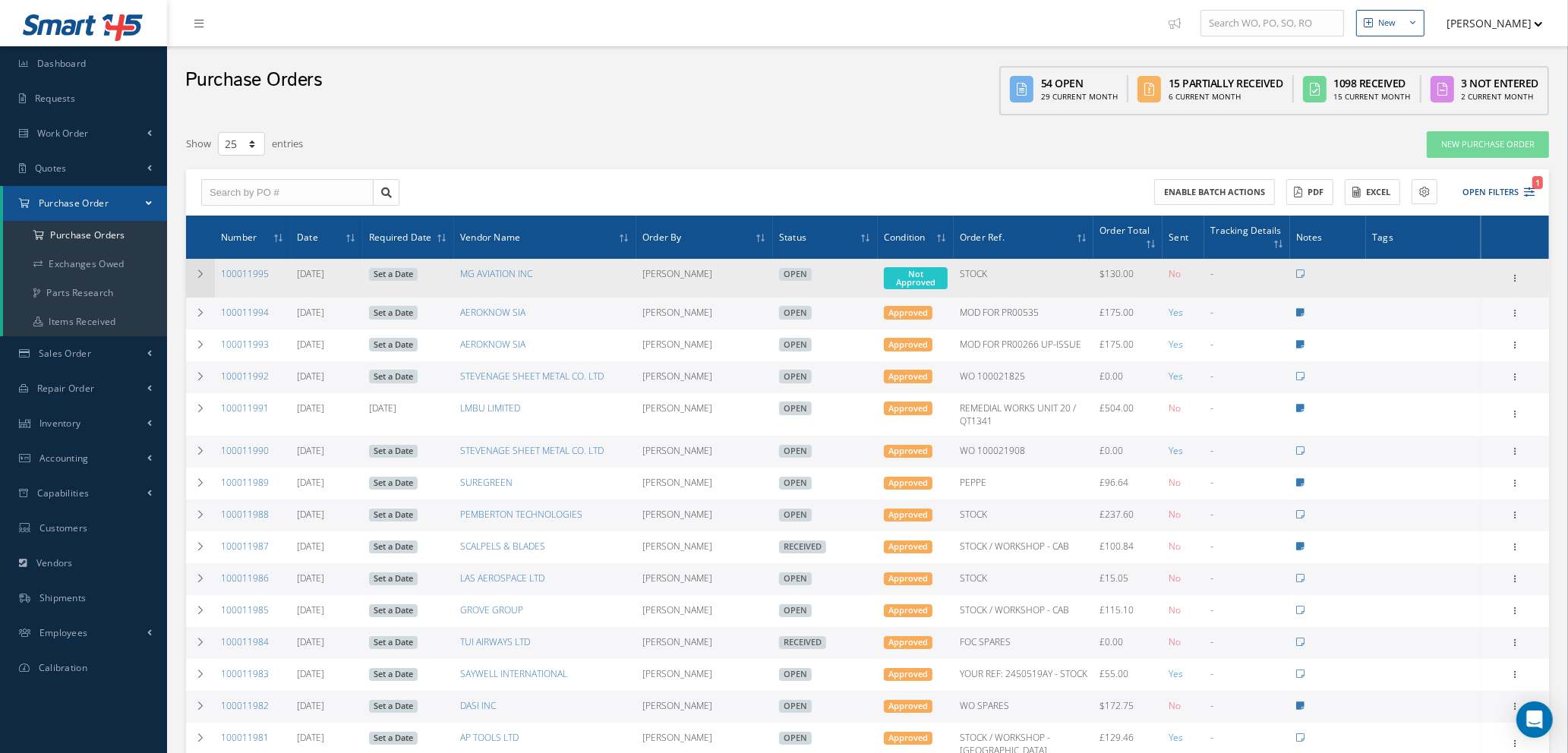
click at [195, 272] on icon at bounding box center [200, 274] width 11 height 9
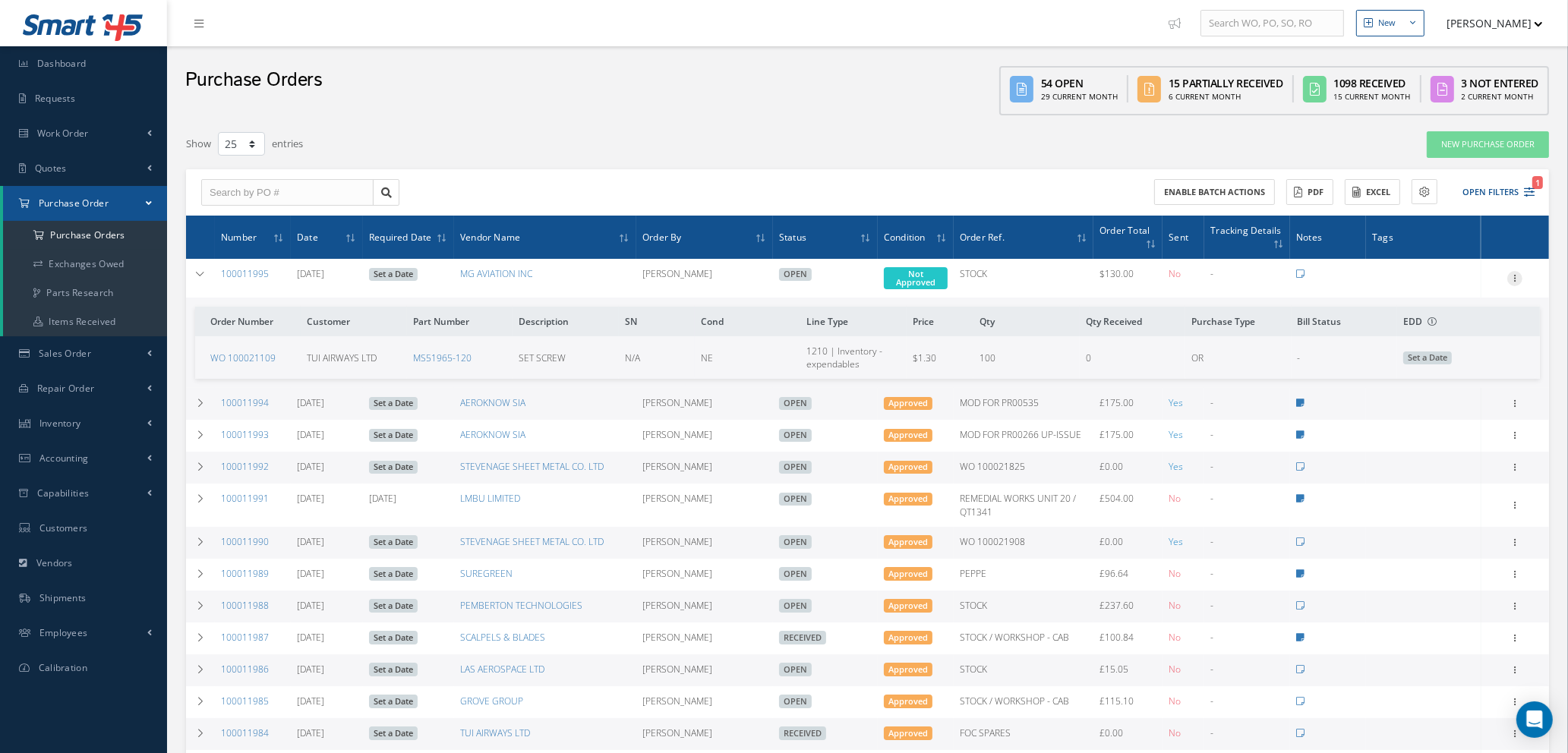
click at [1519, 273] on icon at bounding box center [1515, 277] width 15 height 12
click at [1422, 329] on link "Edit" at bounding box center [1445, 327] width 120 height 20
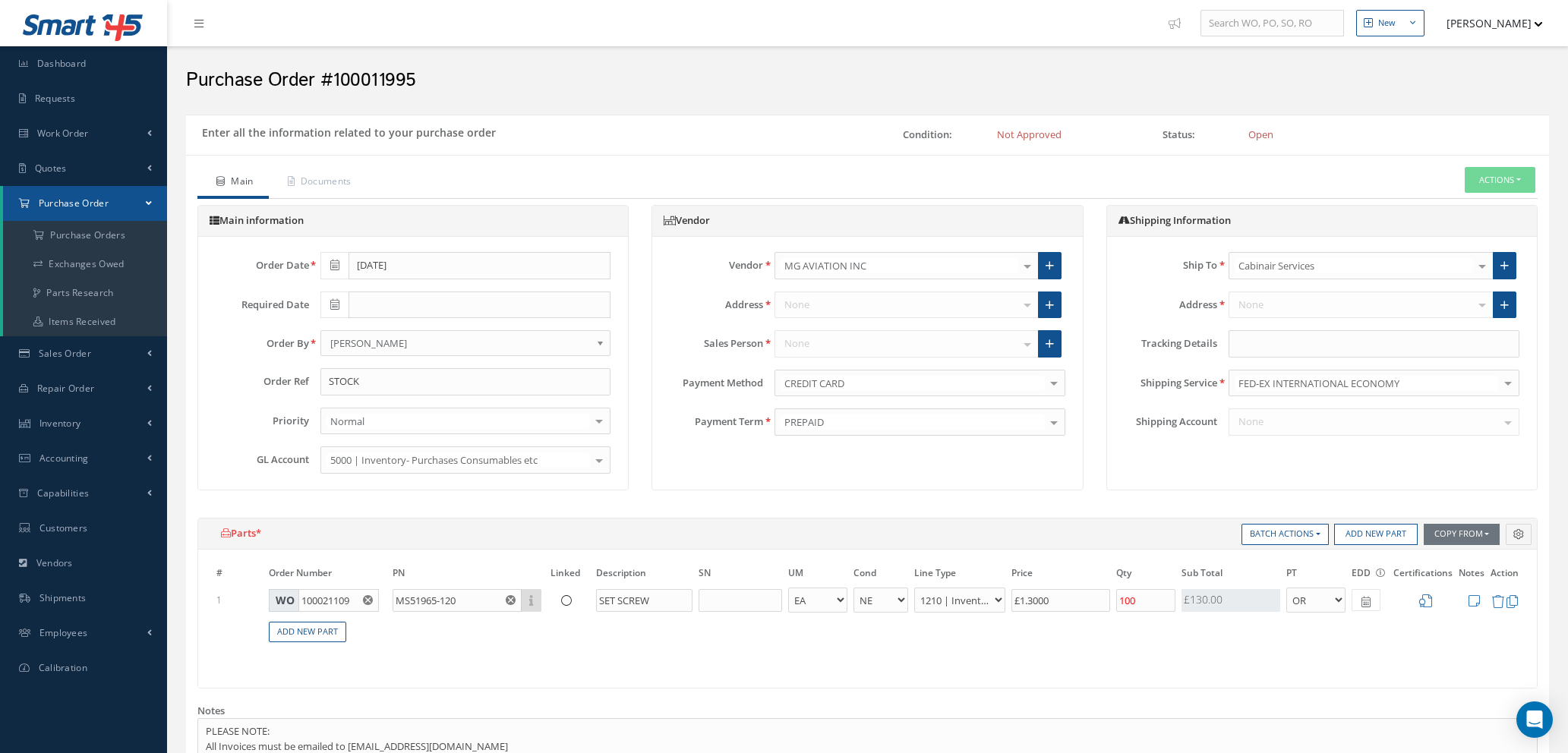
select select "1"
select select "5"
select select "7"
select select "1"
type input "$1.3"
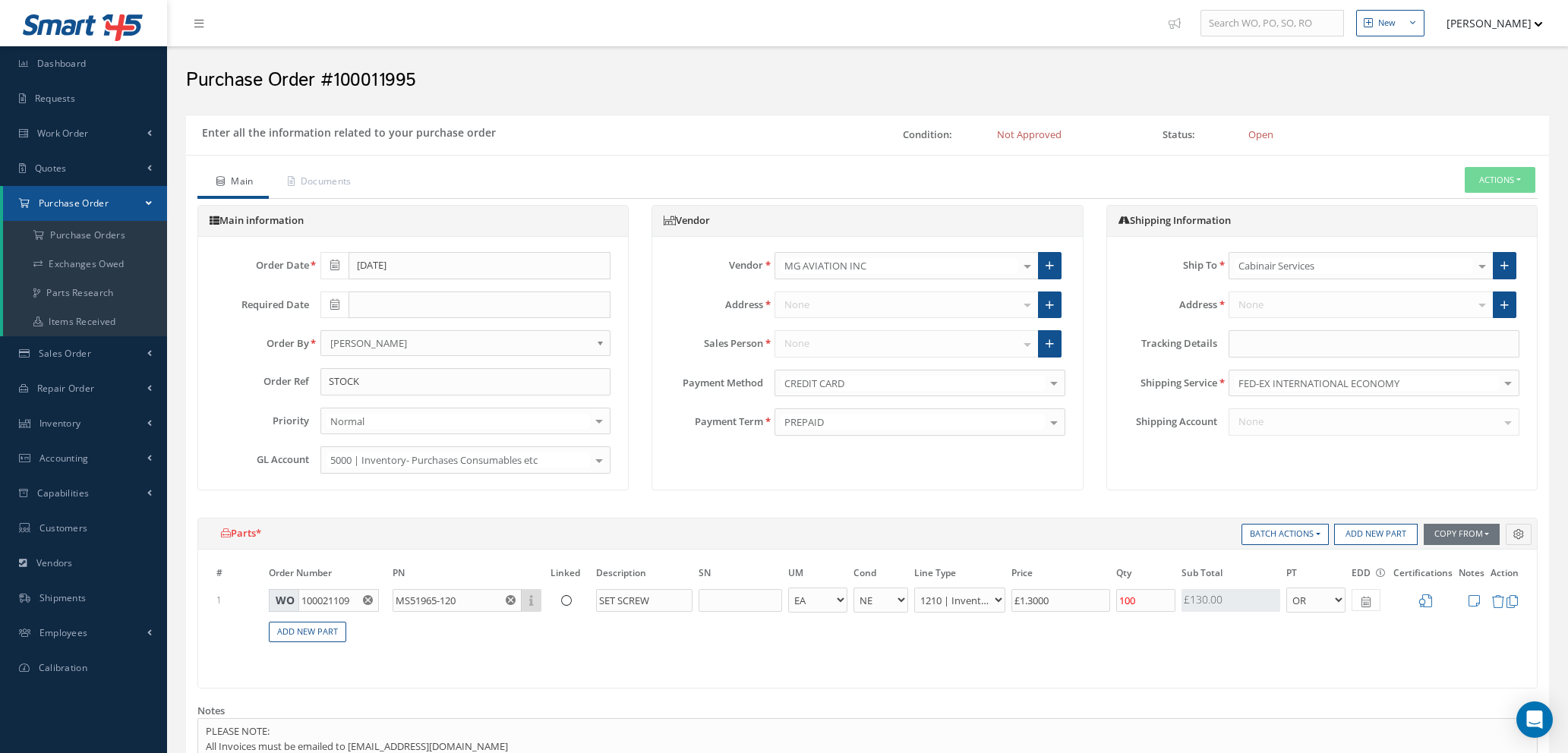
type input "$0"
click at [898, 599] on select "AS AI AR BC BER FN FP INSP MD NE NS N/A NU OH PM RE RF RP SCR SV SP TS TL USE US" at bounding box center [881, 600] width 55 height 25
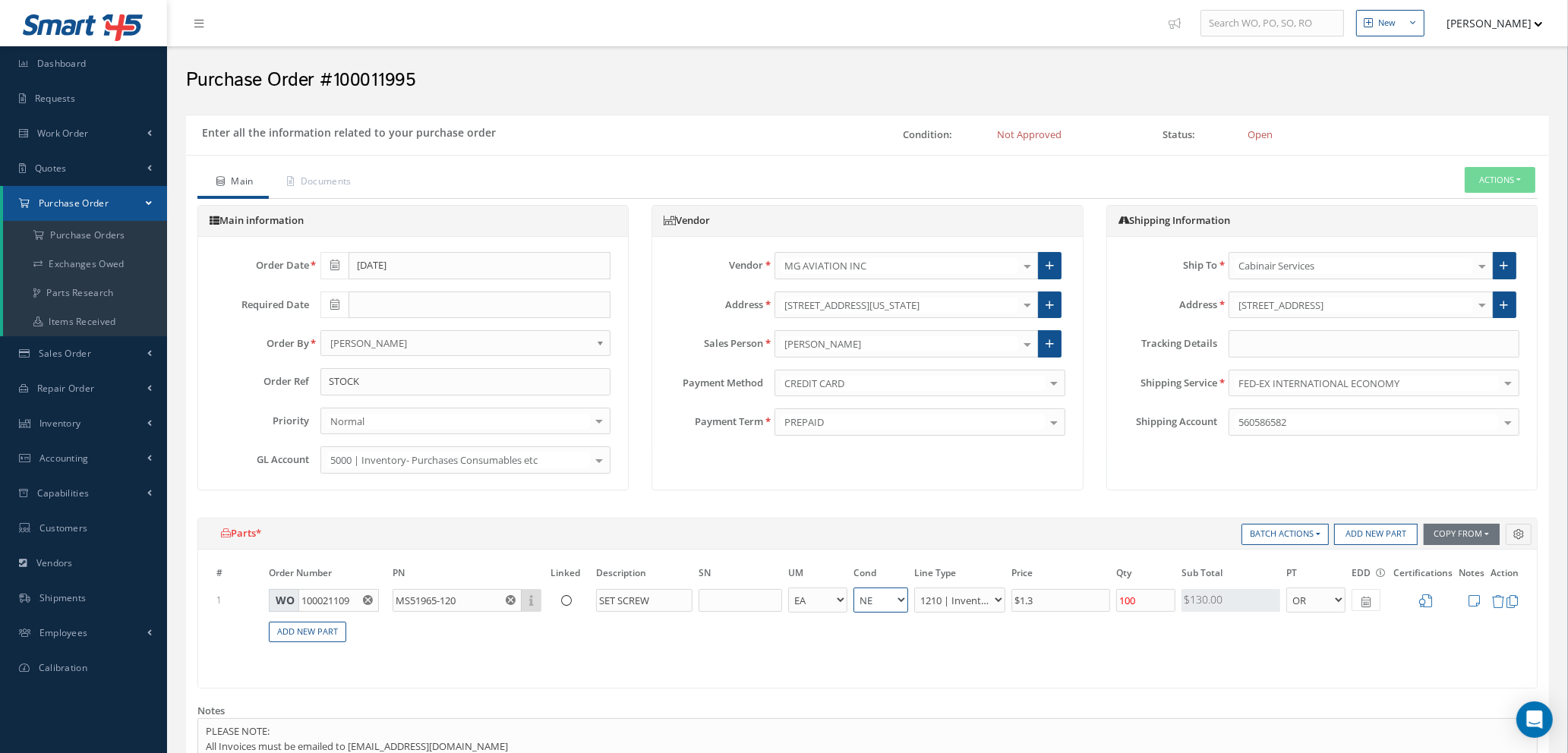
select select "7"
click at [853, 587] on select "AS AI AR BC BER FN FP INSP MD NE NS N/A NU OH PM RE RF RP SCR SV SP TS TL USE US" at bounding box center [881, 600] width 55 height 25
click at [1047, 603] on input "$1.3" at bounding box center [1061, 600] width 99 height 22
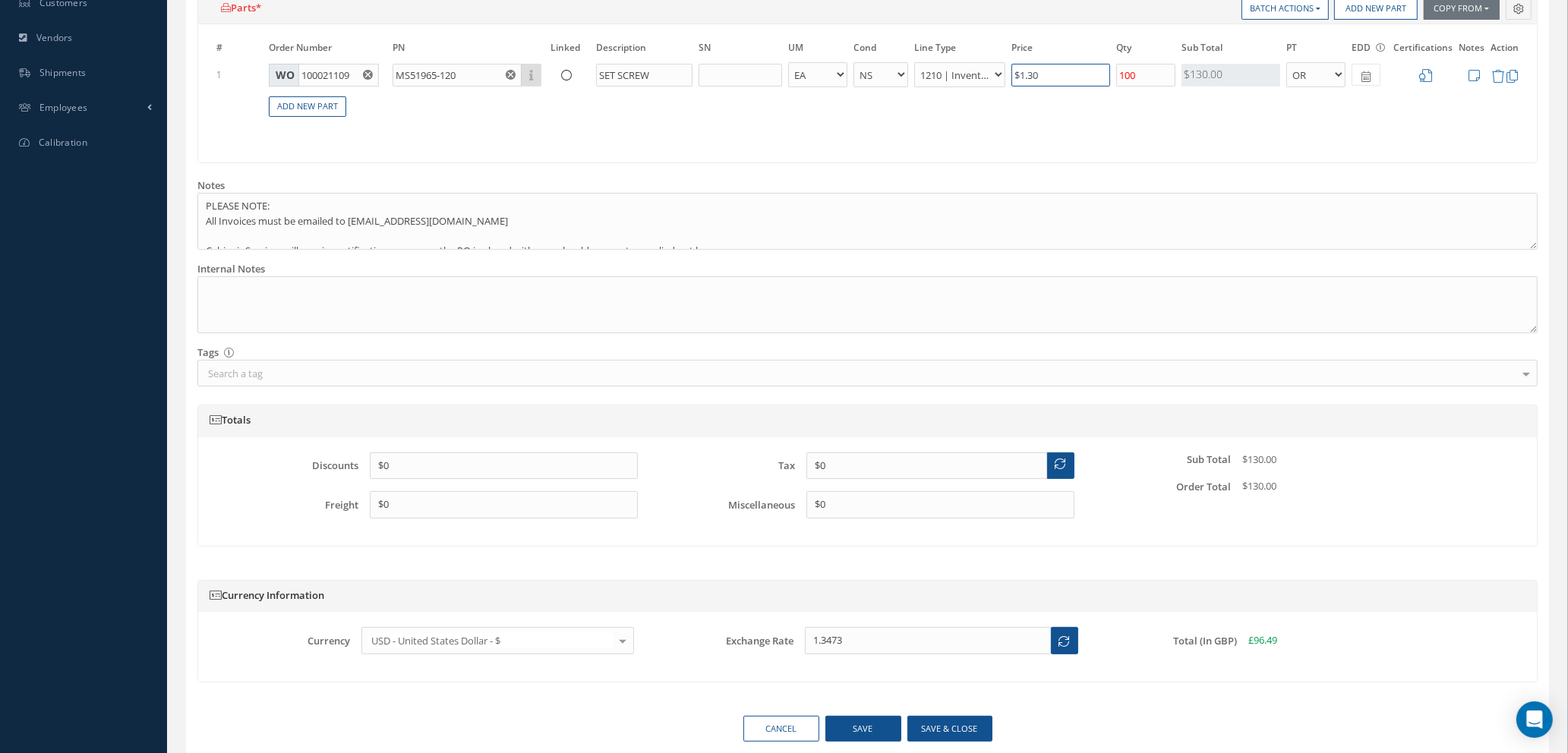
scroll to position [587, 0]
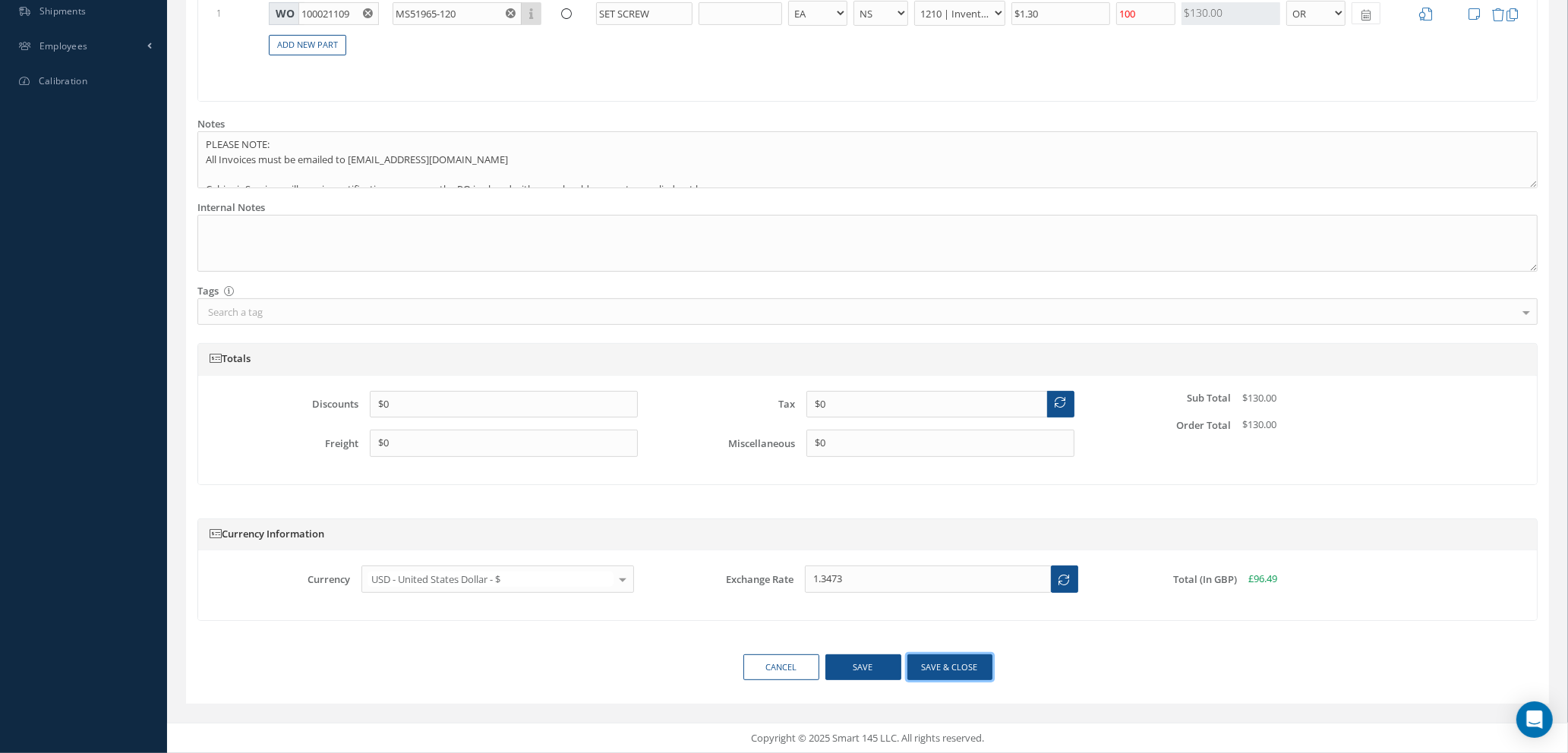
click at [933, 671] on button "Save & close" at bounding box center [950, 668] width 85 height 27
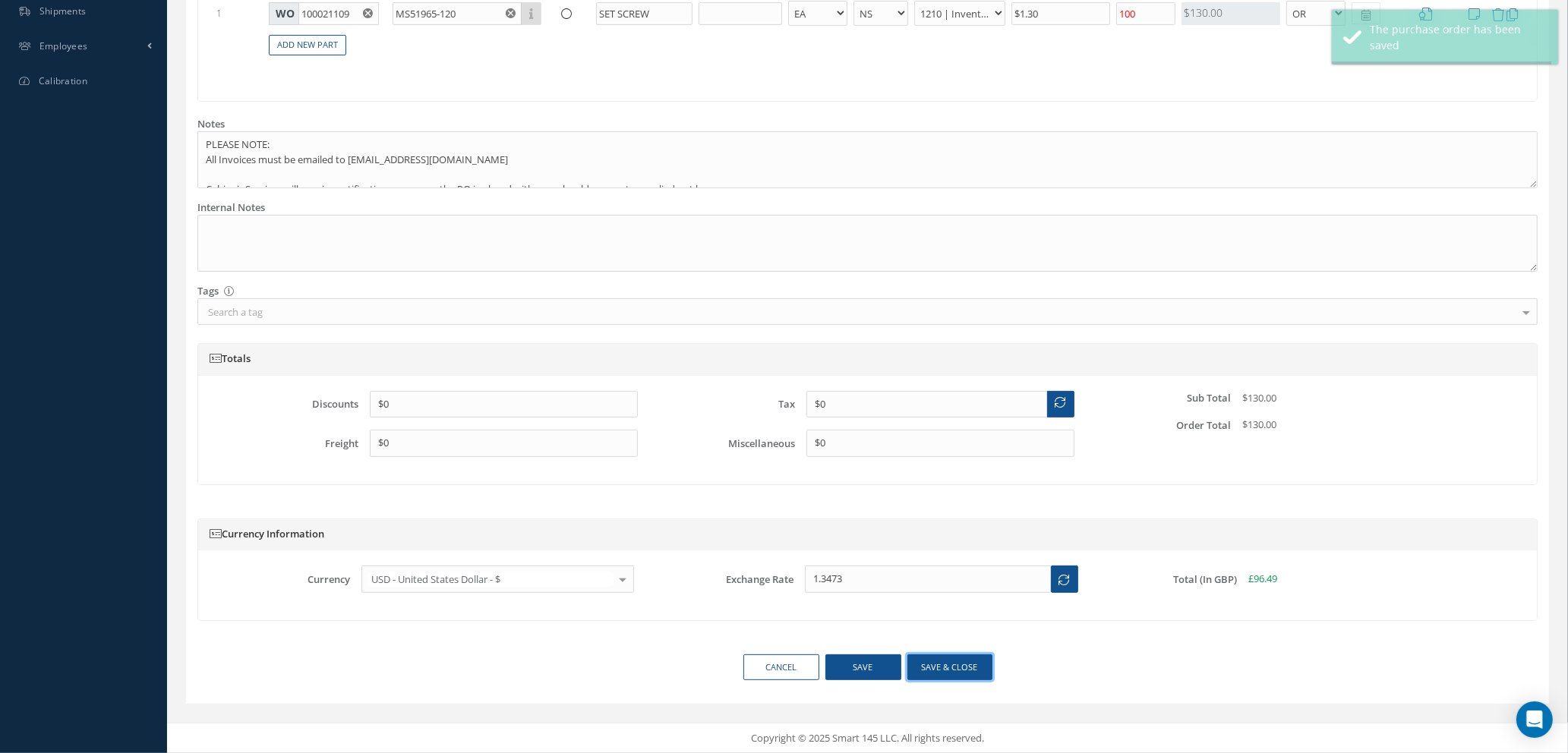
type input "$1.3"
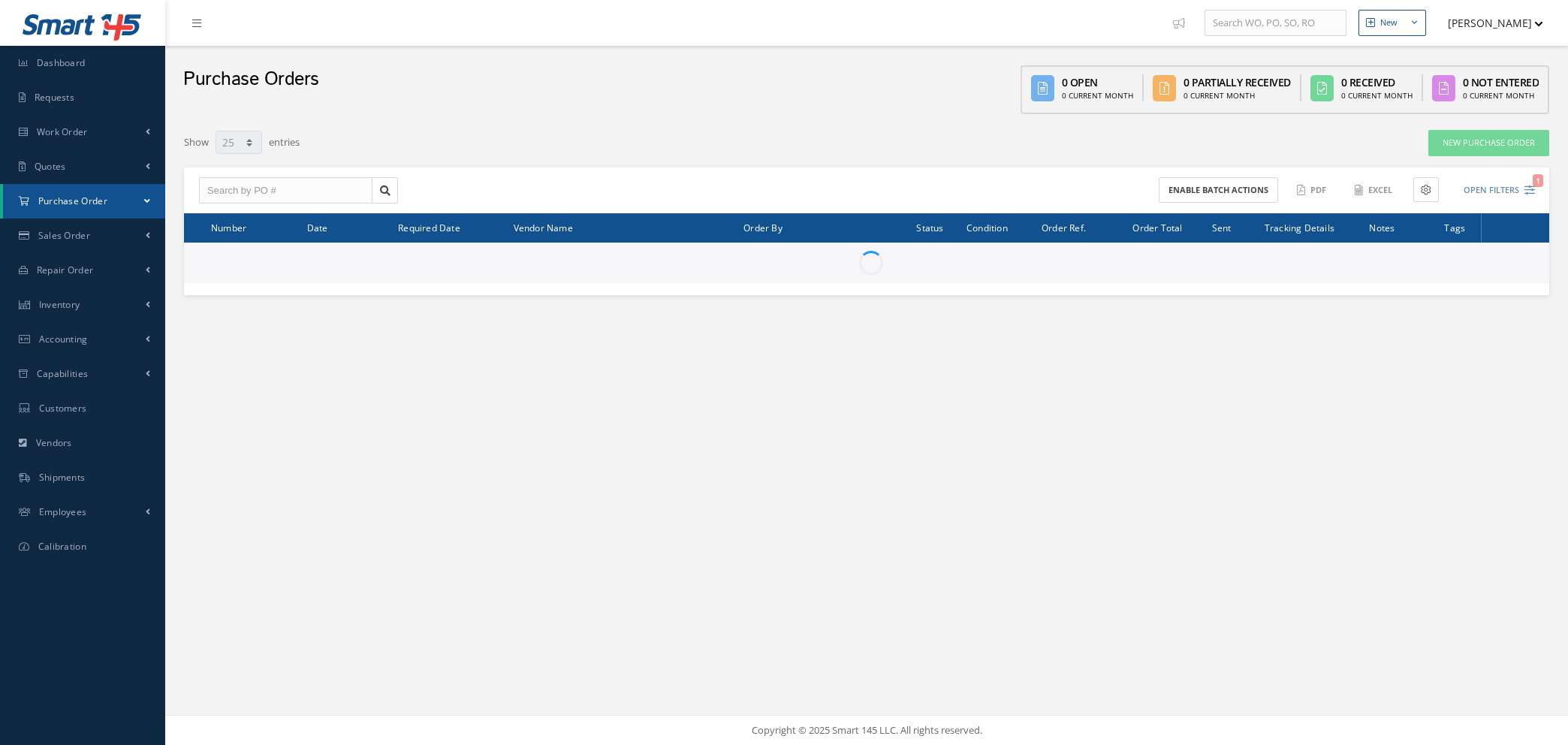
select select "25"
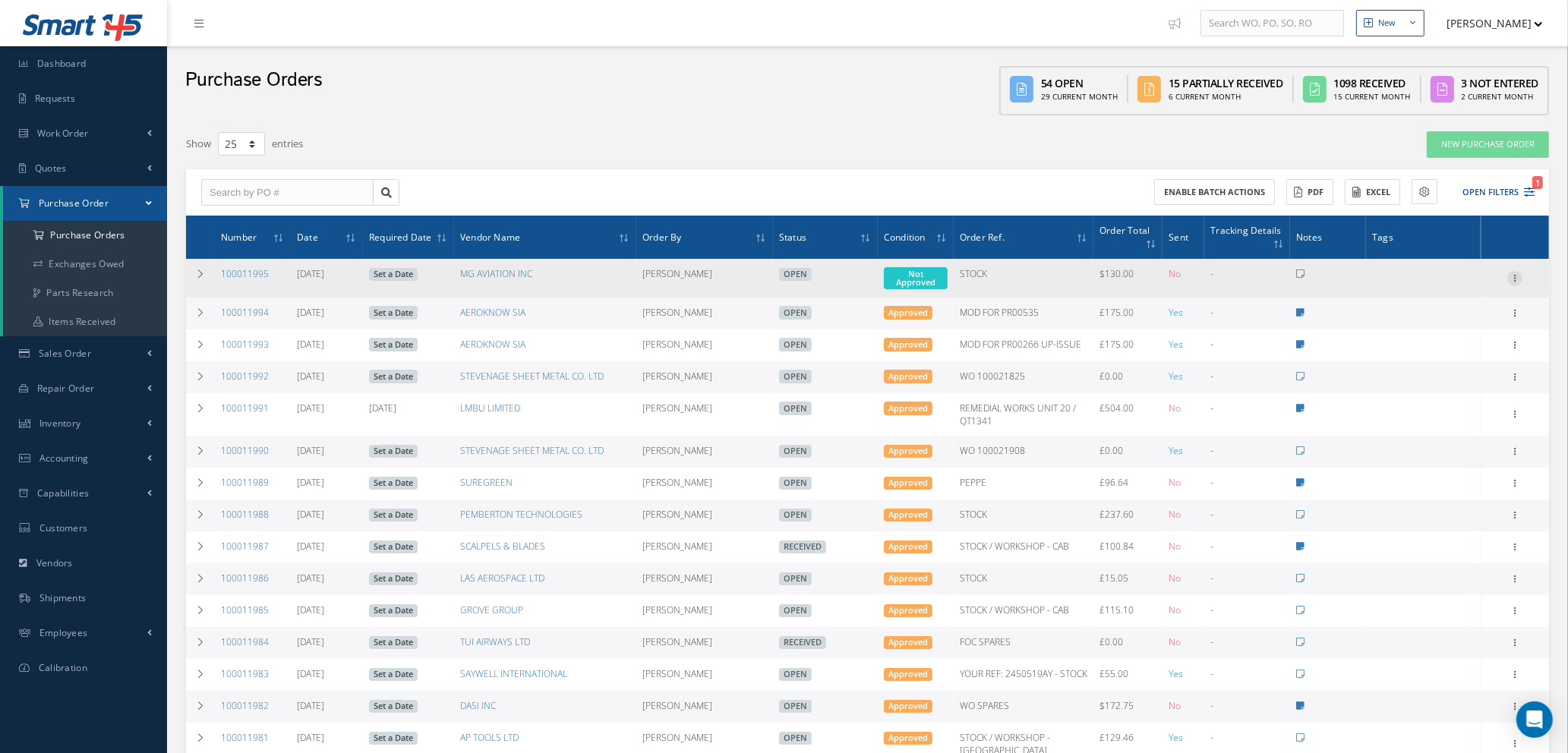
click at [1515, 277] on icon at bounding box center [1515, 277] width 15 height 12
click at [1431, 283] on link "Enter/Update" at bounding box center [1445, 289] width 120 height 20
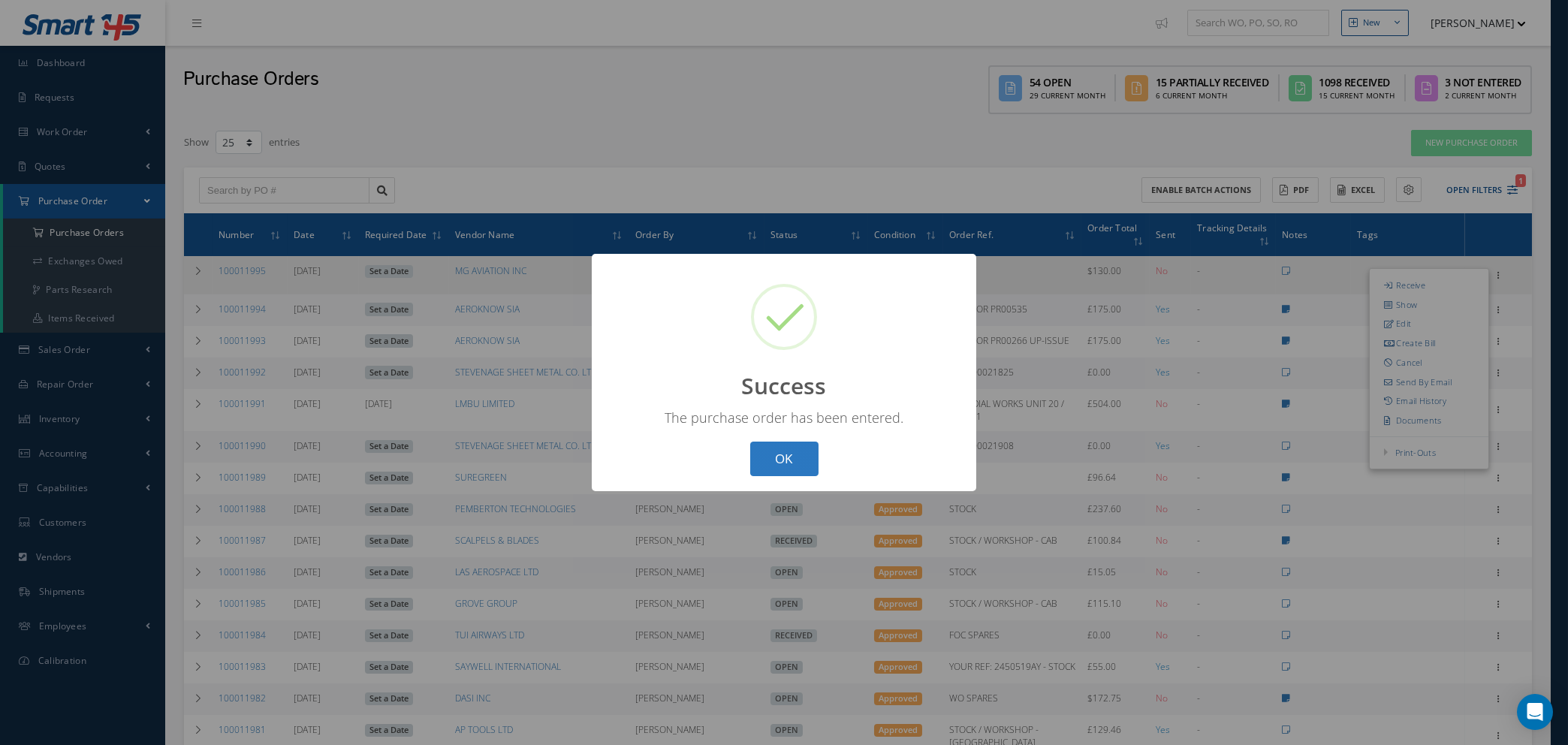
click at [794, 459] on button "OK" at bounding box center [784, 459] width 68 height 35
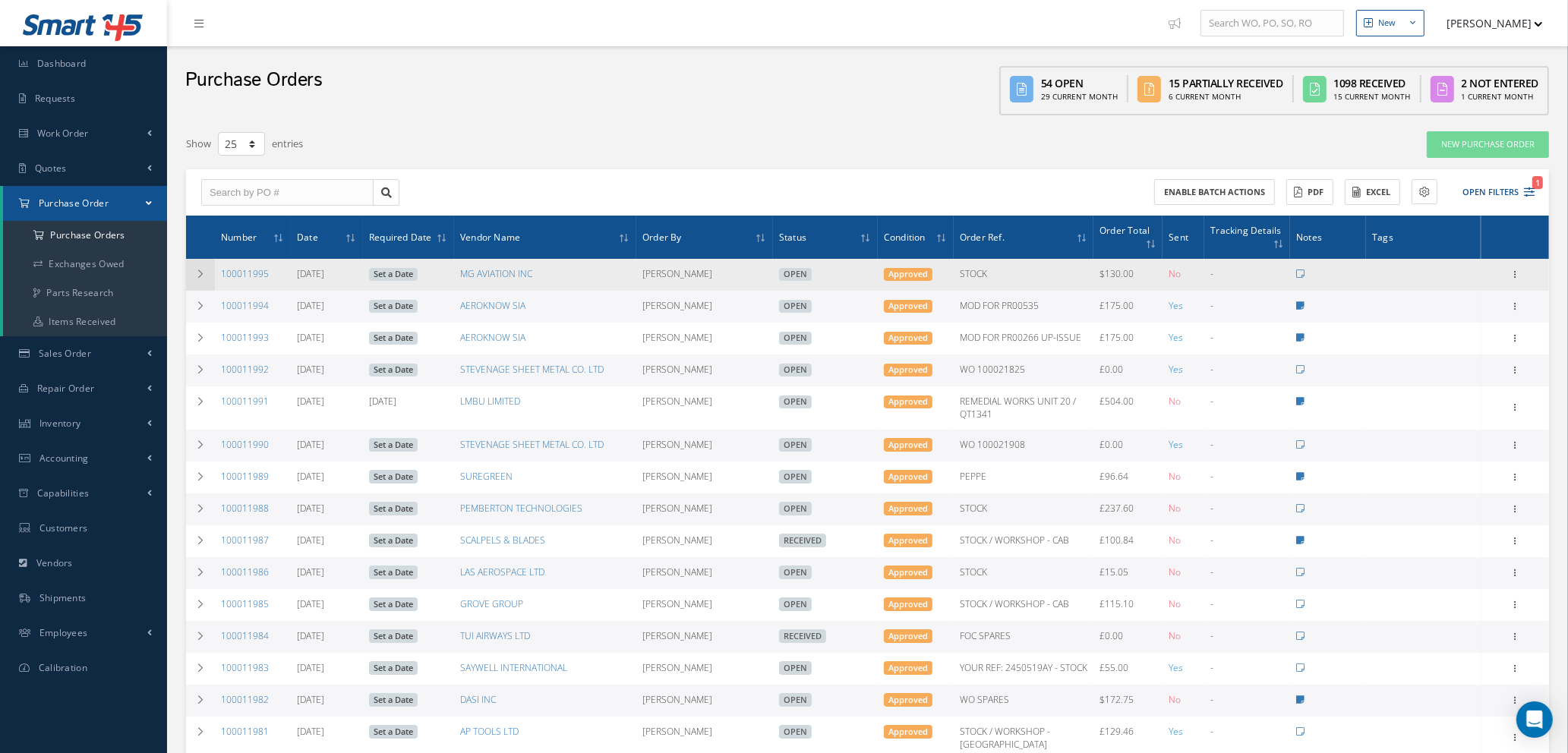
click at [203, 274] on icon at bounding box center [200, 274] width 11 height 9
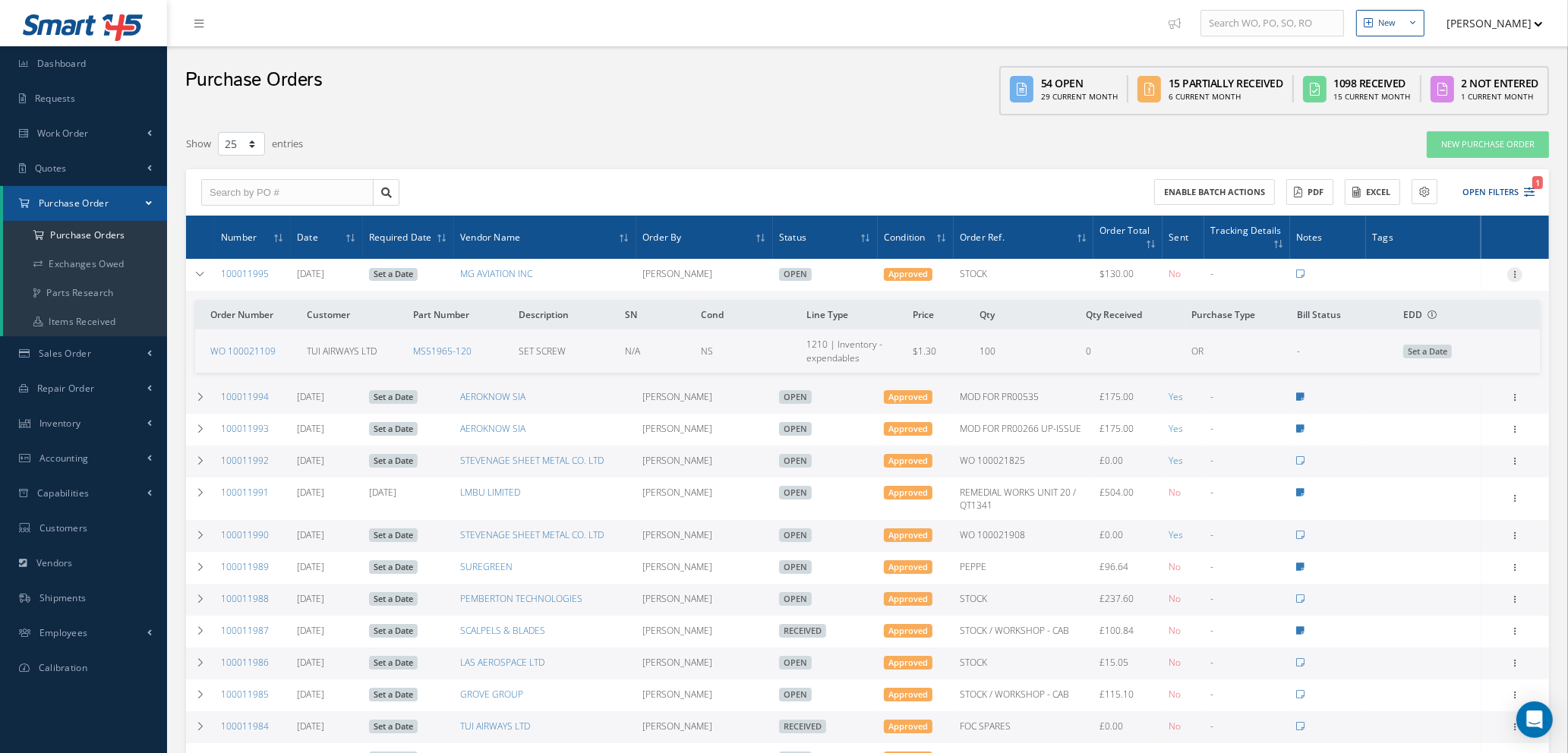
click at [1514, 270] on icon at bounding box center [1515, 273] width 15 height 12
click at [1451, 384] on link "Send By Email" at bounding box center [1445, 383] width 120 height 20
type input "Reports from Purchase Order #100011995"
type textarea "Hiya, Please find Attached, our Purchase Order #100011995. If you have any ques…"
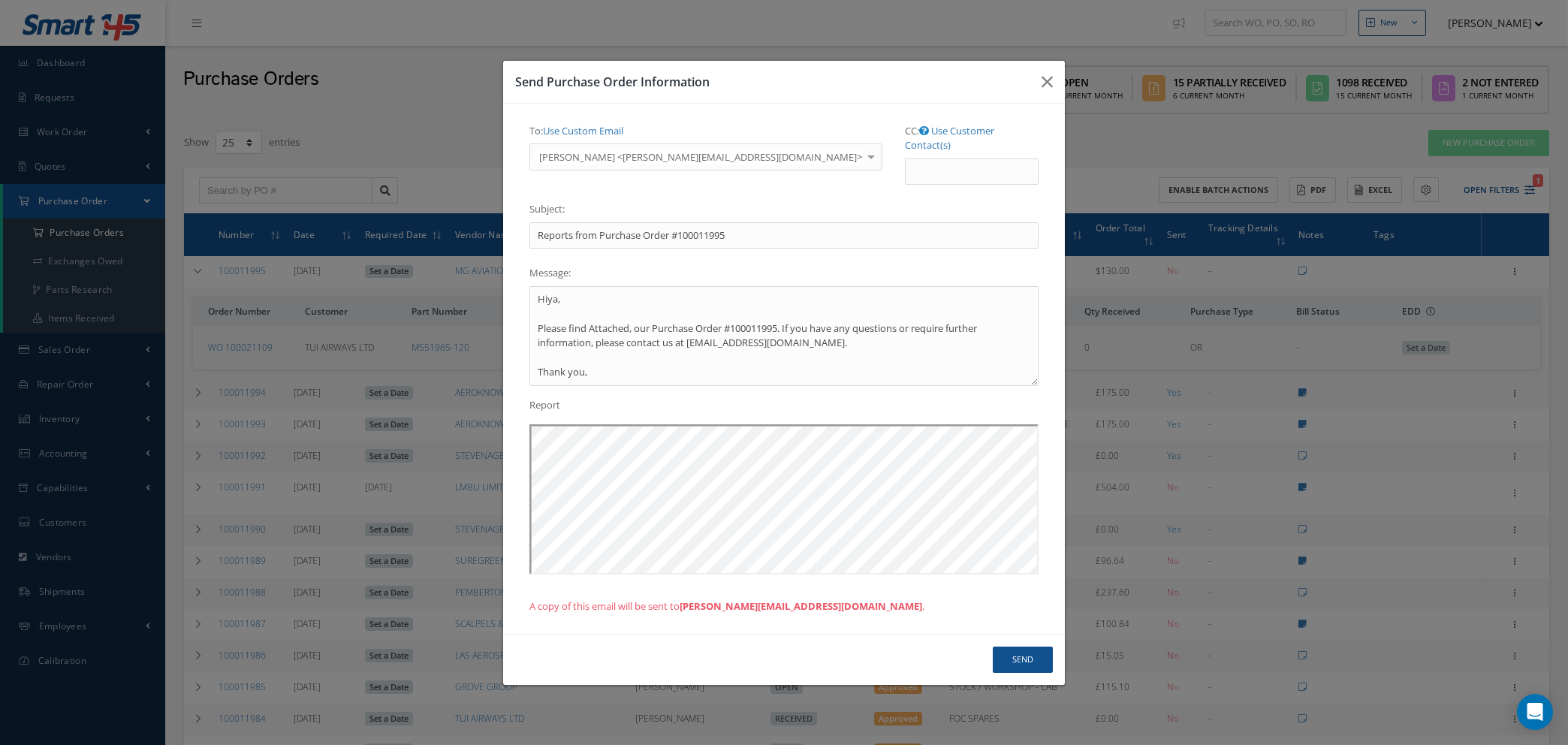
drag, startPoint x: 606, startPoint y: 139, endPoint x: 601, endPoint y: 157, distance: 18.7
click at [606, 137] on link "Use Custom Email" at bounding box center [583, 131] width 81 height 13
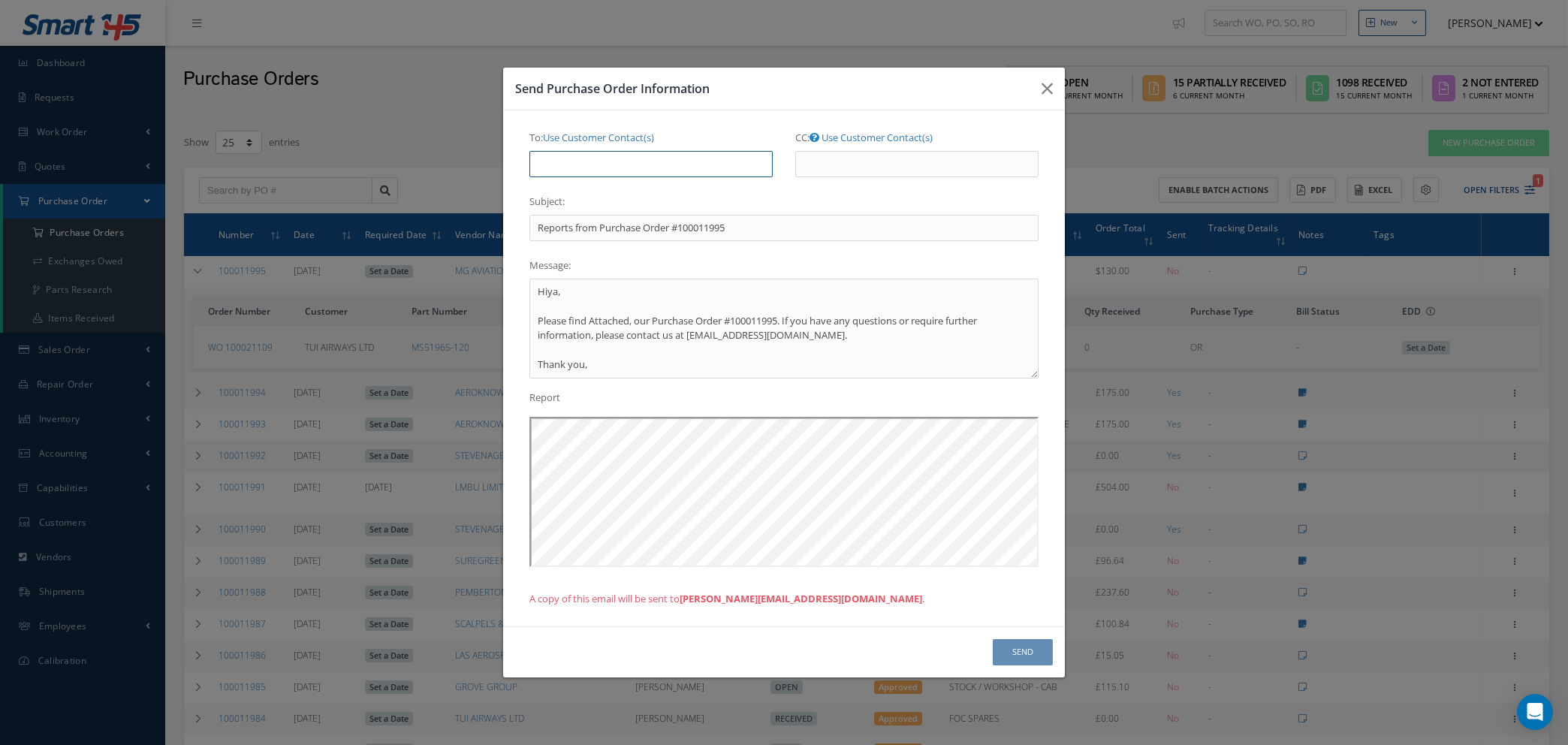
click at [601, 158] on input "To: Use Customer Contact(s)" at bounding box center [651, 164] width 244 height 27
type input "[PERSON_NAME][EMAIL_ADDRESS][DOMAIN_NAME]"
click at [1026, 654] on button "Send" at bounding box center [1023, 653] width 60 height 26
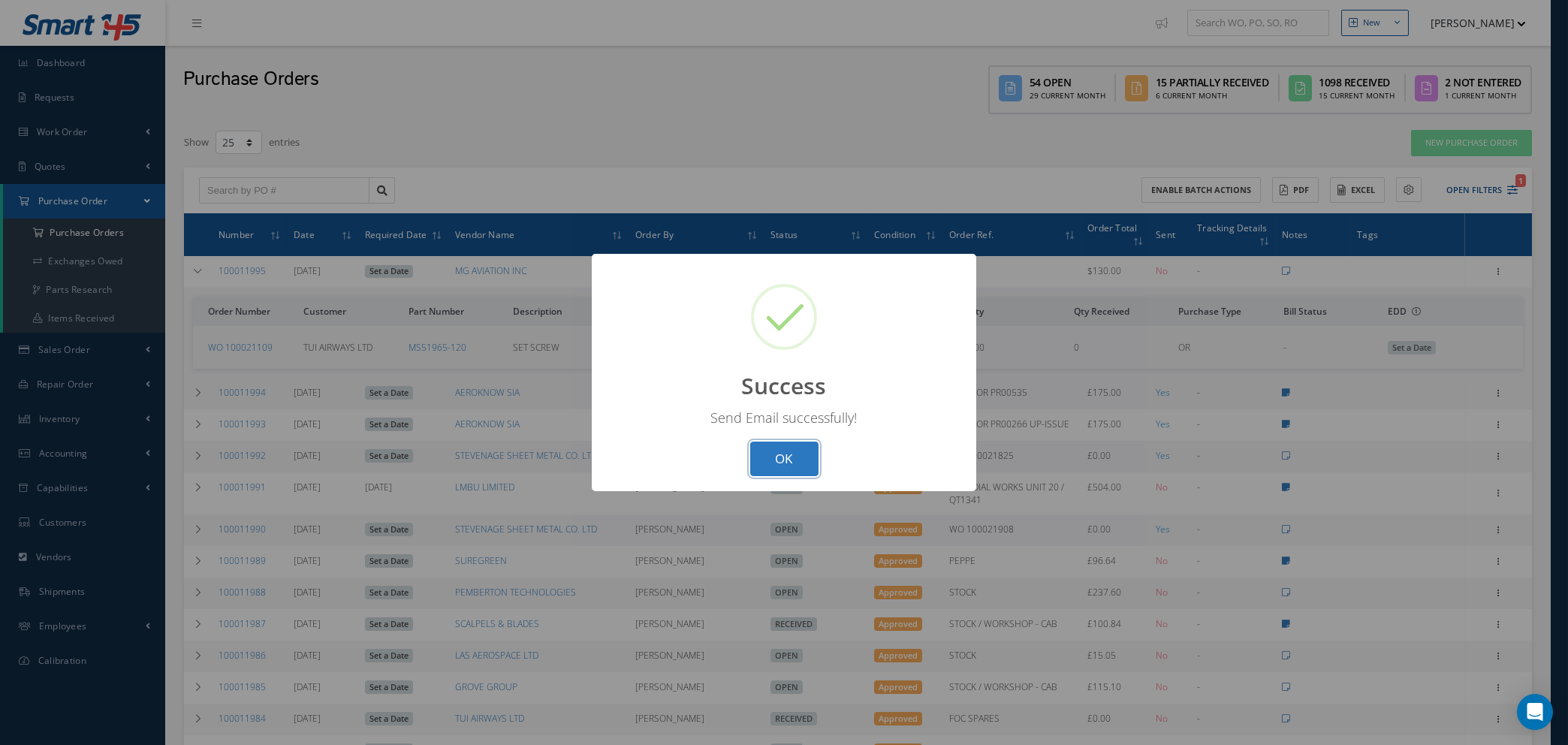
click at [788, 467] on button "OK" at bounding box center [784, 459] width 68 height 35
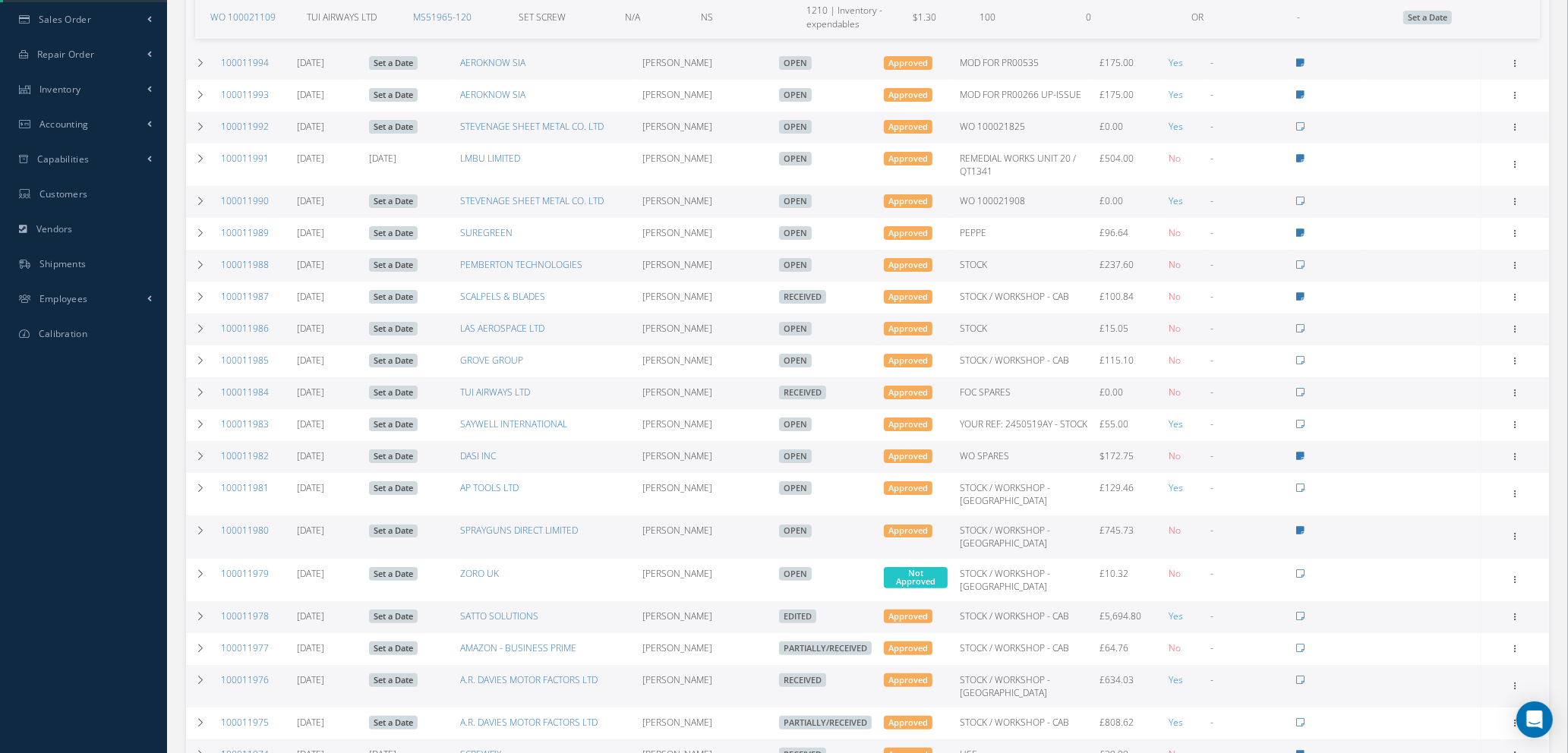
scroll to position [342, 0]
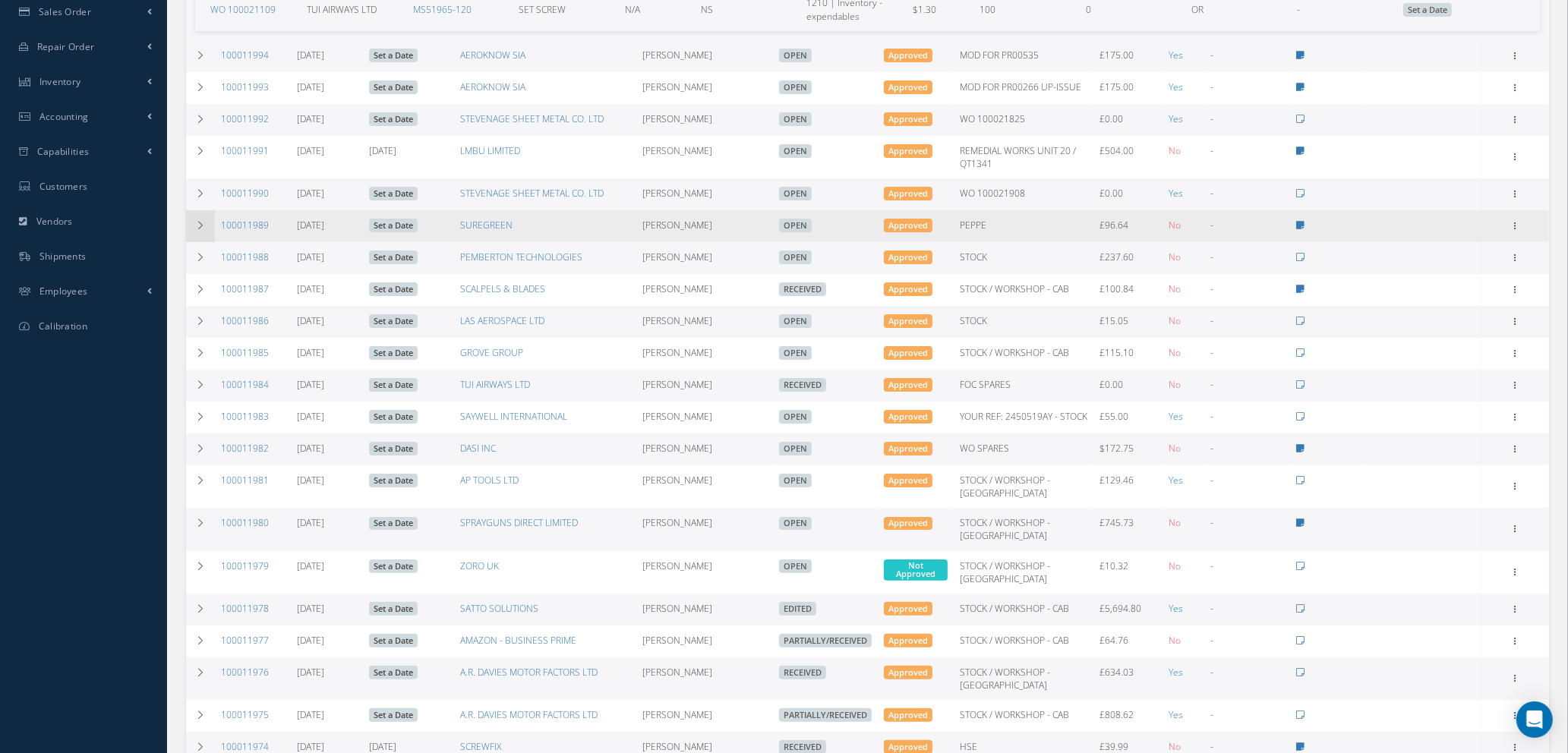
click at [204, 221] on icon at bounding box center [200, 225] width 11 height 9
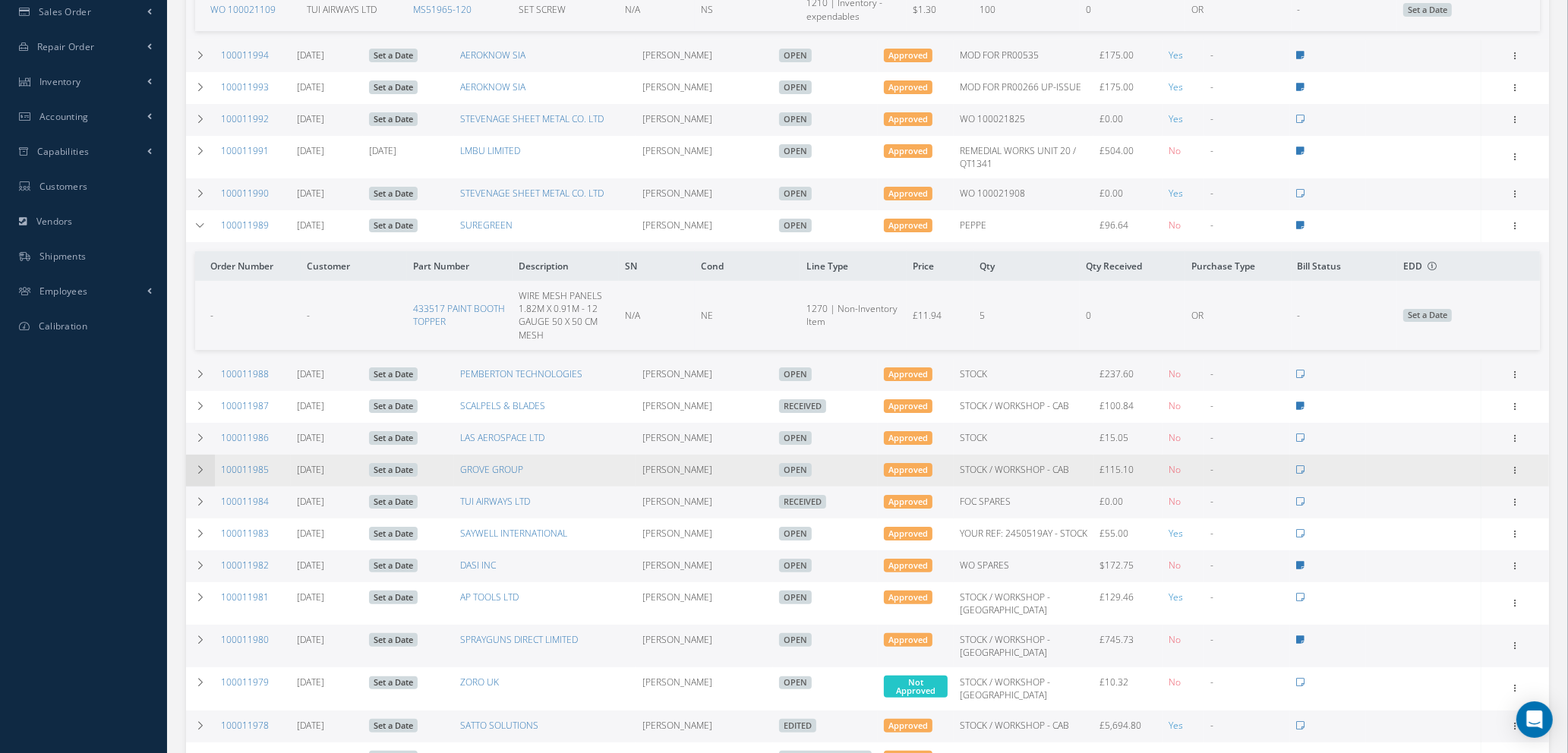
click at [200, 468] on icon at bounding box center [200, 469] width 11 height 9
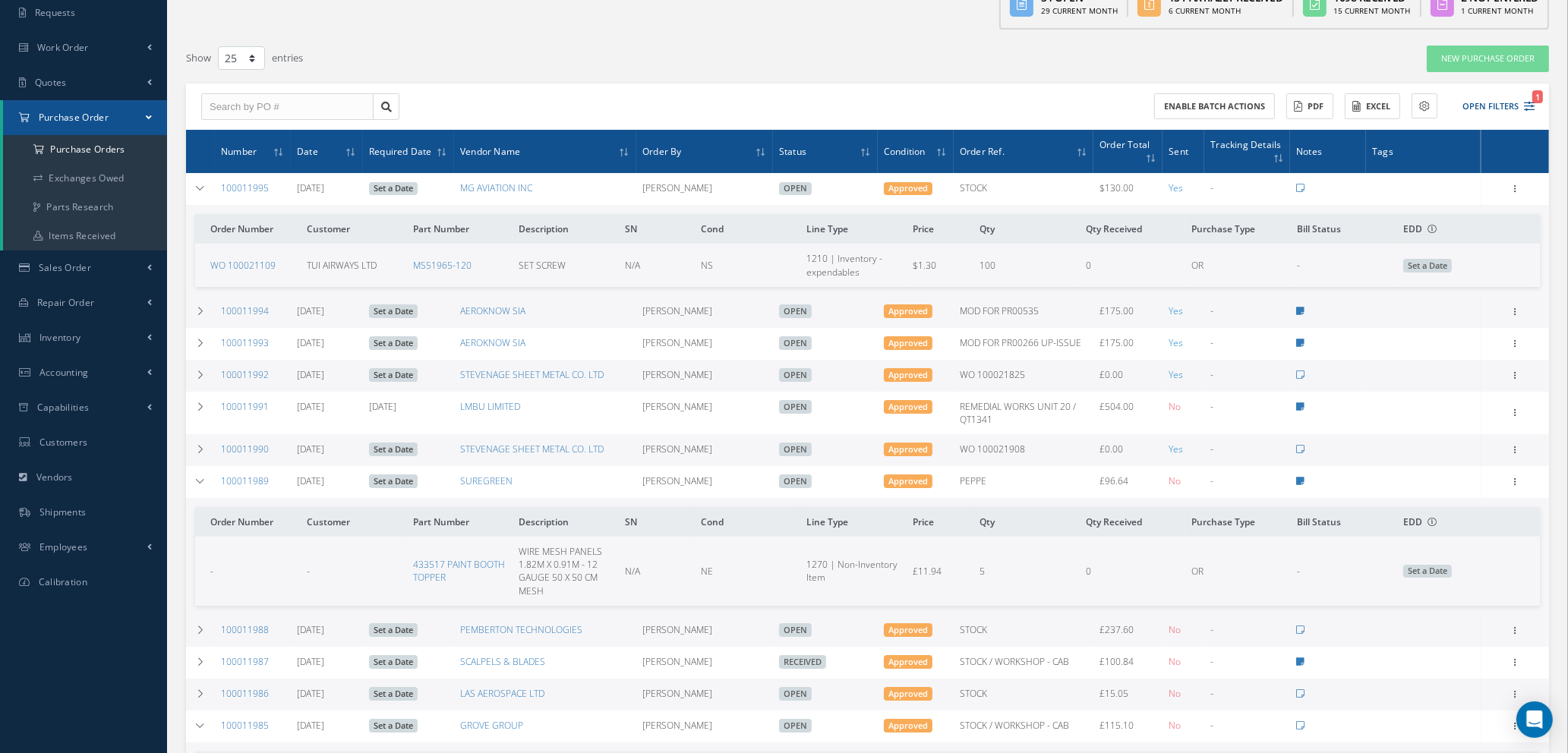
scroll to position [0, 0]
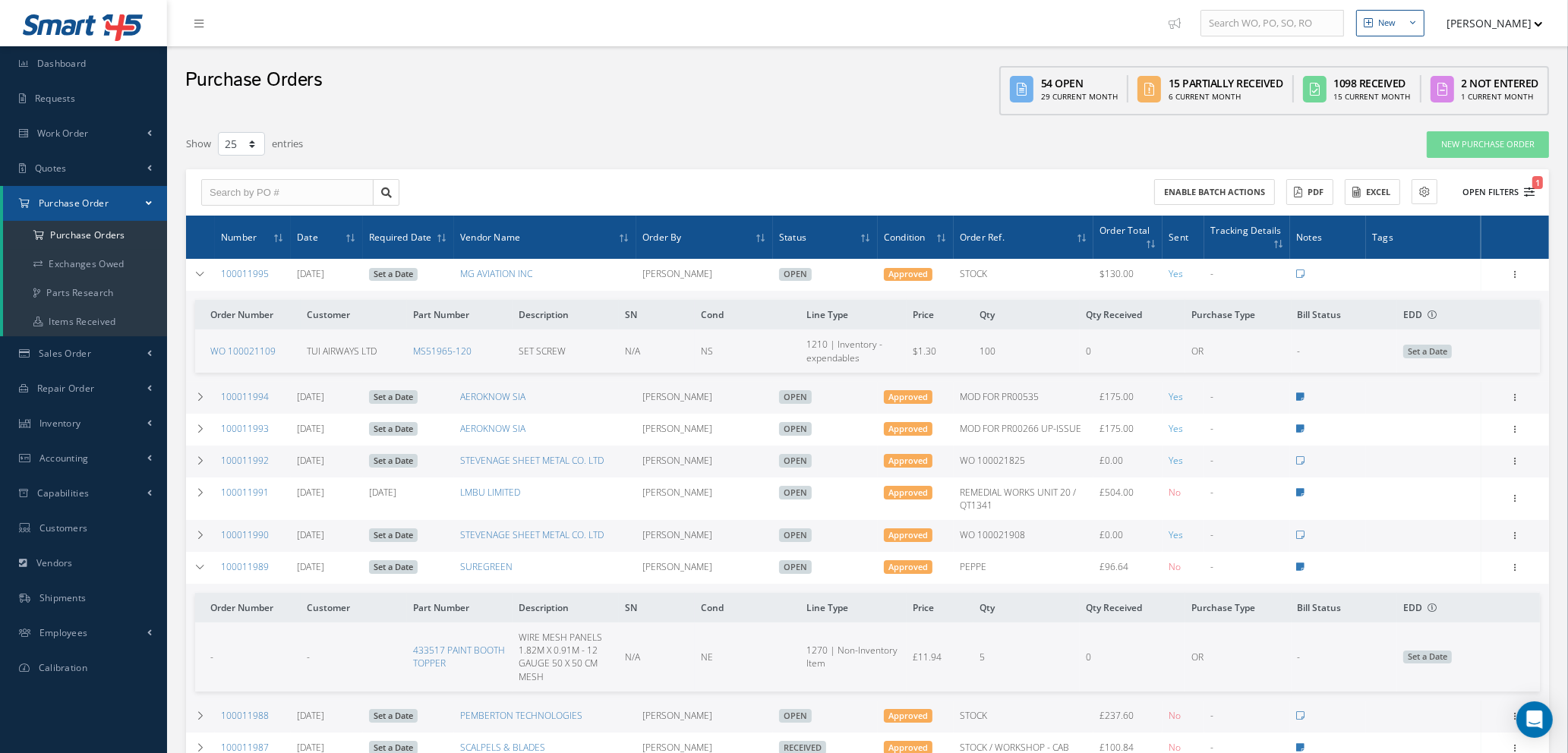
click at [1529, 187] on icon "1" at bounding box center [1529, 192] width 11 height 11
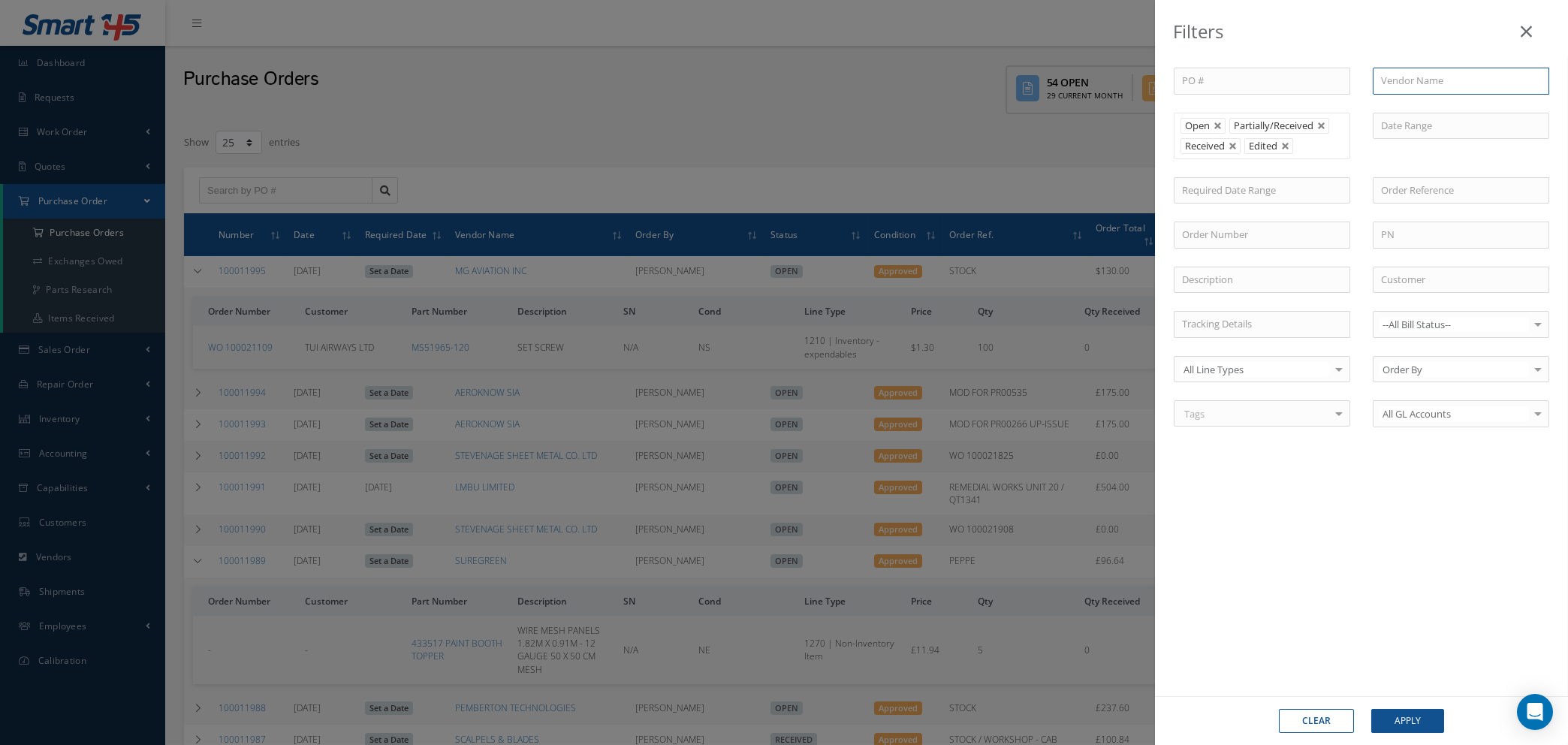
click at [1392, 81] on input "text" at bounding box center [1460, 81] width 176 height 27
click at [1393, 99] on div "EUROPEAN AVIATION LTD" at bounding box center [1460, 108] width 175 height 27
type input "EUROPEAN AVIATION LTD"
click at [1383, 721] on button "Apply" at bounding box center [1408, 721] width 73 height 24
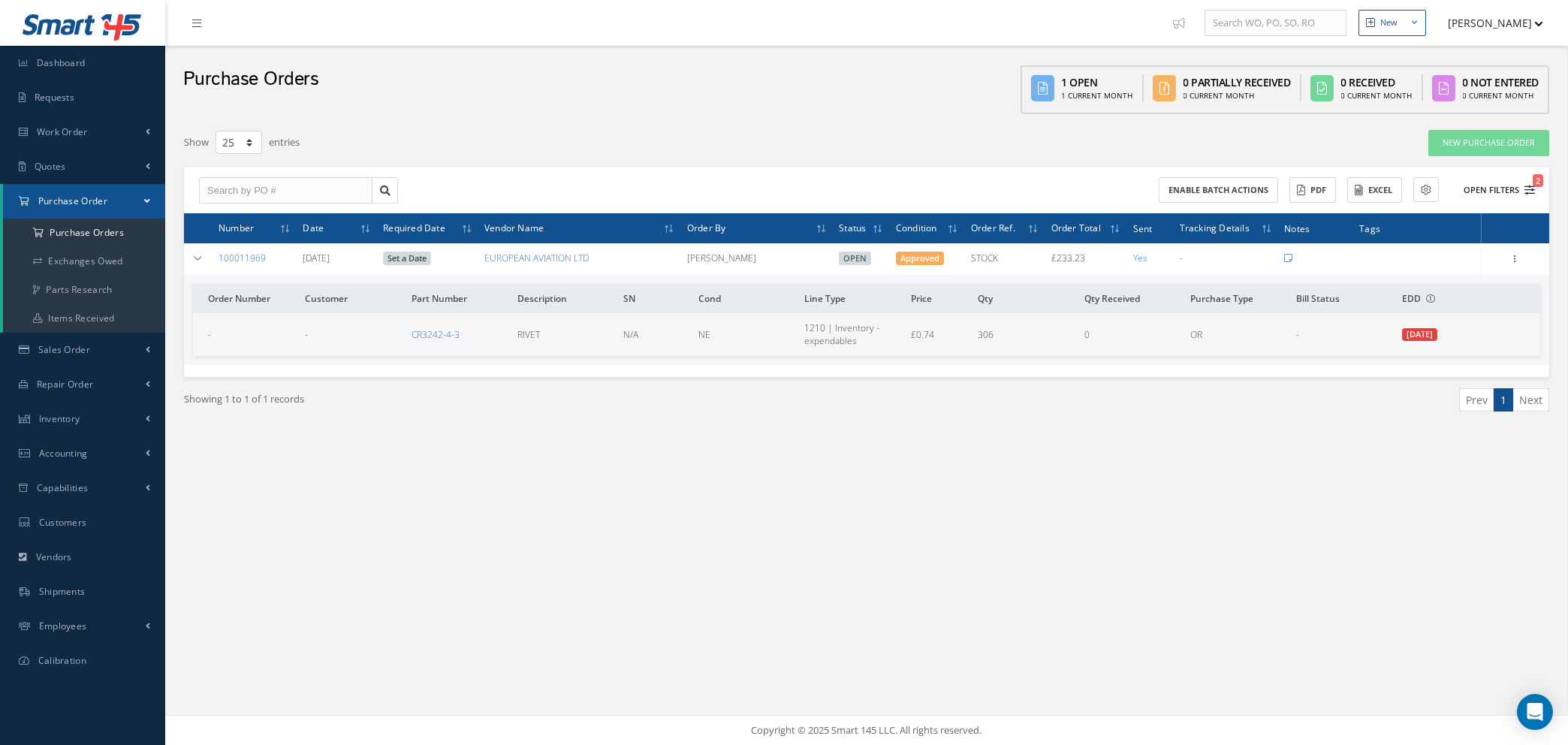
click at [1530, 186] on icon "2" at bounding box center [1529, 190] width 11 height 11
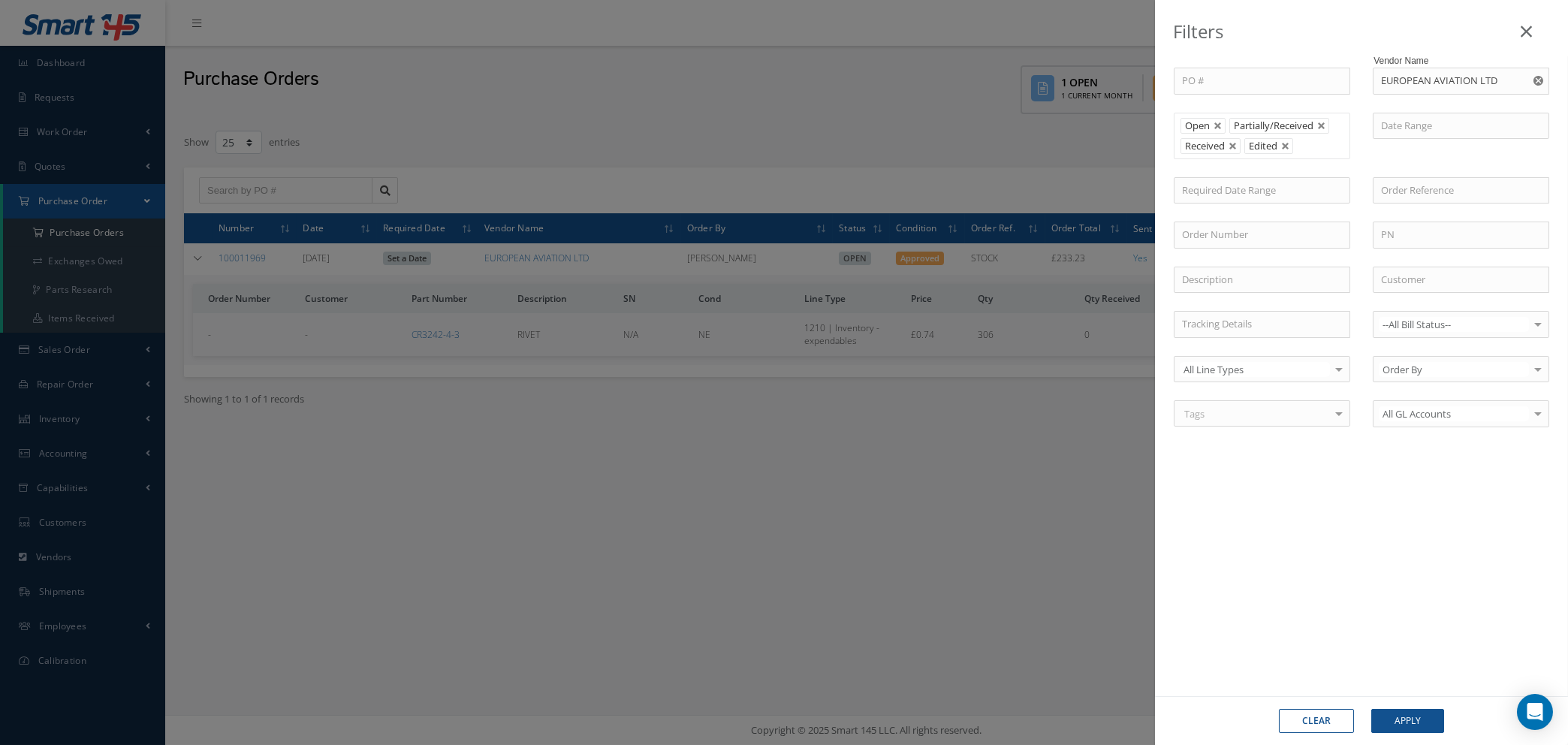
click at [1320, 722] on button "Clear" at bounding box center [1315, 721] width 75 height 24
type input "All Status"
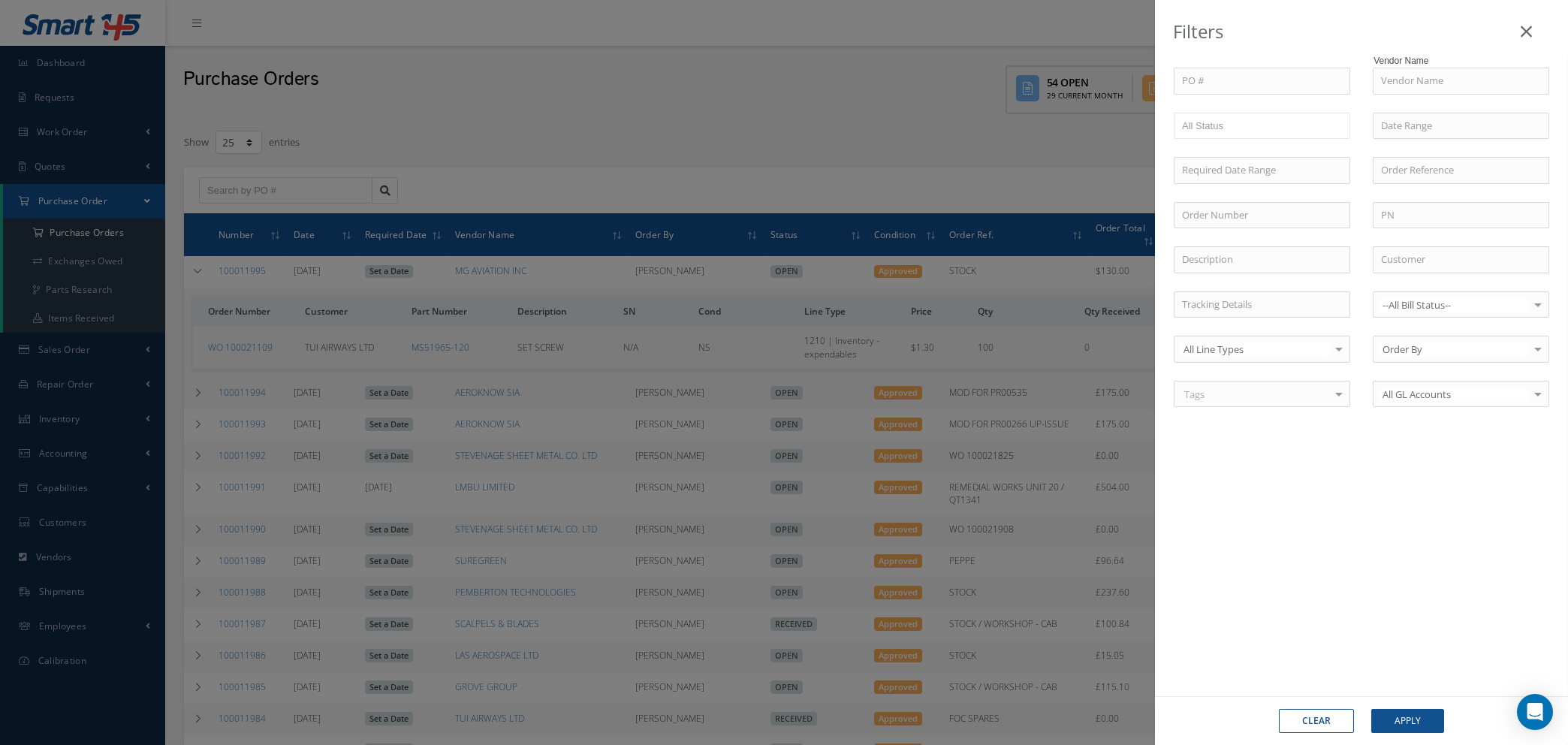
click at [1530, 30] on icon at bounding box center [1526, 31] width 12 height 18
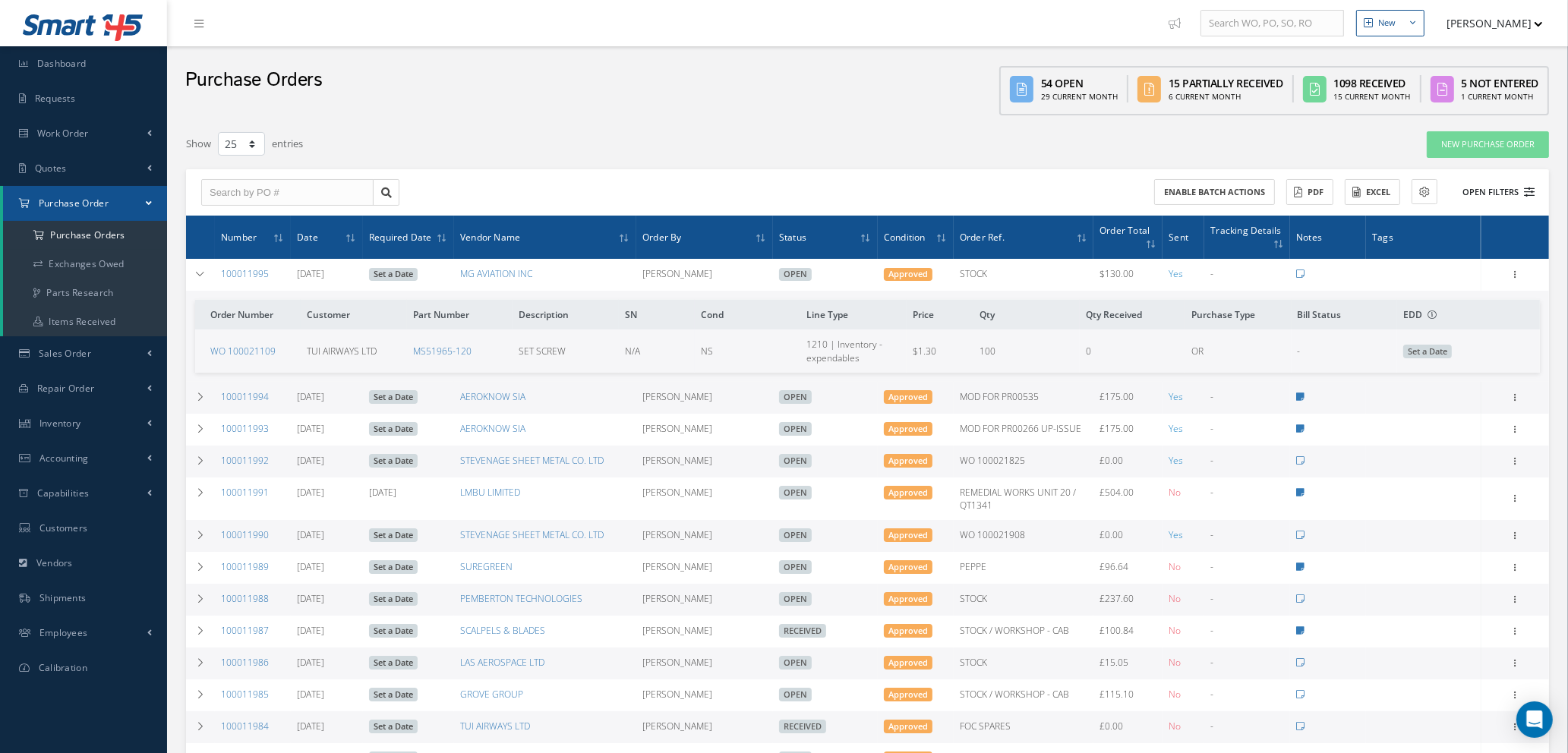
click at [1530, 187] on icon at bounding box center [1529, 192] width 11 height 11
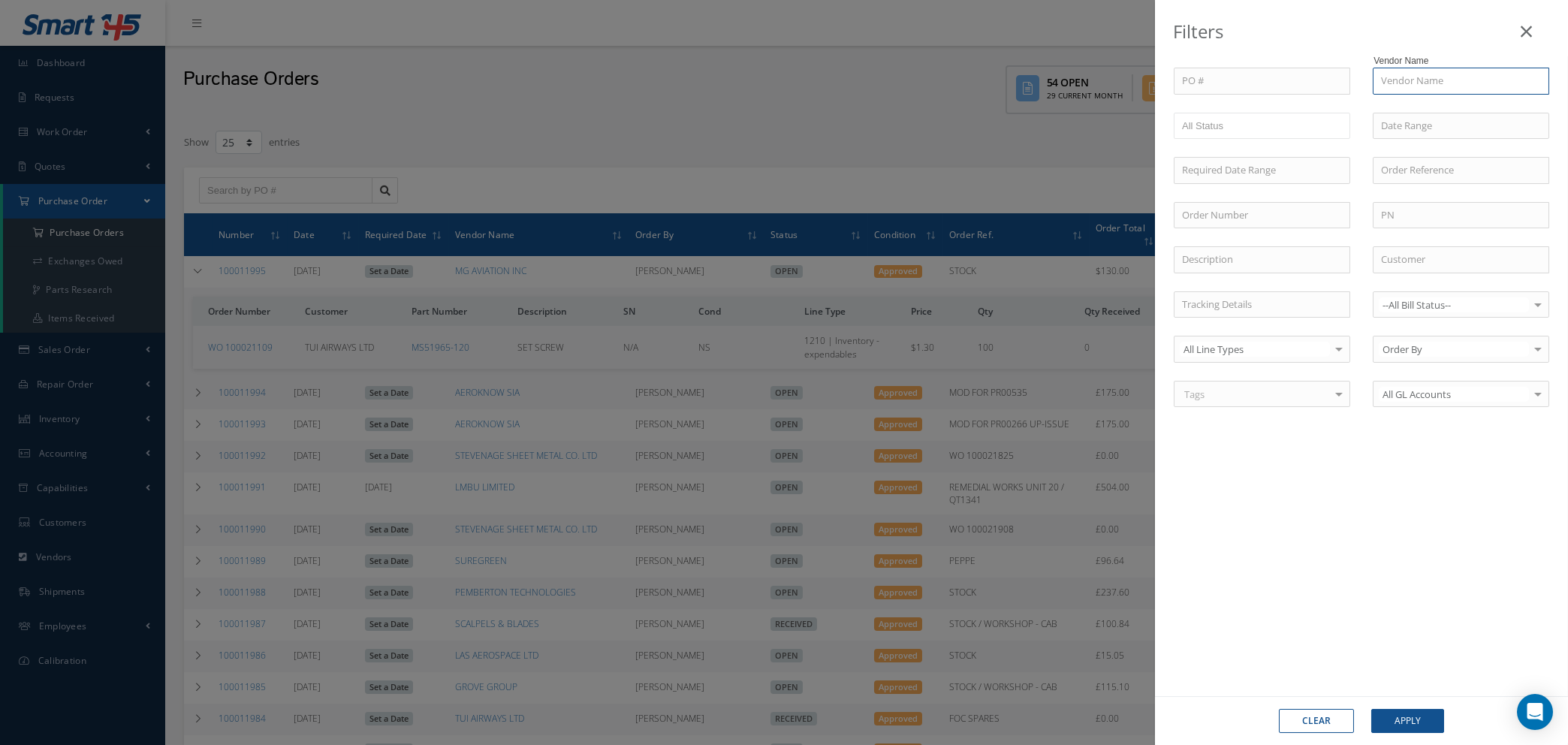
click at [1401, 74] on input "text" at bounding box center [1460, 81] width 176 height 27
click at [1427, 107] on span "EUROPEAN AVIATION LTD" at bounding box center [1438, 107] width 116 height 13
type input "EUROPEAN AVIATION LTD"
click at [1397, 716] on button "Apply" at bounding box center [1408, 721] width 73 height 24
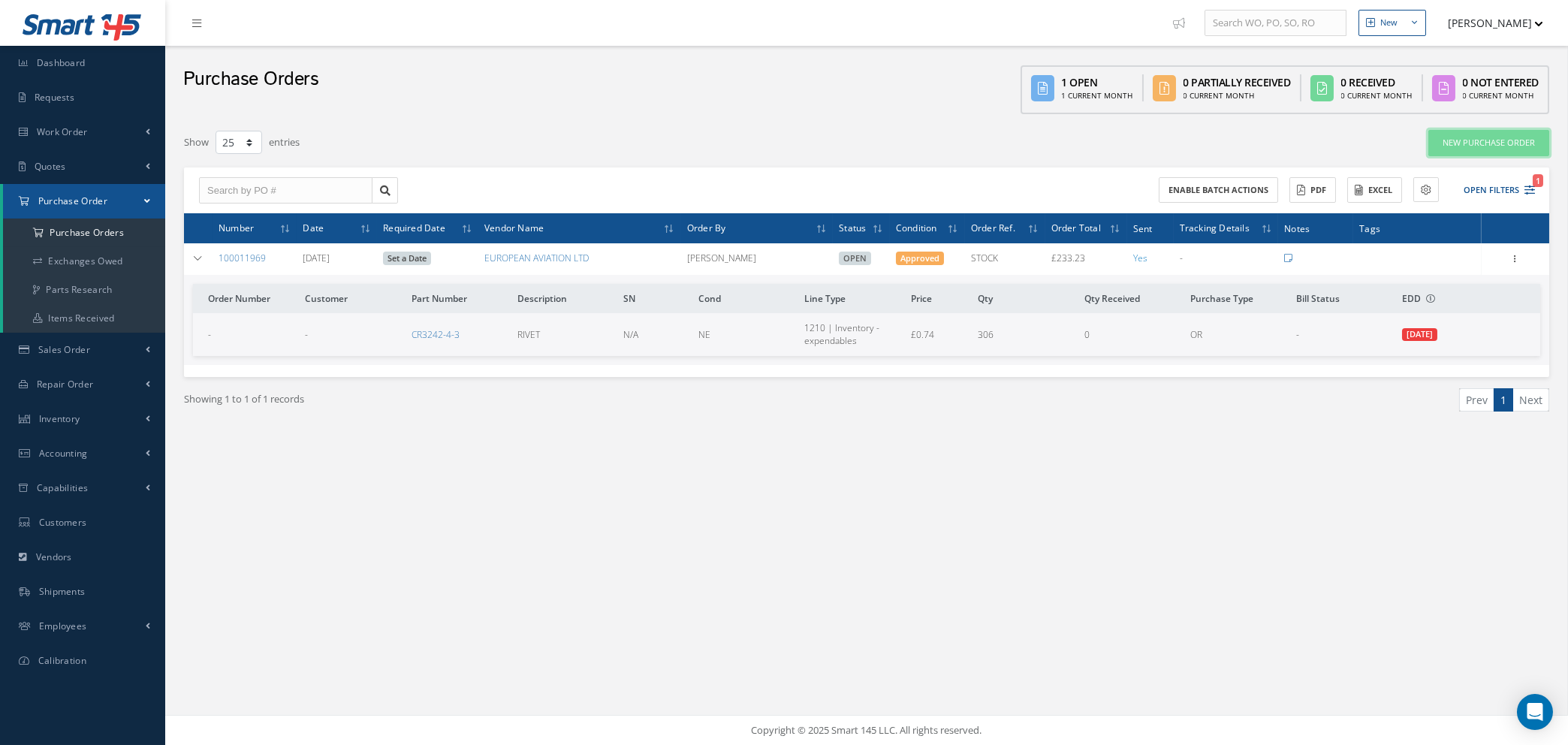
click at [1502, 144] on link "New Purchase Order" at bounding box center [1488, 143] width 121 height 26
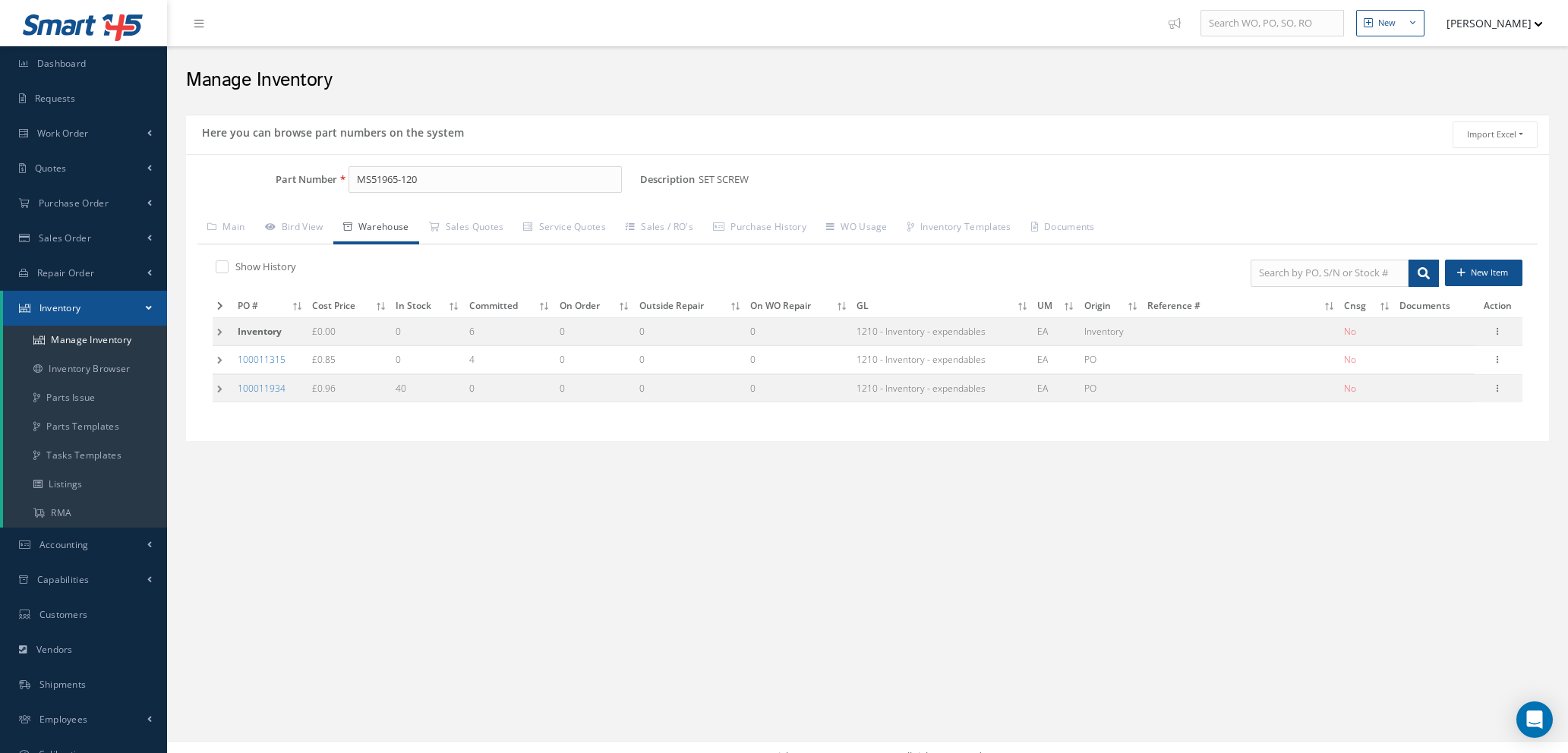
scroll to position [17, 0]
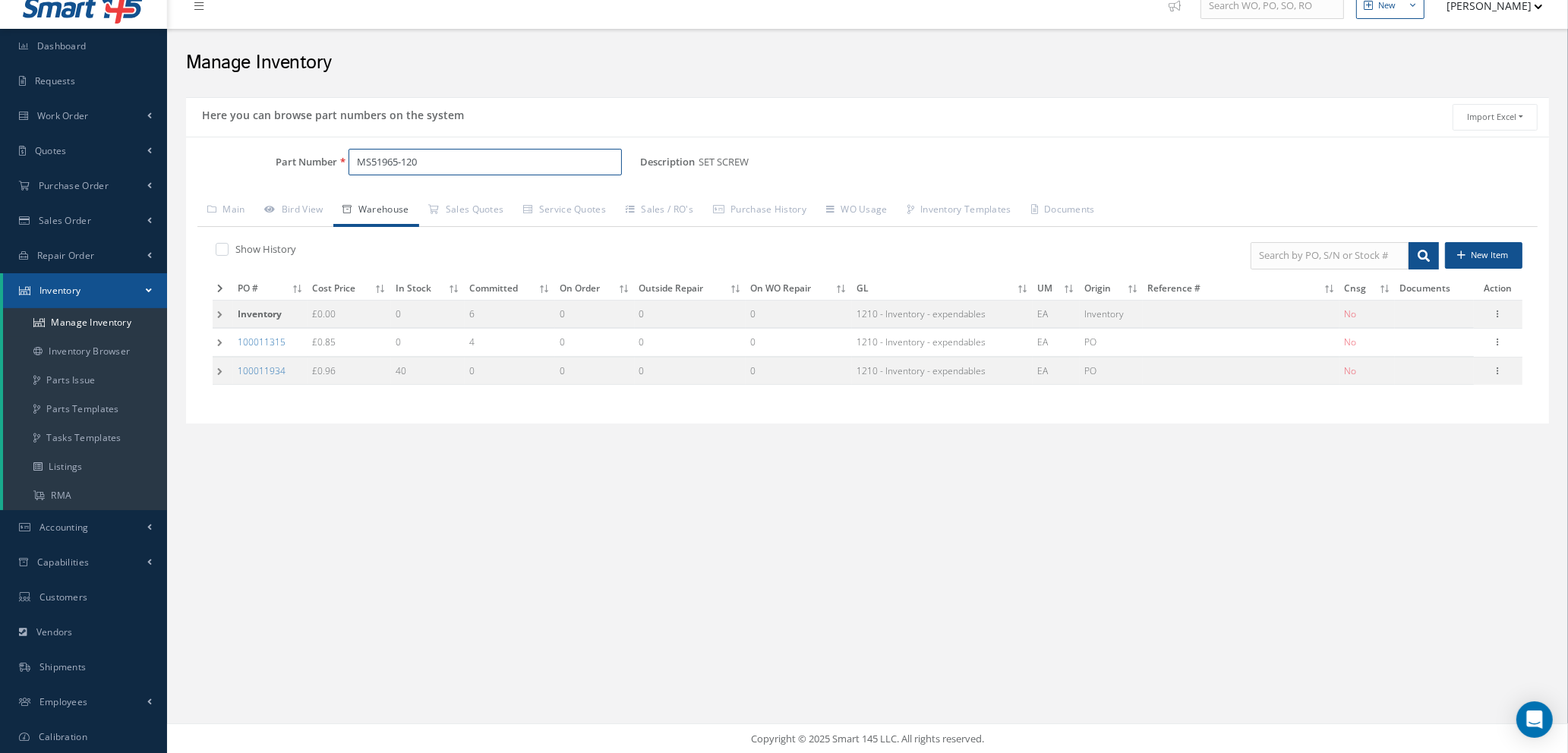
drag, startPoint x: 467, startPoint y: 159, endPoint x: 182, endPoint y: 153, distance: 285.1
click at [182, 153] on div "Here you can browse part numbers on the system Import Excel to undefined Column…" at bounding box center [868, 270] width 1386 height 345
click at [438, 211] on span "SA-HDNR-13-1-31580-057" at bounding box center [422, 202] width 136 height 16
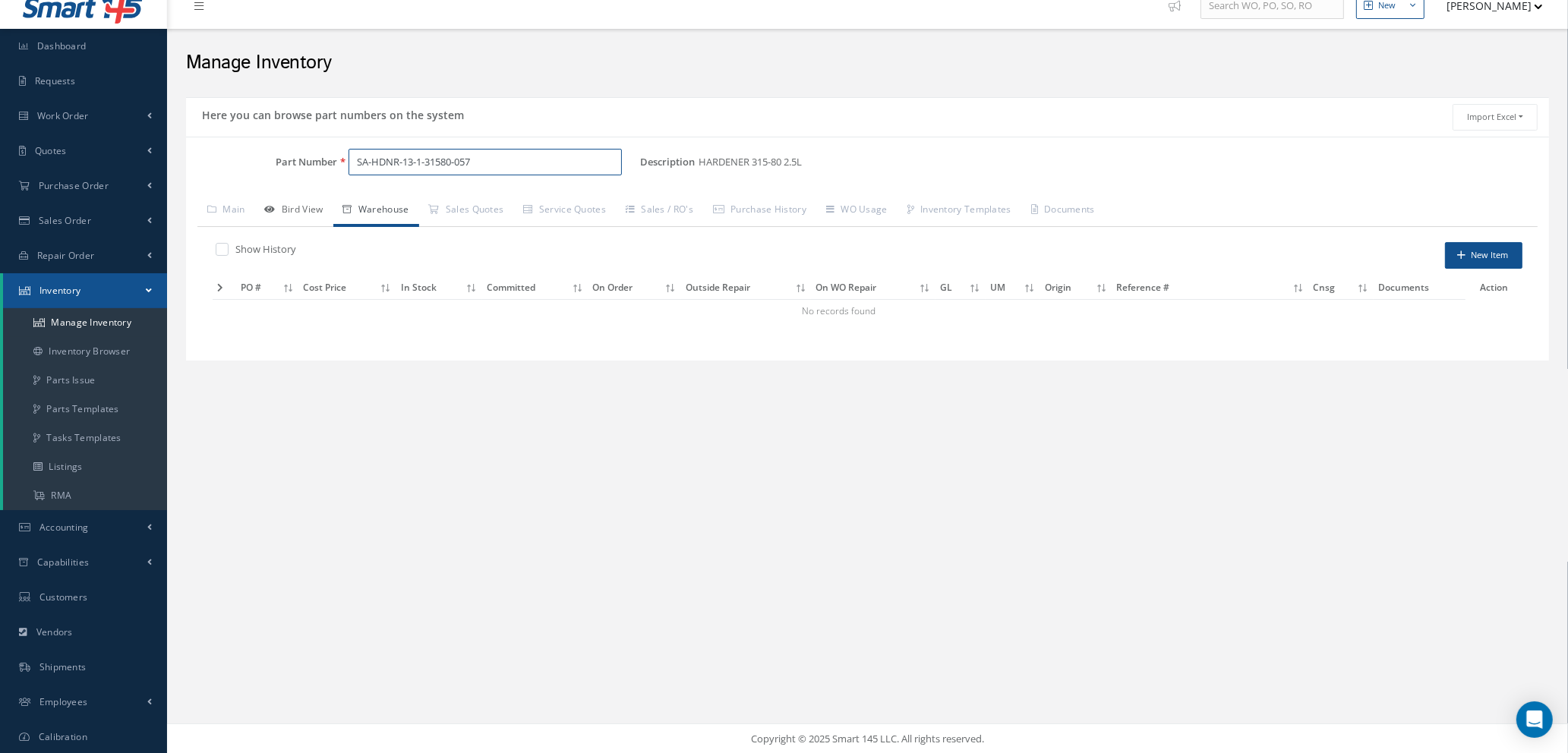
type input "SA-HDNR-13-1-31580-057"
click at [306, 211] on link "Bird View" at bounding box center [294, 211] width 78 height 32
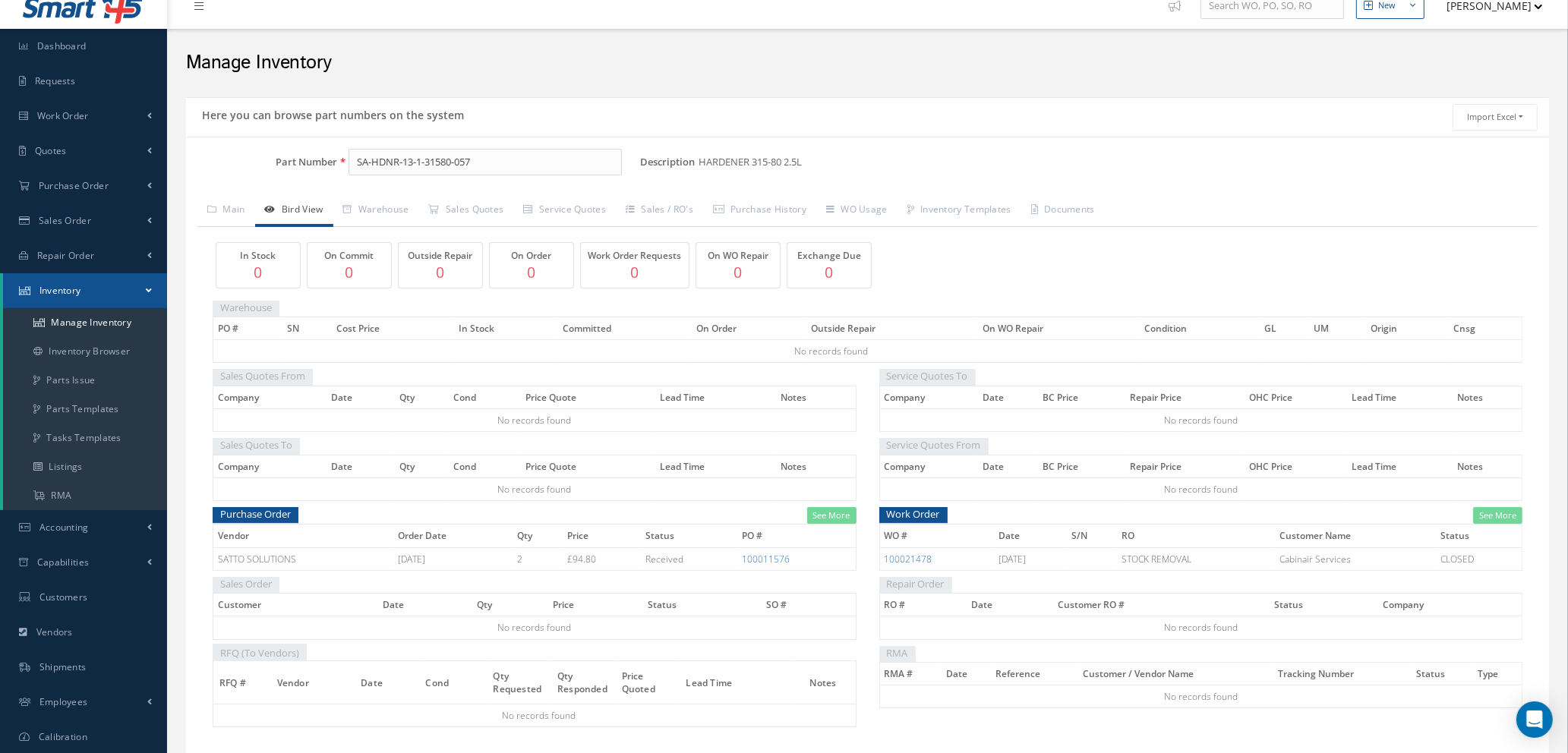
scroll to position [74, 0]
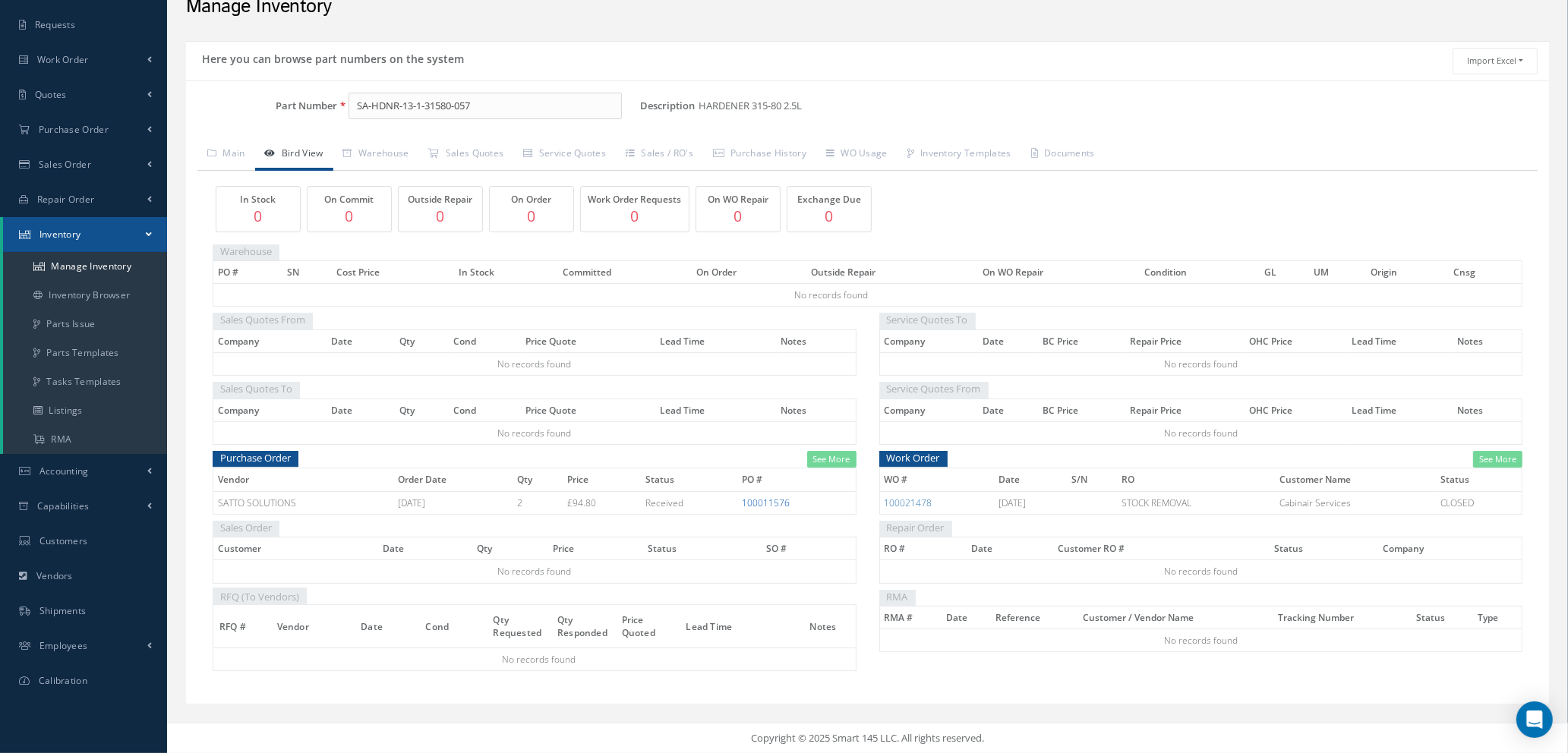
click at [771, 500] on link "100011576" at bounding box center [765, 503] width 47 height 13
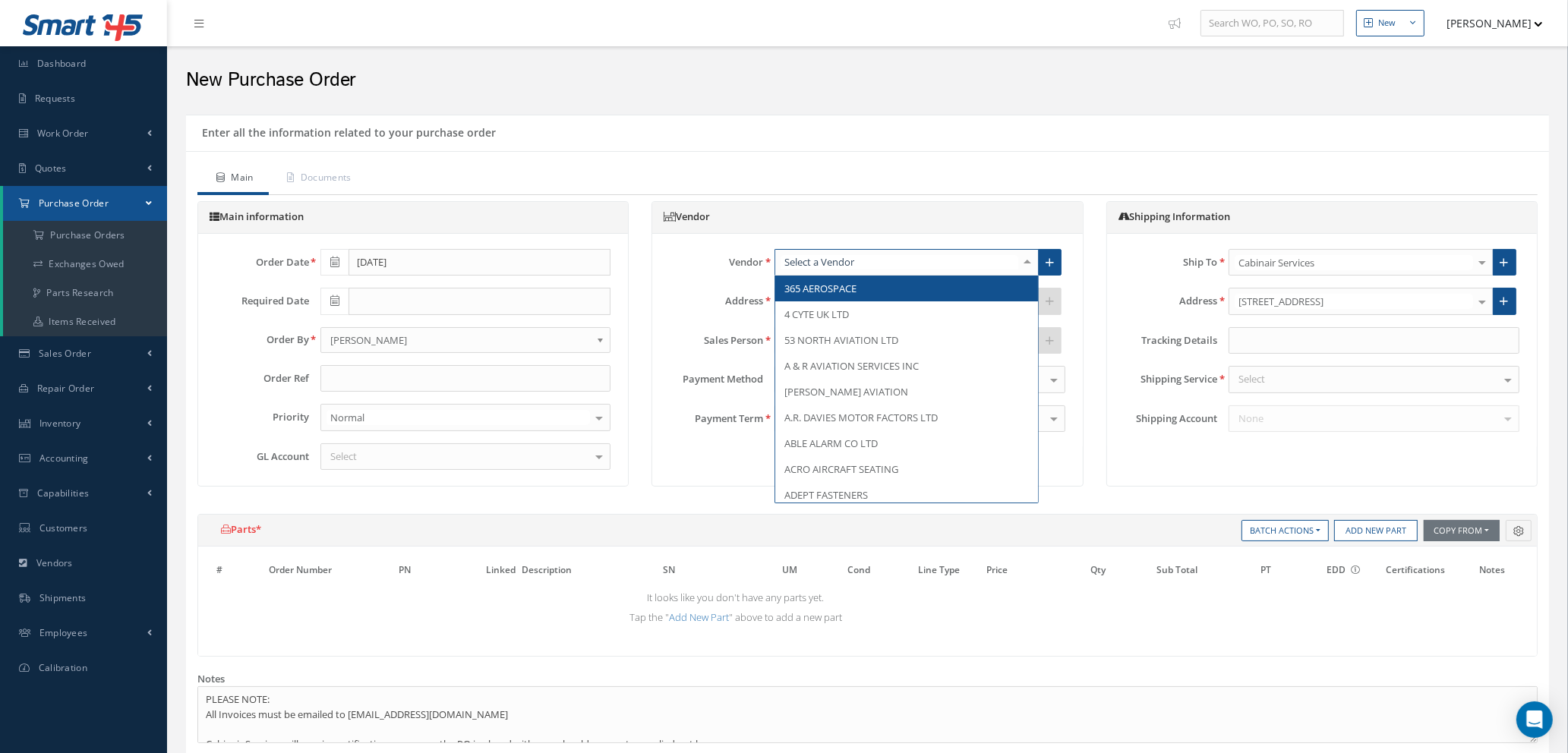
click at [955, 262] on div at bounding box center [907, 262] width 265 height 27
type input "amazon"
click at [952, 291] on span "AMAZON - BUSINESS PRIME" at bounding box center [907, 288] width 263 height 26
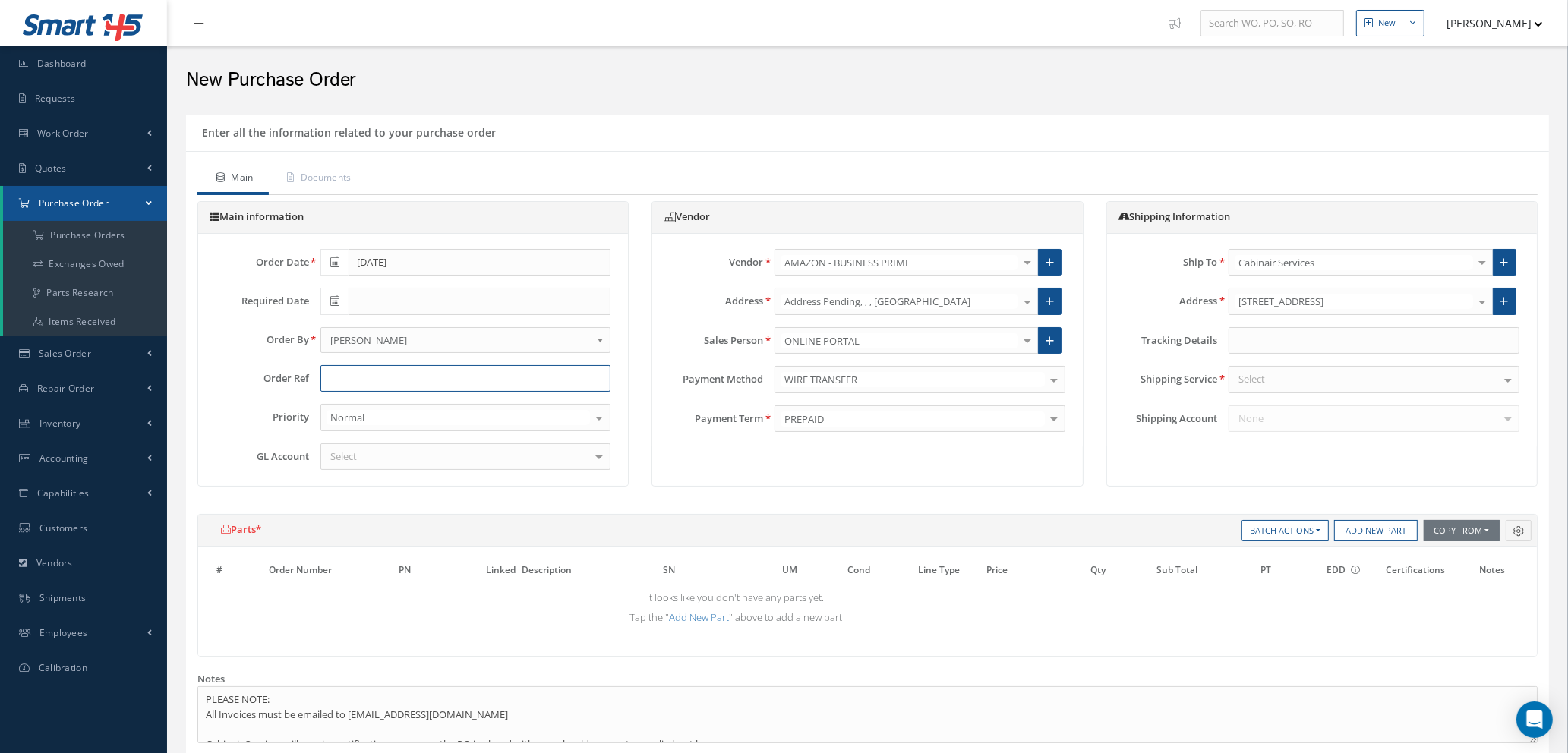
click at [369, 383] on input "text" at bounding box center [466, 379] width 291 height 27
type input "t"
type input "T"
type input "PEPPE"
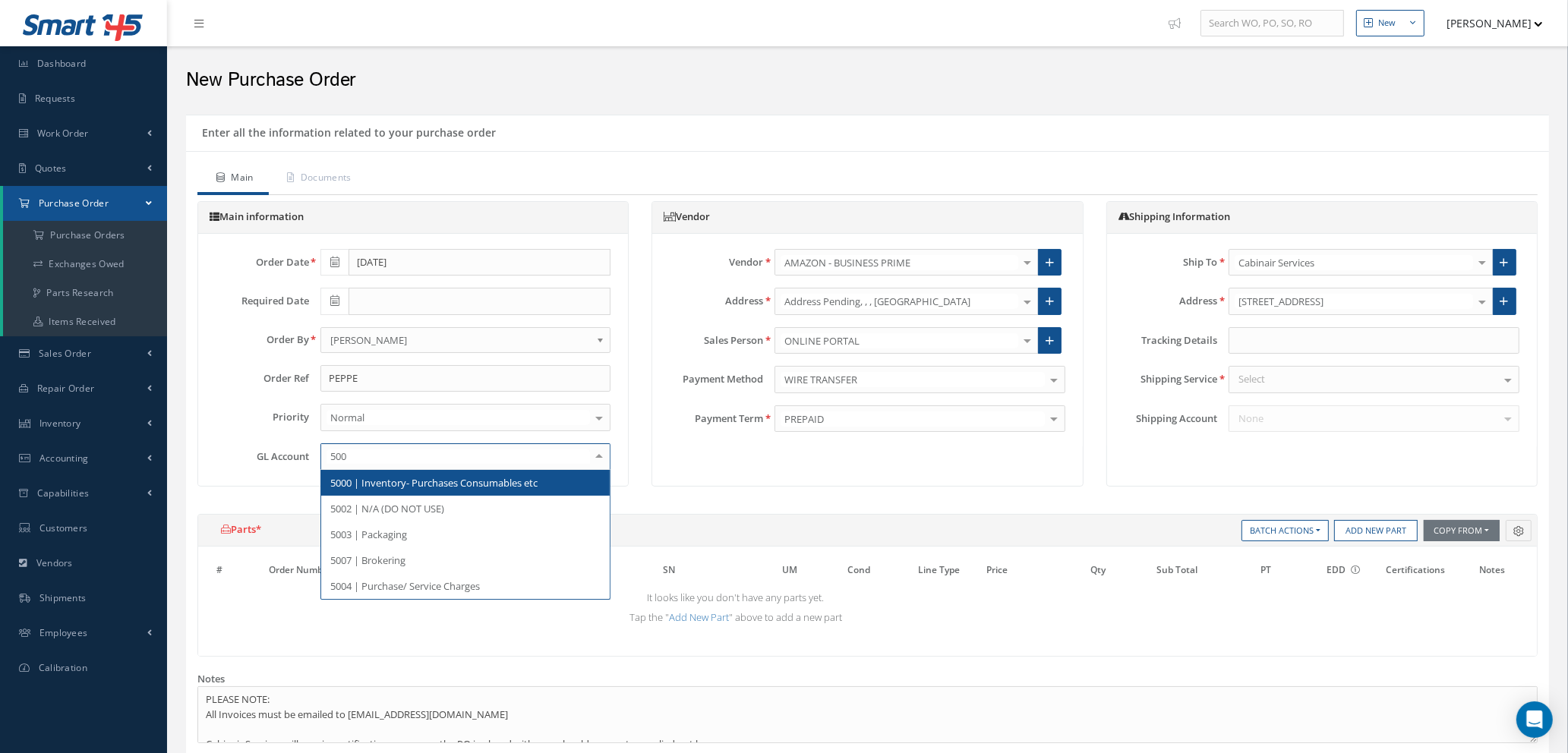
type input "5000"
click at [407, 487] on span "5000 | Inventory- Purchases Consumables etc" at bounding box center [433, 483] width 207 height 13
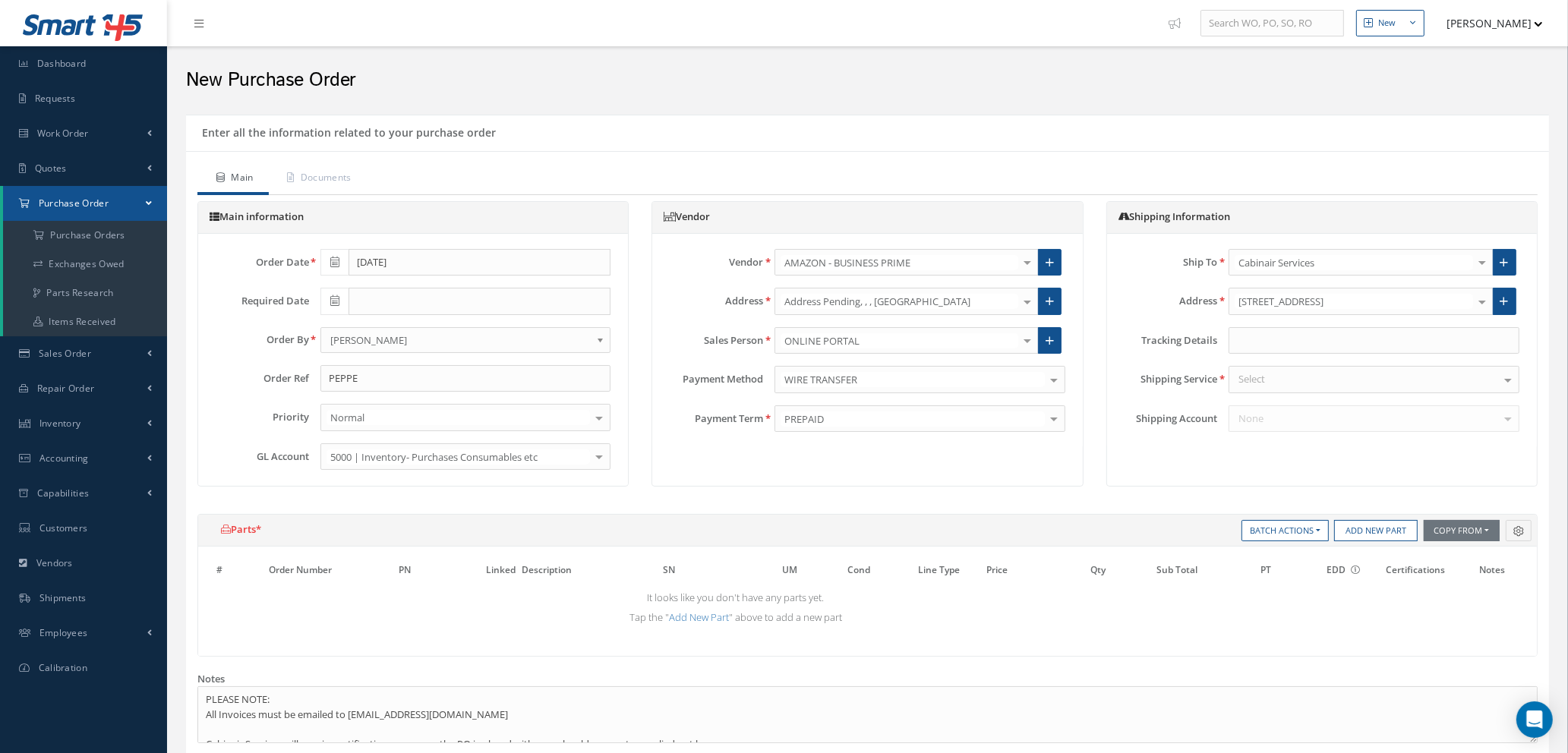
click at [1303, 379] on div "Select" at bounding box center [1374, 379] width 291 height 27
type input "YOUR"
click at [1295, 405] on span "YOUR ROUTING" at bounding box center [1274, 406] width 72 height 13
click at [1367, 533] on button "Add New Part" at bounding box center [1376, 531] width 83 height 22
select select "1"
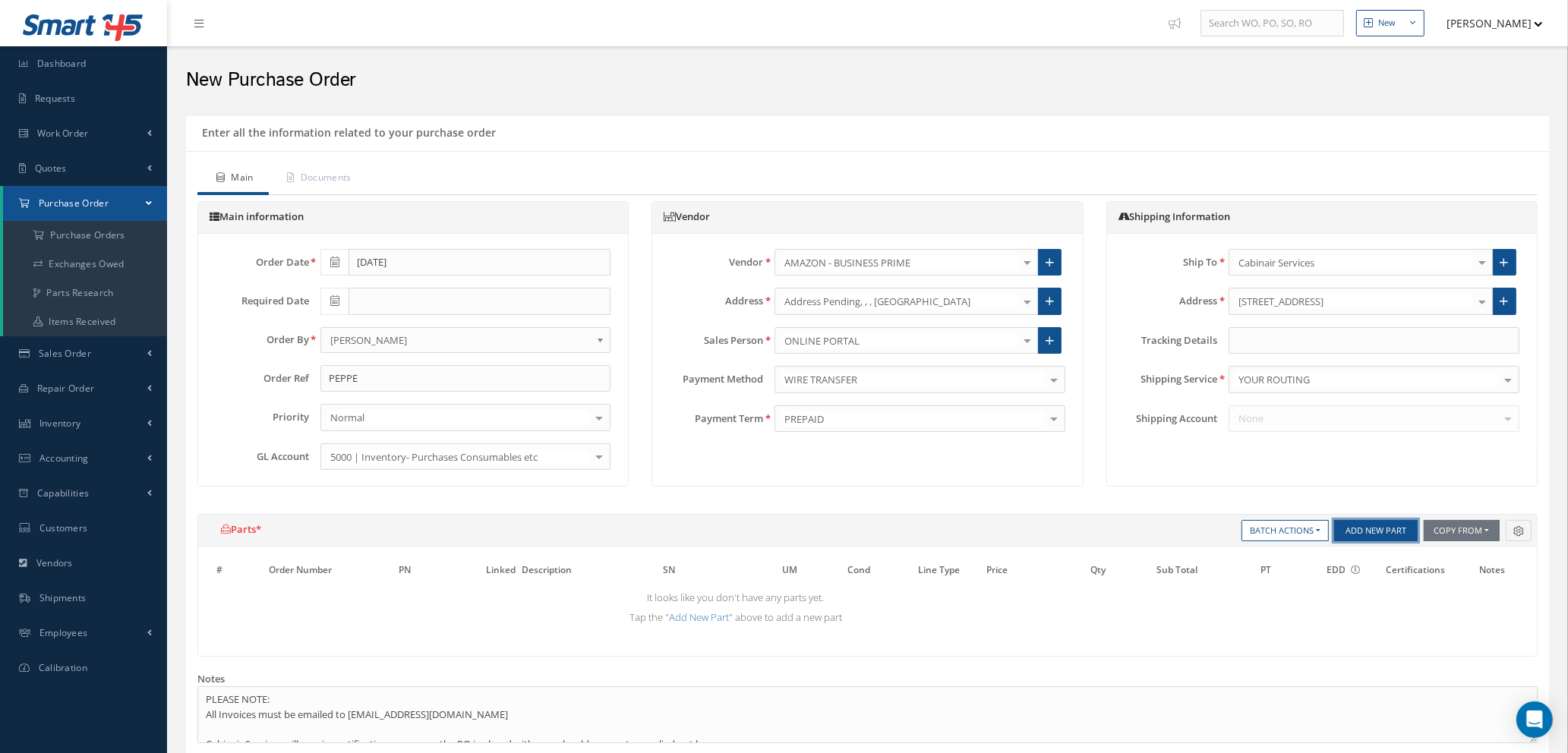
select select "5"
select select "114"
select select "1"
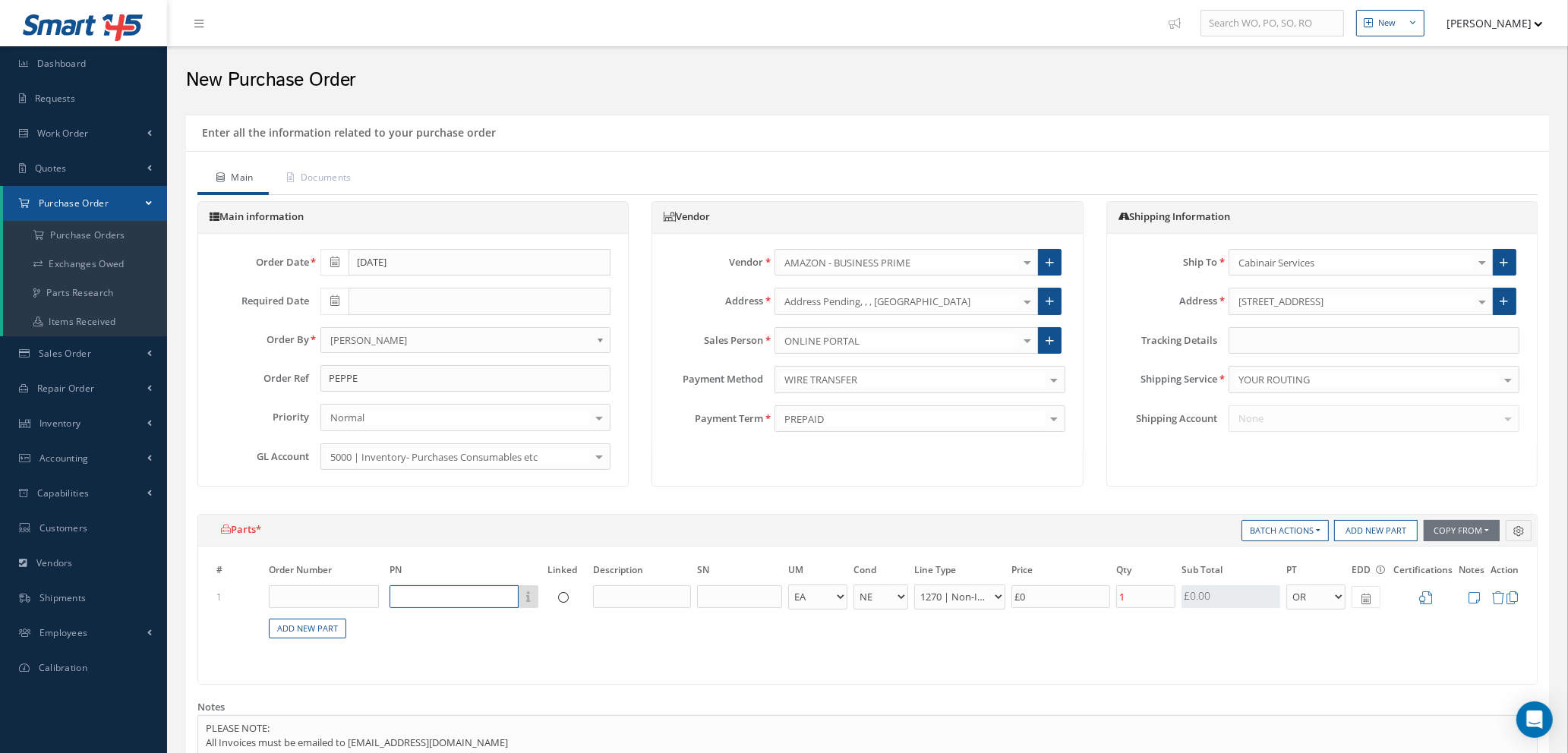
click at [482, 602] on input "text" at bounding box center [453, 597] width 129 height 22
type input "VAX CDCW-CSXA"
click at [608, 597] on input "text" at bounding box center [642, 597] width 98 height 22
type input "SPOTWASH DUO CLEANER"
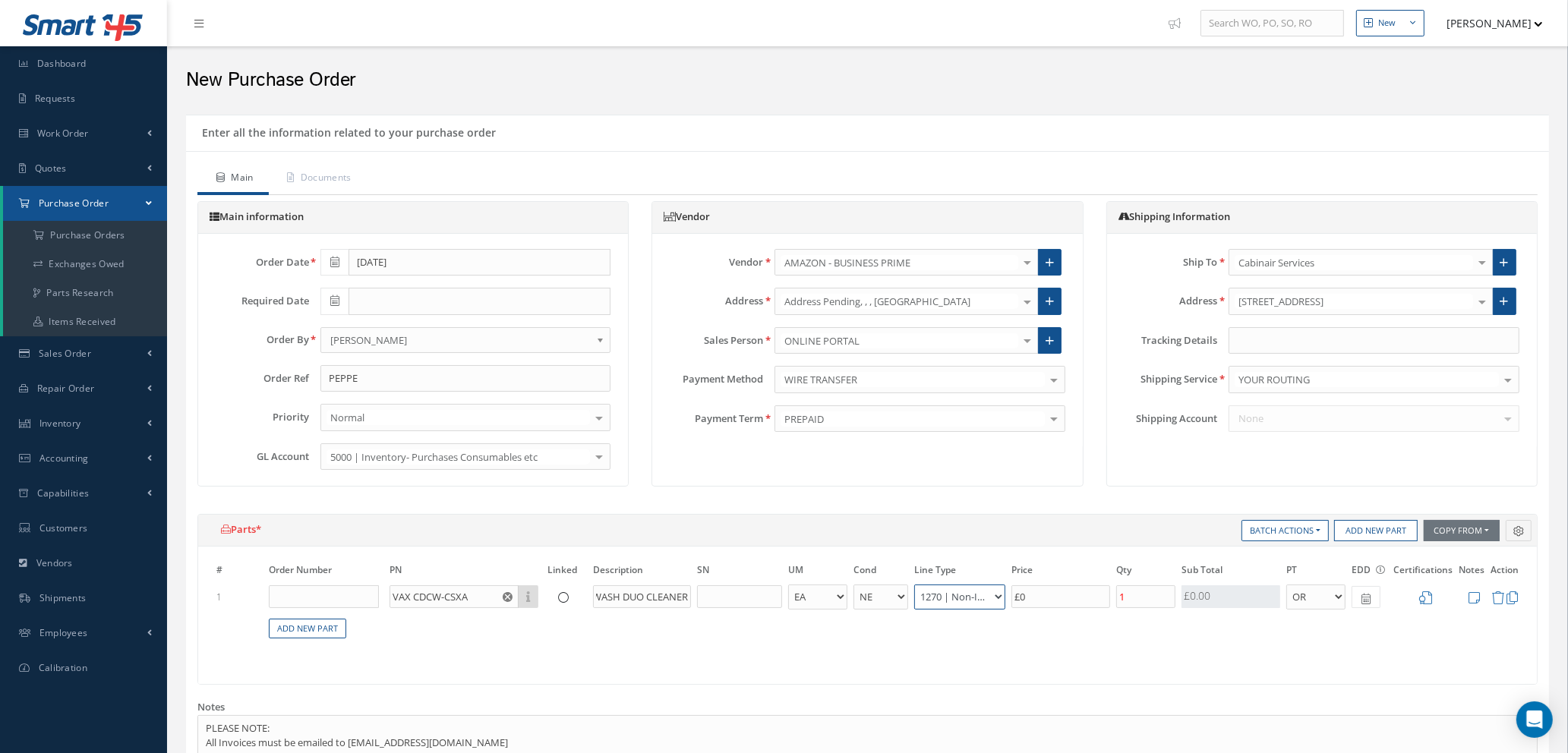
click at [961, 595] on select "1200 | Inventory - rotables 1210 | Inventory - expendables 1220 | Inventory - c…" at bounding box center [960, 597] width 92 height 25
click at [1039, 596] on input "£0" at bounding box center [1061, 597] width 99 height 22
type input "£1.4"
type input "£7"
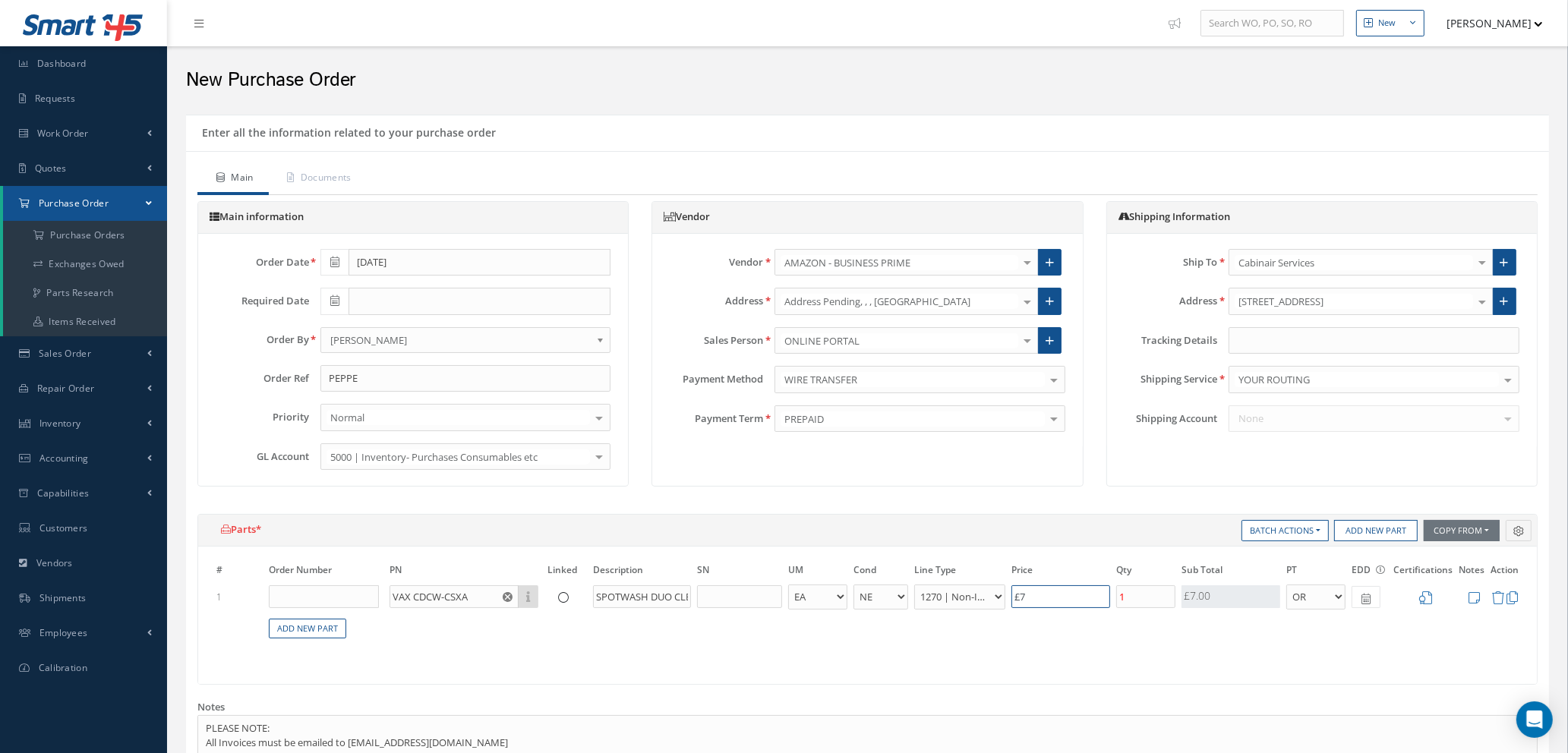
type input "£14.8"
type input "£74."
type input "£14.82"
type input "£74.1"
type input "£14.83"
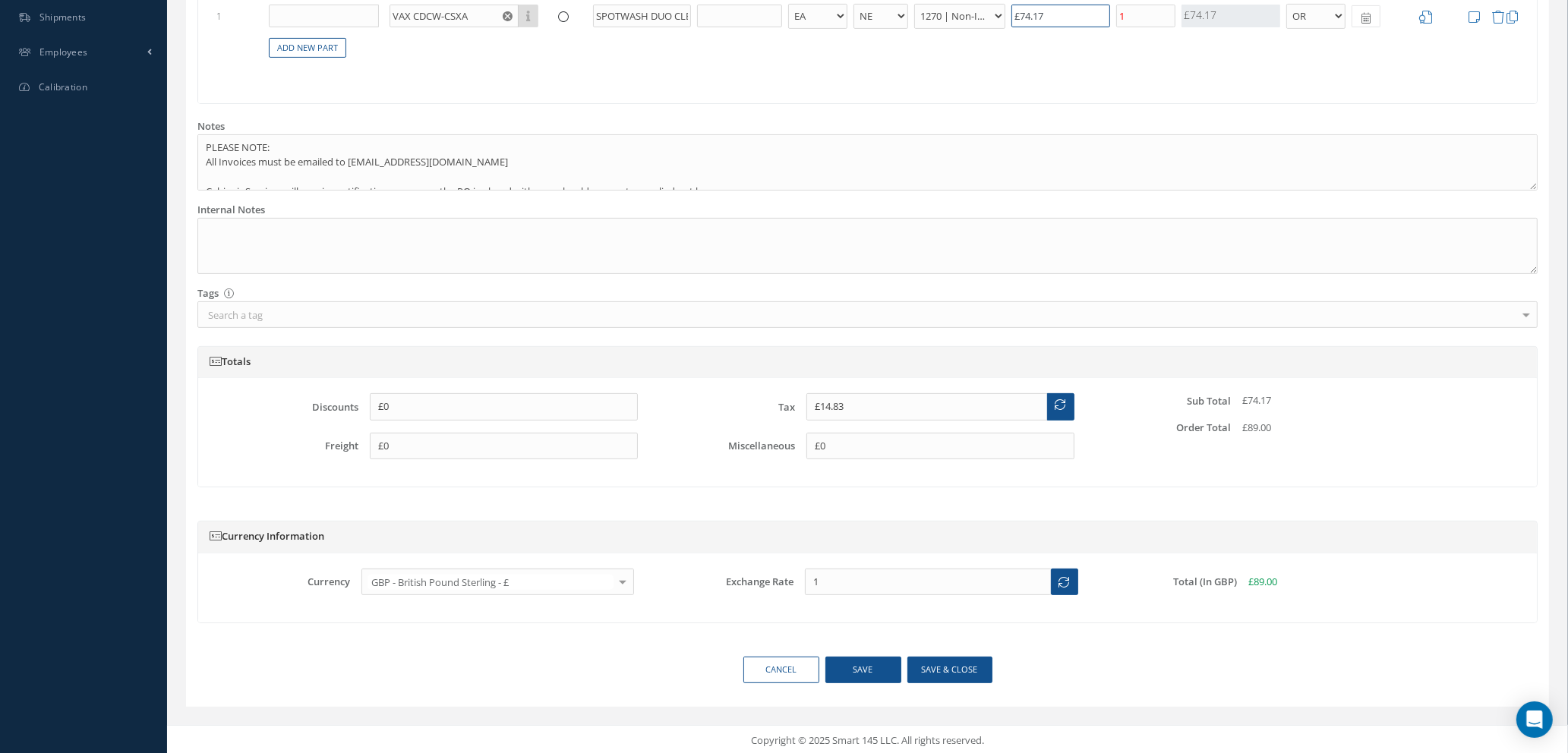
scroll to position [584, 0]
type input "£74.17"
drag, startPoint x: 840, startPoint y: 441, endPoint x: 749, endPoint y: 442, distance: 91.0
click at [749, 442] on div "Miscellaneous £0" at bounding box center [867, 443] width 436 height 27
click at [879, 439] on input "£0" at bounding box center [940, 443] width 268 height 27
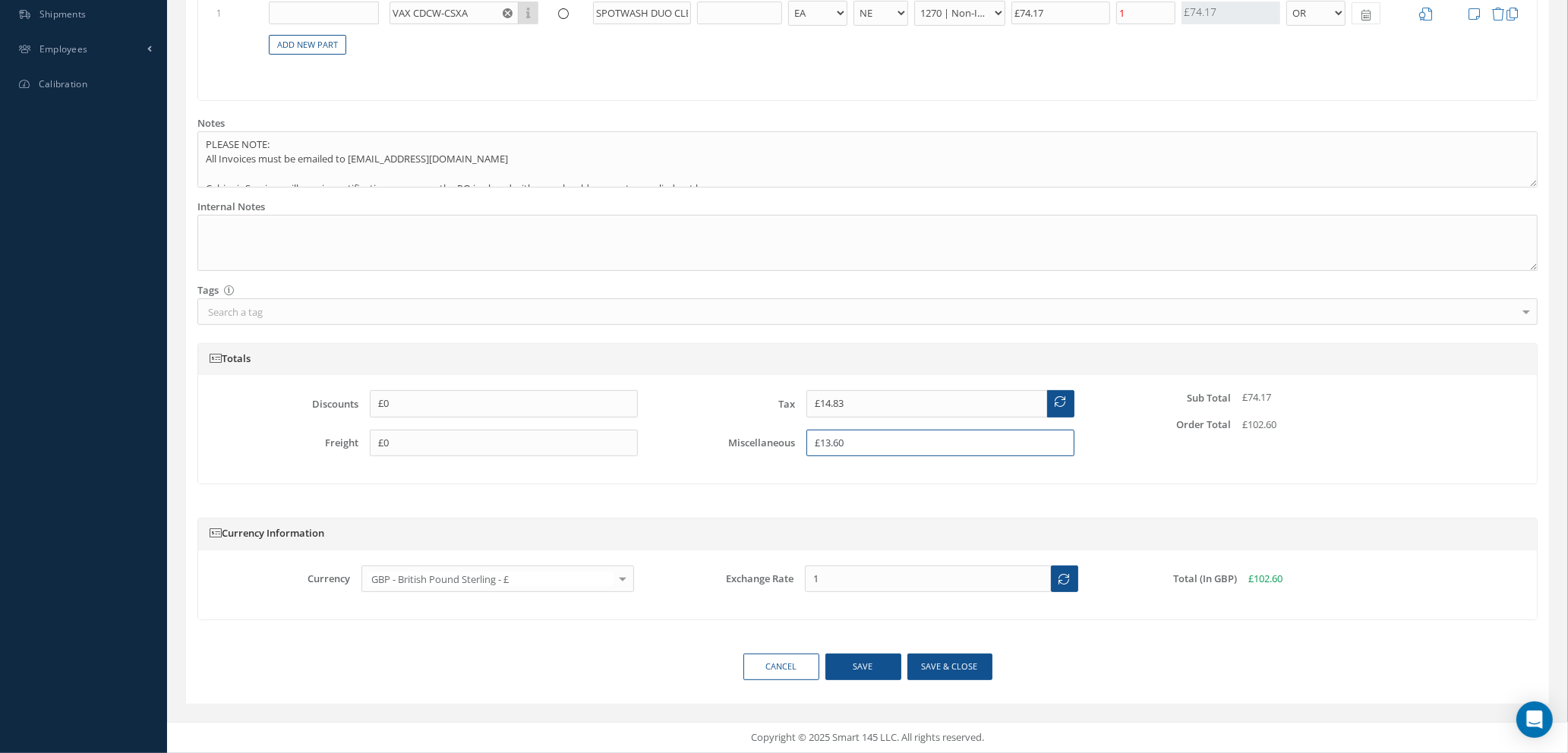
type input "£13.60"
click at [344, 230] on textarea at bounding box center [867, 243] width 1340 height 57
click at [269, 225] on textarea "£13.60 3 YEAR WARRANTY" at bounding box center [867, 243] width 1340 height 57
type textarea "£13.60 3 YEARS + EXTENDED WARRANTY"
click at [950, 671] on button "Save & close" at bounding box center [950, 667] width 85 height 27
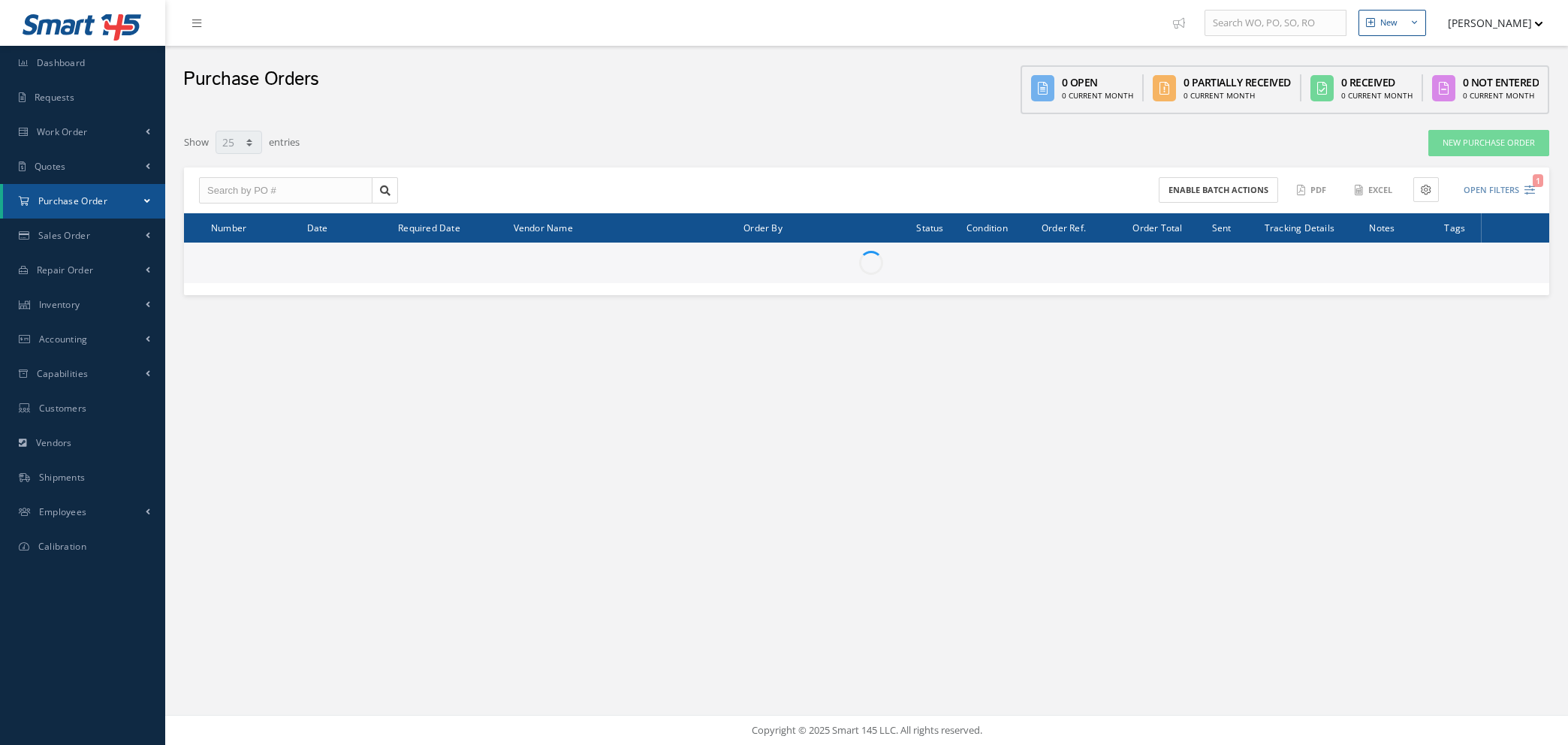
select select "25"
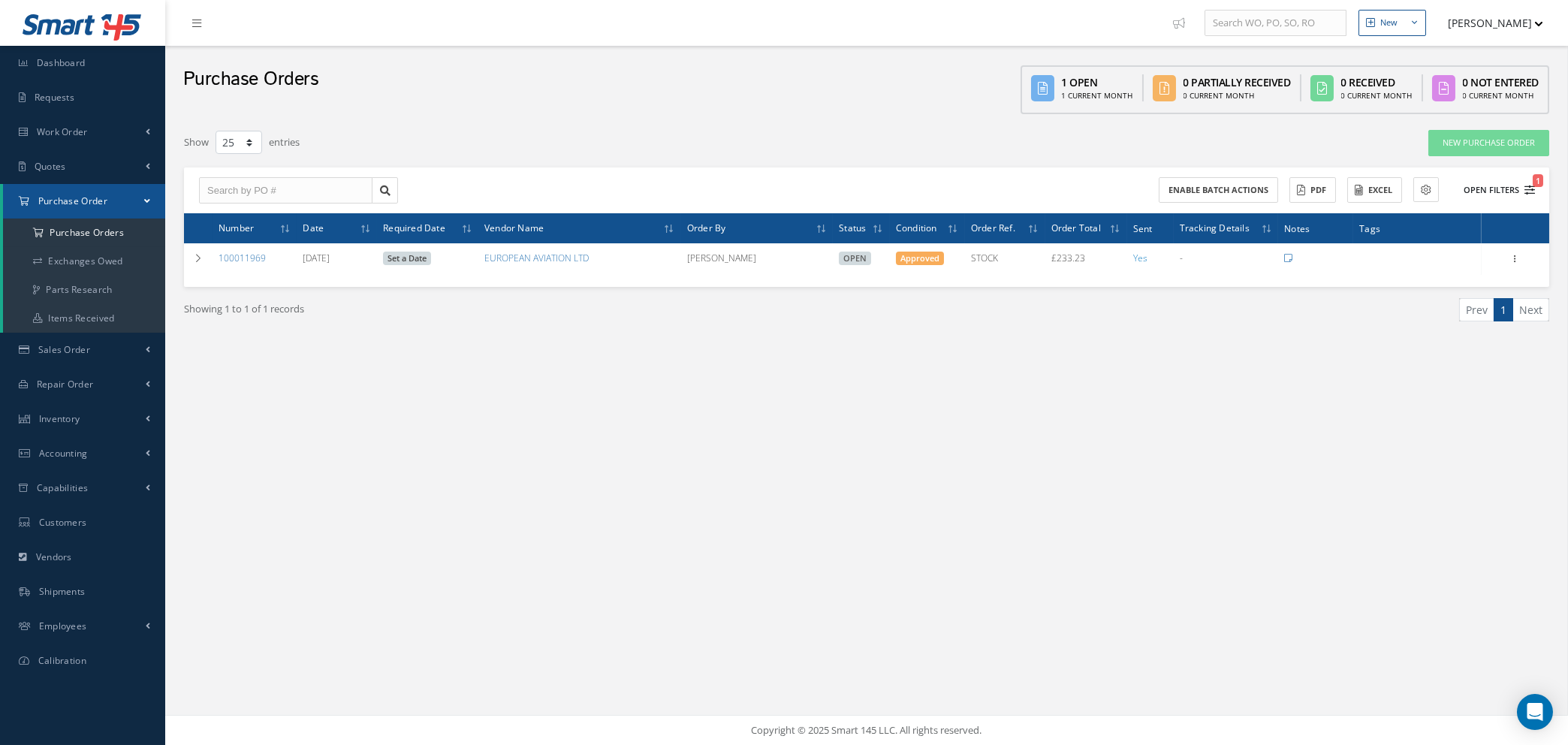
click at [1533, 181] on span "1" at bounding box center [1538, 181] width 11 height 13
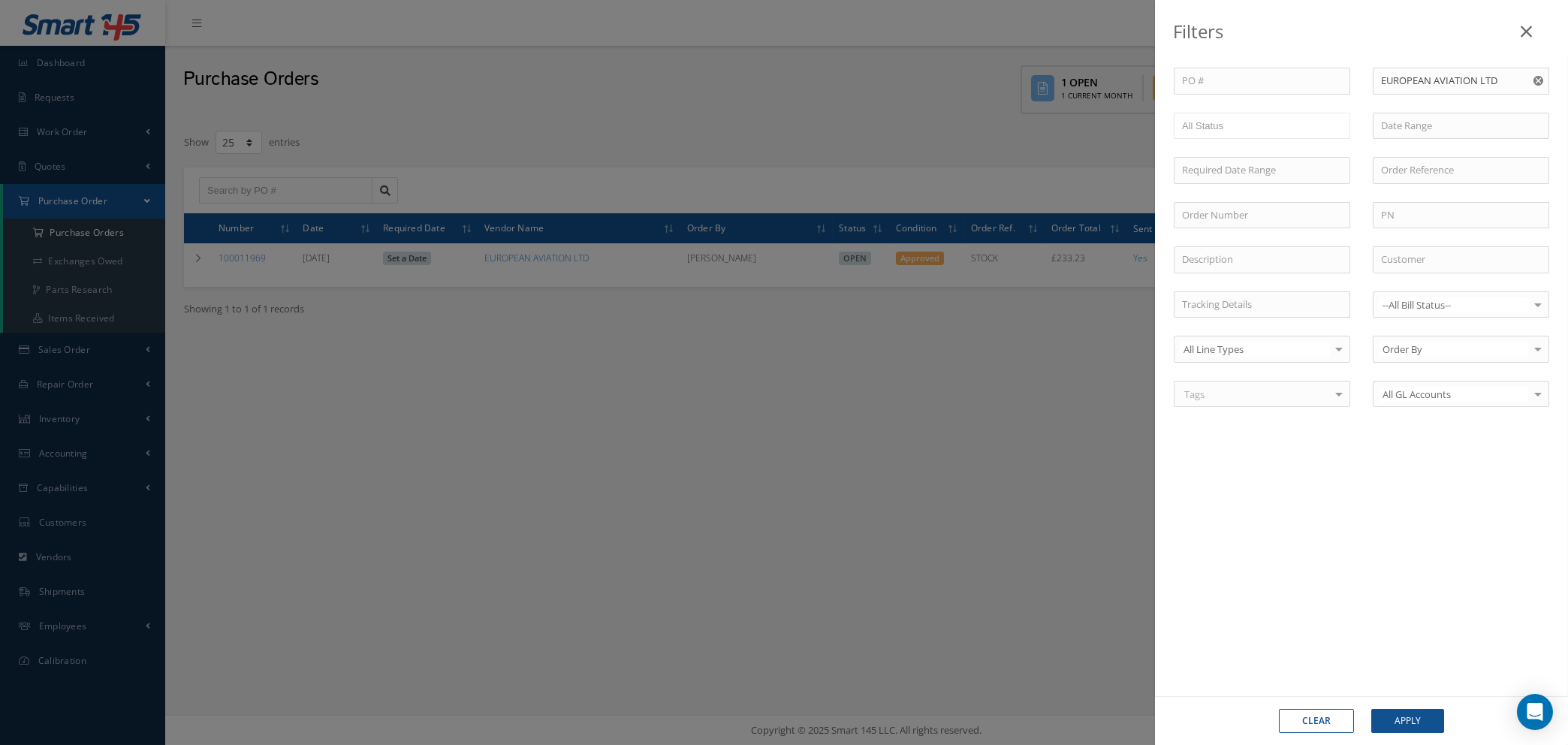
click at [1311, 723] on button "Clear" at bounding box center [1315, 721] width 75 height 24
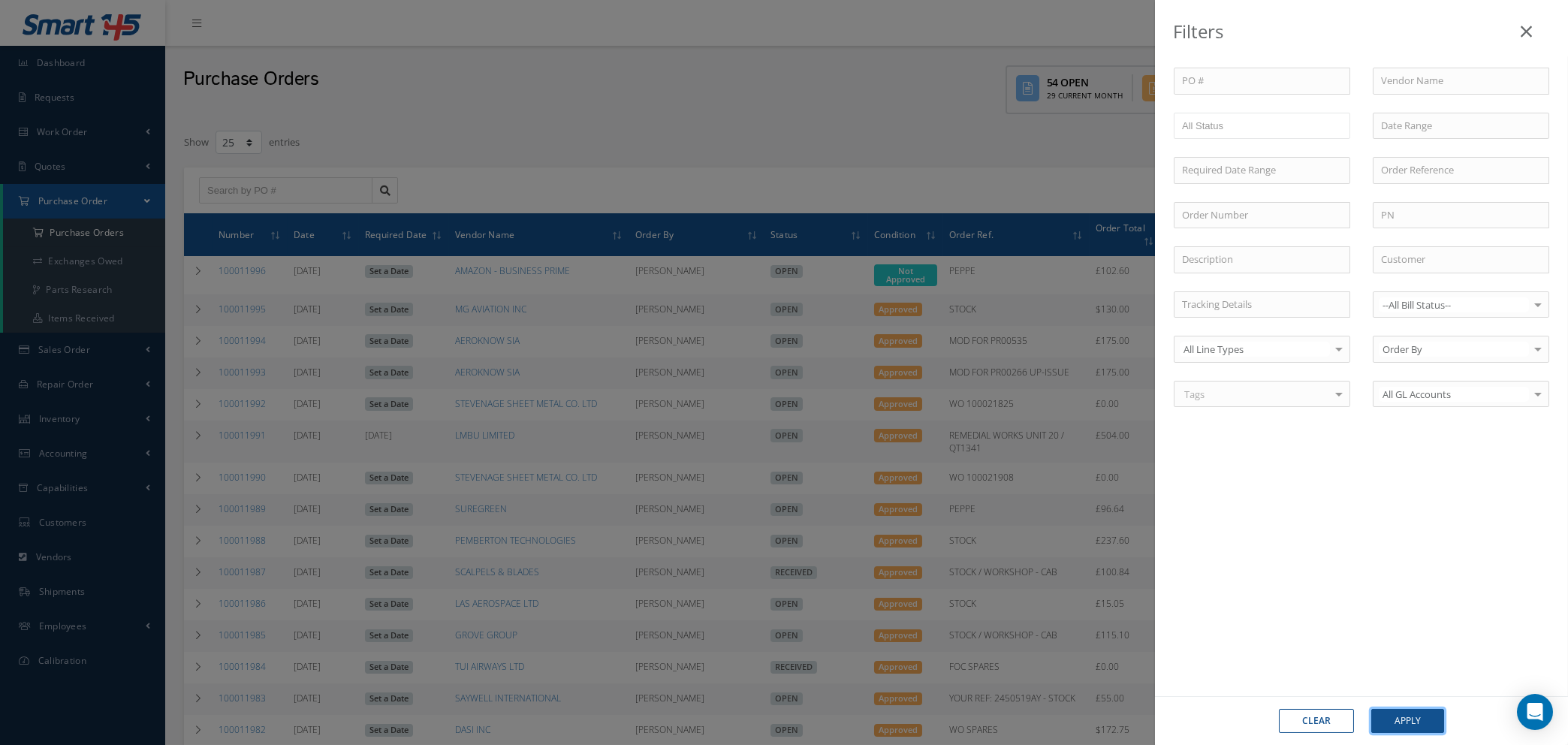
click at [1417, 722] on button "Apply" at bounding box center [1408, 721] width 73 height 24
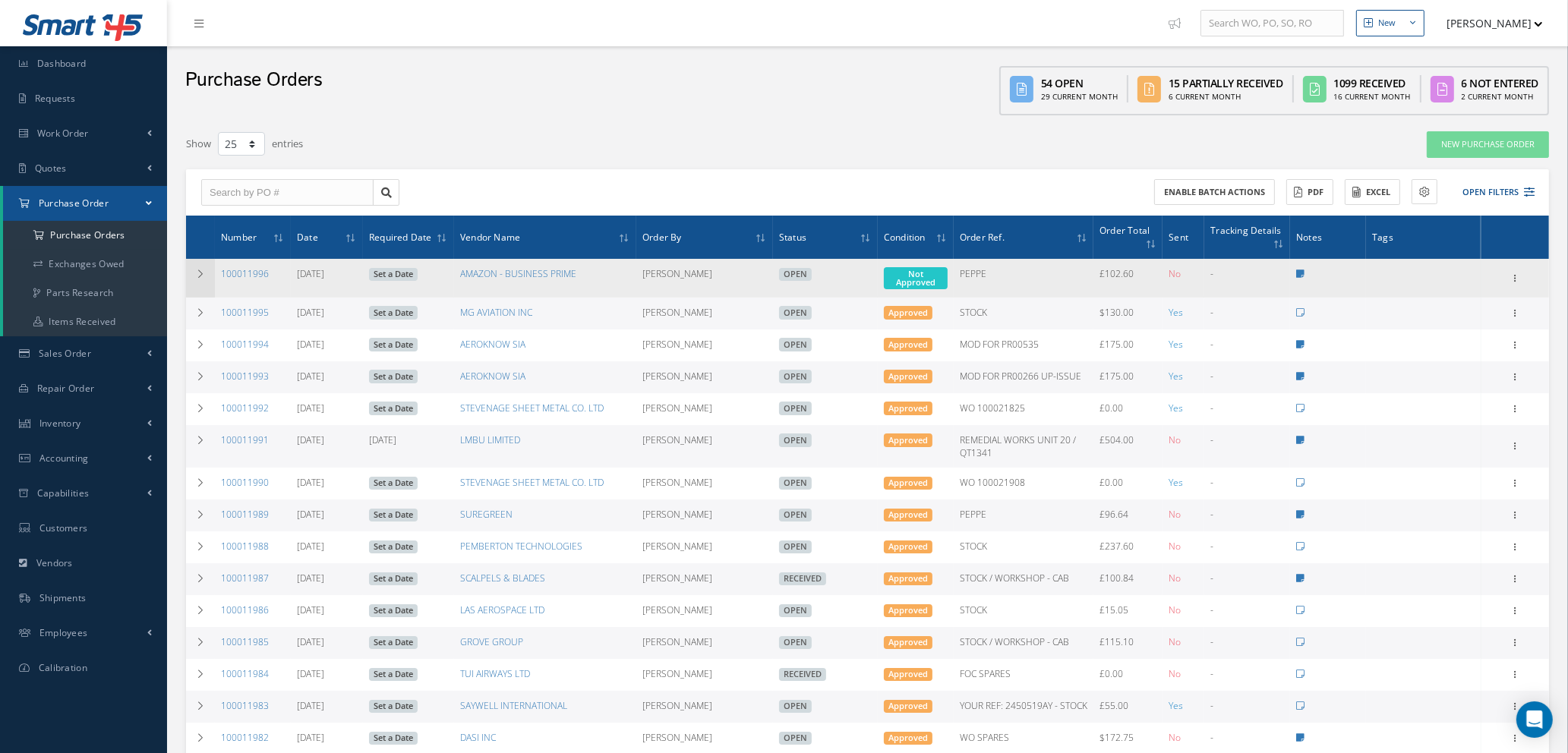
click at [195, 274] on icon at bounding box center [200, 274] width 11 height 9
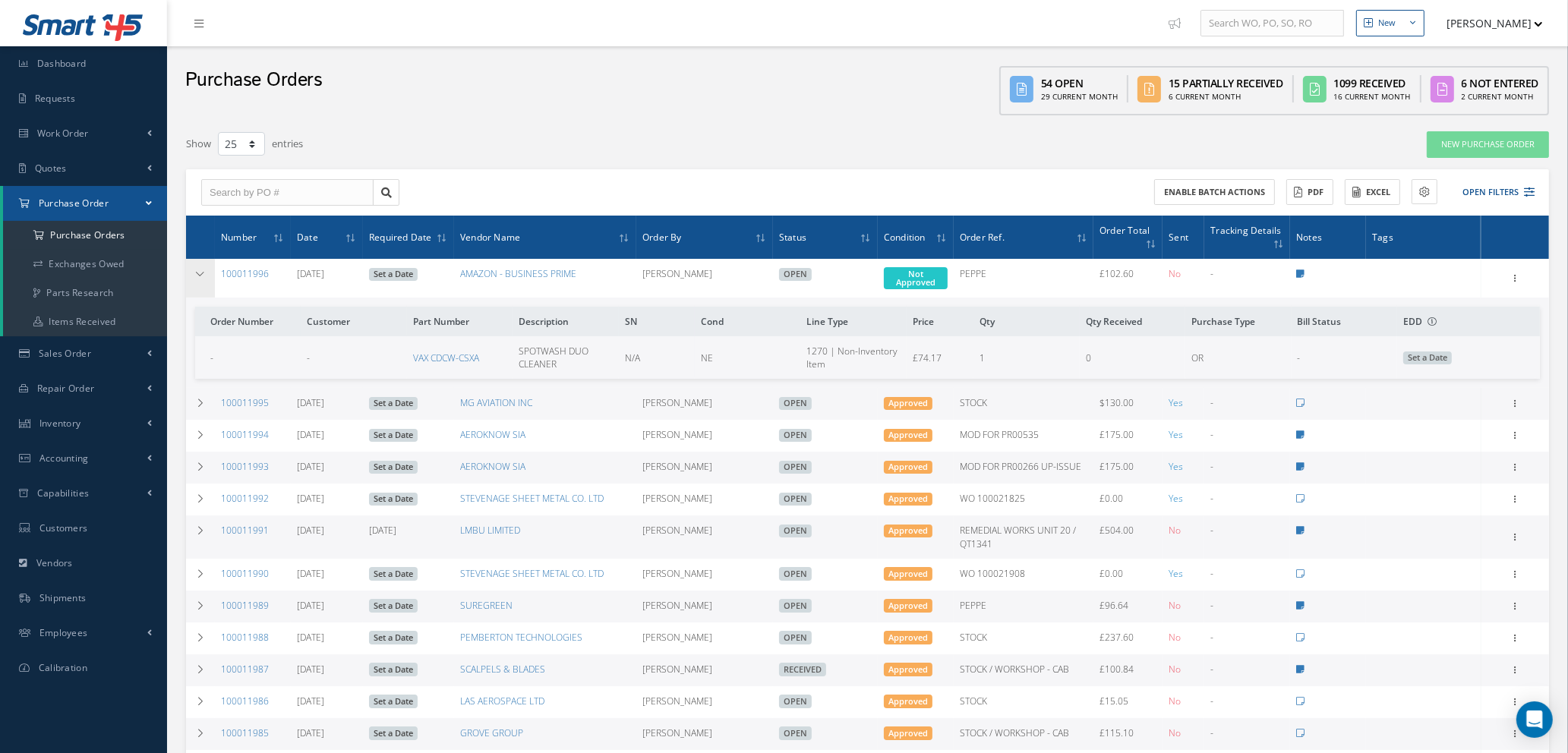
click at [195, 274] on icon at bounding box center [200, 274] width 11 height 9
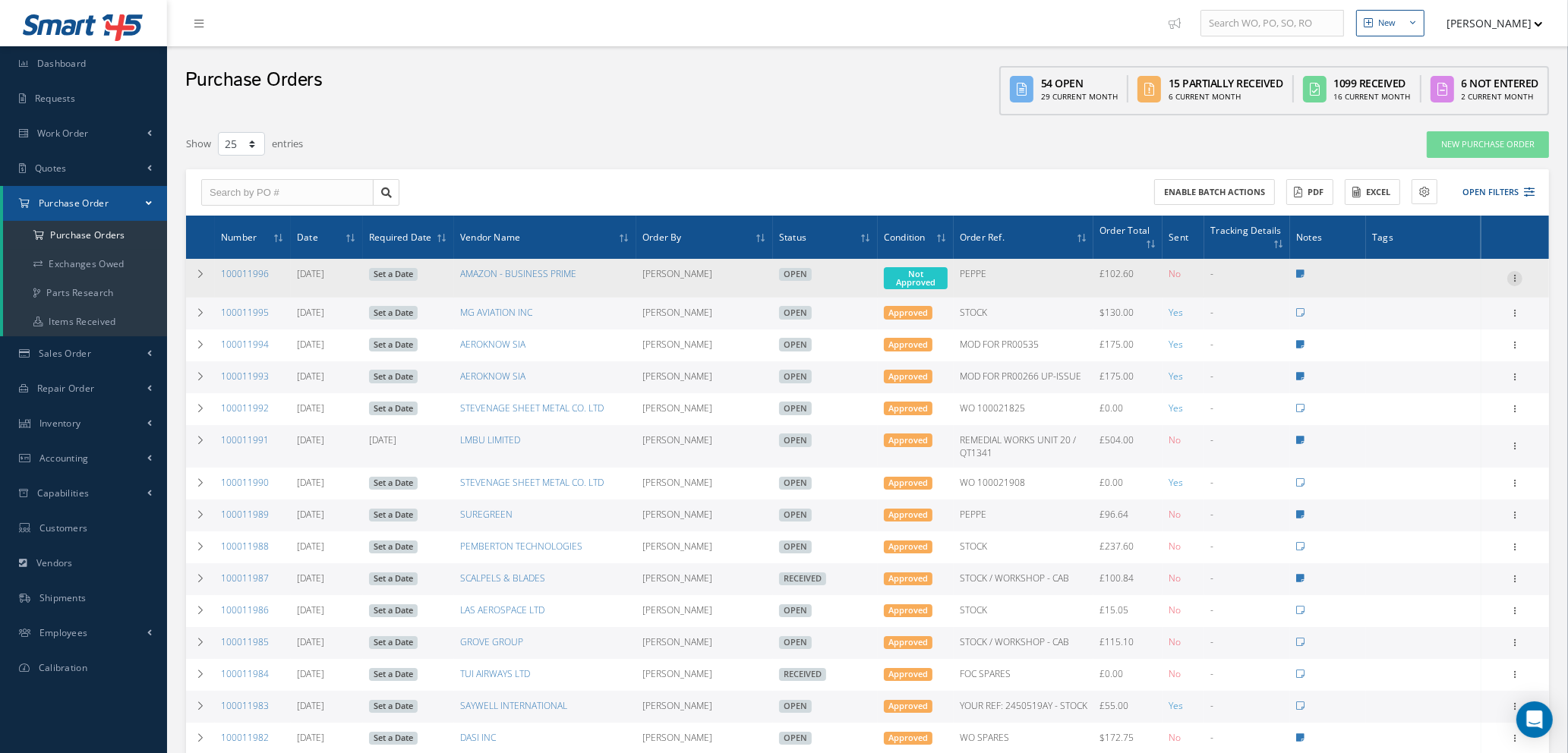
click at [1514, 273] on icon at bounding box center [1515, 277] width 15 height 12
click at [1437, 329] on link "Edit" at bounding box center [1445, 327] width 120 height 20
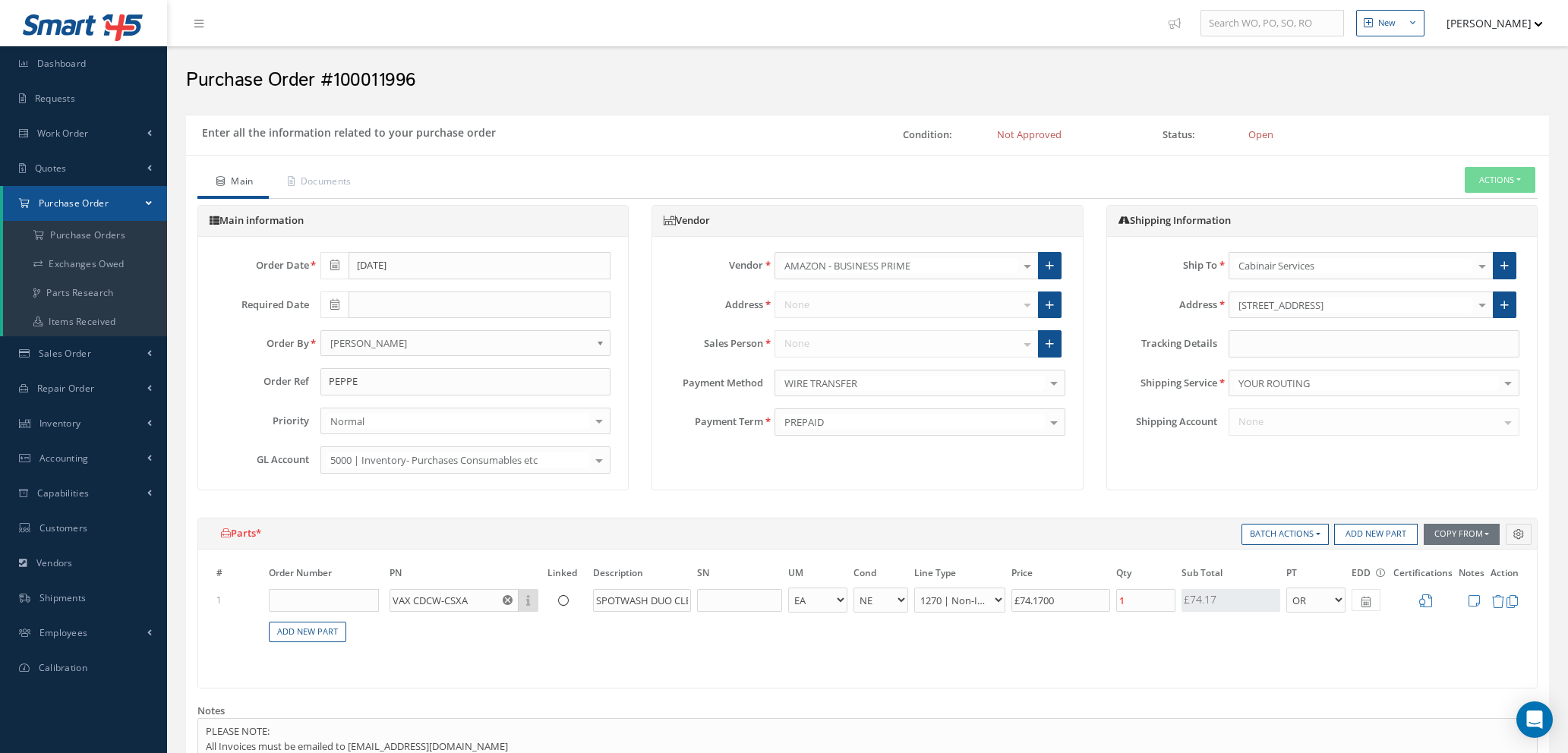
select select "1"
select select "5"
select select "114"
select select "1"
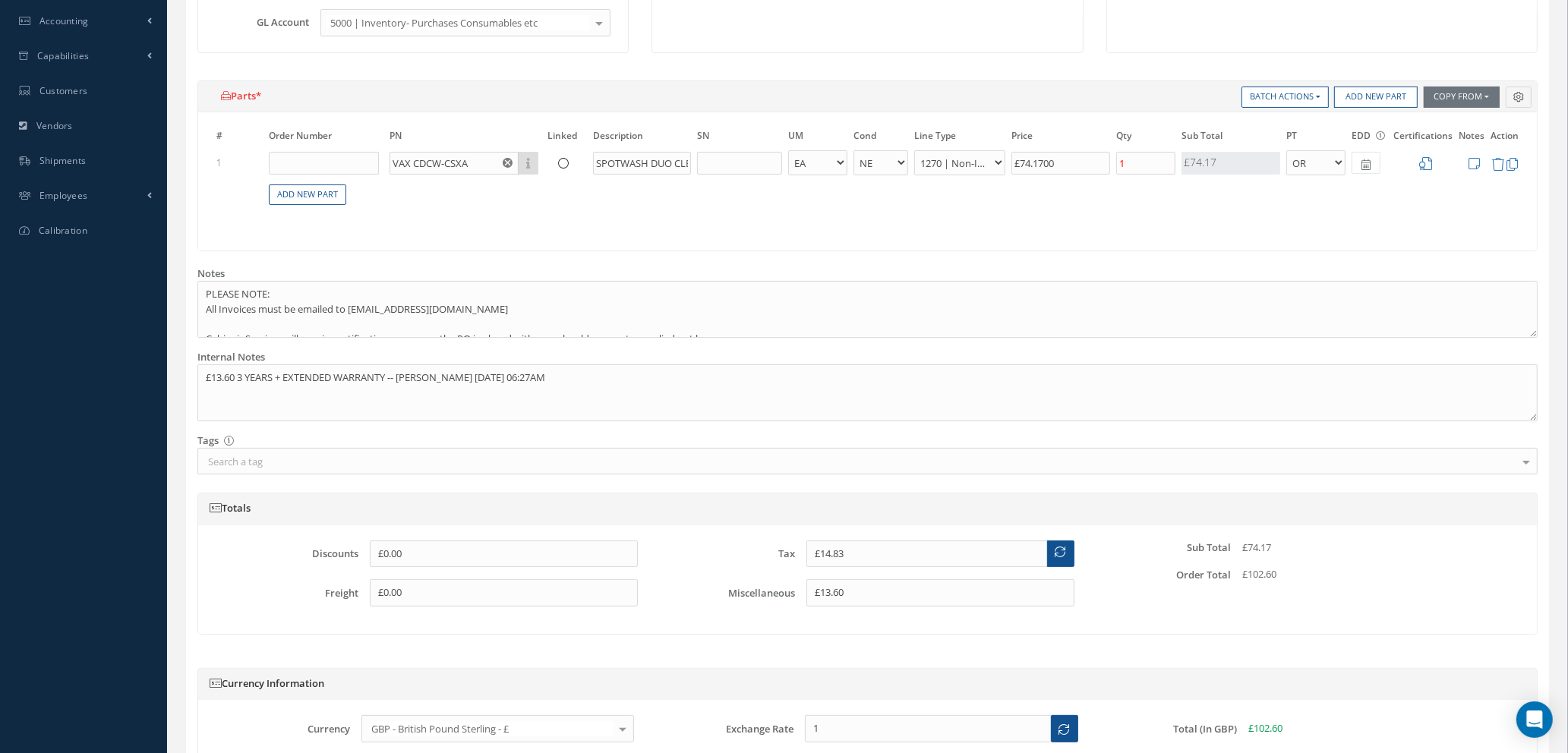
scroll to position [456, 0]
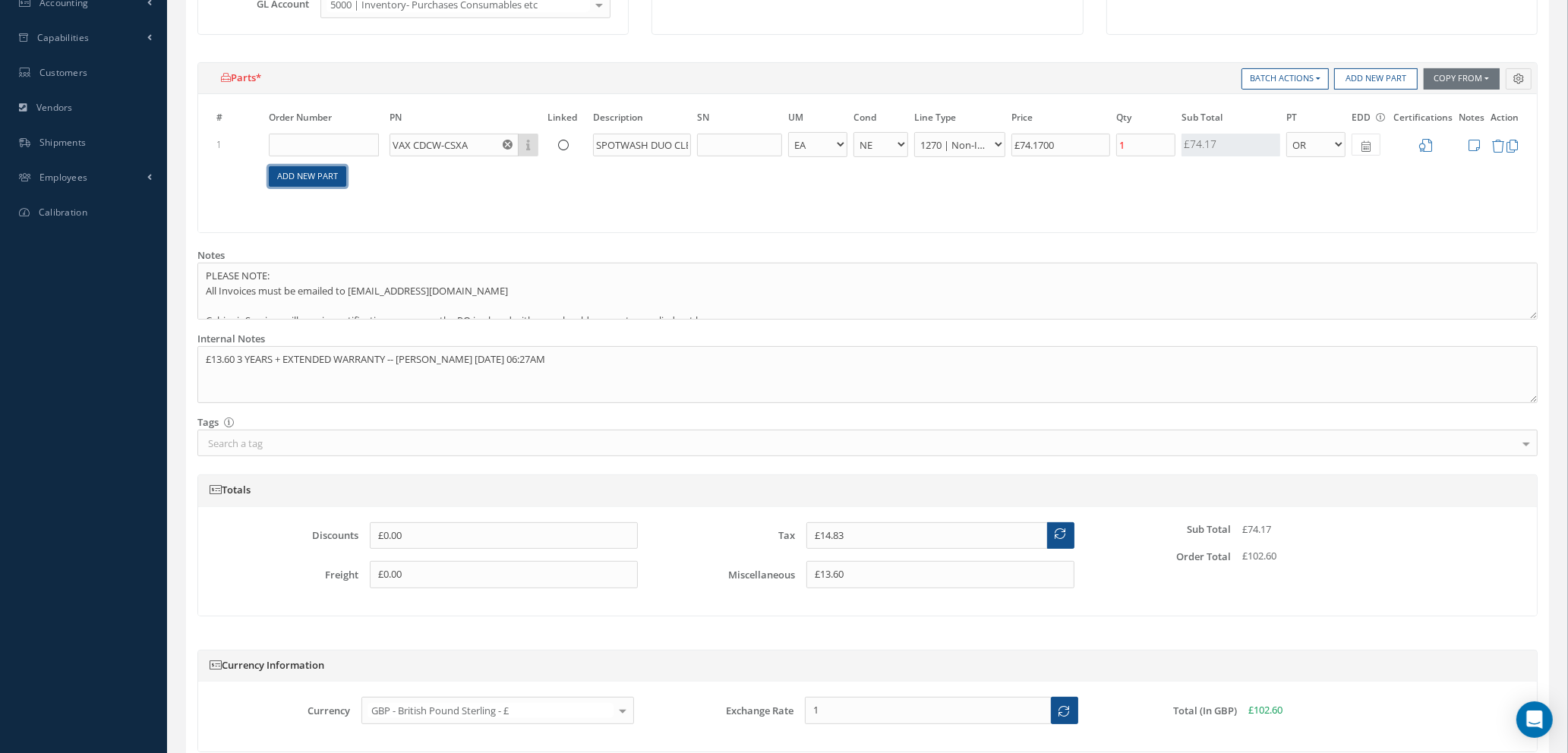
click at [303, 178] on link "Add New Part" at bounding box center [307, 176] width 77 height 21
select select "1"
select select "5"
select select "114"
select select "1"
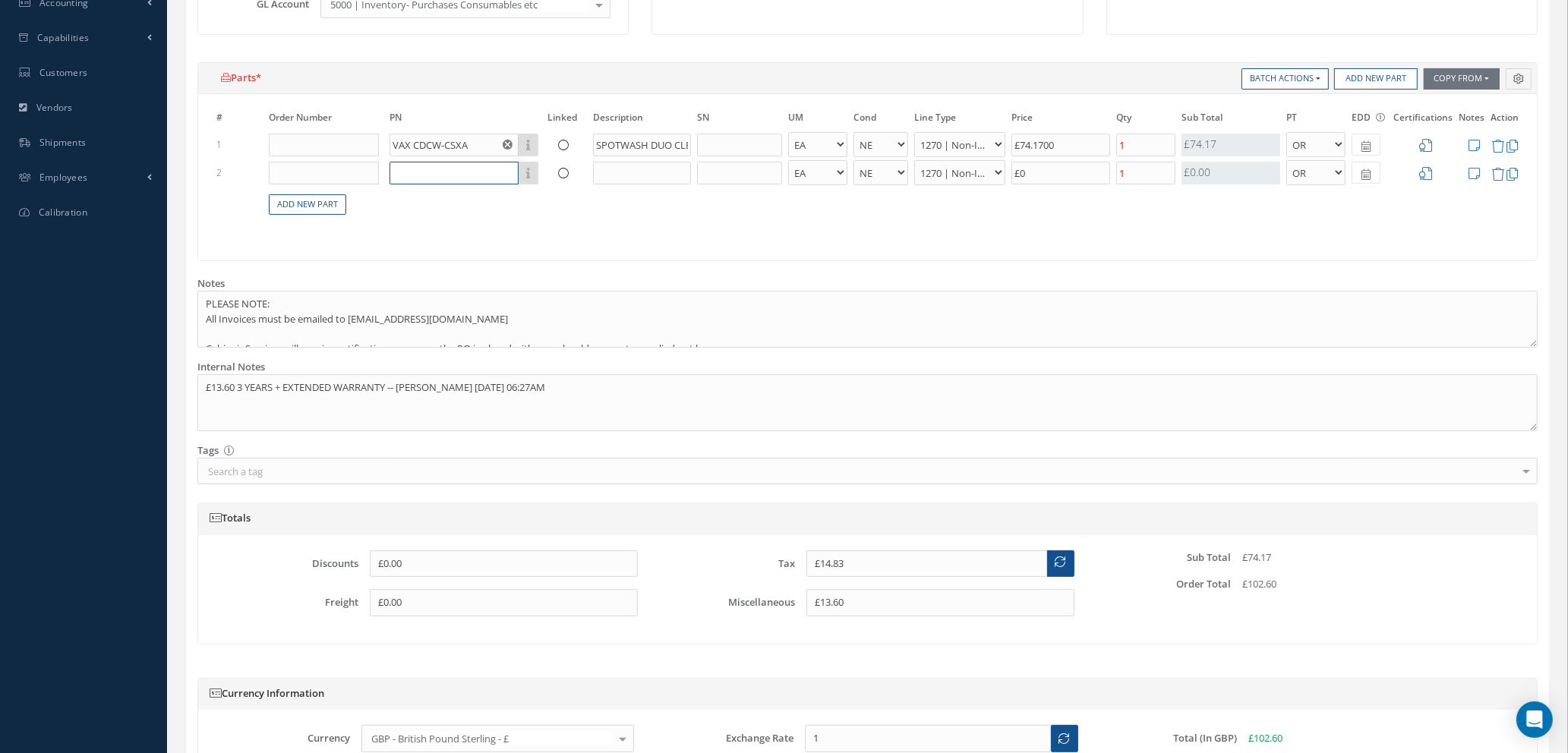
click at [438, 178] on input "text" at bounding box center [453, 172] width 129 height 22
type input "A"
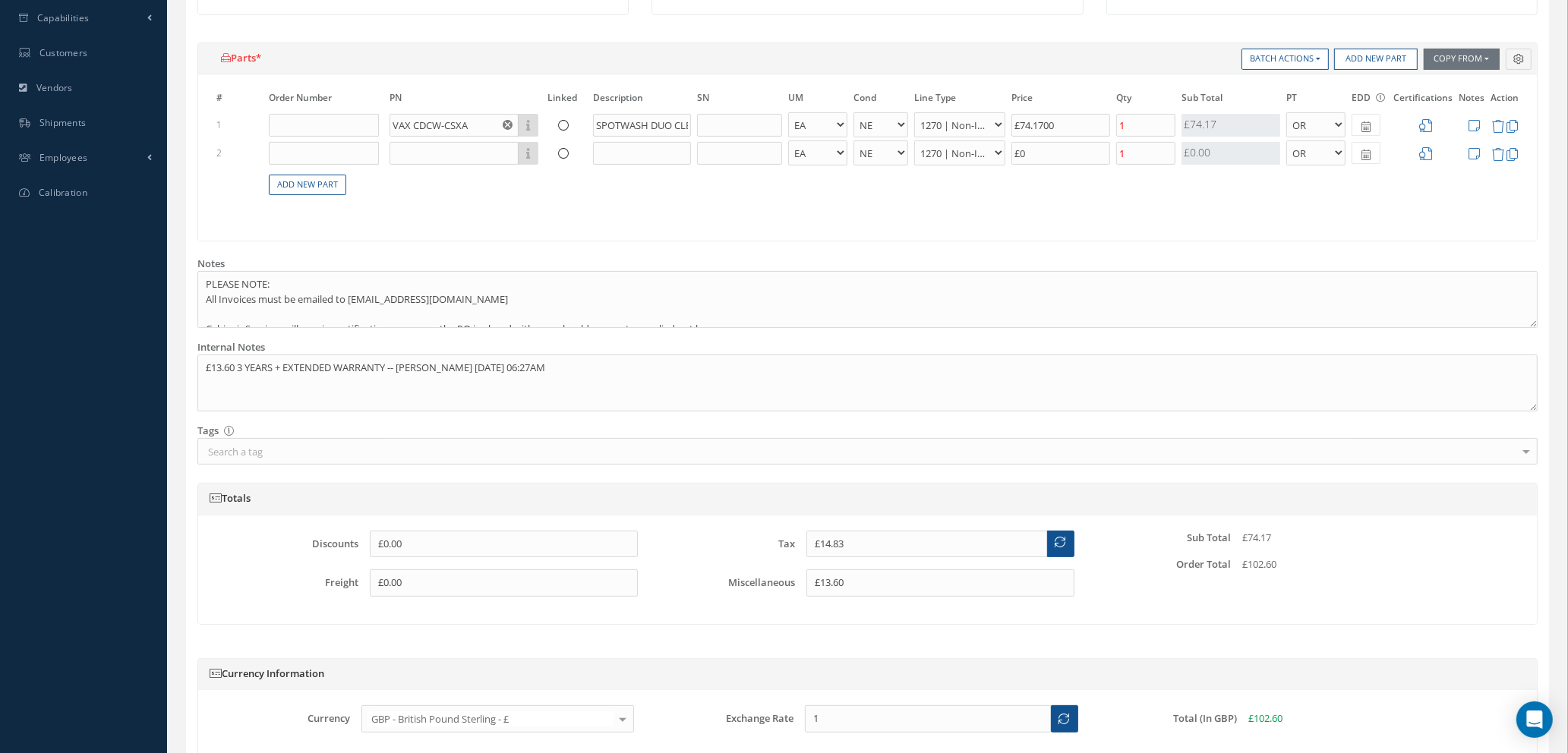
scroll to position [615, 0]
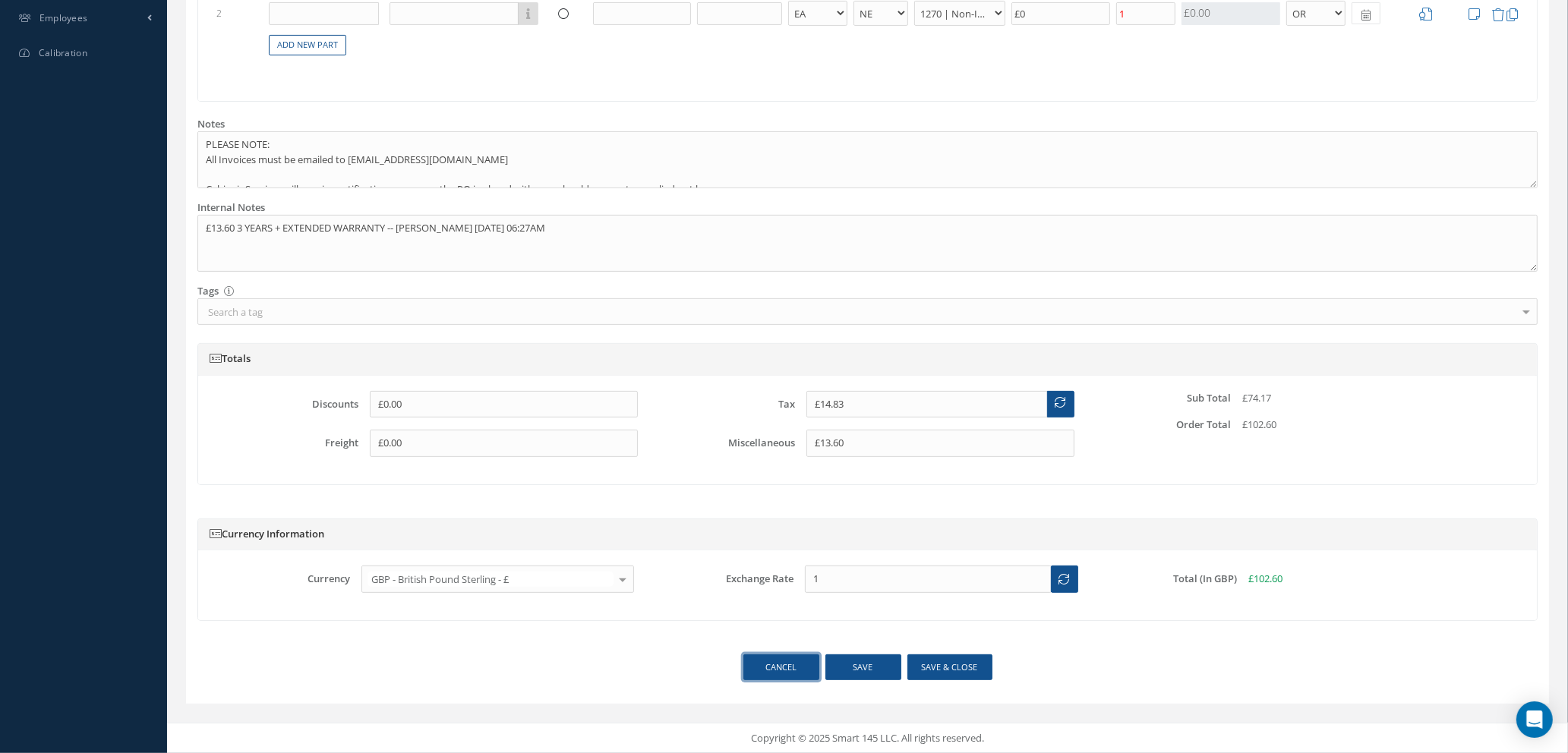
click at [794, 666] on link "Cancel" at bounding box center [781, 668] width 76 height 27
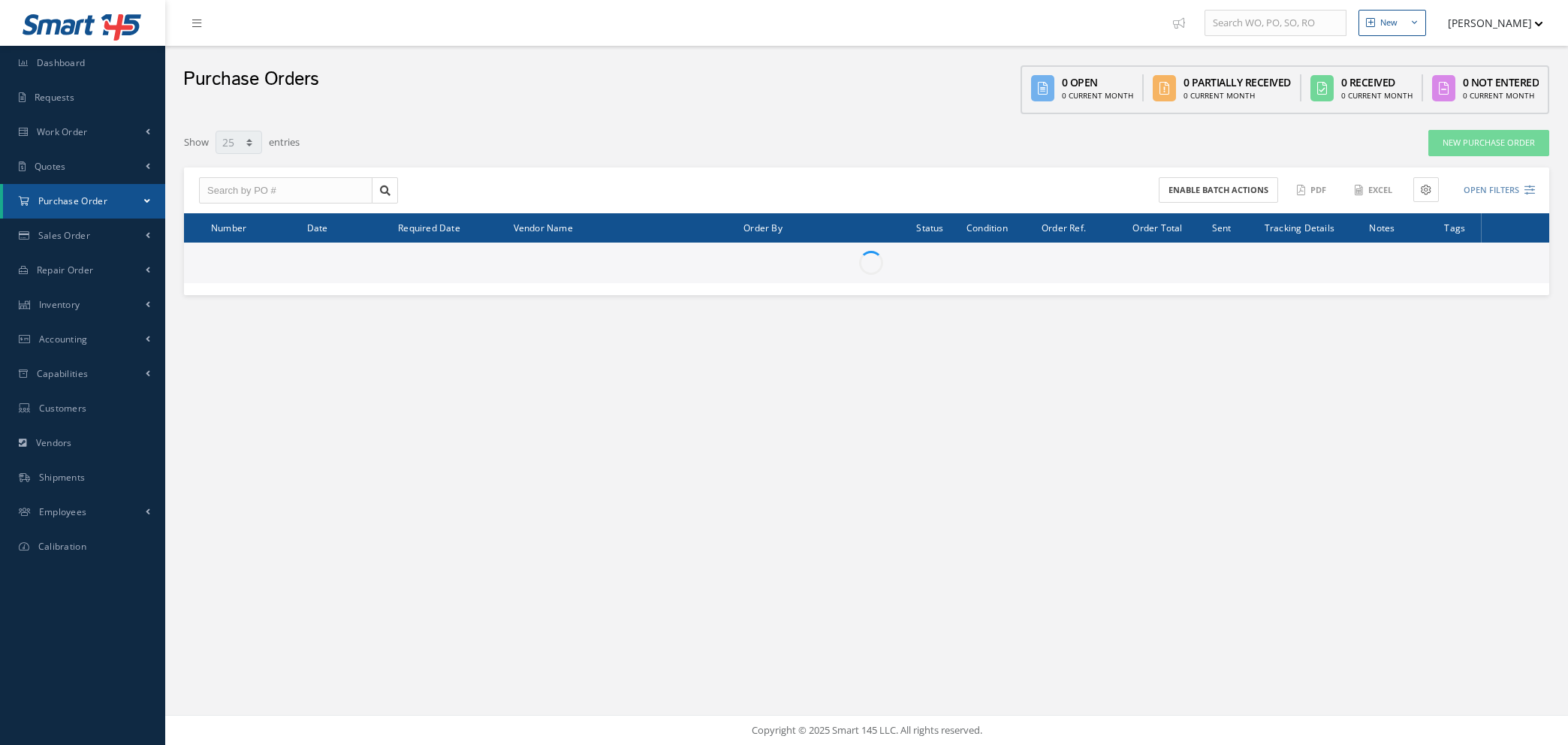
select select "25"
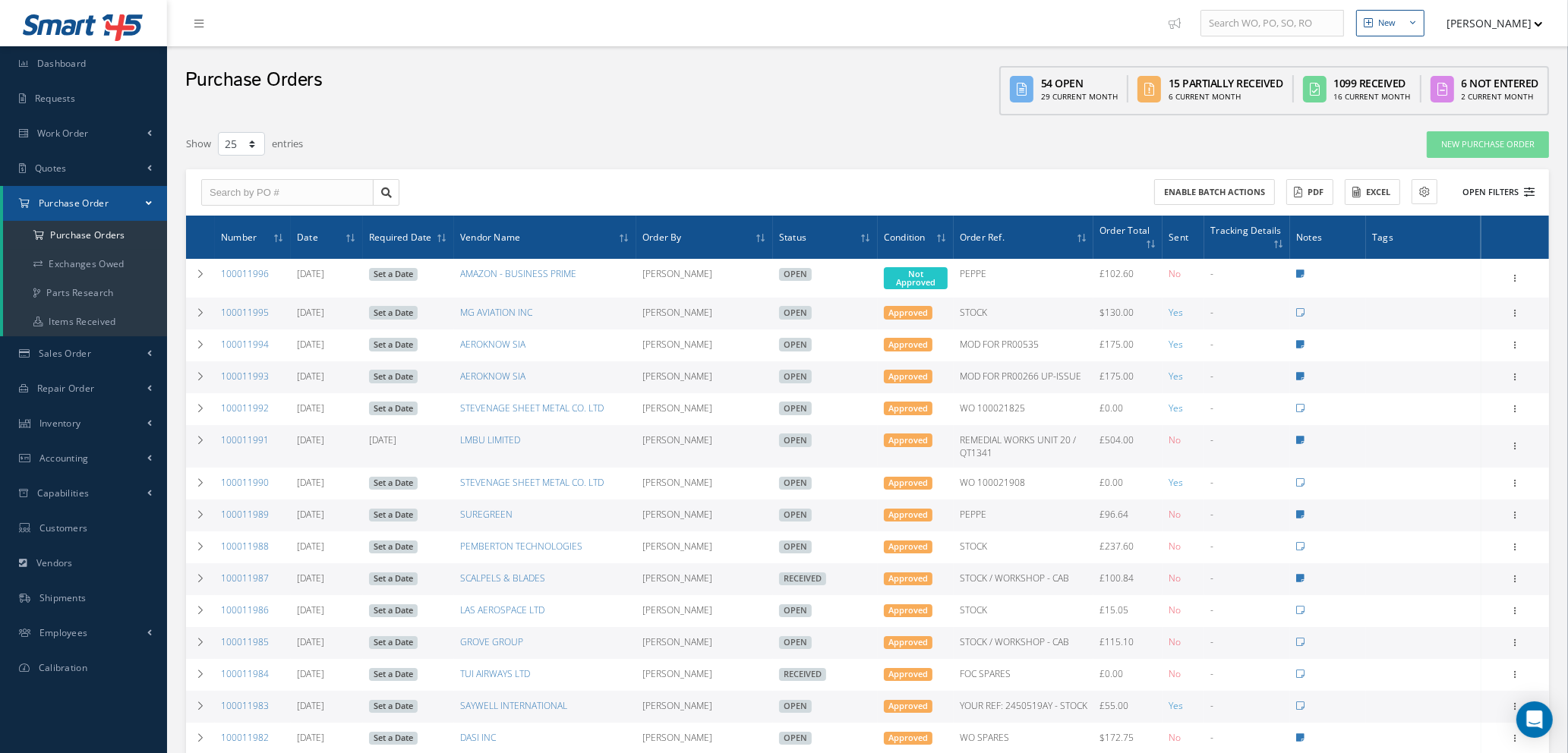
click at [1531, 187] on icon at bounding box center [1529, 192] width 11 height 11
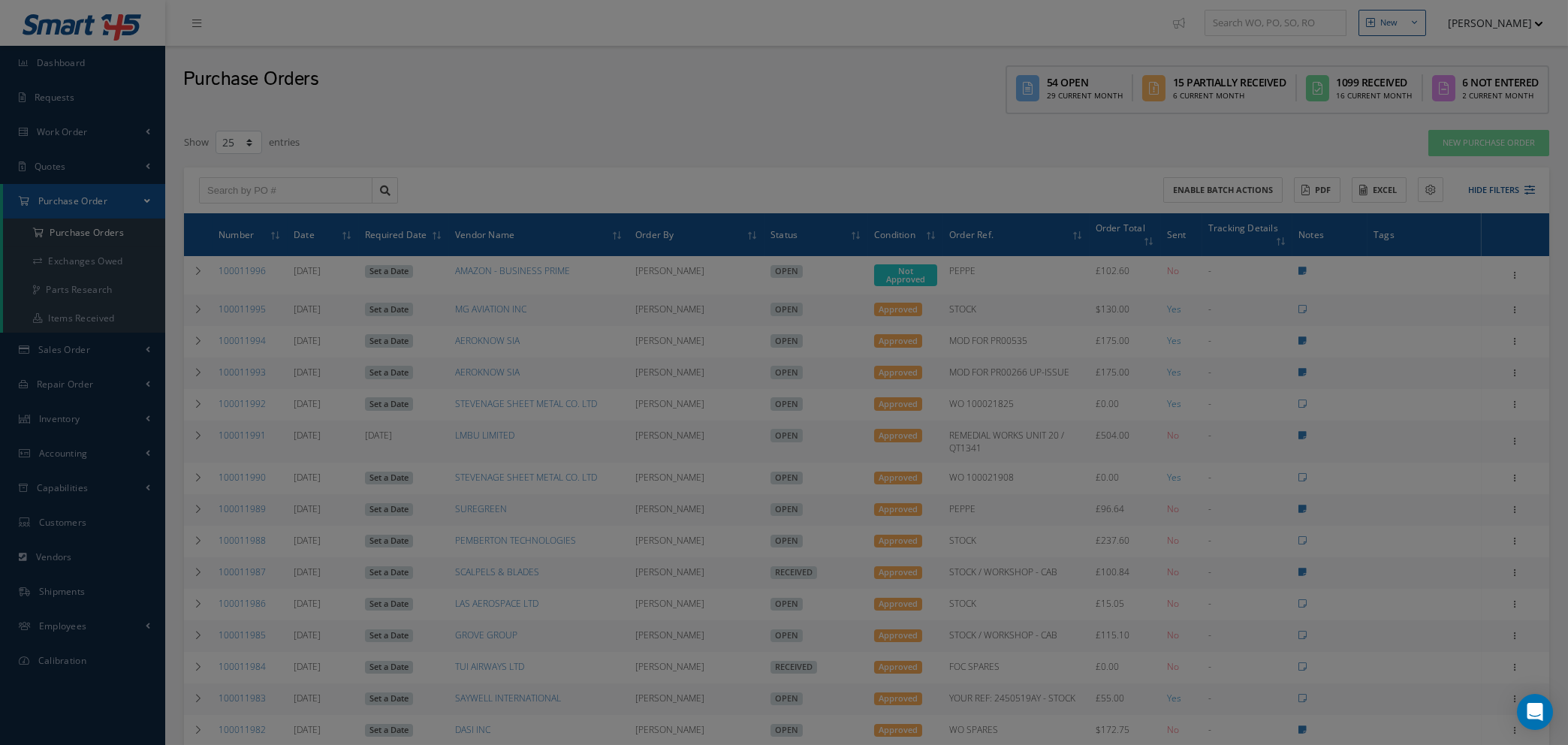
click at [1531, 187] on div "PO # Vendor Name Open Partially/Received Received Canceled Edited All Status Or…" at bounding box center [1362, 246] width 398 height 357
click at [508, 152] on div "Filters PO # Vendor Name Open Partially/Received Received Canceled Edited All S…" at bounding box center [784, 372] width 1568 height 745
click at [507, 152] on body "Smart 145 Dashboard Requests Work Order Work Order Work Order Quotes Work Order…" at bounding box center [784, 372] width 1568 height 745
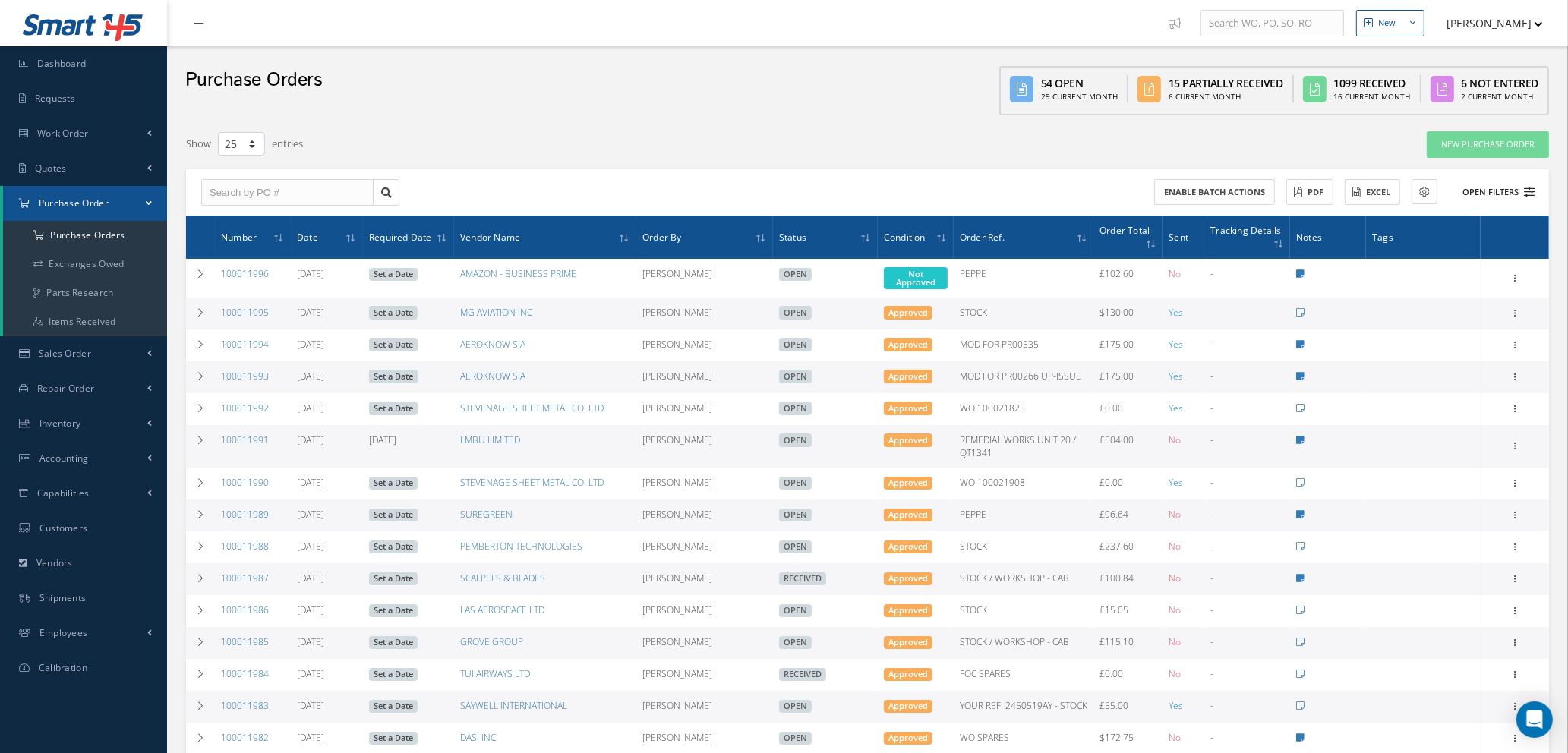
click at [1531, 187] on icon at bounding box center [1529, 192] width 11 height 11
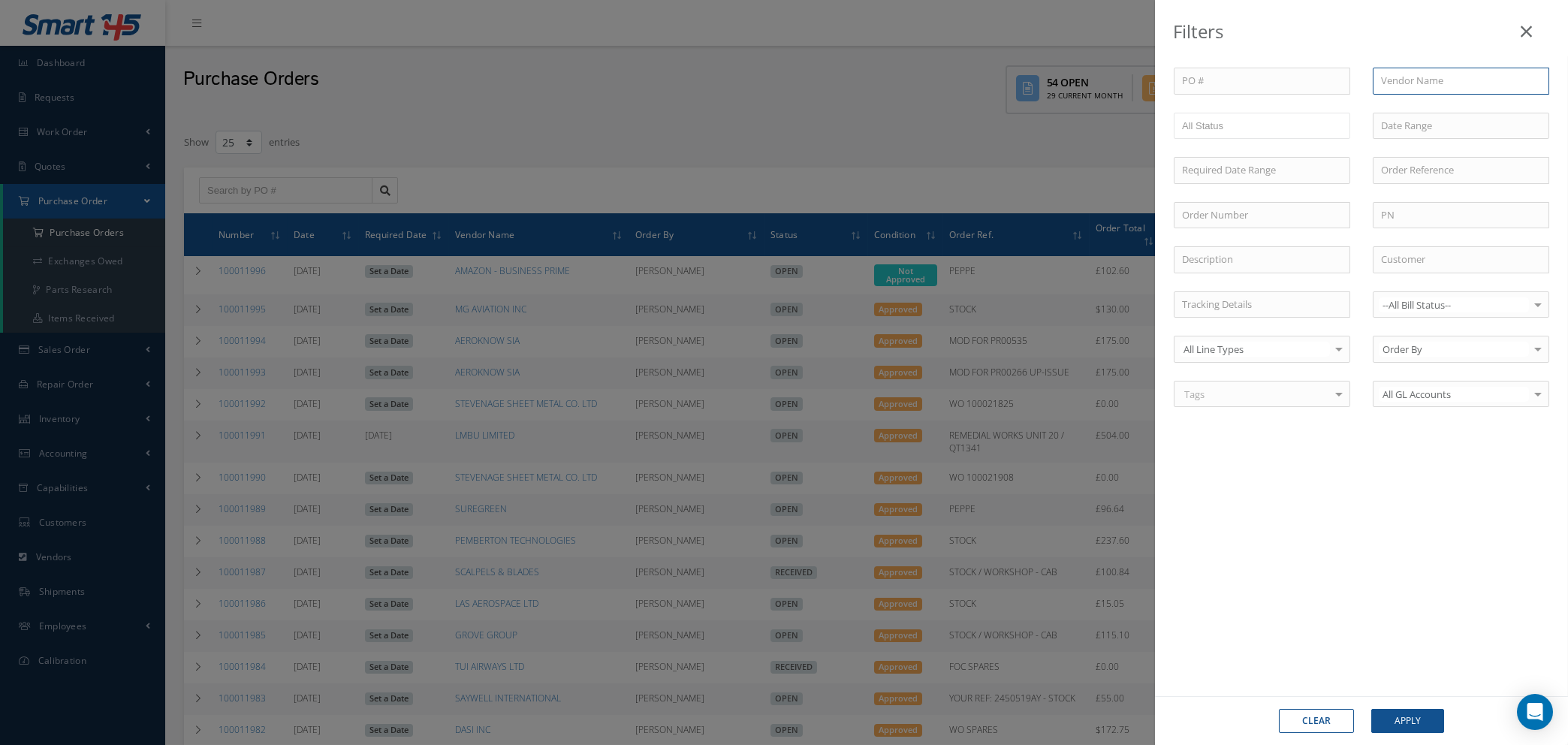
click at [1459, 81] on input "text" at bounding box center [1460, 81] width 176 height 27
click at [1449, 109] on span "SATTO SOLUTIONS" at bounding box center [1422, 107] width 85 height 13
type input "SATTO SOLUTIONS"
click at [1404, 719] on button "Apply" at bounding box center [1408, 721] width 73 height 24
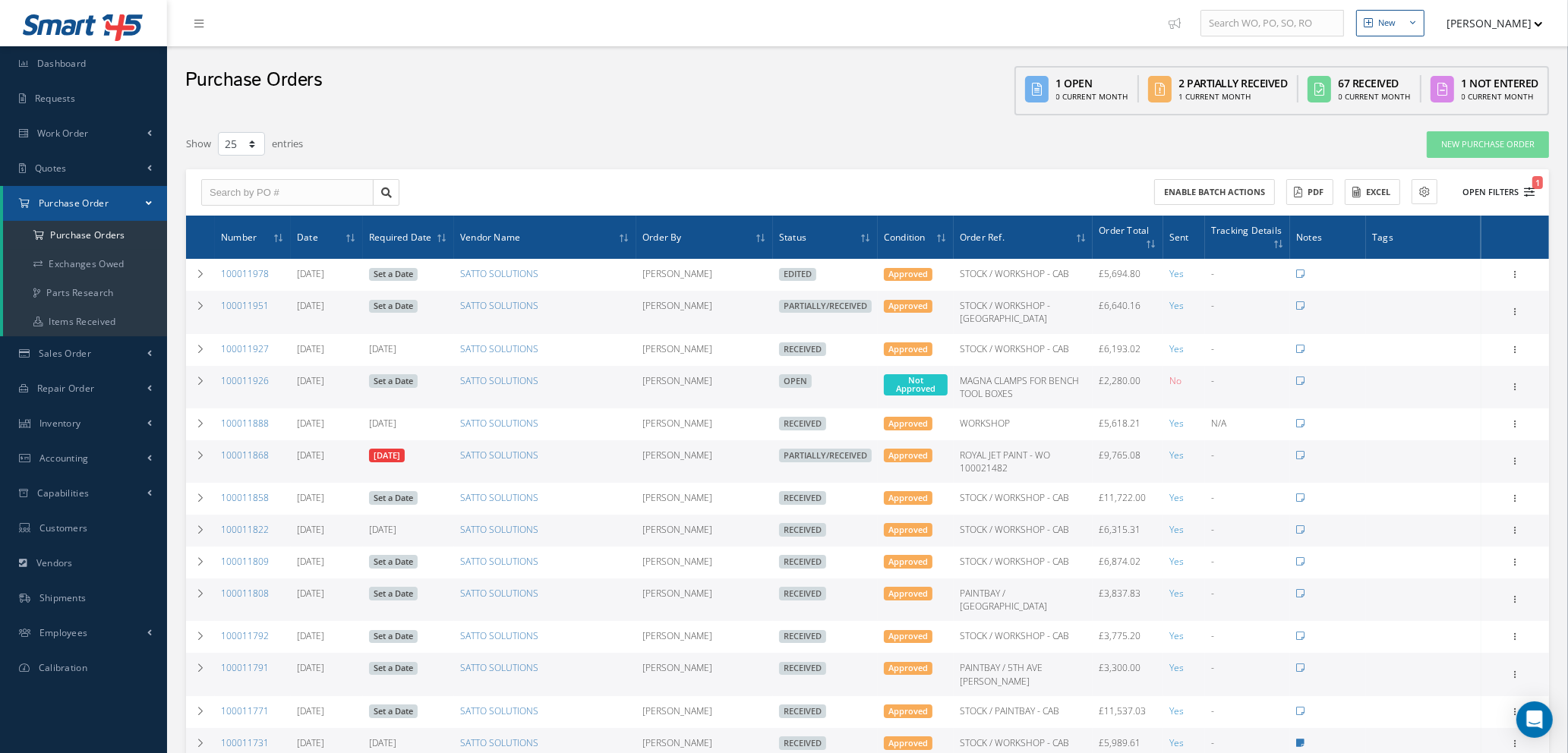
click at [1528, 188] on icon "1" at bounding box center [1529, 192] width 11 height 11
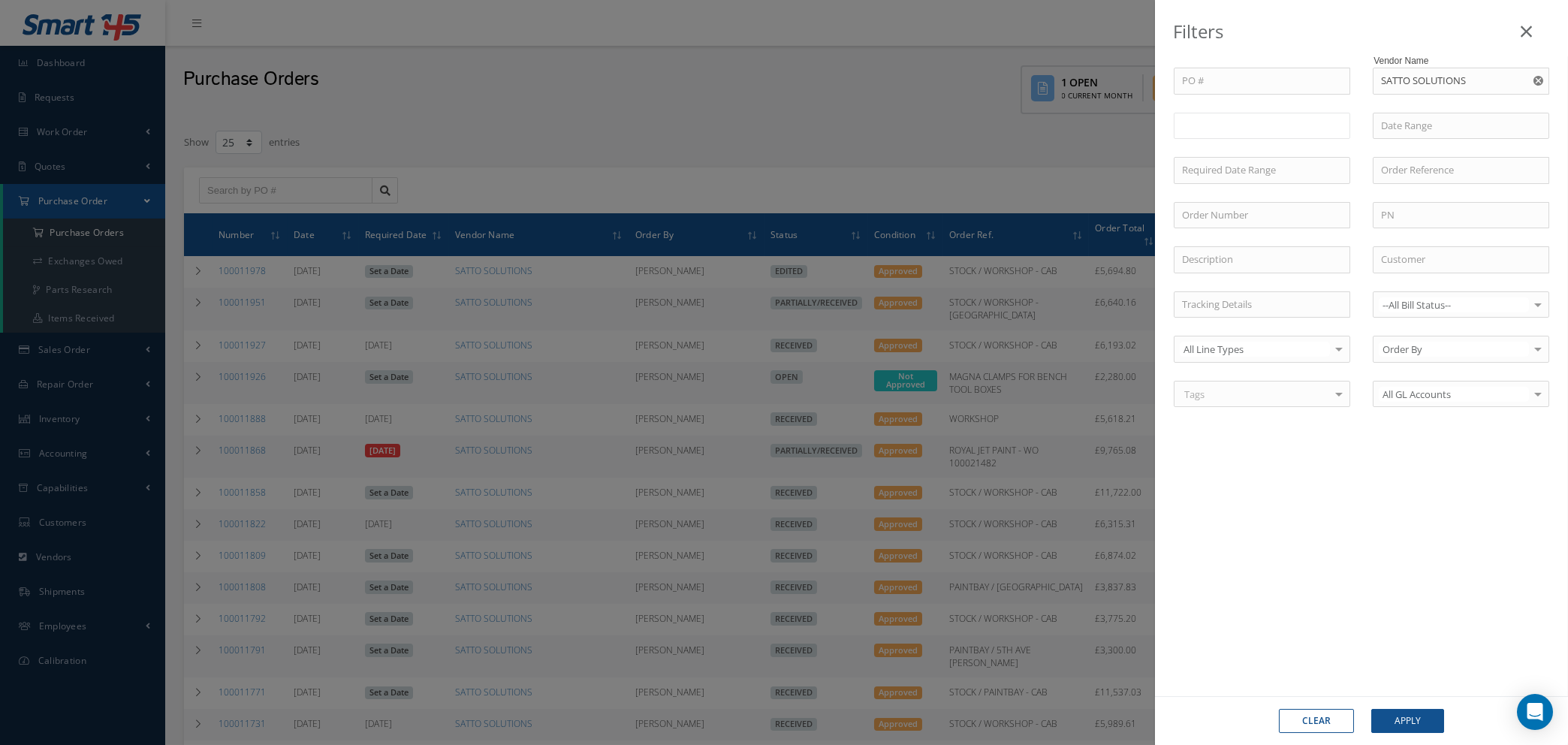
click at [1228, 130] on input "text" at bounding box center [1212, 125] width 60 height 19
click at [1235, 125] on input "text" at bounding box center [1240, 125] width 19 height 19
click at [1255, 144] on ul "Open Partially/Received" at bounding box center [1262, 136] width 176 height 47
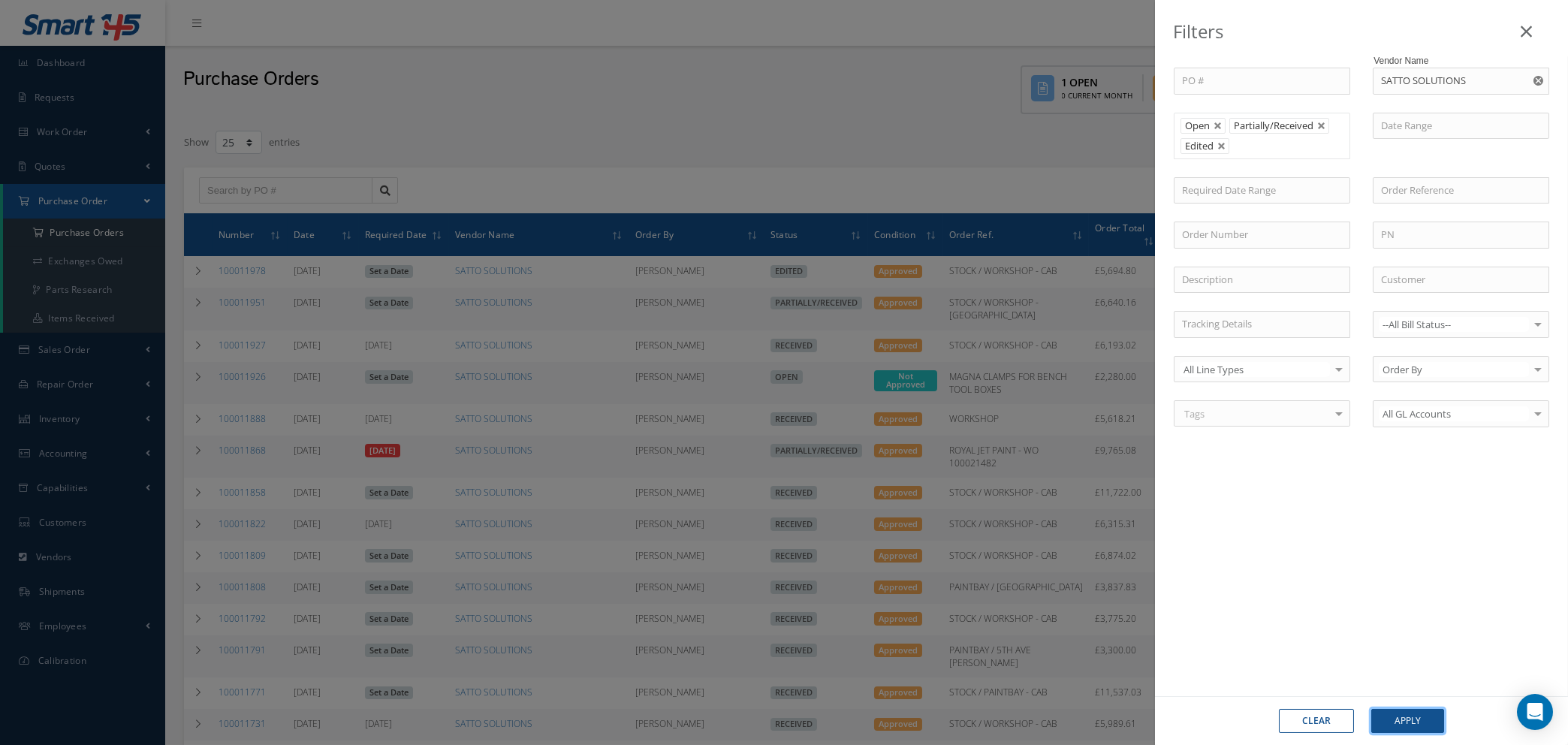
click at [1397, 727] on button "Apply" at bounding box center [1408, 721] width 73 height 24
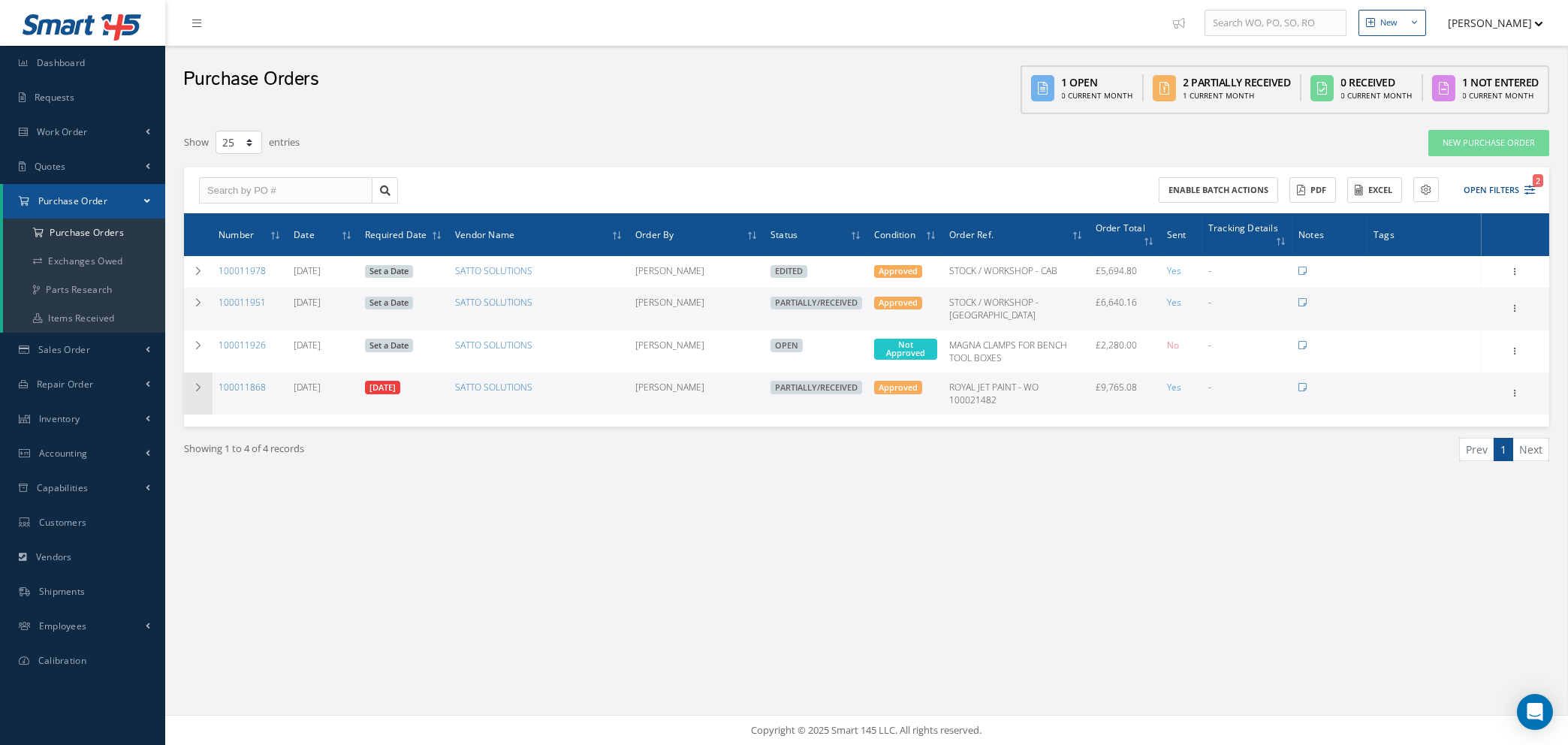
click at [189, 388] on td at bounding box center [198, 393] width 29 height 42
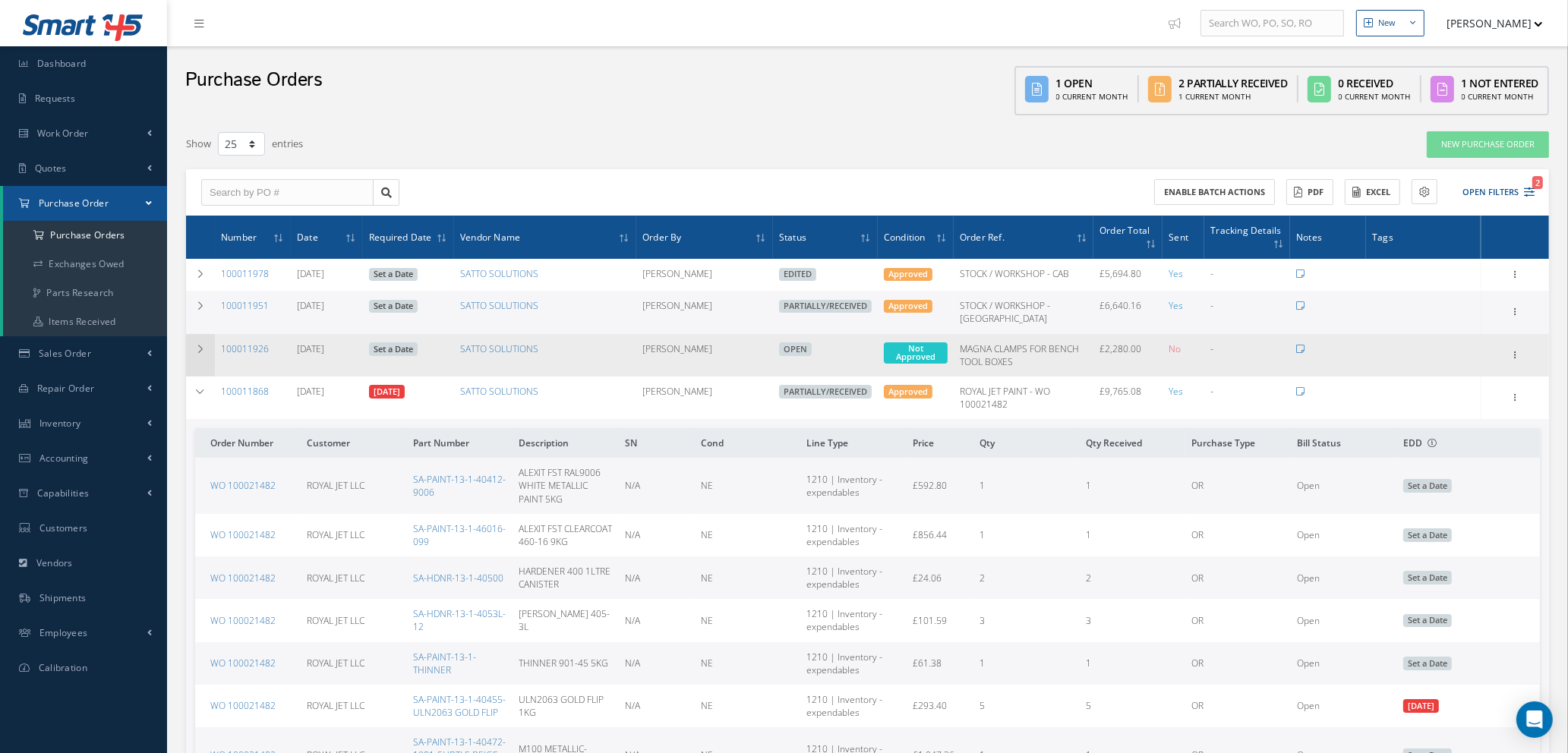
click at [200, 345] on icon at bounding box center [200, 349] width 11 height 9
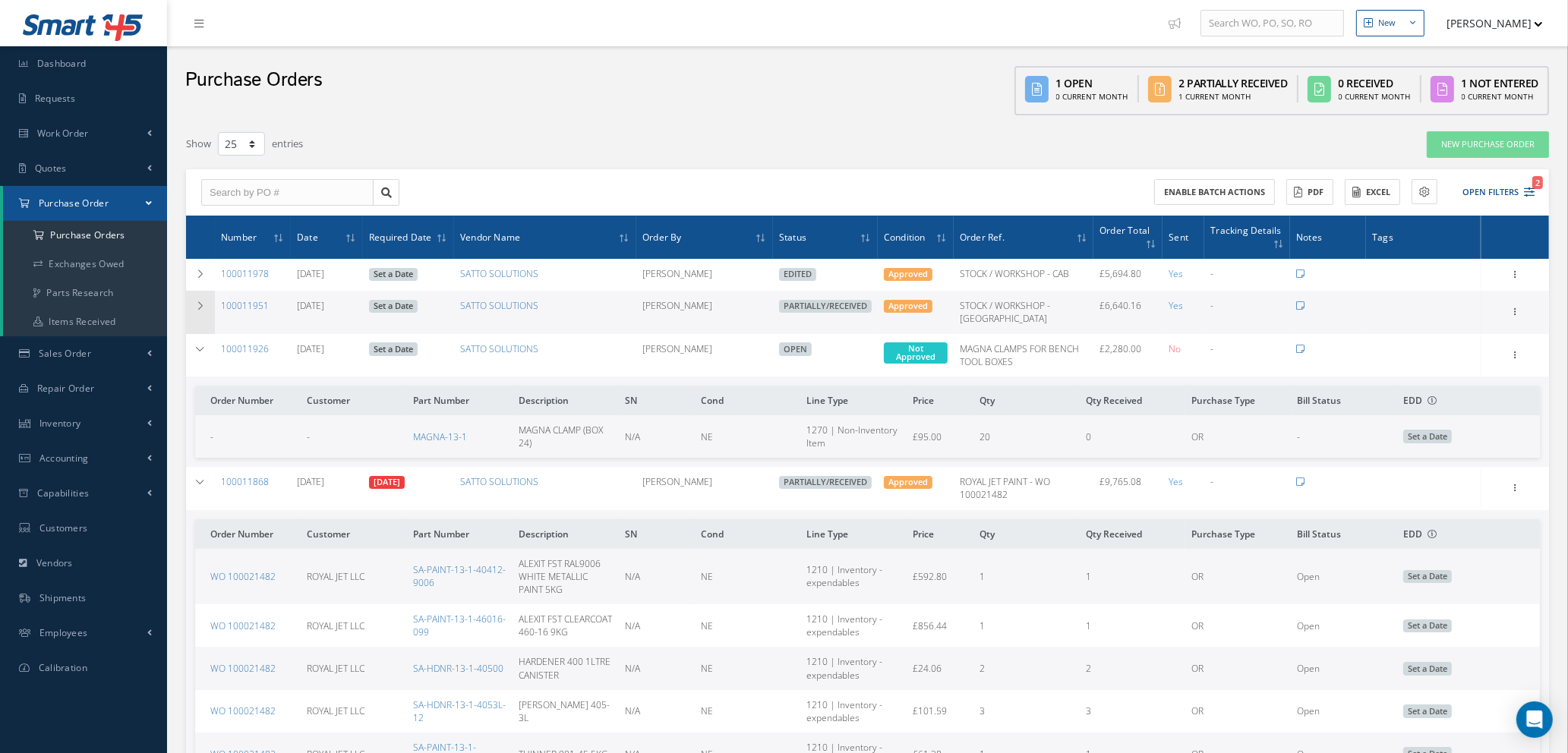
click at [196, 305] on icon at bounding box center [200, 305] width 11 height 9
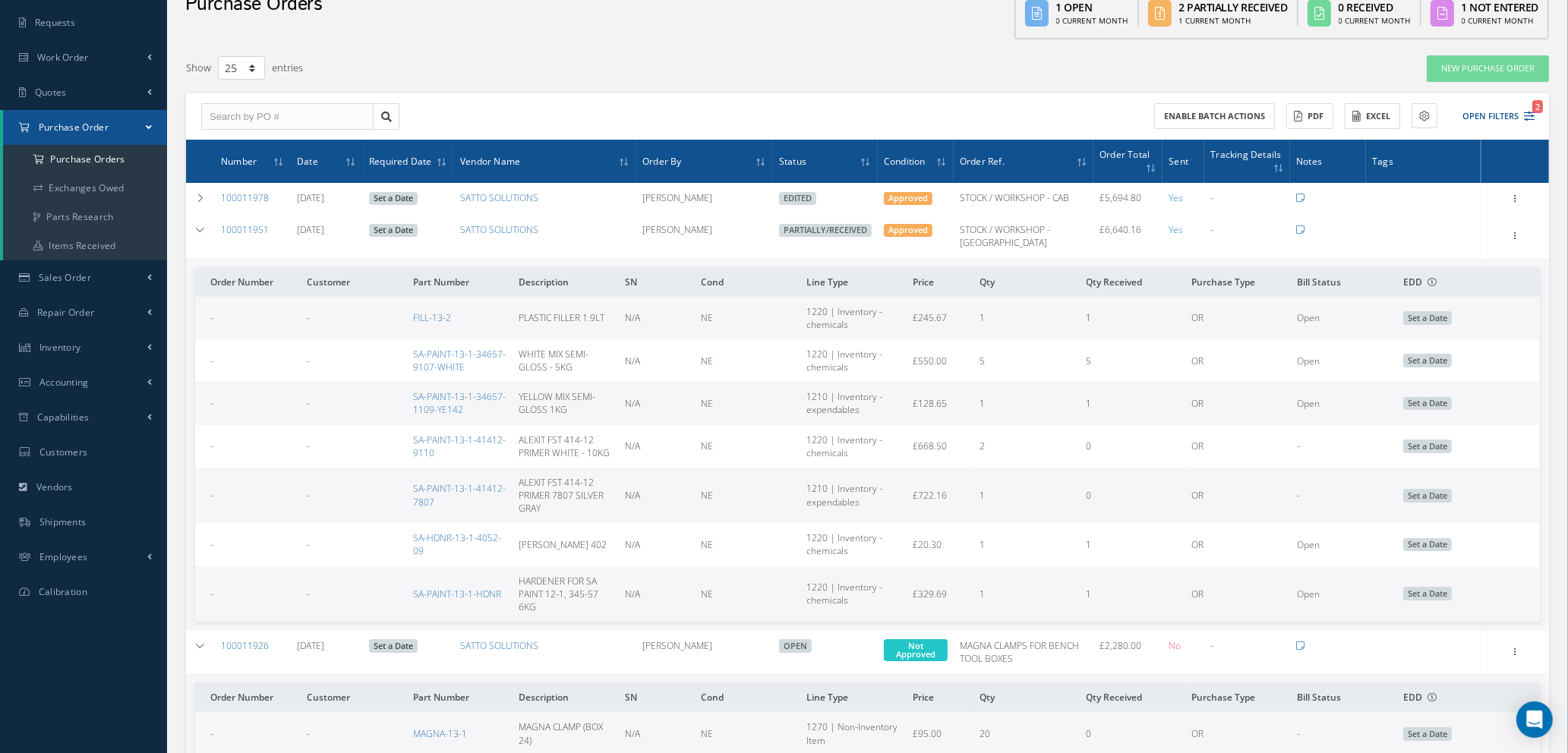
scroll to position [114, 0]
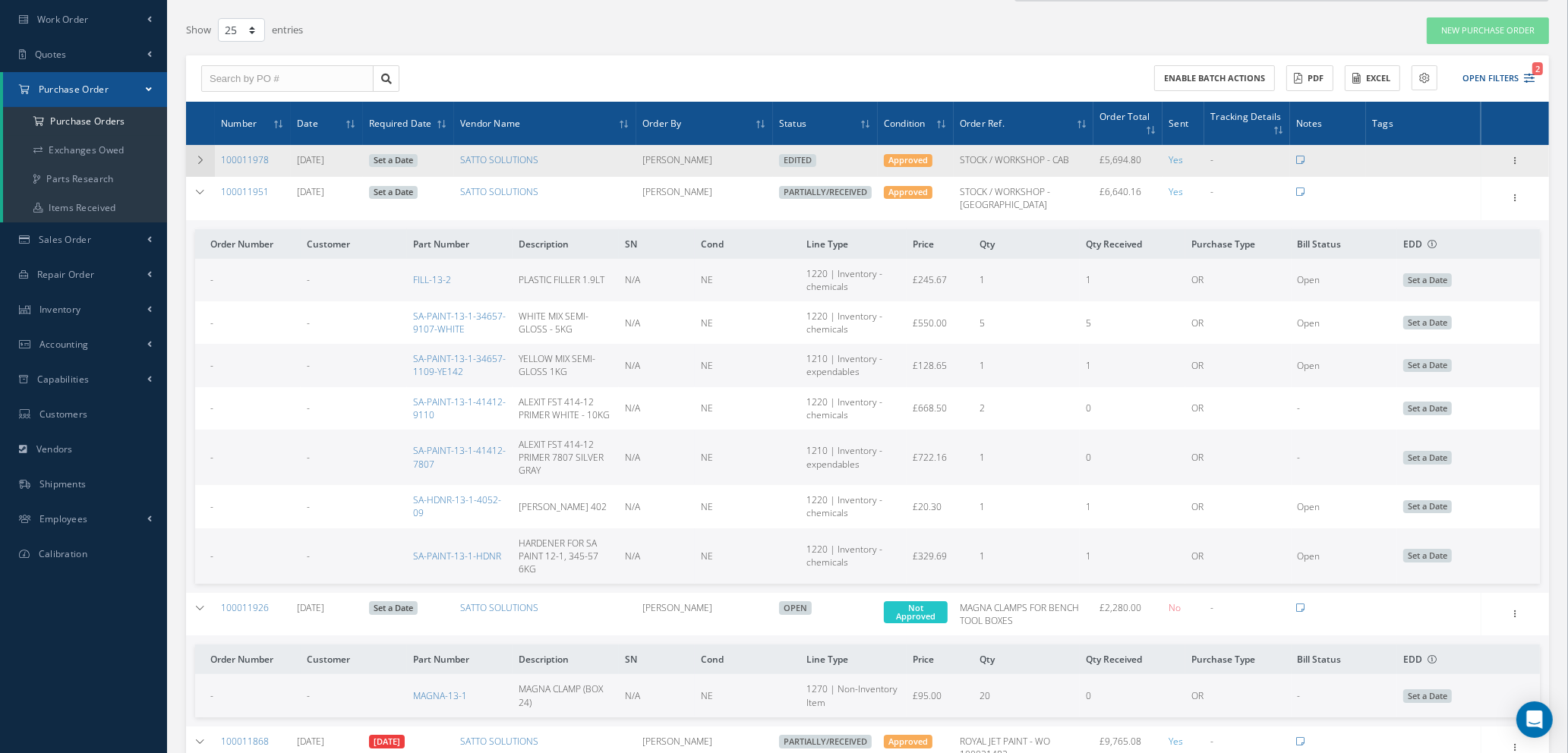
click at [203, 156] on icon at bounding box center [200, 160] width 11 height 9
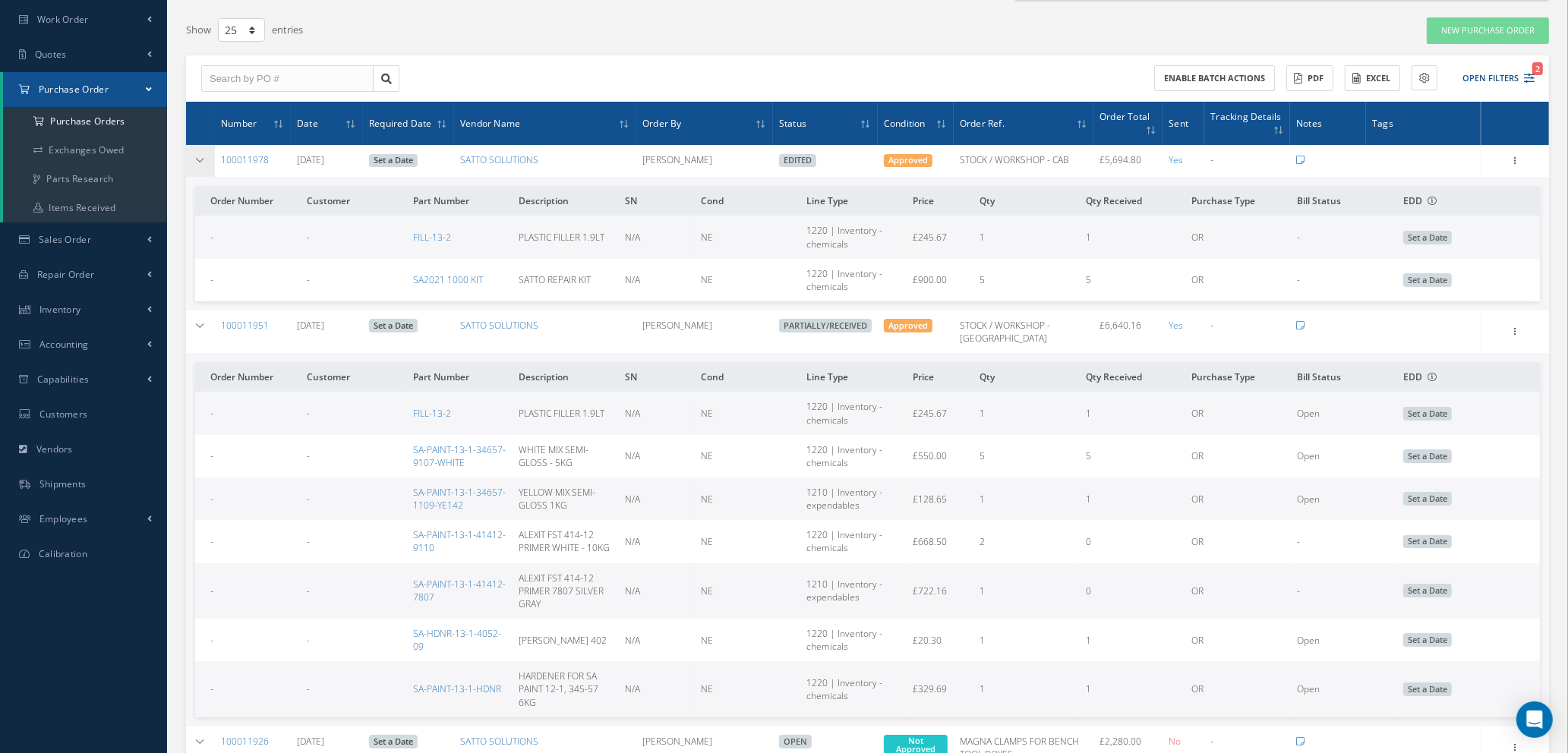
click at [203, 156] on icon at bounding box center [200, 160] width 11 height 9
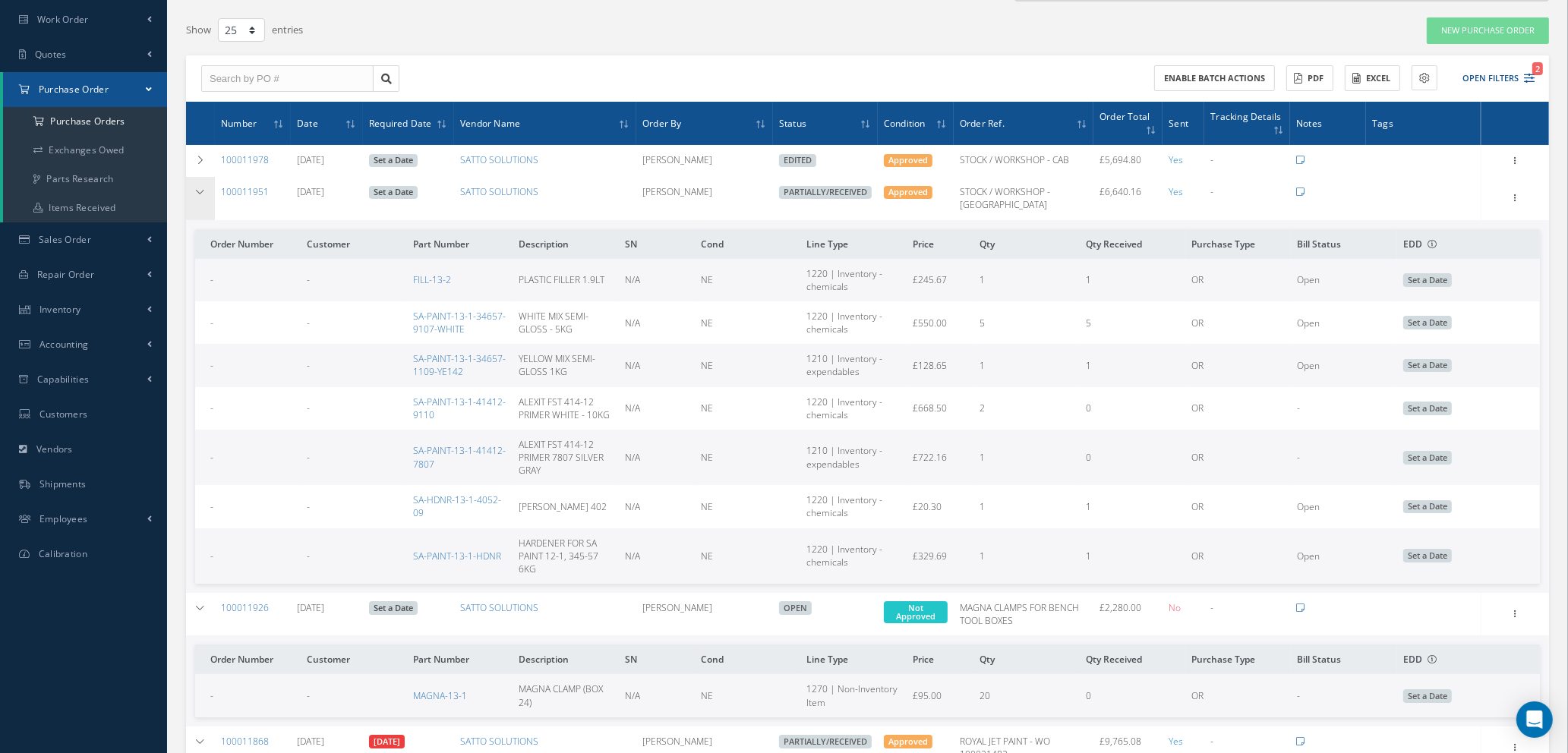
click at [204, 191] on icon at bounding box center [200, 191] width 11 height 9
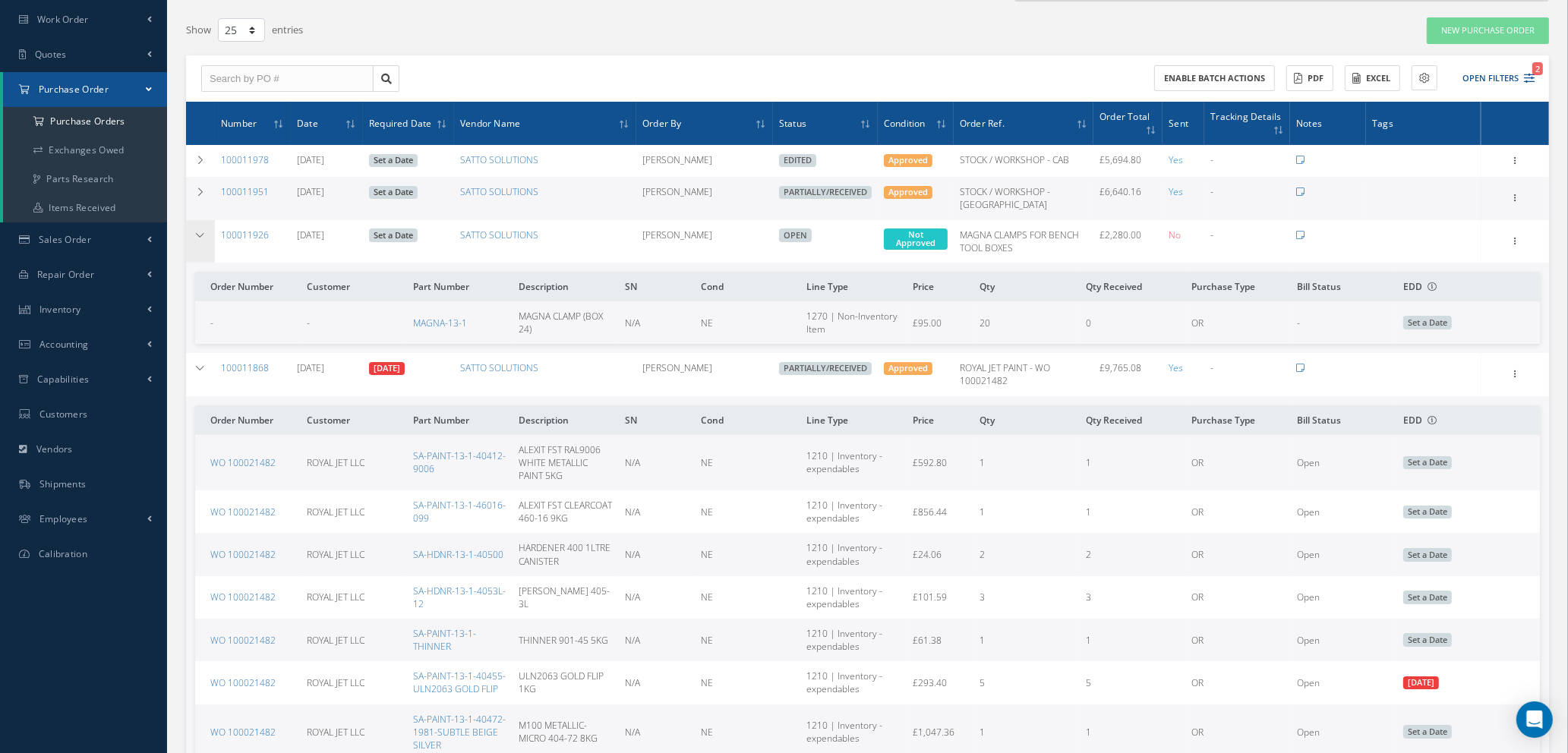
click at [200, 236] on icon at bounding box center [200, 235] width 11 height 9
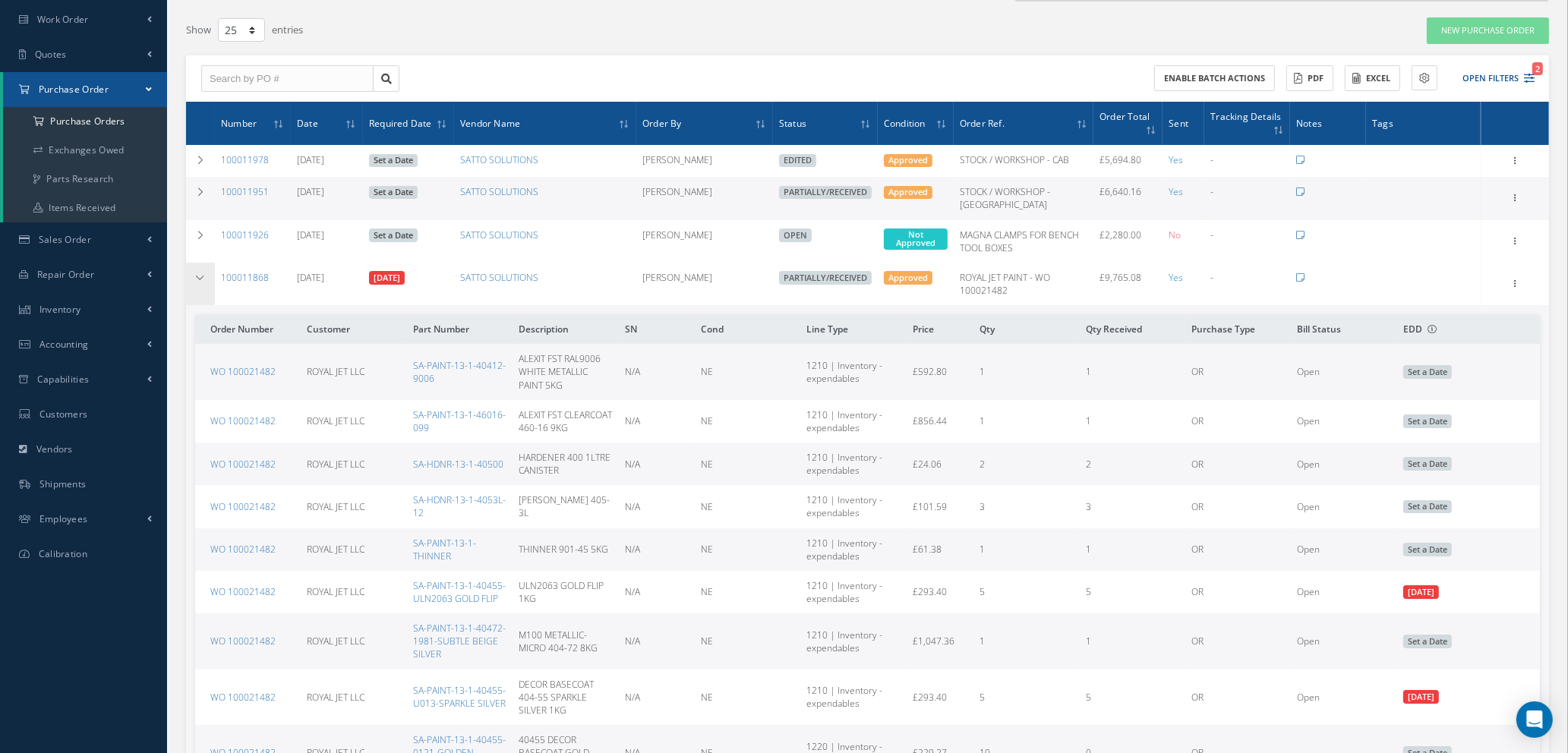
click at [201, 276] on icon at bounding box center [200, 278] width 11 height 9
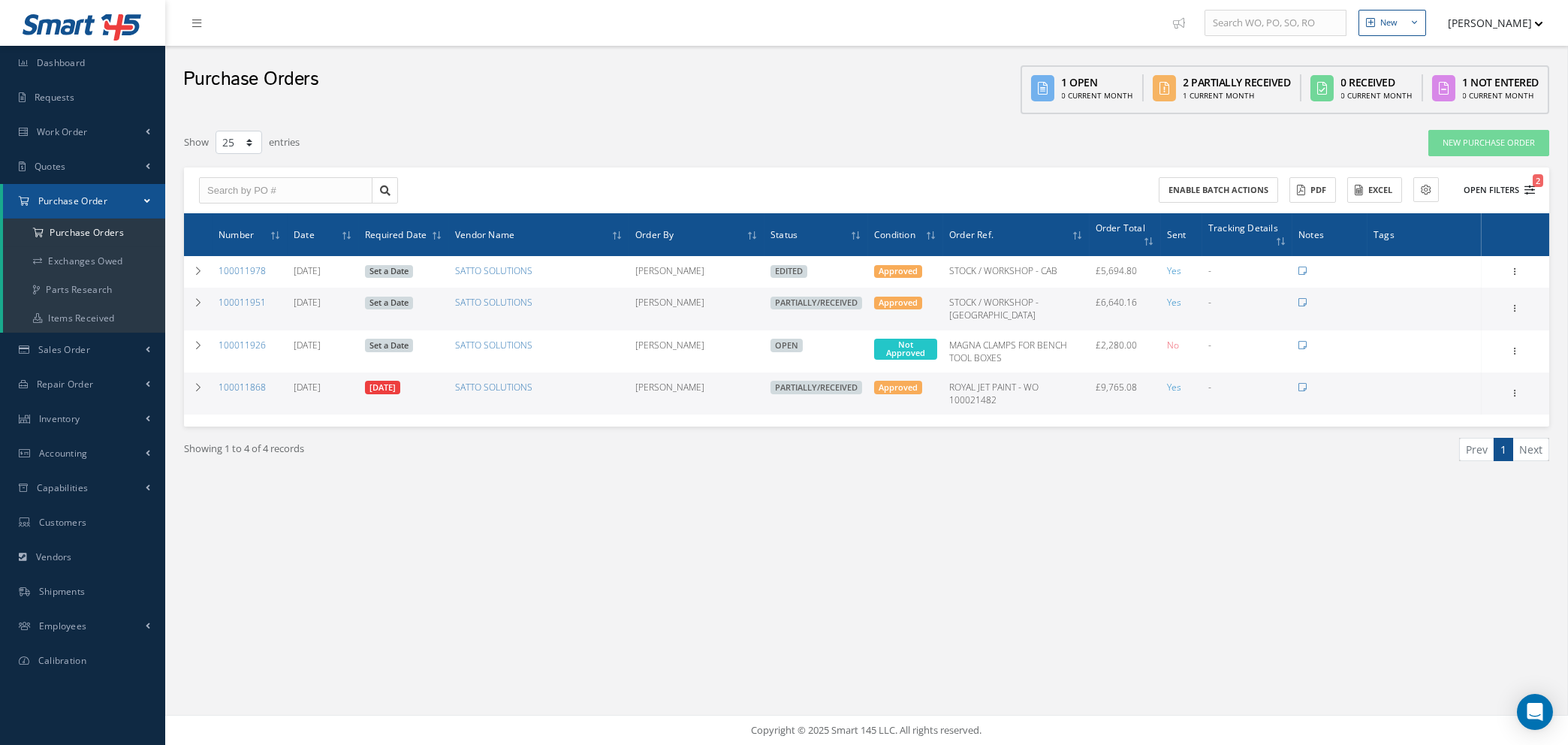
click at [1532, 190] on icon "2" at bounding box center [1529, 190] width 11 height 11
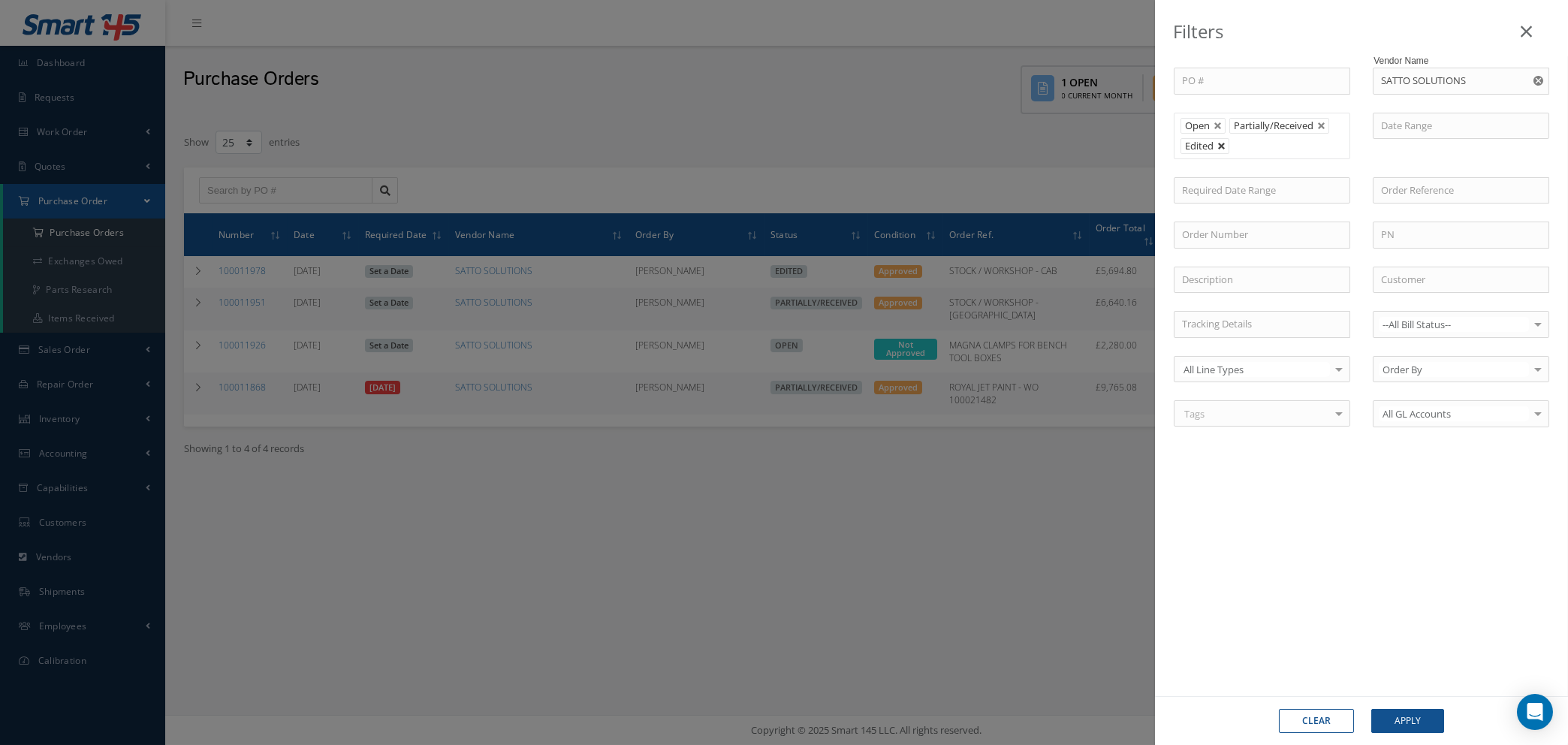
click at [1223, 147] on link at bounding box center [1221, 146] width 9 height 9
click at [1223, 147] on ul "Open Partially/Received" at bounding box center [1262, 136] width 176 height 47
click at [1391, 718] on button "Apply" at bounding box center [1408, 721] width 73 height 24
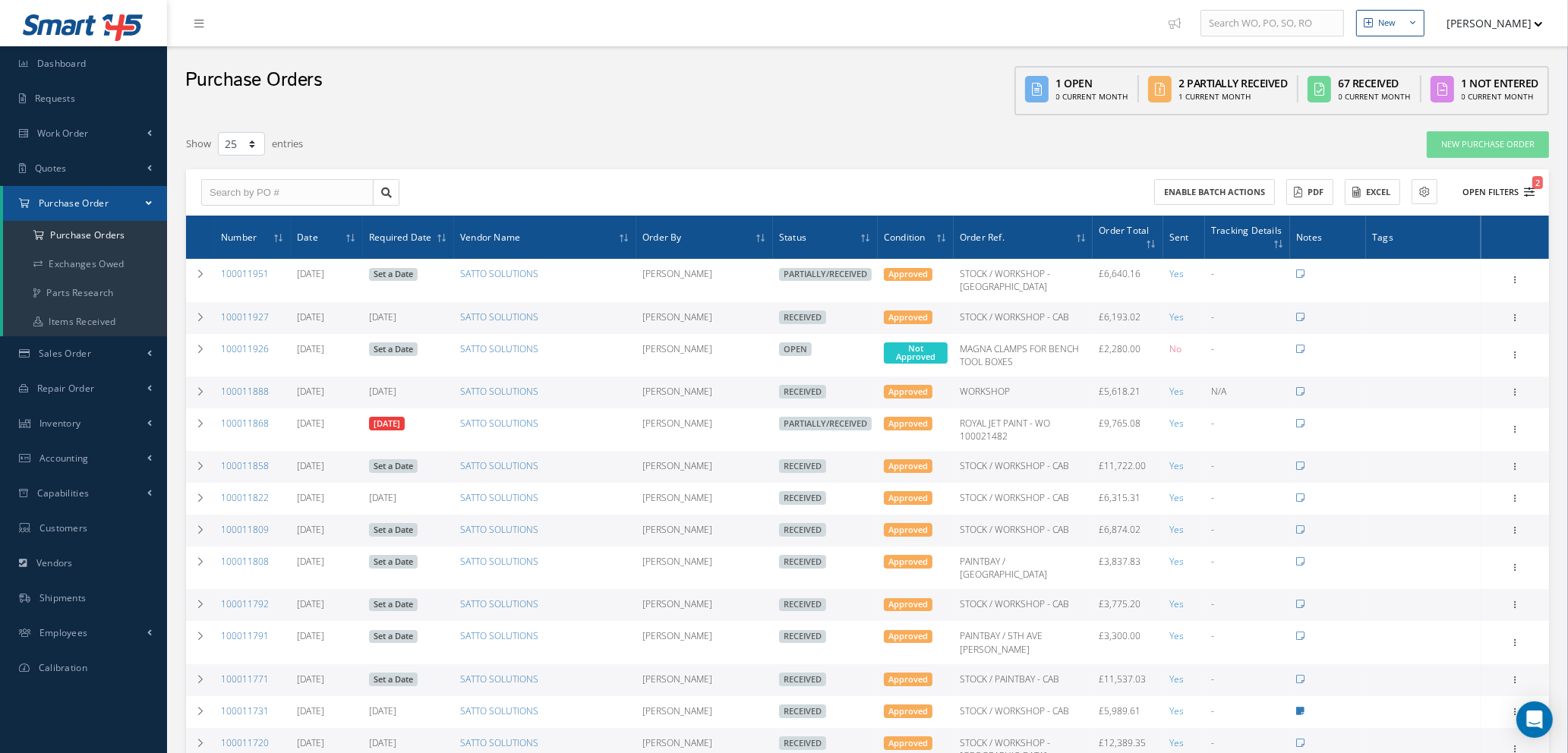
click at [1530, 187] on icon "2" at bounding box center [1529, 192] width 11 height 11
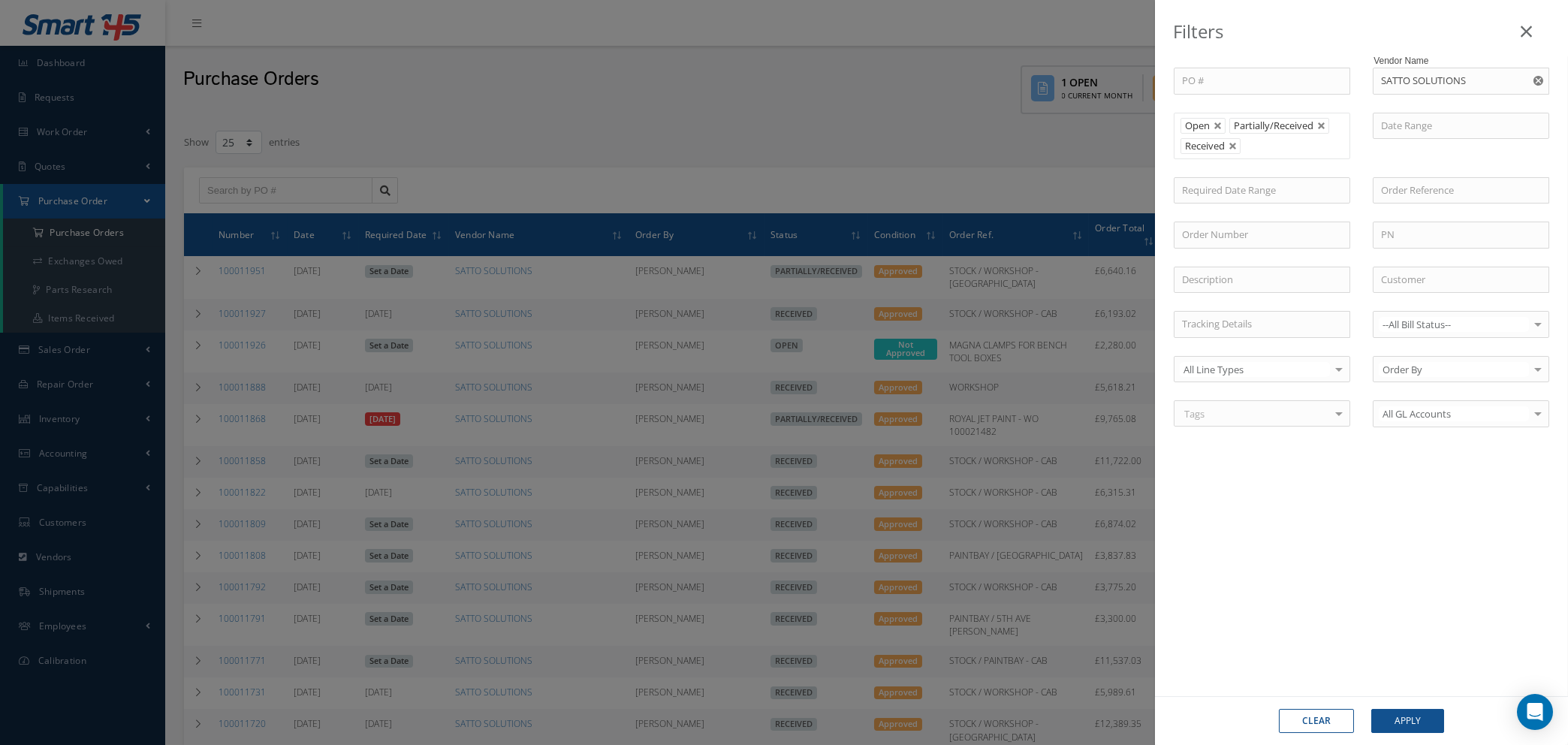
click at [1334, 719] on button "Clear" at bounding box center [1315, 721] width 75 height 24
type input "All Status"
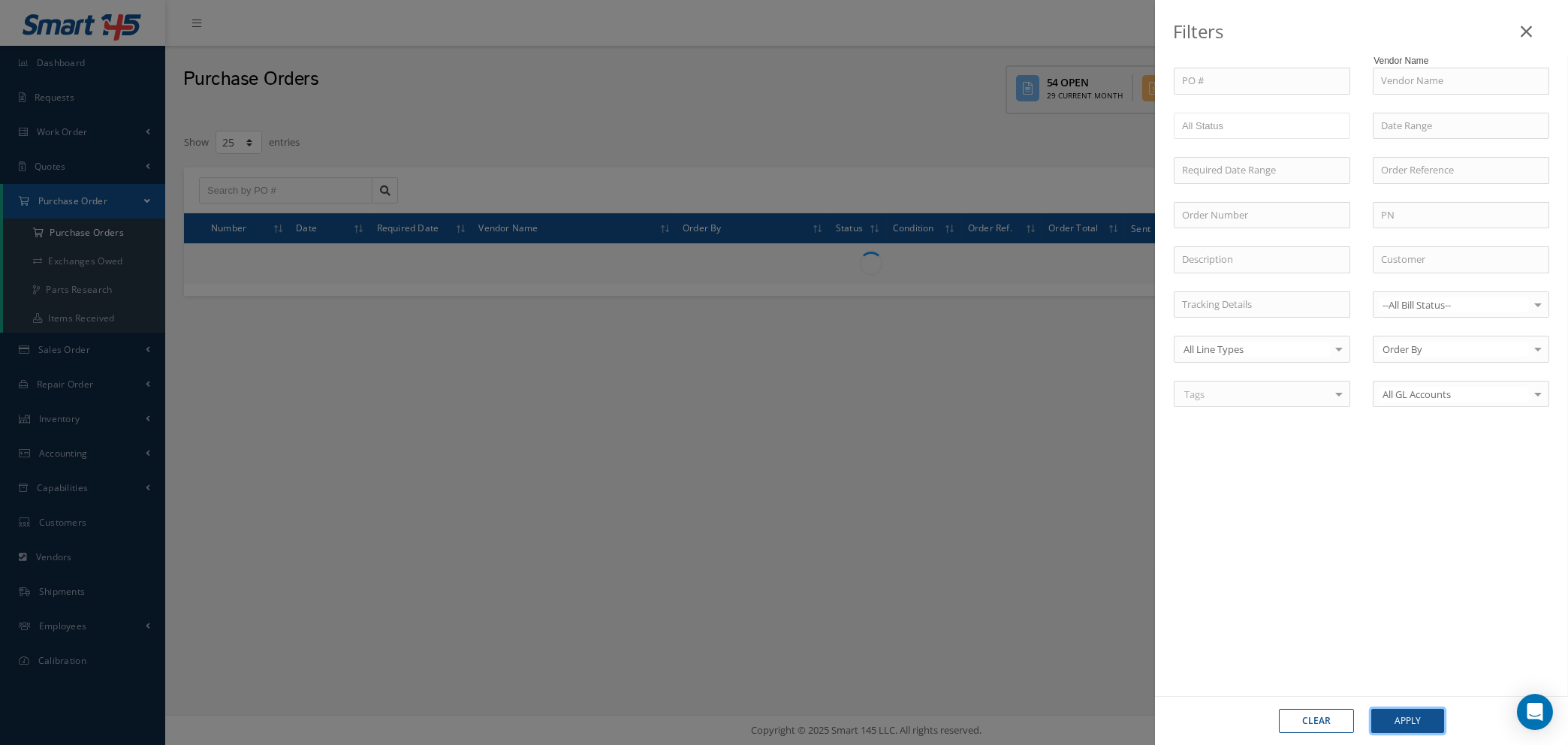
click at [1403, 720] on button "Apply" at bounding box center [1408, 721] width 73 height 24
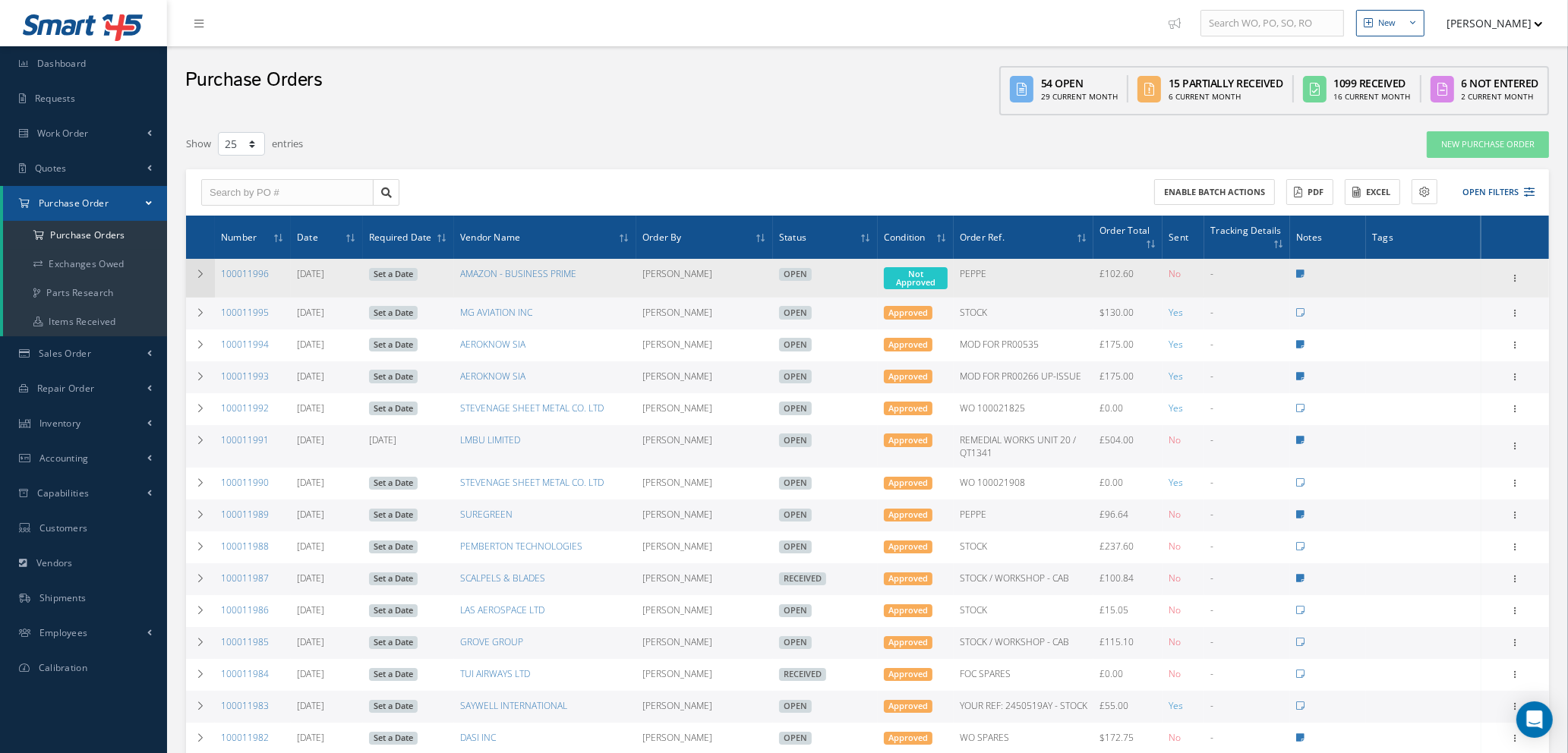
click at [200, 272] on icon at bounding box center [200, 274] width 11 height 9
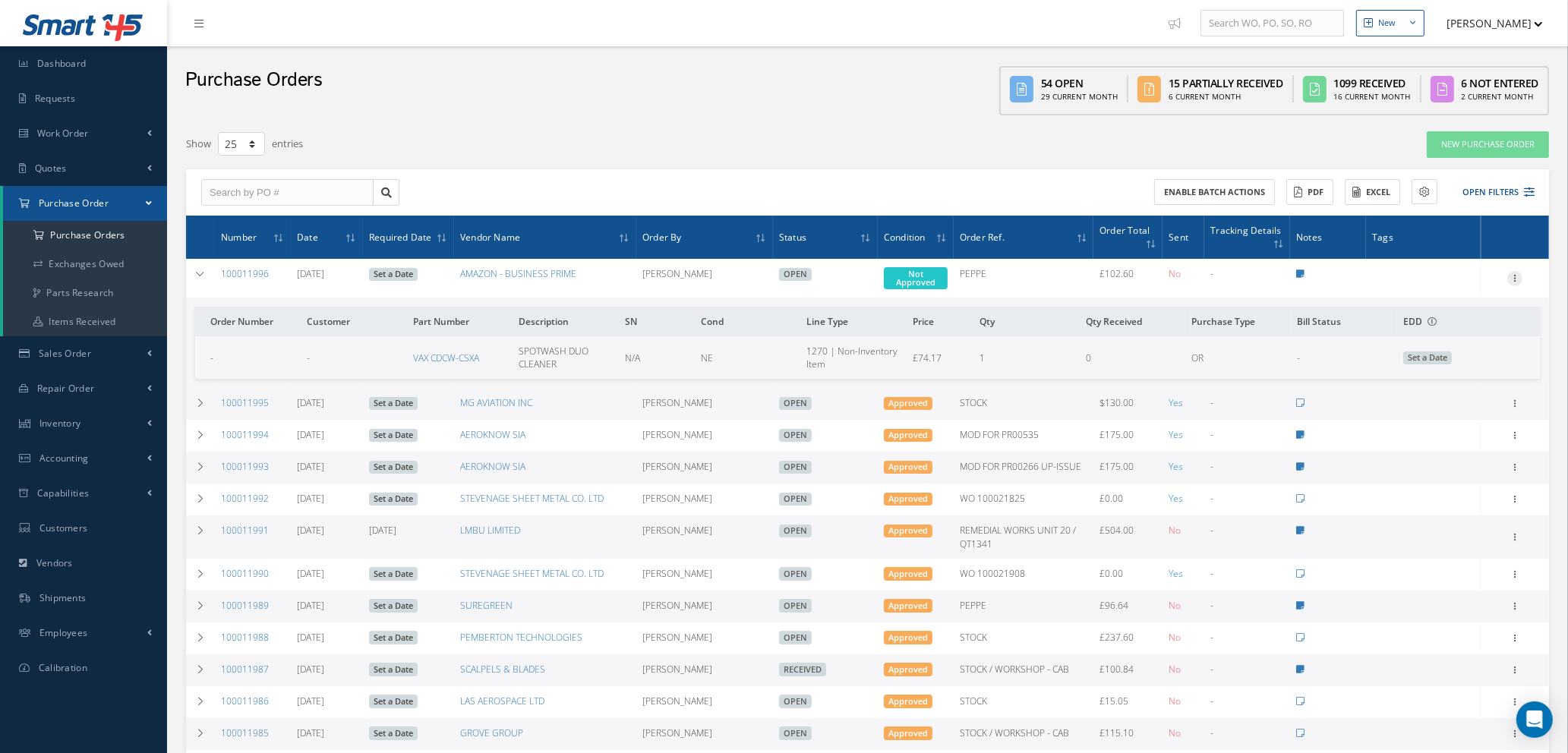
click at [1514, 271] on icon at bounding box center [1515, 277] width 15 height 12
click at [1420, 282] on link "Enter/Update" at bounding box center [1445, 289] width 120 height 20
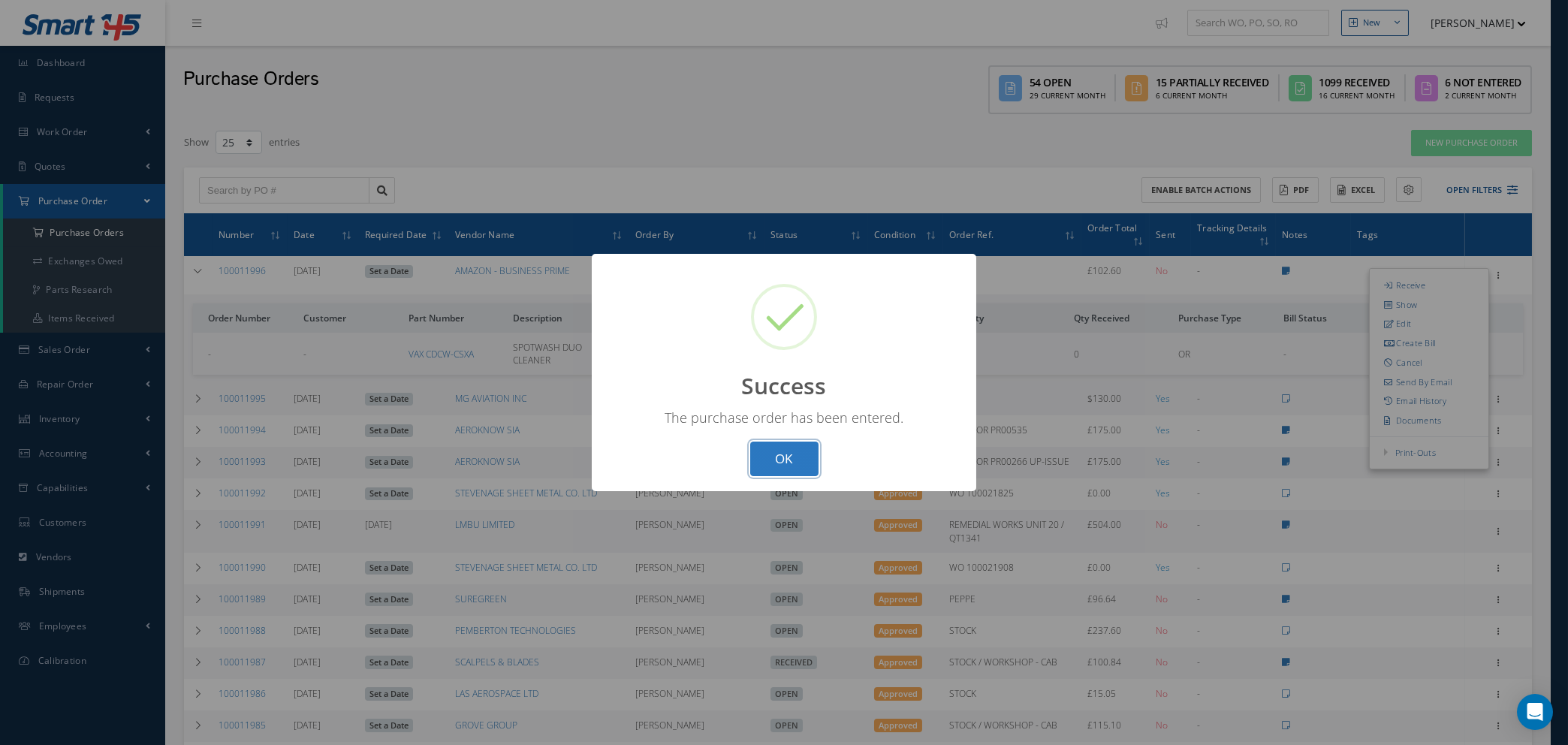
click at [808, 459] on button "OK" at bounding box center [784, 459] width 68 height 35
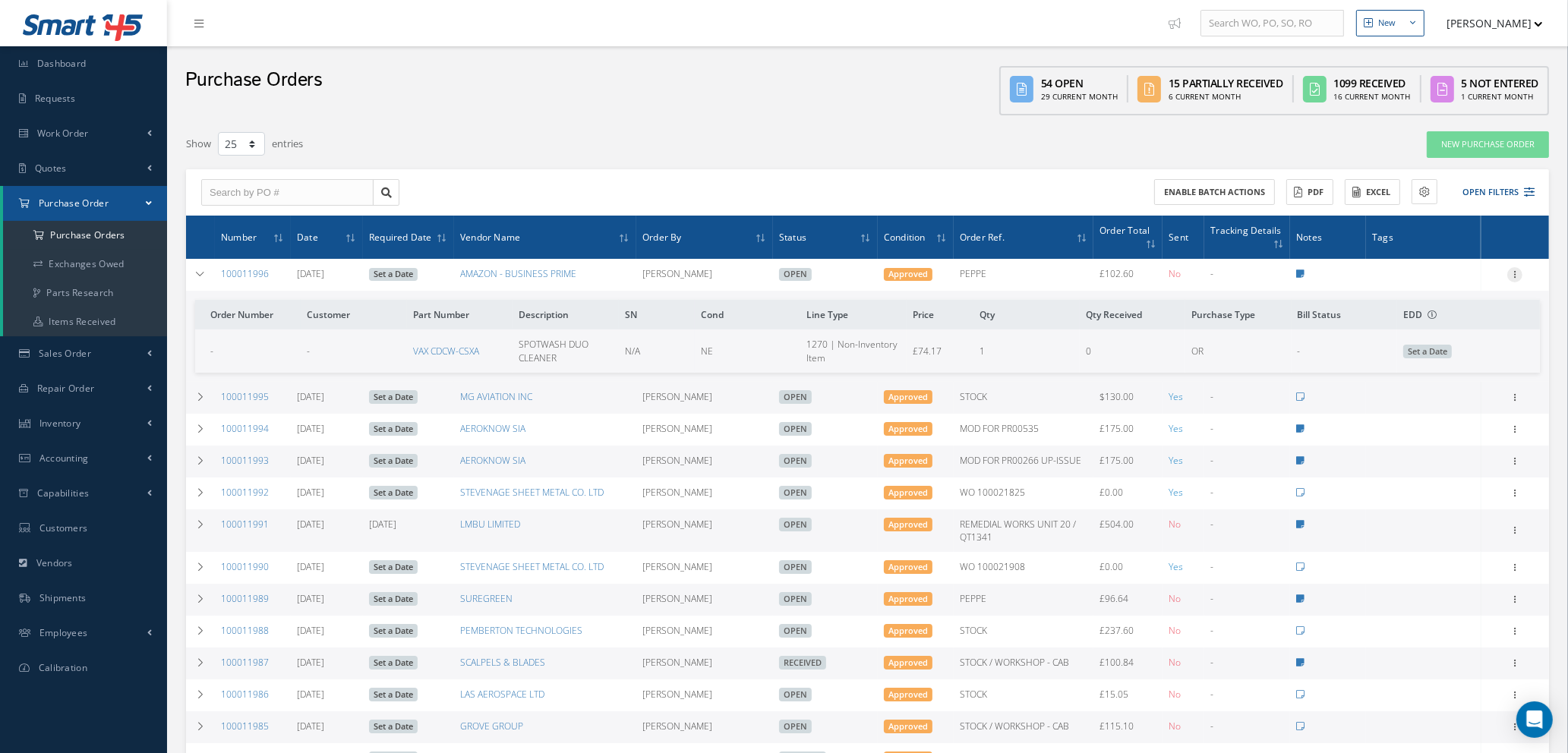
click at [1515, 277] on icon at bounding box center [1515, 273] width 15 height 12
click at [1465, 324] on link "Edit" at bounding box center [1445, 324] width 120 height 20
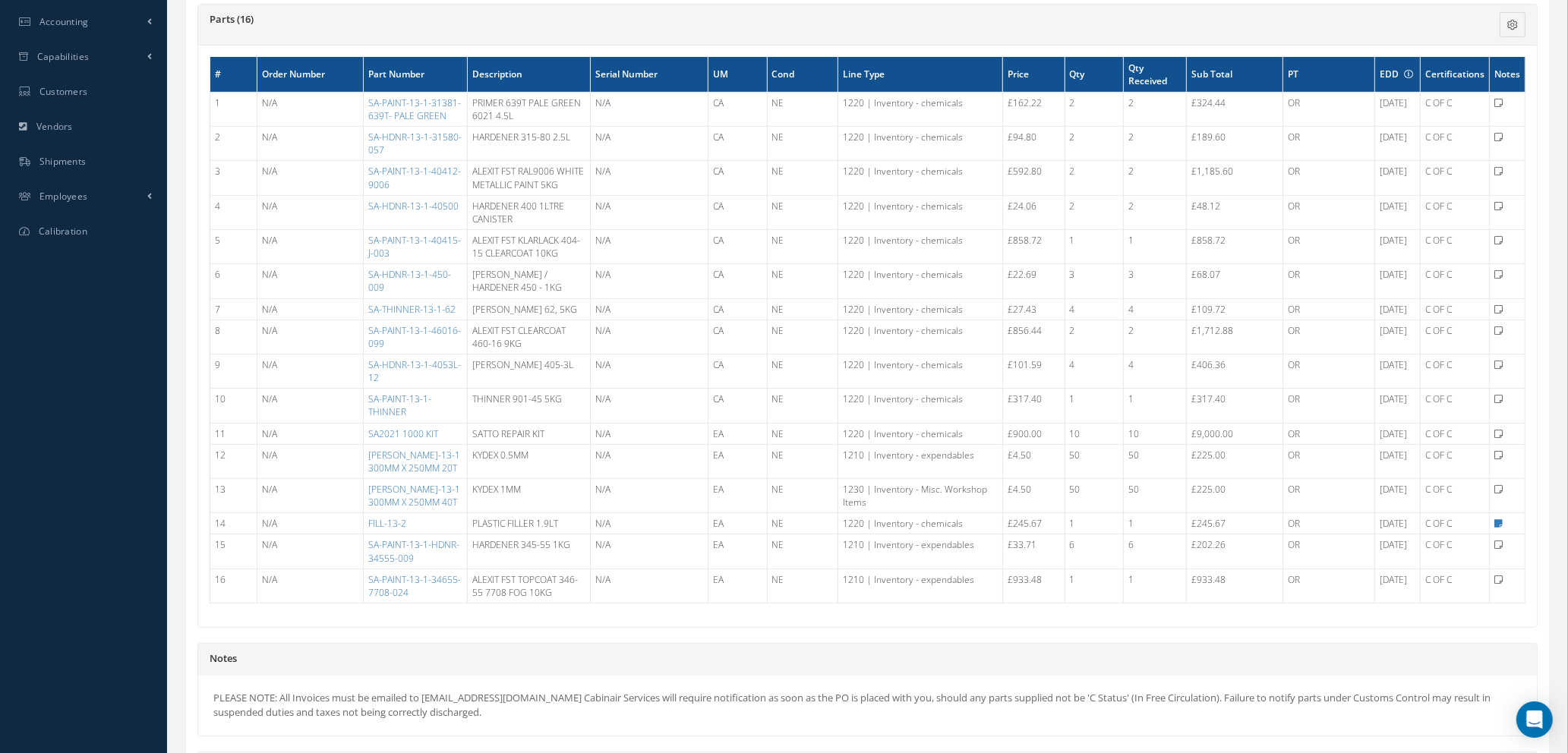
scroll to position [570, 0]
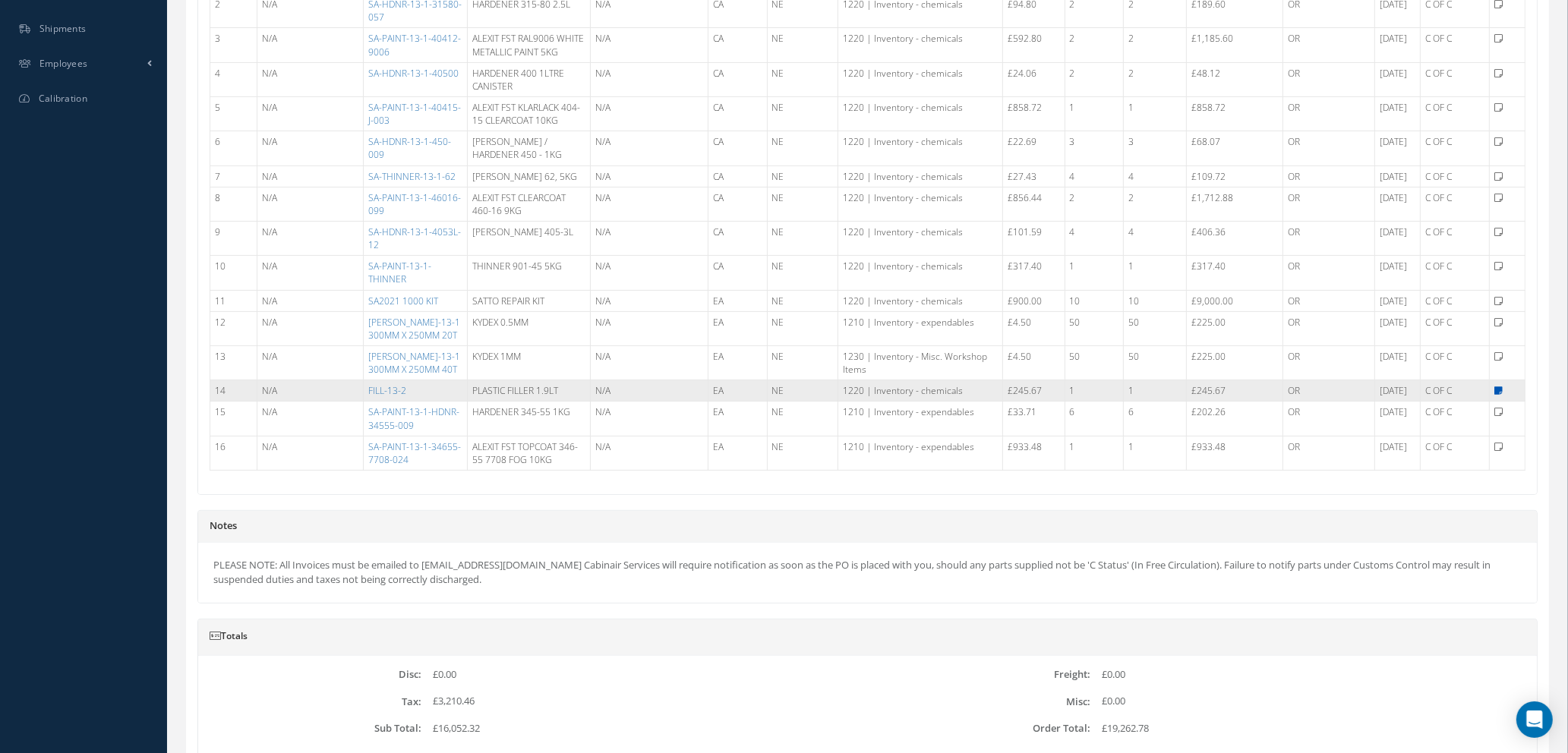
click at [1497, 396] on icon at bounding box center [1498, 391] width 8 height 9
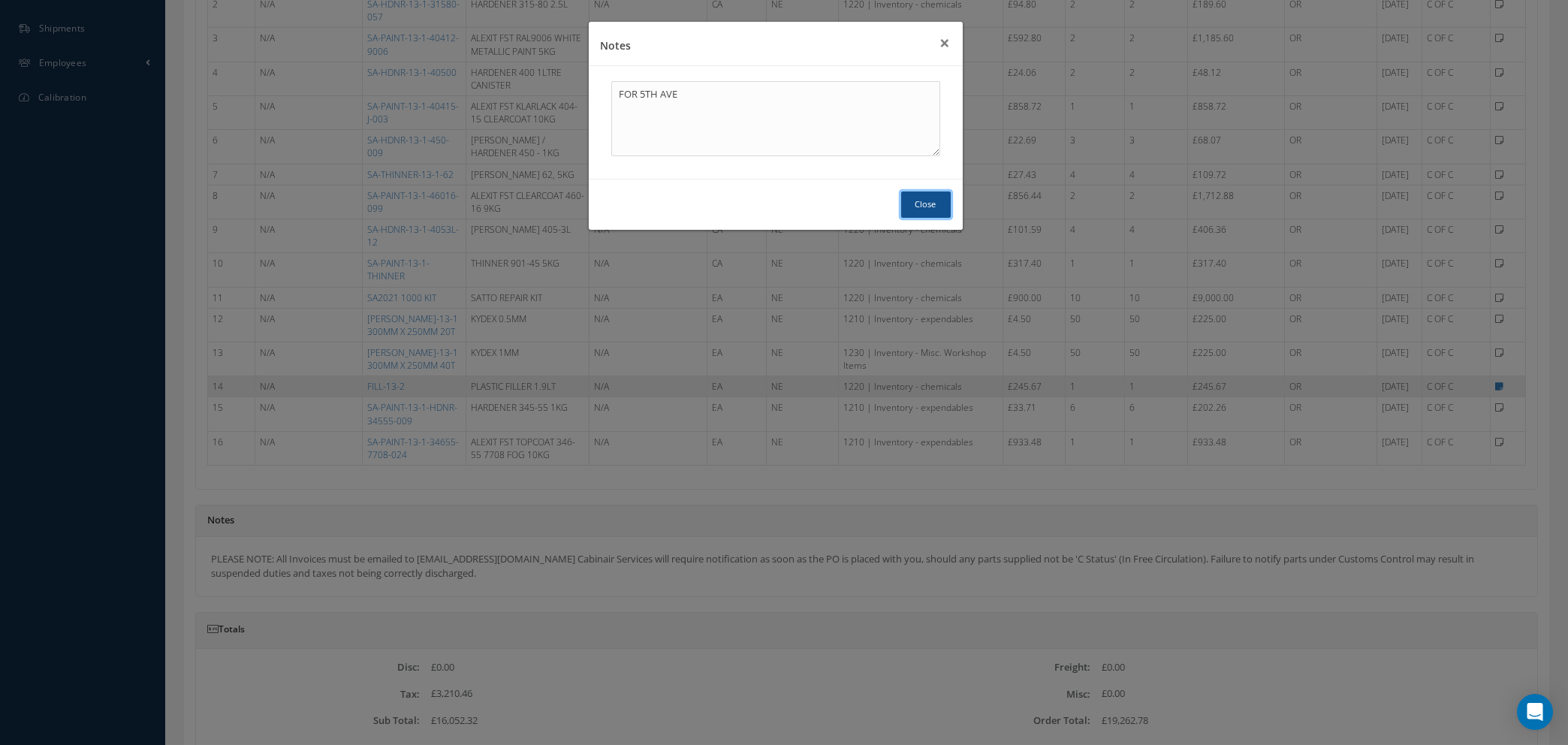
click at [918, 206] on button "Close" at bounding box center [925, 205] width 49 height 26
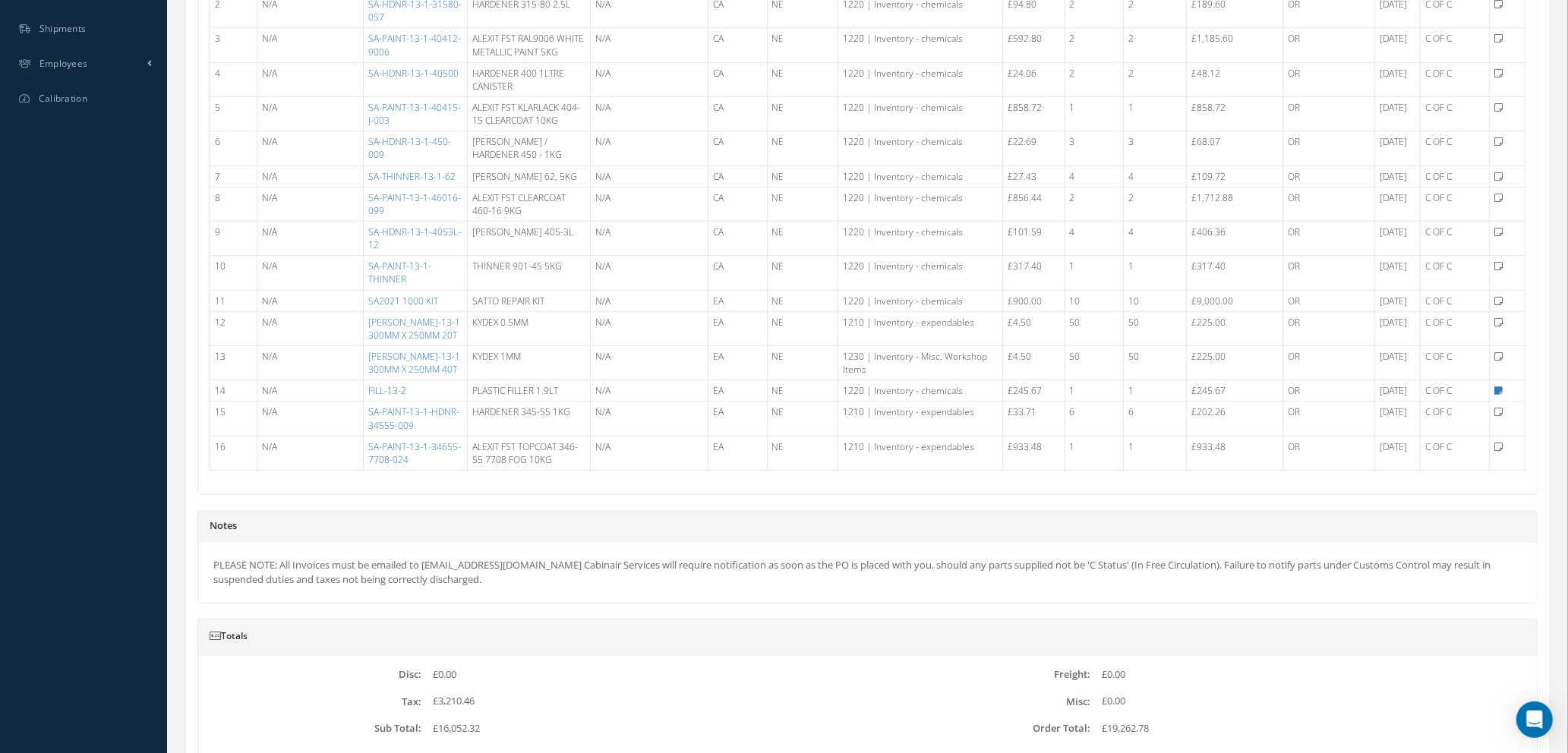
scroll to position [456, 0]
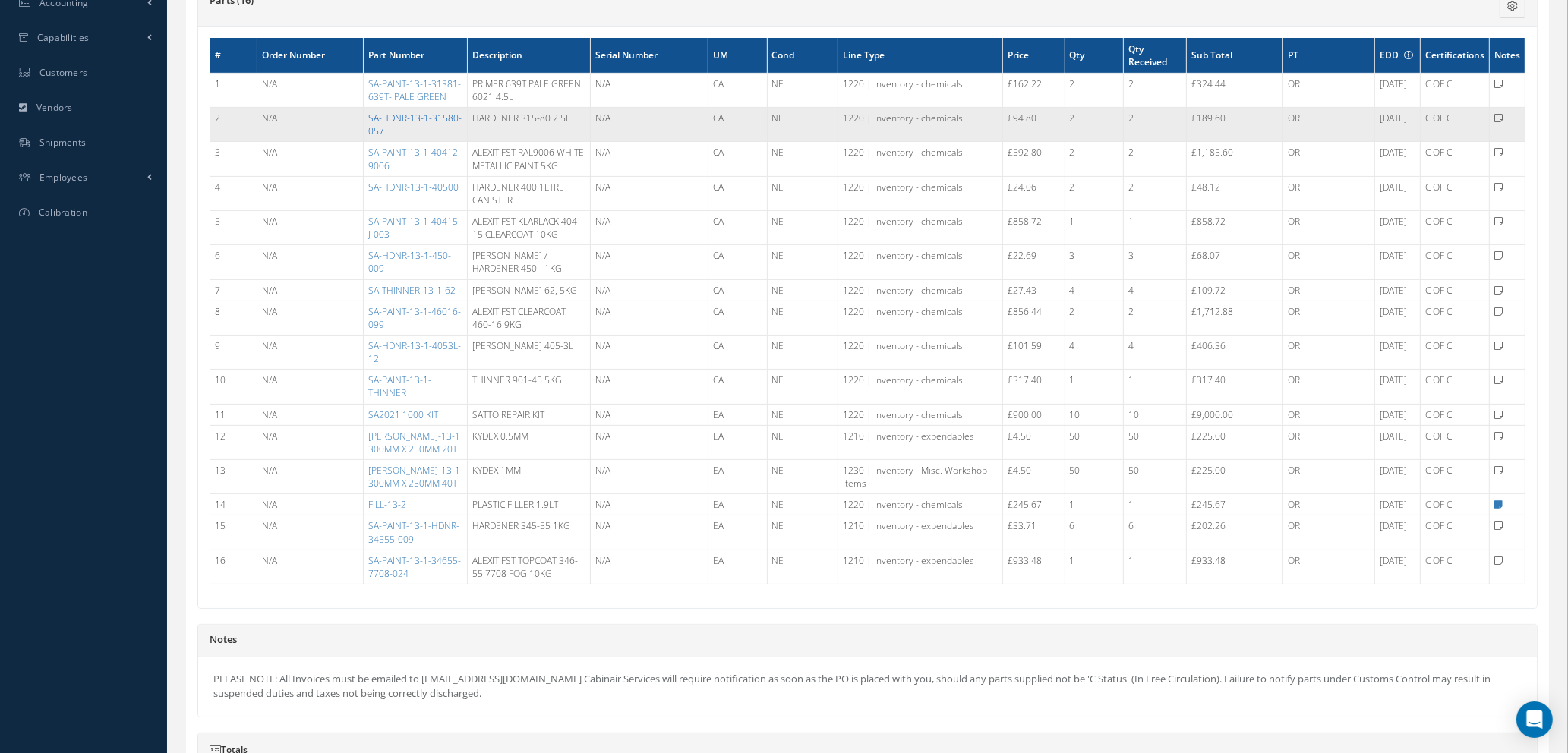
click at [409, 137] on link "SA-HDNR-13-1-31580-057" at bounding box center [415, 124] width 93 height 26
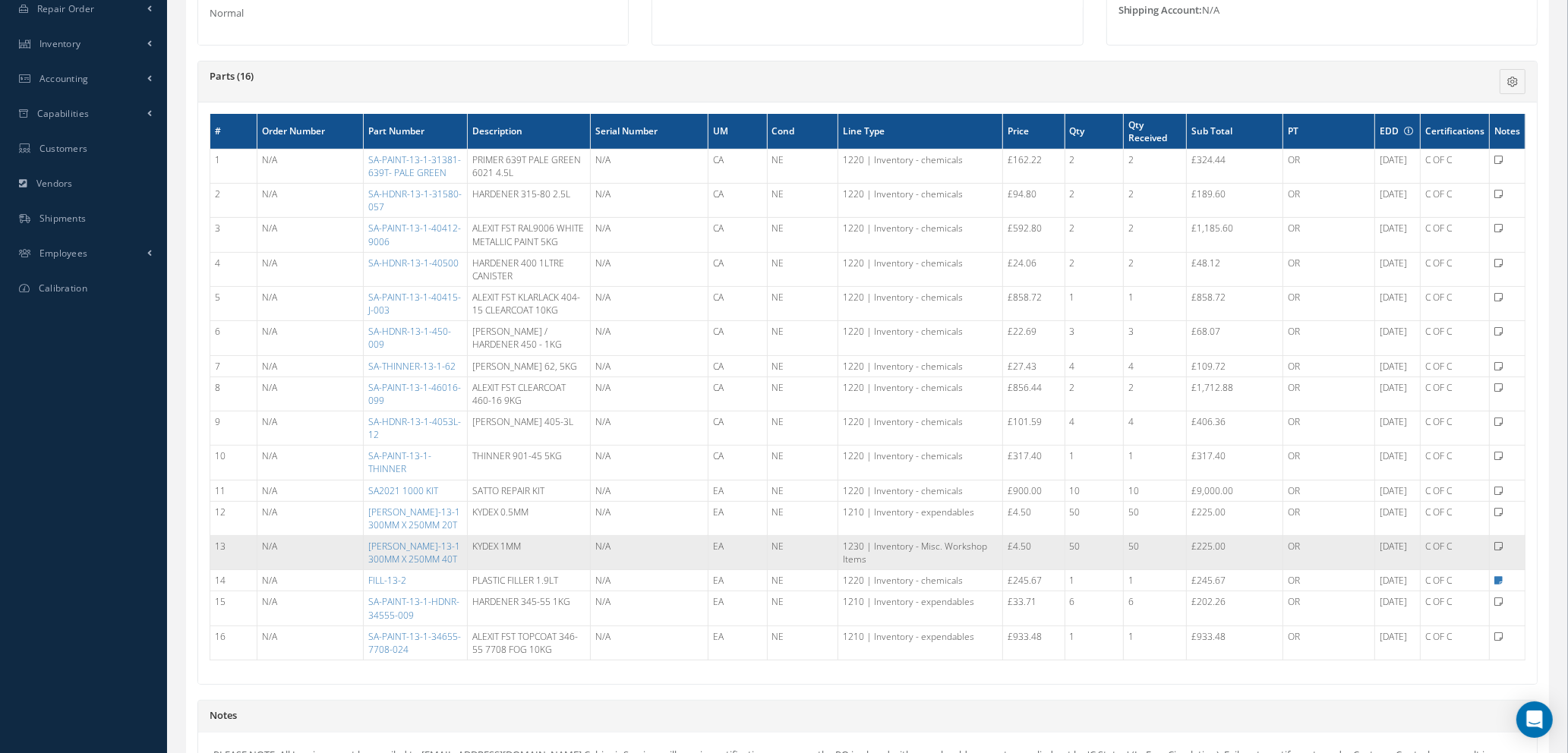
scroll to position [342, 0]
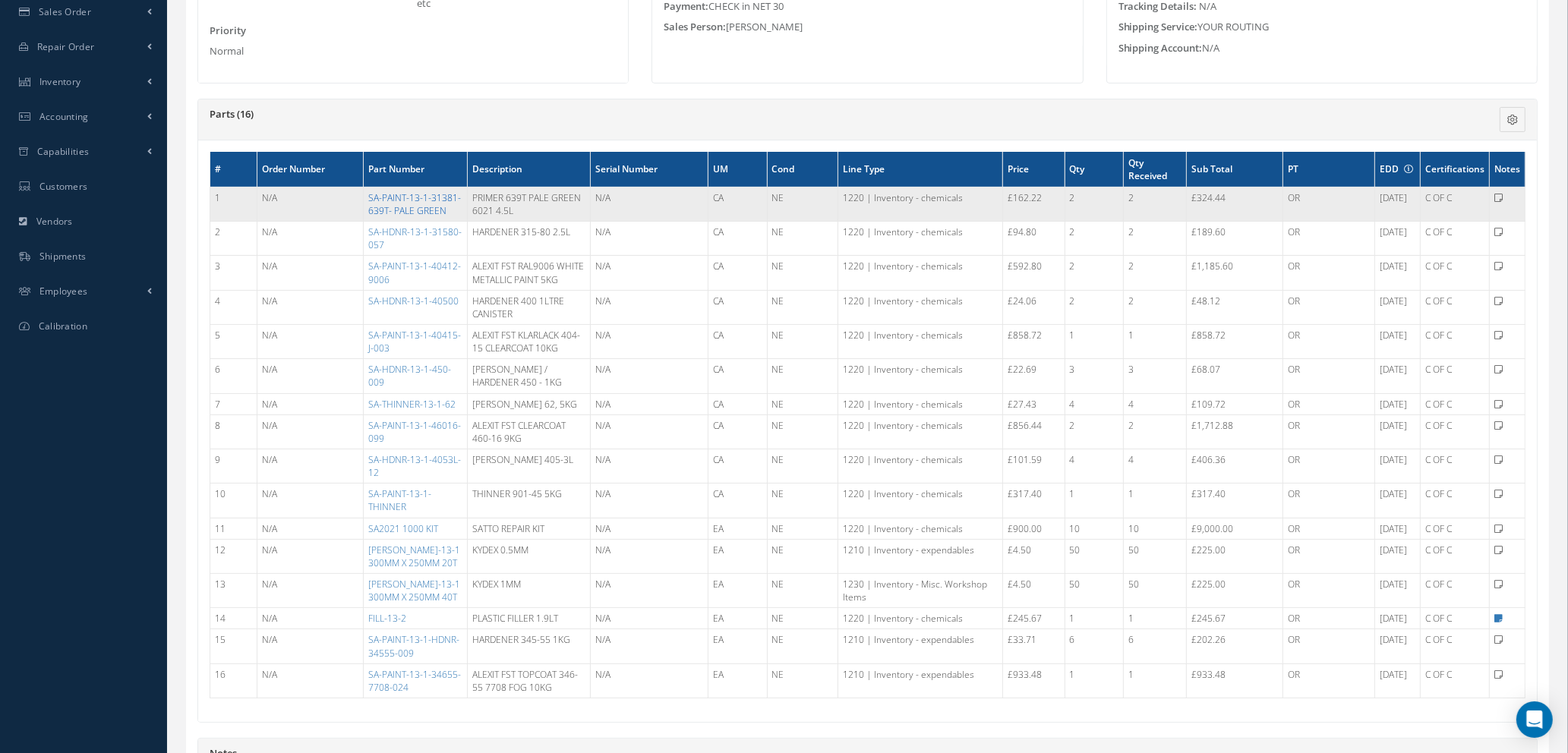
click at [389, 205] on link "SA-PAINT-13-1-31381-639T- PALE GREEN" at bounding box center [414, 204] width 92 height 26
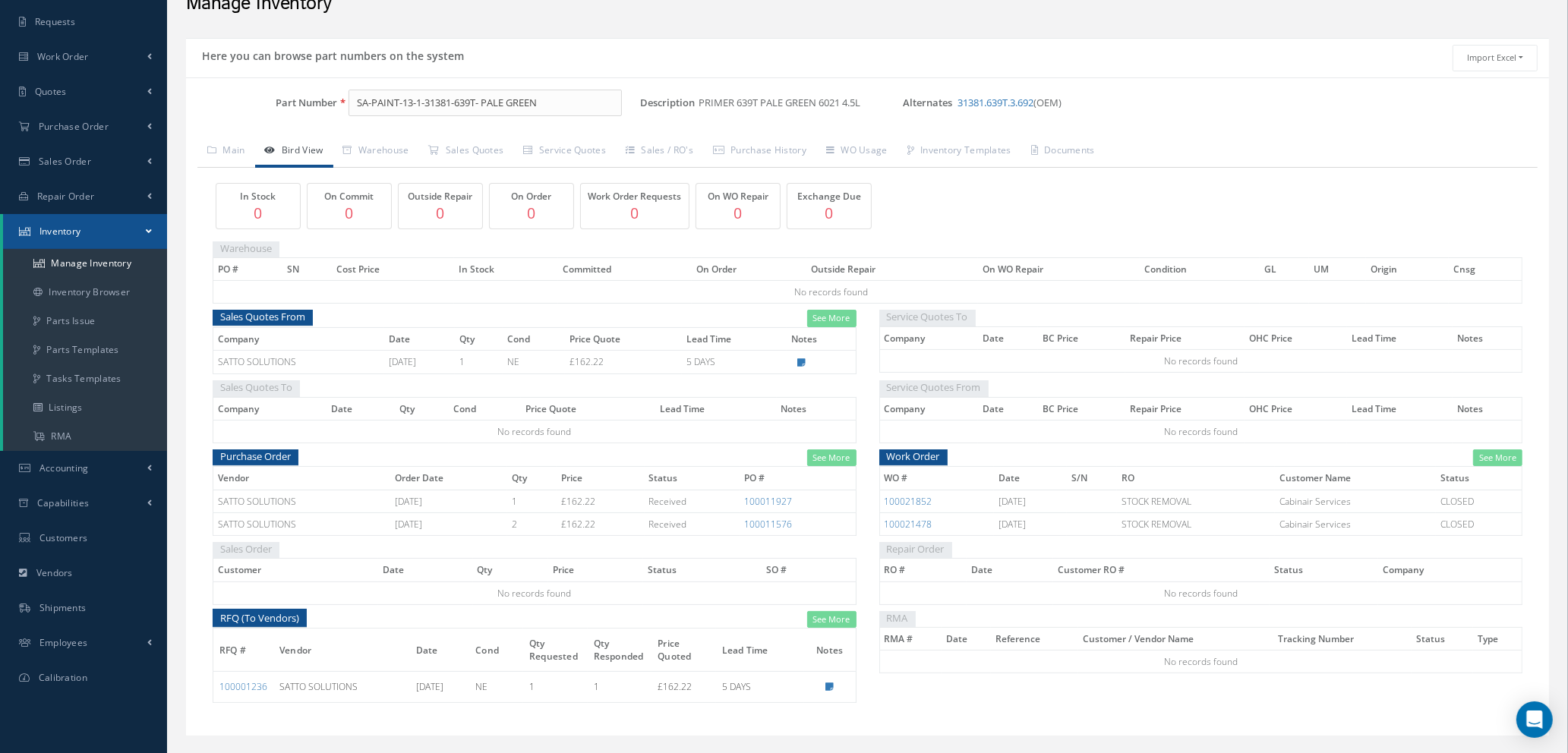
scroll to position [109, 0]
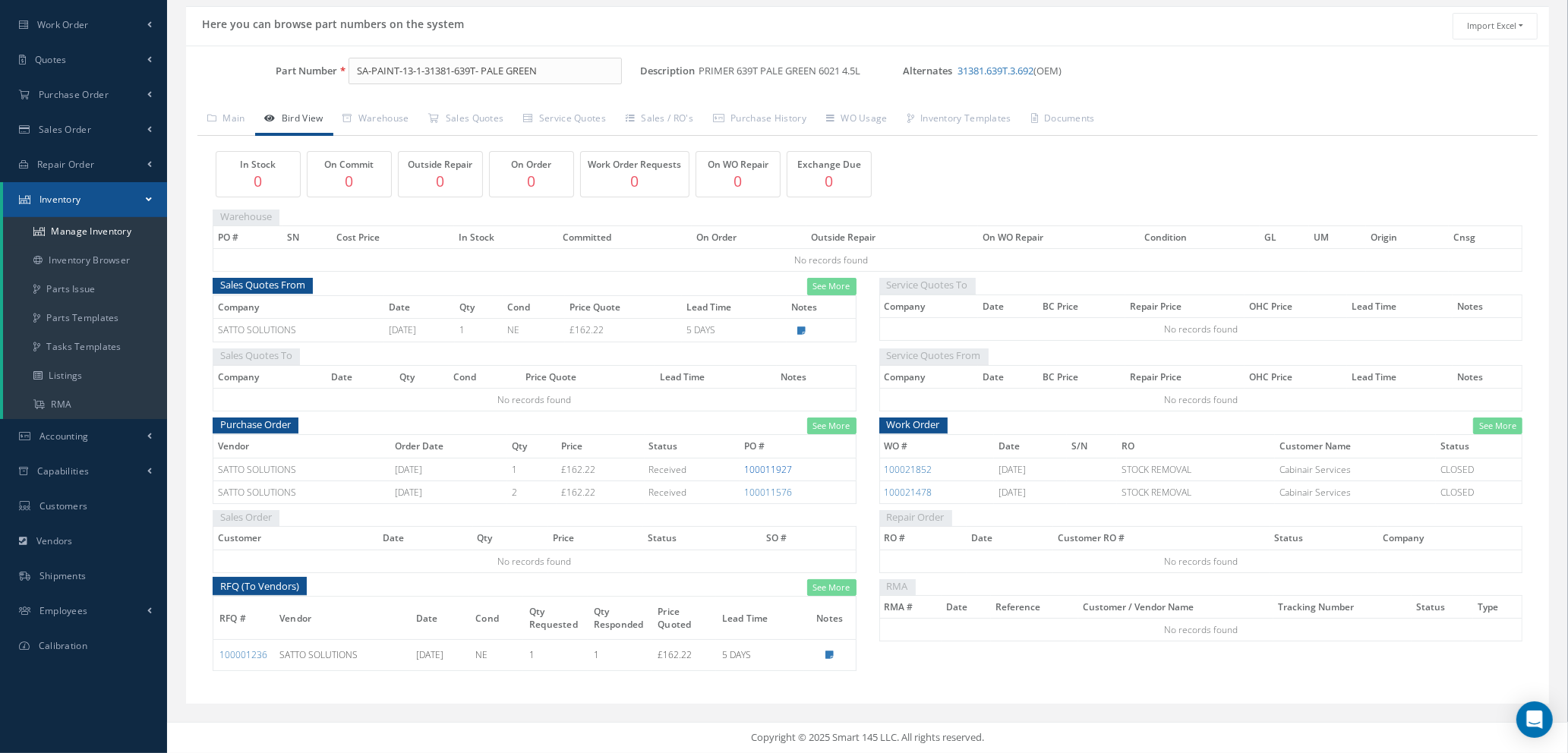
click at [772, 471] on link "100011927" at bounding box center [767, 470] width 47 height 13
drag, startPoint x: 579, startPoint y: 72, endPoint x: 71, endPoint y: 77, distance: 508.0
click at [87, 74] on div "Smart 145 Dashboard Requests Work Order Work Order Work Order Quotes" at bounding box center [784, 322] width 1568 height 862
type input "13904"
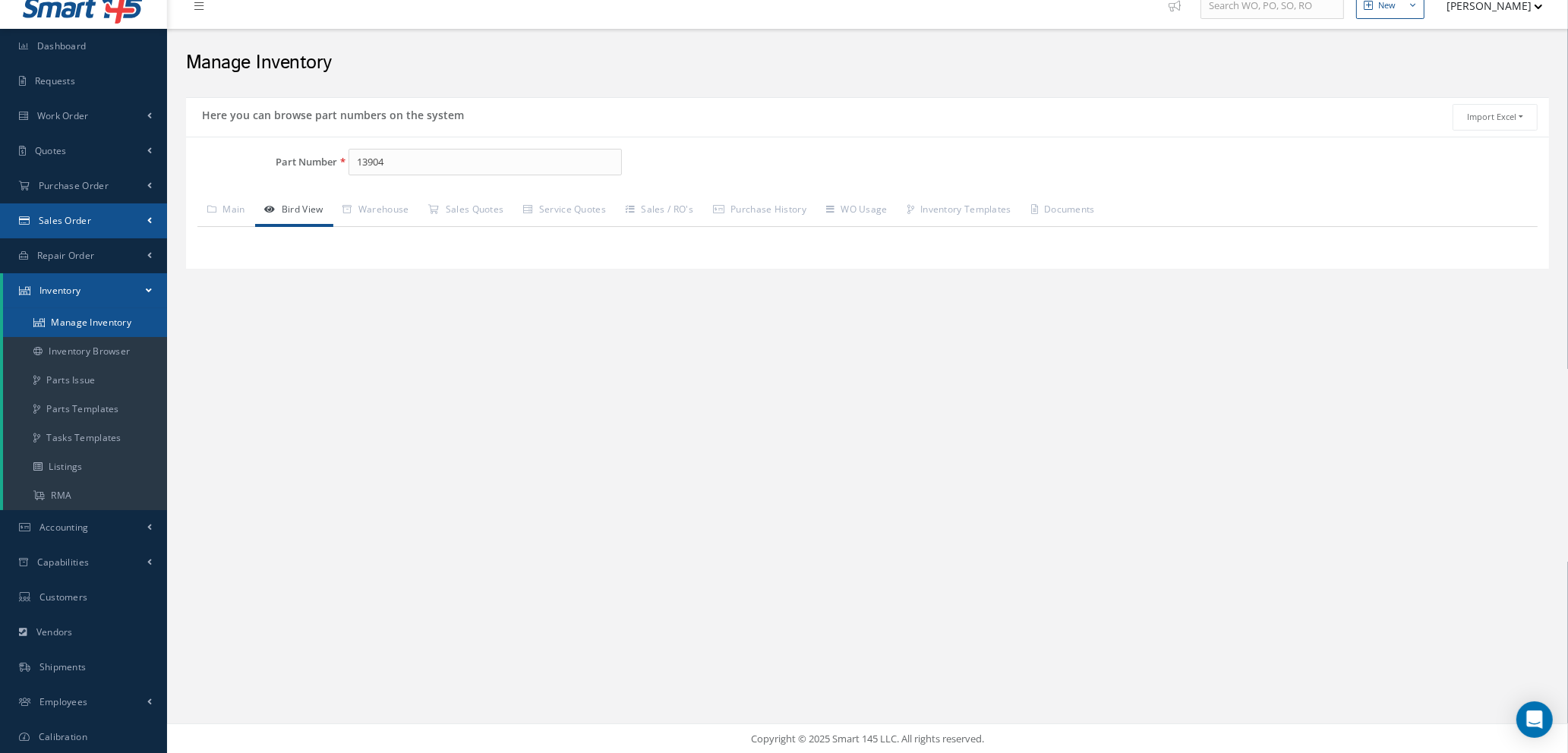
click at [82, 229] on ul "Smart 145 Dashboard Requests Work Order Work Order Work Order Quotes Work Order…" at bounding box center [83, 369] width 167 height 772
click at [65, 320] on link "Manage Inventory" at bounding box center [85, 323] width 164 height 29
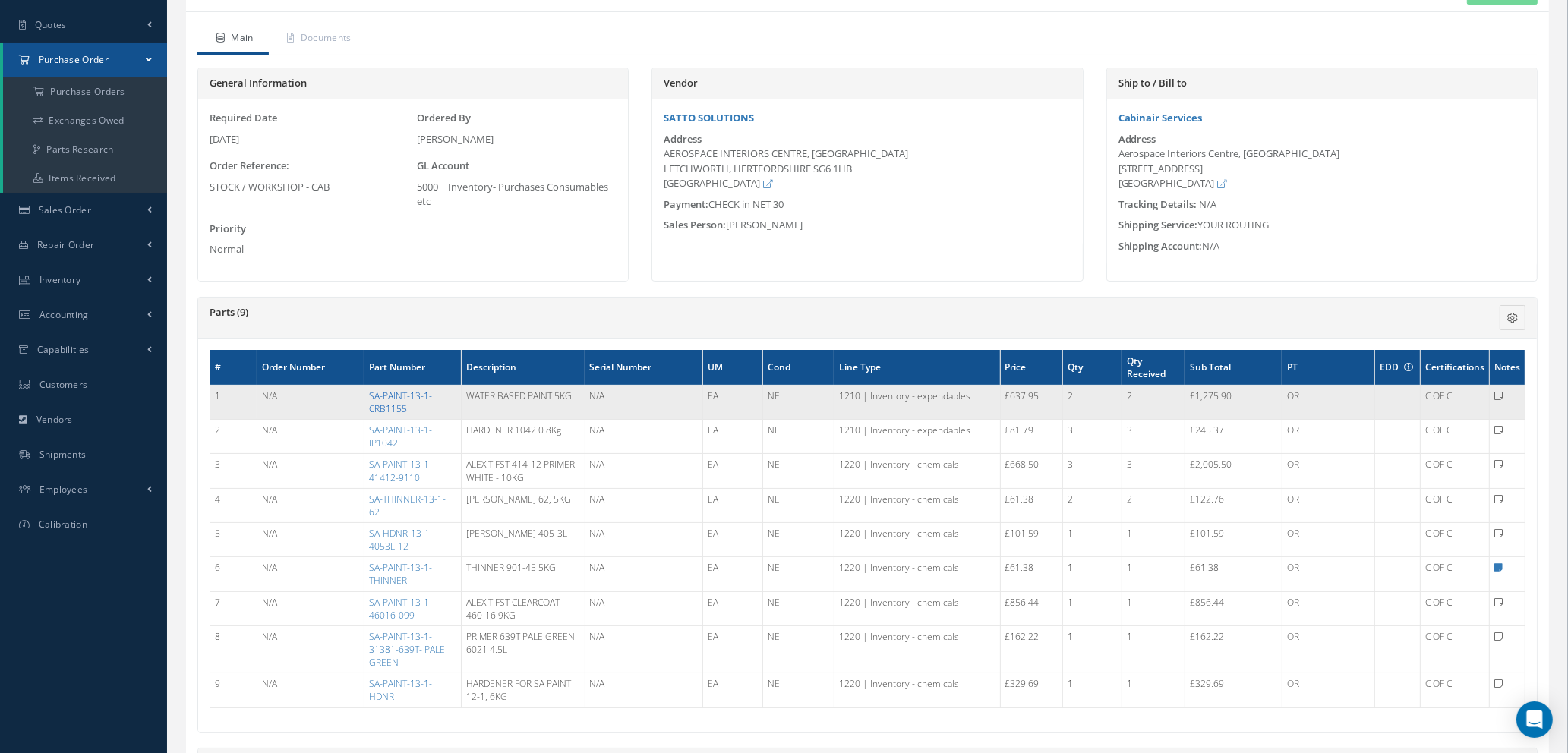
scroll to position [261, 0]
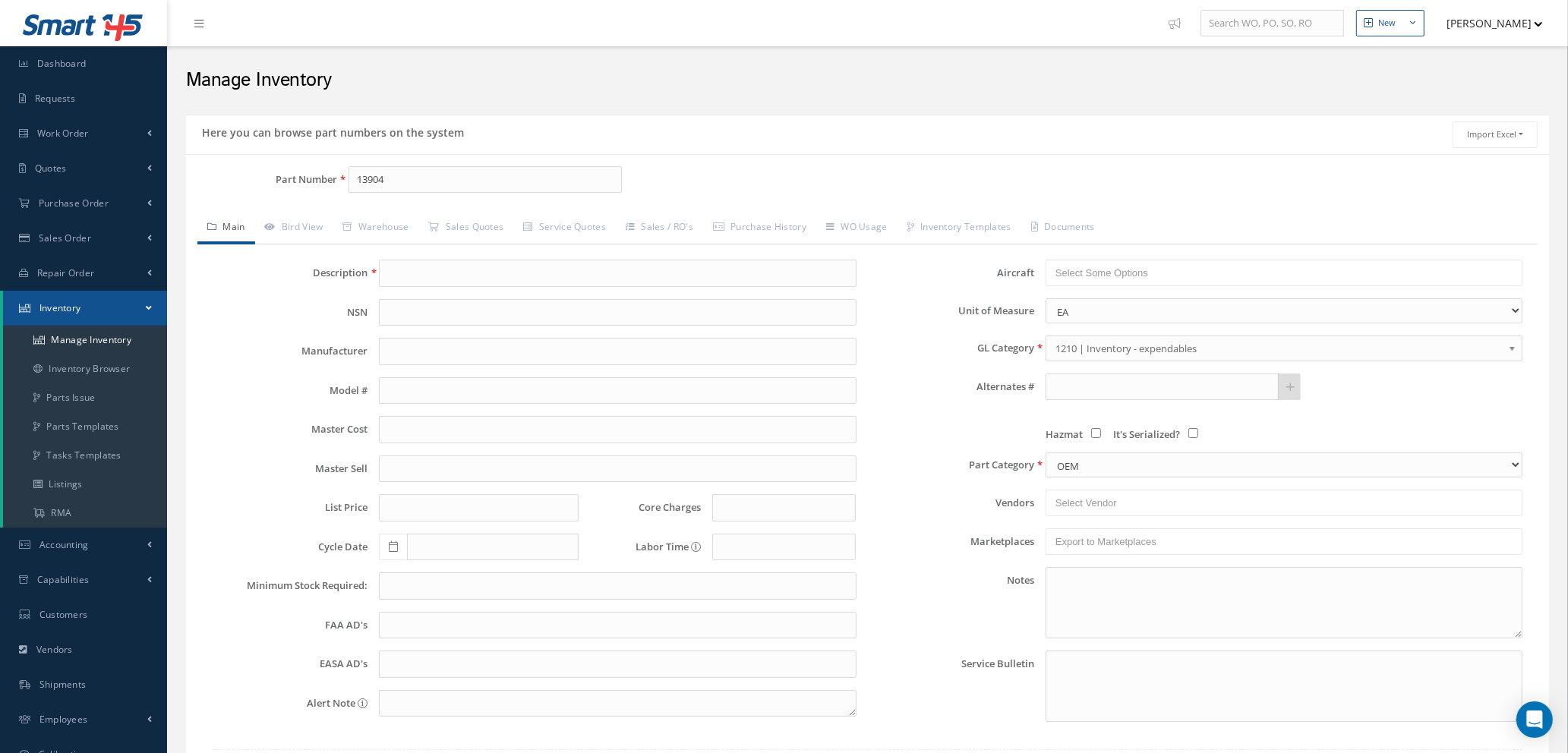
type input "13904"
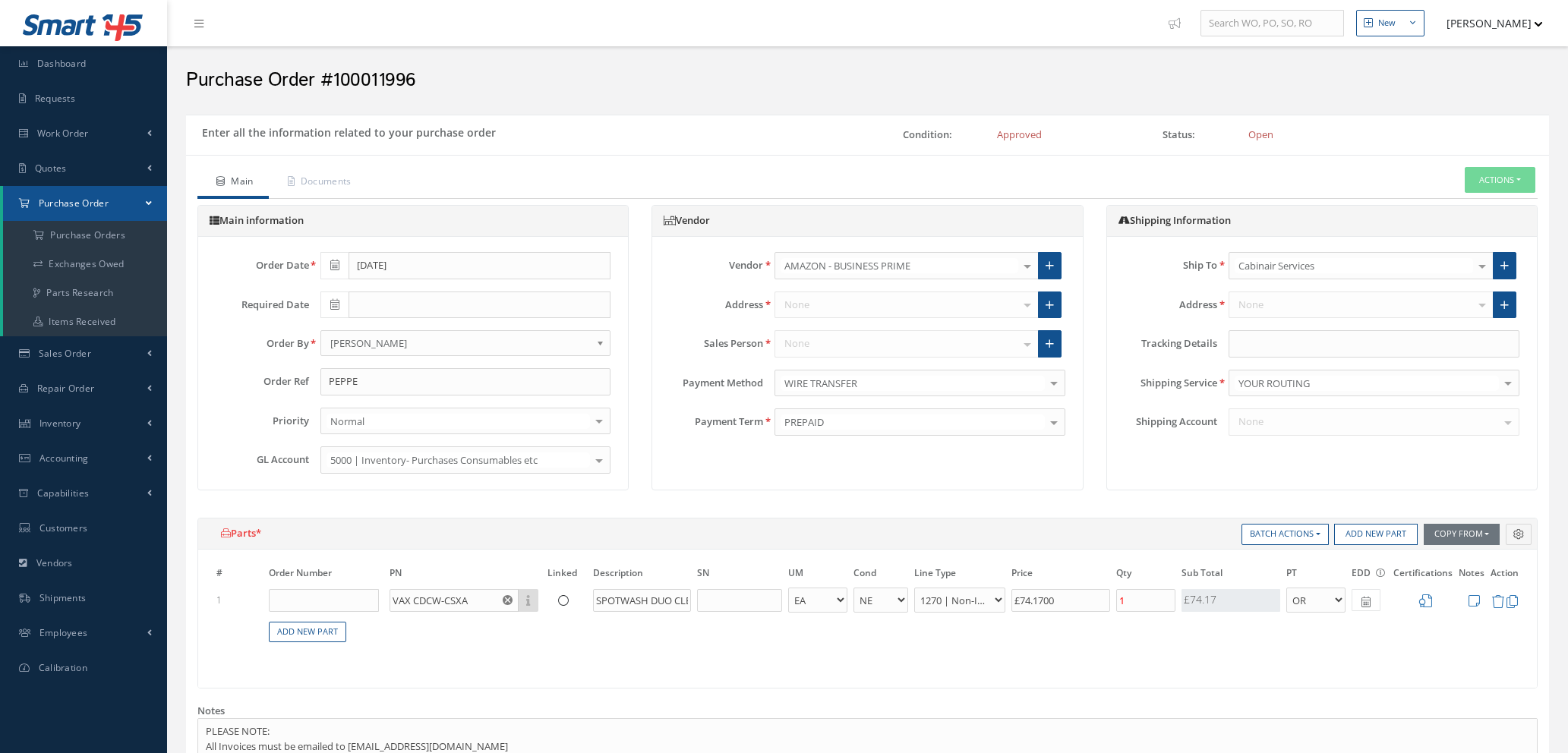
select select "1"
select select "5"
select select "114"
select select "1"
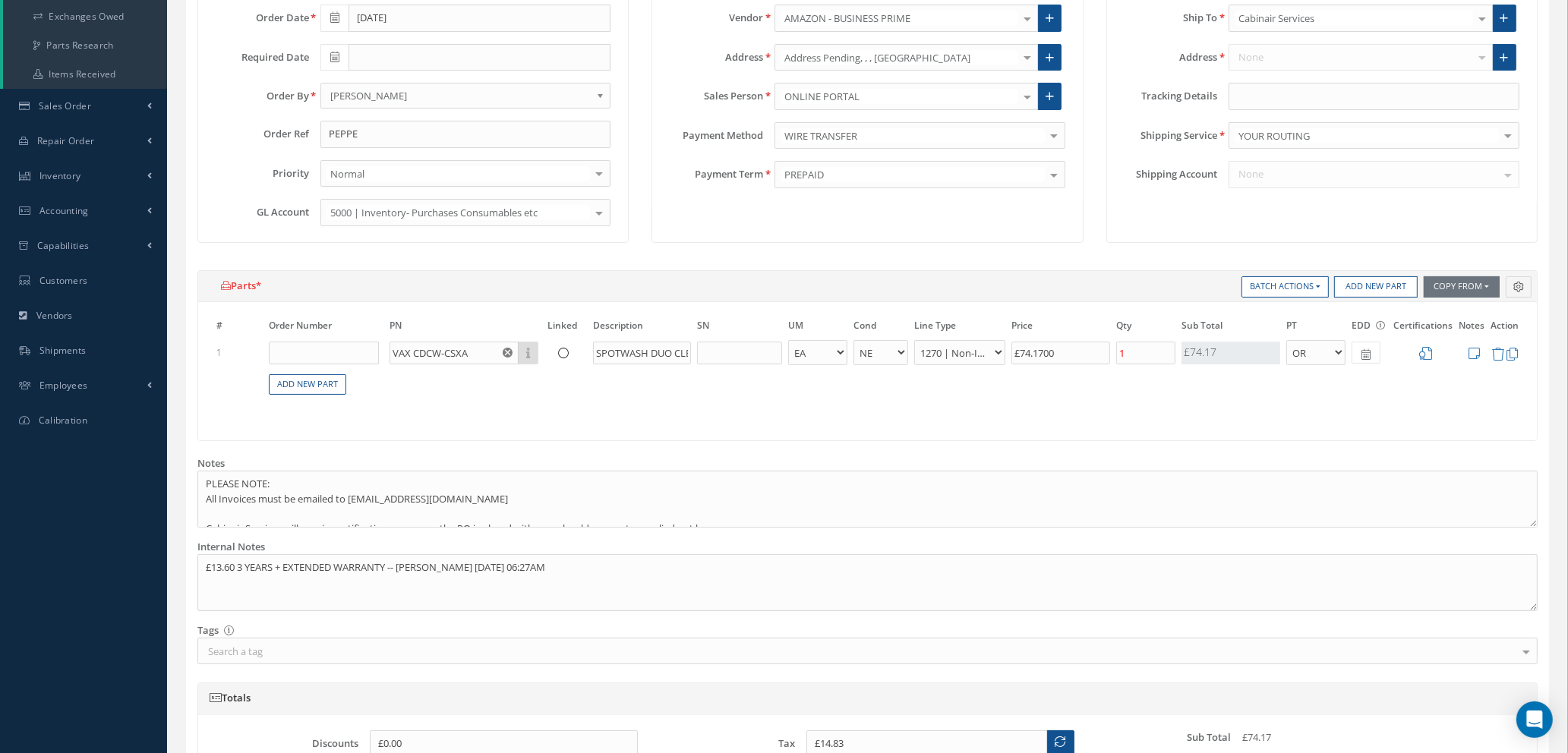
scroll to position [342, 0]
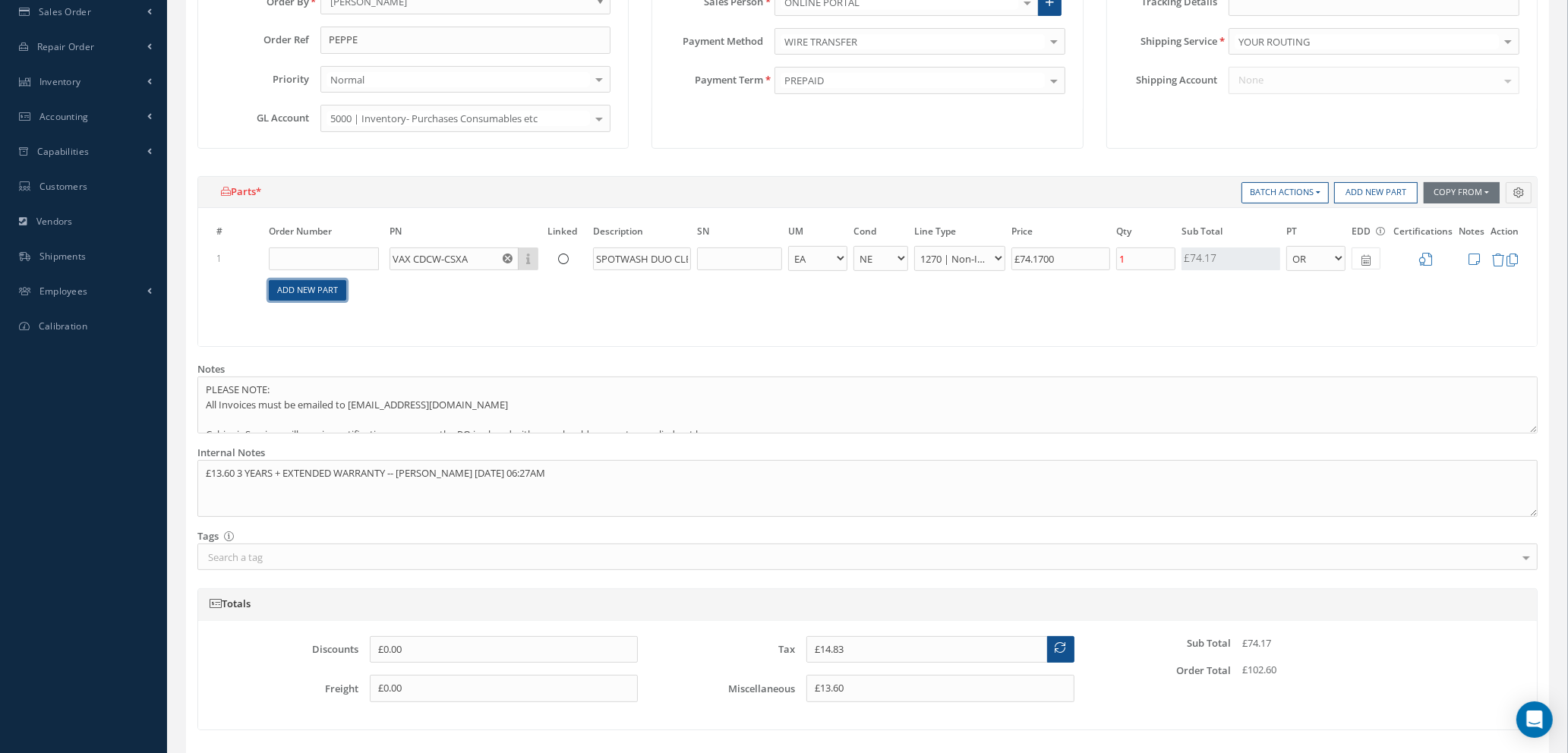
click at [331, 295] on link "Add New Part" at bounding box center [307, 290] width 77 height 21
select select "1"
select select "5"
select select "114"
select select "1"
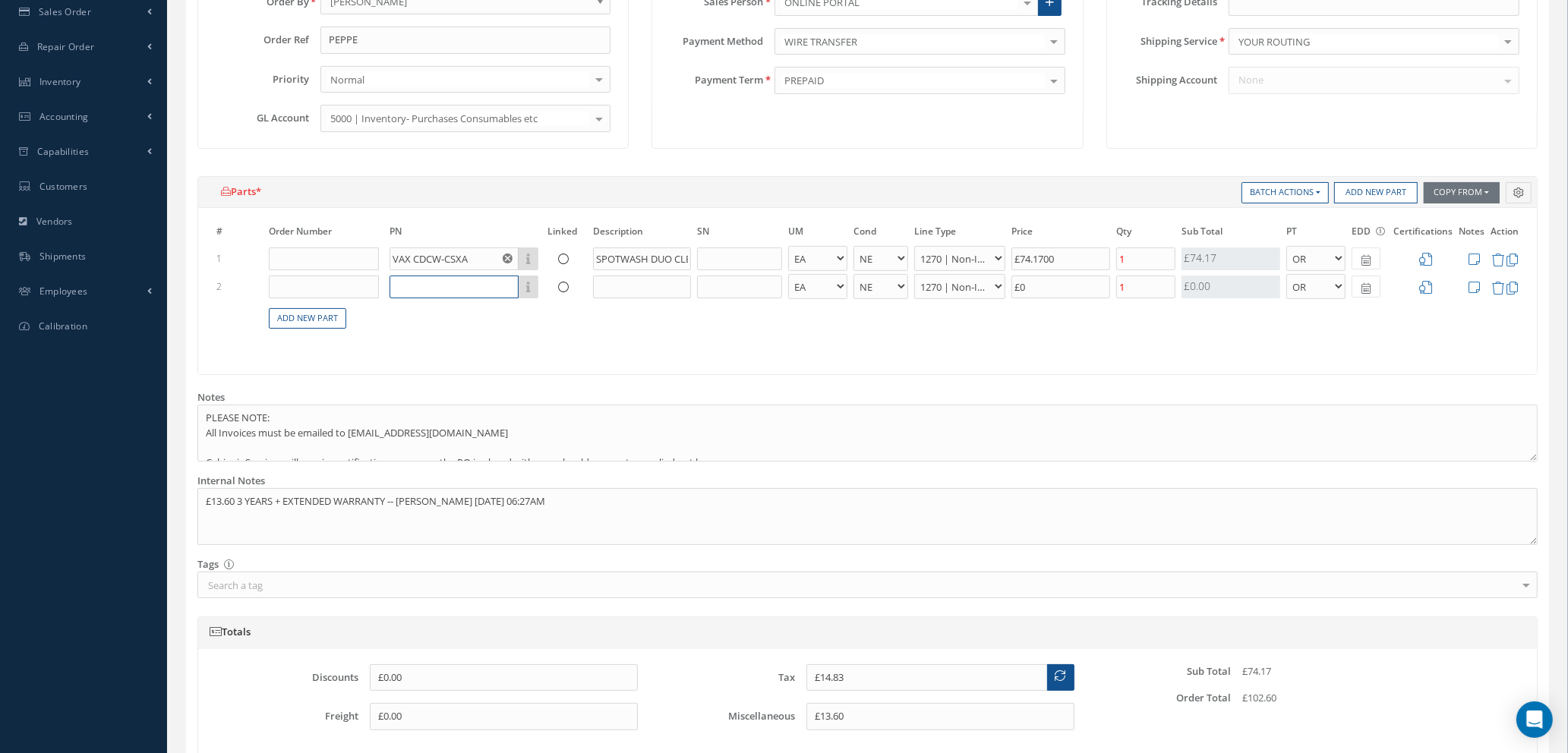
click at [435, 289] on input "text" at bounding box center [453, 286] width 129 height 22
type input "j"
type input "J"
type input "O"
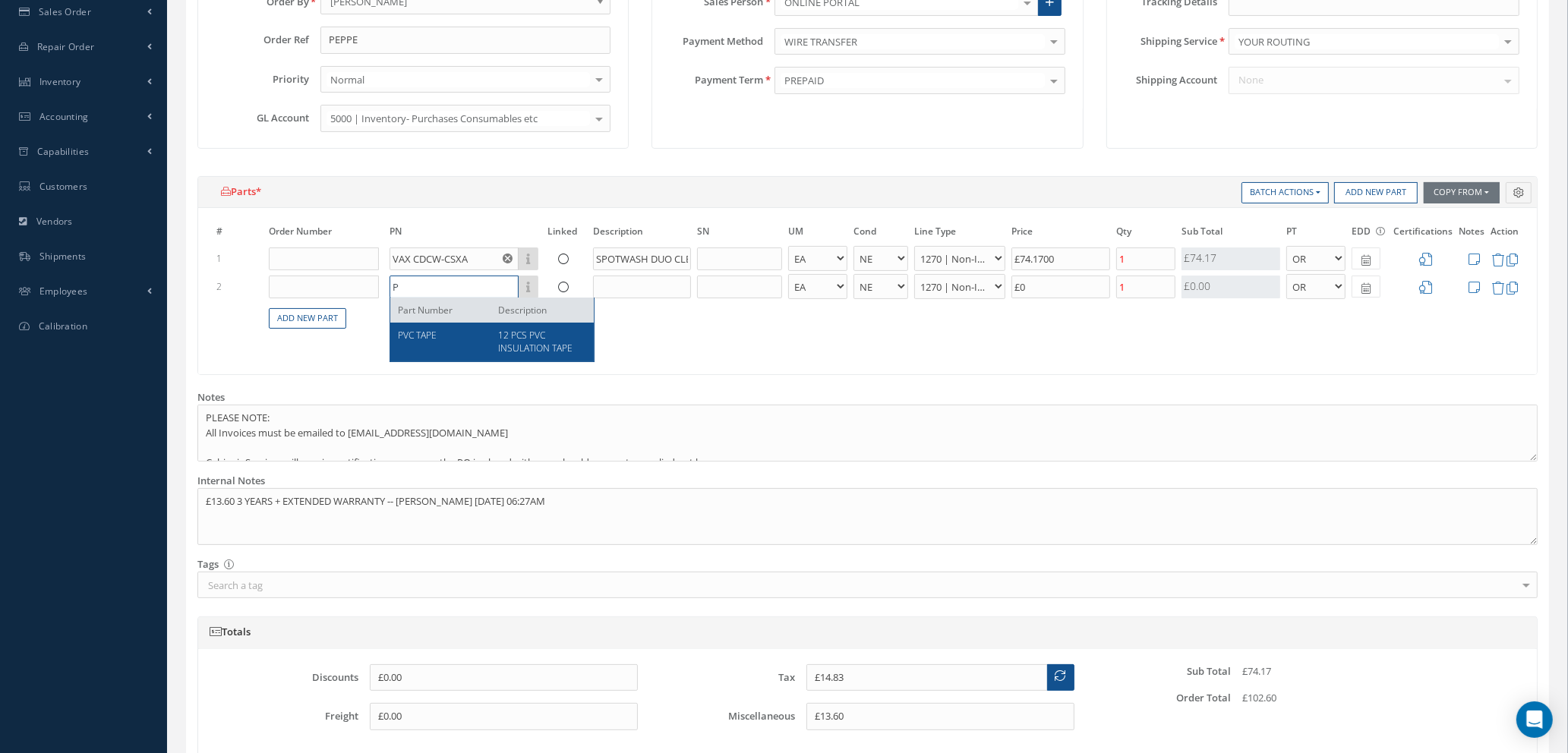
type input "P"
click at [542, 344] on span "12 PCS PVC INSULATION TAPE" at bounding box center [535, 341] width 74 height 26
type input "£16.83"
type input "PVC TAPE"
type input "12 PCS PVC INSULATION TAPE"
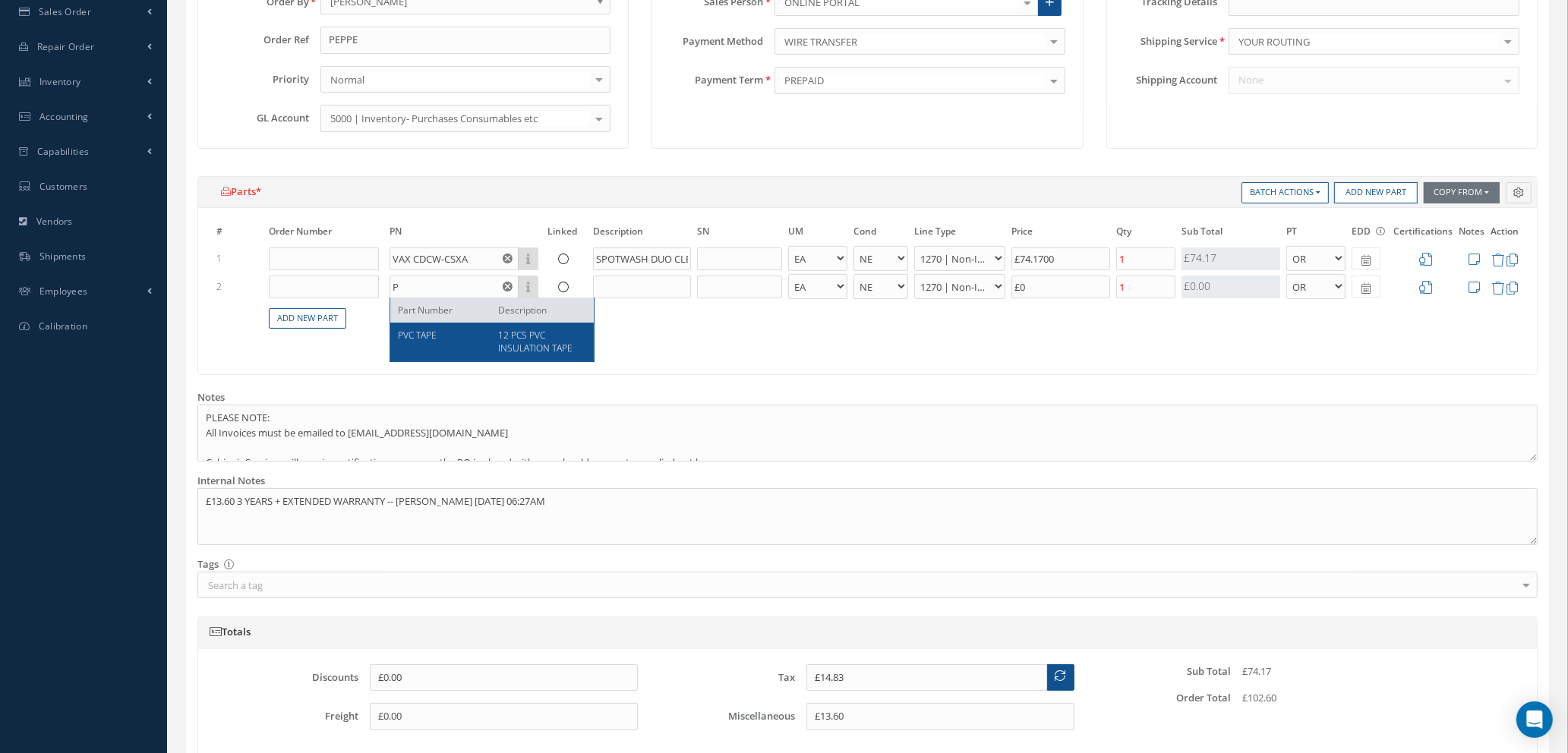
type input "£9.99"
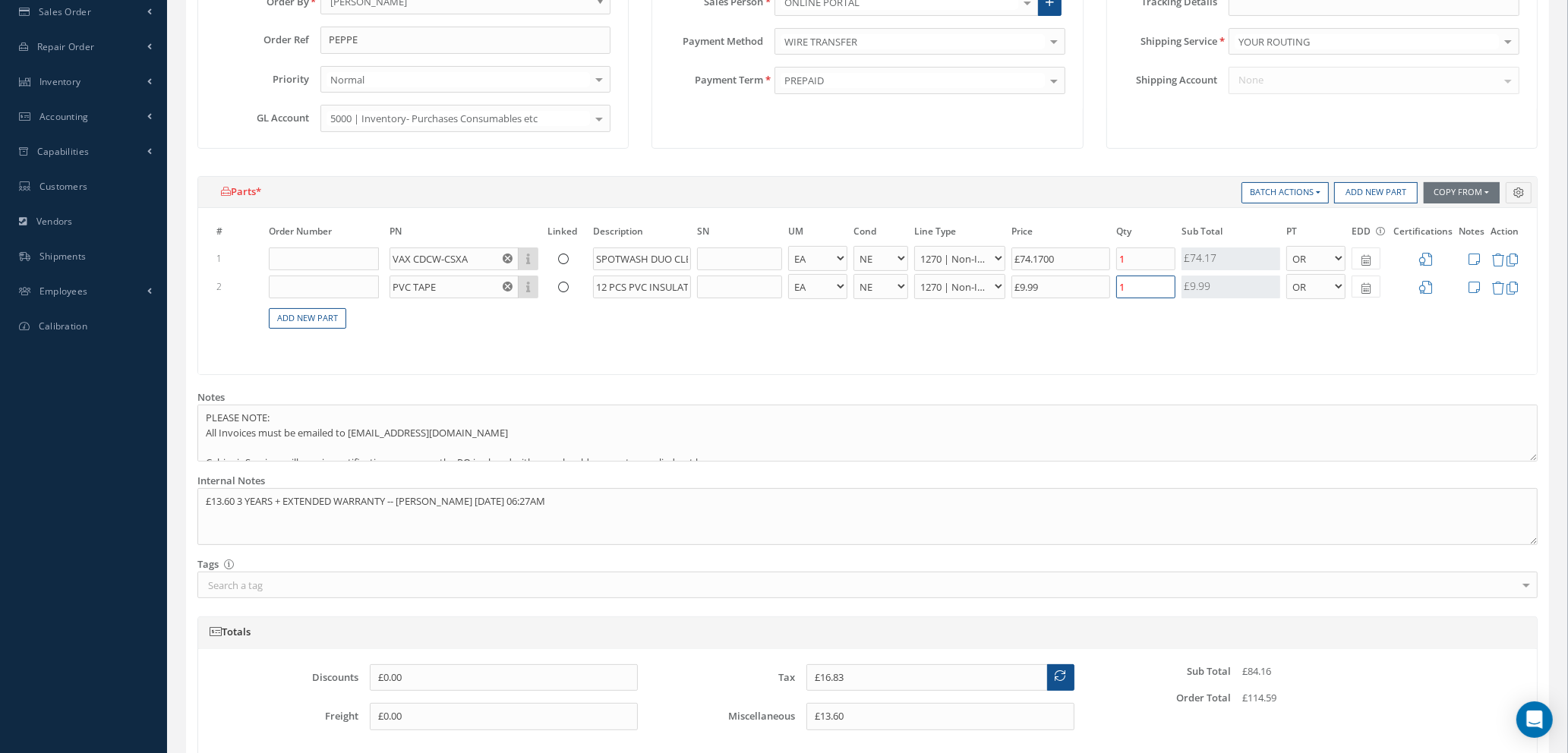
click at [1135, 290] on input "1" at bounding box center [1145, 286] width 59 height 22
type input "£14.83"
type input "£18.83"
type input "2"
click at [1427, 255] on icon at bounding box center [1426, 260] width 13 height 13
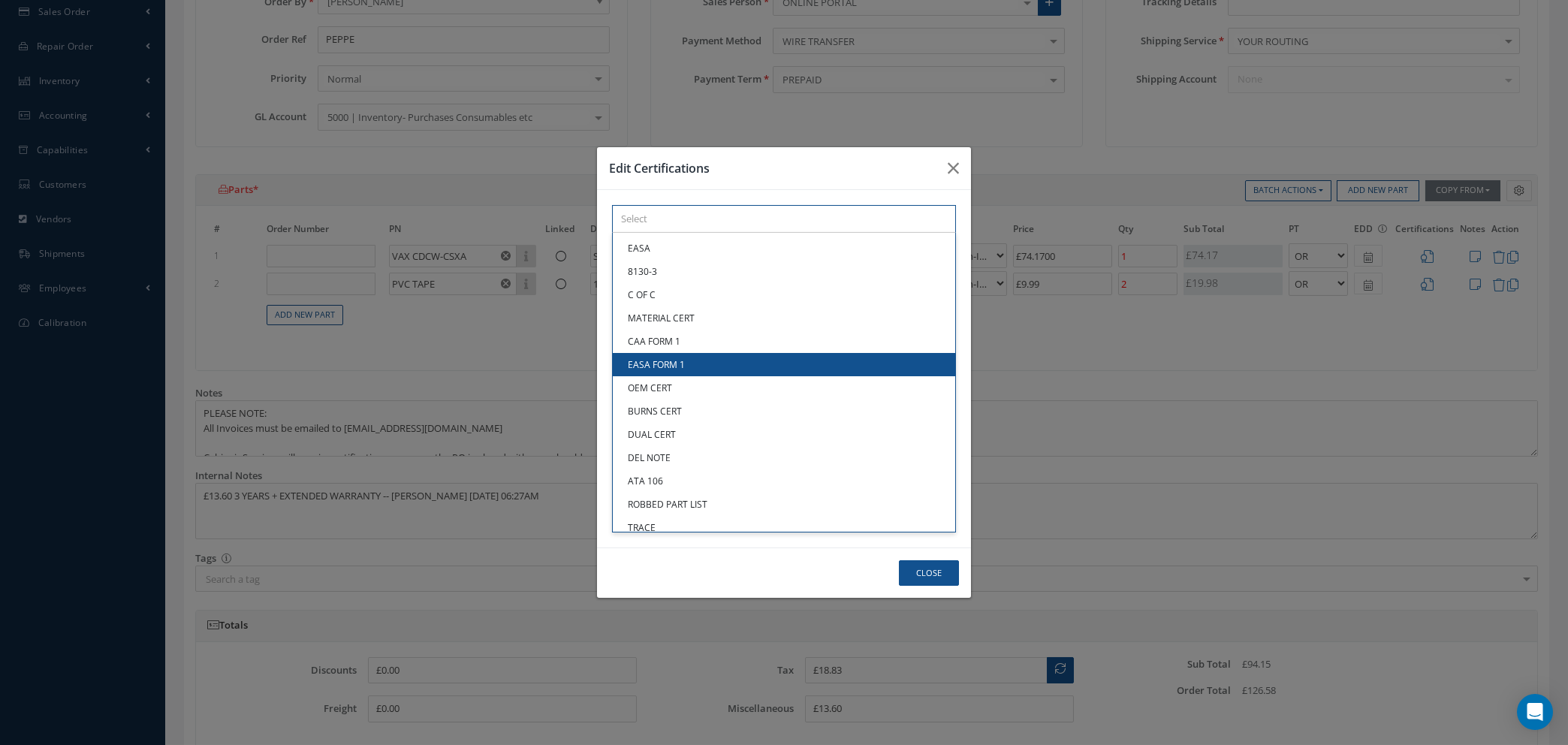
click at [666, 233] on div "× Loading... EASA 8130-3 C OF C MATERIAL CERT CAA FORM 1 EASA FORM 1 OEM CERT B…" at bounding box center [784, 219] width 344 height 28
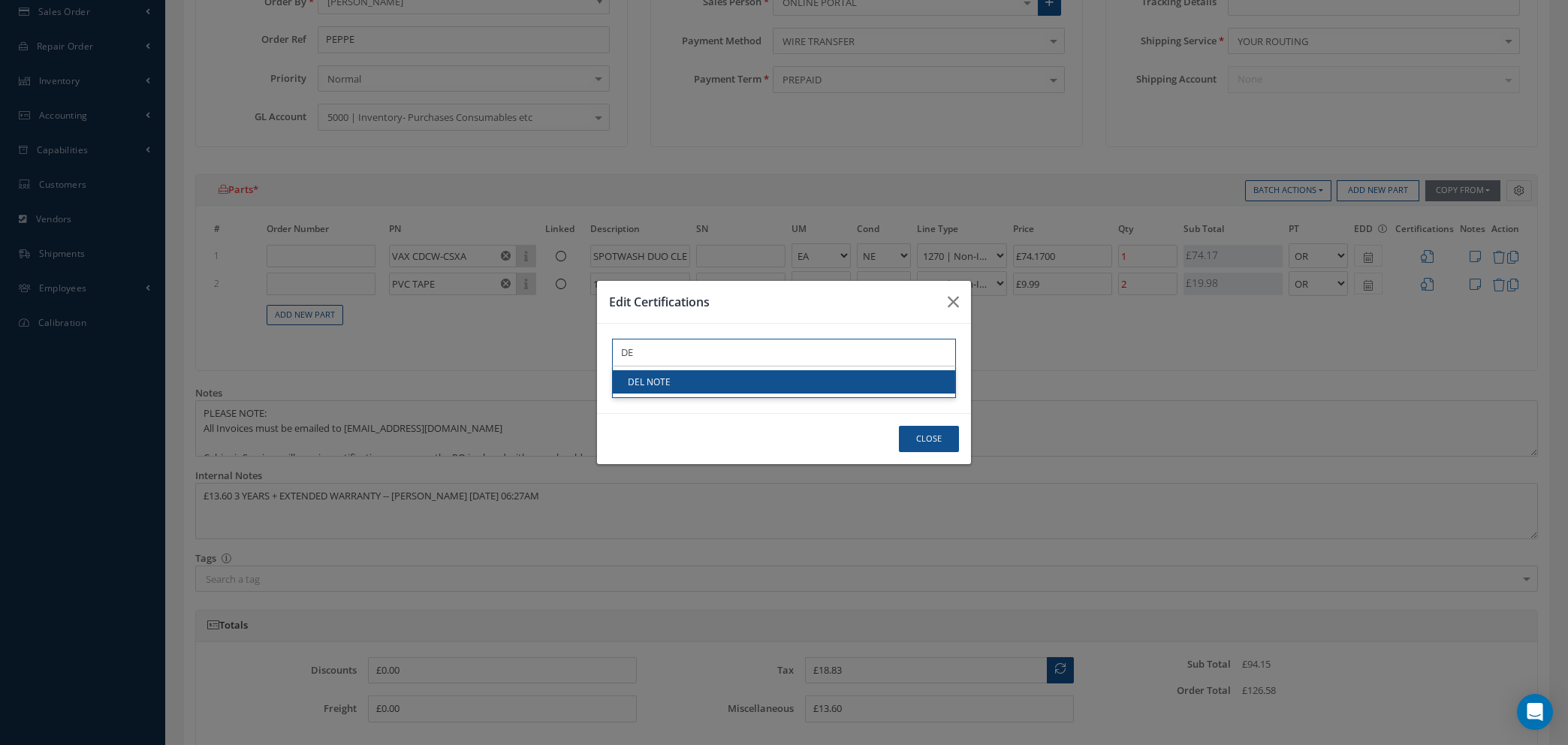
type input "DE"
click at [669, 379] on link "DEL NOTE" at bounding box center [784, 382] width 342 height 23
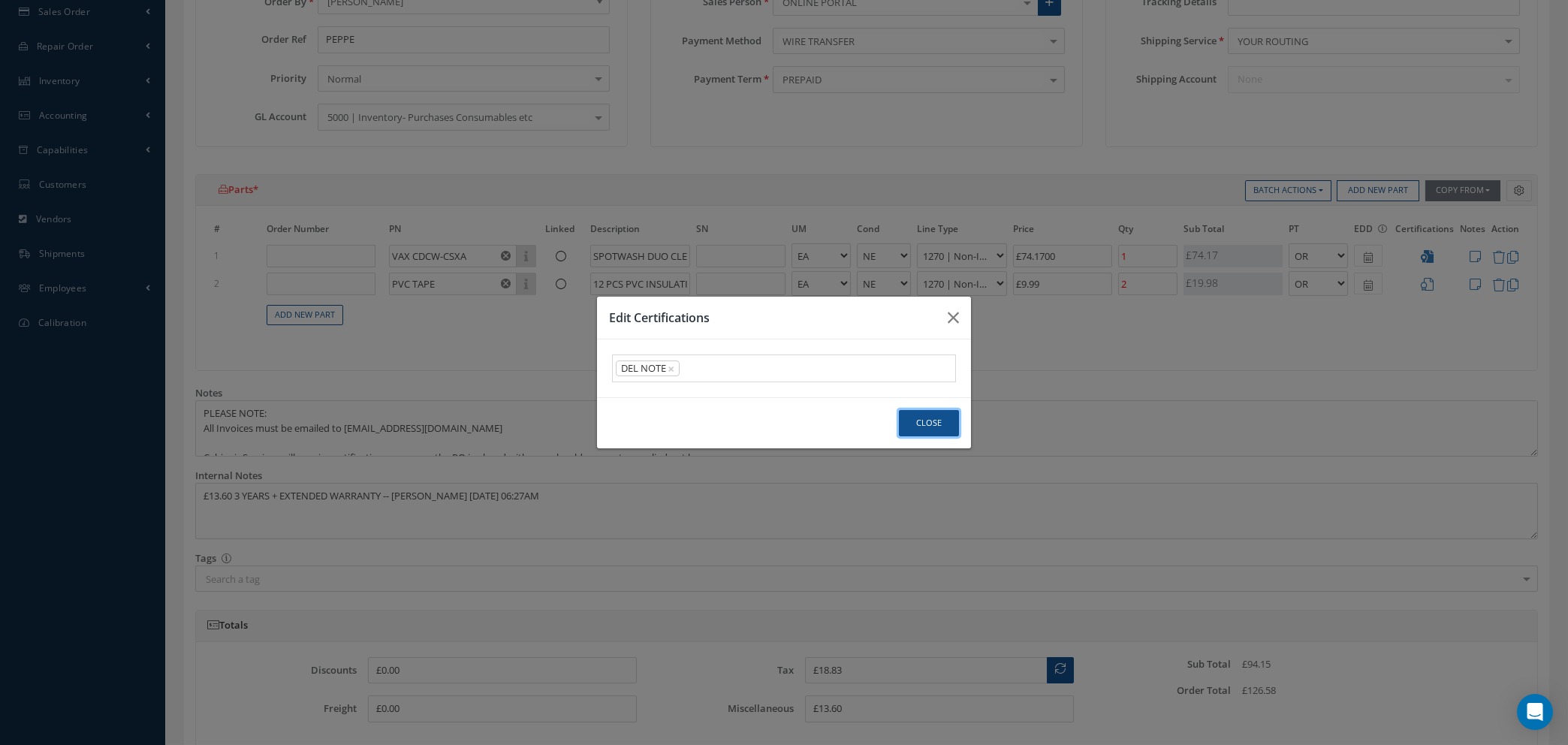
drag, startPoint x: 922, startPoint y: 430, endPoint x: 1217, endPoint y: 403, distance: 296.2
click at [922, 427] on button "Close" at bounding box center [928, 423] width 60 height 26
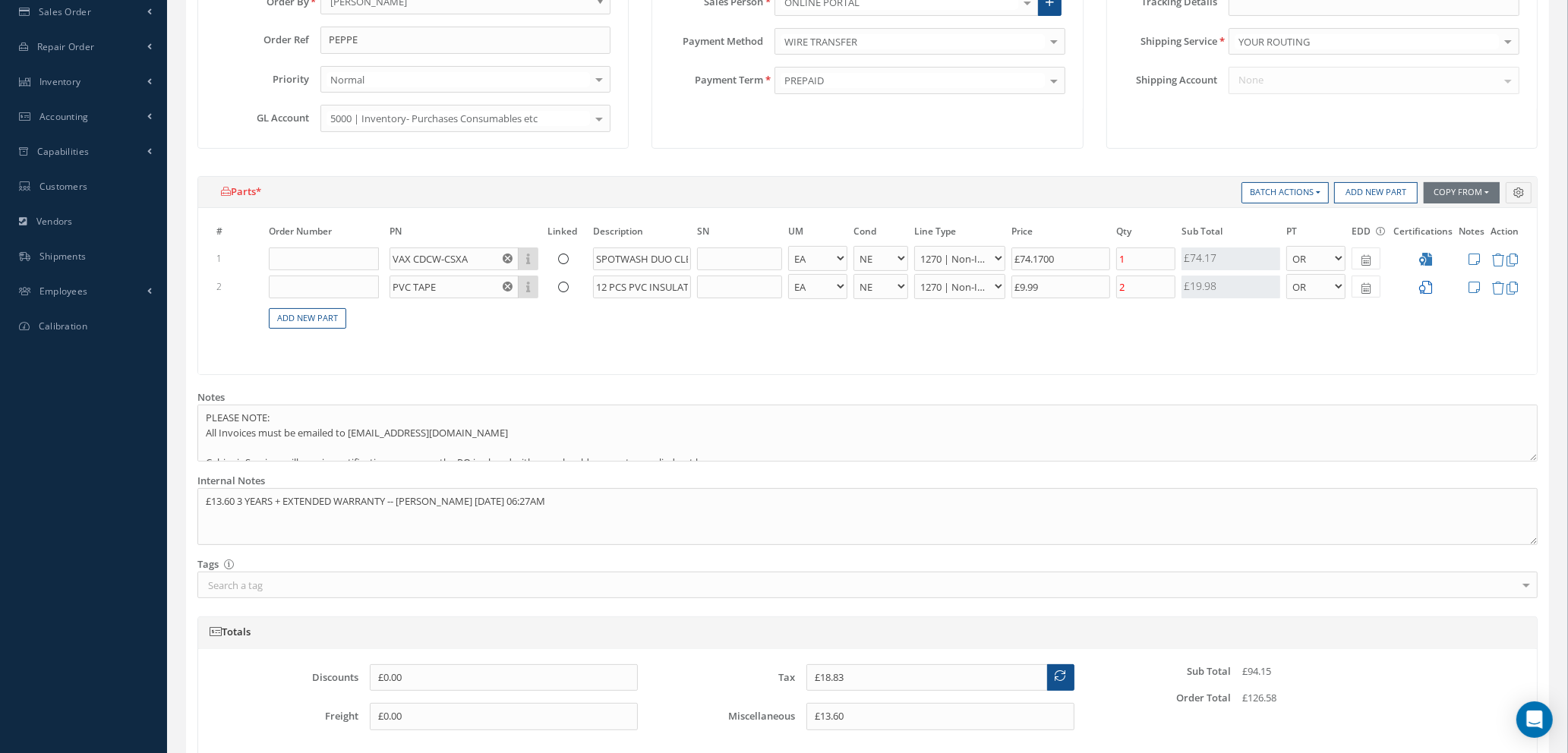
click at [1422, 286] on icon at bounding box center [1426, 288] width 13 height 13
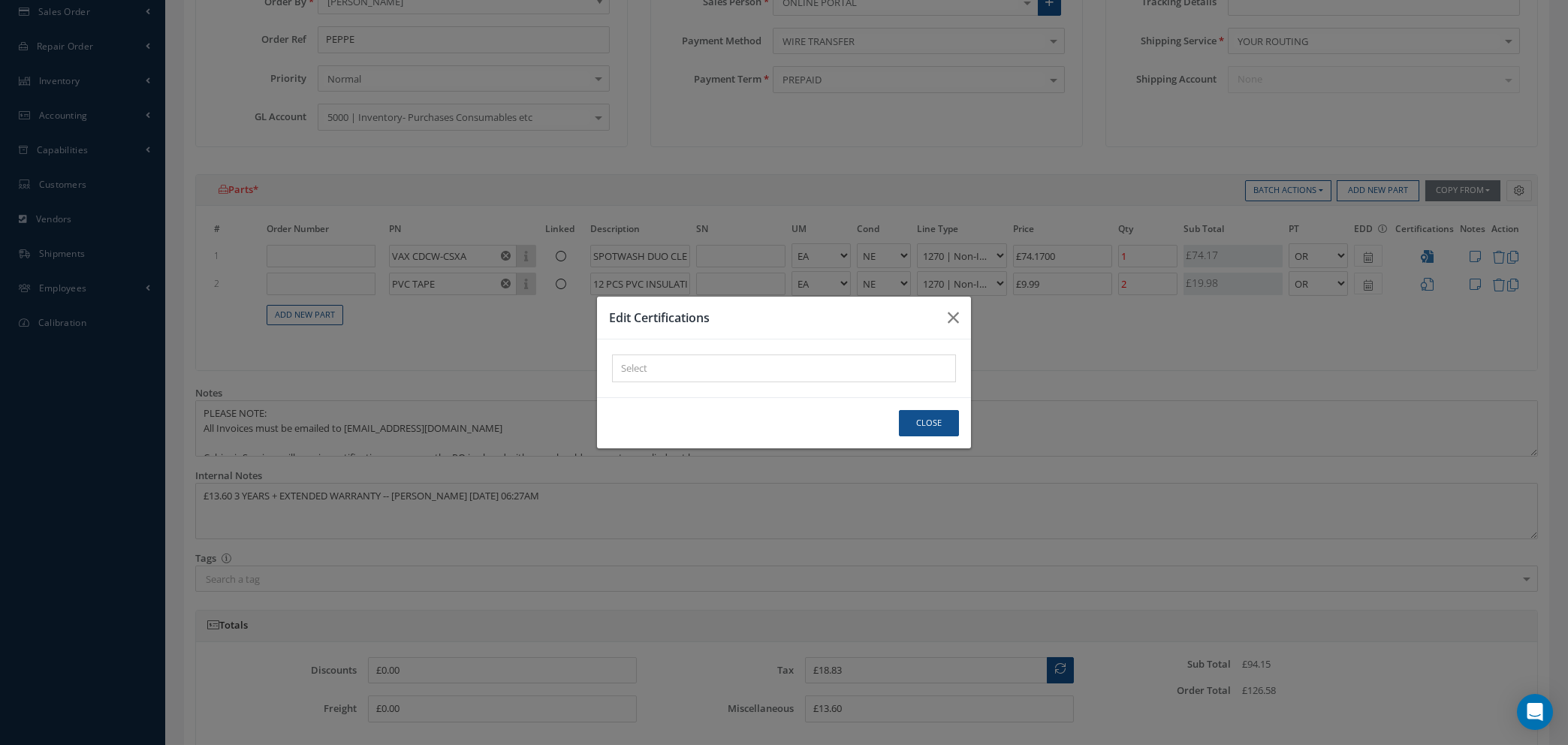
click at [685, 366] on div "× Loading..." at bounding box center [784, 369] width 344 height 28
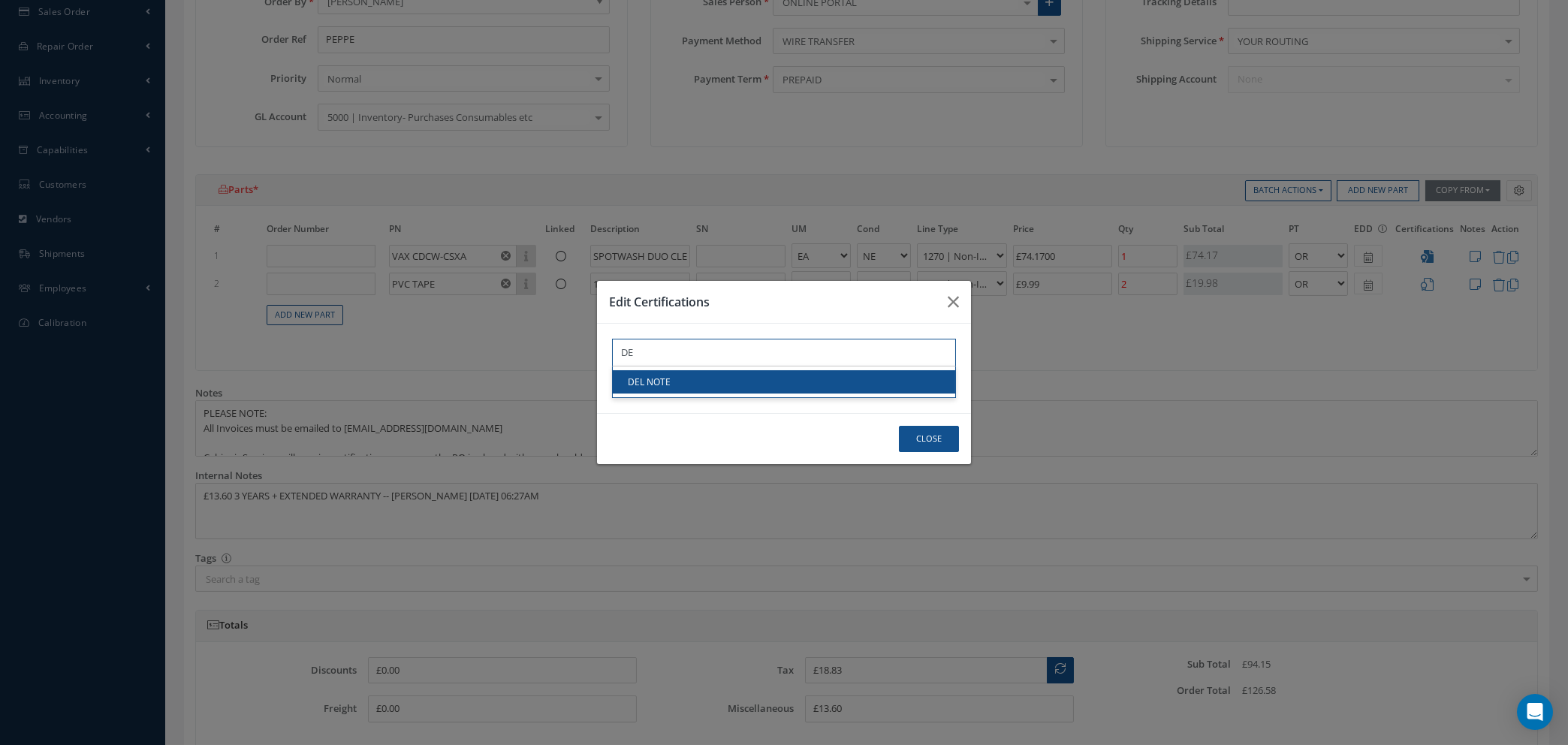
type input "DE"
drag, startPoint x: 689, startPoint y: 376, endPoint x: 698, endPoint y: 375, distance: 9.1
click at [691, 376] on link "DEL NOTE" at bounding box center [784, 382] width 342 height 23
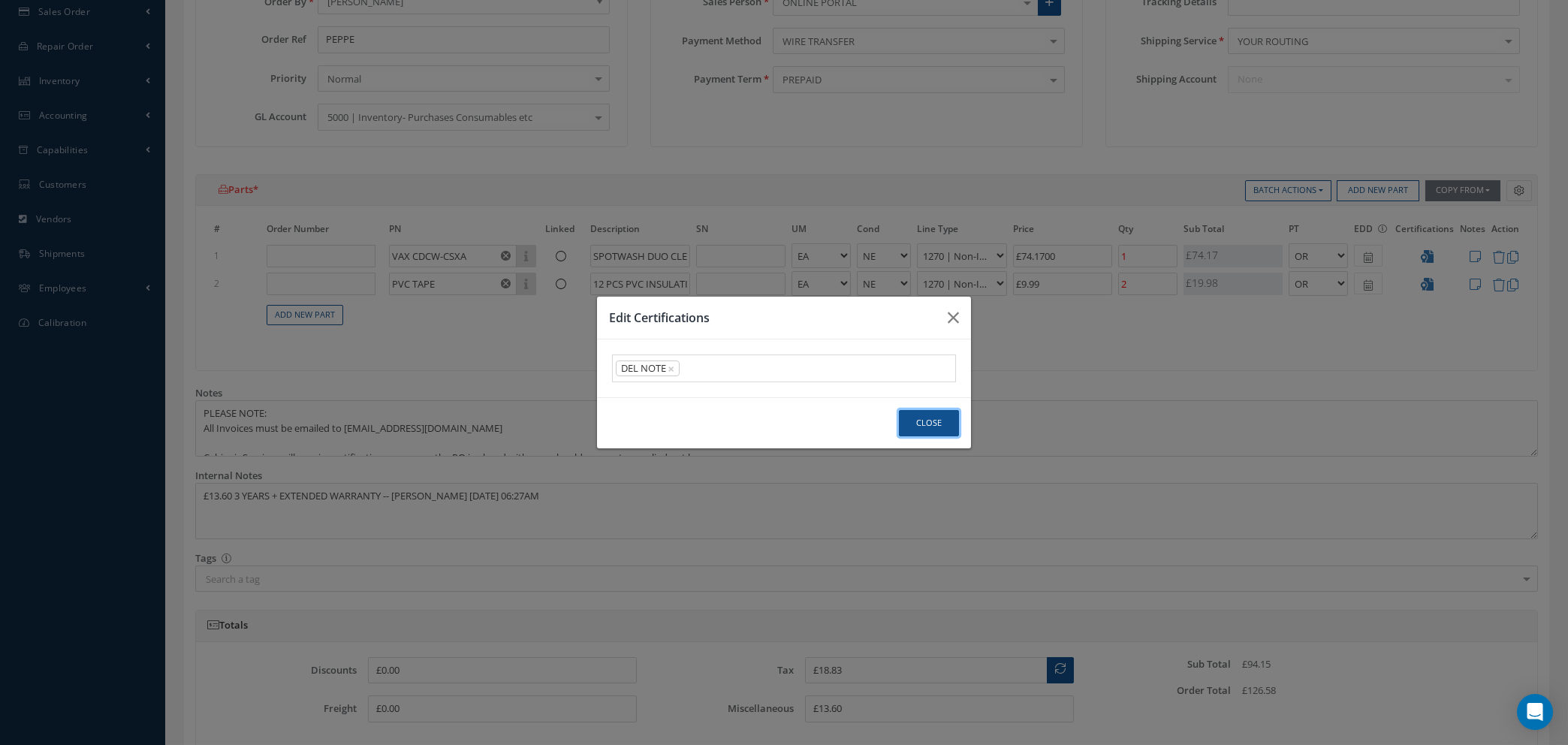
click at [921, 418] on button "Close" at bounding box center [928, 423] width 60 height 26
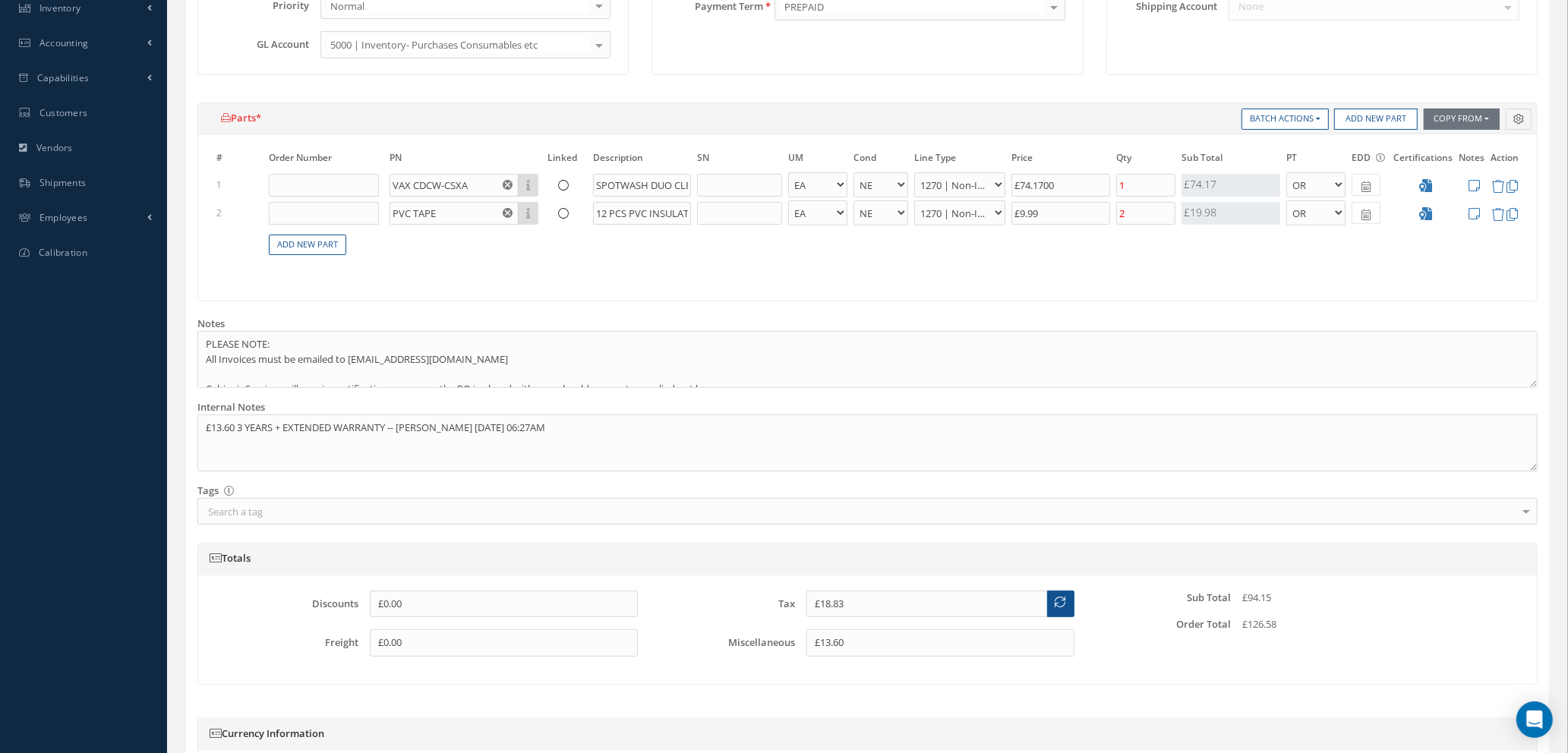
scroll to position [615, 0]
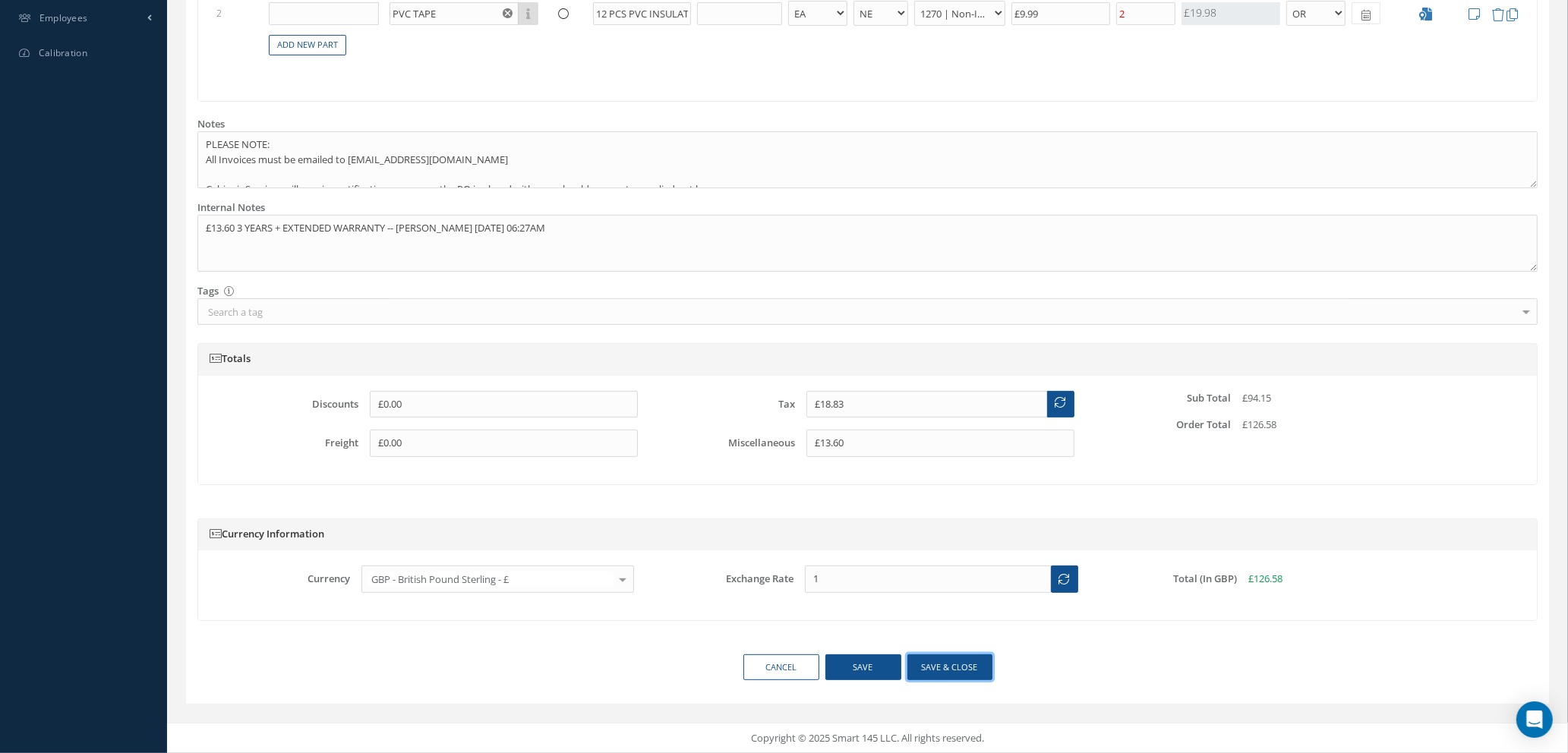
click at [944, 666] on button "Save & close" at bounding box center [950, 668] width 85 height 27
select select "1"
select select "5"
select select "114"
select select "1"
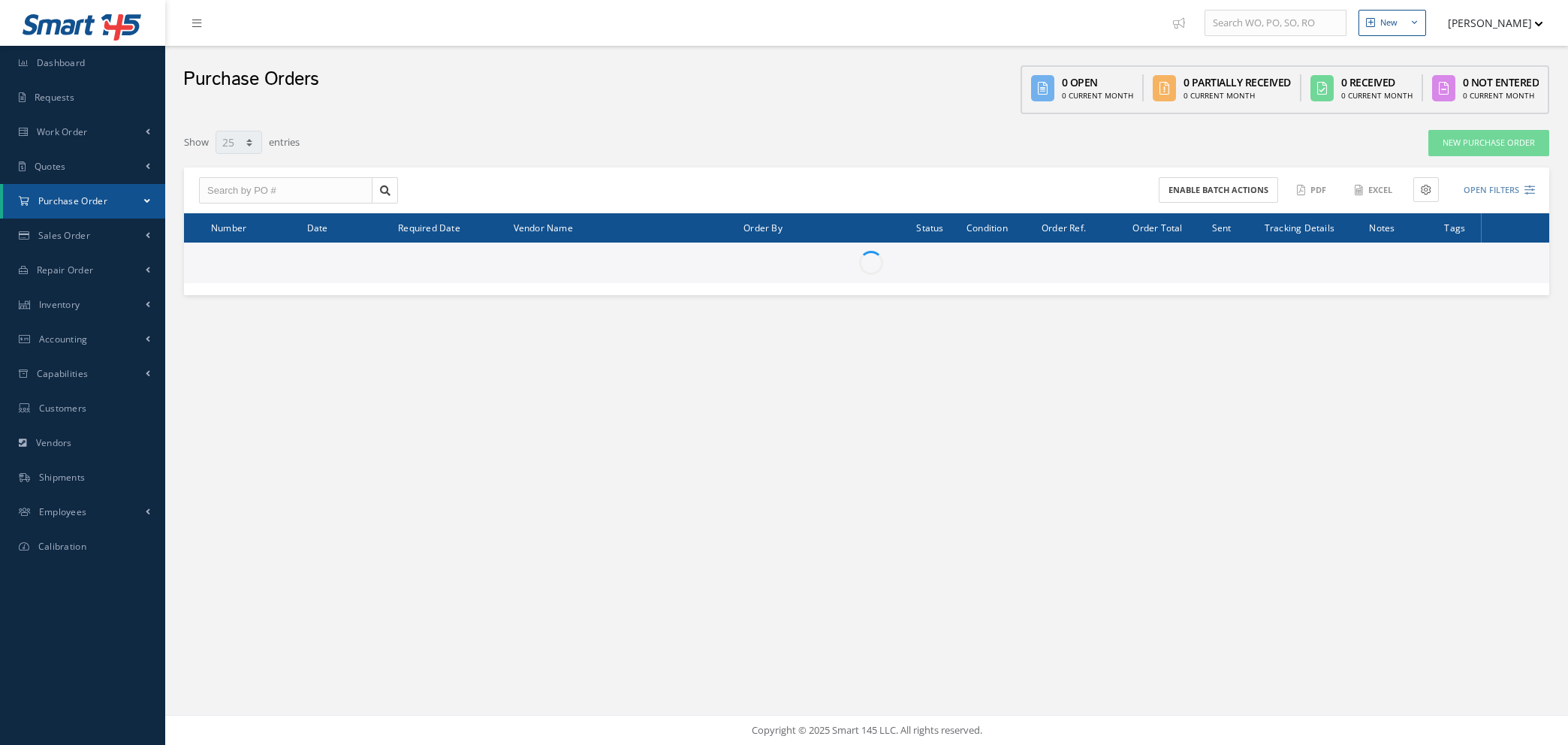
select select "25"
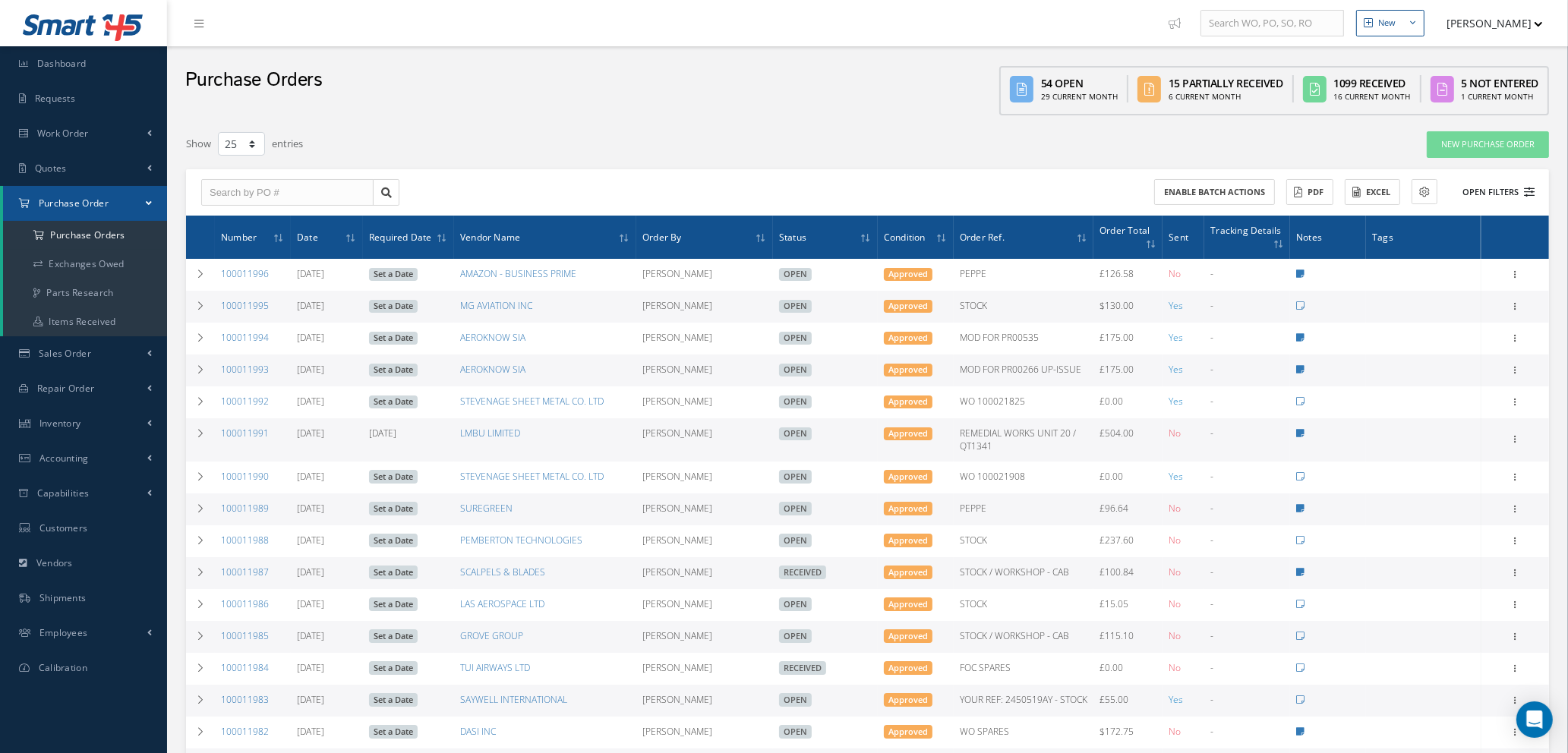
click at [1529, 189] on icon at bounding box center [1529, 192] width 11 height 11
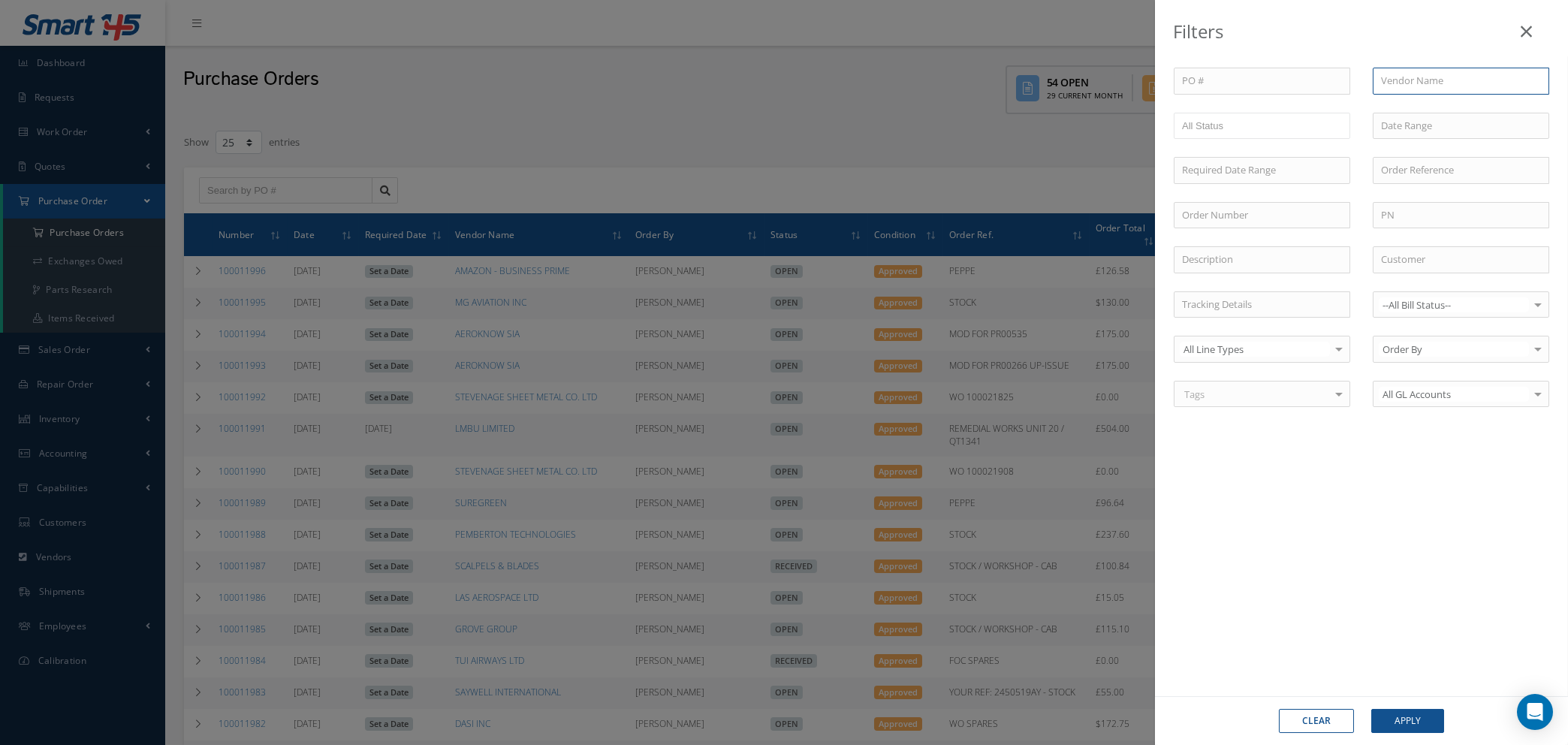
click at [1414, 73] on input "text" at bounding box center [1460, 81] width 176 height 27
click at [1432, 134] on span "SATA UK LTD" at bounding box center [1408, 133] width 57 height 13
type input "SATA UK LTD"
click at [1410, 727] on button "Apply" at bounding box center [1408, 721] width 73 height 24
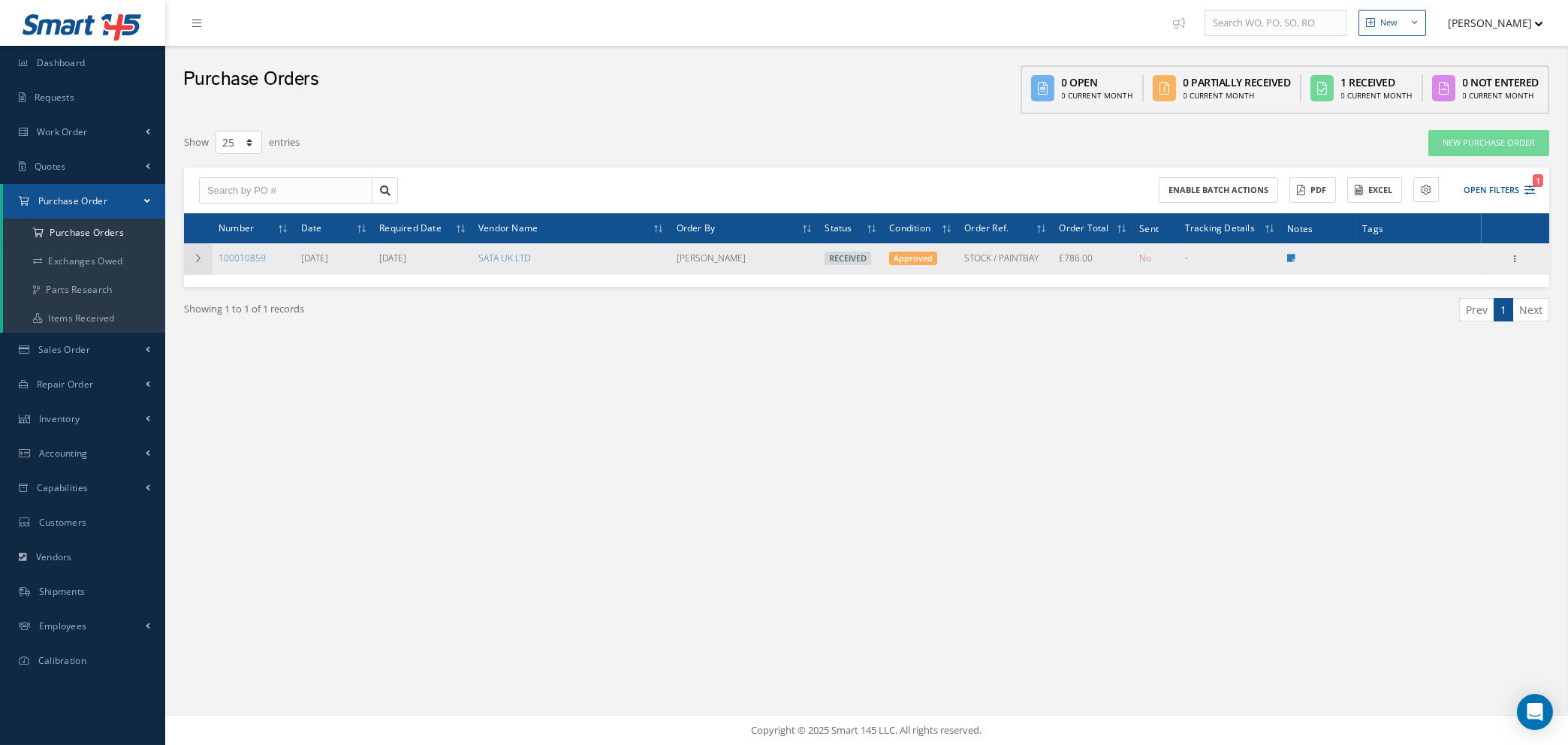
click at [196, 259] on icon at bounding box center [198, 258] width 11 height 9
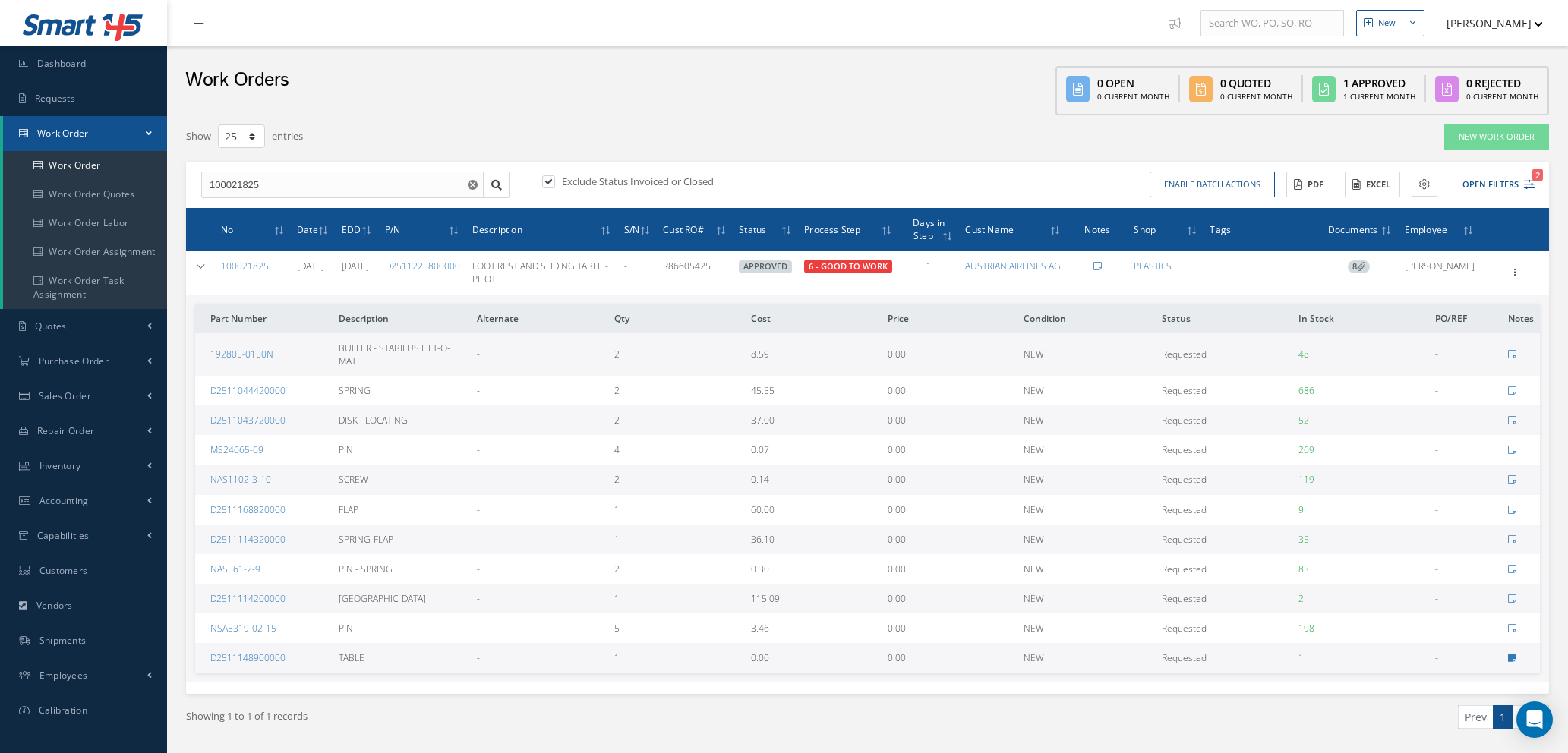
select select "25"
